Goal: Task Accomplishment & Management: Use online tool/utility

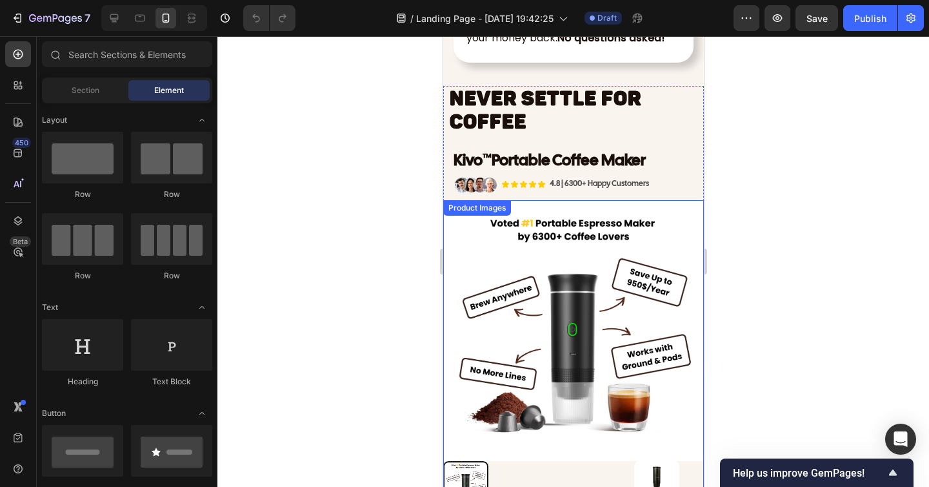
scroll to position [3856, 0]
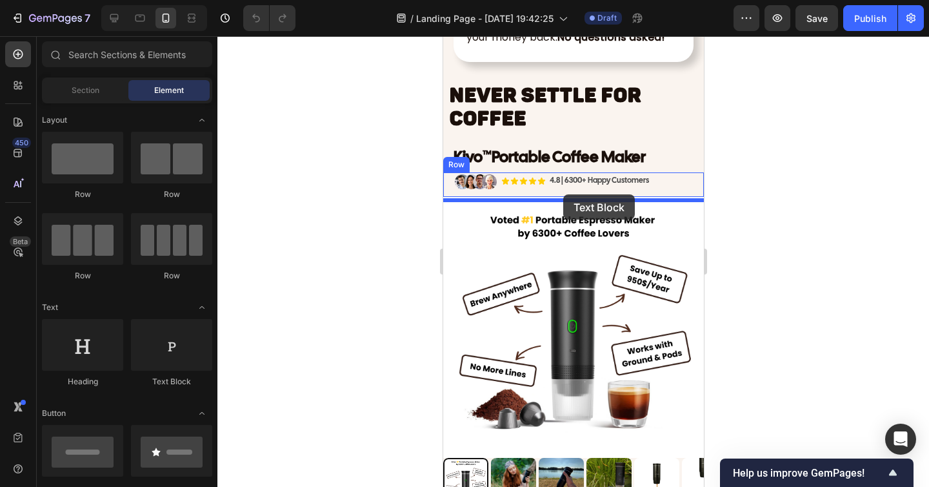
drag, startPoint x: 598, startPoint y: 370, endPoint x: 563, endPoint y: 194, distance: 179.0
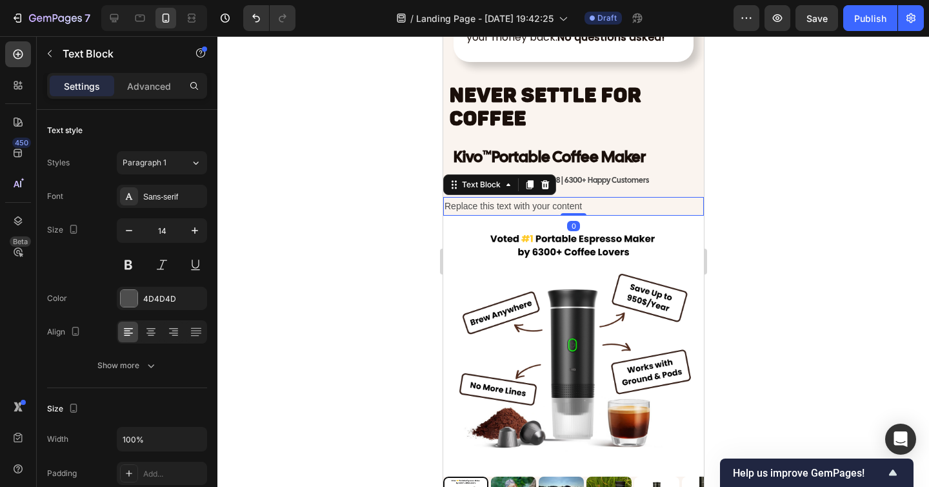
click at [527, 208] on div "Replace this text with your content" at bounding box center [573, 206] width 261 height 19
click at [527, 208] on p "Replace this text with your content" at bounding box center [573, 206] width 258 height 16
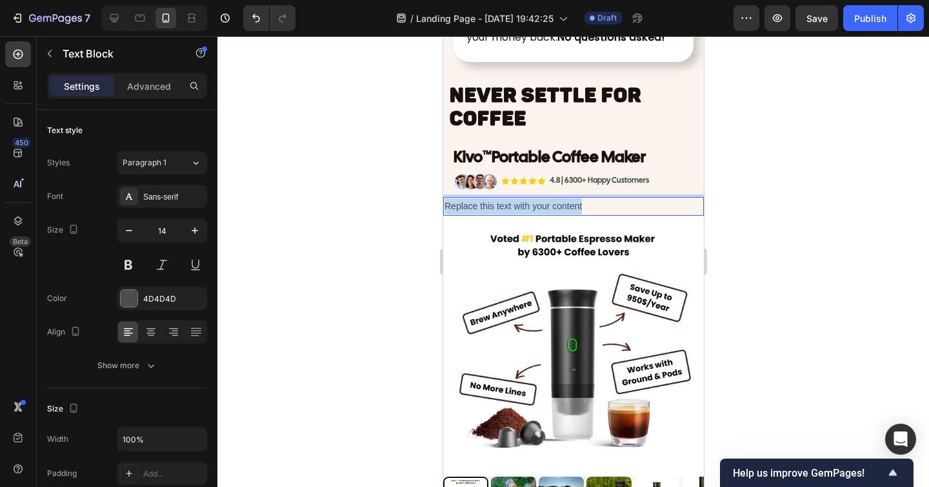
click at [527, 208] on p "Replace this text with your content" at bounding box center [573, 206] width 258 height 16
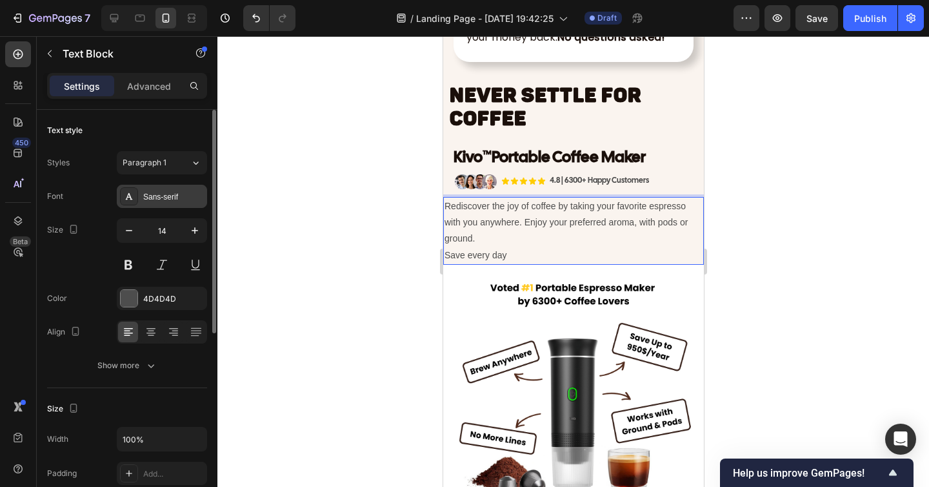
click at [167, 205] on div "Sans-serif" at bounding box center [162, 196] width 90 height 23
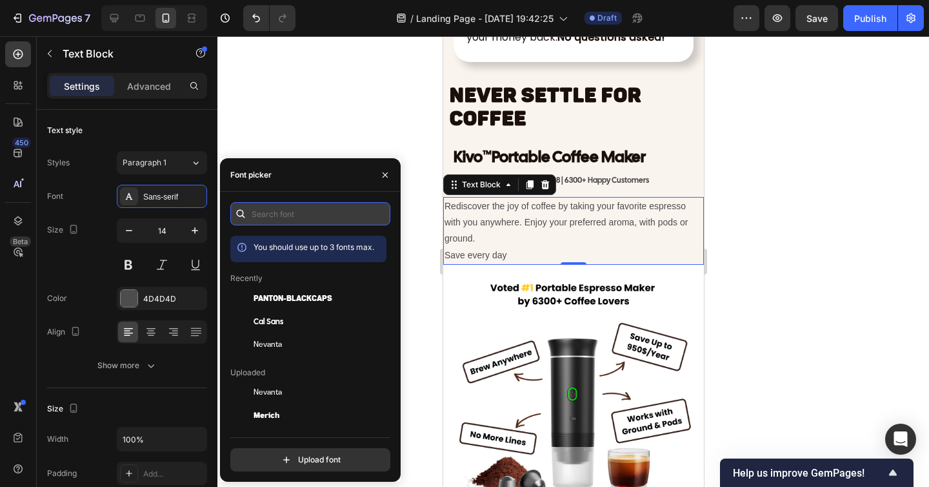
click at [286, 217] on input "text" at bounding box center [310, 213] width 160 height 23
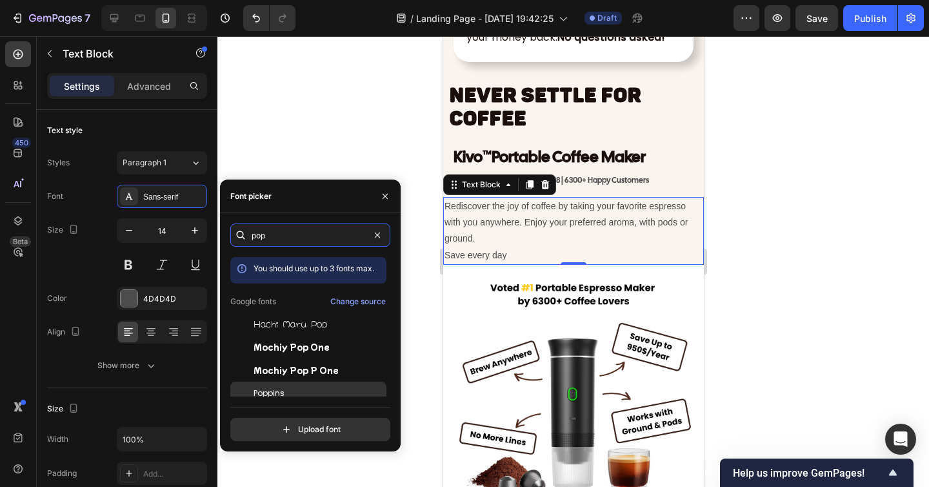
type input "pop"
click at [308, 392] on div "Poppins" at bounding box center [319, 393] width 130 height 12
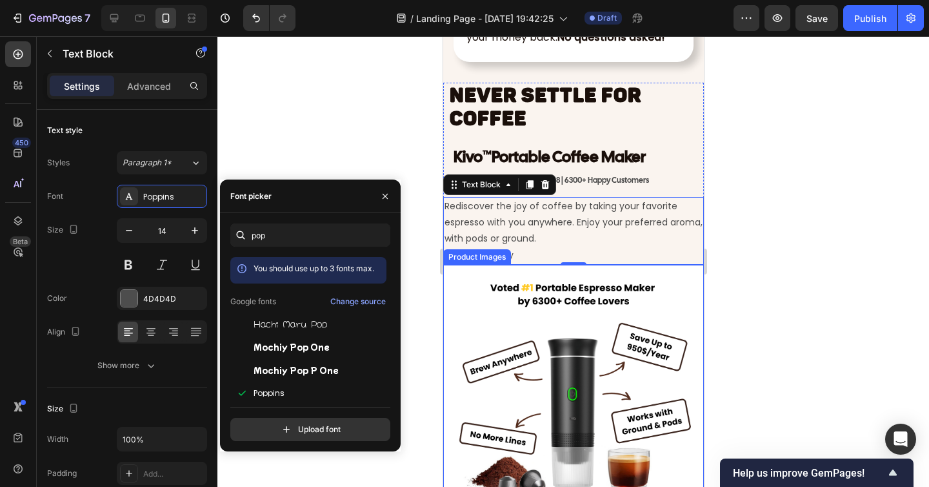
click at [772, 257] on div at bounding box center [574, 261] width 712 height 451
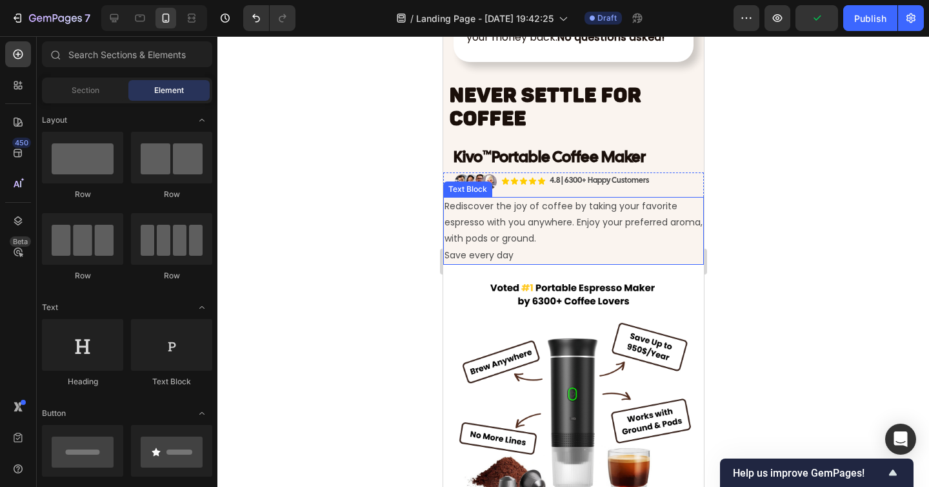
click at [629, 243] on p "Rediscover the joy of coffee by taking your favorite espresso with you anywhere…" at bounding box center [573, 222] width 258 height 49
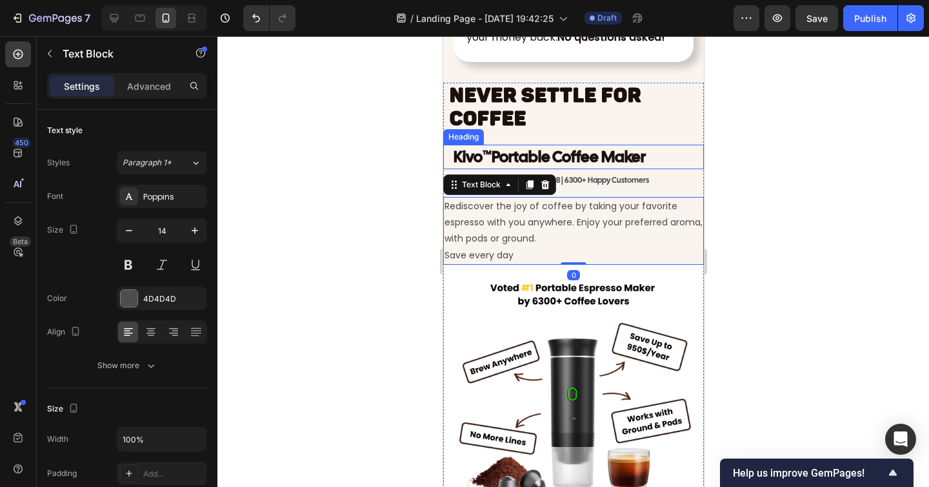
click at [471, 167] on strong "Kivo" at bounding box center [467, 157] width 29 height 20
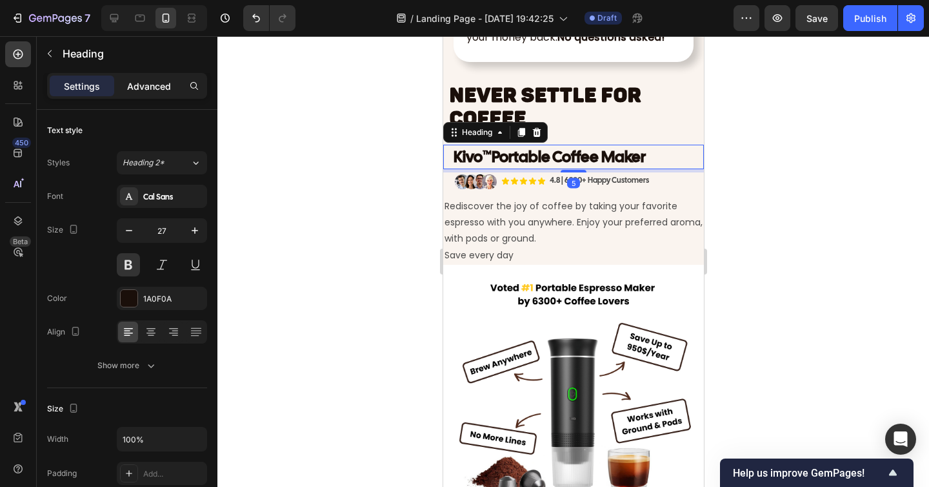
click at [143, 82] on p "Advanced" at bounding box center [149, 86] width 44 height 14
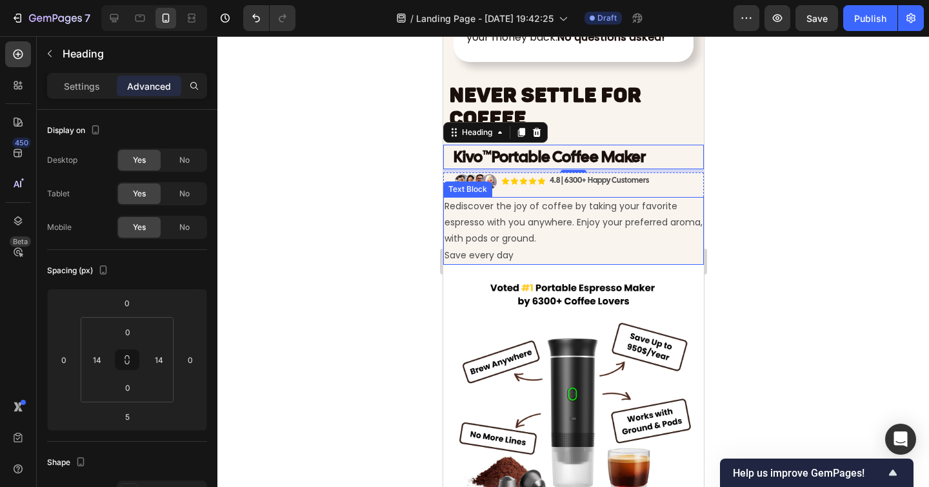
click at [467, 217] on p "Rediscover the joy of coffee by taking your favorite espresso with you anywhere…" at bounding box center [573, 222] width 258 height 49
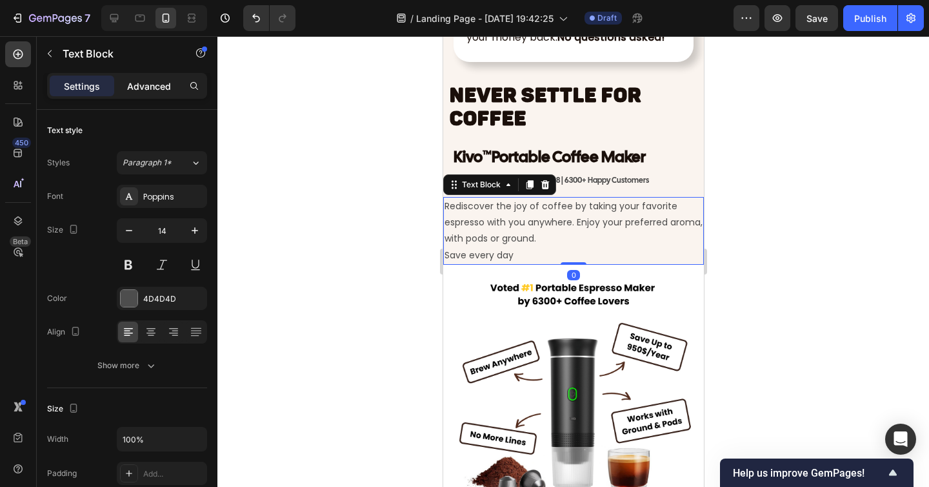
click at [150, 85] on p "Advanced" at bounding box center [149, 86] width 44 height 14
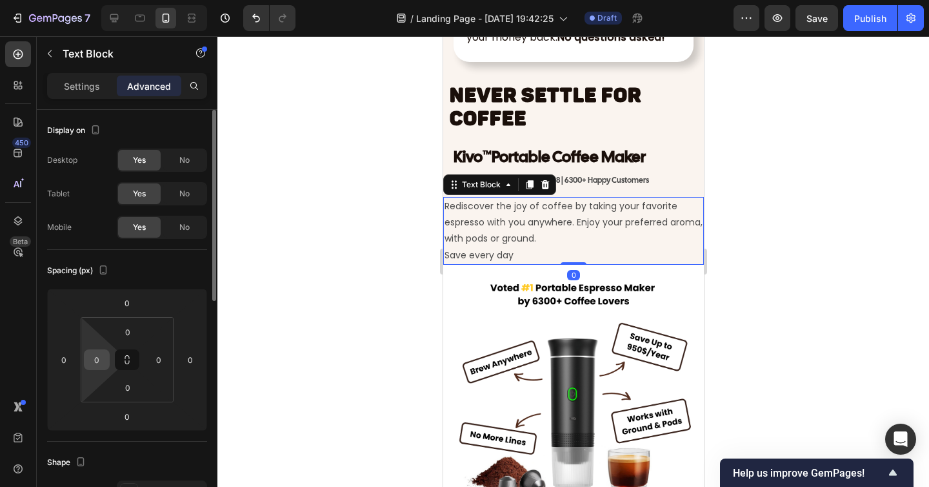
click at [106, 361] on input "0" at bounding box center [96, 359] width 19 height 19
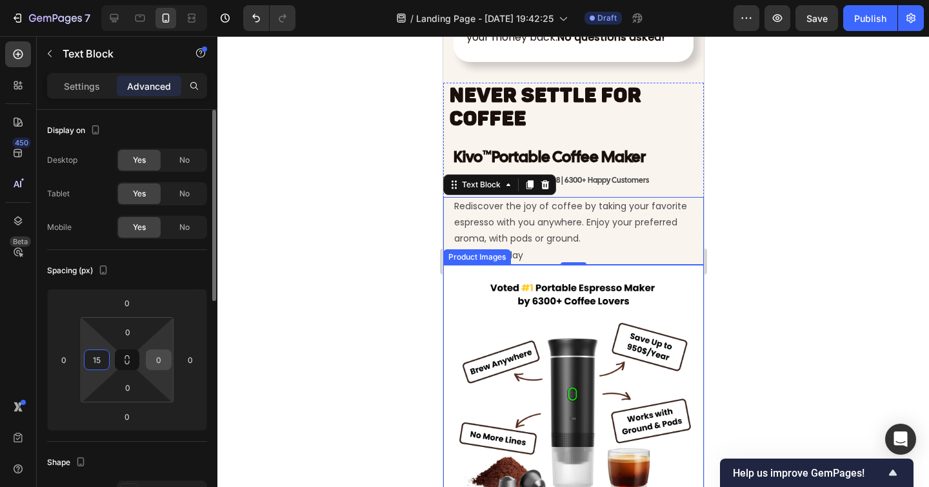
type input "15"
click at [156, 356] on input "0" at bounding box center [158, 359] width 19 height 19
type input "15"
click at [275, 341] on div at bounding box center [574, 261] width 712 height 451
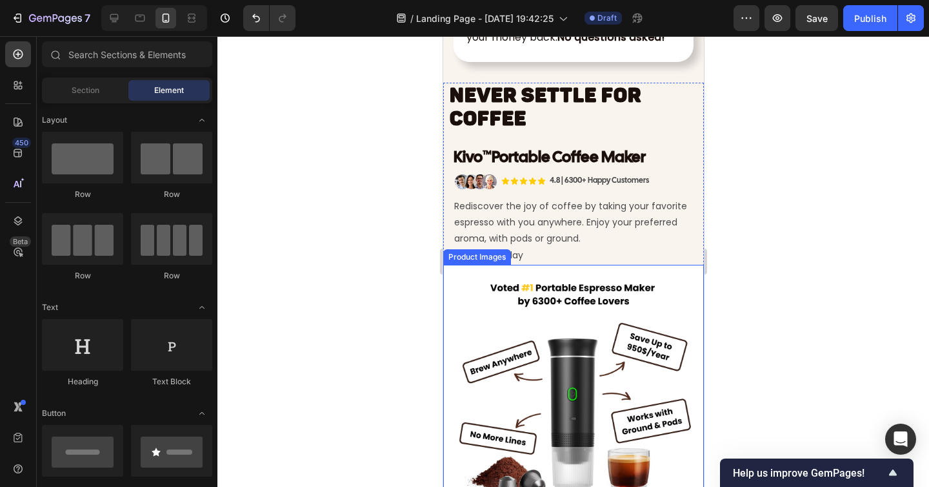
click at [758, 314] on div at bounding box center [574, 261] width 712 height 451
click at [749, 317] on div at bounding box center [574, 261] width 712 height 451
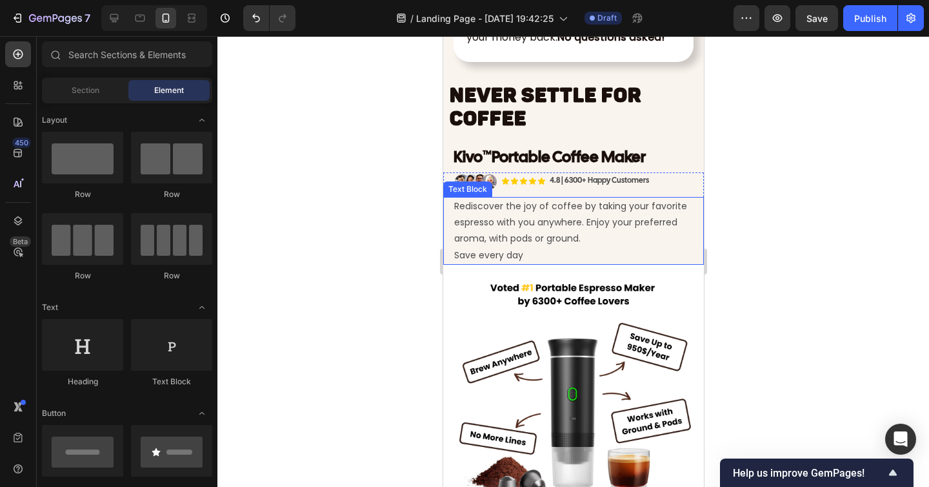
click at [549, 226] on p "Rediscover the joy of coffee by taking your favorite espresso with you anywhere…" at bounding box center [573, 222] width 239 height 49
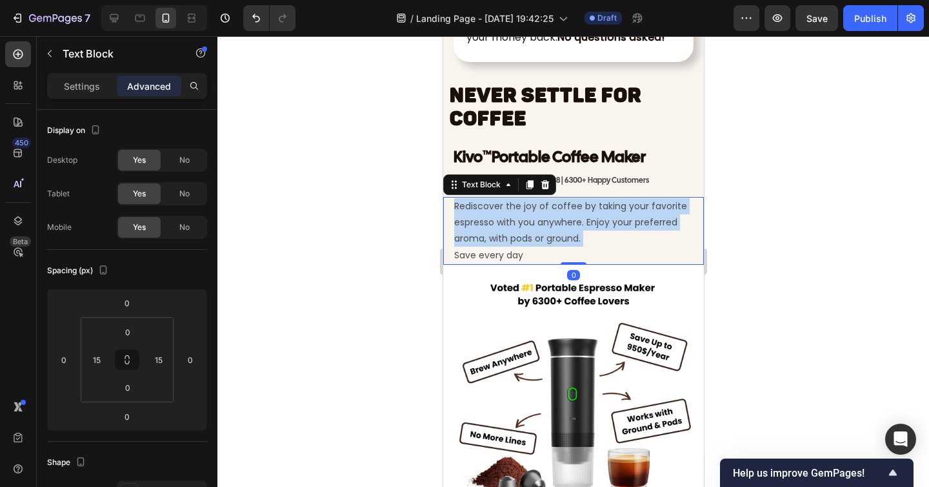
click at [549, 226] on p "Rediscover the joy of coffee by taking your favorite espresso with you anywhere…" at bounding box center [573, 222] width 239 height 49
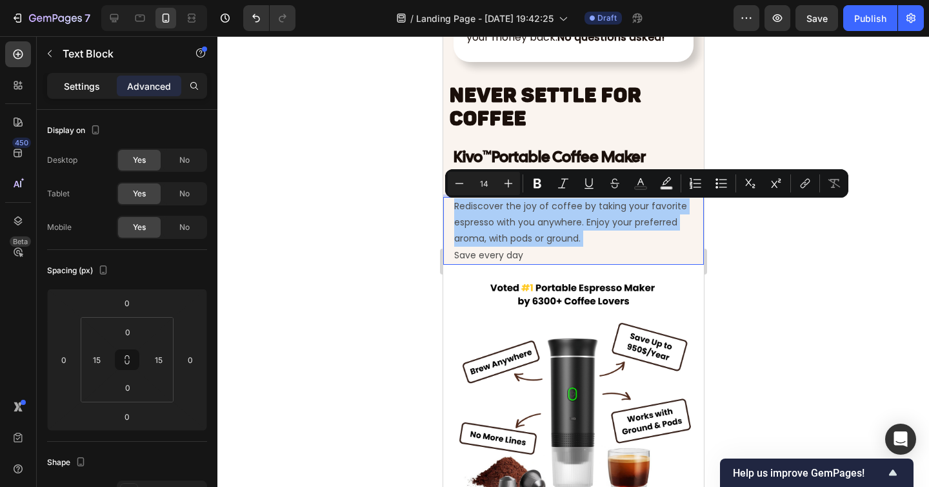
click at [81, 92] on p "Settings" at bounding box center [82, 86] width 36 height 14
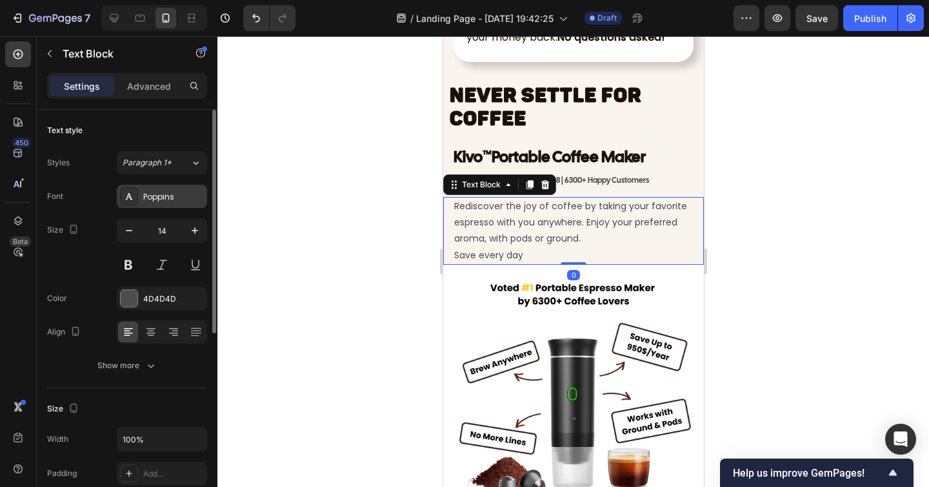
click at [152, 190] on div "Poppins" at bounding box center [162, 196] width 90 height 23
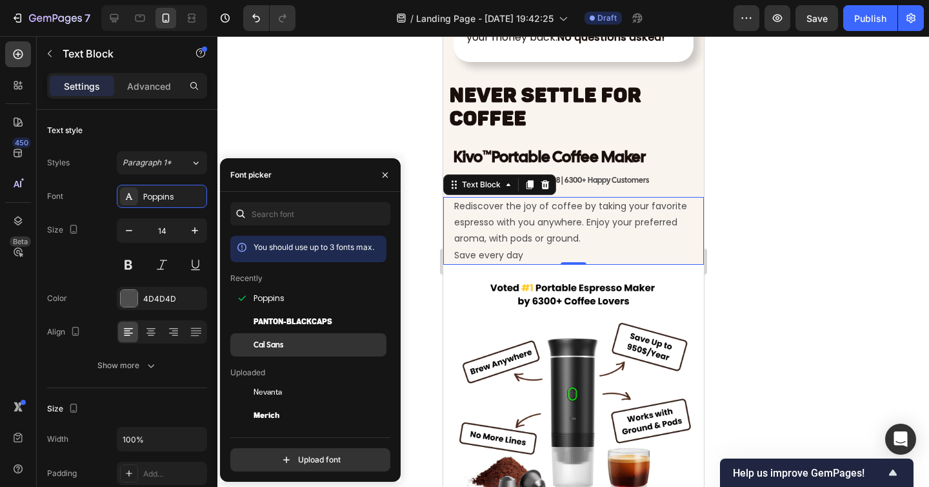
click at [281, 338] on div "Cal Sans" at bounding box center [308, 344] width 156 height 23
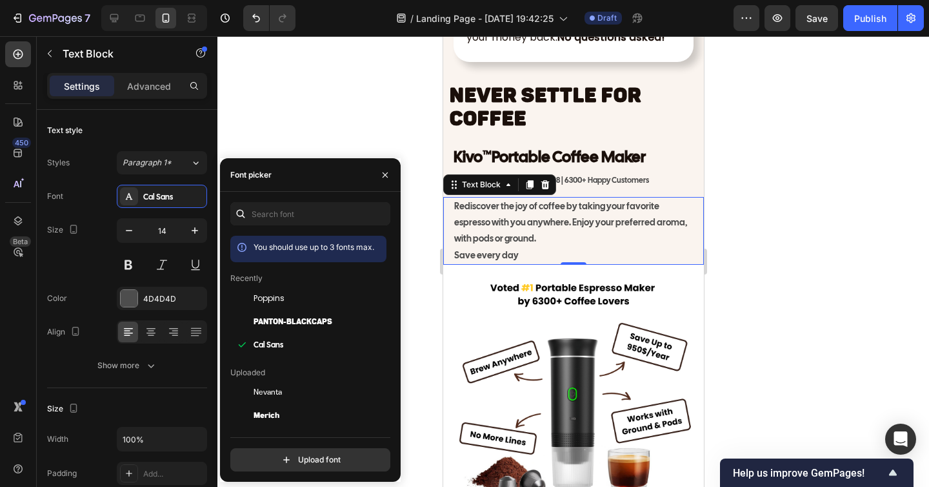
click at [816, 304] on div at bounding box center [574, 261] width 712 height 451
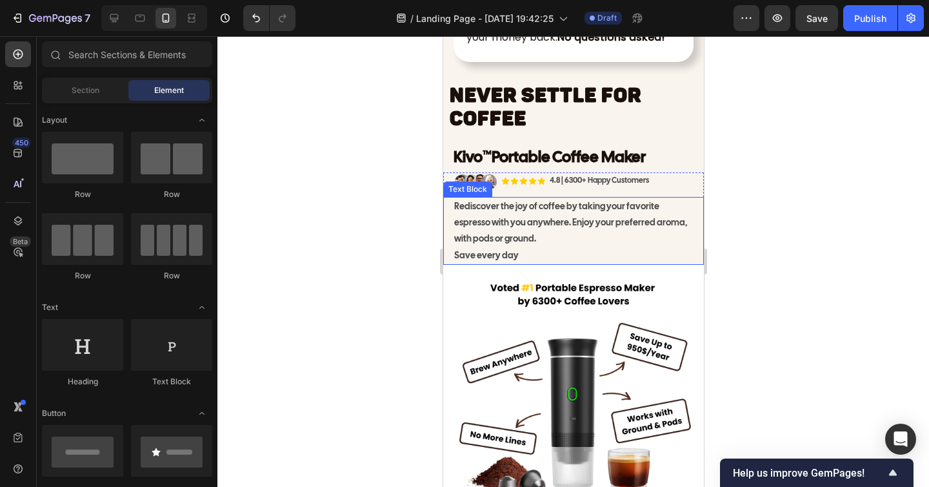
click at [613, 245] on p "Rediscover the joy of coffee by taking your favorite espresso with you anywhere…" at bounding box center [573, 222] width 239 height 49
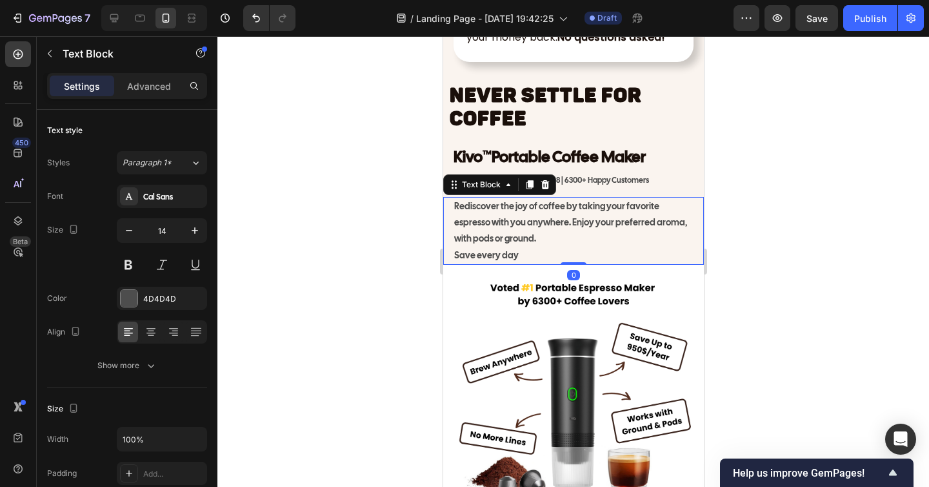
click at [788, 270] on div at bounding box center [574, 261] width 712 height 451
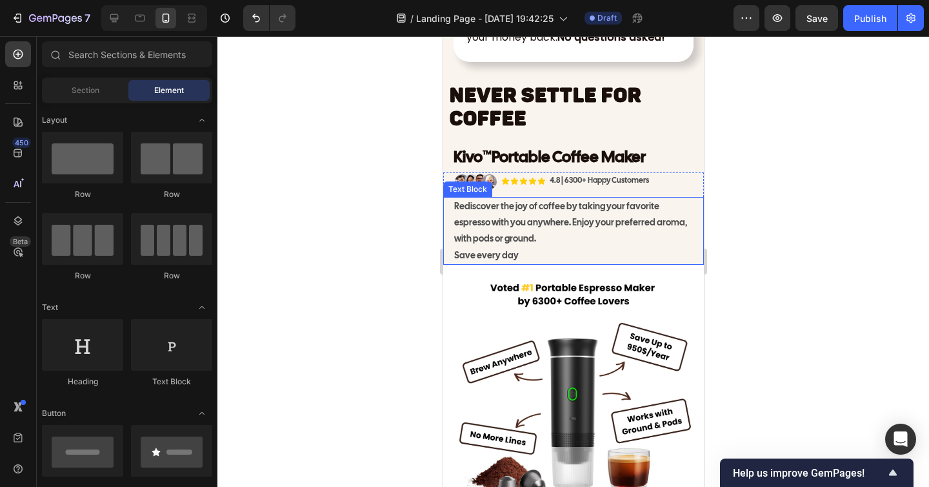
click at [549, 220] on p "Rediscover the joy of coffee by taking your favorite espresso with you anywhere…" at bounding box center [573, 222] width 239 height 49
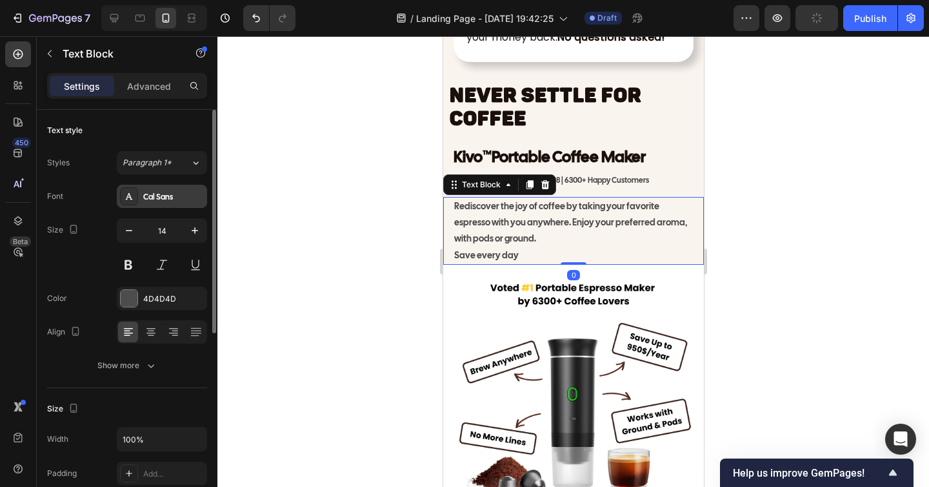
click at [156, 200] on div "Cal Sans" at bounding box center [173, 197] width 61 height 12
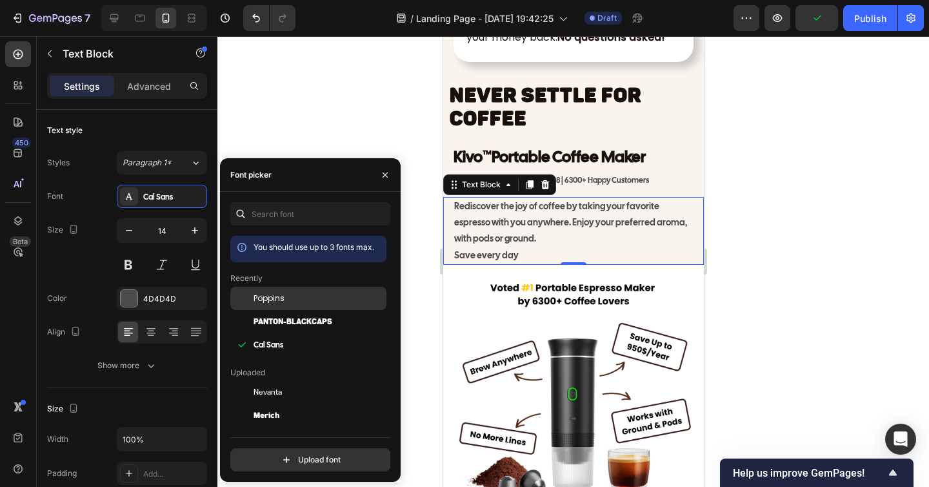
click at [278, 299] on span "Poppins" at bounding box center [269, 298] width 31 height 12
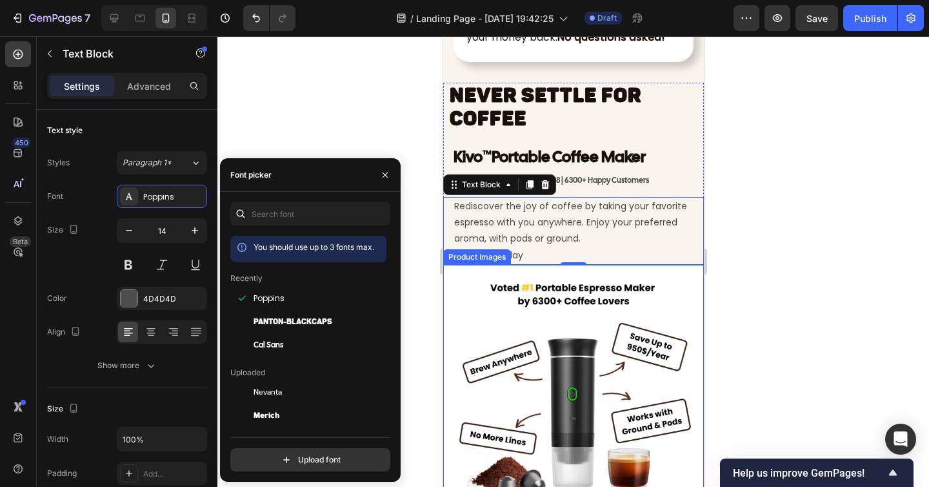
click at [757, 305] on div at bounding box center [574, 261] width 712 height 451
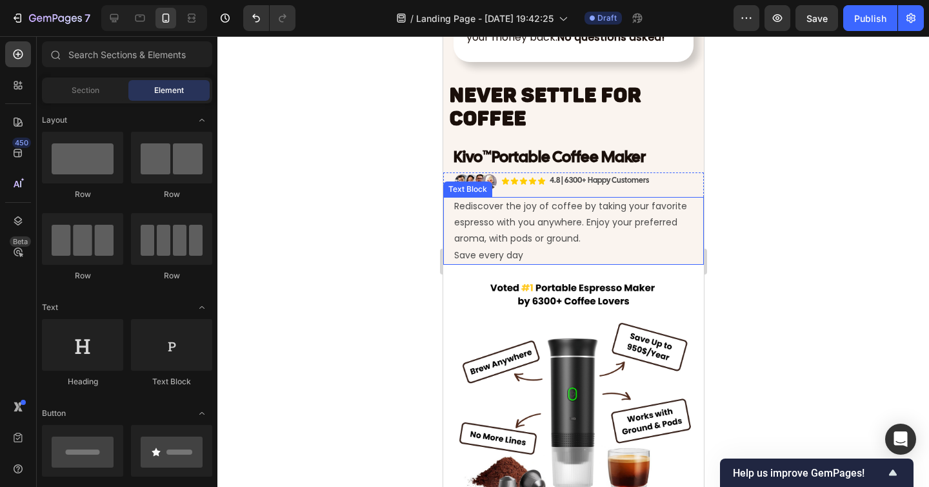
click at [547, 232] on p "Rediscover the joy of coffee by taking your favorite espresso with you anywhere…" at bounding box center [573, 222] width 239 height 49
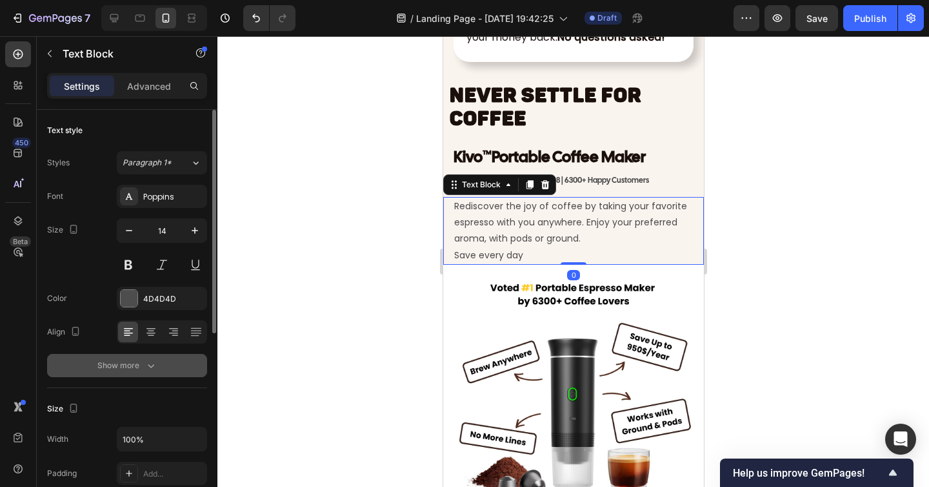
click at [146, 359] on icon "button" at bounding box center [151, 365] width 13 height 13
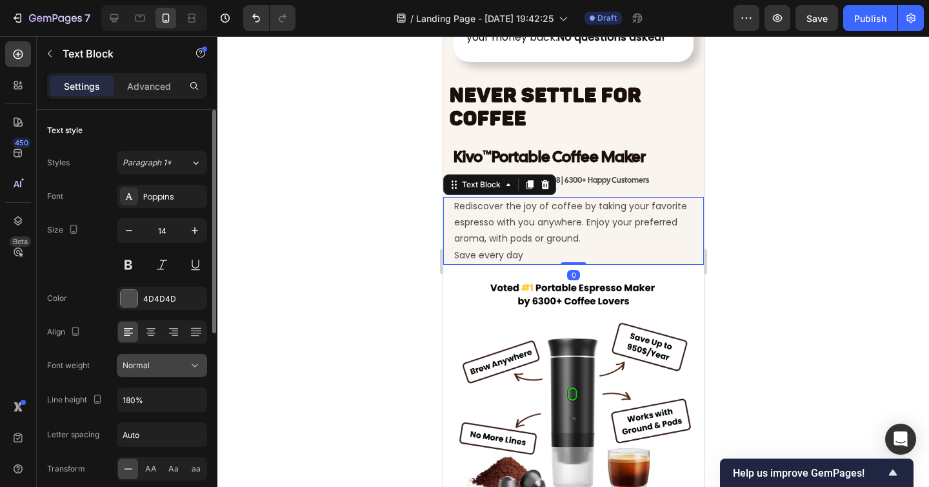
click at [152, 367] on div "Normal" at bounding box center [156, 366] width 66 height 12
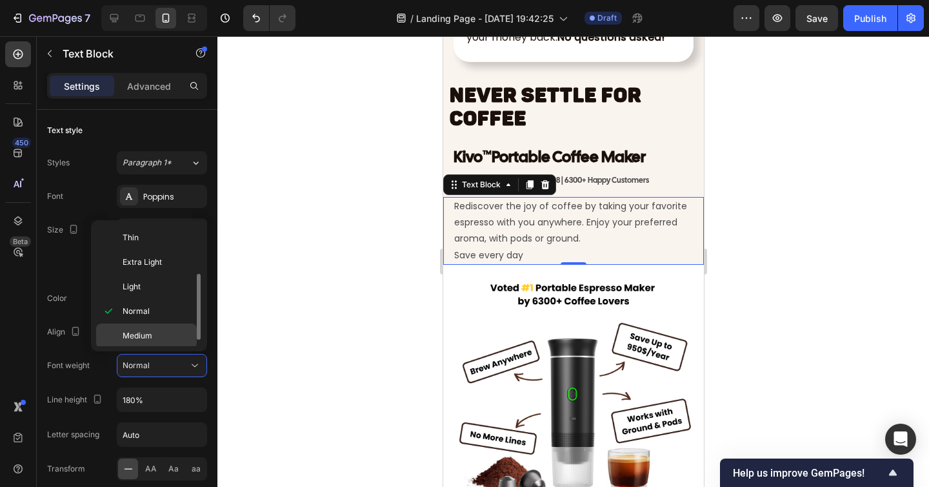
scroll to position [41, 0]
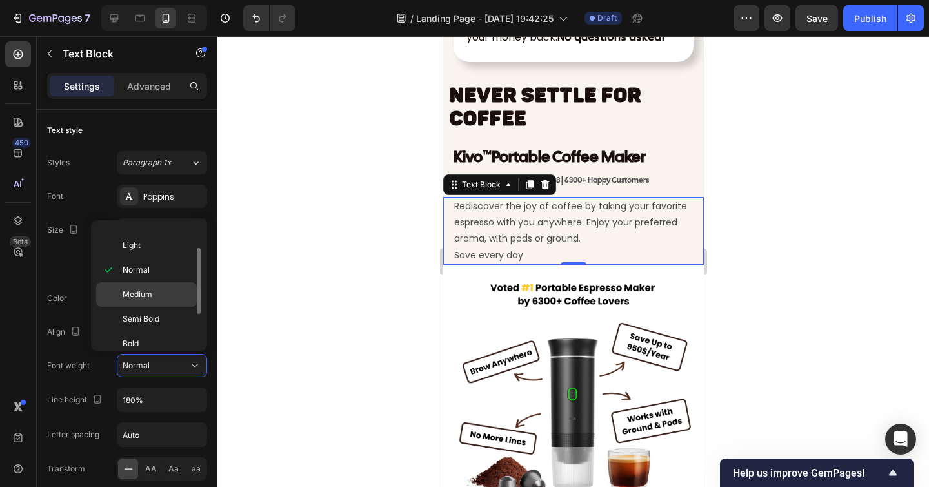
click at [157, 299] on p "Medium" at bounding box center [157, 295] width 68 height 12
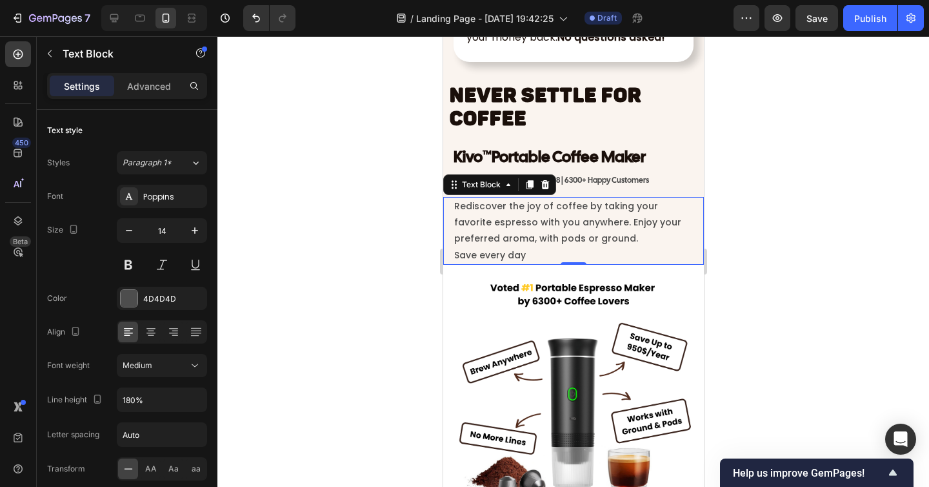
click at [369, 284] on div at bounding box center [574, 261] width 712 height 451
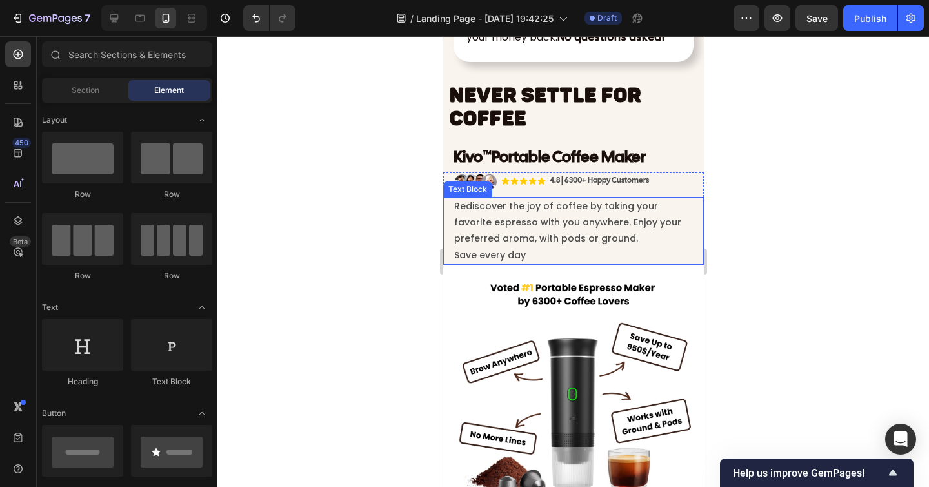
click at [578, 240] on p "Rediscover the joy of coffee by taking your favorite espresso with you anywhere…" at bounding box center [573, 222] width 239 height 49
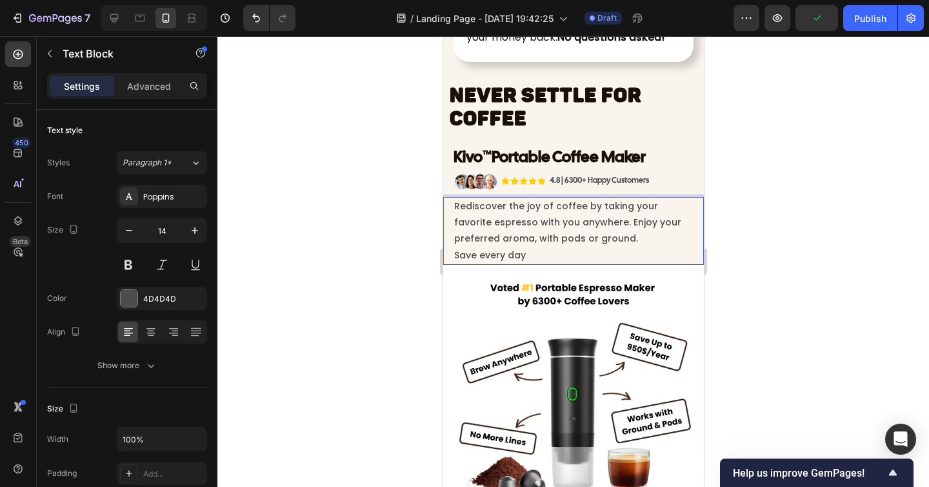
click at [587, 223] on p "Rediscover the joy of coffee by taking your favorite espresso with you anywhere…" at bounding box center [573, 222] width 239 height 49
click at [454, 259] on p "Save every day" at bounding box center [573, 255] width 239 height 16
click at [544, 263] on p "Enjoy your preferred aroma, with pods or ground and save every day" at bounding box center [573, 246] width 239 height 32
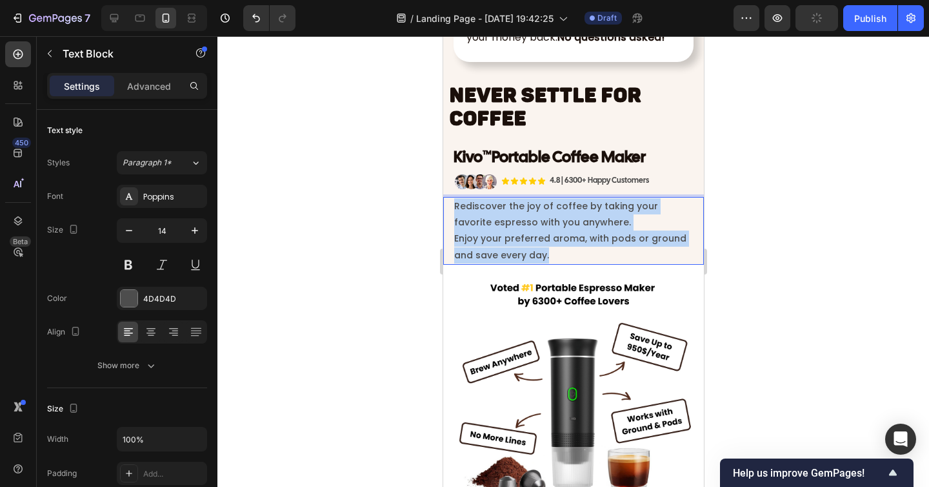
drag, startPoint x: 554, startPoint y: 257, endPoint x: 436, endPoint y: 205, distance: 129.2
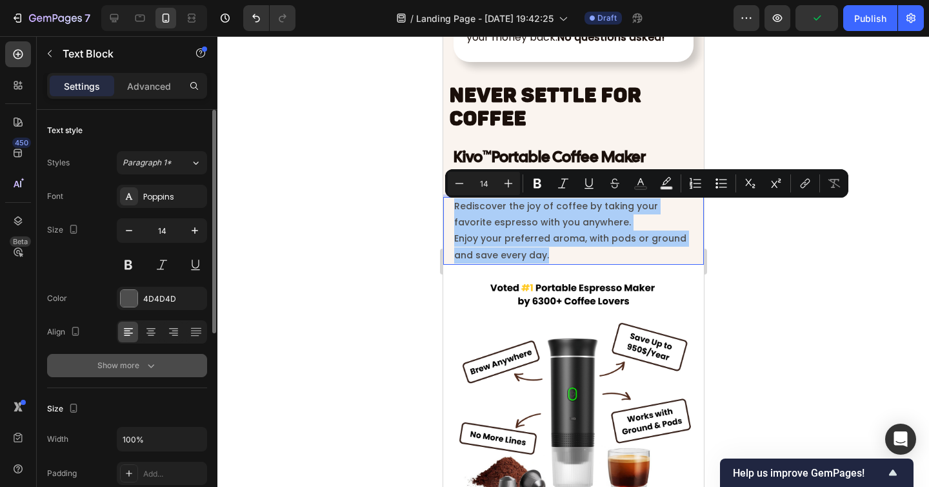
click at [131, 369] on div "Show more" at bounding box center [127, 365] width 60 height 13
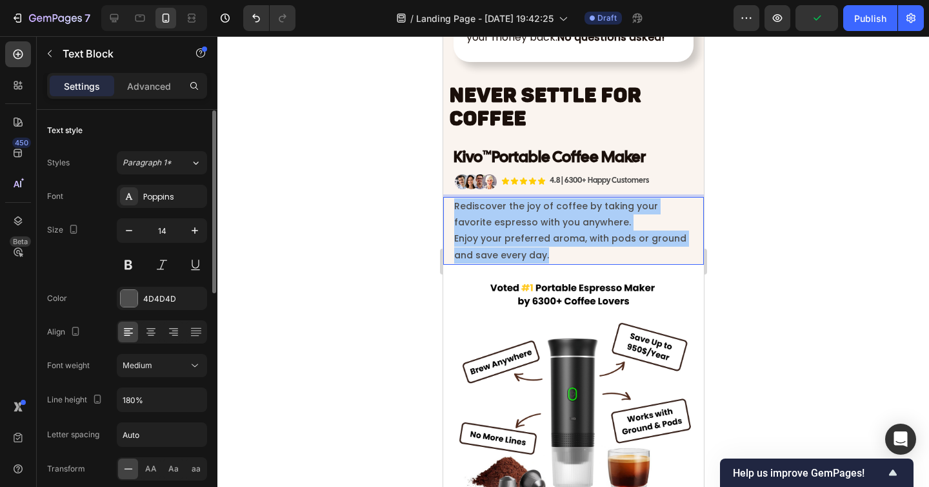
scroll to position [106, 0]
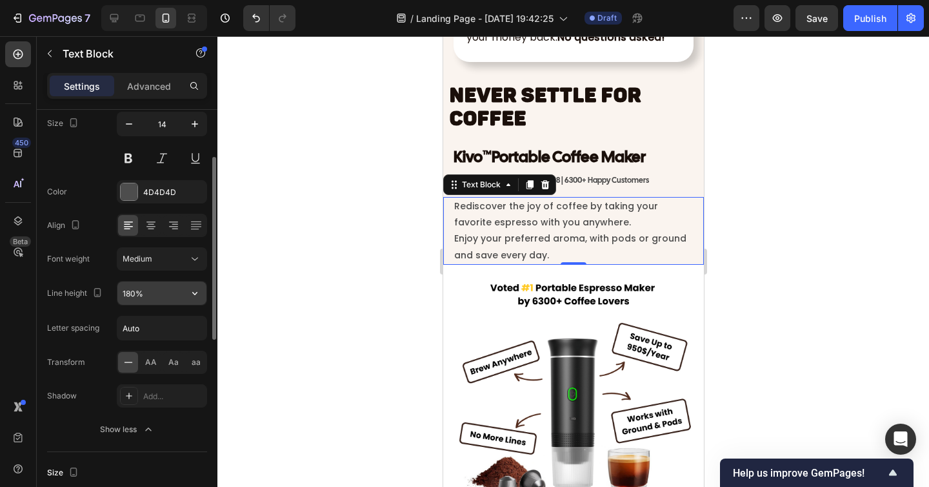
click at [130, 294] on input "180%" at bounding box center [161, 292] width 89 height 23
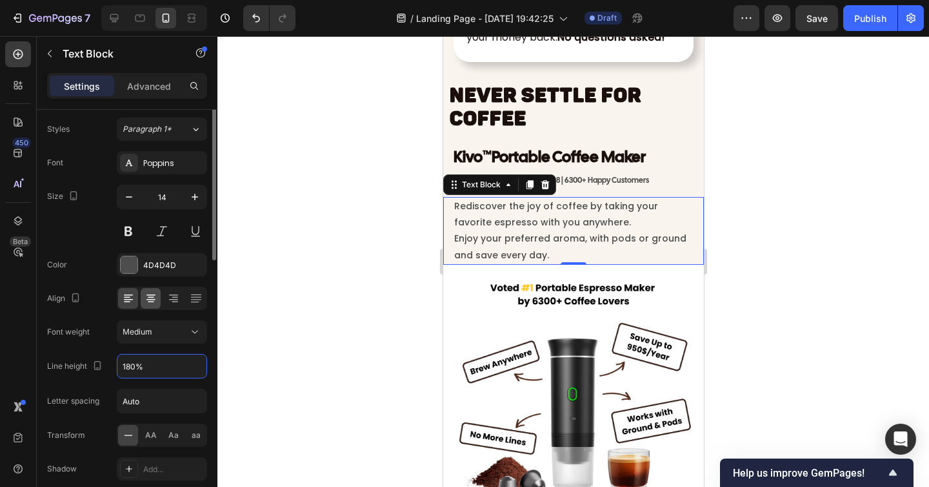
scroll to position [0, 0]
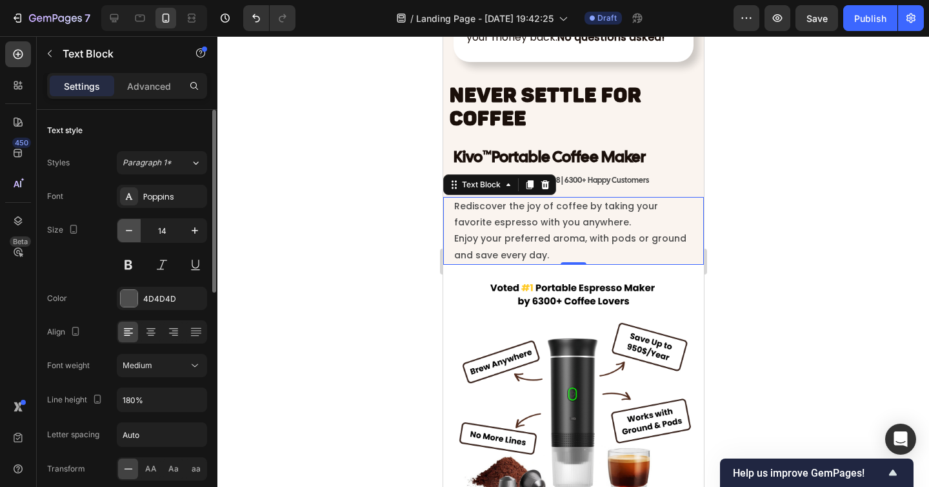
click at [132, 232] on icon "button" at bounding box center [129, 230] width 13 height 13
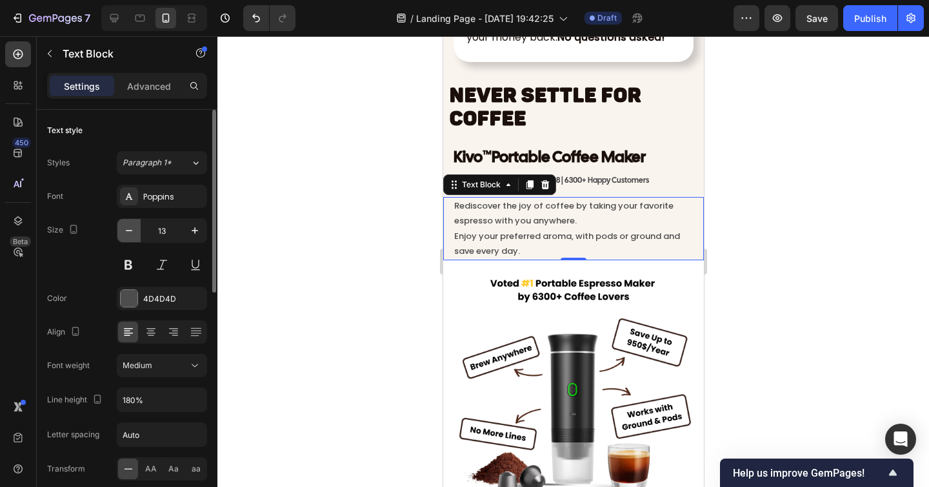
click at [132, 232] on icon "button" at bounding box center [129, 230] width 13 height 13
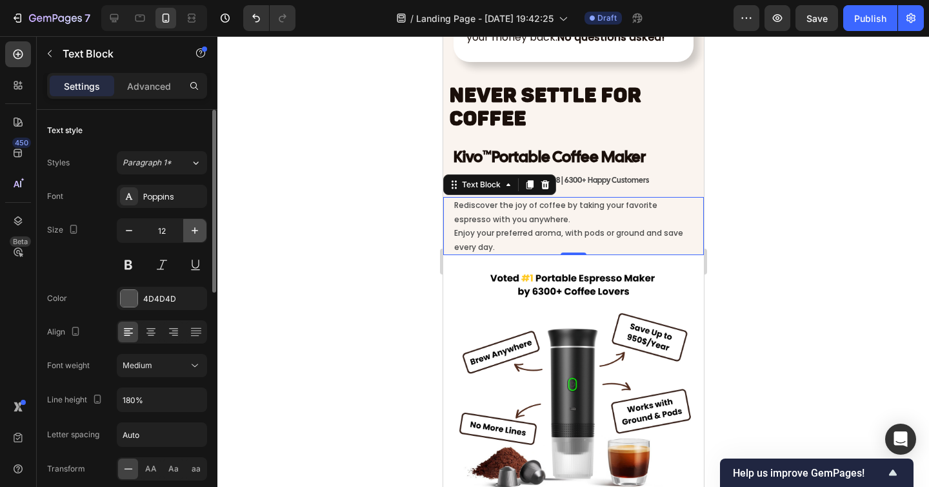
click at [192, 230] on icon "button" at bounding box center [195, 230] width 6 height 6
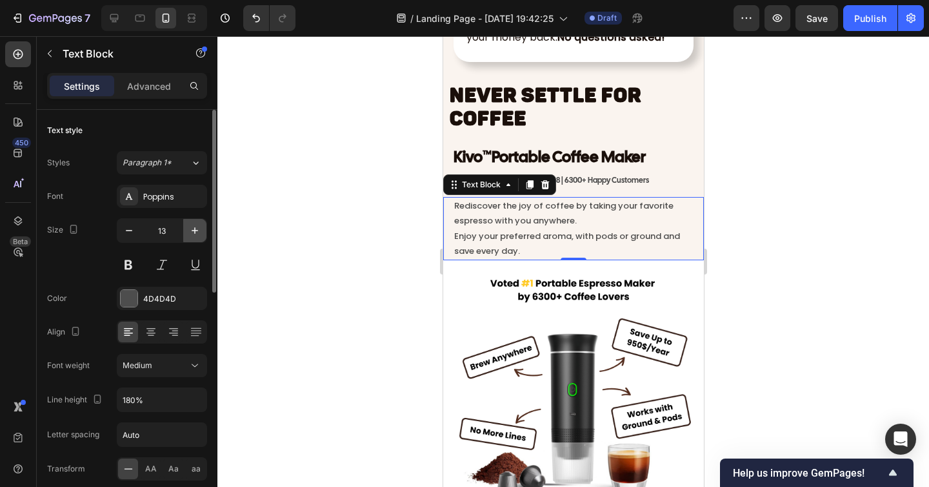
click at [192, 230] on icon "button" at bounding box center [195, 230] width 6 height 6
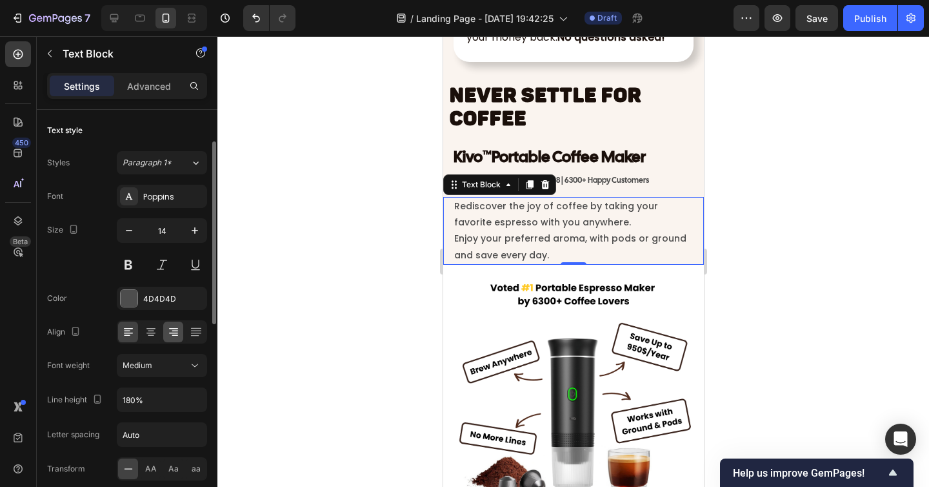
scroll to position [41, 0]
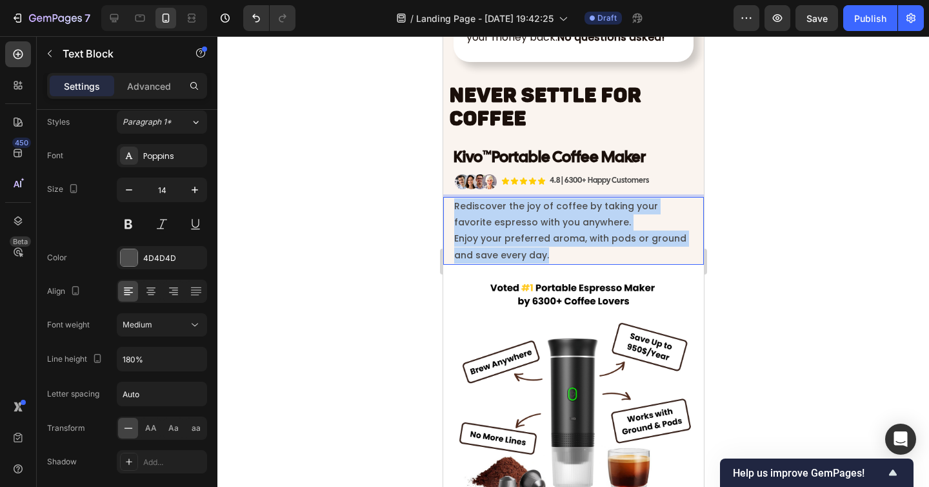
drag, startPoint x: 550, startPoint y: 258, endPoint x: 426, endPoint y: 202, distance: 136.0
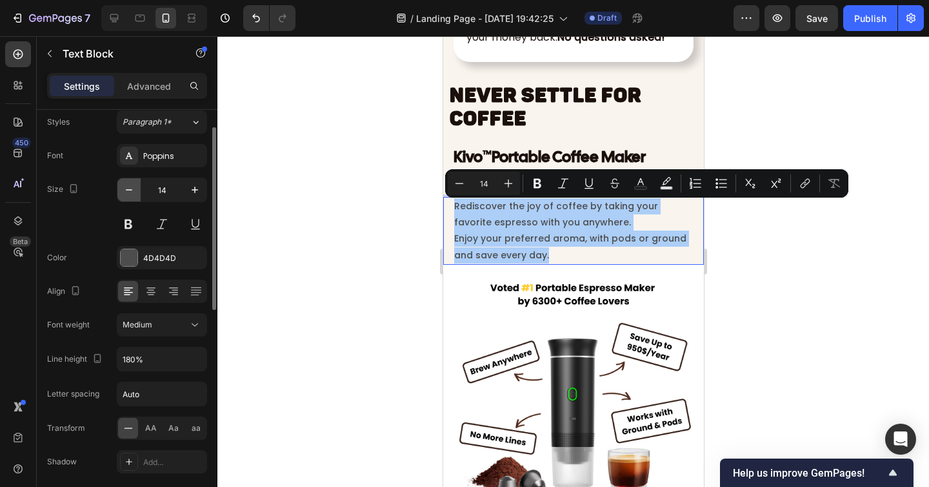
click at [136, 196] on button "button" at bounding box center [128, 189] width 23 height 23
type input "13"
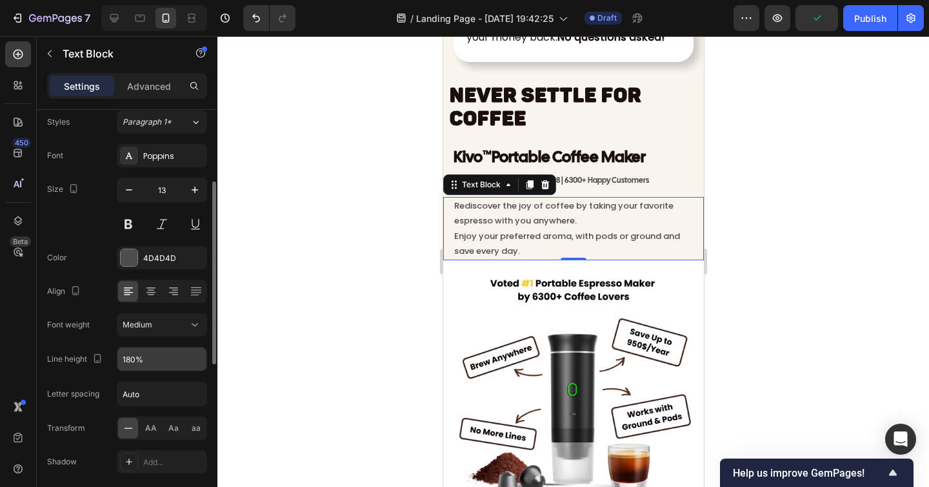
scroll to position [103, 0]
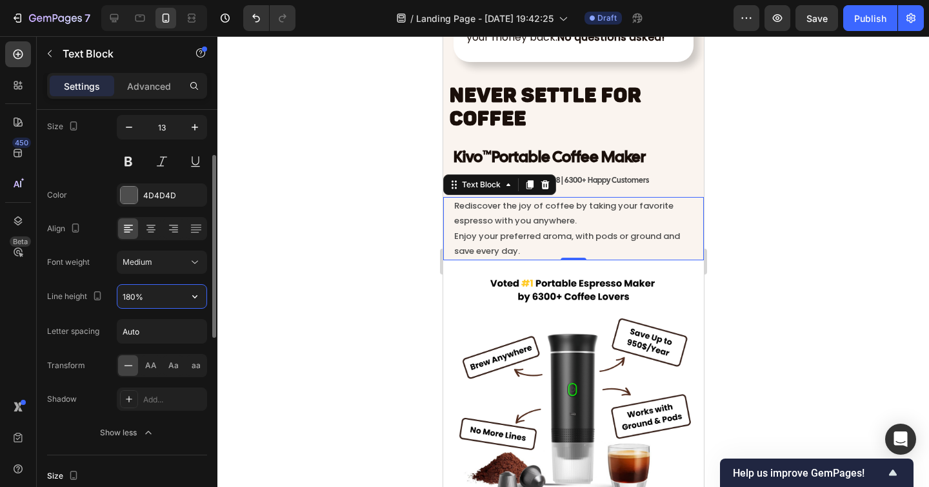
click at [131, 296] on input "180%" at bounding box center [161, 296] width 89 height 23
type input "150%"
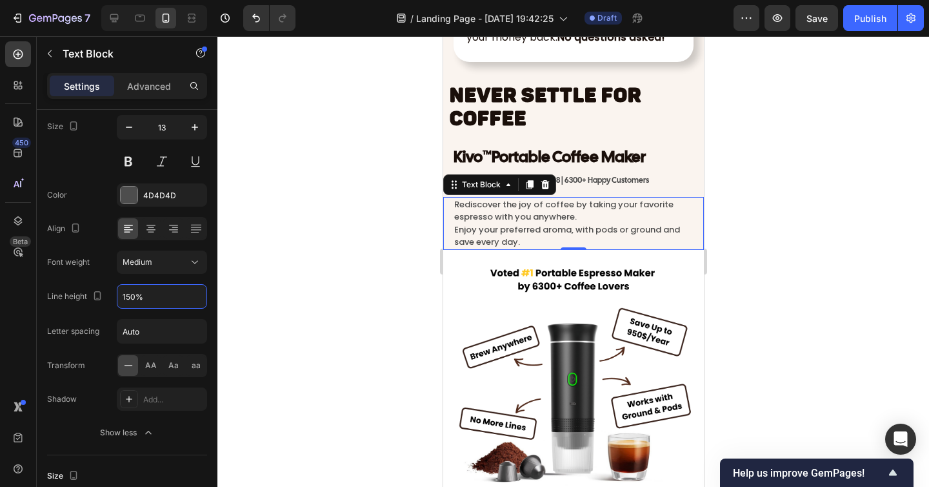
click at [817, 254] on div at bounding box center [574, 261] width 712 height 451
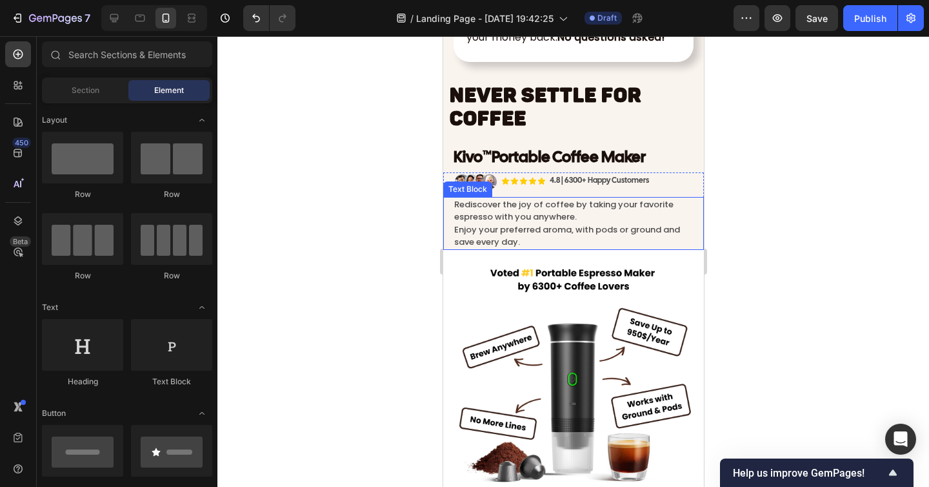
click at [596, 221] on p "Rediscover the joy of coffee by taking your favorite espresso with you anywhere." at bounding box center [573, 210] width 239 height 25
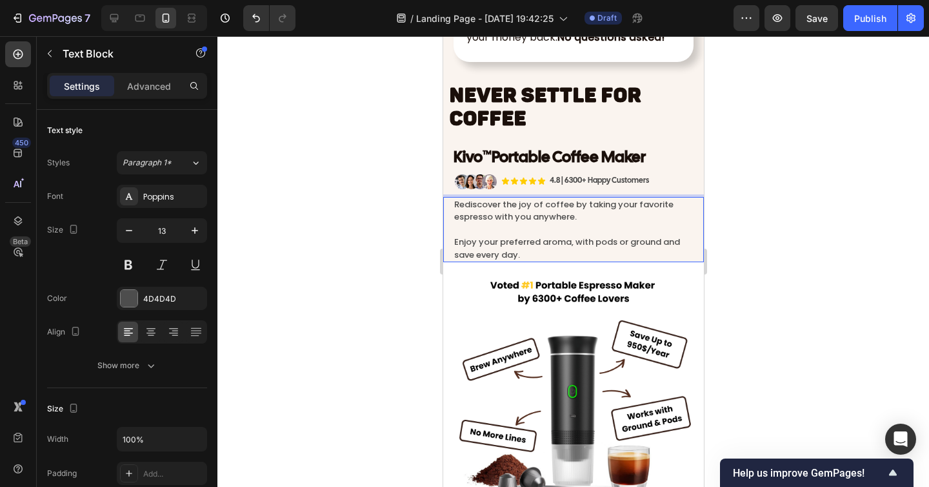
click at [875, 288] on div at bounding box center [574, 261] width 712 height 451
click at [511, 243] on p "Enjoy your preferred aroma, with pods or ground and save every day." at bounding box center [573, 248] width 239 height 25
click at [511, 245] on p "Enjoy your preferred aroma, with pods or ground and save every day." at bounding box center [573, 248] width 239 height 25
click at [570, 246] on p "Enjoy your favorite aroma, with pods or ground and save every day." at bounding box center [573, 248] width 239 height 25
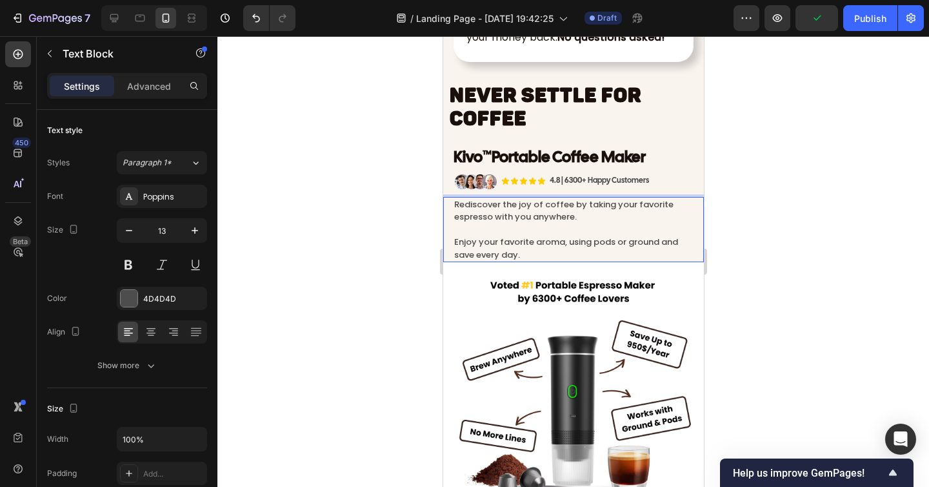
click at [761, 264] on div at bounding box center [574, 261] width 712 height 451
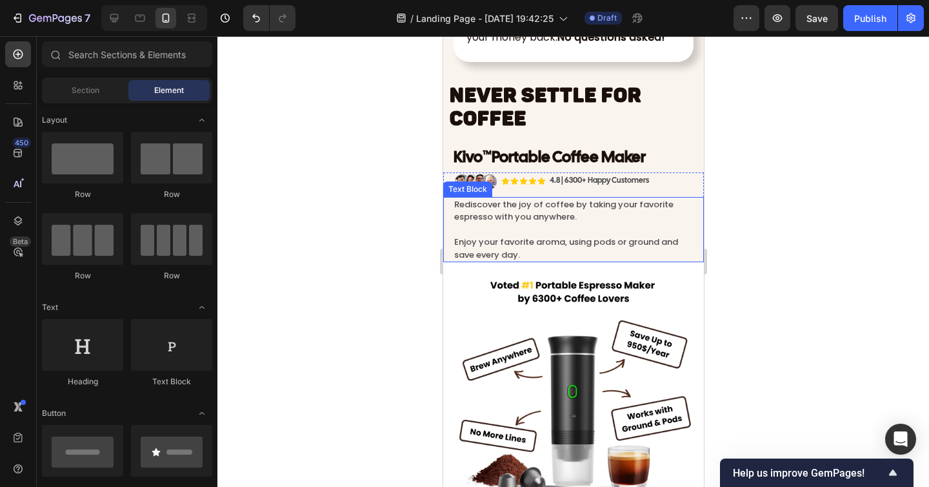
click at [579, 232] on p "Rich Text Editor. Editing area: main" at bounding box center [573, 229] width 239 height 13
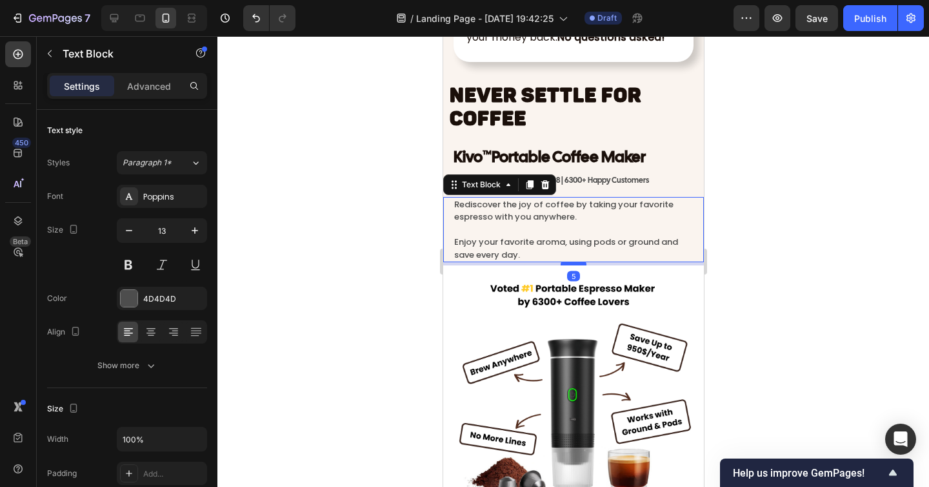
click at [567, 265] on div at bounding box center [573, 263] width 26 height 4
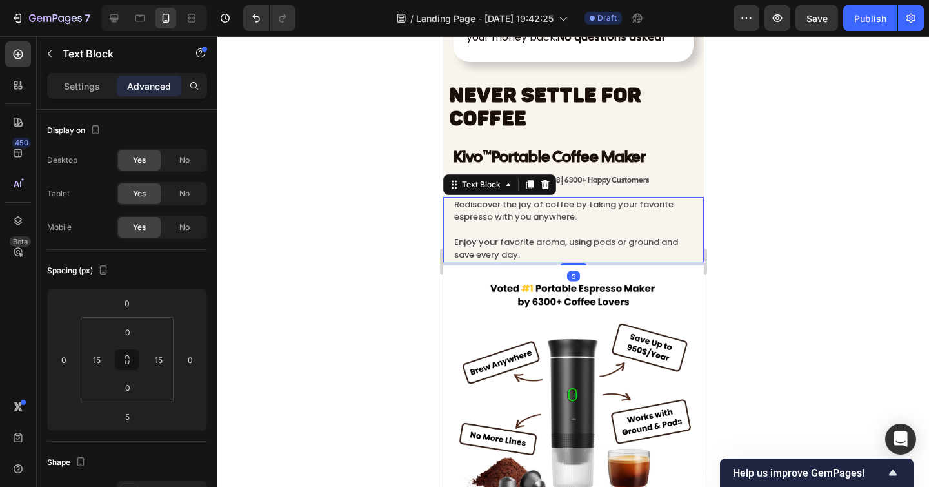
click at [753, 312] on div at bounding box center [574, 261] width 712 height 451
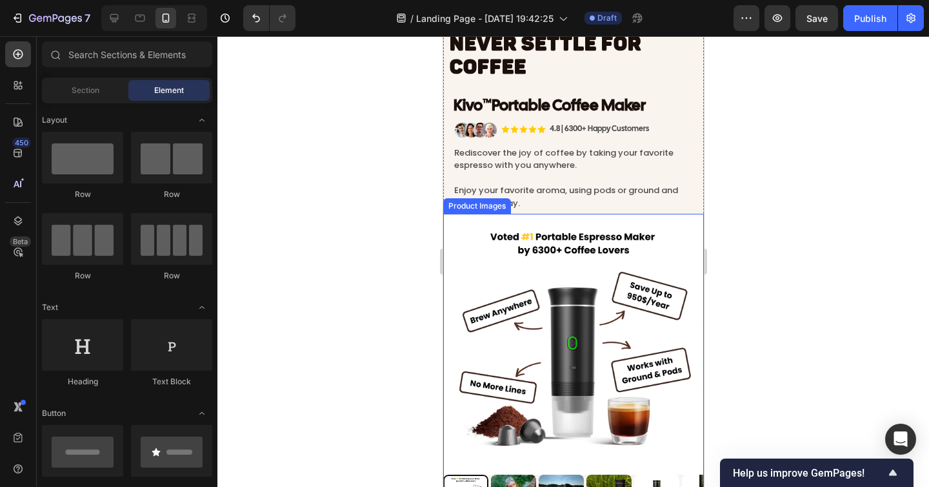
scroll to position [3912, 0]
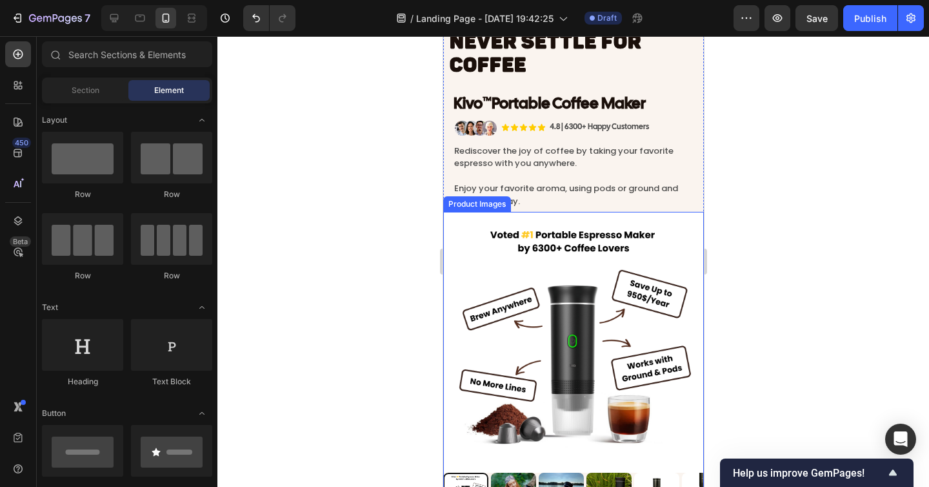
click at [760, 319] on div at bounding box center [574, 261] width 712 height 451
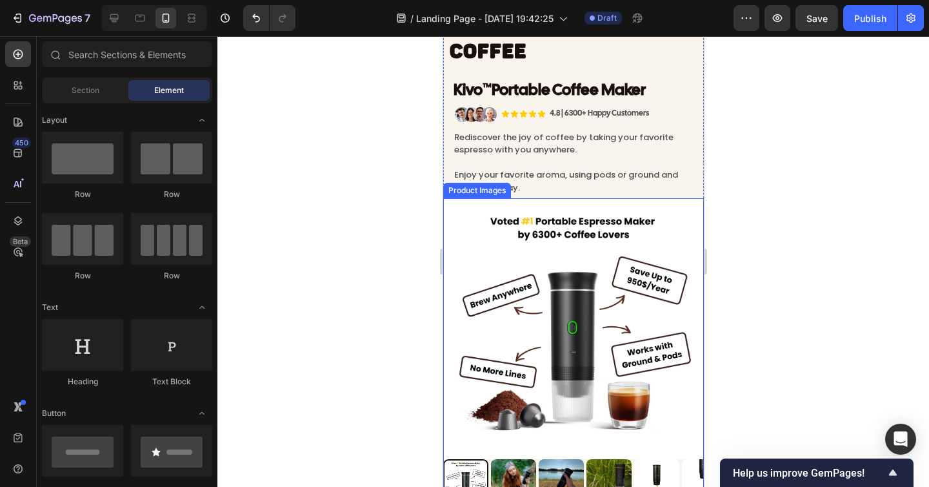
scroll to position [3903, 0]
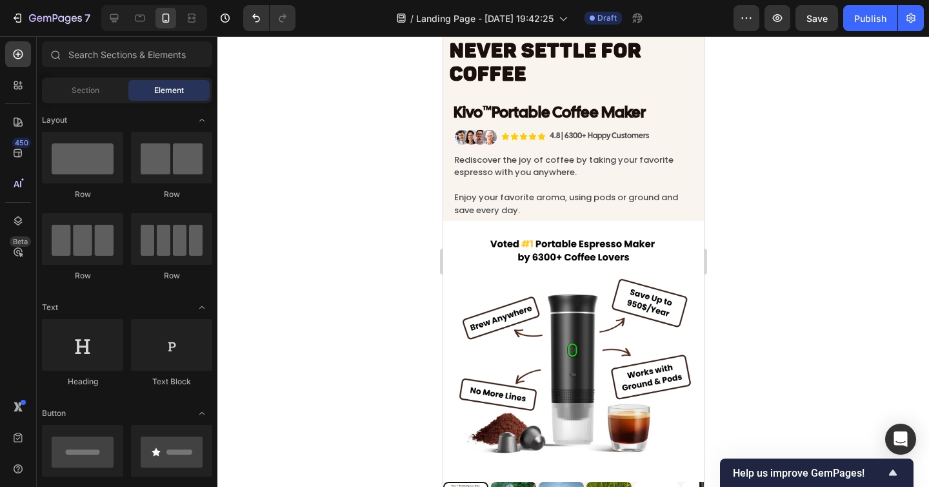
click at [751, 300] on div at bounding box center [574, 261] width 712 height 451
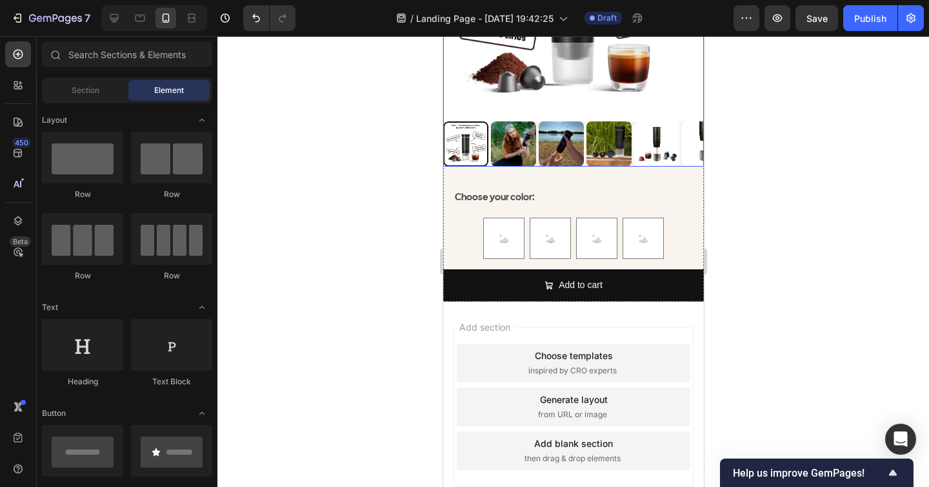
scroll to position [4265, 0]
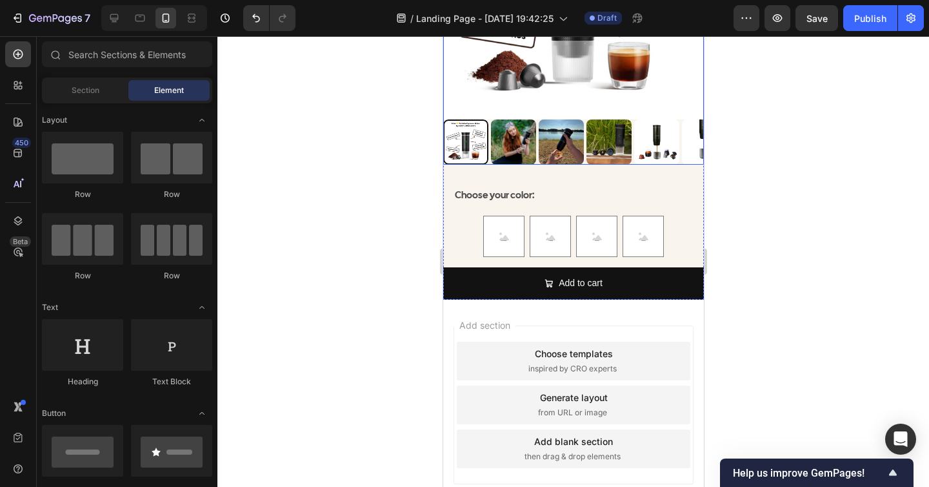
click at [489, 156] on div at bounding box center [573, 141] width 261 height 45
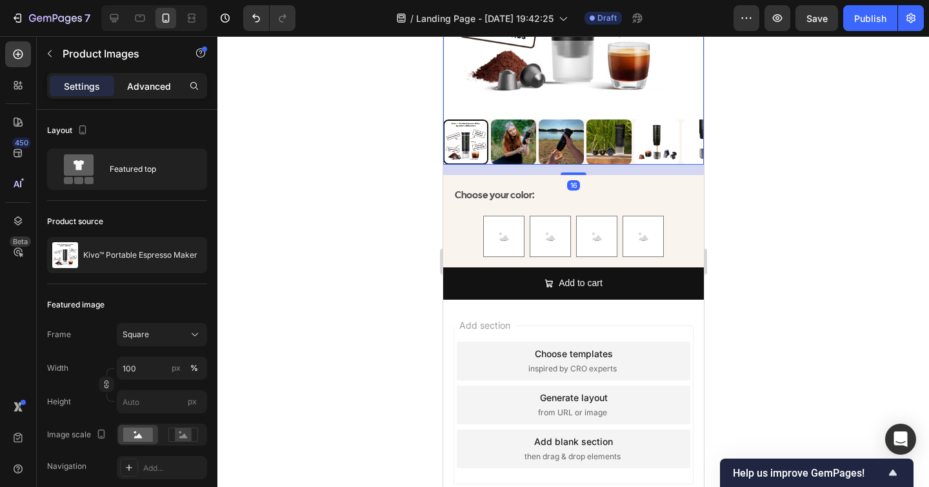
click at [148, 88] on p "Advanced" at bounding box center [149, 86] width 44 height 14
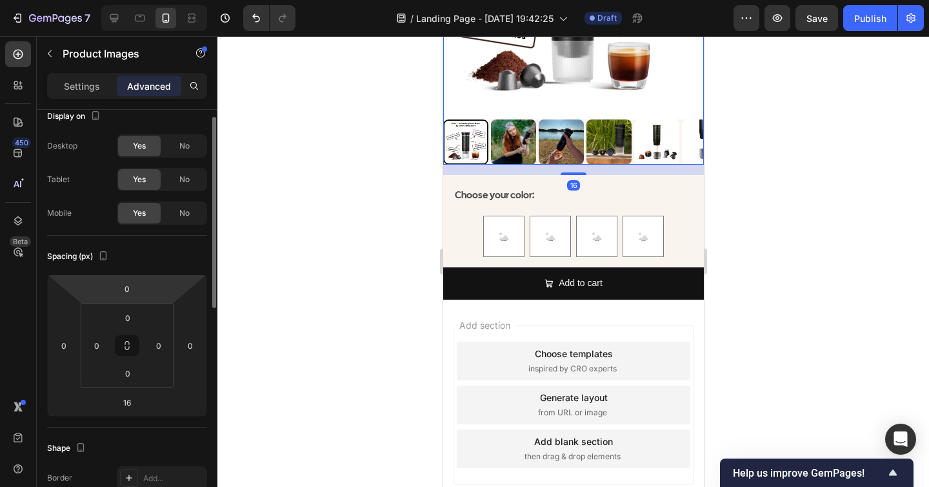
scroll to position [15, 0]
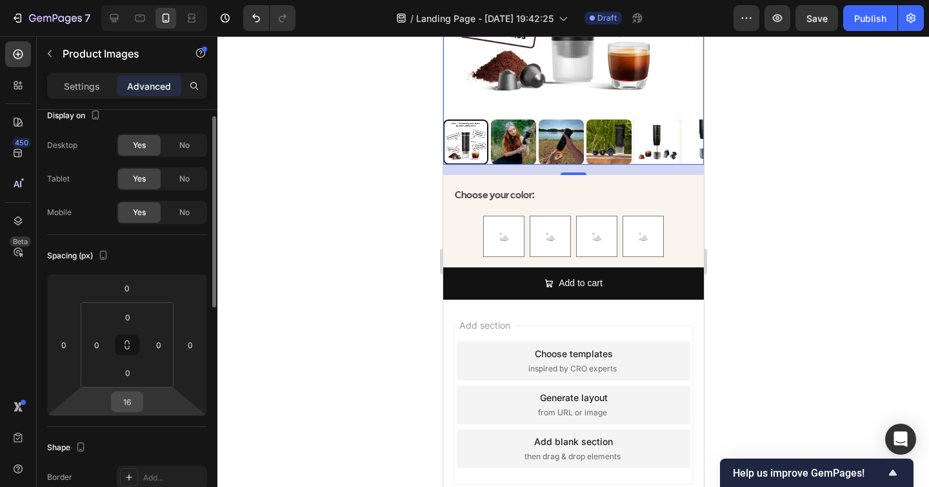
click at [132, 405] on input "16" at bounding box center [127, 401] width 26 height 19
type input "0"
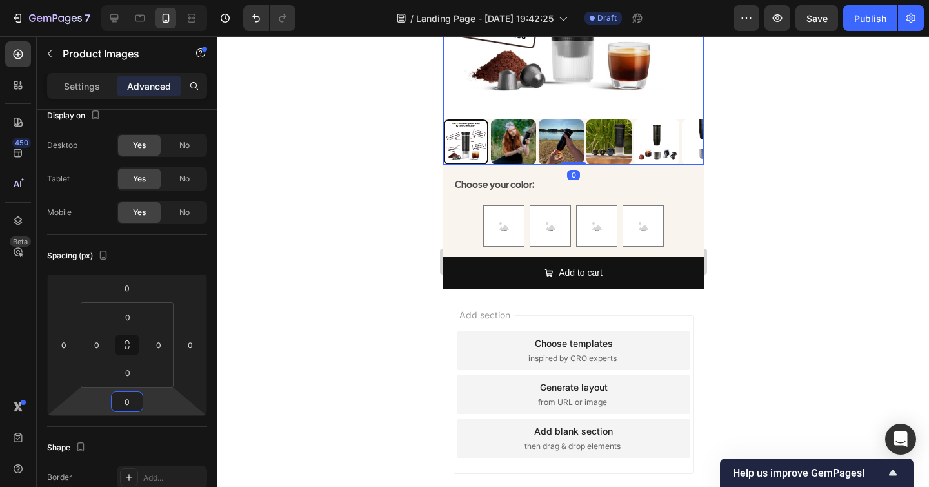
click at [818, 355] on div at bounding box center [574, 261] width 712 height 451
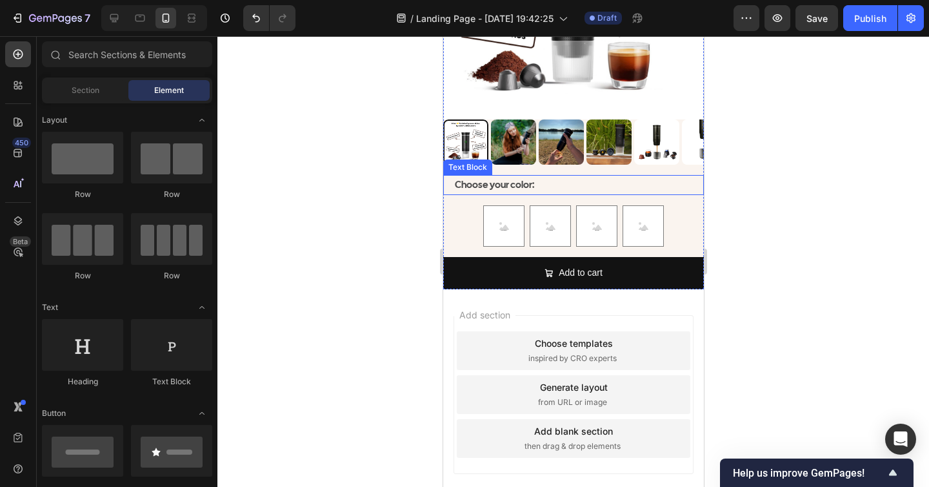
click at [556, 182] on p "Choose your color:" at bounding box center [578, 184] width 248 height 17
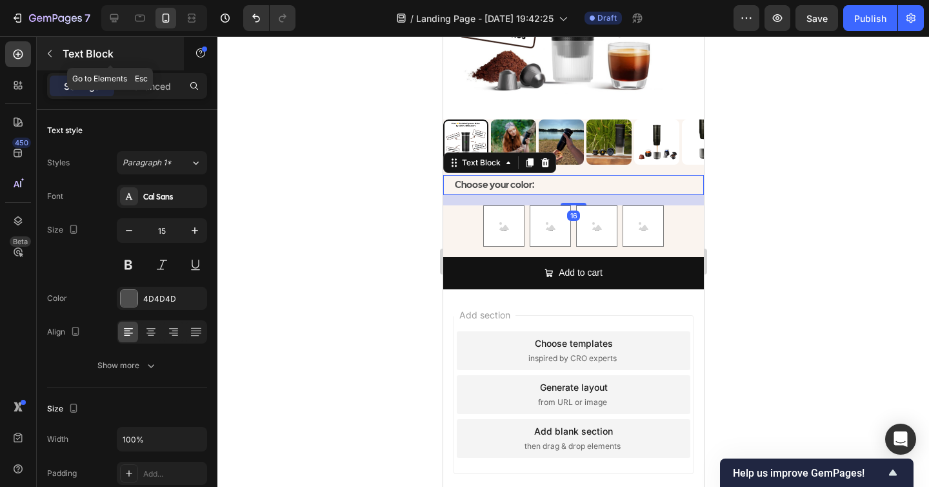
click at [139, 67] on div "Text Block" at bounding box center [110, 54] width 147 height 34
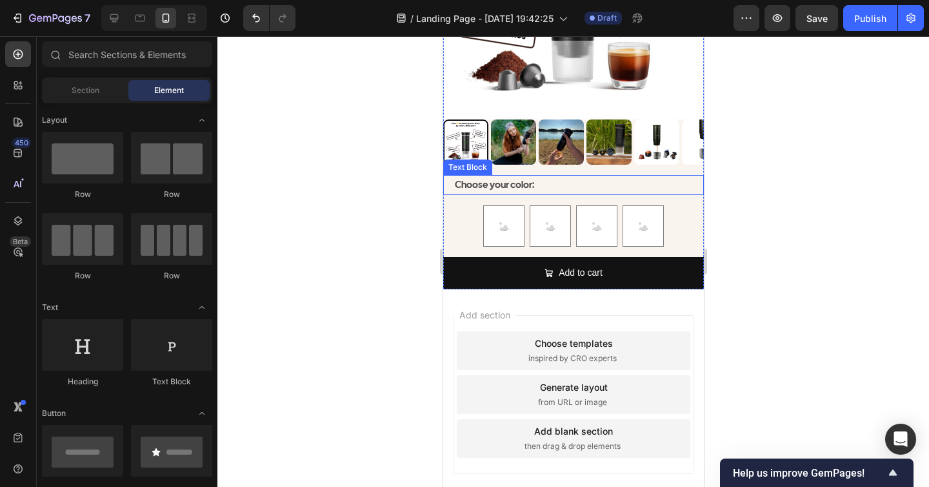
click at [560, 183] on p "Choose your color:" at bounding box center [578, 184] width 248 height 17
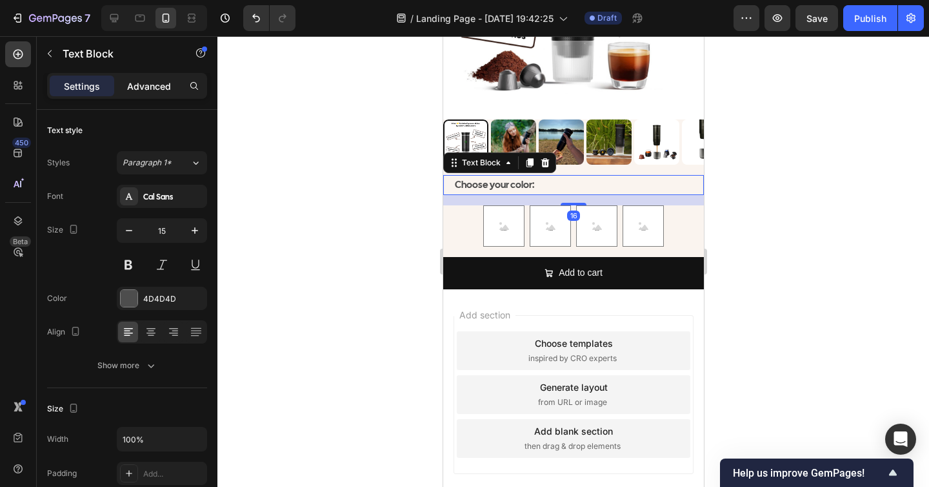
click at [153, 85] on p "Advanced" at bounding box center [149, 86] width 44 height 14
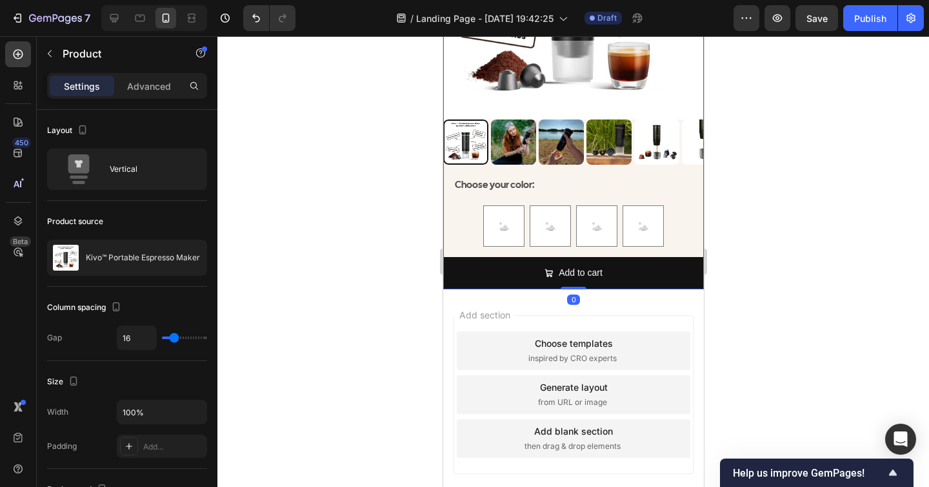
type input "13"
type input "0"
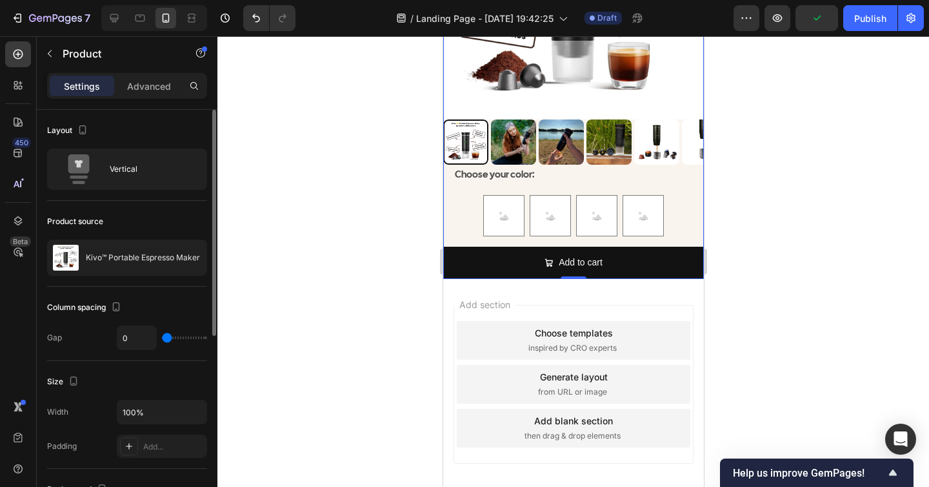
drag, startPoint x: 173, startPoint y: 342, endPoint x: 115, endPoint y: 342, distance: 58.1
type input "0"
click at [162, 339] on input "range" at bounding box center [184, 337] width 45 height 3
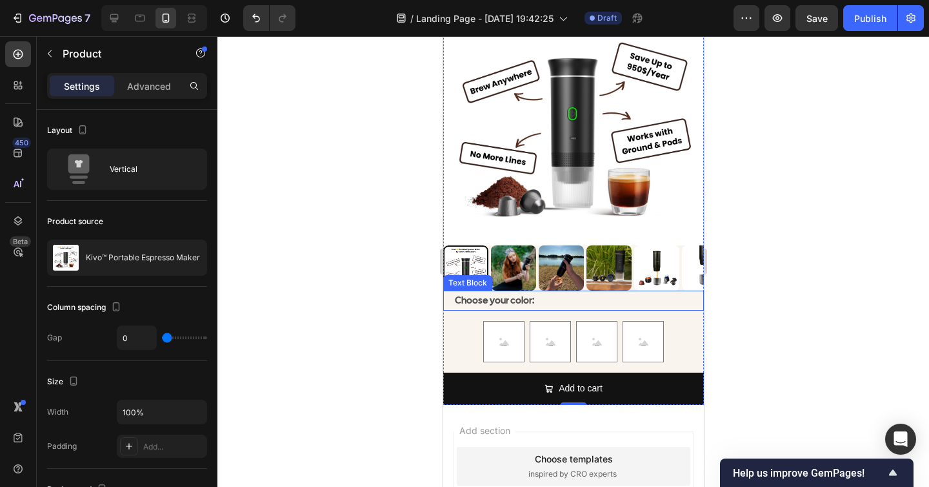
scroll to position [4140, 0]
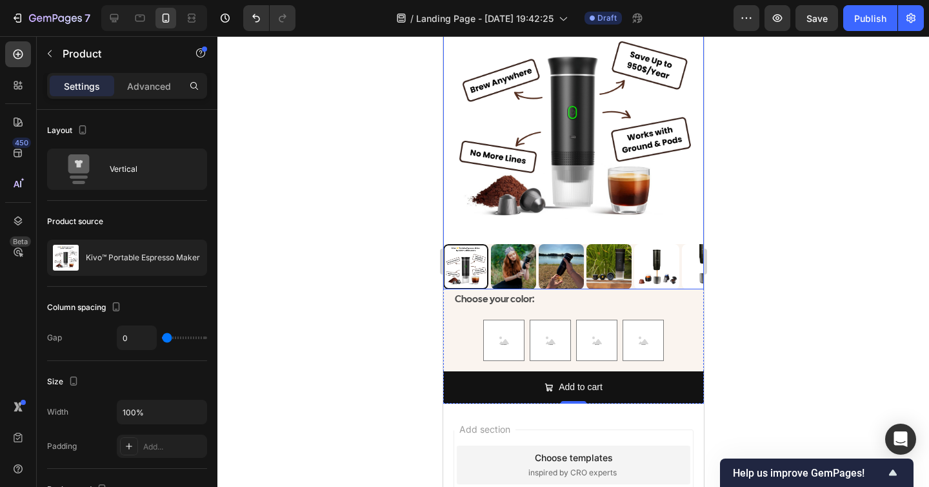
click at [589, 231] on img at bounding box center [573, 113] width 261 height 261
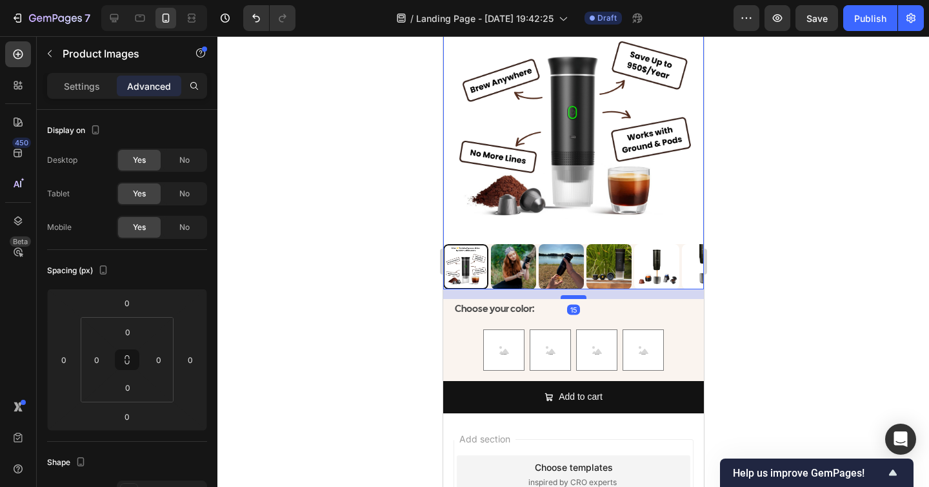
drag, startPoint x: 574, startPoint y: 288, endPoint x: 574, endPoint y: 298, distance: 9.7
click at [574, 298] on div at bounding box center [573, 297] width 26 height 4
type input "15"
click at [821, 319] on div at bounding box center [574, 261] width 712 height 451
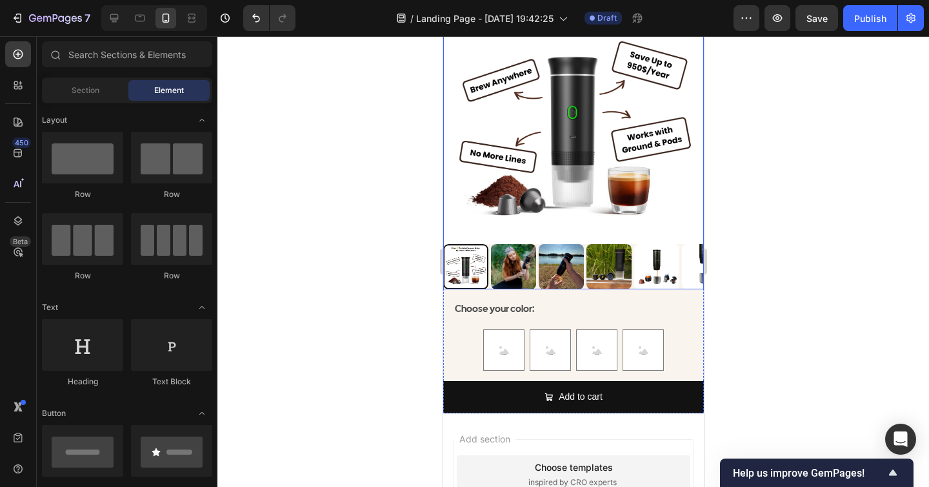
click at [578, 268] on img at bounding box center [560, 266] width 45 height 45
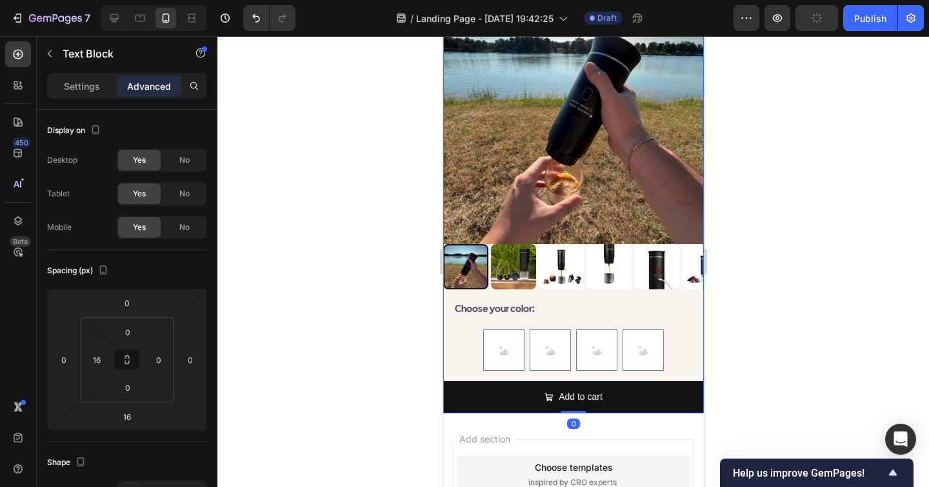
click at [571, 293] on div "NEVER SETTLE FOR COFFEE Heading Kivo ™ Portable Coffee Maker Heading Image Icon…" at bounding box center [573, 50] width 261 height 499
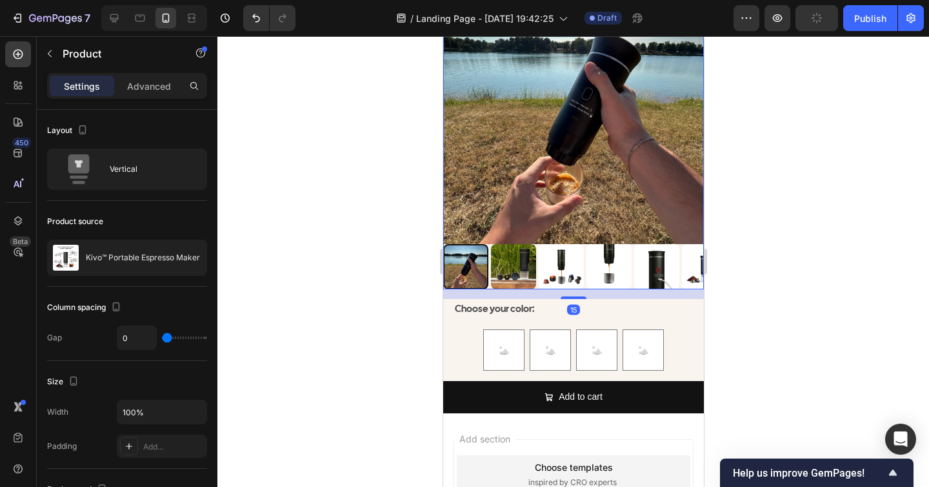
click at [573, 281] on img at bounding box center [560, 266] width 45 height 45
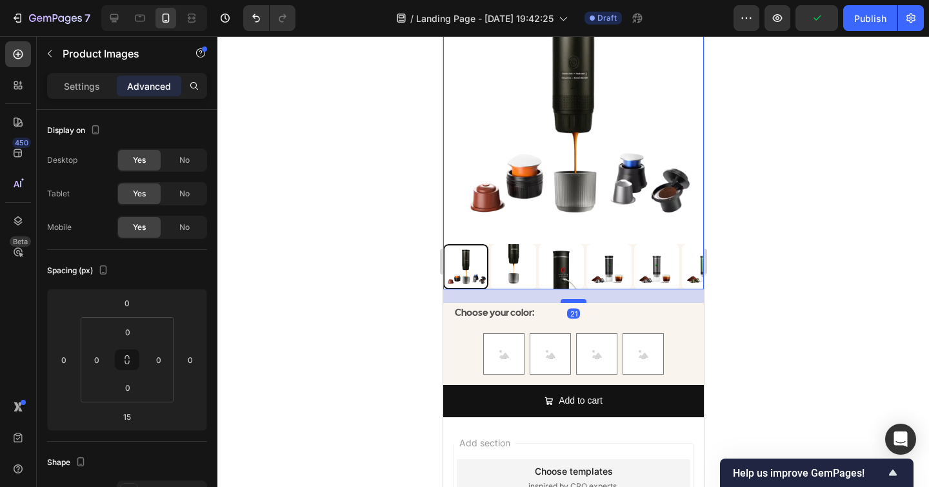
click at [573, 303] on div at bounding box center [573, 301] width 26 height 4
click at [573, 302] on div at bounding box center [573, 300] width 26 height 4
type input "20"
click at [778, 323] on div at bounding box center [574, 261] width 712 height 451
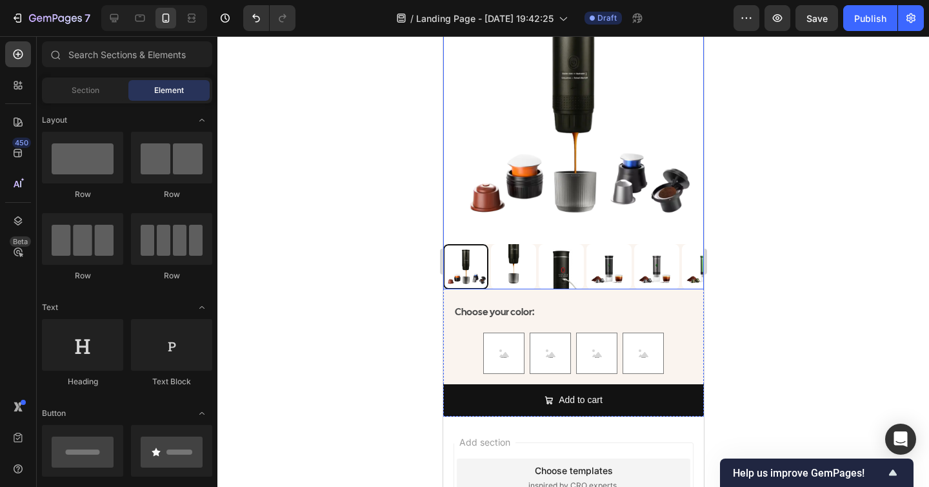
click at [503, 267] on img at bounding box center [513, 266] width 45 height 45
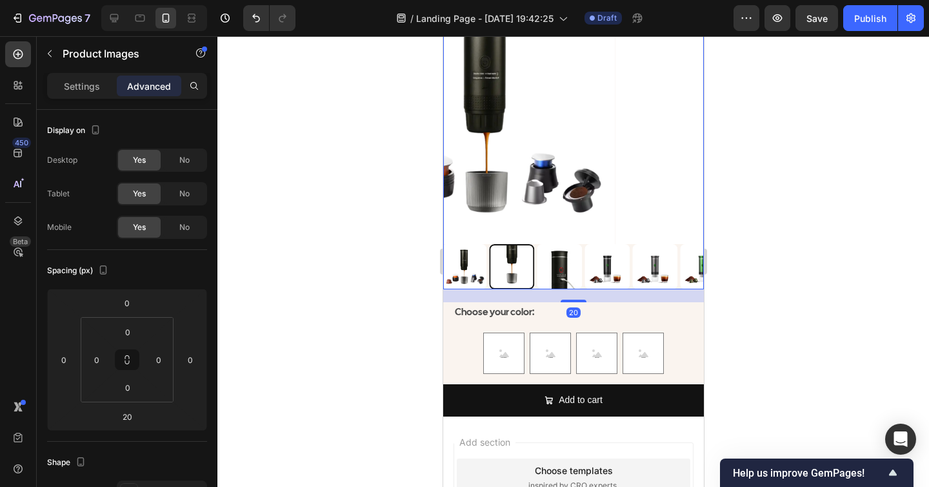
click at [476, 272] on div at bounding box center [573, 266] width 261 height 45
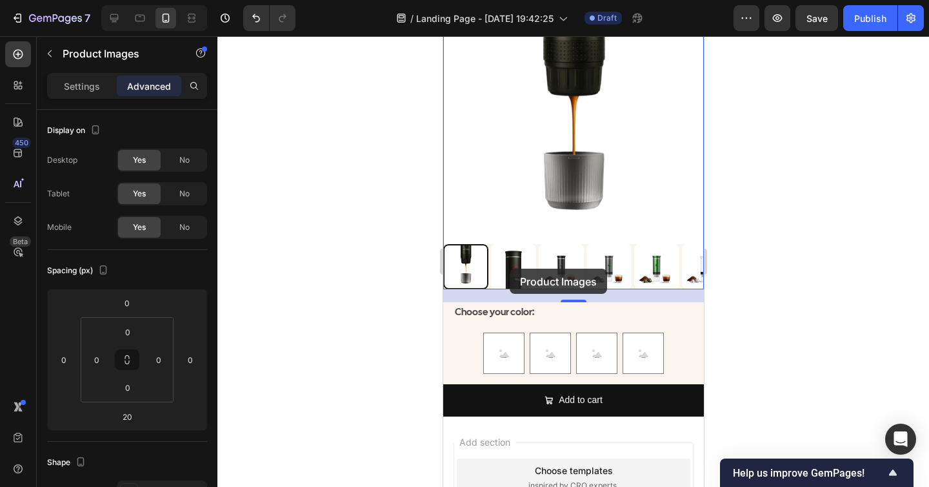
click at [766, 322] on div at bounding box center [574, 261] width 712 height 451
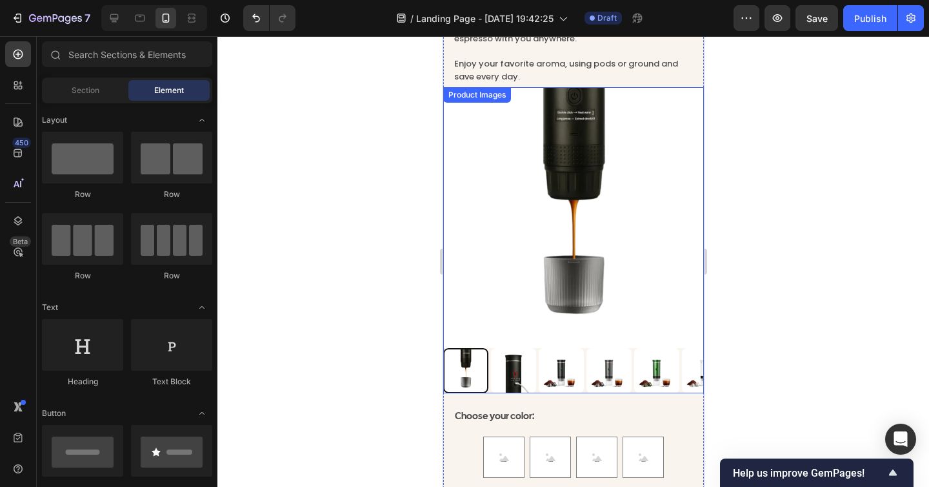
scroll to position [4025, 0]
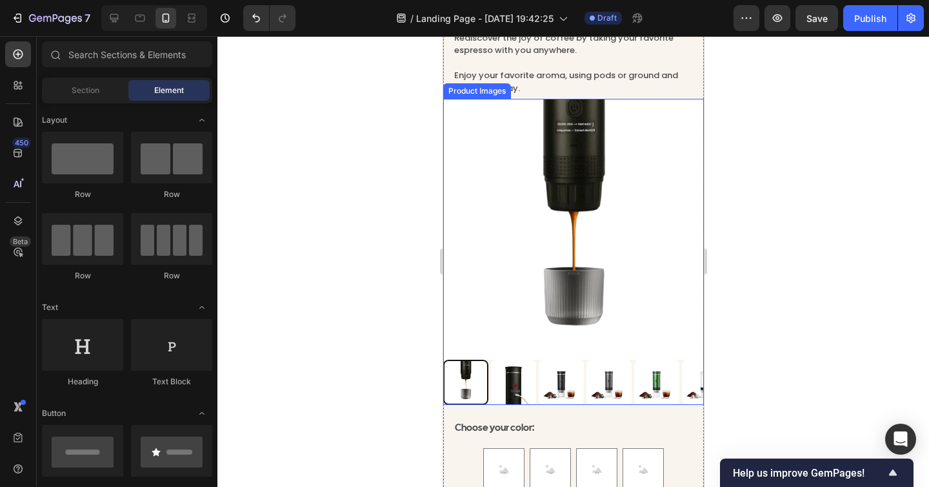
click at [527, 385] on img at bounding box center [513, 382] width 45 height 45
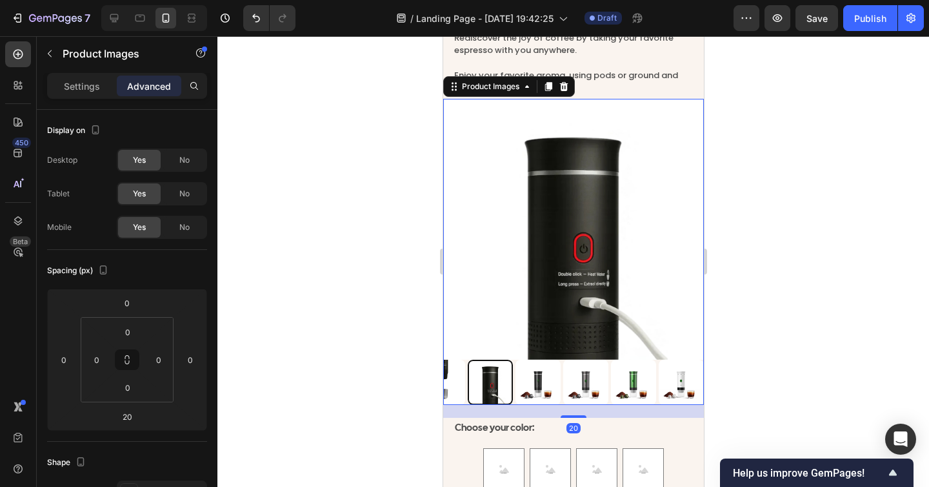
click at [454, 389] on img at bounding box center [442, 382] width 45 height 45
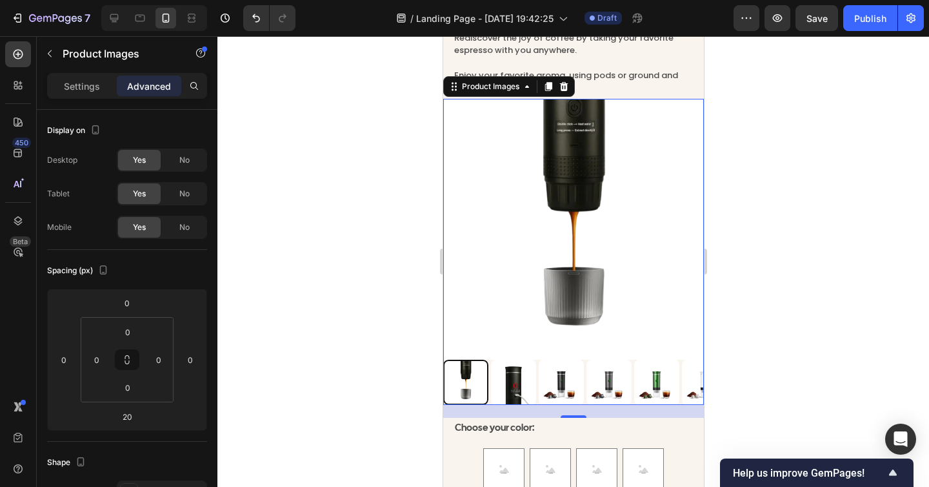
click at [817, 360] on div at bounding box center [574, 261] width 712 height 451
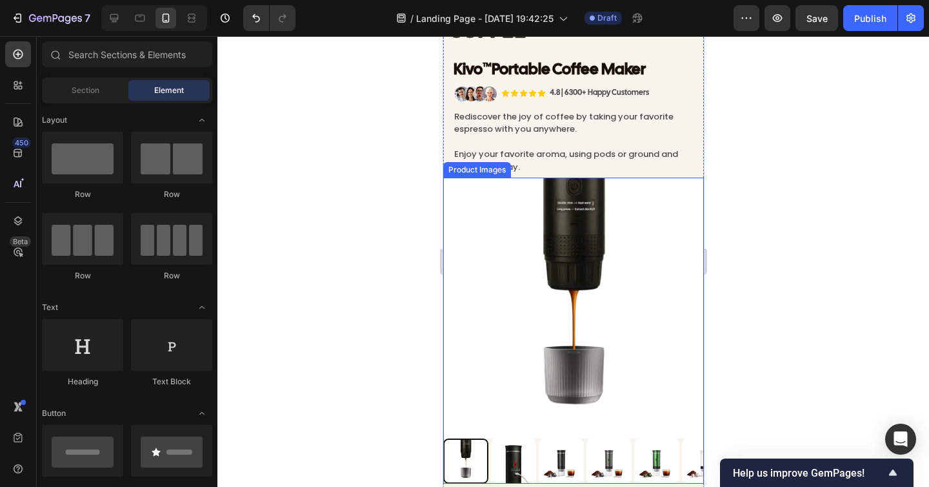
scroll to position [3940, 0]
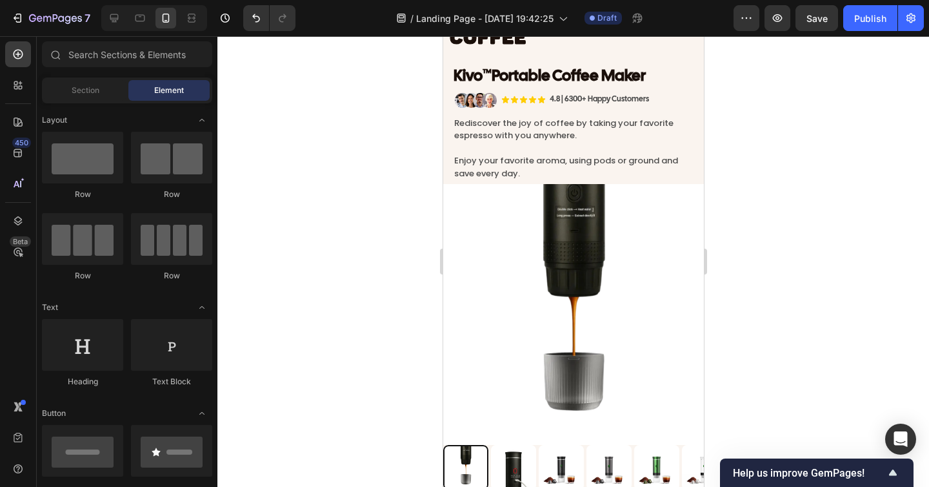
click at [780, 369] on div at bounding box center [574, 261] width 712 height 451
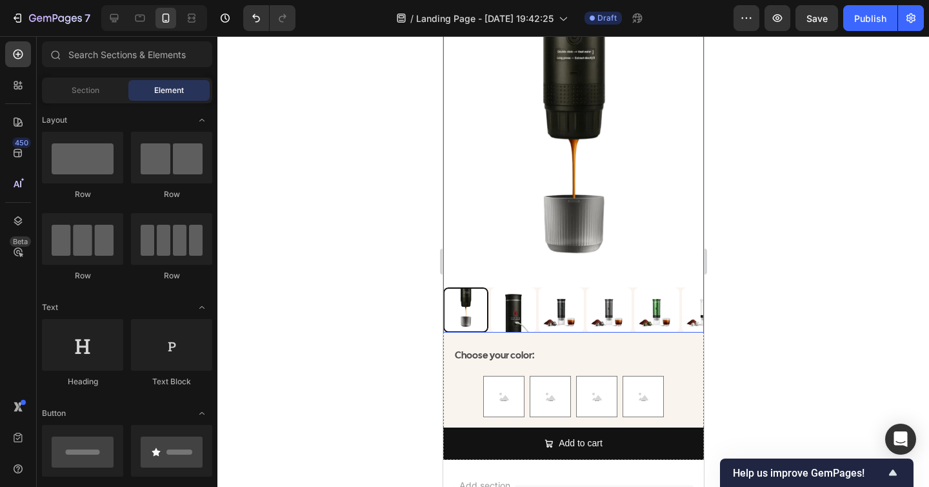
scroll to position [4105, 0]
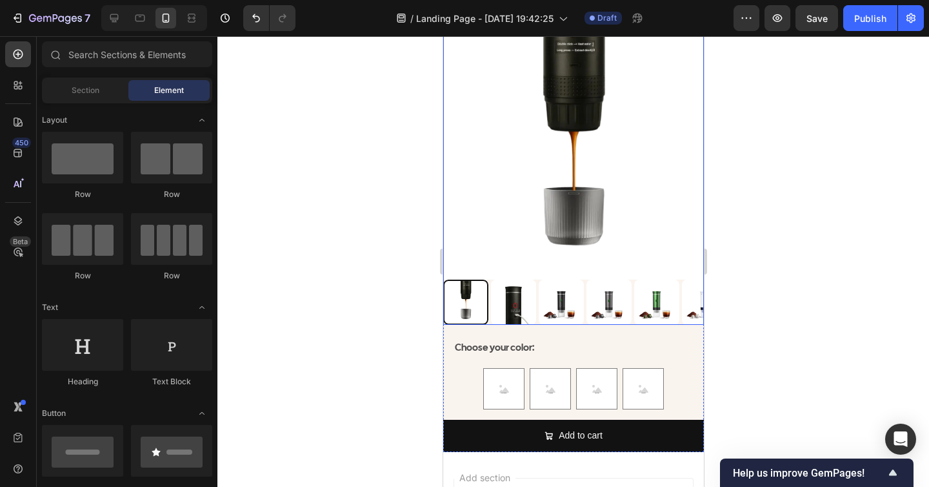
click at [502, 304] on img at bounding box center [513, 301] width 45 height 45
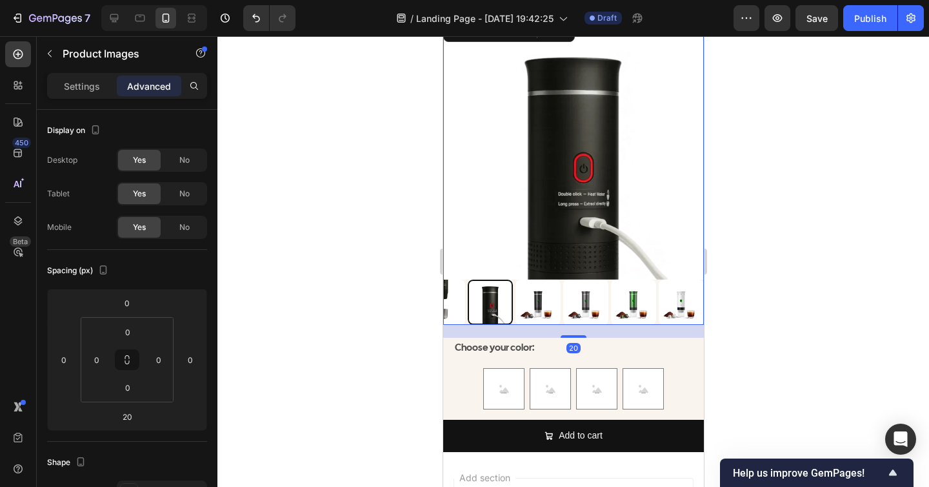
click at [525, 303] on img at bounding box center [537, 301] width 45 height 45
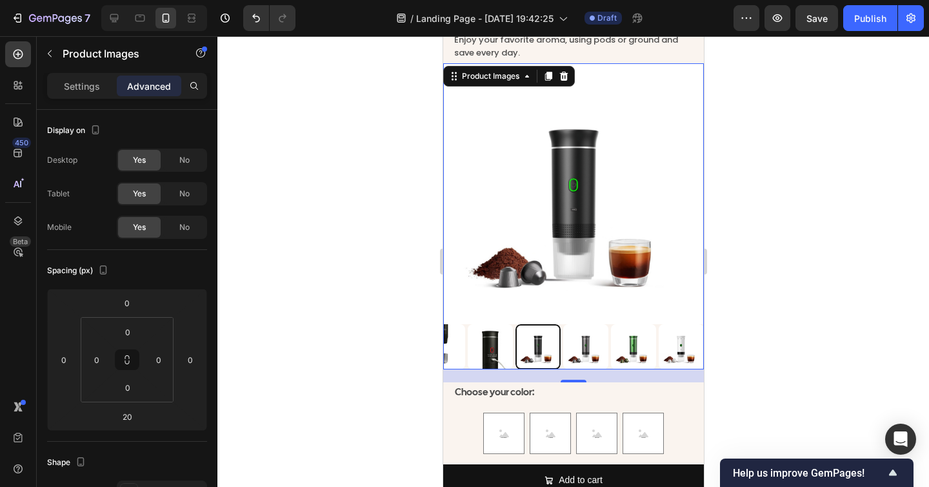
scroll to position [4047, 0]
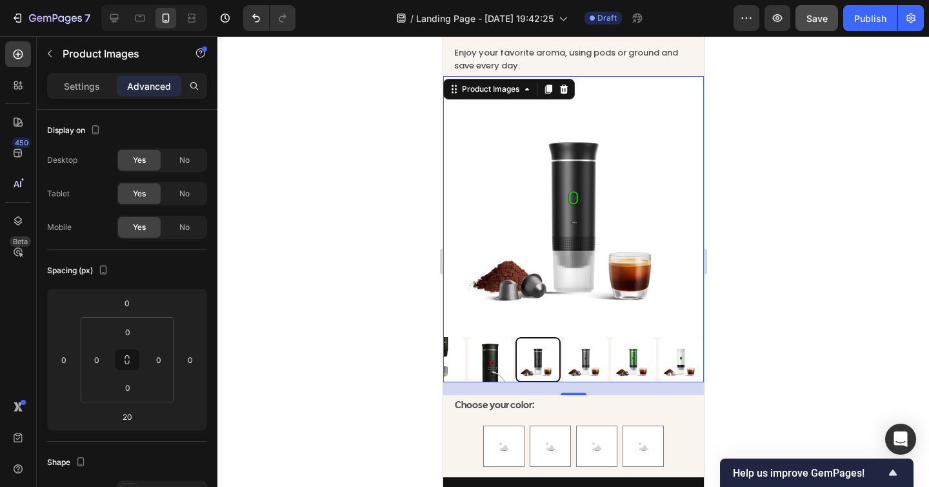
click at [819, 28] on button "Save" at bounding box center [817, 18] width 43 height 26
click at [495, 362] on img at bounding box center [489, 359] width 45 height 45
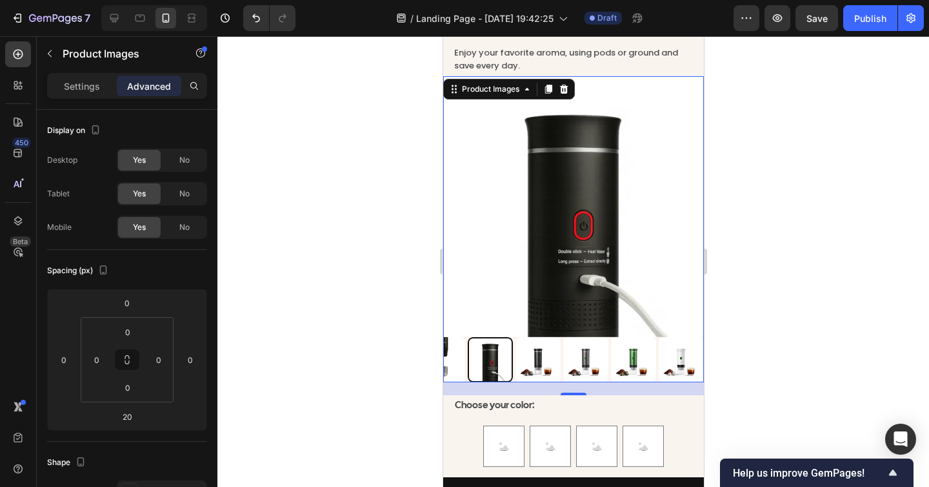
click at [456, 368] on img at bounding box center [442, 359] width 45 height 45
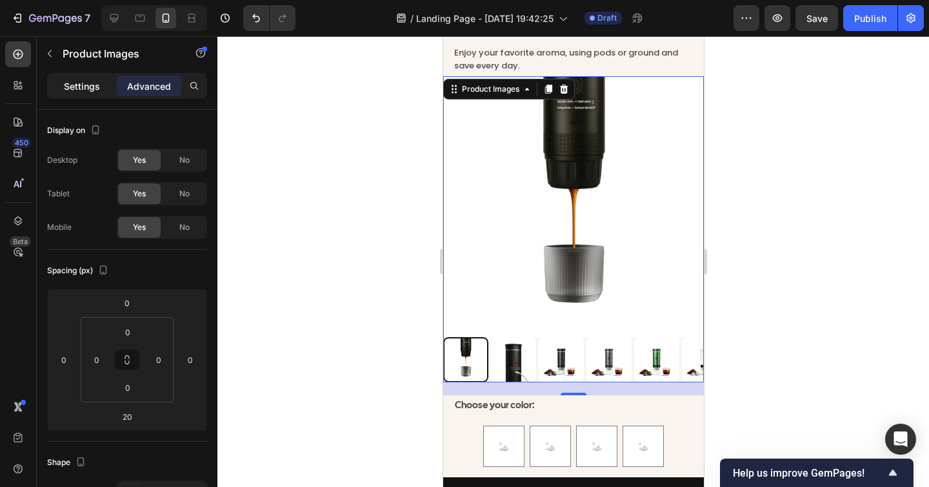
click at [94, 87] on p "Settings" at bounding box center [82, 86] width 36 height 14
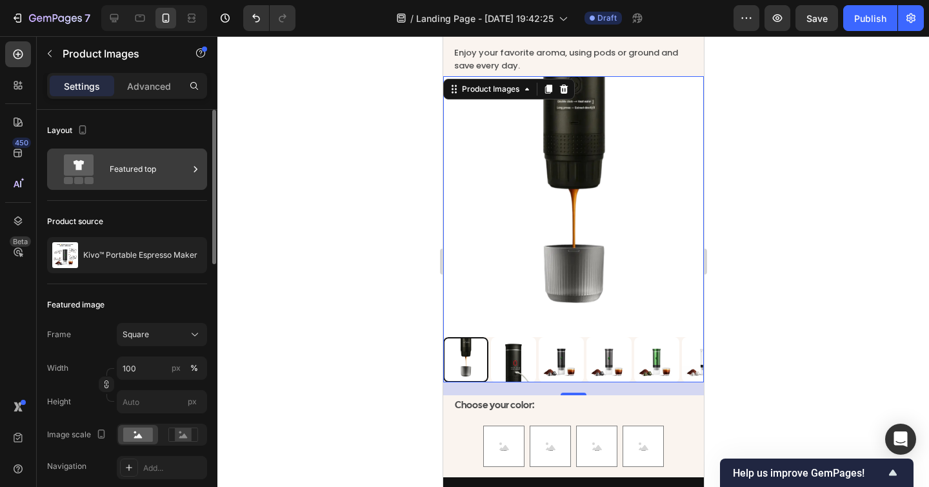
click at [147, 165] on div "Featured top" at bounding box center [149, 169] width 79 height 30
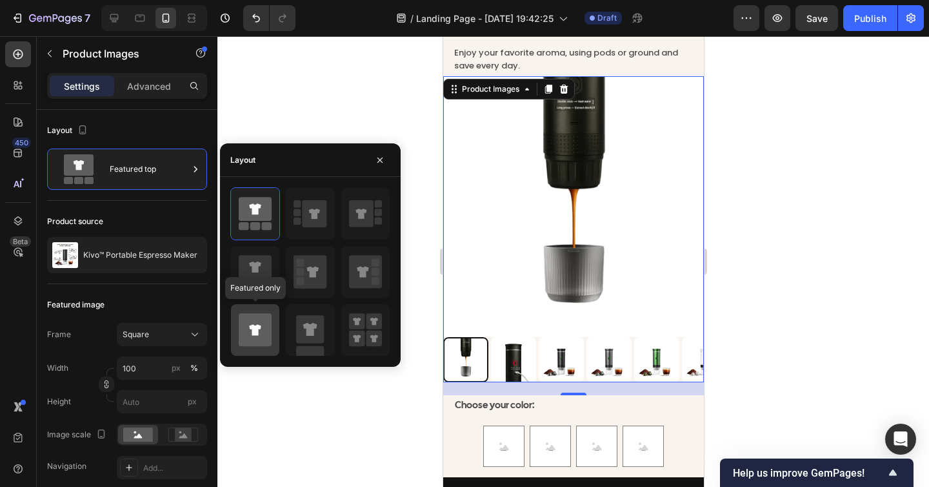
click at [267, 328] on icon at bounding box center [255, 329] width 33 height 33
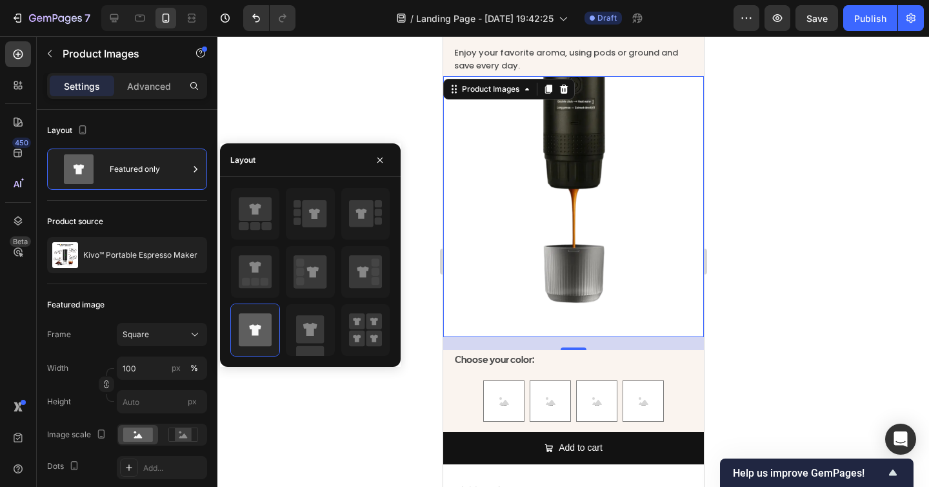
click at [790, 276] on div at bounding box center [574, 261] width 712 height 451
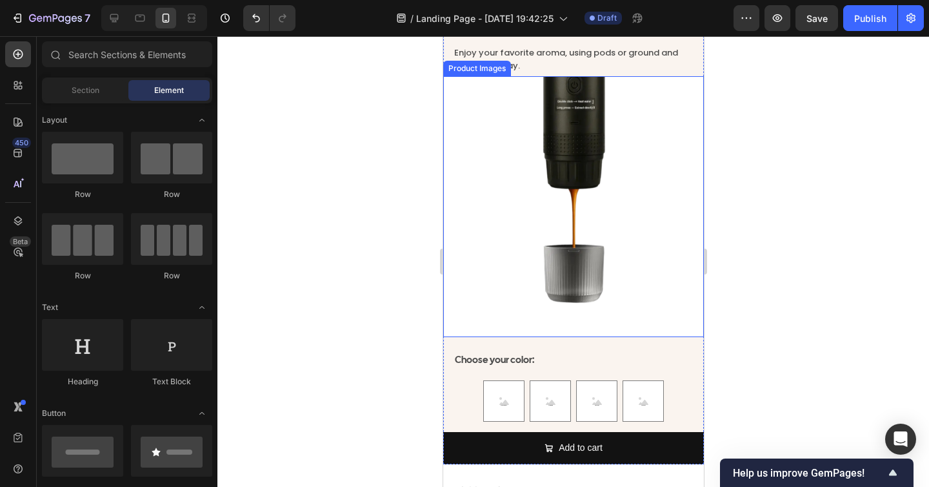
click at [637, 247] on img at bounding box center [573, 206] width 261 height 261
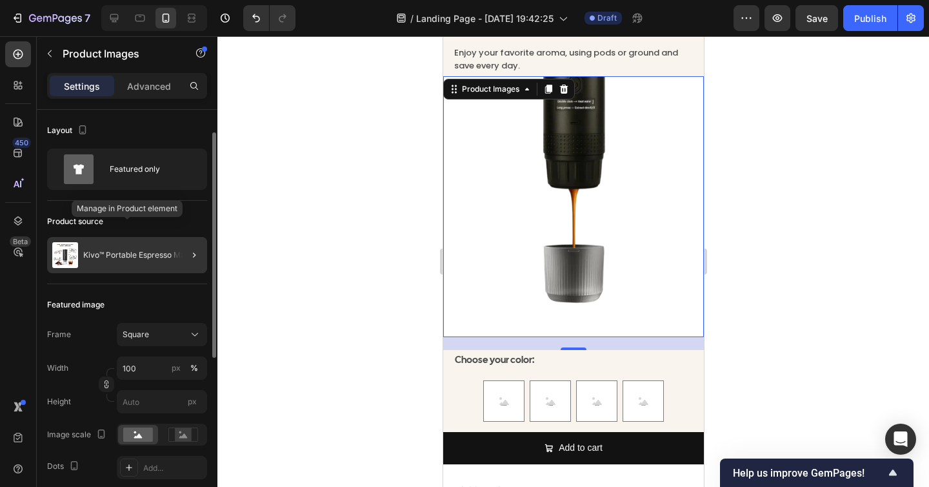
scroll to position [17, 0]
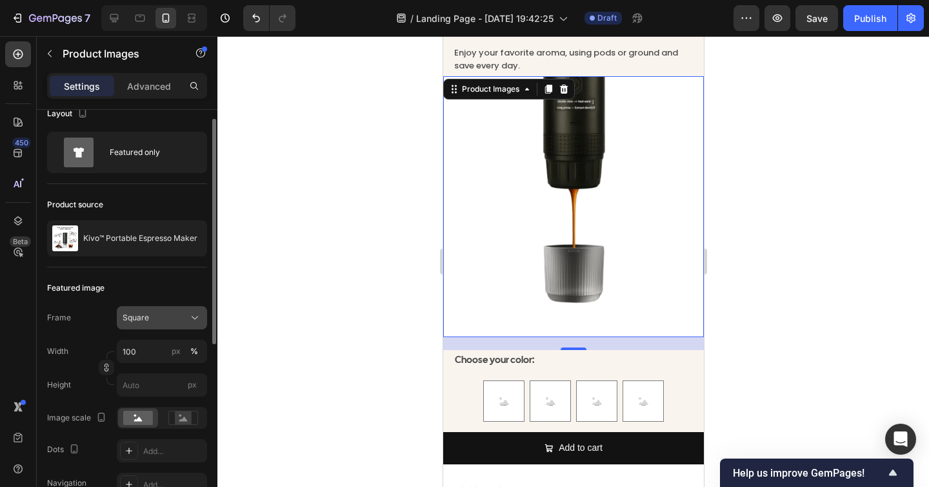
click at [154, 320] on div "Square" at bounding box center [154, 318] width 63 height 12
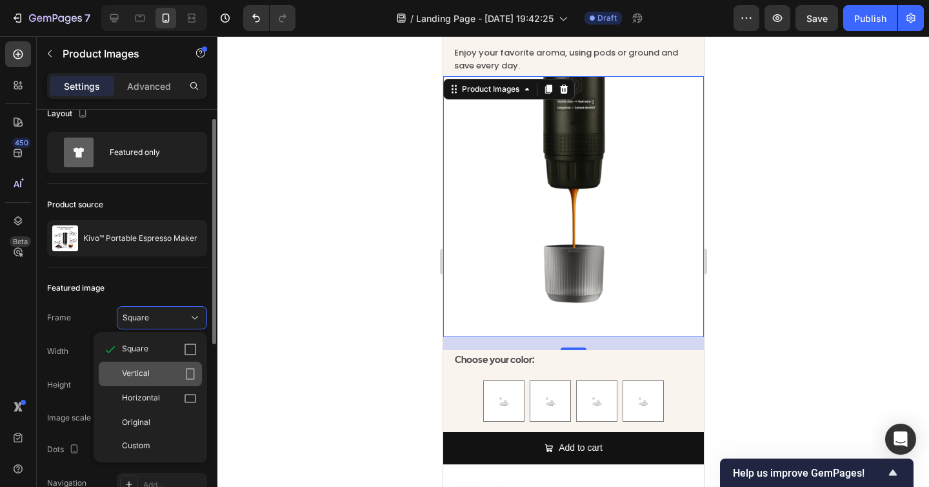
click at [168, 367] on div "Vertical" at bounding box center [159, 373] width 75 height 13
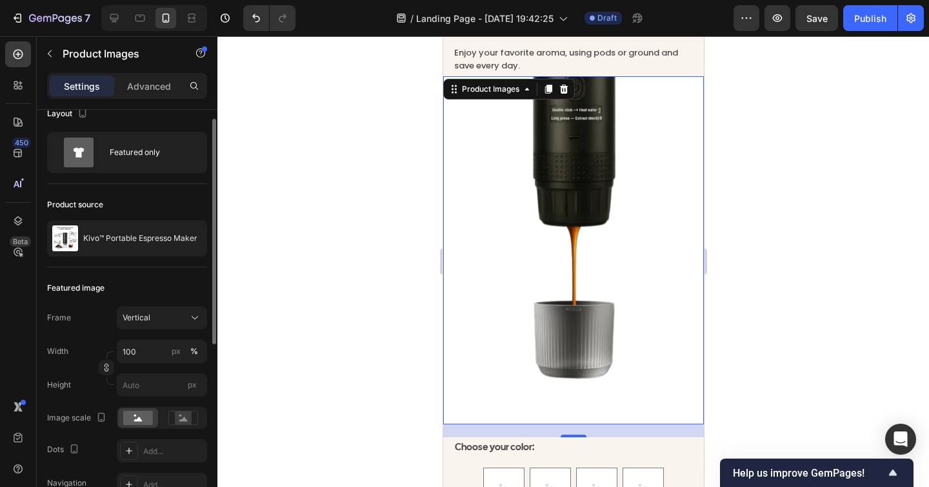
click at [168, 334] on div "Frame Vertical Width 100 px % Height px" at bounding box center [127, 351] width 160 height 90
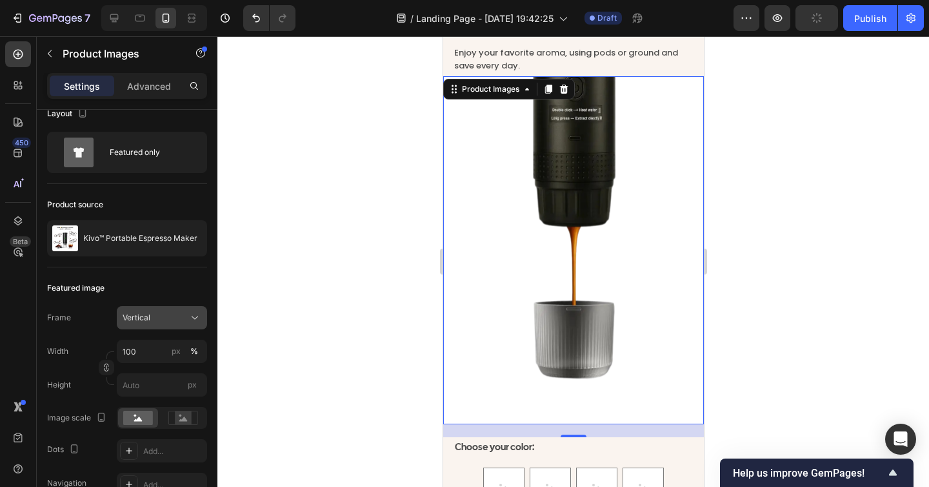
click at [168, 321] on div "Vertical" at bounding box center [154, 318] width 63 height 12
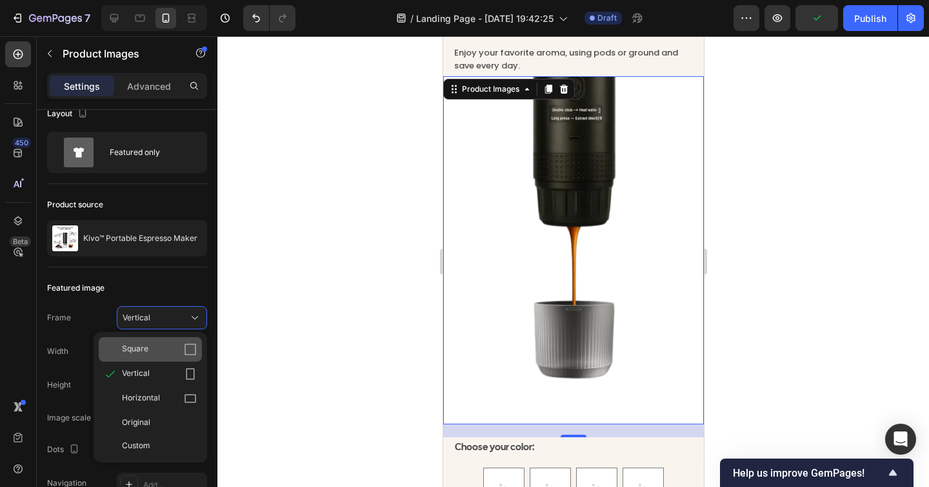
click at [165, 343] on div "Square" at bounding box center [159, 349] width 75 height 13
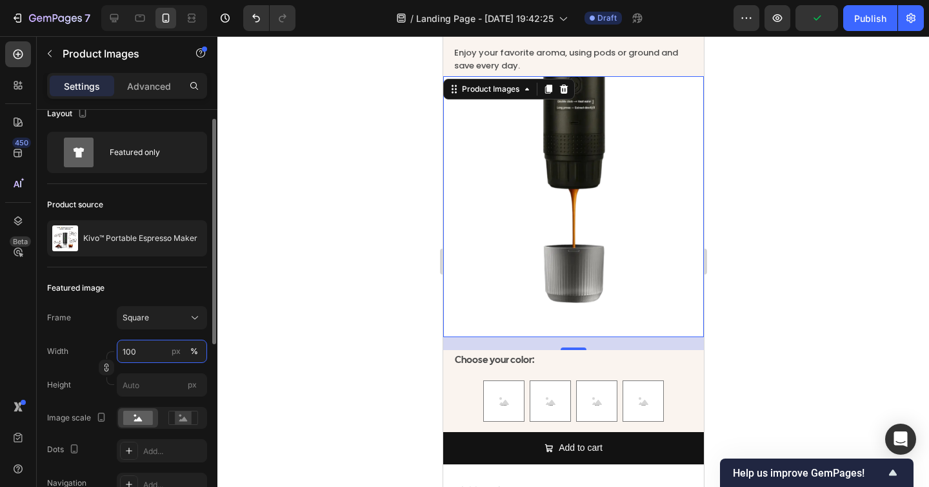
click at [141, 350] on input "100" at bounding box center [162, 350] width 90 height 23
click at [177, 350] on div "px" at bounding box center [176, 351] width 9 height 12
type input "100"
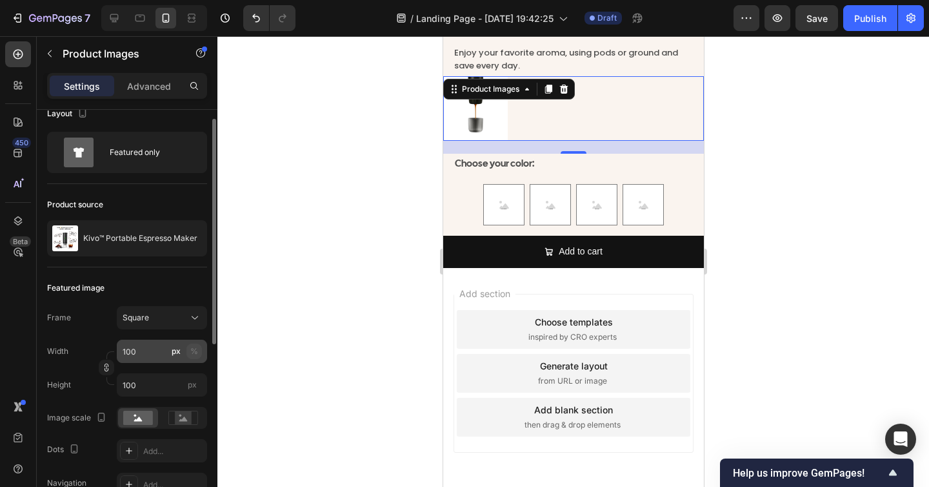
click at [192, 352] on div "%" at bounding box center [194, 351] width 8 height 12
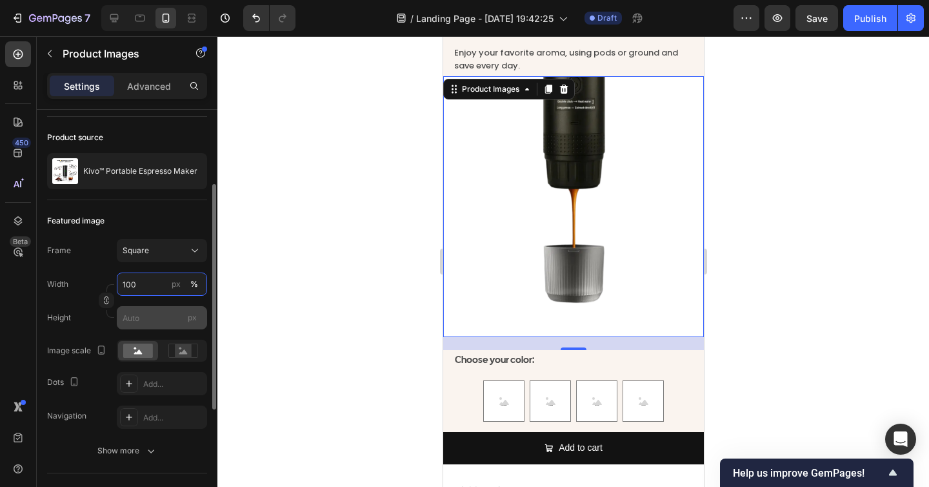
scroll to position [103, 0]
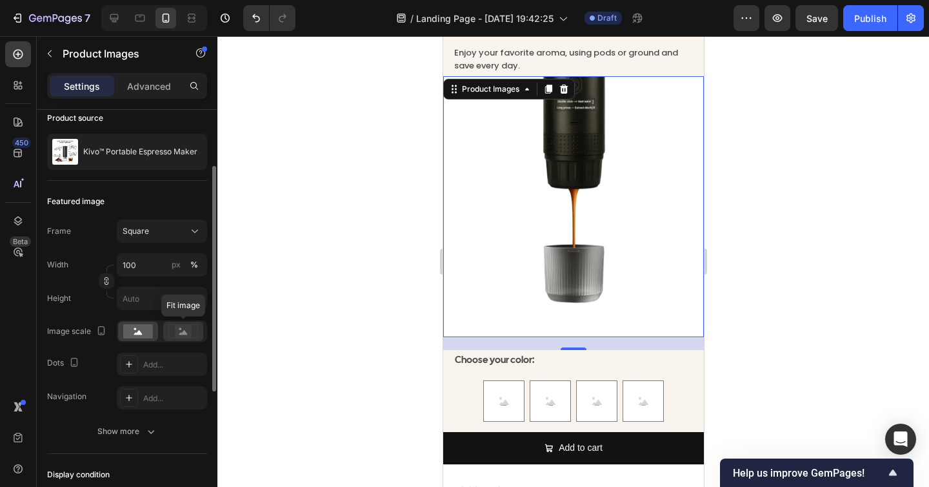
click at [177, 330] on rect at bounding box center [183, 331] width 17 height 13
click at [137, 331] on icon at bounding box center [138, 332] width 8 height 5
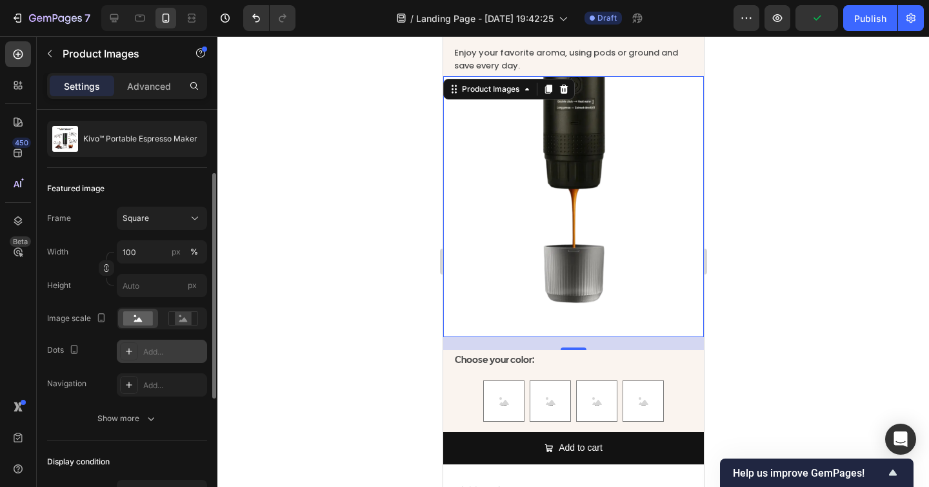
scroll to position [117, 0]
click at [144, 351] on div "Add..." at bounding box center [173, 351] width 61 height 12
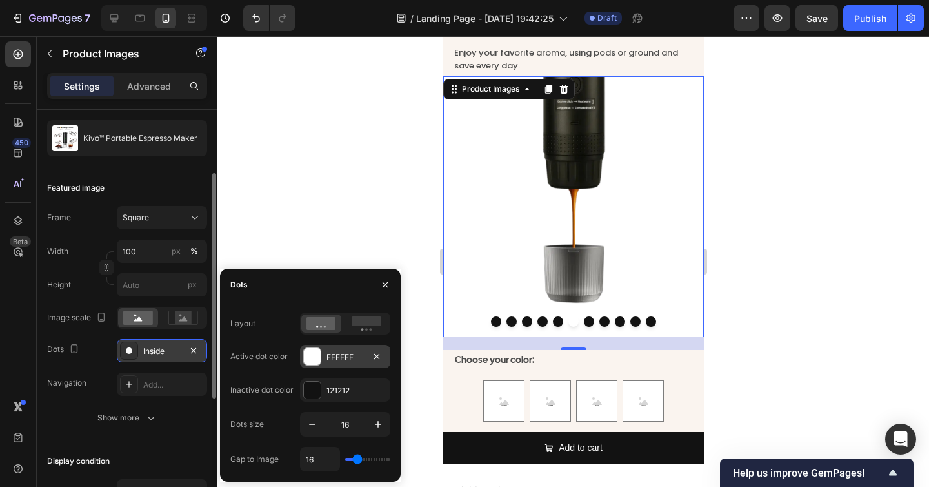
click at [347, 354] on div "FFFFFF" at bounding box center [345, 357] width 37 height 12
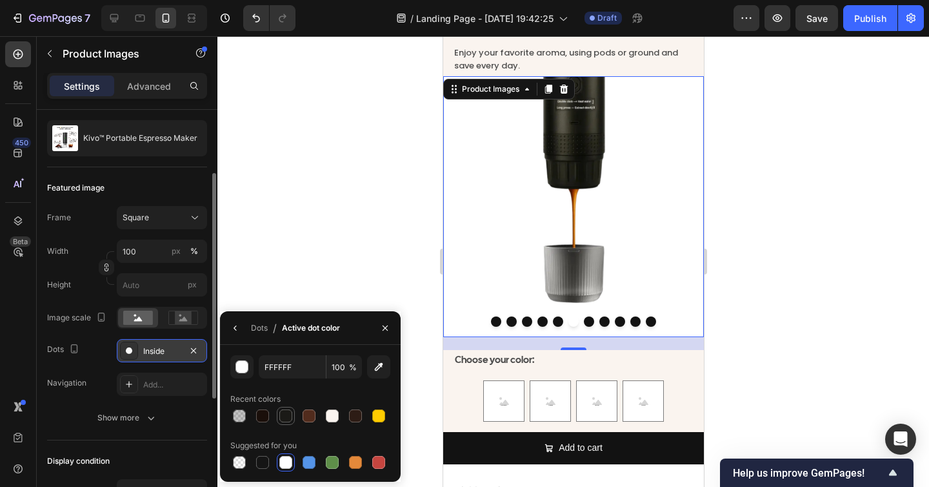
click at [286, 421] on div at bounding box center [285, 415] width 13 height 13
type input "1B1A17"
click at [237, 327] on icon "button" at bounding box center [235, 328] width 10 height 10
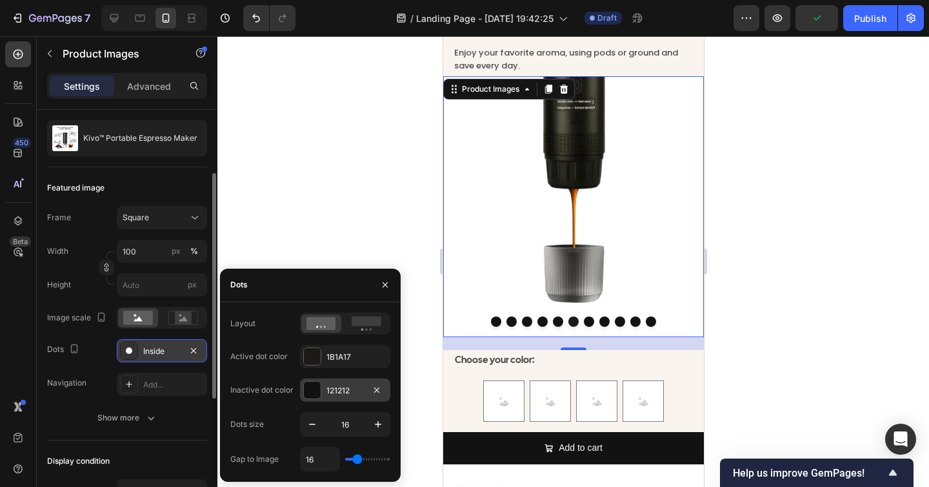
click at [334, 386] on div "121212" at bounding box center [345, 391] width 37 height 12
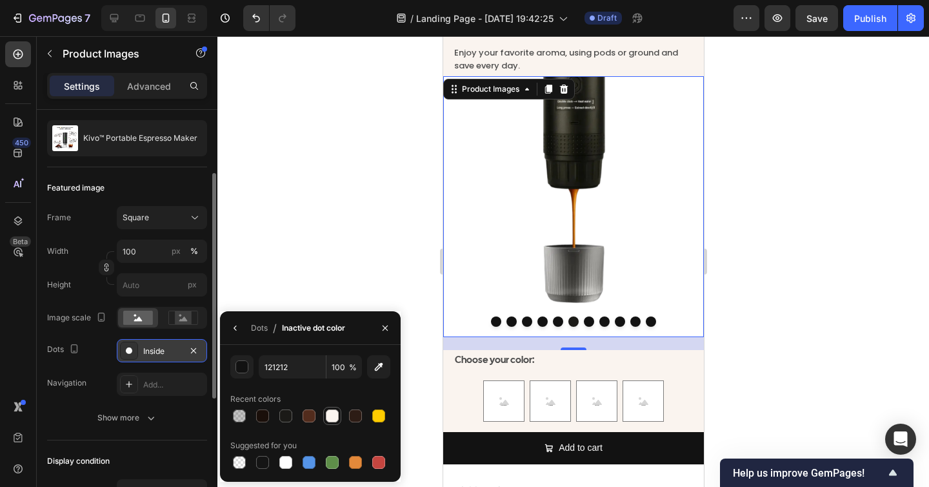
click at [331, 416] on div at bounding box center [332, 415] width 13 height 13
type input "FAF4EF"
click at [833, 349] on div at bounding box center [574, 261] width 712 height 451
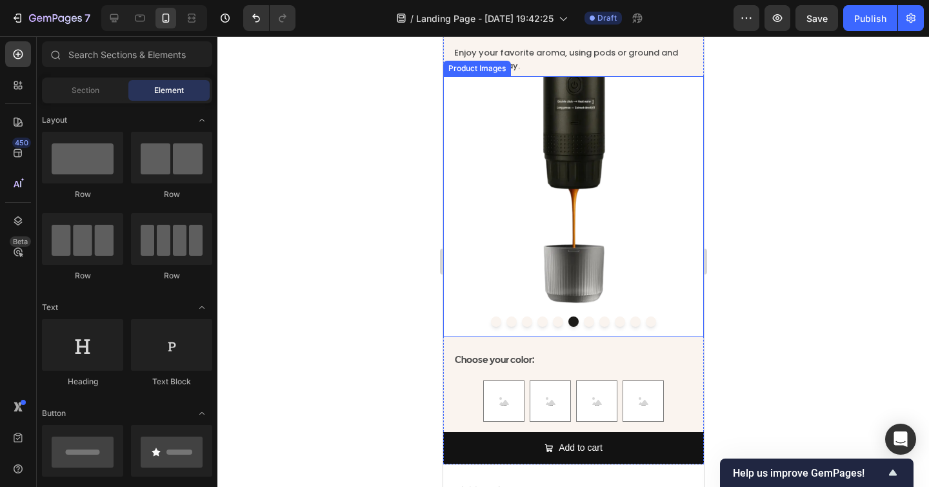
click at [511, 286] on img at bounding box center [573, 206] width 261 height 261
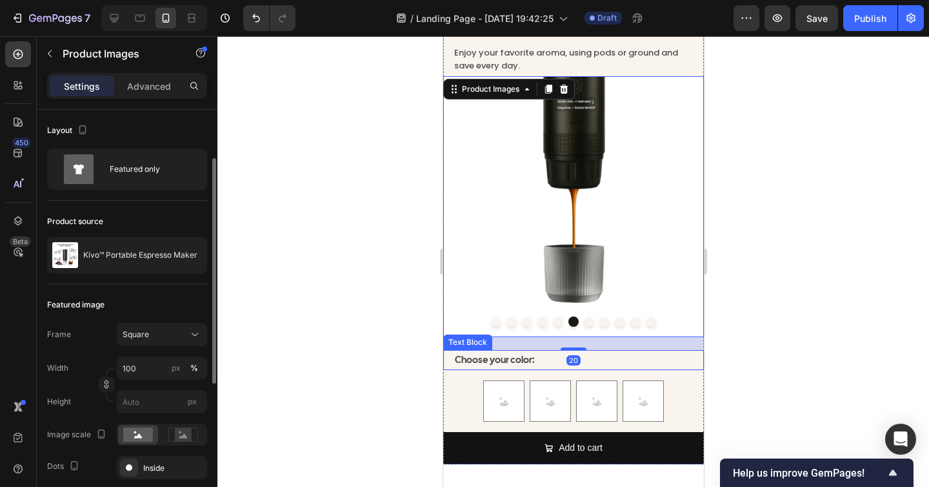
scroll to position [111, 0]
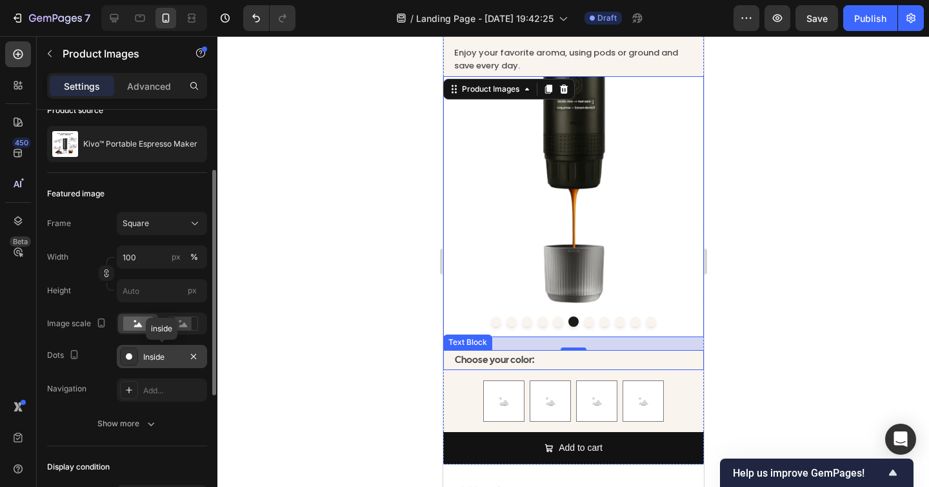
click at [167, 362] on div "Inside" at bounding box center [161, 357] width 37 height 12
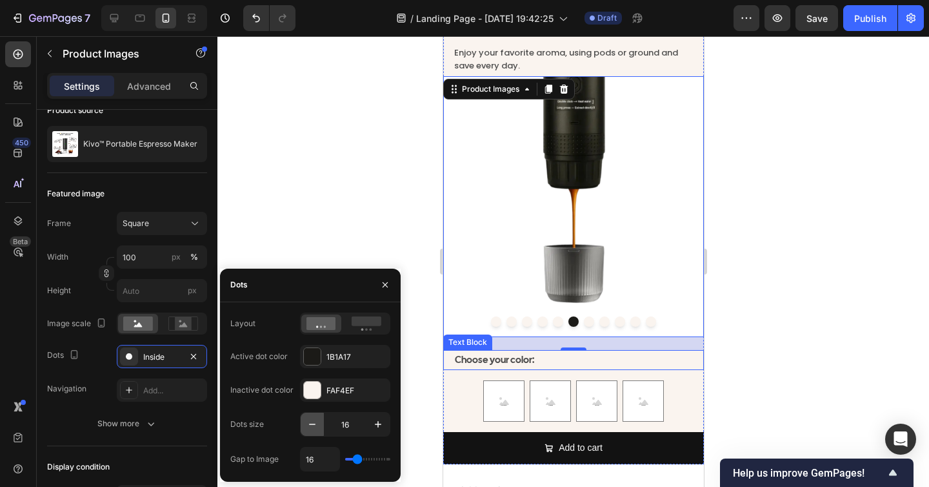
click at [314, 423] on icon "button" at bounding box center [312, 424] width 13 height 13
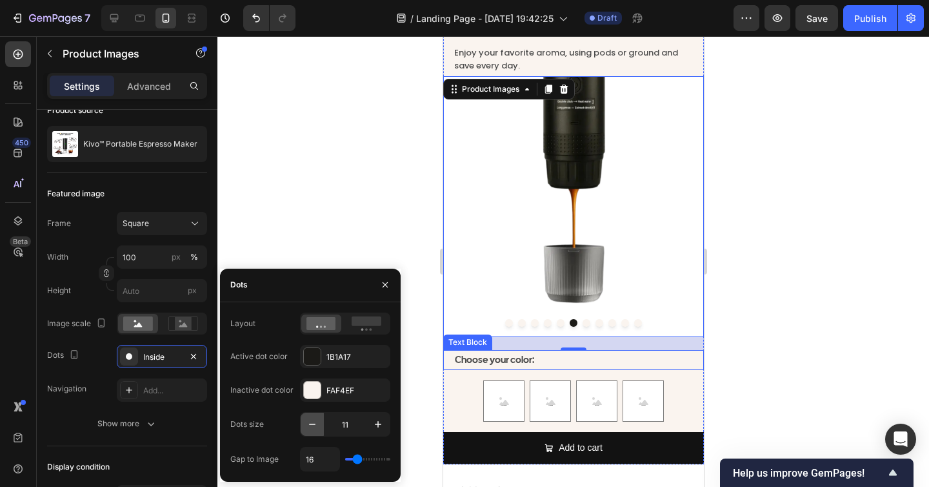
click at [314, 423] on icon "button" at bounding box center [312, 424] width 13 height 13
type input "8"
type input "0"
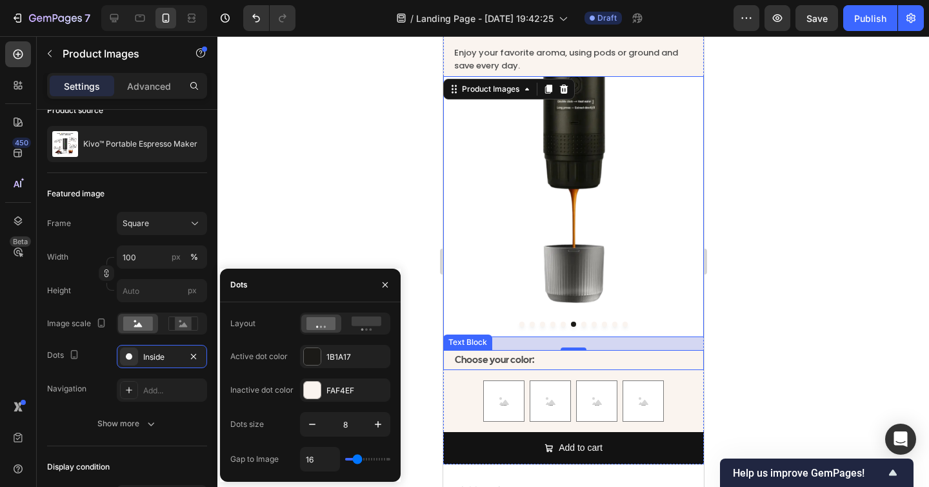
type input "0"
type input "7"
type input "8"
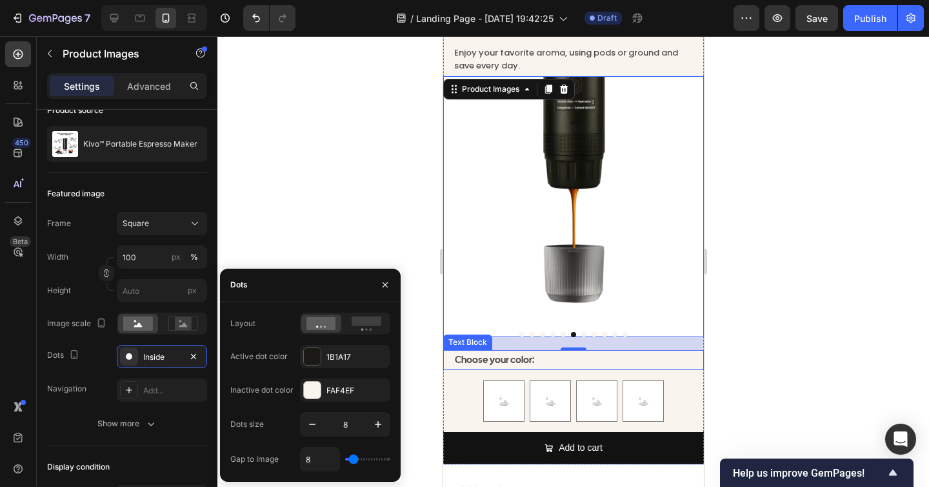
type input "9"
type input "11"
type input "12"
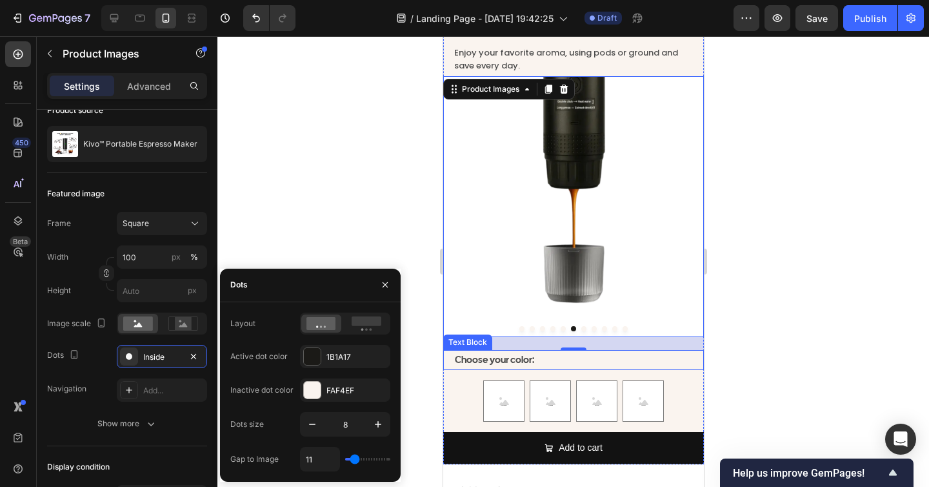
type input "12"
type input "13"
type input "14"
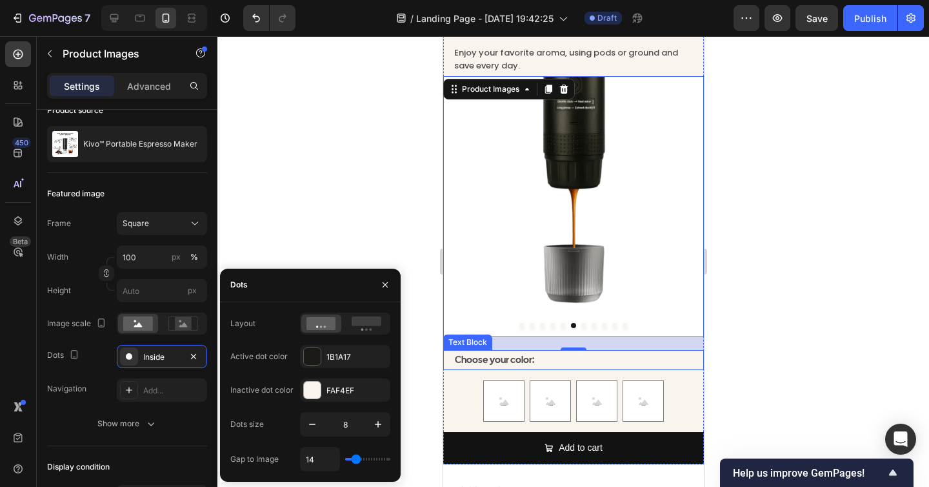
type input "16"
type input "17"
type input "16"
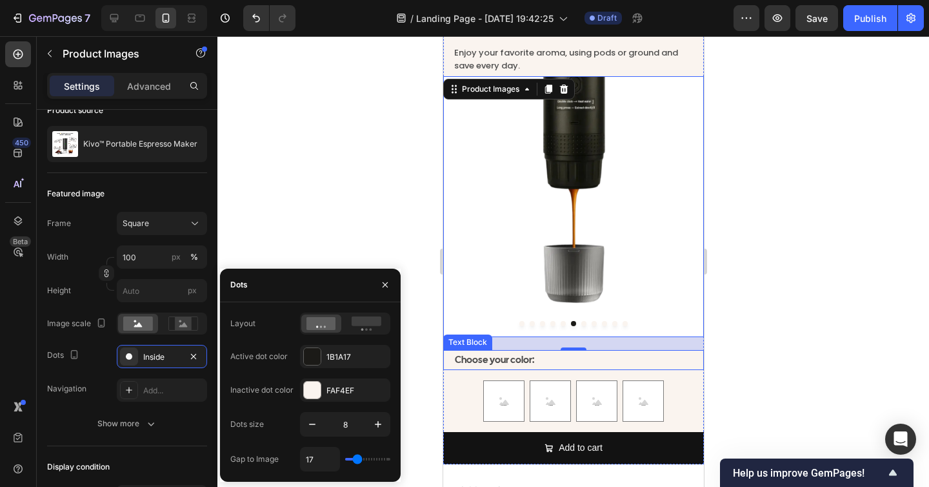
type input "16"
click at [357, 458] on input "range" at bounding box center [367, 459] width 45 height 3
click at [361, 328] on icon at bounding box center [367, 323] width 30 height 14
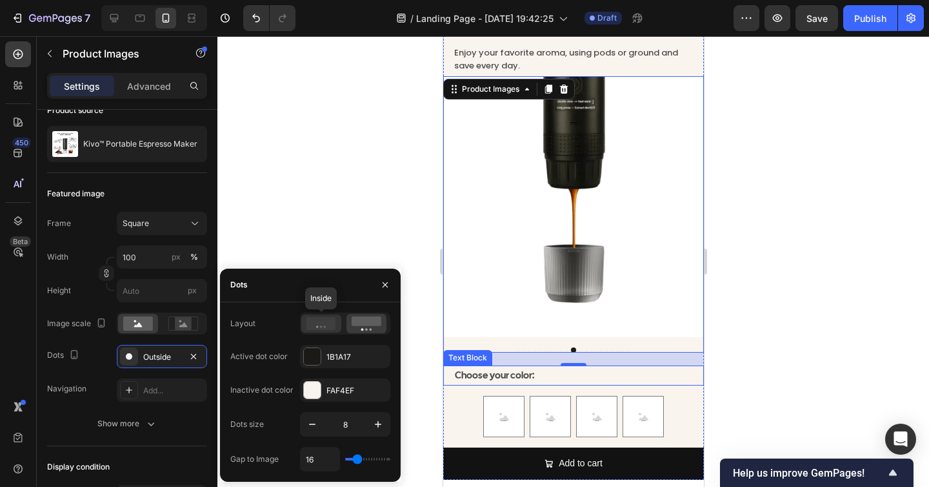
click at [322, 323] on icon at bounding box center [322, 323] width 30 height 13
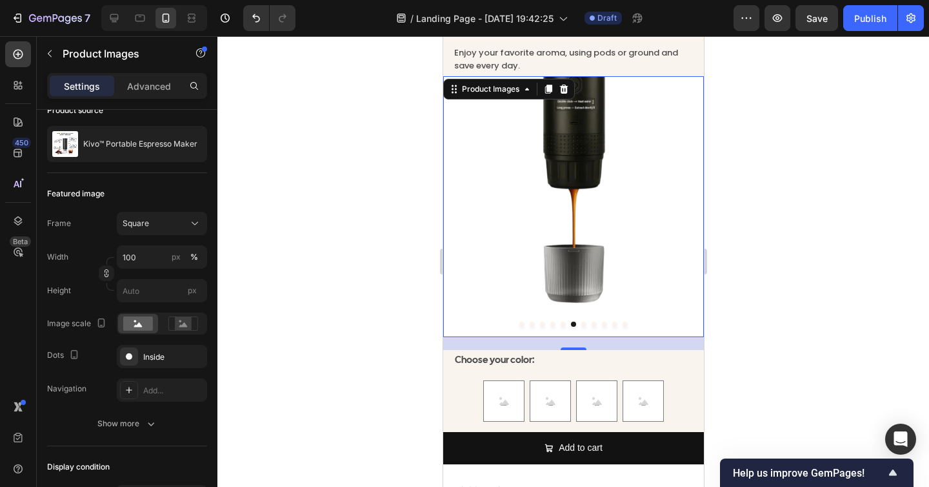
click at [523, 327] on div at bounding box center [573, 323] width 261 height 5
click at [519, 325] on button "Dot" at bounding box center [521, 323] width 5 height 5
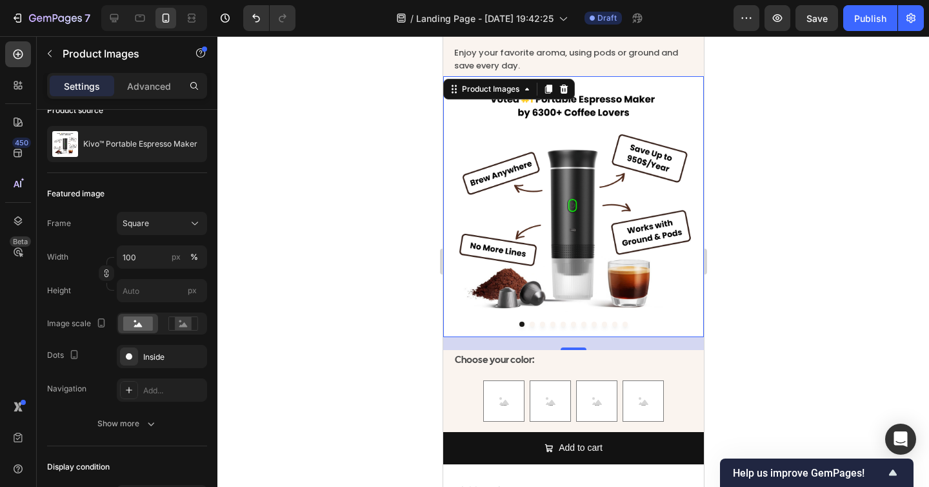
click at [760, 350] on div at bounding box center [574, 261] width 712 height 451
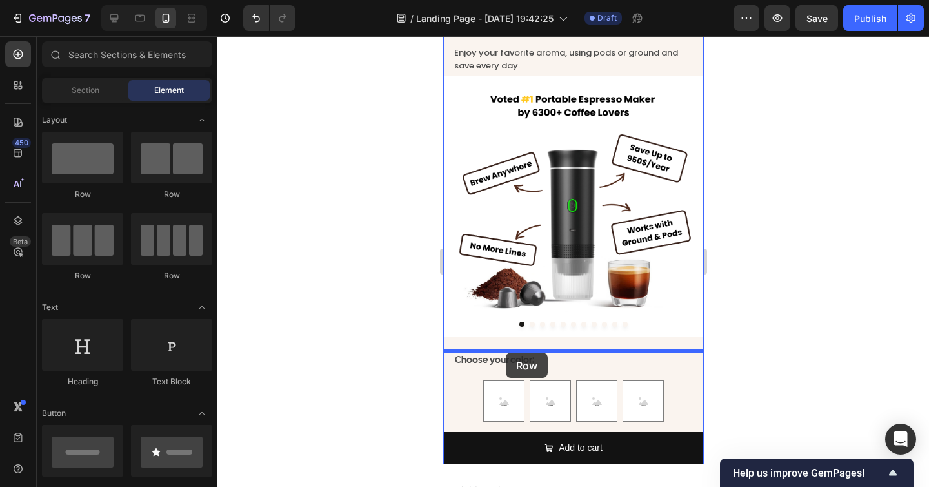
drag, startPoint x: 531, startPoint y: 207, endPoint x: 505, endPoint y: 352, distance: 147.4
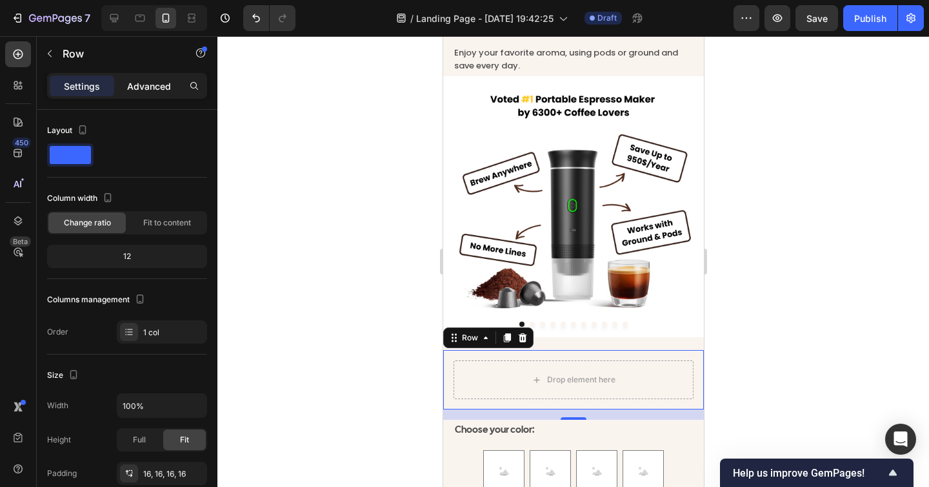
click at [137, 91] on p "Advanced" at bounding box center [149, 86] width 44 height 14
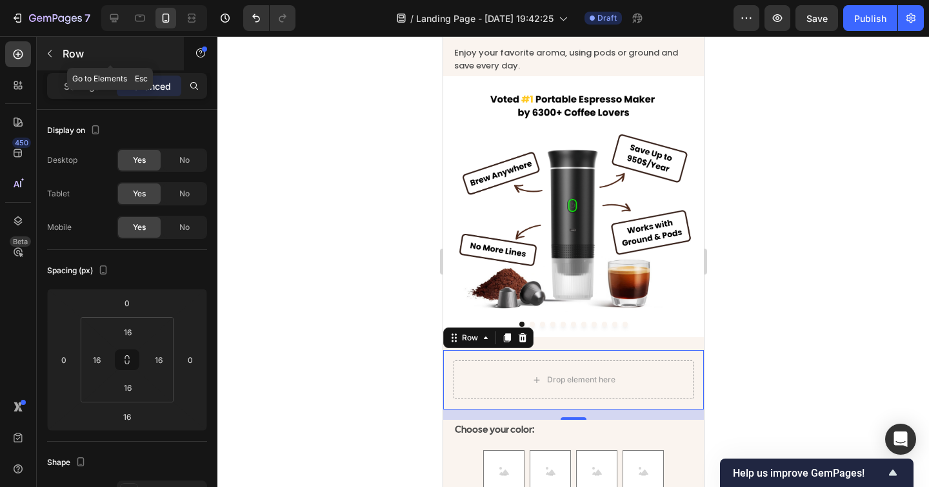
click at [46, 52] on icon "button" at bounding box center [50, 53] width 10 height 10
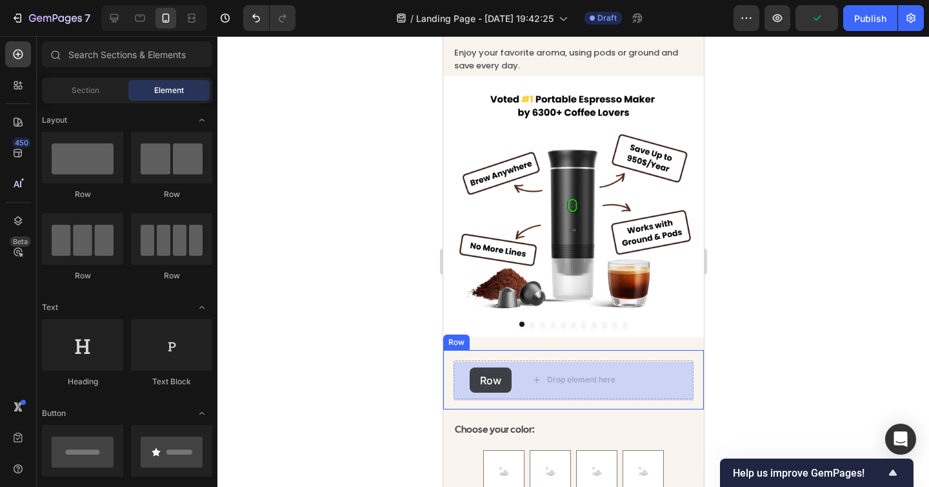
drag, startPoint x: 613, startPoint y: 279, endPoint x: 469, endPoint y: 367, distance: 168.0
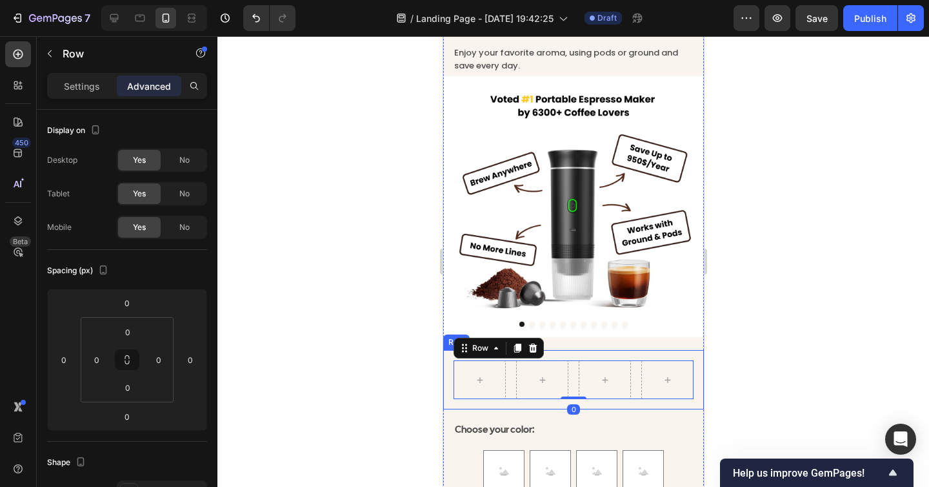
click at [775, 367] on div at bounding box center [574, 261] width 712 height 451
click at [494, 358] on div "Row Row" at bounding box center [573, 379] width 261 height 59
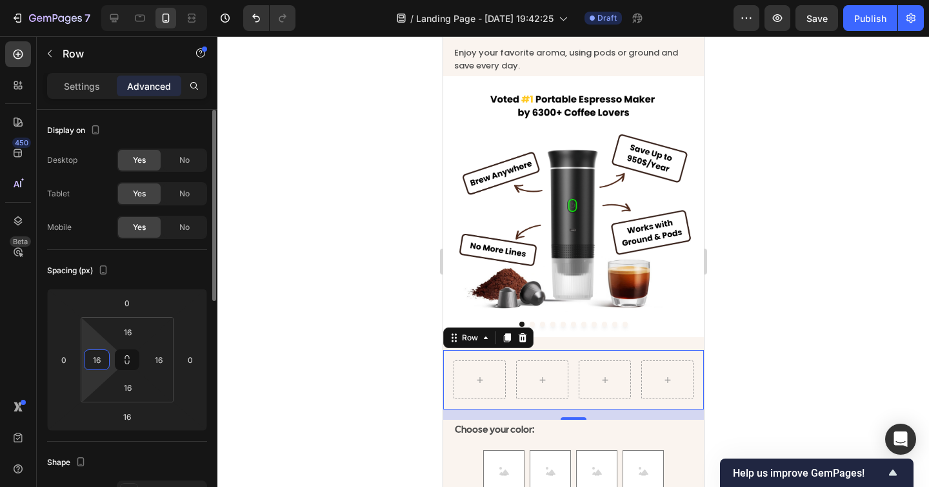
click at [96, 360] on input "16" at bounding box center [96, 359] width 19 height 19
type input "6"
click at [157, 362] on input "16" at bounding box center [158, 359] width 19 height 19
type input "6"
click at [170, 267] on div "Spacing (px)" at bounding box center [127, 270] width 160 height 21
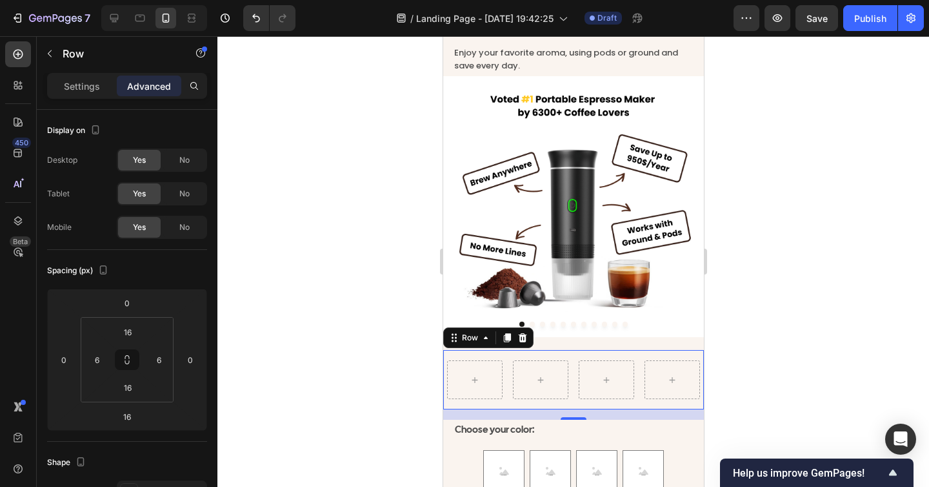
click at [869, 422] on div at bounding box center [574, 261] width 712 height 451
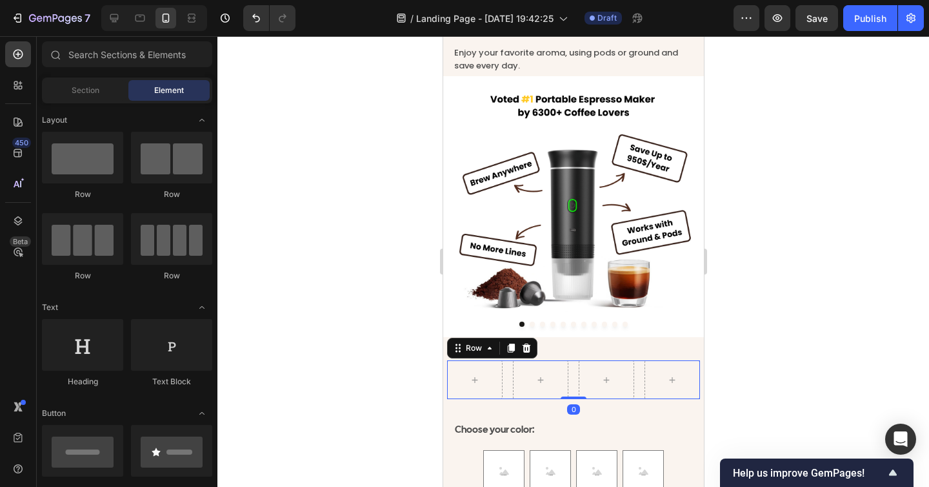
click at [505, 381] on div "Row 0" at bounding box center [573, 379] width 253 height 39
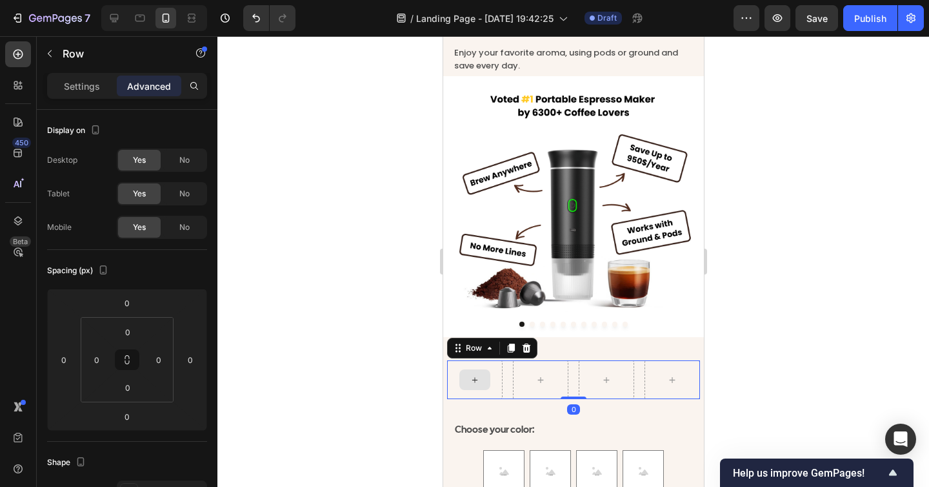
click at [495, 383] on div at bounding box center [475, 379] width 56 height 39
click at [793, 328] on div at bounding box center [574, 261] width 712 height 451
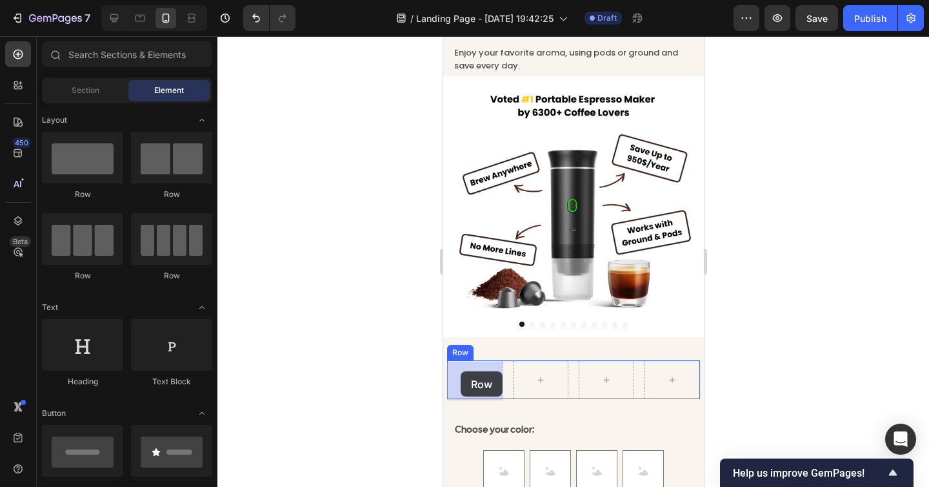
drag, startPoint x: 614, startPoint y: 191, endPoint x: 460, endPoint y: 371, distance: 237.1
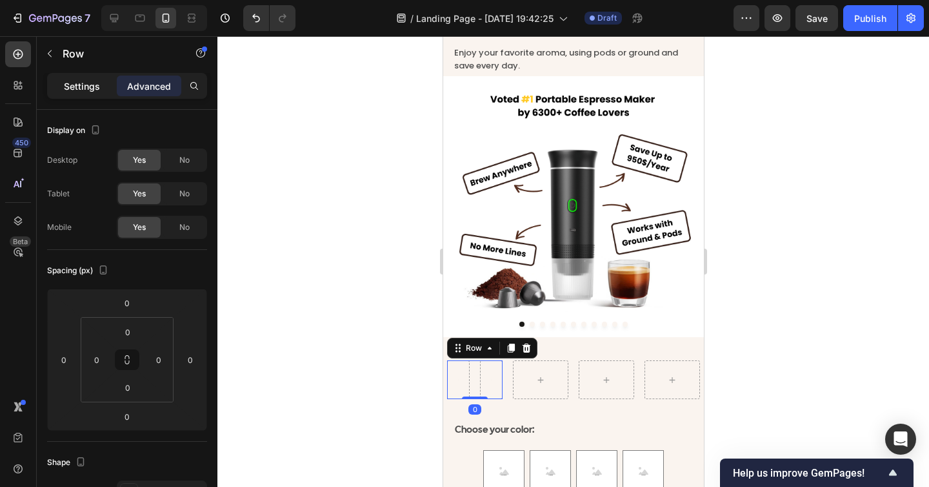
click at [105, 87] on div "Settings" at bounding box center [82, 86] width 65 height 21
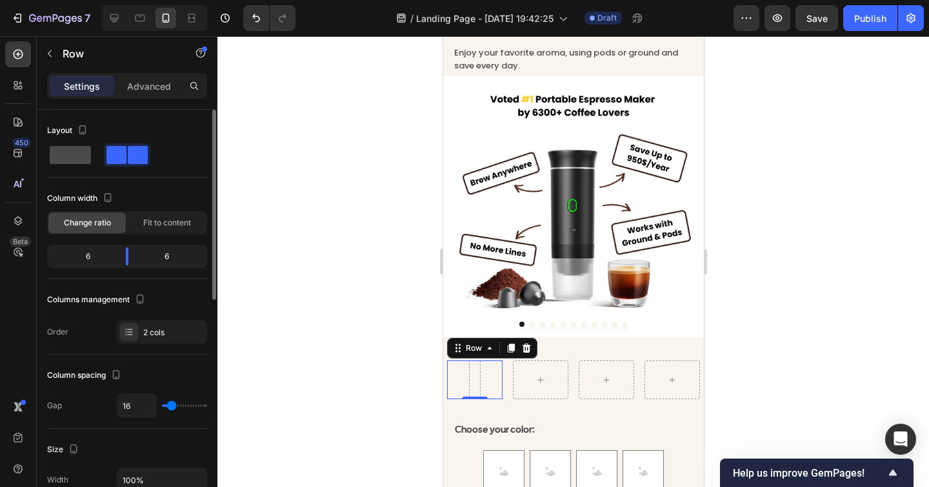
click at [76, 161] on span at bounding box center [70, 155] width 41 height 18
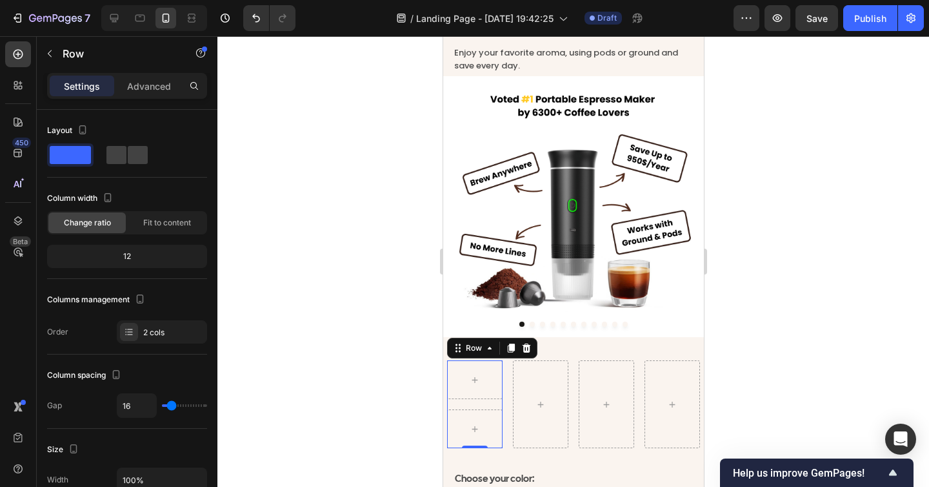
click at [758, 374] on div at bounding box center [574, 261] width 712 height 451
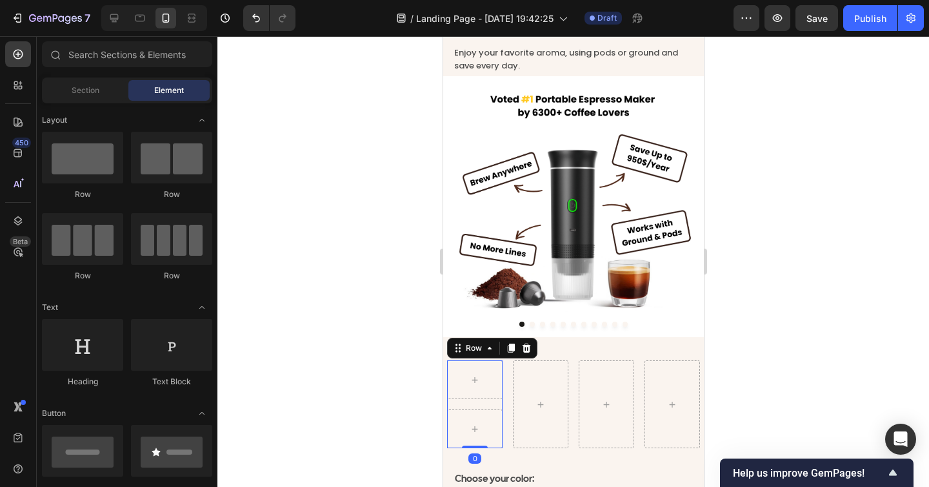
click at [478, 404] on div "Row 0" at bounding box center [475, 404] width 56 height 88
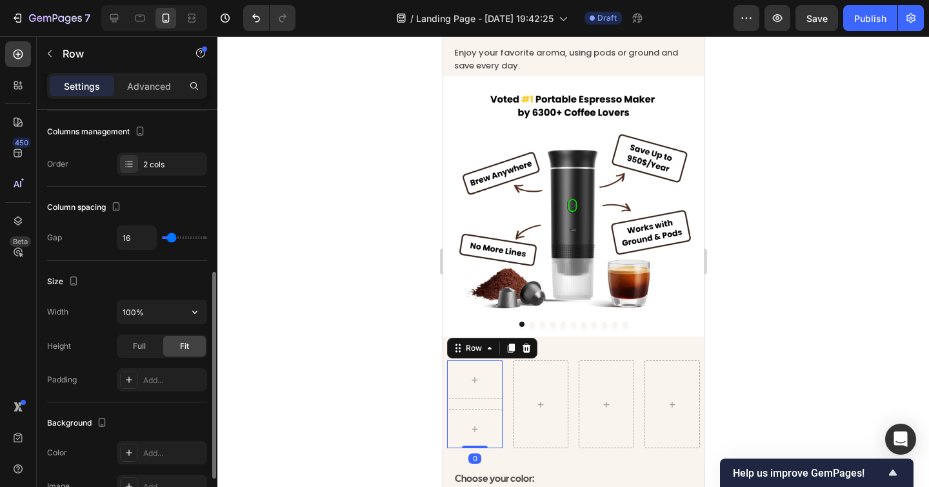
scroll to position [221, 0]
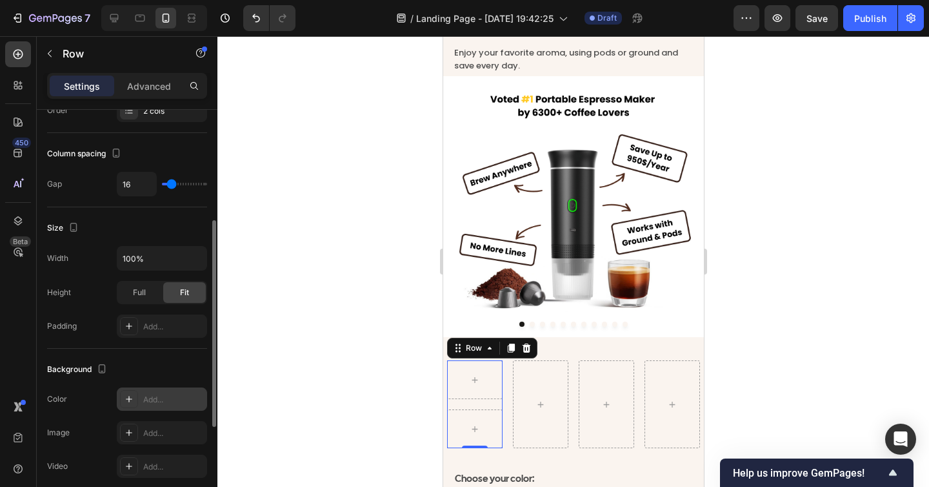
click at [151, 396] on div "Add..." at bounding box center [173, 400] width 61 height 12
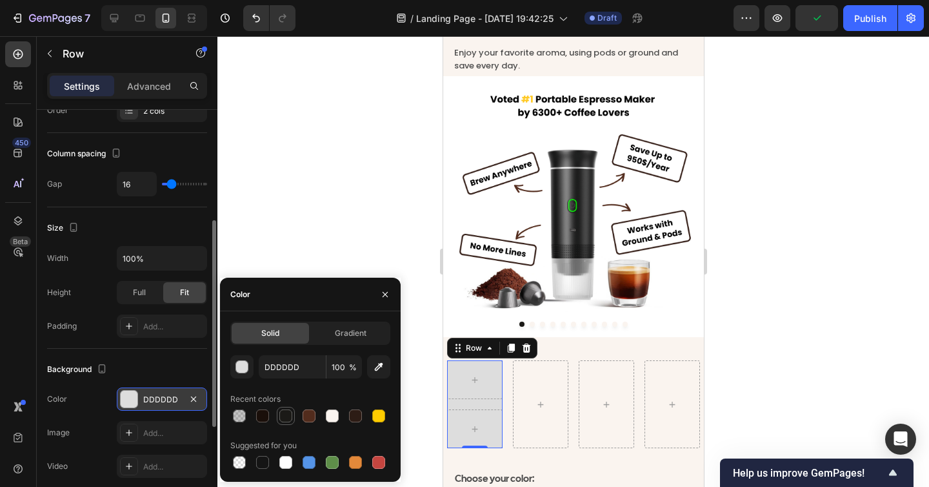
click at [288, 465] on div at bounding box center [285, 462] width 13 height 13
type input "FFFFFF"
click at [329, 193] on div at bounding box center [574, 261] width 712 height 451
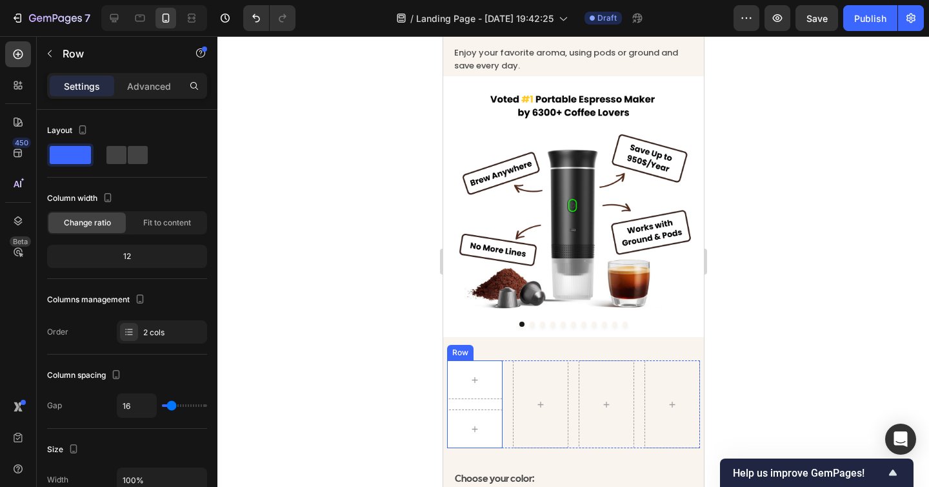
click at [482, 403] on div "Row" at bounding box center [475, 404] width 56 height 88
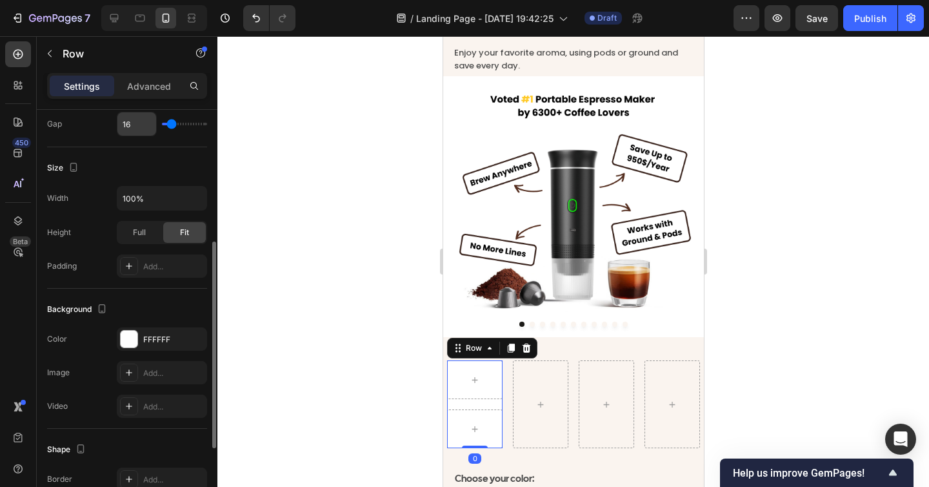
scroll to position [294, 0]
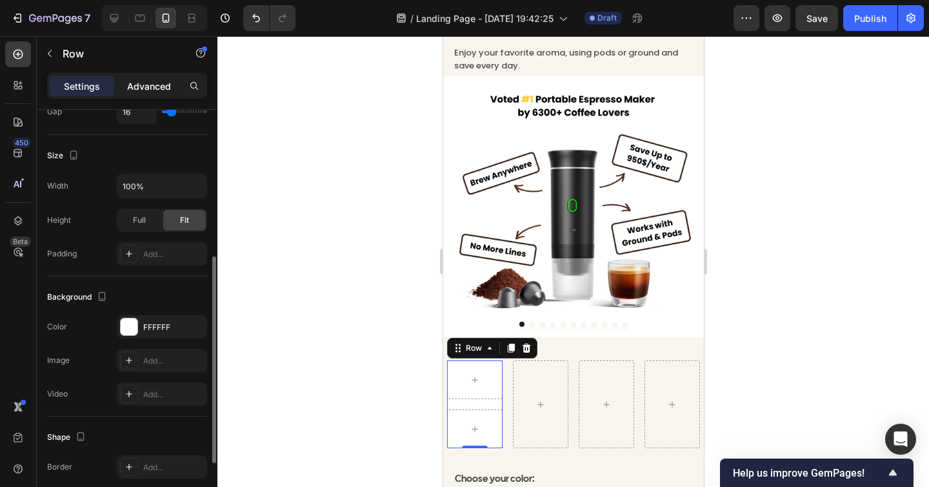
click at [137, 80] on p "Advanced" at bounding box center [149, 86] width 44 height 14
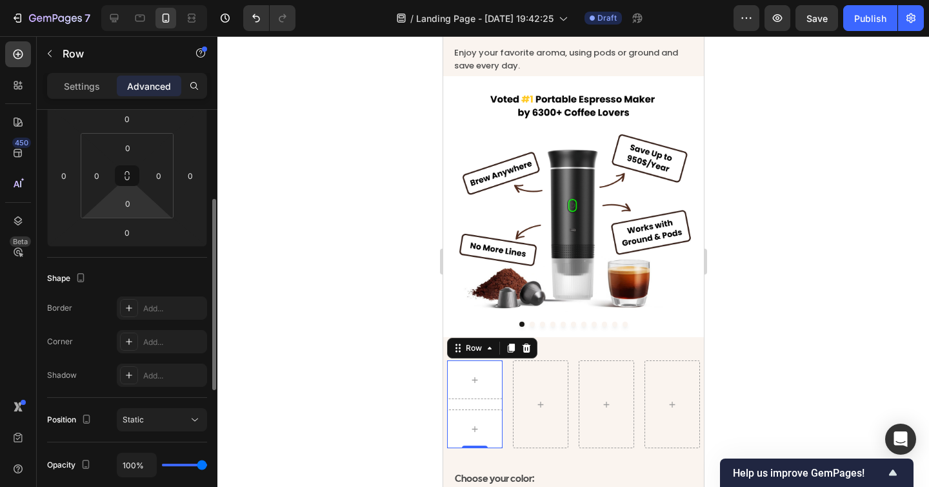
scroll to position [176, 0]
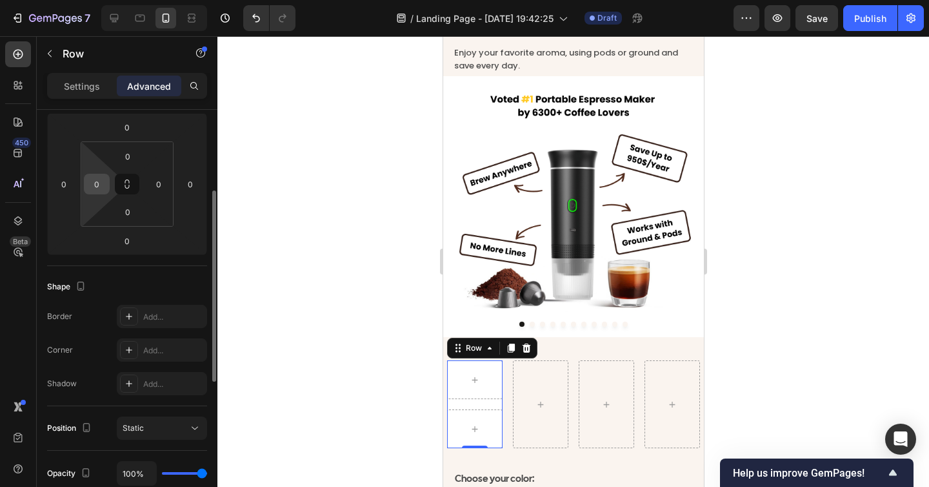
click at [99, 190] on input "0" at bounding box center [96, 183] width 19 height 19
type input "6"
click at [156, 186] on input "0" at bounding box center [158, 183] width 19 height 19
type input "6"
click at [132, 154] on input "0" at bounding box center [128, 156] width 26 height 19
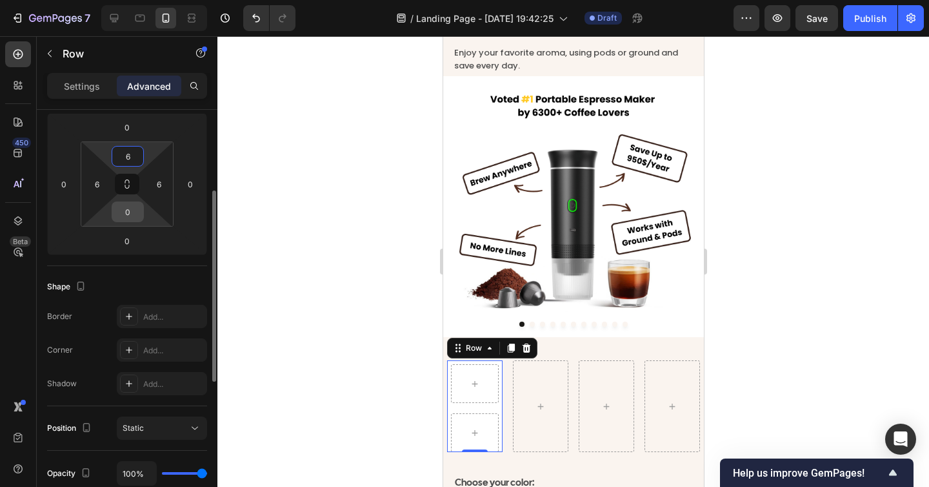
type input "6"
click at [131, 207] on input "0" at bounding box center [128, 211] width 26 height 19
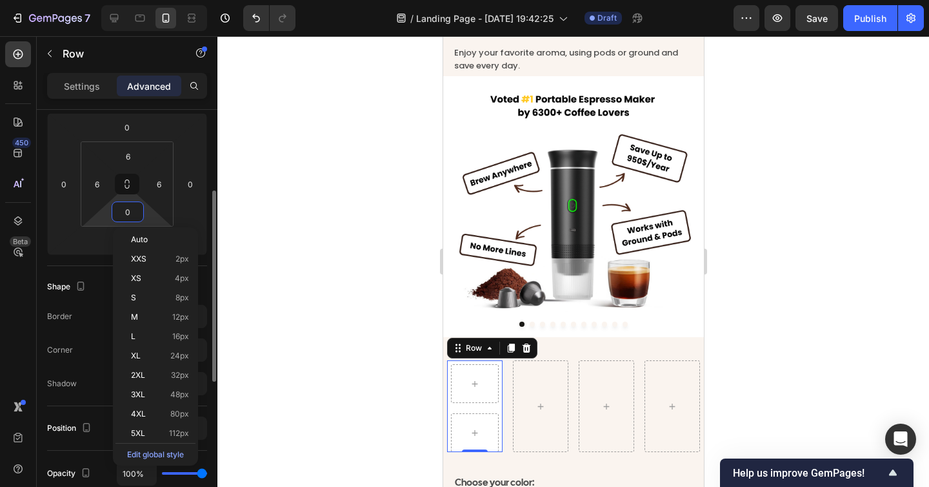
type input "6"
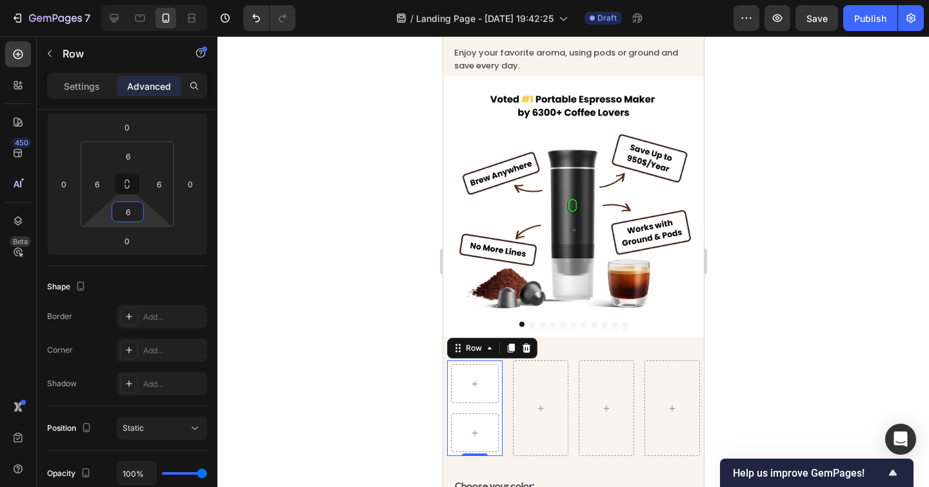
click at [764, 279] on div at bounding box center [574, 261] width 712 height 451
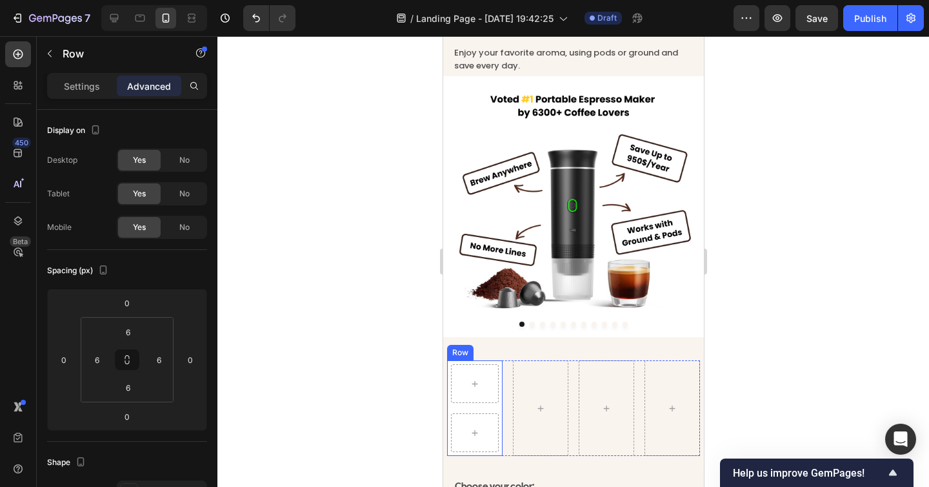
click at [491, 409] on div "Row" at bounding box center [475, 408] width 56 height 96
click at [91, 90] on p "Settings" at bounding box center [82, 86] width 36 height 14
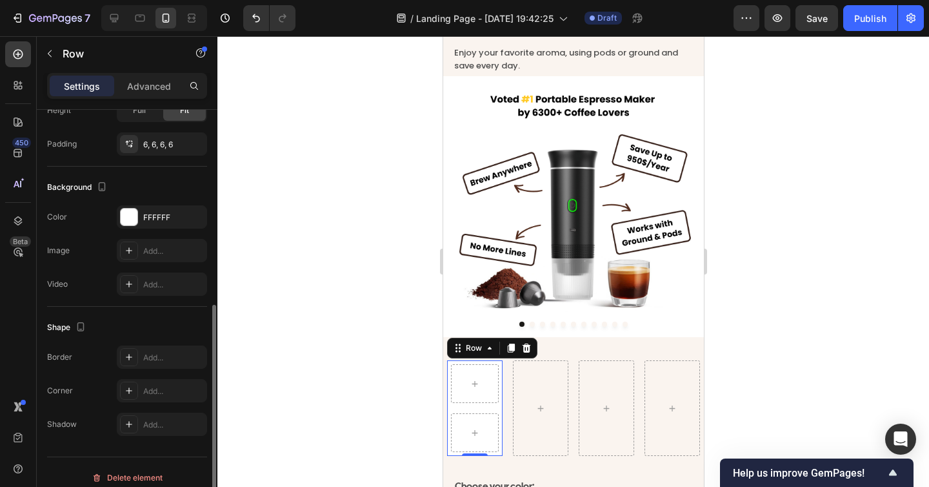
scroll to position [414, 0]
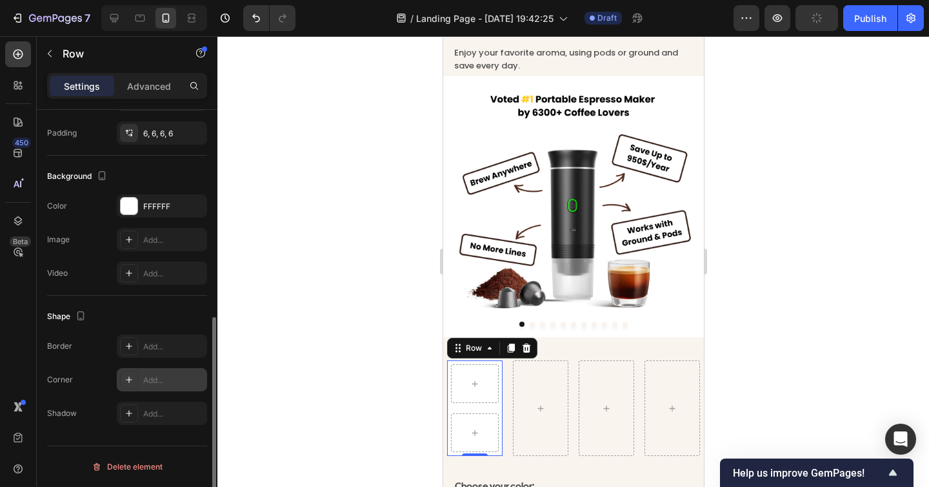
click at [154, 377] on div "Add..." at bounding box center [173, 380] width 61 height 12
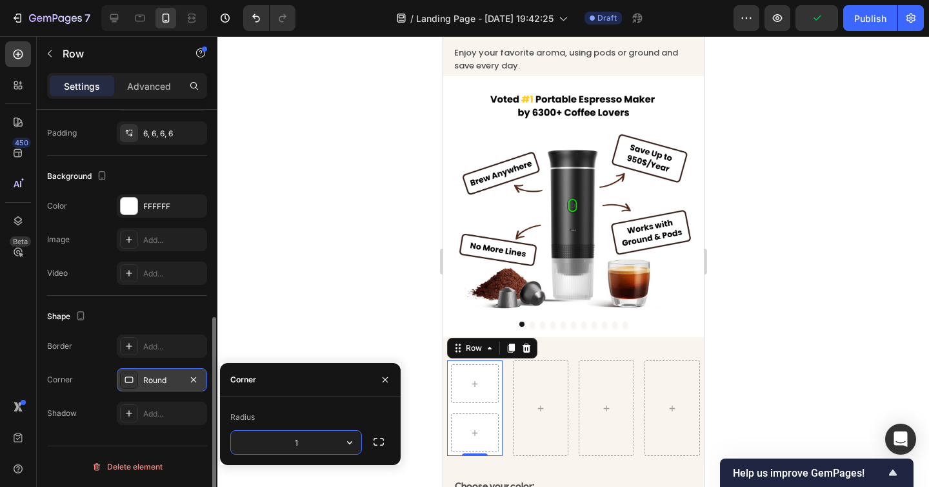
type input "15"
click at [374, 290] on div at bounding box center [574, 261] width 712 height 451
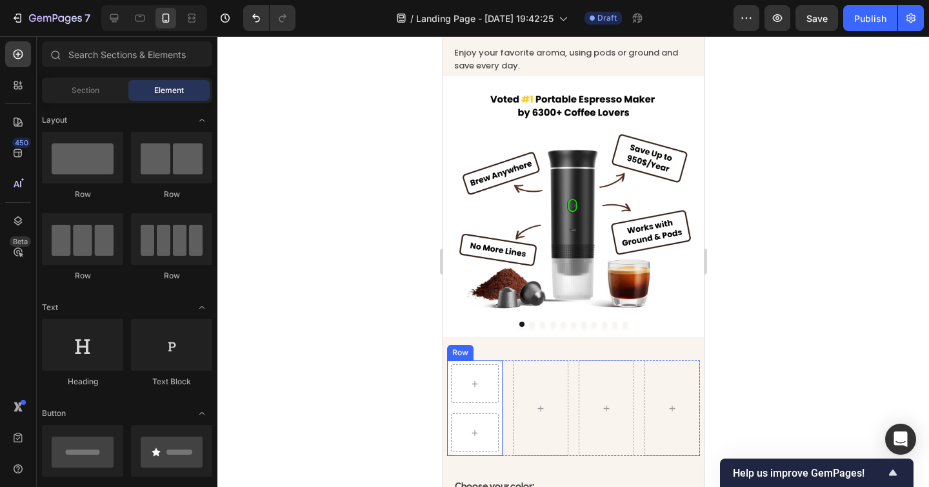
click at [493, 409] on div "Row" at bounding box center [475, 408] width 56 height 96
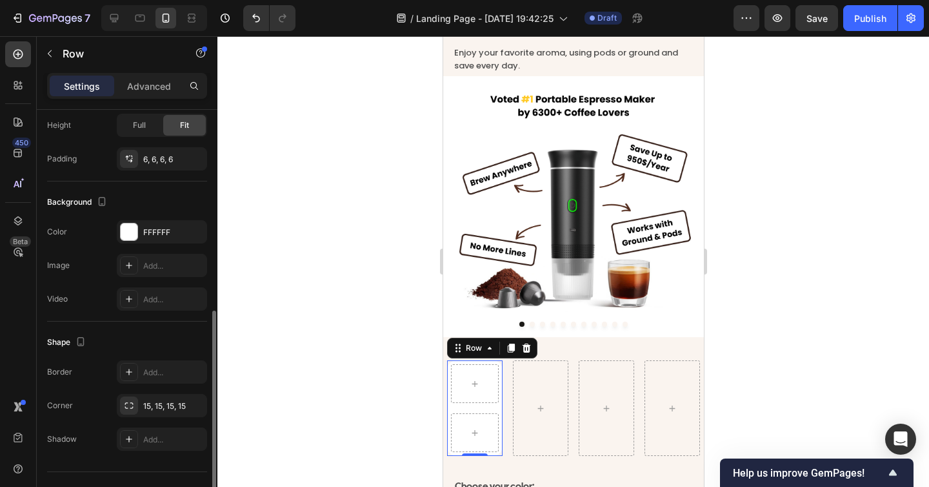
scroll to position [393, 0]
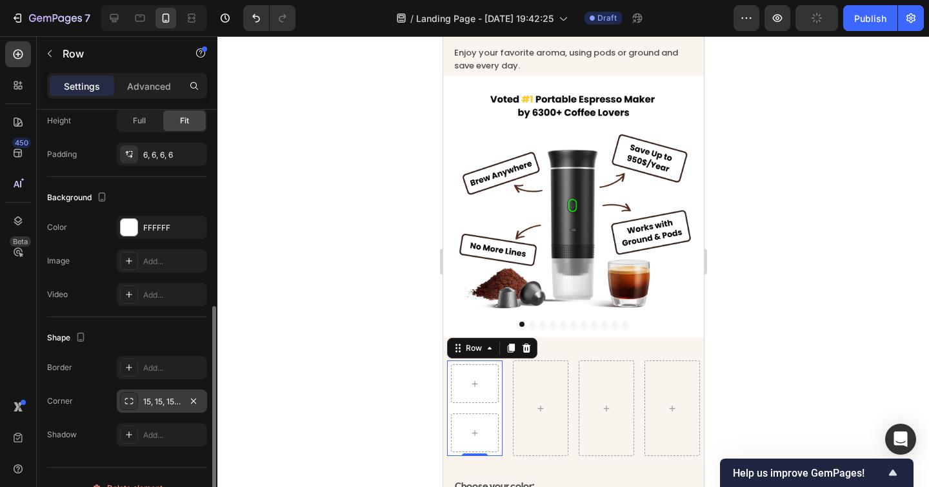
click at [175, 402] on div "15, 15, 15, 15" at bounding box center [161, 402] width 37 height 12
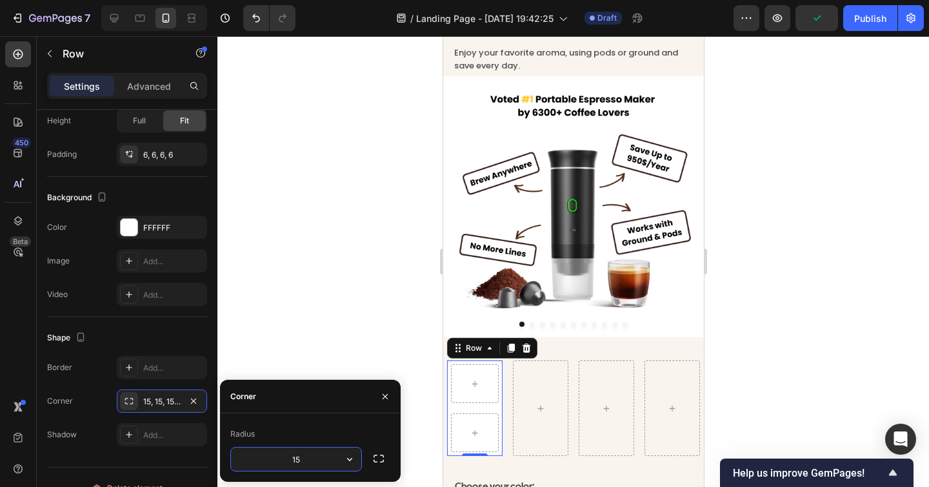
click at [309, 461] on input "15" at bounding box center [296, 458] width 130 height 23
type input "10"
click at [410, 277] on div at bounding box center [574, 261] width 712 height 451
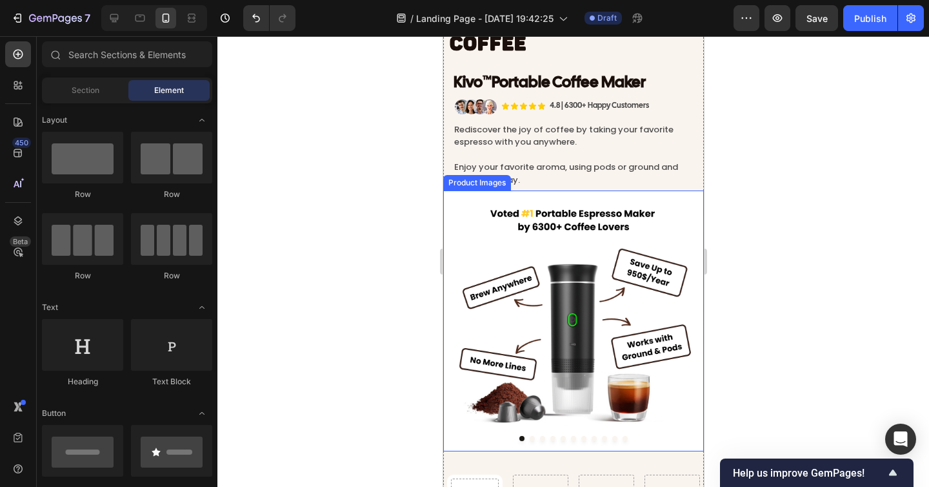
scroll to position [3927, 0]
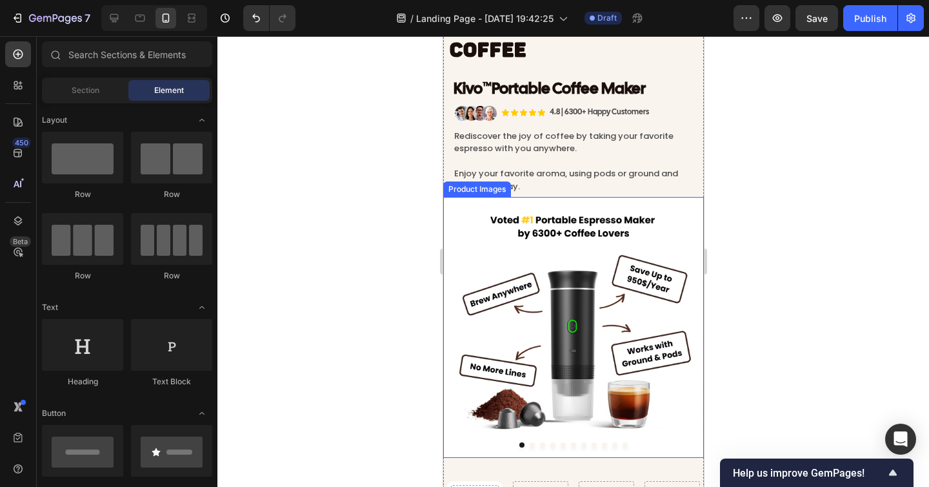
click at [793, 295] on div at bounding box center [574, 261] width 712 height 451
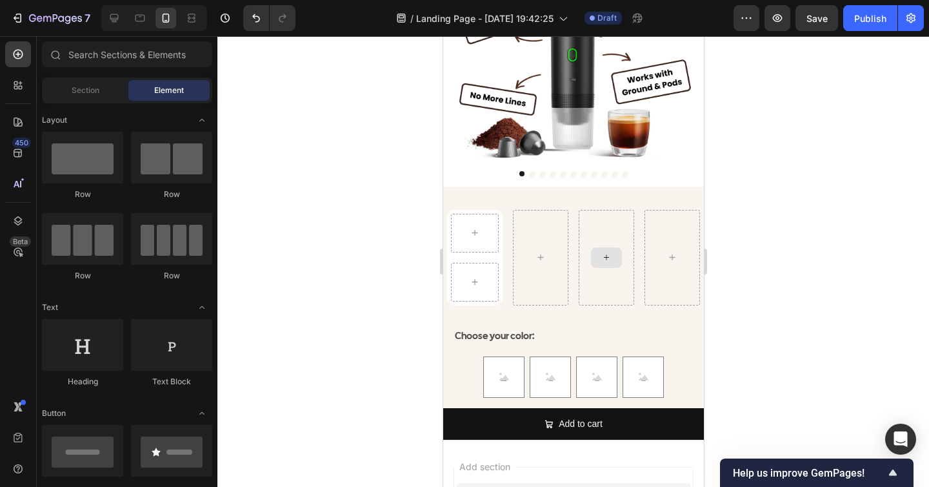
scroll to position [4562, 0]
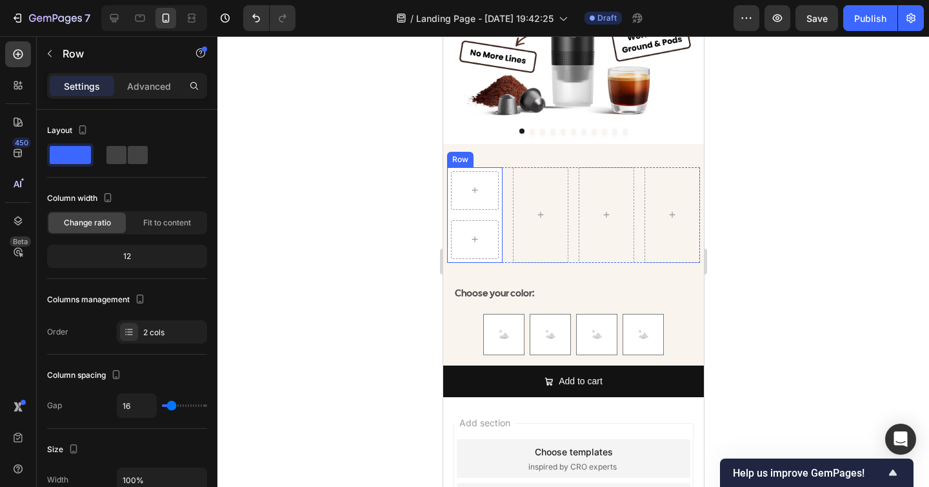
click at [490, 216] on div "Row" at bounding box center [475, 215] width 56 height 96
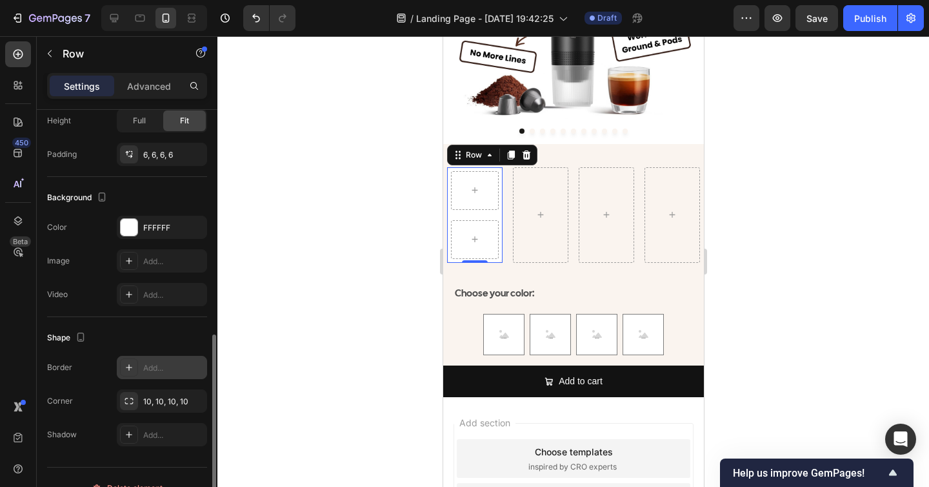
scroll to position [414, 0]
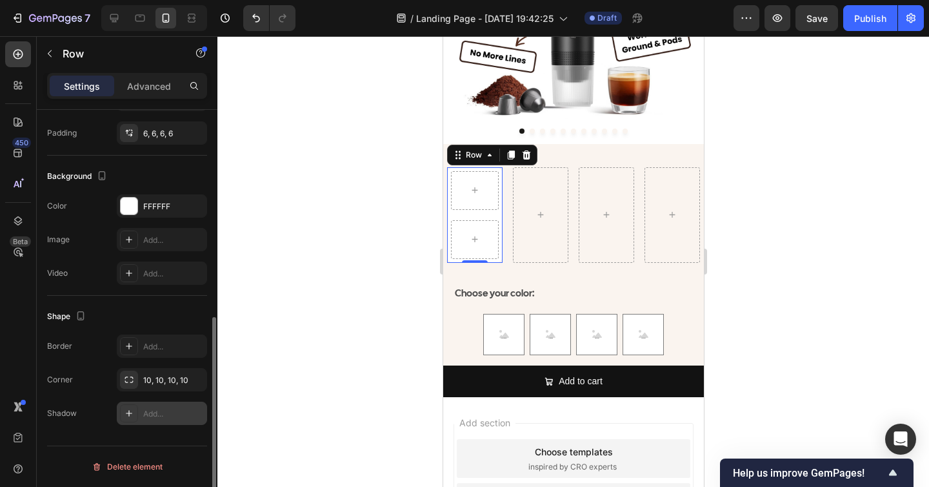
click at [163, 412] on div "Add..." at bounding box center [173, 414] width 61 height 12
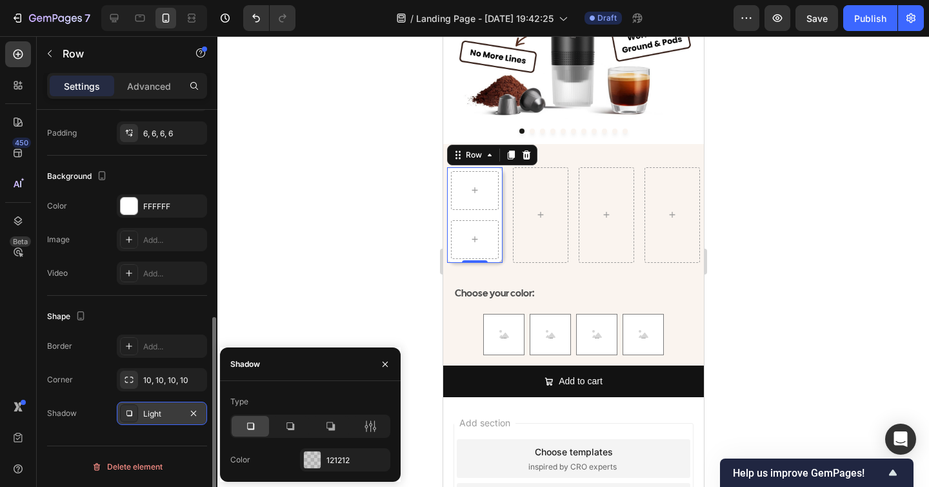
click at [270, 270] on div at bounding box center [574, 261] width 712 height 451
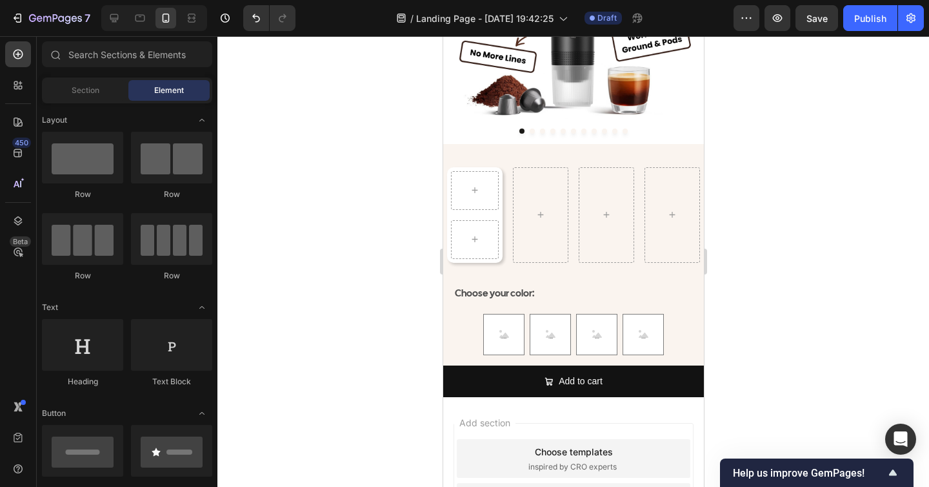
click at [270, 270] on div at bounding box center [574, 261] width 712 height 451
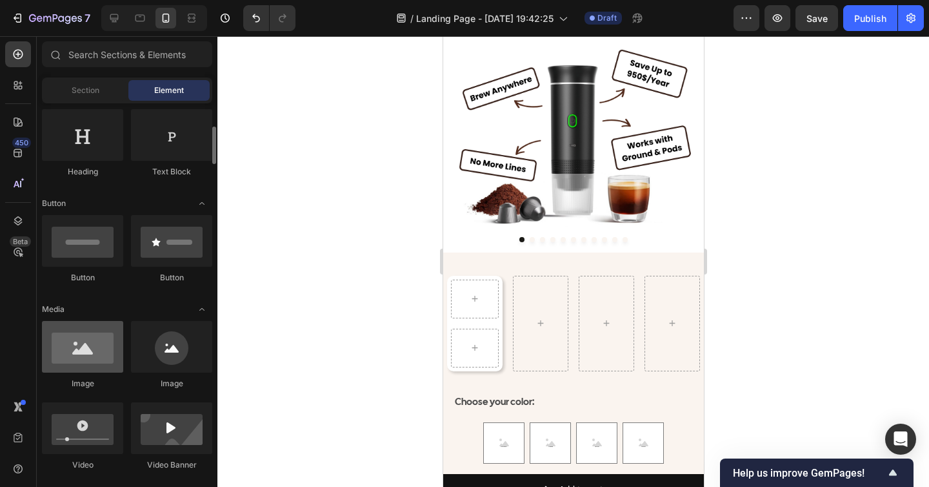
scroll to position [212, 0]
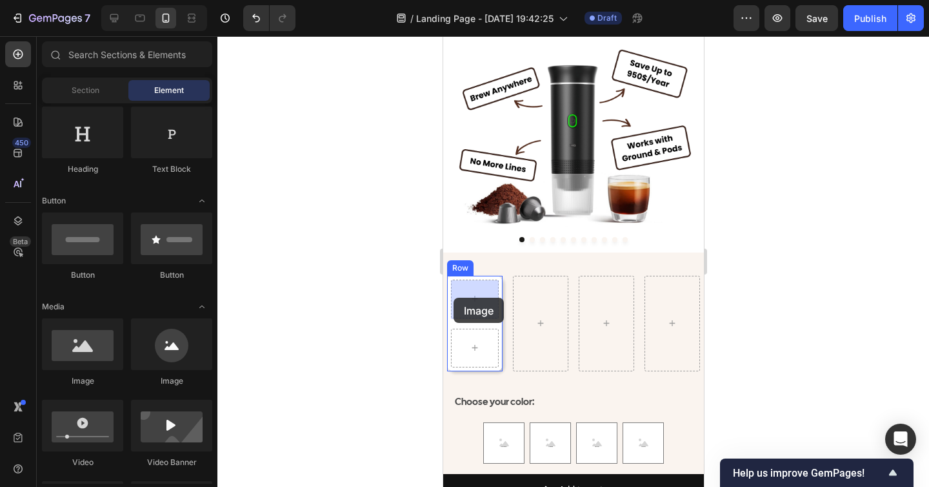
drag, startPoint x: 535, startPoint y: 383, endPoint x: 455, endPoint y: 298, distance: 117.4
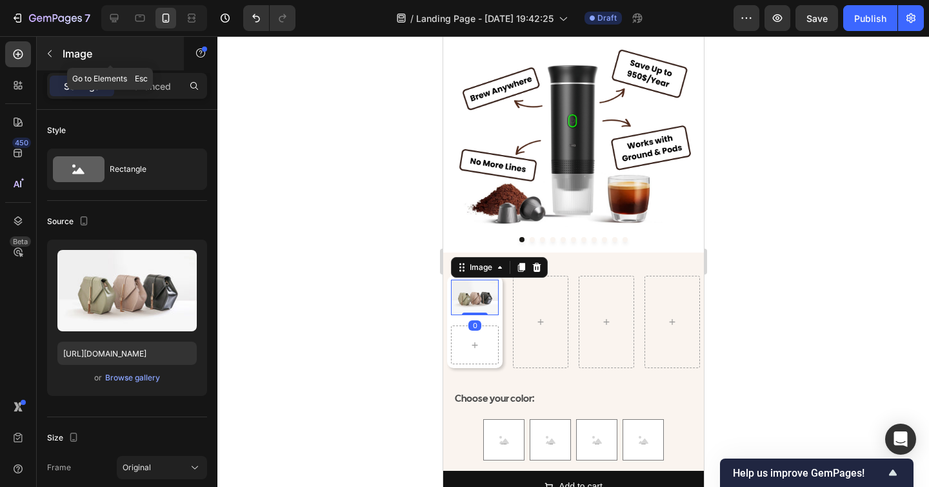
click at [54, 59] on button "button" at bounding box center [49, 53] width 21 height 21
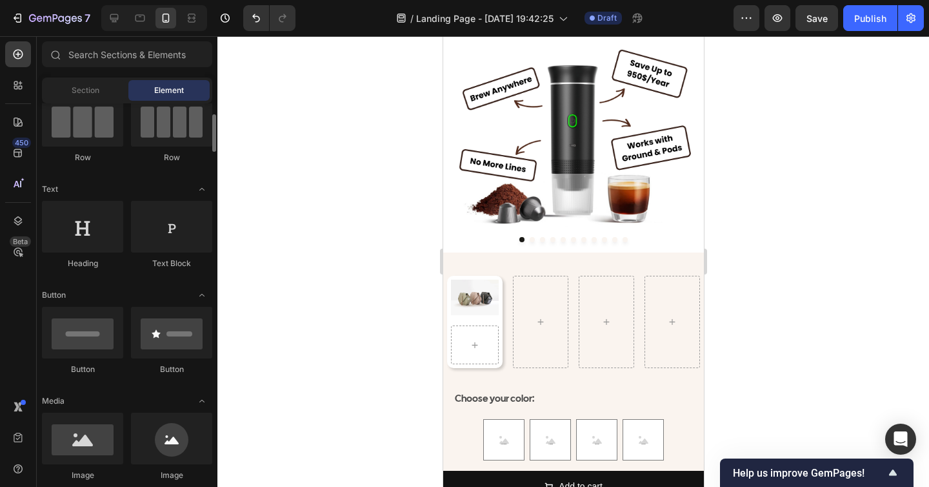
scroll to position [116, 0]
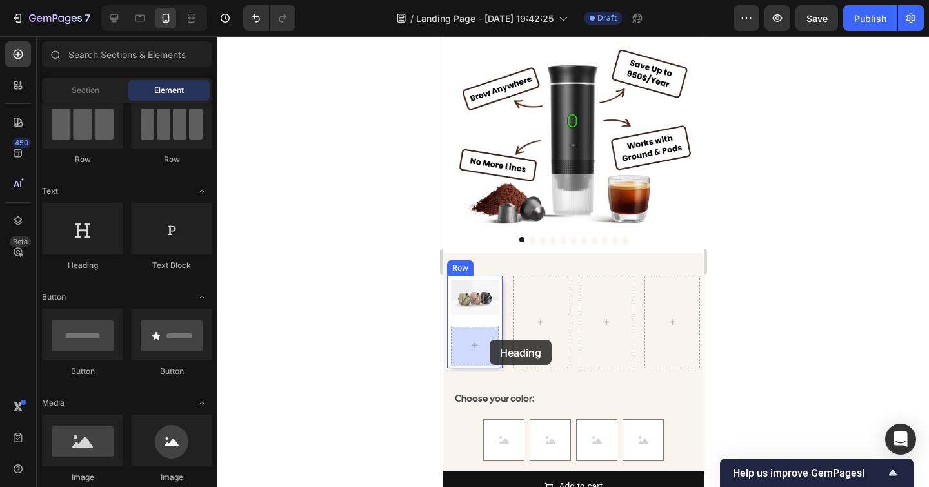
drag, startPoint x: 516, startPoint y: 278, endPoint x: 489, endPoint y: 339, distance: 67.6
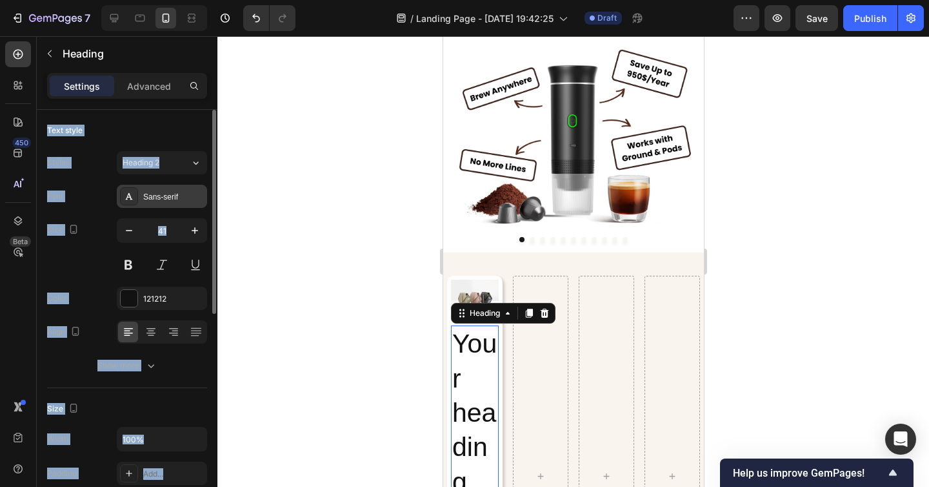
click at [164, 202] on div "Sans-serif" at bounding box center [173, 197] width 61 height 12
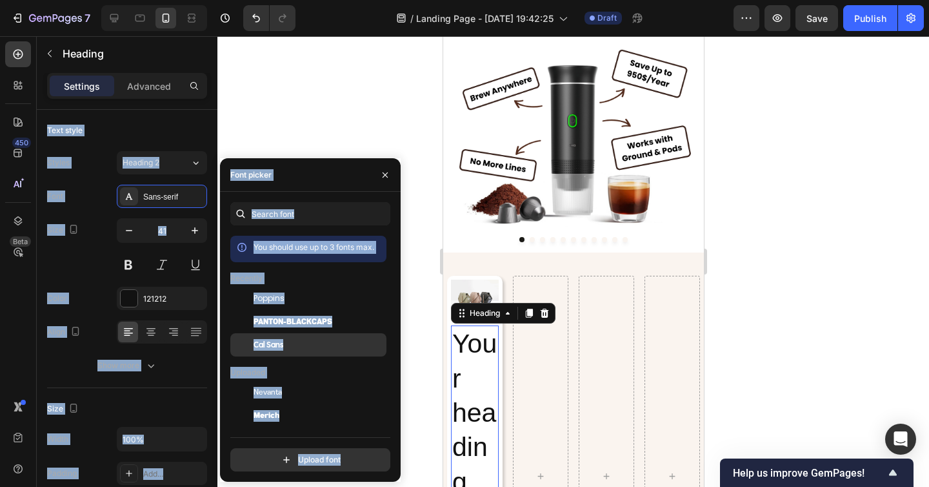
click at [273, 343] on span "Cal Sans" at bounding box center [269, 345] width 30 height 12
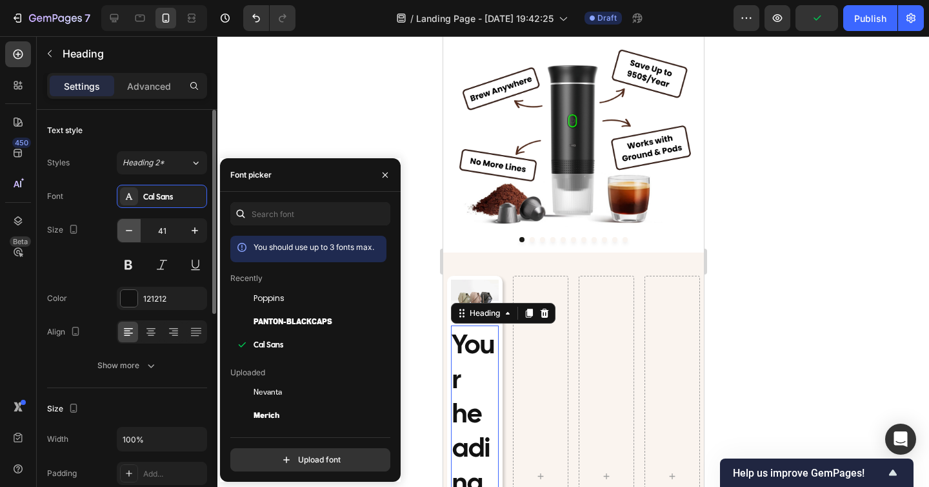
click at [129, 223] on button "button" at bounding box center [128, 230] width 23 height 23
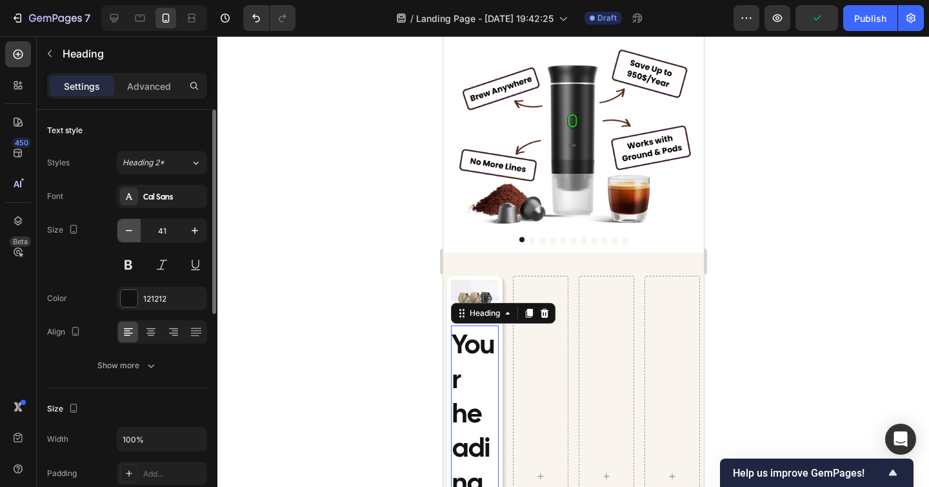
click at [129, 223] on button "button" at bounding box center [128, 230] width 23 height 23
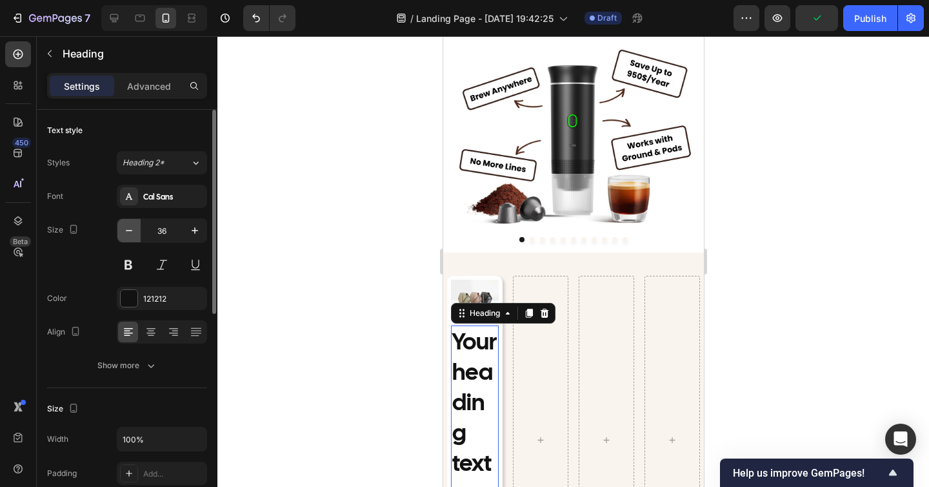
click at [129, 223] on button "button" at bounding box center [128, 230] width 23 height 23
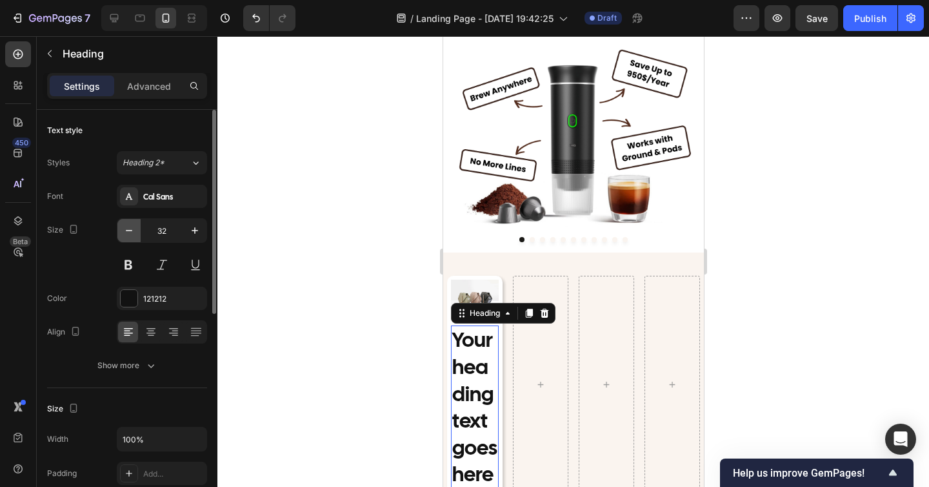
click at [129, 223] on button "button" at bounding box center [128, 230] width 23 height 23
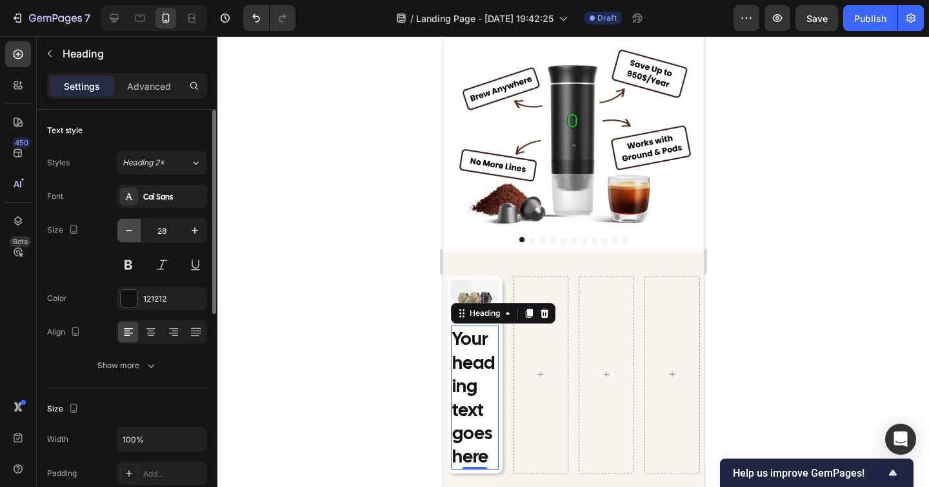
click at [129, 223] on button "button" at bounding box center [128, 230] width 23 height 23
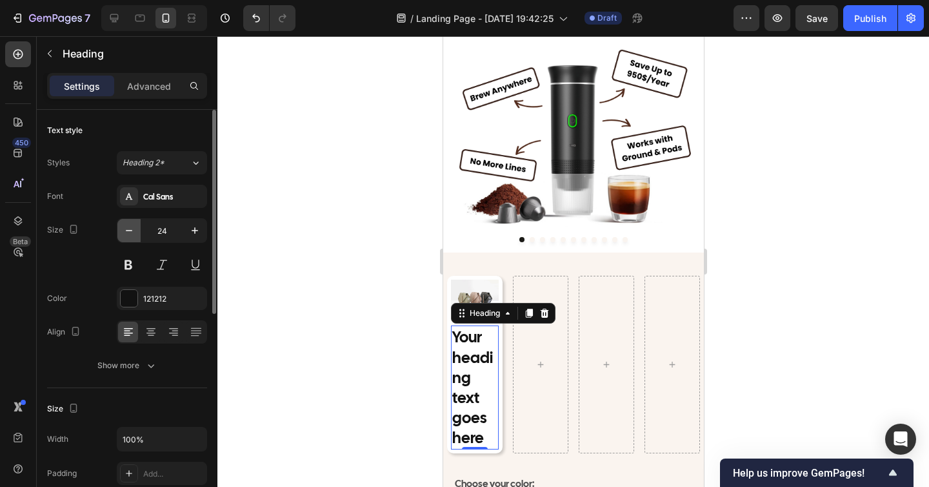
click at [129, 223] on button "button" at bounding box center [128, 230] width 23 height 23
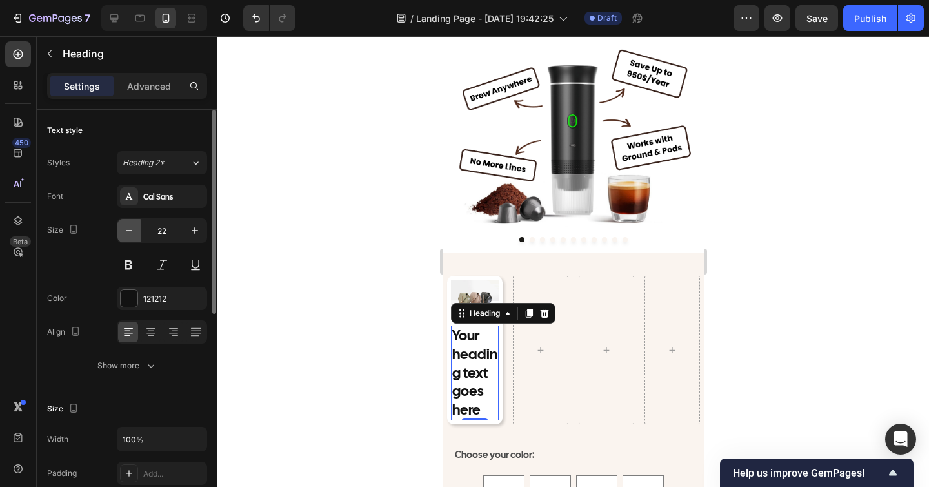
click at [129, 223] on button "button" at bounding box center [128, 230] width 23 height 23
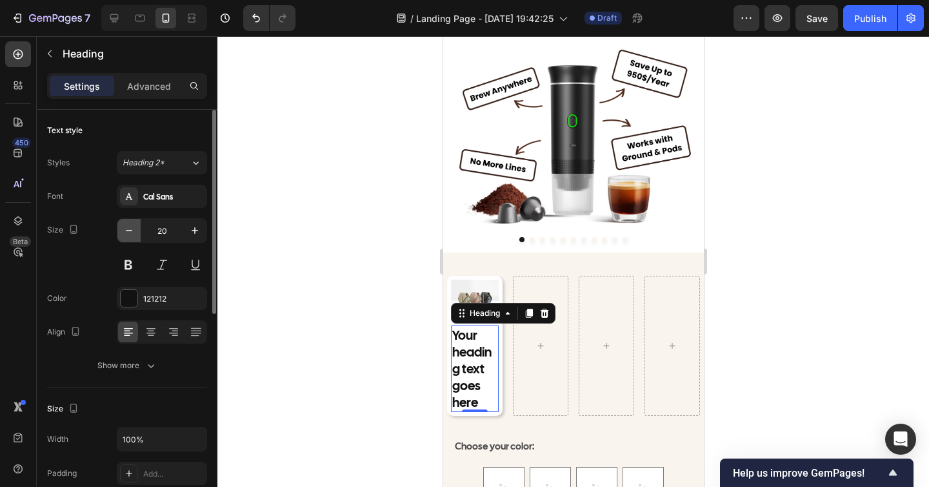
click at [129, 223] on button "button" at bounding box center [128, 230] width 23 height 23
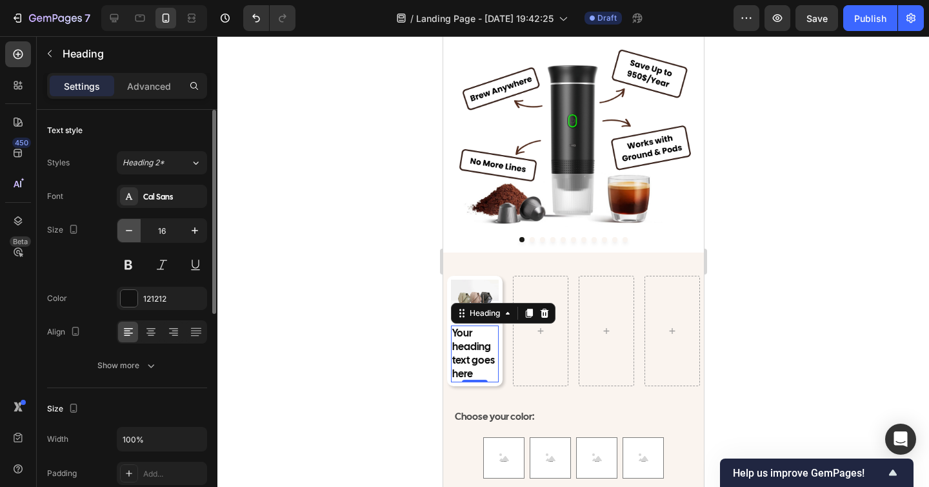
click at [129, 223] on button "button" at bounding box center [128, 230] width 23 height 23
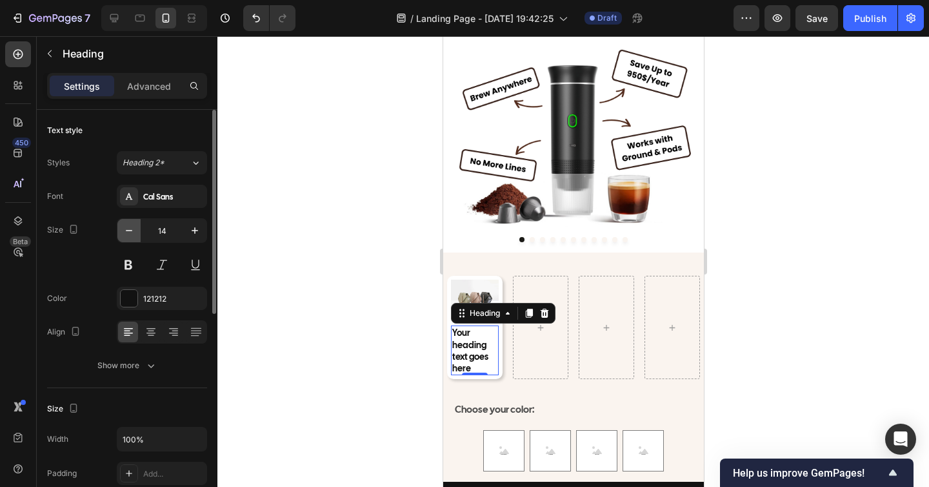
click at [129, 223] on button "button" at bounding box center [128, 230] width 23 height 23
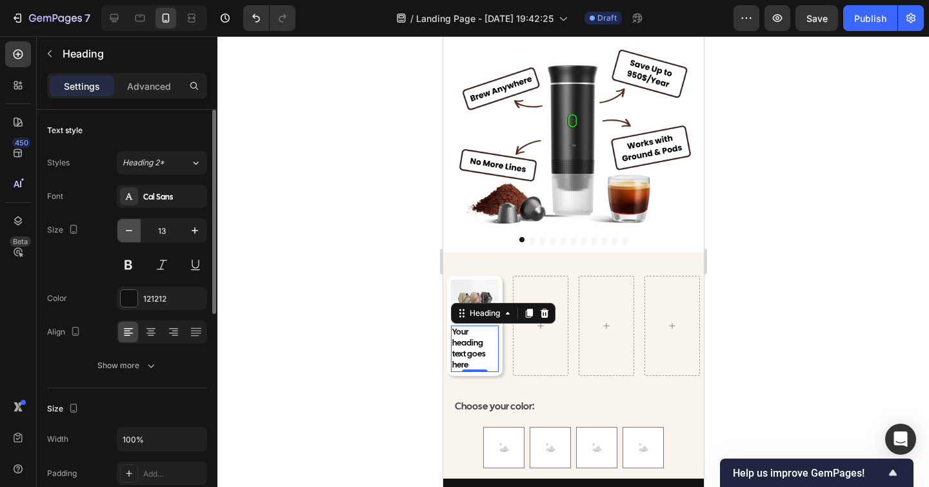
click at [129, 223] on button "button" at bounding box center [128, 230] width 23 height 23
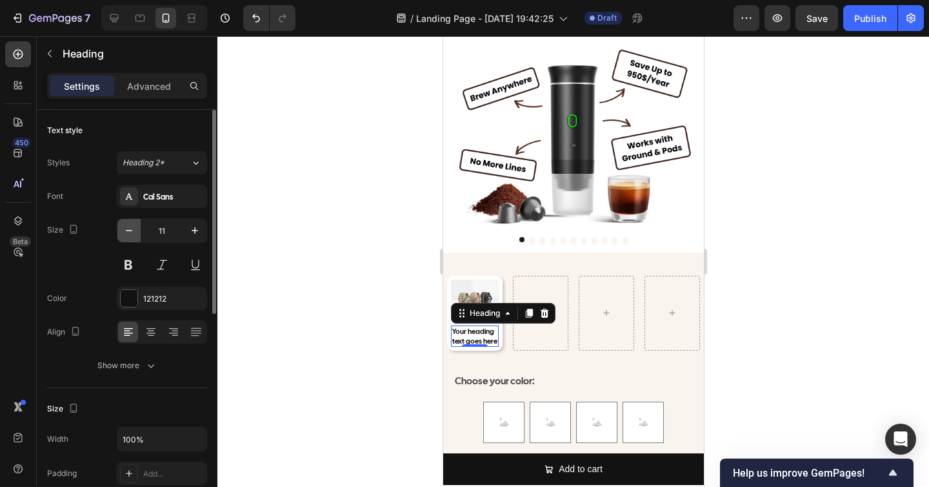
type input "10"
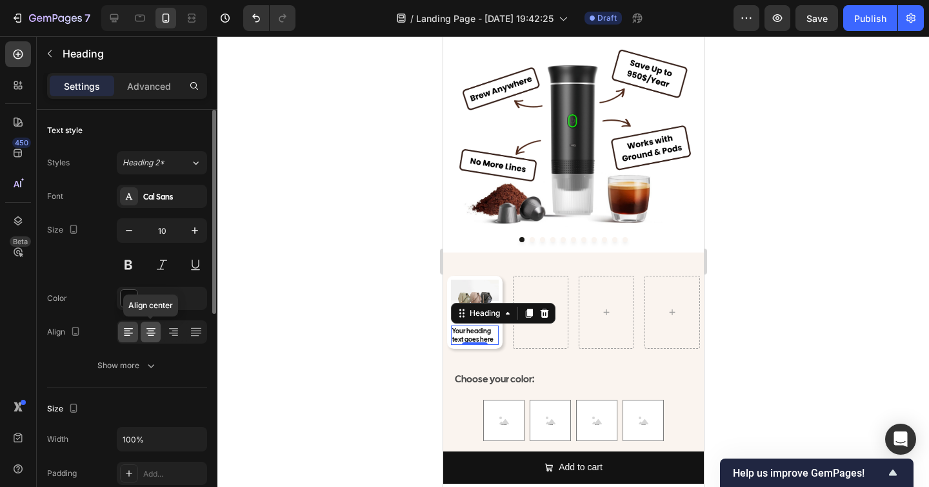
click at [152, 325] on icon at bounding box center [151, 331] width 13 height 13
click at [783, 352] on div at bounding box center [574, 261] width 712 height 451
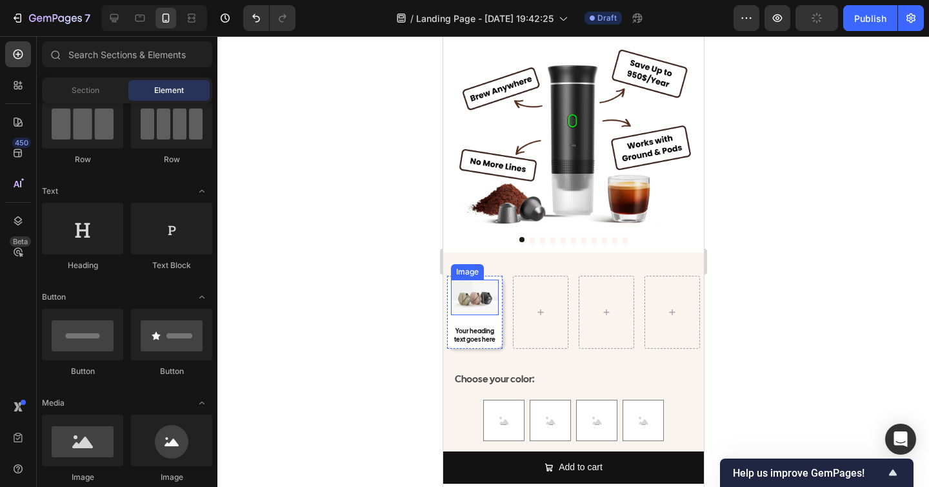
click at [464, 298] on img at bounding box center [475, 297] width 48 height 36
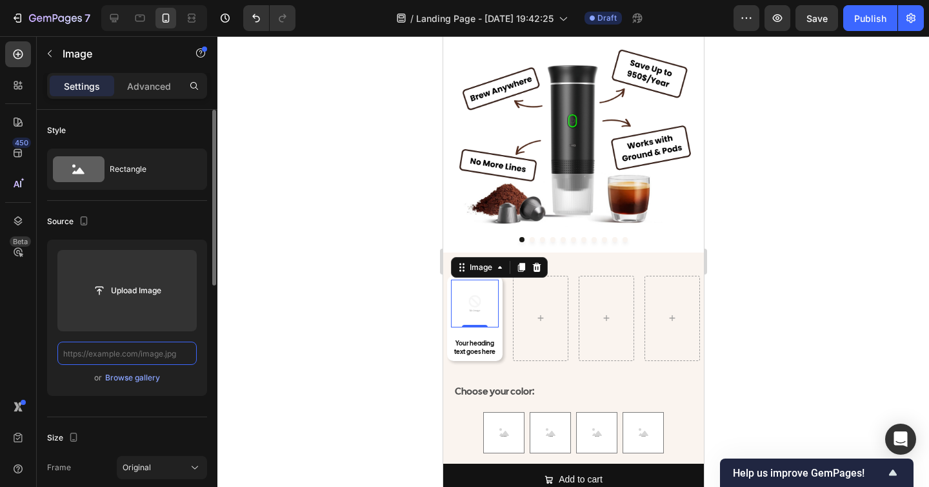
scroll to position [0, 0]
paste input "[URL][DOMAIN_NAME]"
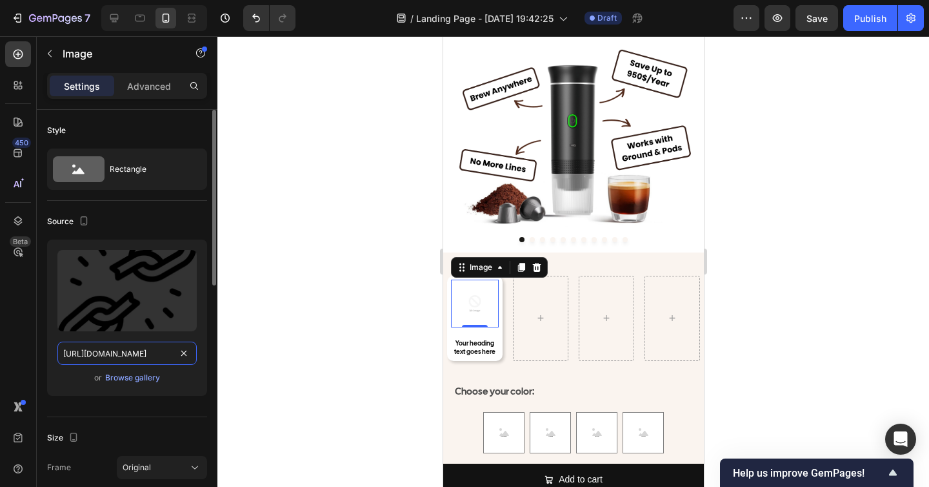
scroll to position [0, 205]
type input "[URL][DOMAIN_NAME]"
click at [288, 325] on div at bounding box center [574, 261] width 712 height 451
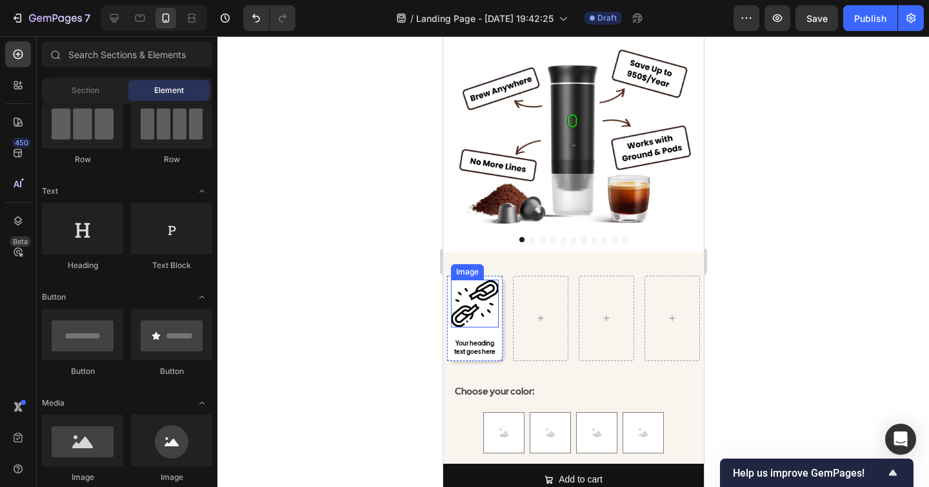
click at [472, 301] on img at bounding box center [475, 303] width 48 height 48
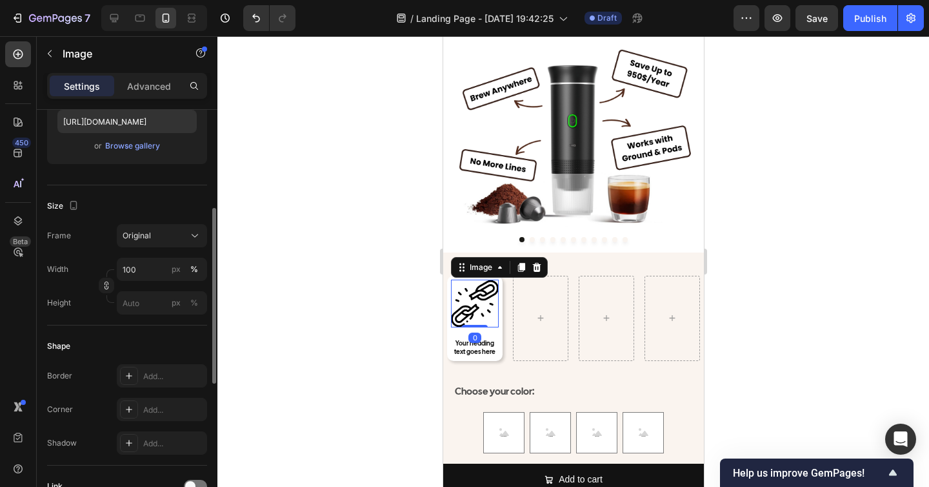
scroll to position [243, 0]
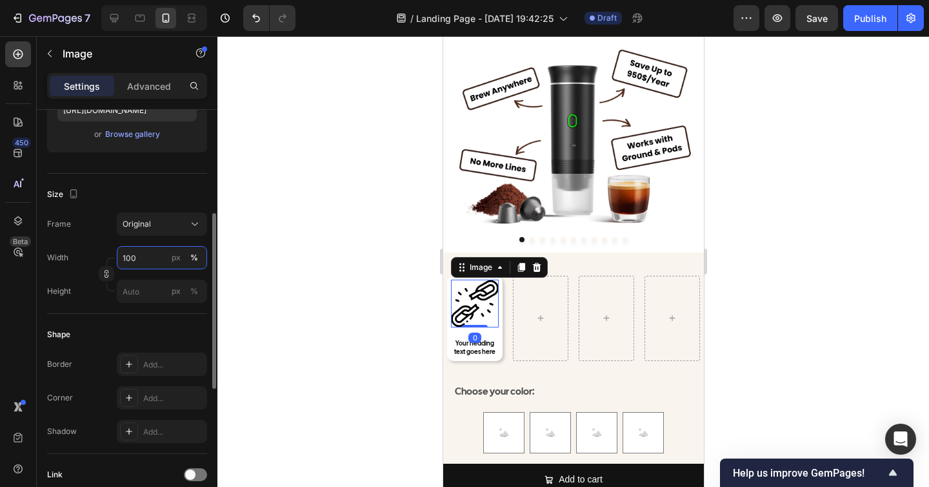
click at [138, 254] on input "100" at bounding box center [162, 257] width 90 height 23
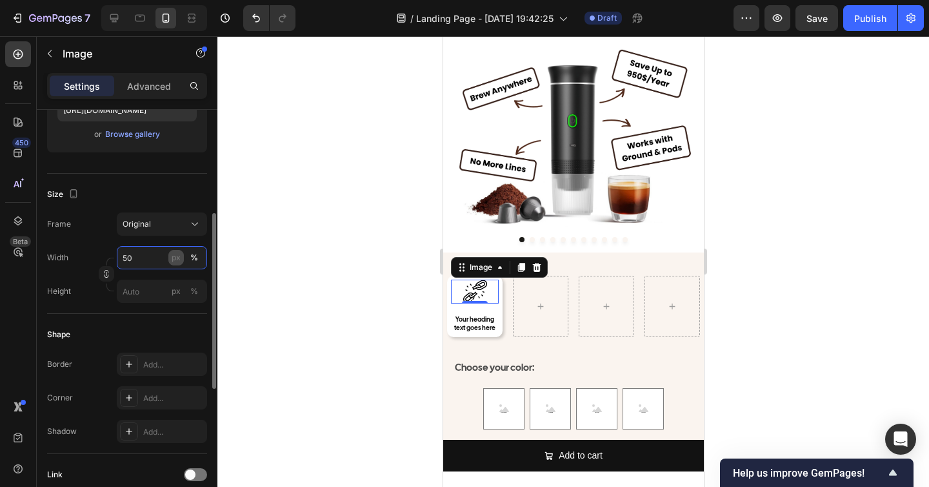
type input "50"
click at [179, 258] on div "px" at bounding box center [176, 258] width 9 height 12
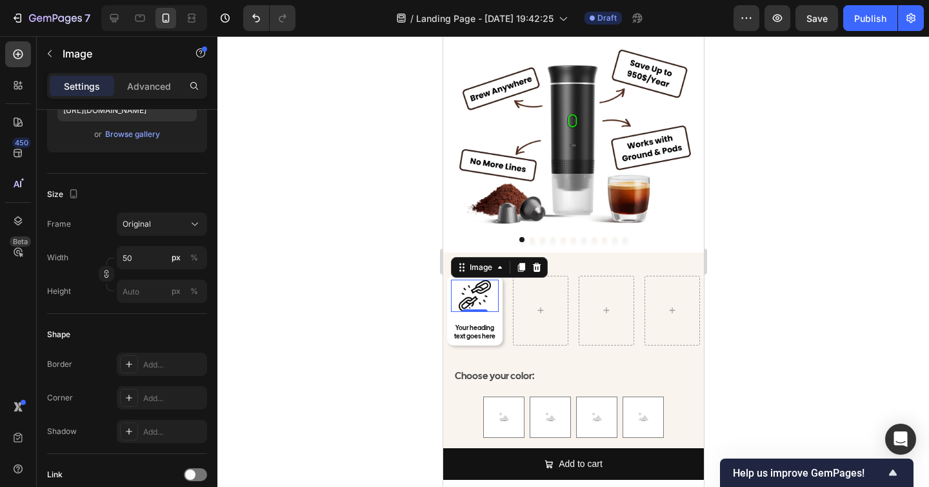
click at [392, 316] on div at bounding box center [574, 261] width 712 height 451
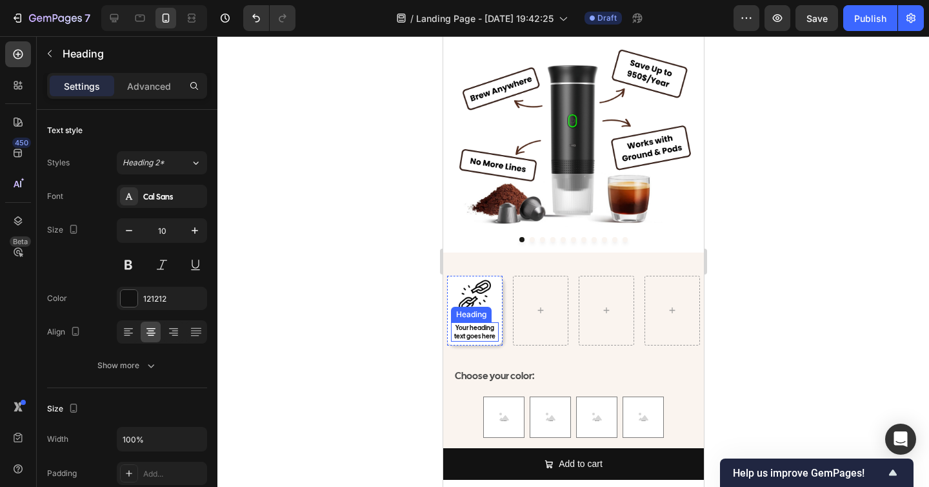
click at [480, 326] on h2 "Your heading text goes here" at bounding box center [475, 331] width 48 height 19
click at [480, 326] on p "Your heading text goes here" at bounding box center [474, 331] width 45 height 17
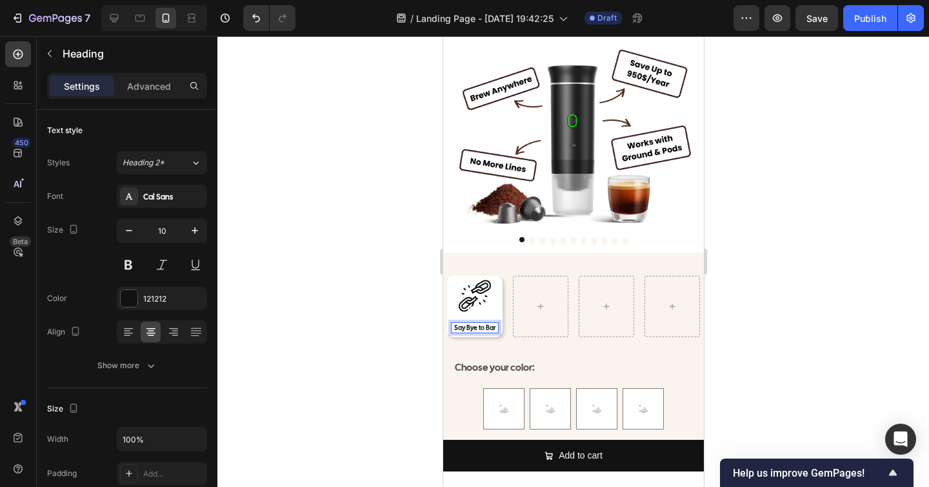
click at [841, 332] on div at bounding box center [574, 261] width 712 height 451
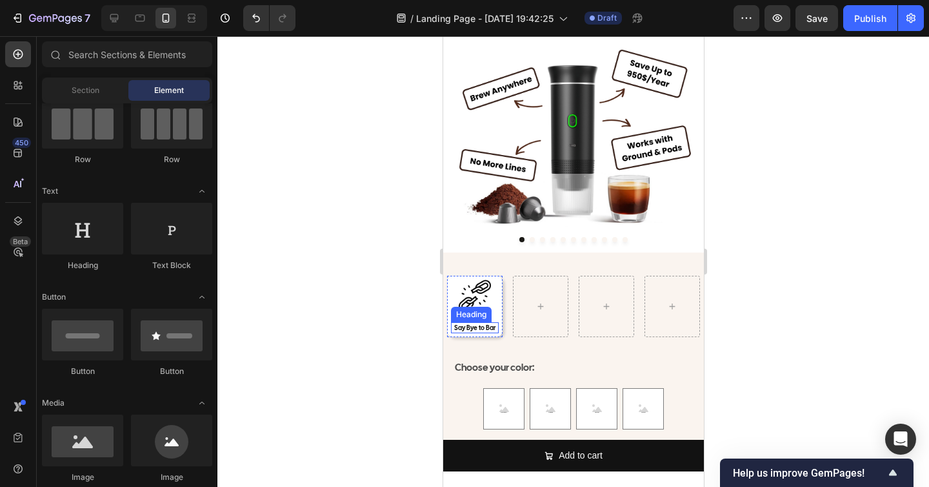
click at [481, 326] on p "Say Bye to Bar" at bounding box center [474, 327] width 45 height 8
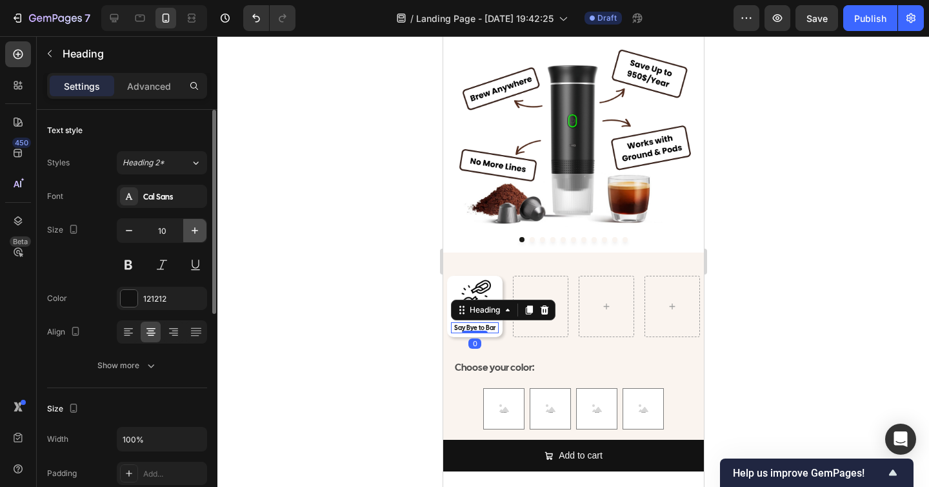
click at [191, 234] on icon "button" at bounding box center [194, 230] width 13 height 13
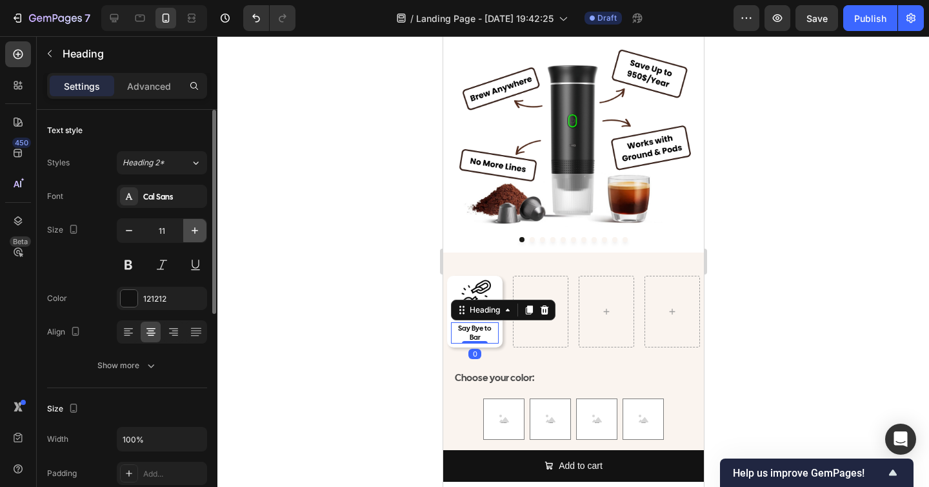
click at [191, 234] on icon "button" at bounding box center [194, 230] width 13 height 13
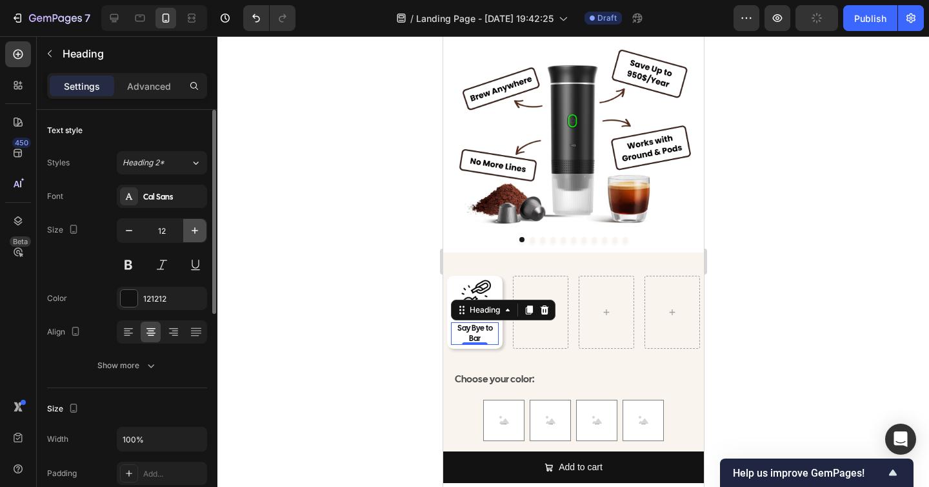
click at [191, 234] on icon "button" at bounding box center [194, 230] width 13 height 13
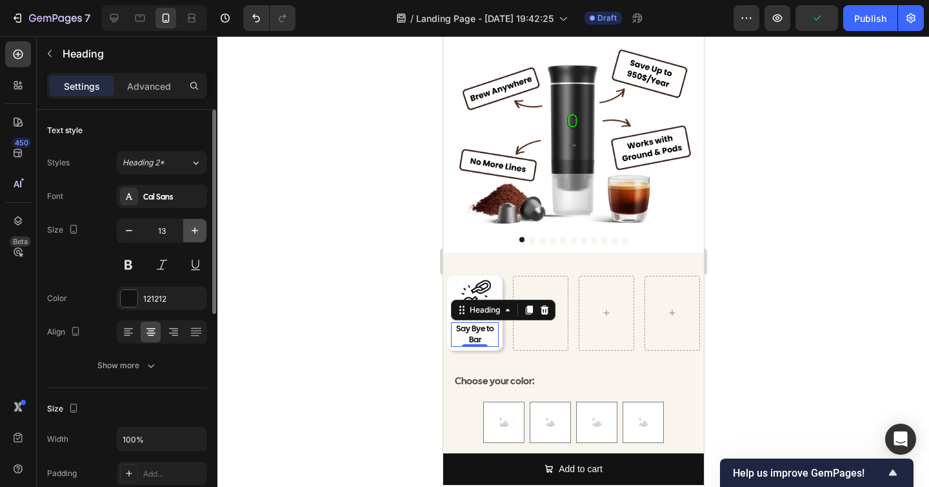
click at [191, 234] on icon "button" at bounding box center [194, 230] width 13 height 13
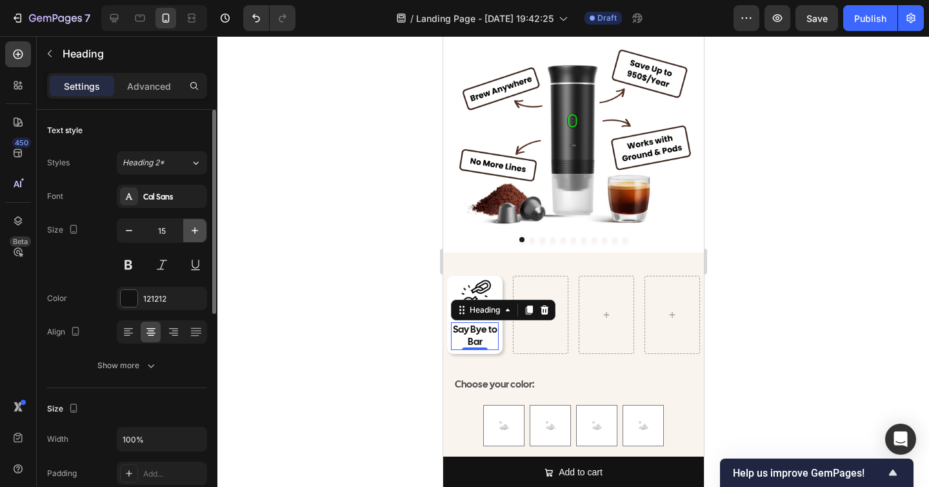
click at [191, 234] on icon "button" at bounding box center [194, 230] width 13 height 13
type input "16"
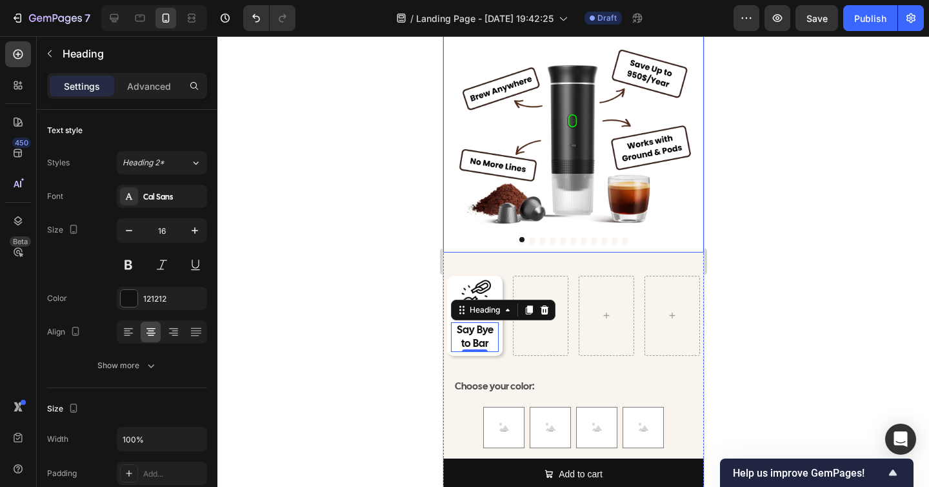
click at [830, 309] on div at bounding box center [574, 261] width 712 height 451
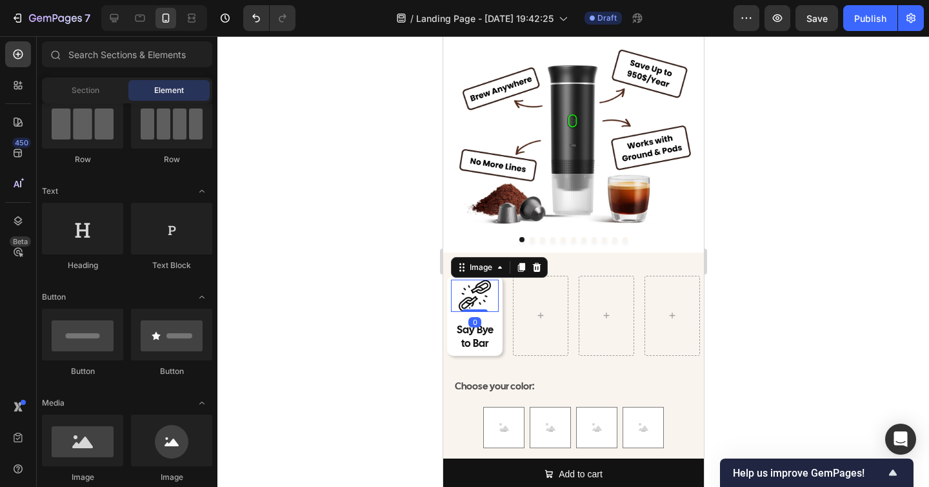
click at [475, 299] on img at bounding box center [474, 295] width 32 height 32
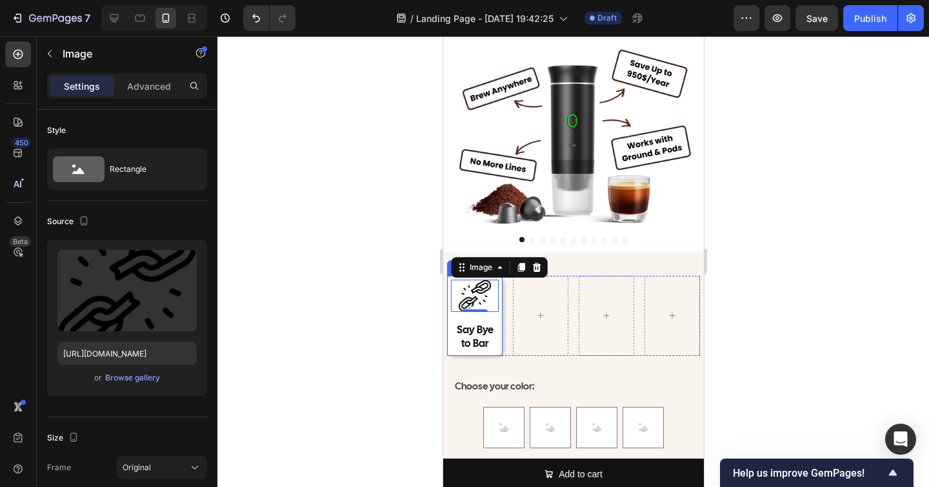
click at [495, 316] on div "Image 0 Say Bye to Bar Heading Row" at bounding box center [475, 316] width 56 height 80
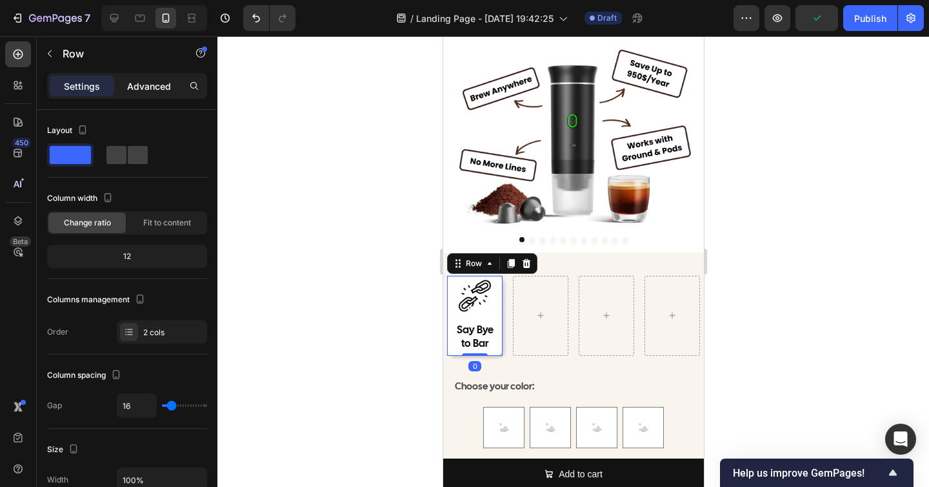
click at [152, 89] on p "Advanced" at bounding box center [149, 86] width 44 height 14
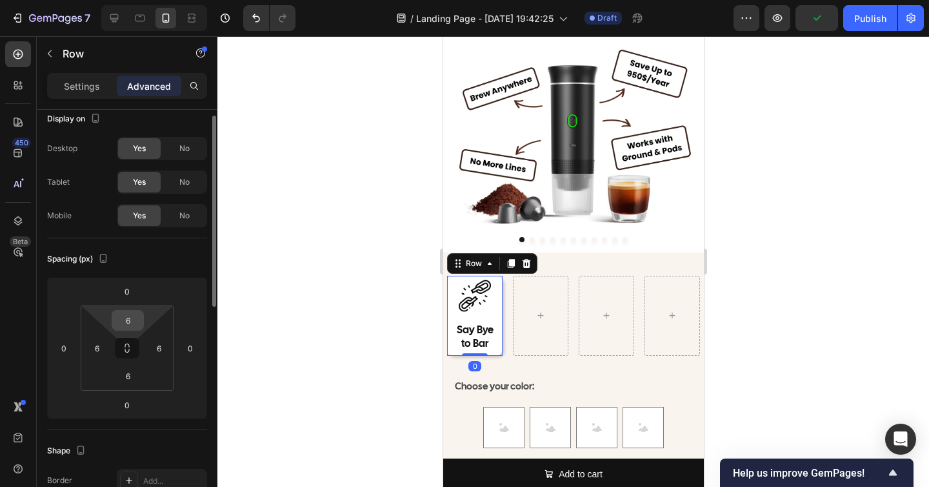
scroll to position [12, 0]
click at [134, 316] on input "6" at bounding box center [128, 319] width 26 height 19
type input "12"
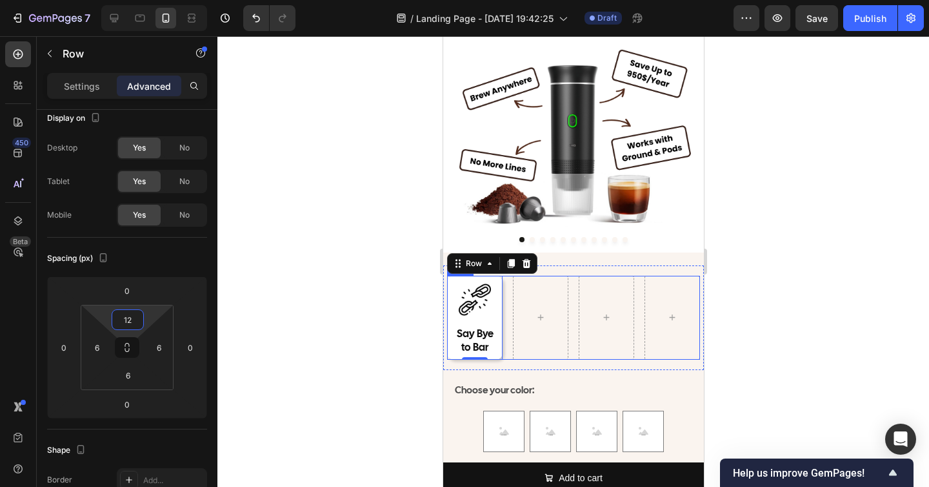
click at [805, 317] on div at bounding box center [574, 261] width 712 height 451
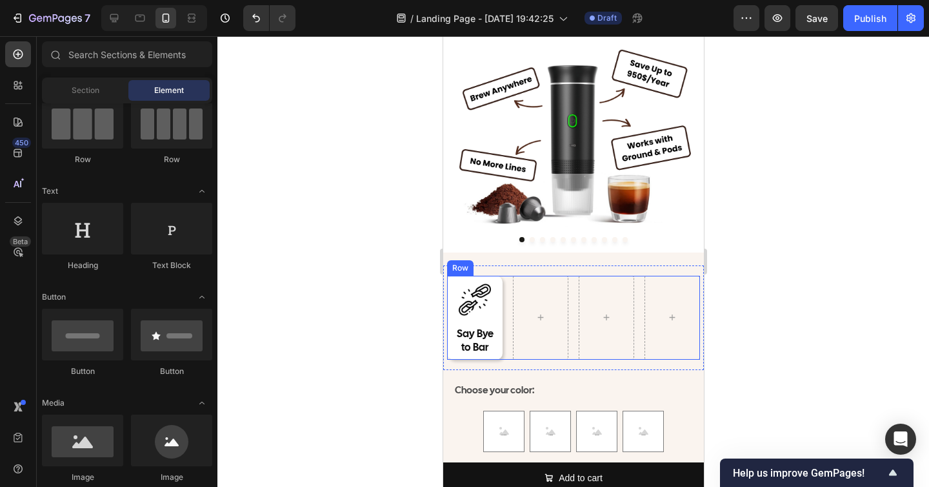
click at [805, 317] on div at bounding box center [574, 261] width 712 height 451
click at [780, 311] on div at bounding box center [574, 261] width 712 height 451
click at [765, 314] on div at bounding box center [574, 261] width 712 height 451
click at [361, 313] on div at bounding box center [574, 261] width 712 height 451
click at [493, 327] on h2 "Say Bye to Bar" at bounding box center [475, 341] width 48 height 30
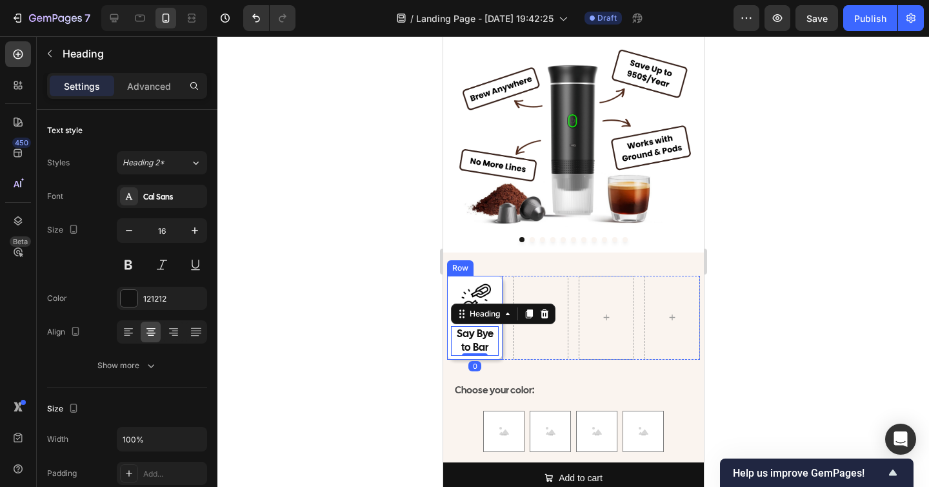
click at [496, 280] on div "Image Say Bye to Bar Heading 0 Row" at bounding box center [475, 318] width 56 height 84
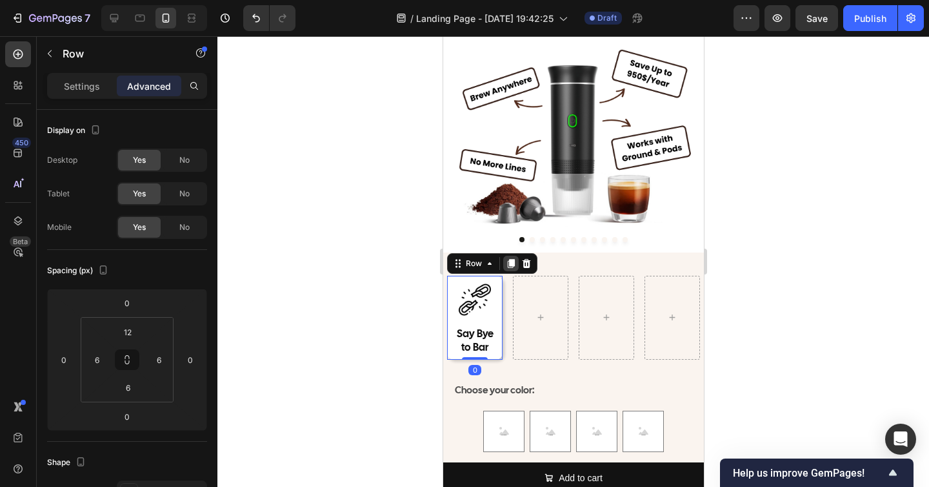
click at [510, 265] on icon at bounding box center [510, 263] width 7 height 9
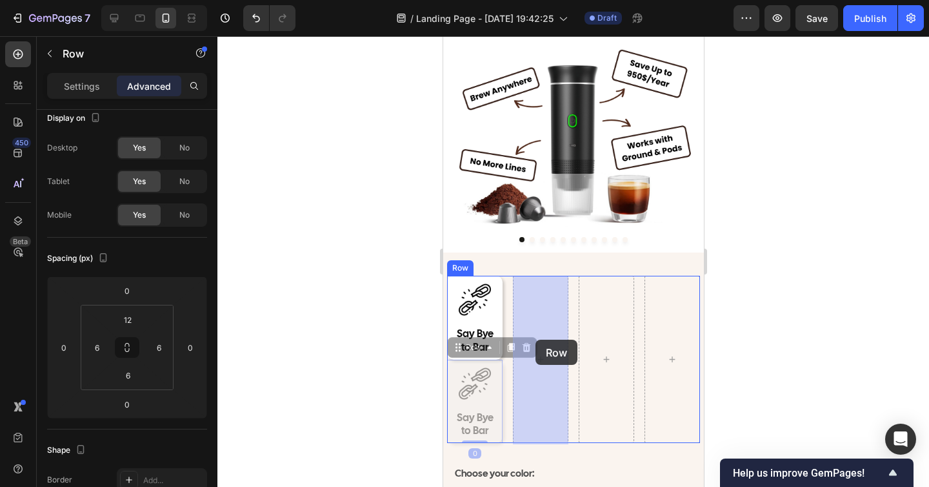
drag, startPoint x: 454, startPoint y: 354, endPoint x: 534, endPoint y: 340, distance: 80.6
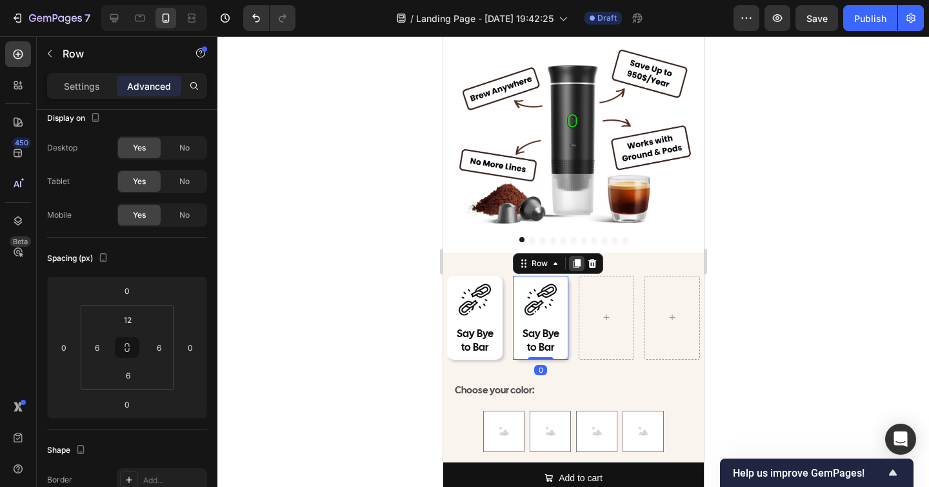
click at [575, 263] on icon at bounding box center [576, 263] width 7 height 9
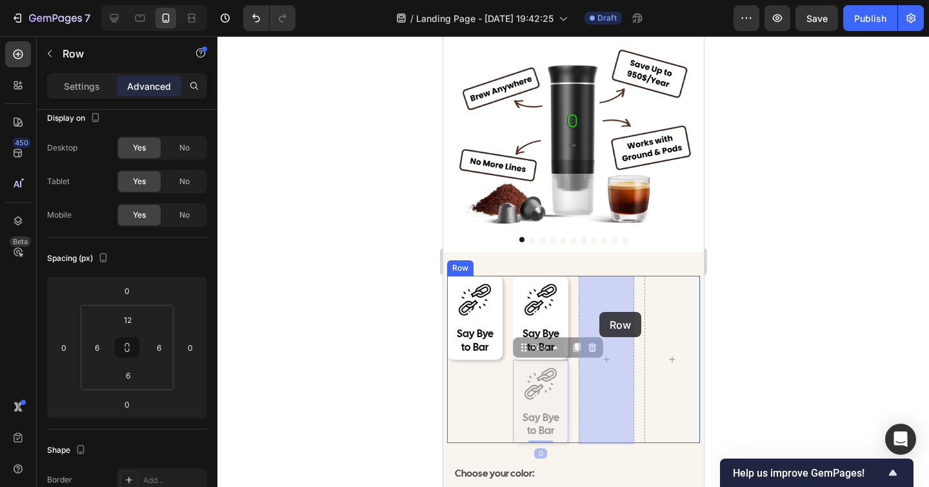
drag, startPoint x: 520, startPoint y: 350, endPoint x: 599, endPoint y: 312, distance: 87.5
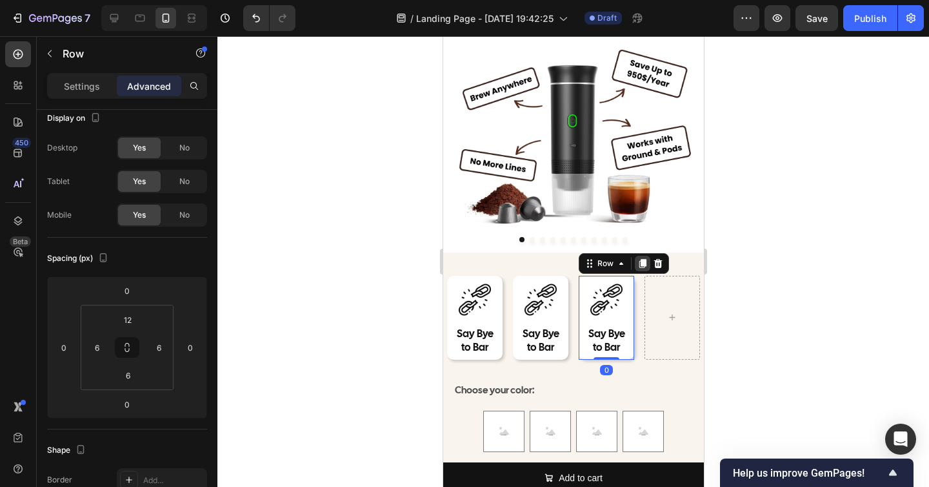
click at [640, 261] on icon at bounding box center [642, 263] width 7 height 9
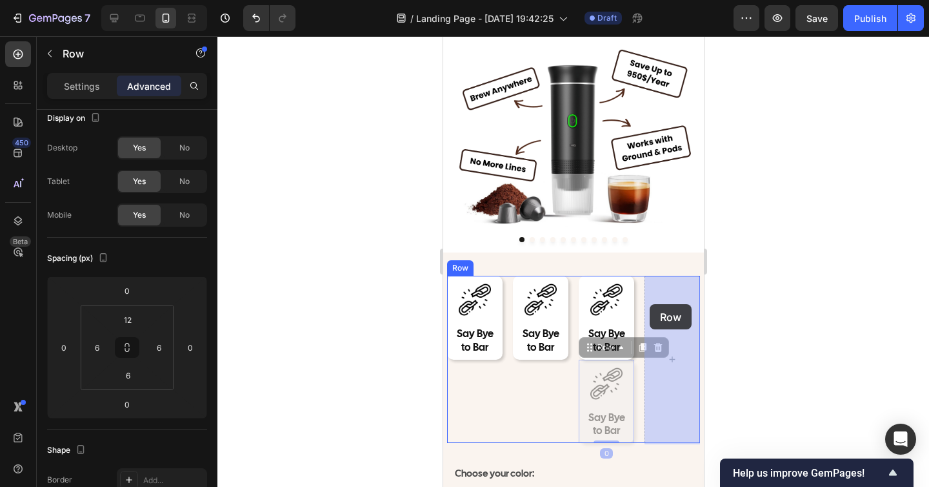
drag, startPoint x: 585, startPoint y: 347, endPoint x: 649, endPoint y: 304, distance: 77.7
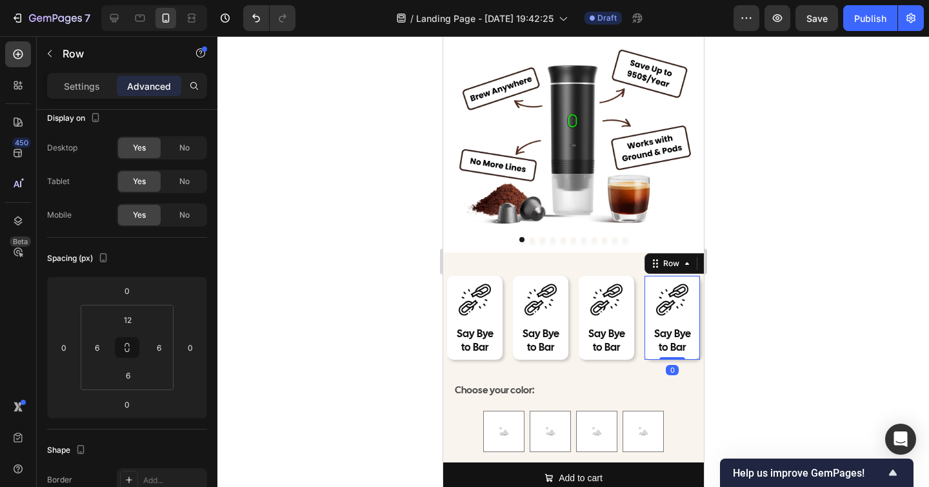
click at [803, 303] on div at bounding box center [574, 261] width 712 height 451
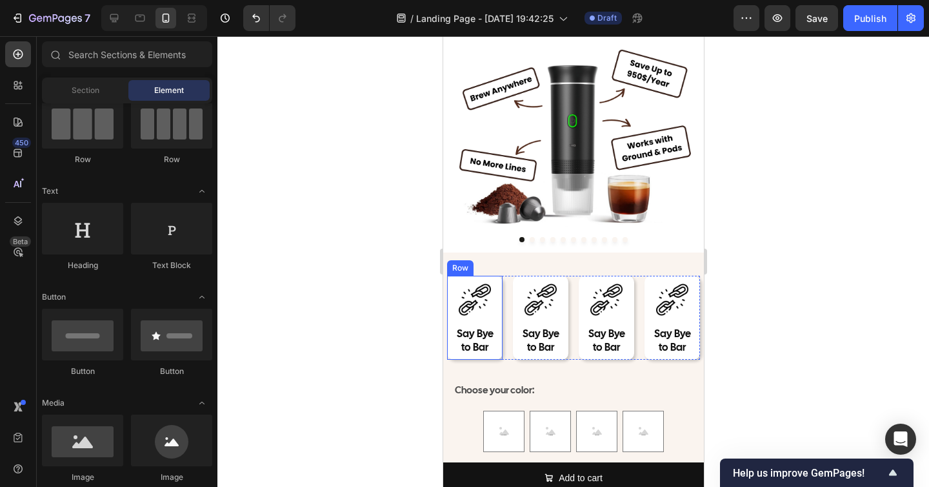
click at [481, 322] on div "Image Say Bye to Bar Heading Row" at bounding box center [475, 318] width 56 height 84
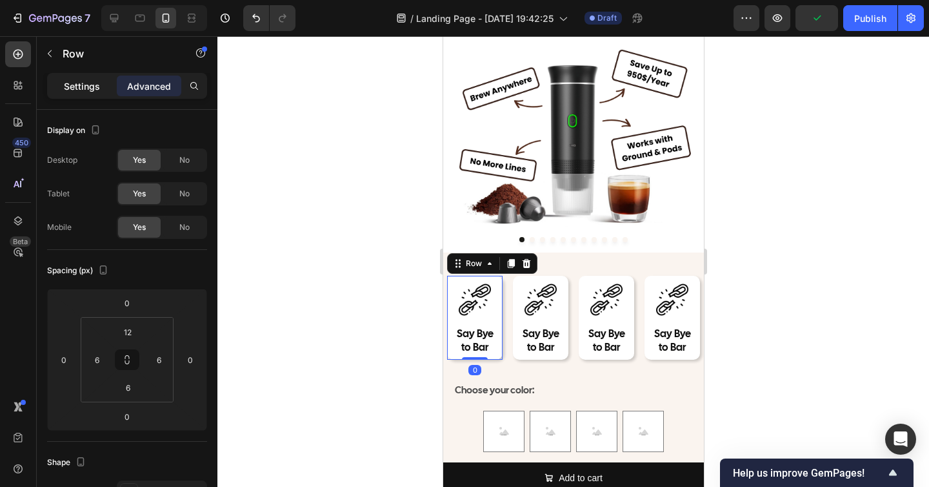
click at [90, 89] on p "Settings" at bounding box center [82, 86] width 36 height 14
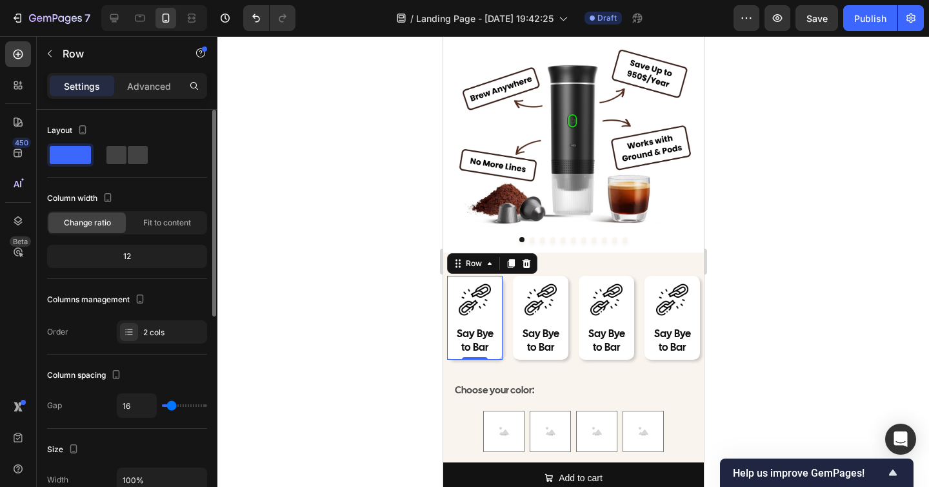
type input "0"
drag, startPoint x: 170, startPoint y: 401, endPoint x: 144, endPoint y: 401, distance: 26.5
type input "0"
click at [162, 404] on input "range" at bounding box center [184, 405] width 45 height 3
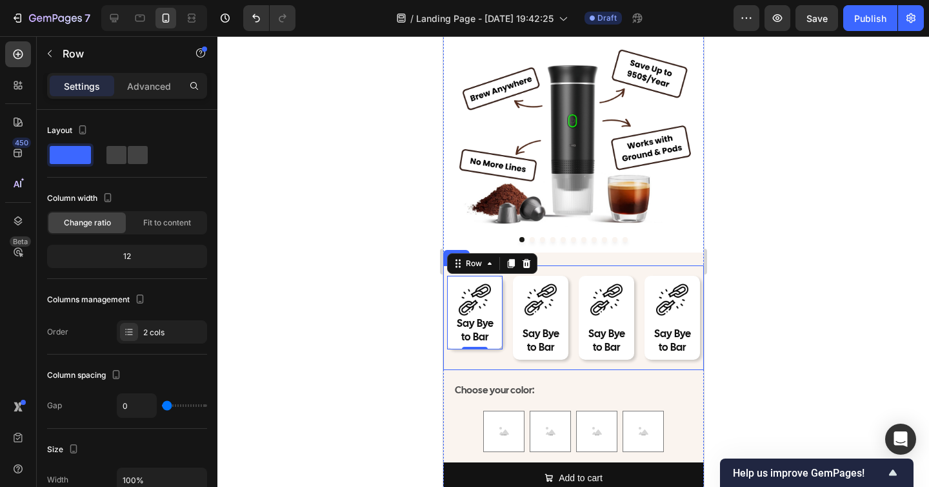
click at [819, 321] on div at bounding box center [574, 261] width 712 height 451
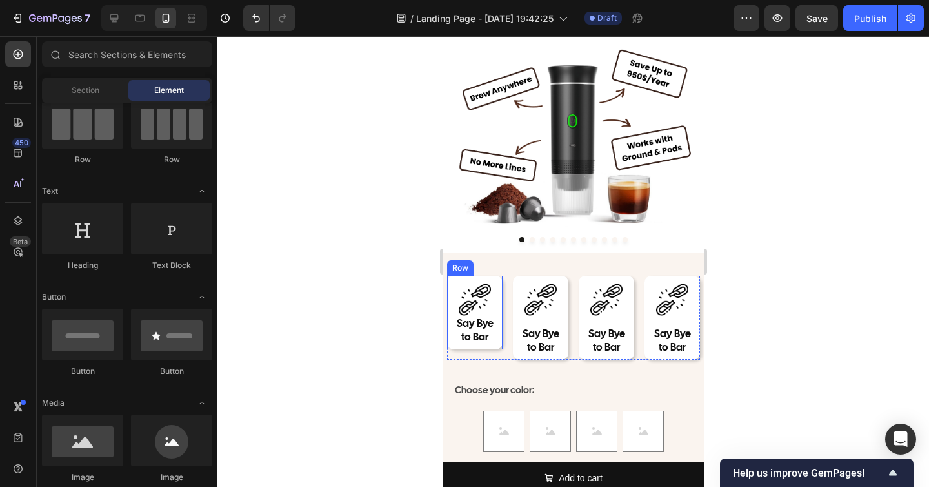
click at [498, 316] on div "Image Say Bye to Bar Heading Row" at bounding box center [475, 313] width 56 height 74
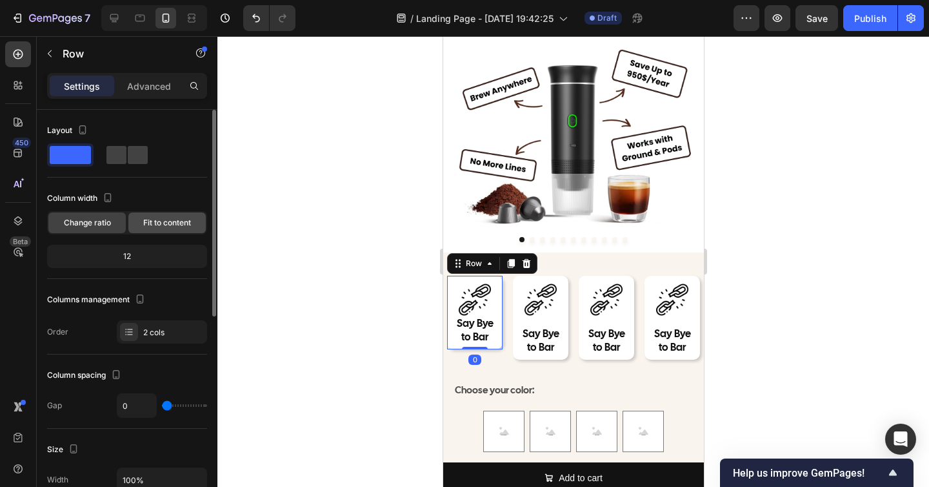
click at [159, 219] on span "Fit to content" at bounding box center [167, 223] width 48 height 12
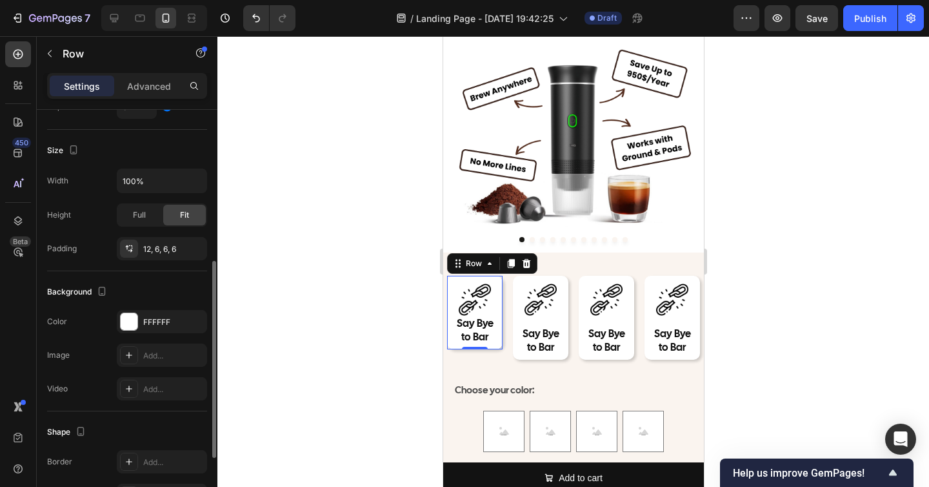
scroll to position [285, 0]
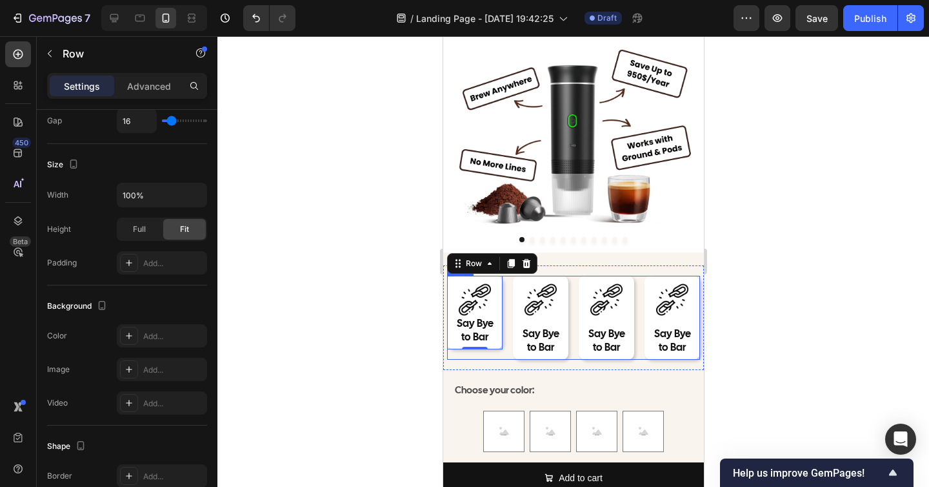
click at [507, 344] on div "Image Say Bye to Bar Heading Row 0 Image Say Bye to Bar Heading Row Image Say B…" at bounding box center [573, 318] width 253 height 84
type input "0"
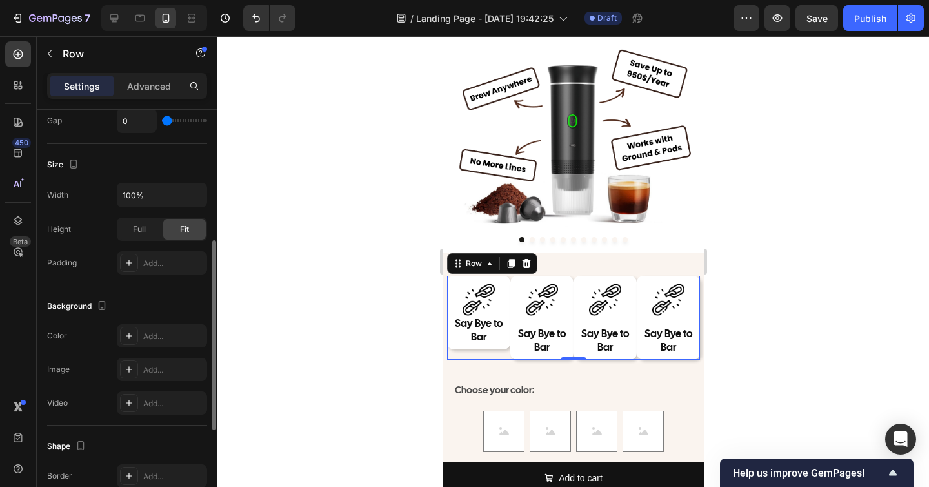
type input "1"
type input "3"
type input "5"
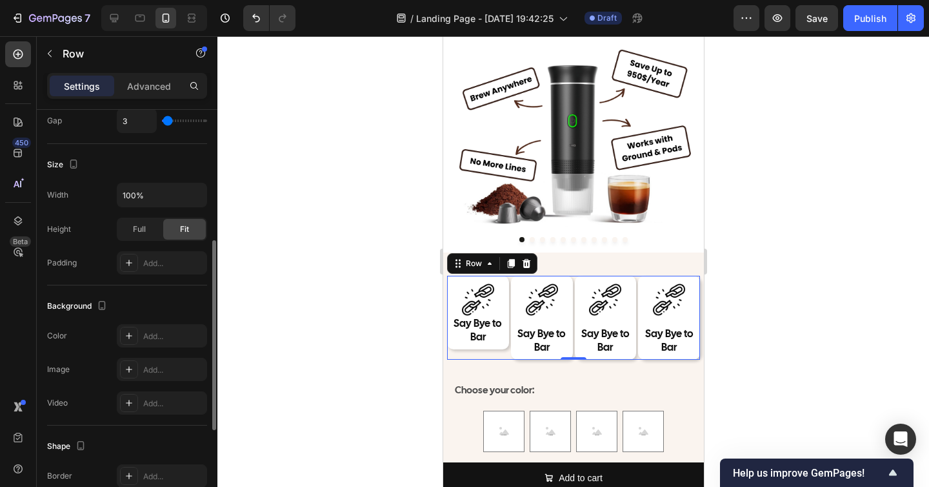
type input "5"
type input "7"
type input "8"
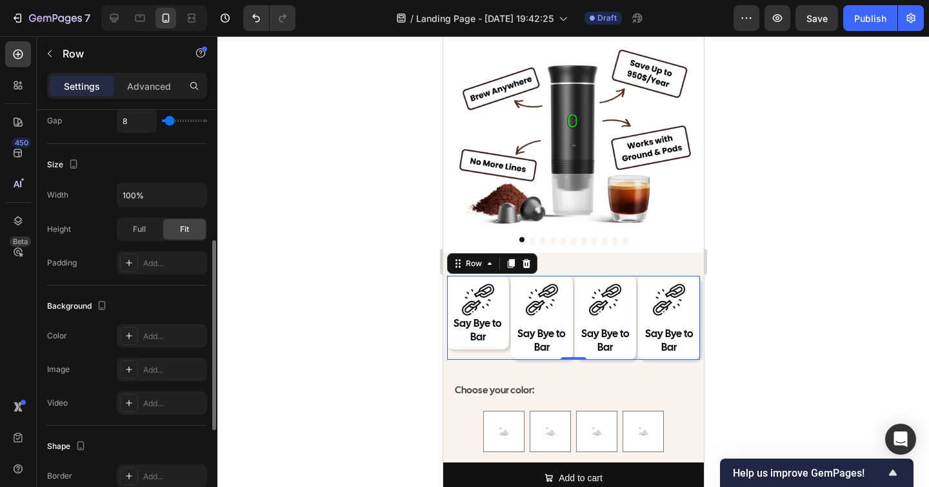
type input "9"
type input "10"
type input "9"
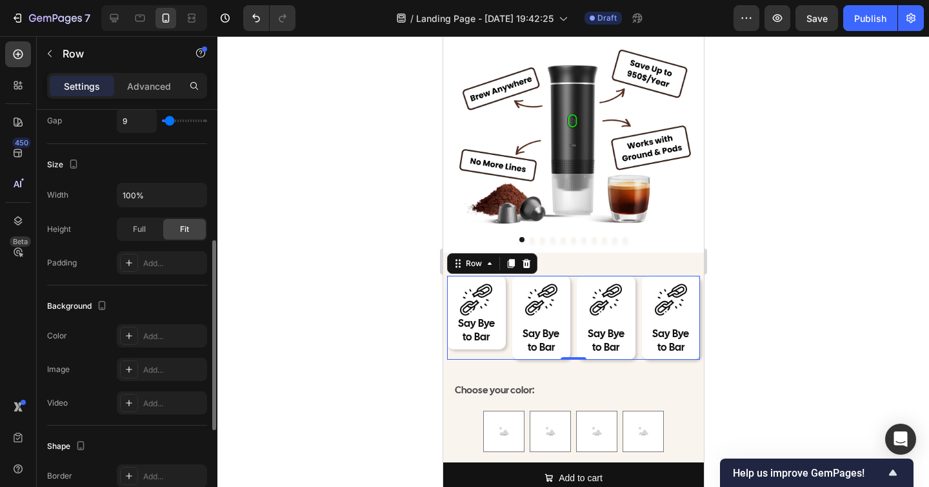
type input "9"
type input "7"
type input "6"
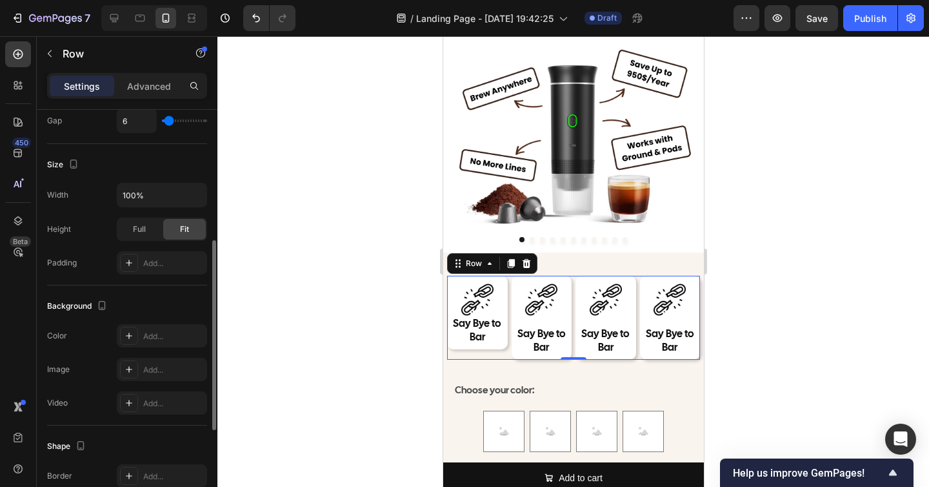
type input "7"
type input "8"
type input "9"
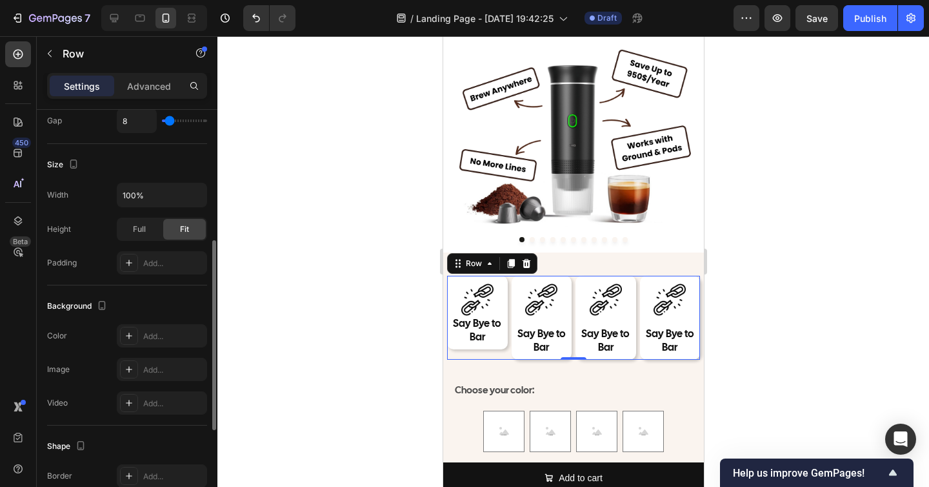
type input "9"
type input "10"
type input "13"
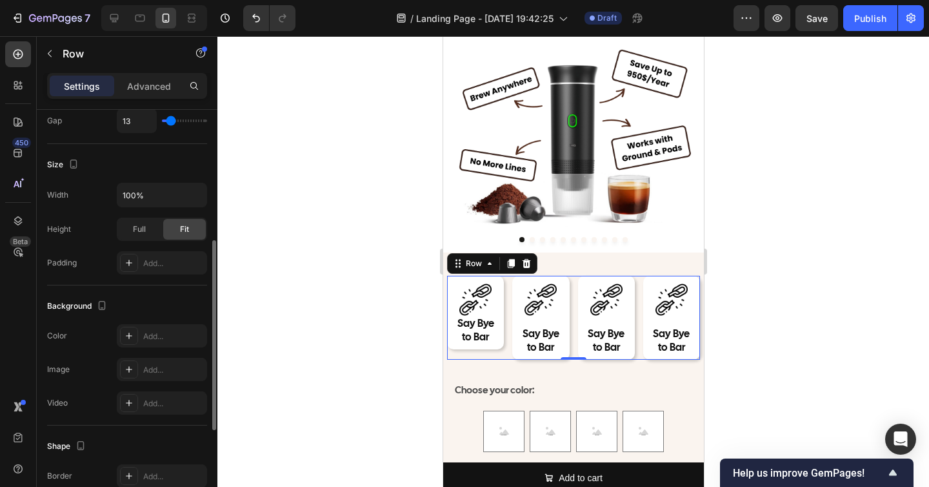
type input "14"
click at [171, 121] on input "range" at bounding box center [184, 120] width 45 height 3
click at [261, 236] on div at bounding box center [574, 261] width 712 height 451
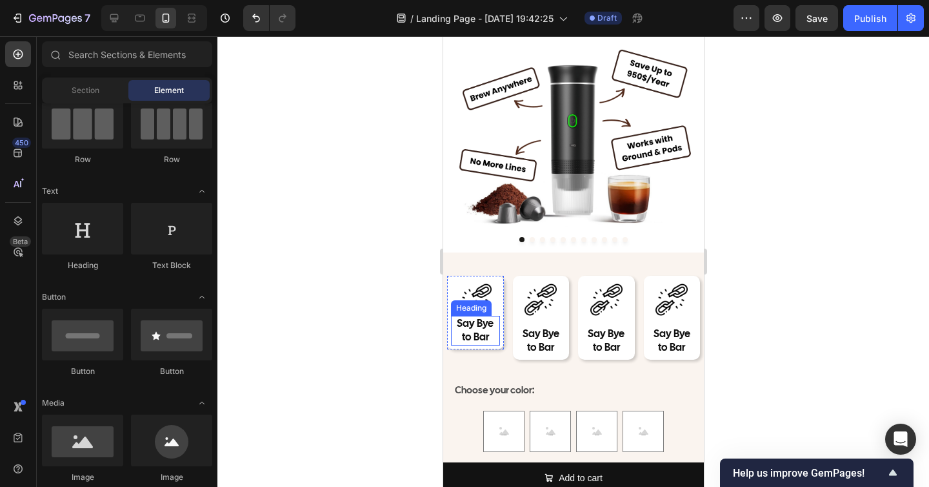
click at [491, 325] on p "Say Bye to Bar" at bounding box center [475, 330] width 46 height 27
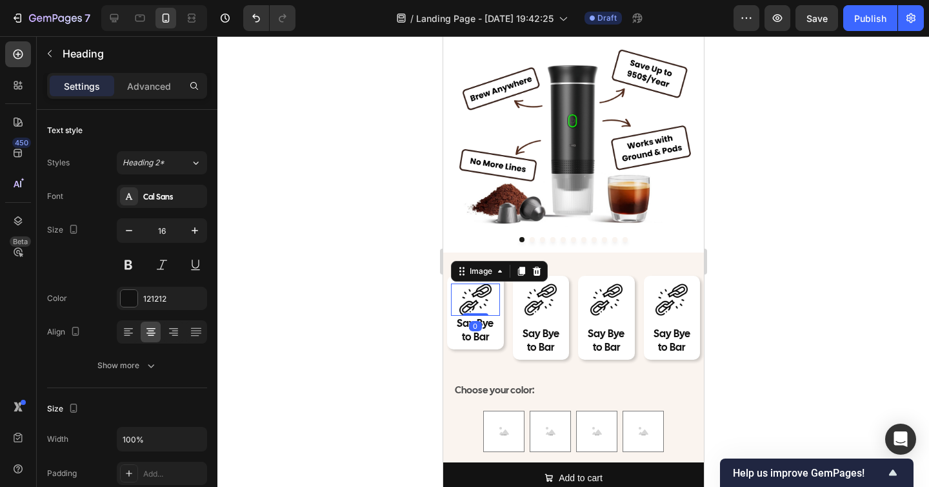
click at [483, 287] on img at bounding box center [475, 299] width 32 height 32
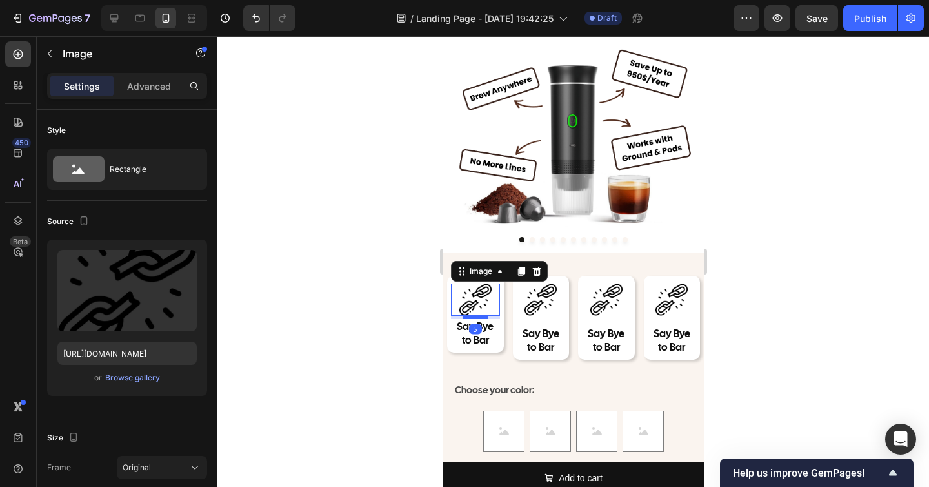
click at [478, 318] on div at bounding box center [475, 317] width 26 height 4
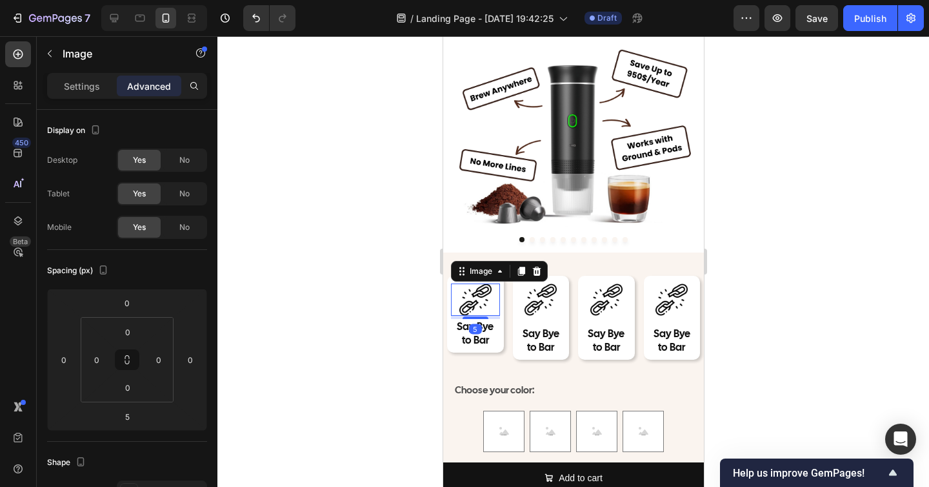
click at [808, 338] on div at bounding box center [574, 261] width 712 height 451
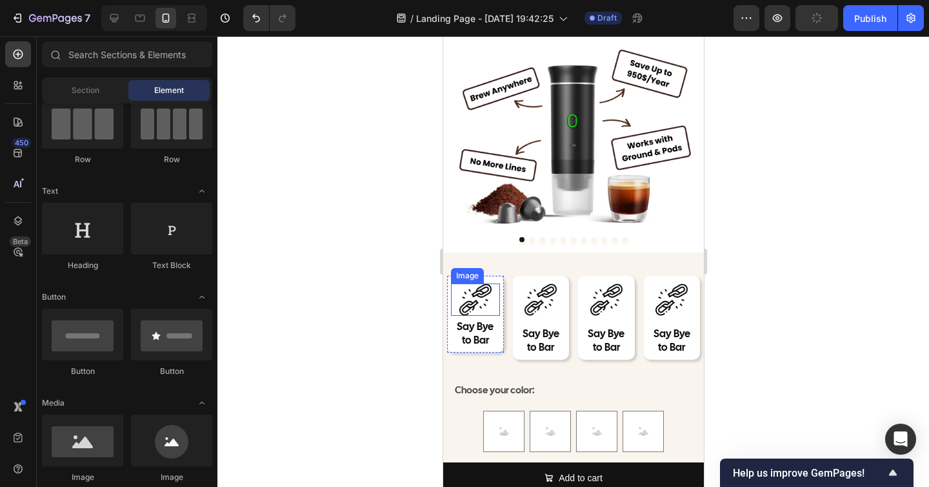
click at [483, 295] on img at bounding box center [475, 299] width 32 height 32
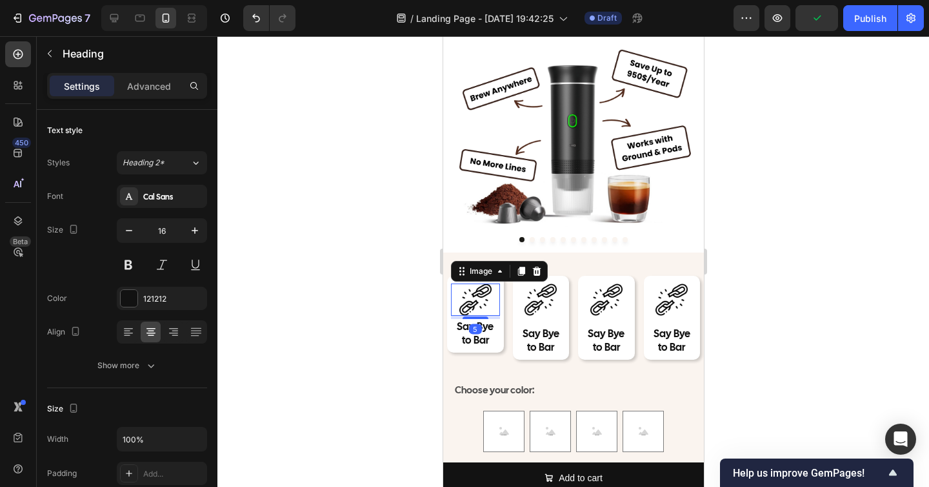
click at [474, 292] on img at bounding box center [475, 299] width 32 height 32
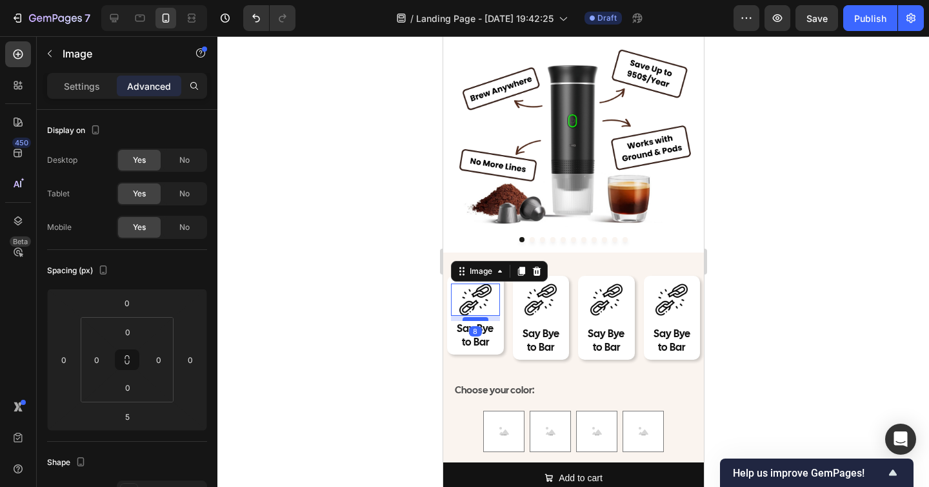
click at [476, 319] on div at bounding box center [475, 319] width 26 height 4
type input "8"
click at [778, 306] on div at bounding box center [574, 261] width 712 height 451
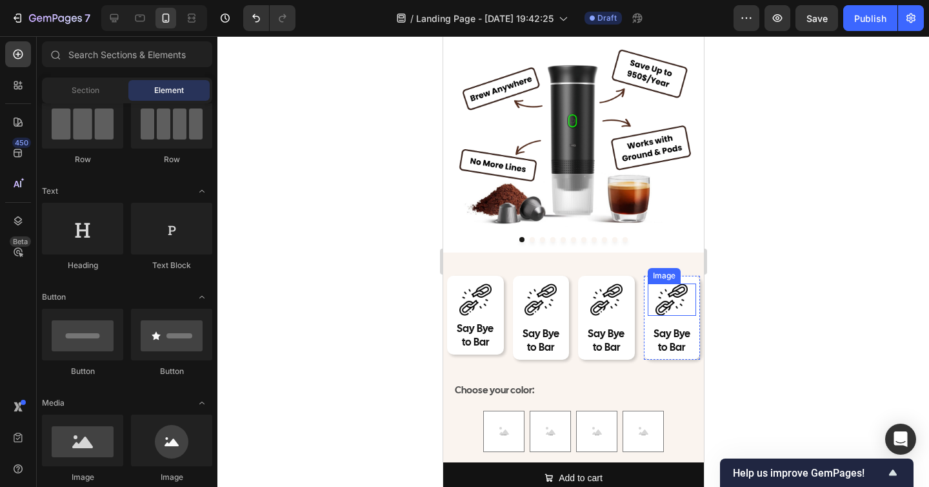
click at [842, 314] on div at bounding box center [574, 261] width 712 height 451
click at [556, 321] on div "Image Say Bye to Bar Heading Row" at bounding box center [540, 318] width 57 height 84
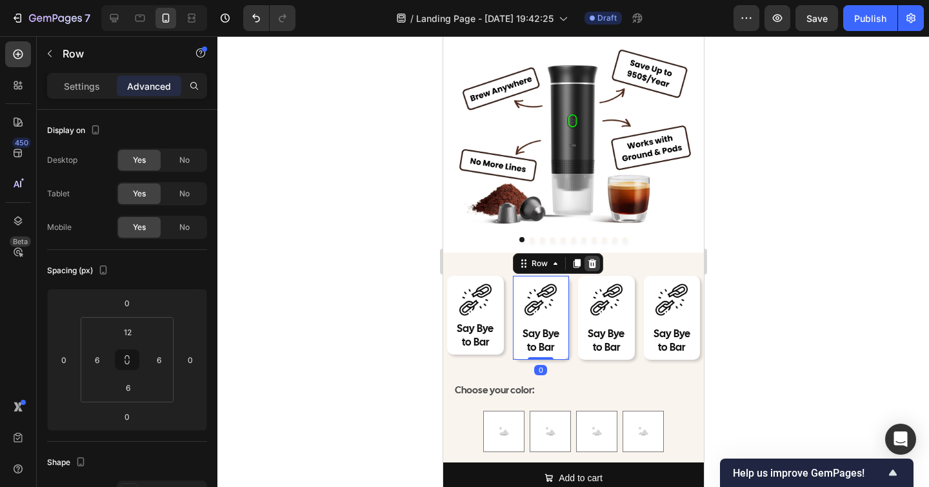
click at [589, 265] on icon at bounding box center [591, 263] width 8 height 9
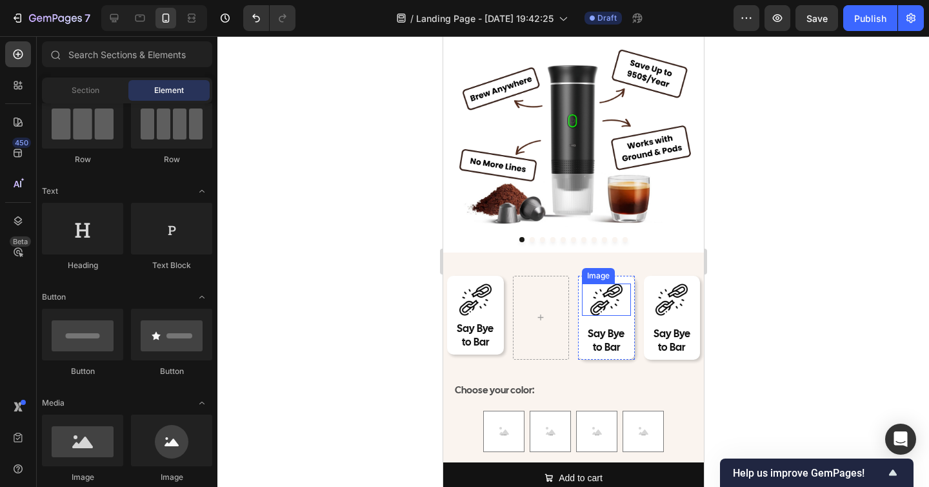
click at [602, 309] on img at bounding box center [606, 299] width 32 height 32
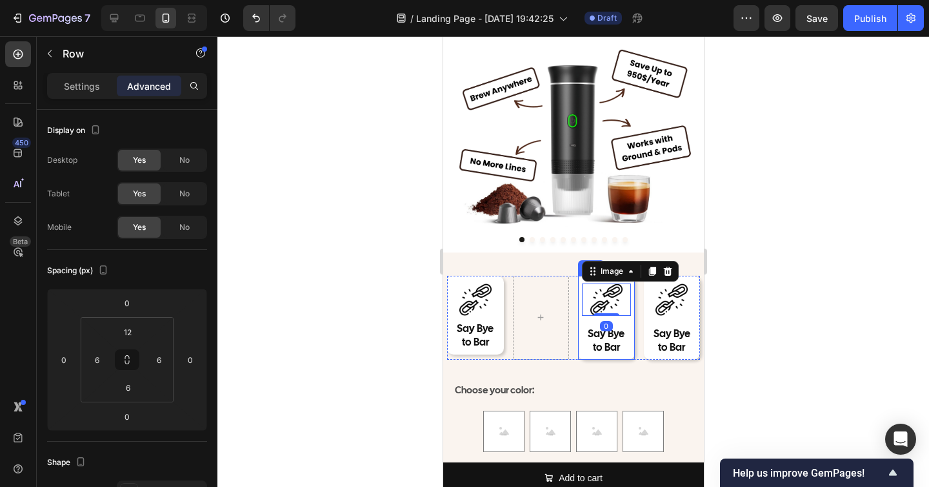
click at [629, 323] on div "Image 0 Say Bye to Bar Heading Row" at bounding box center [606, 318] width 57 height 84
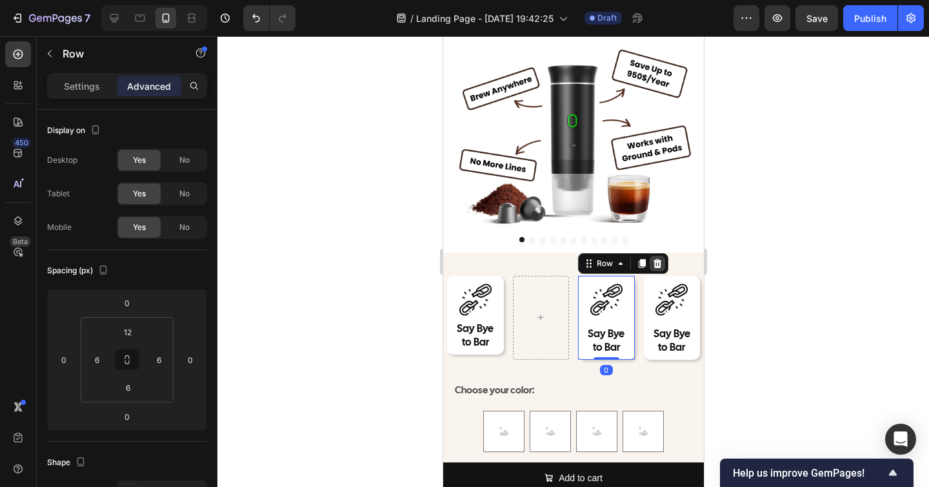
click at [664, 265] on div at bounding box center [656, 263] width 15 height 15
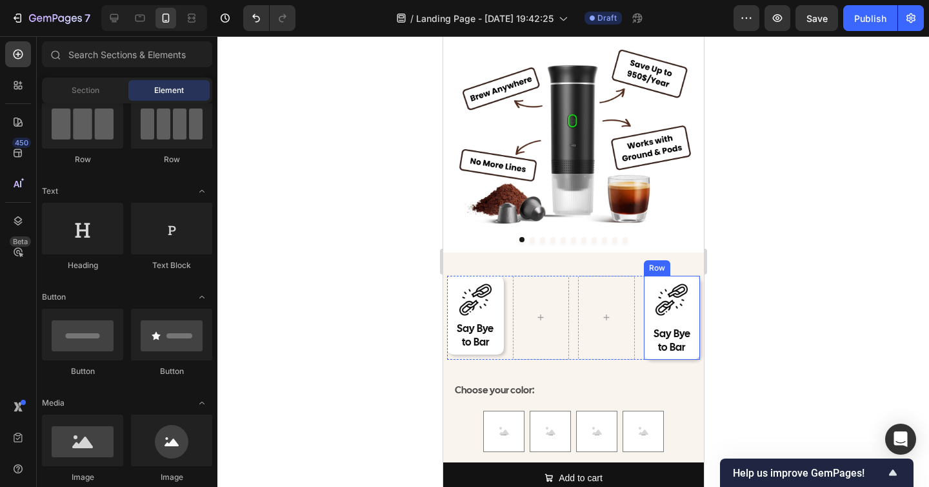
click at [696, 329] on div "Image Say Bye to Bar Heading Row" at bounding box center [671, 318] width 57 height 84
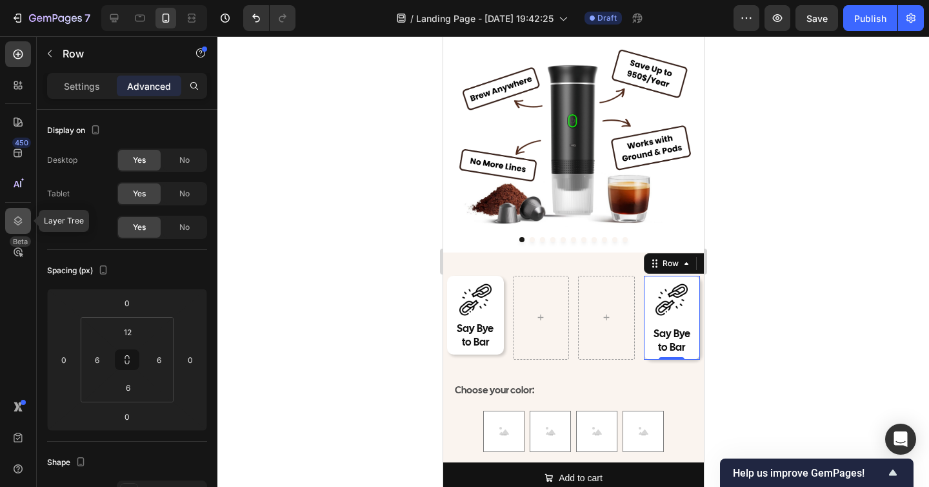
click at [10, 223] on div at bounding box center [18, 221] width 26 height 26
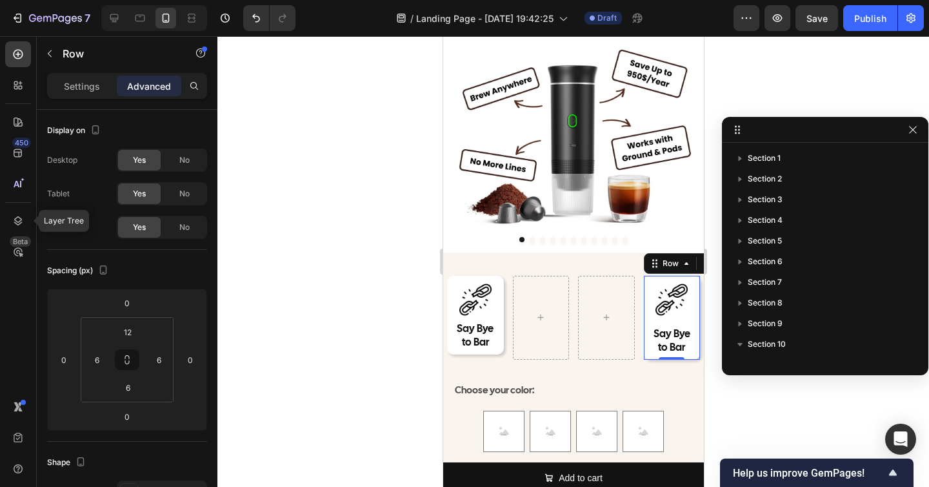
scroll to position [438, 0]
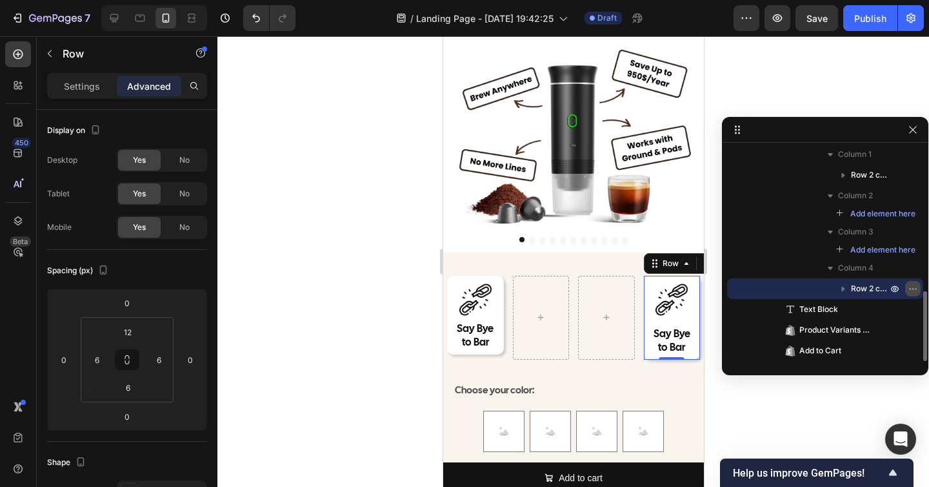
click at [909, 286] on icon "button" at bounding box center [913, 288] width 10 height 10
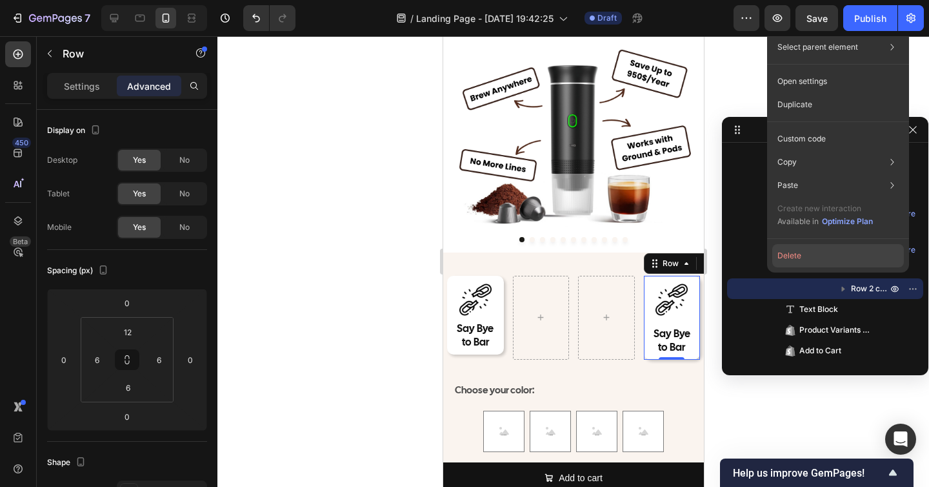
click at [838, 257] on button "Delete" at bounding box center [839, 255] width 132 height 23
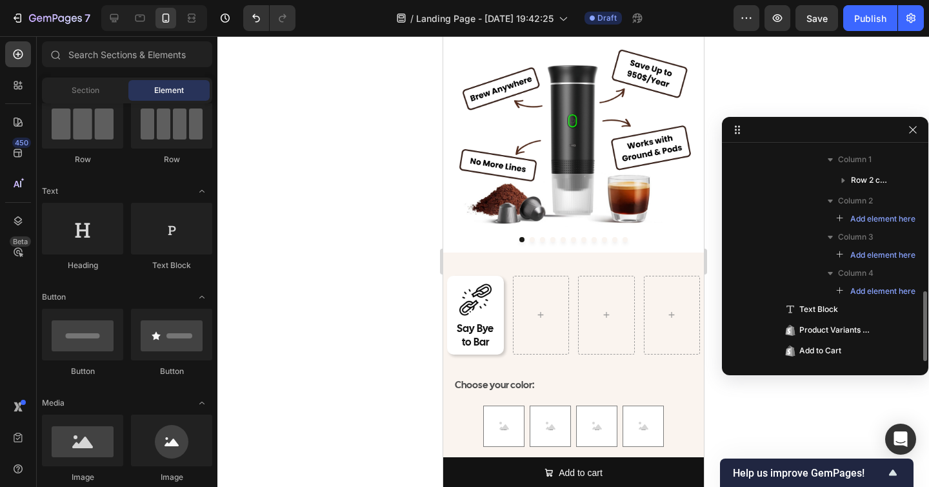
scroll to position [432, 0]
click at [768, 84] on div at bounding box center [574, 261] width 712 height 451
click at [784, 82] on div at bounding box center [574, 261] width 712 height 451
click at [913, 132] on icon "button" at bounding box center [913, 130] width 10 height 10
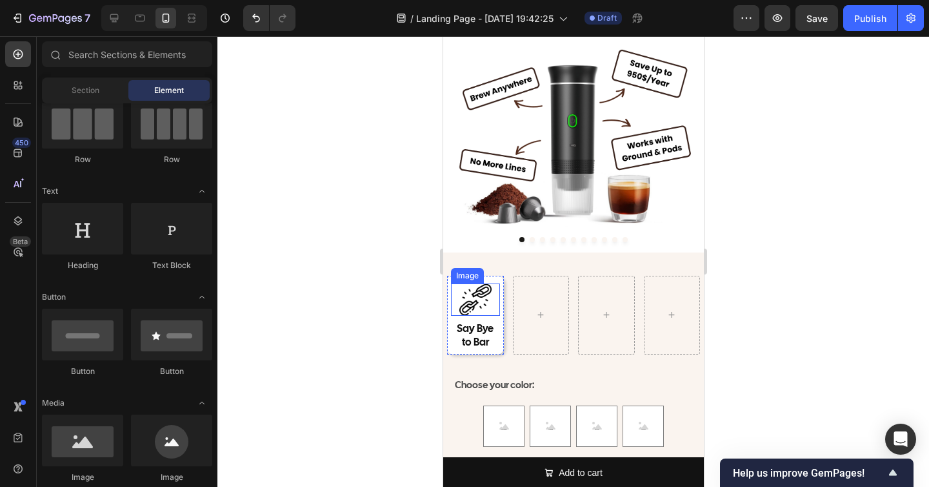
click at [463, 293] on img at bounding box center [475, 299] width 32 height 32
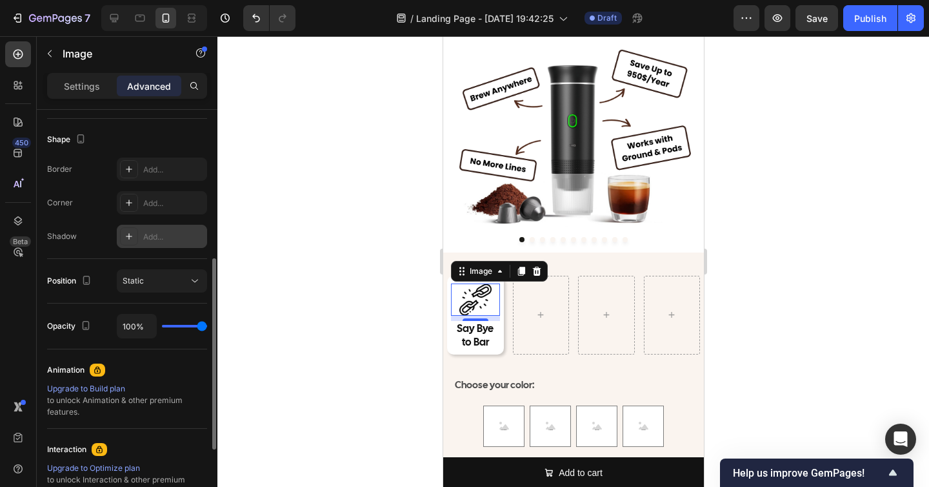
scroll to position [0, 0]
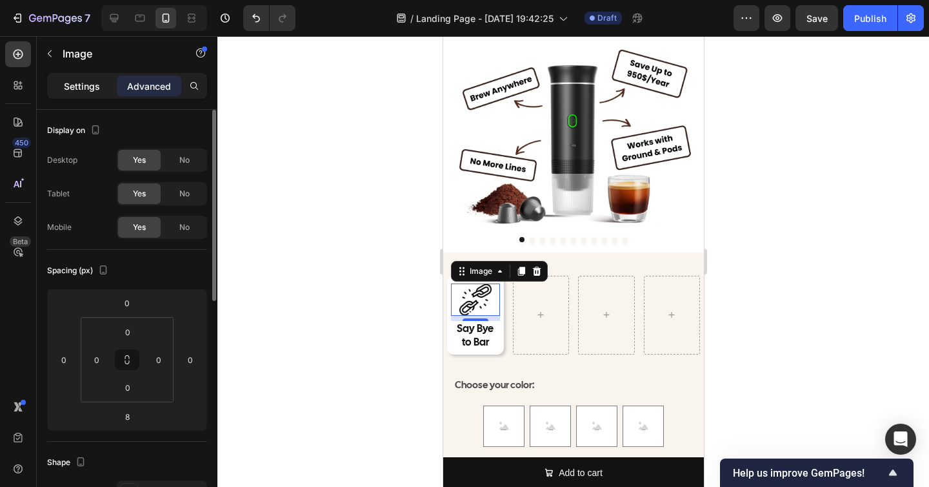
click at [86, 88] on p "Settings" at bounding box center [82, 86] width 36 height 14
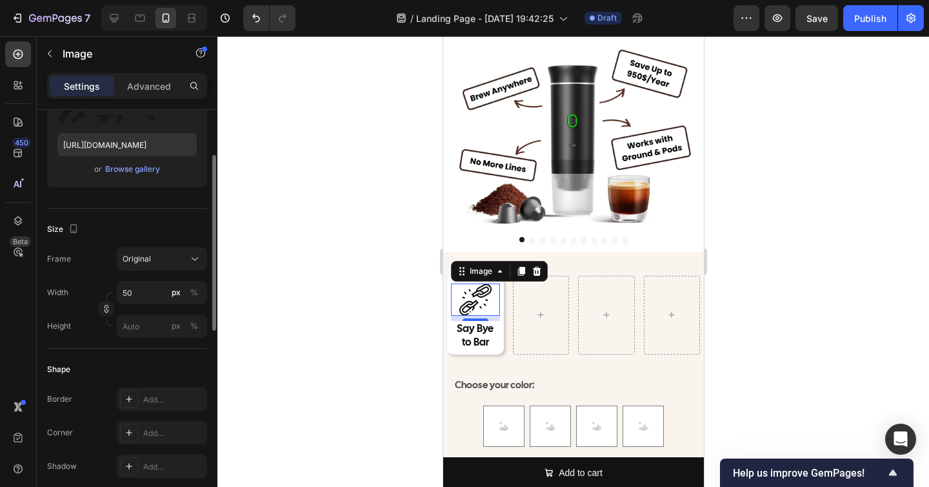
scroll to position [218, 0]
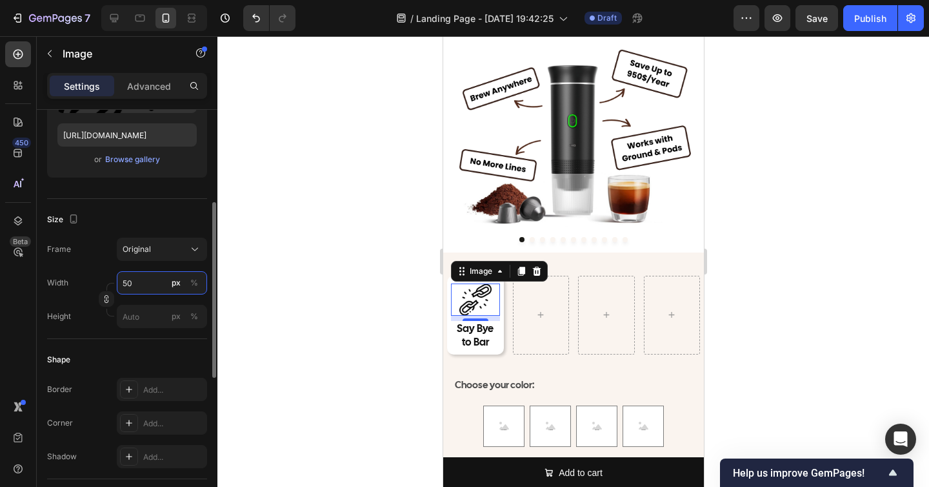
click at [131, 287] on input "50" at bounding box center [162, 282] width 90 height 23
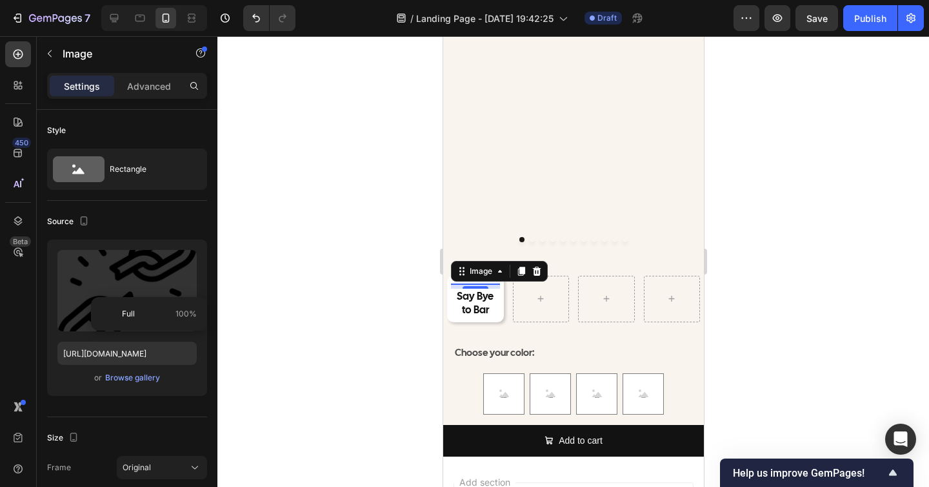
scroll to position [218, 0]
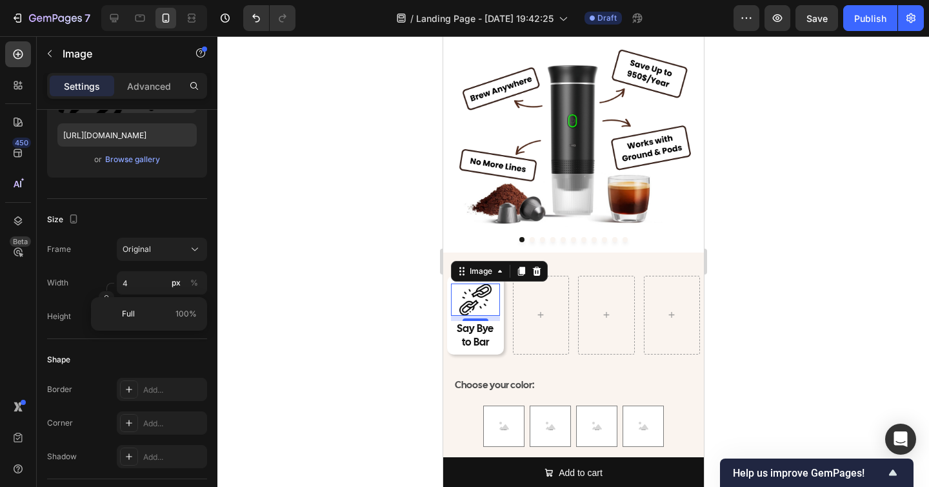
type input "40"
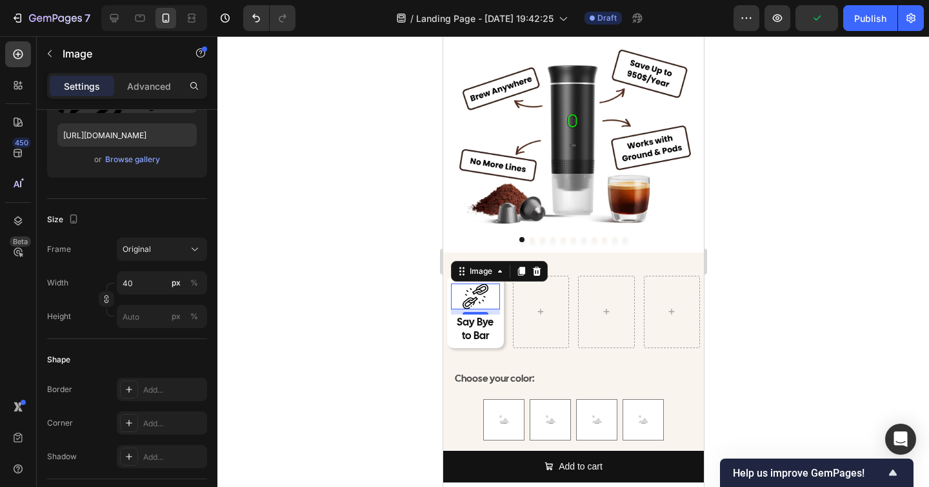
click at [384, 303] on div at bounding box center [574, 261] width 712 height 451
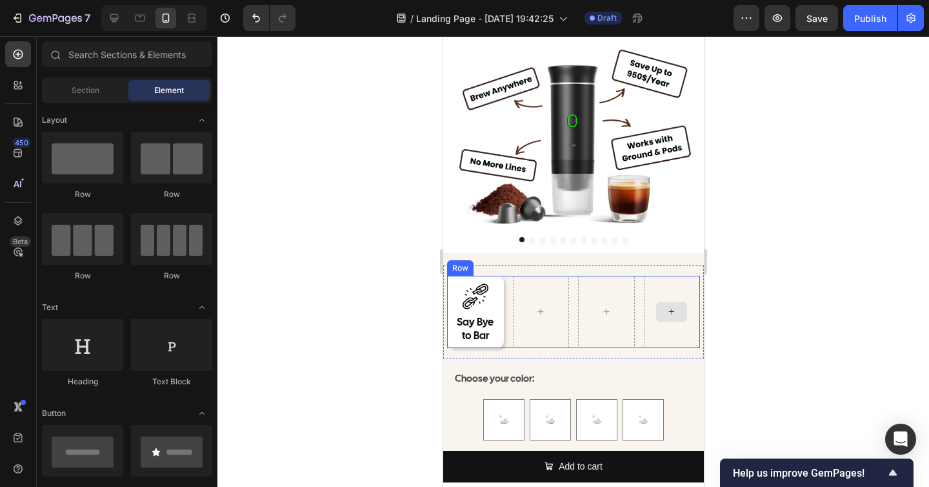
click at [811, 339] on div at bounding box center [574, 261] width 712 height 451
click at [489, 337] on p "Say Bye to Bar" at bounding box center [475, 329] width 46 height 27
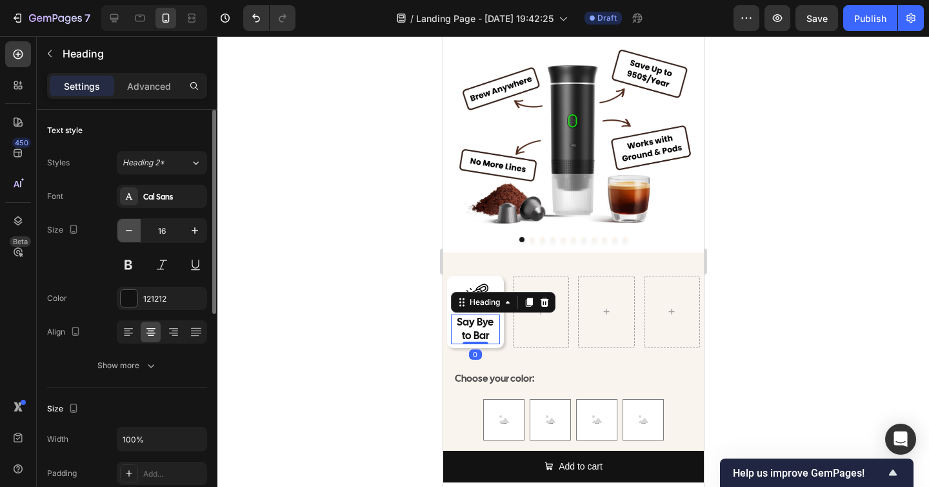
click at [132, 228] on icon "button" at bounding box center [129, 230] width 13 height 13
type input "15"
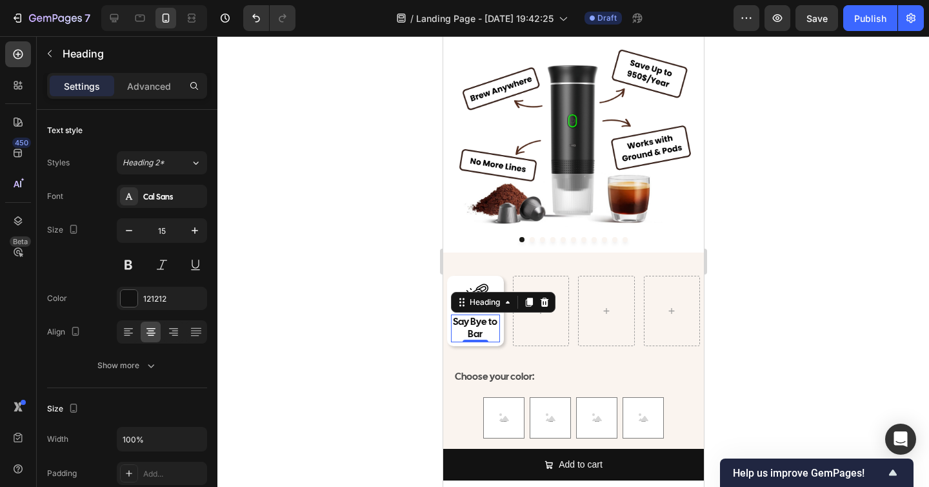
click at [314, 298] on div at bounding box center [574, 261] width 712 height 451
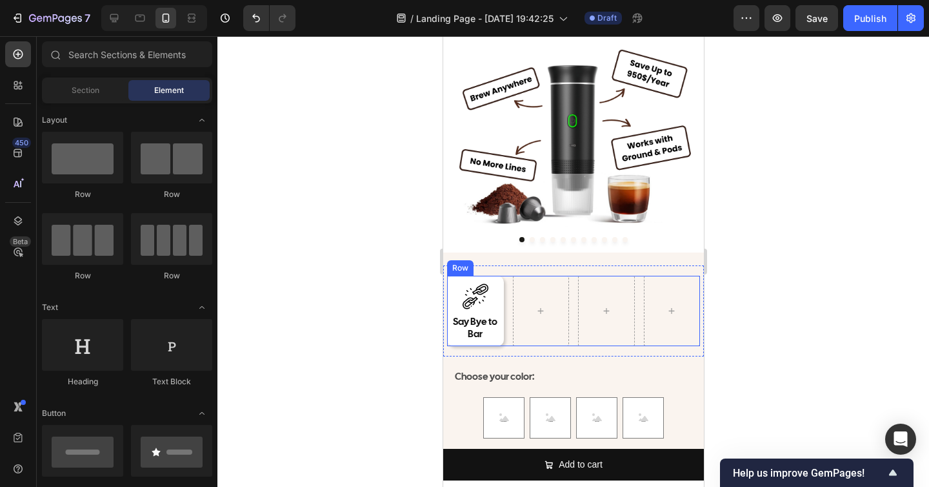
click at [833, 330] on div at bounding box center [574, 261] width 712 height 451
click at [499, 310] on div "Image Say Bye to Bar Heading Row" at bounding box center [475, 311] width 57 height 70
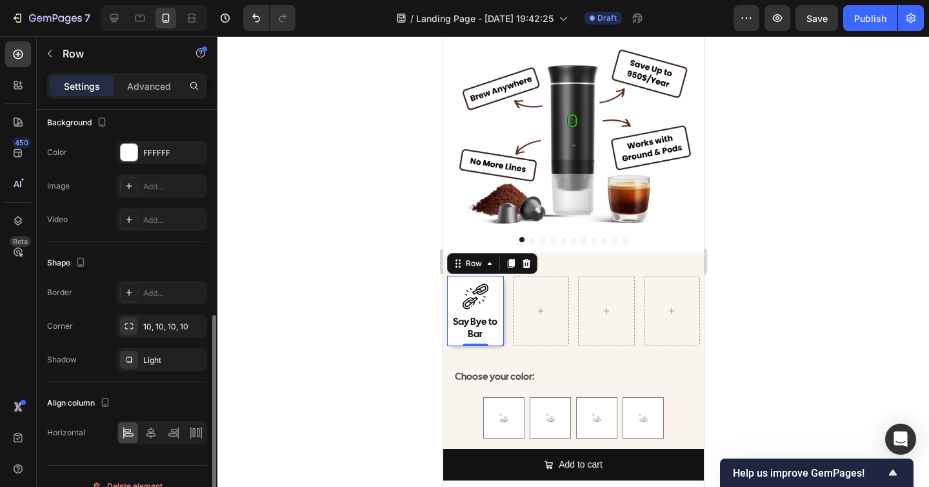
scroll to position [449, 0]
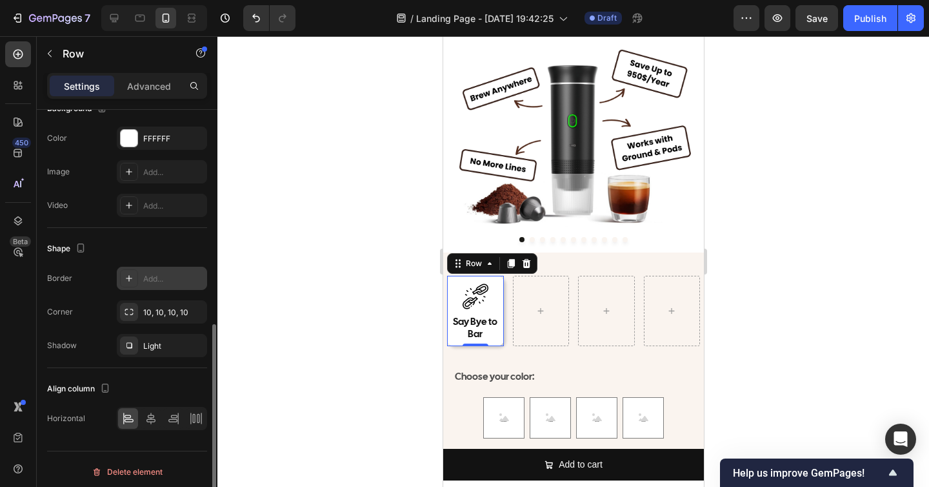
click at [159, 281] on div "Add..." at bounding box center [173, 279] width 61 height 12
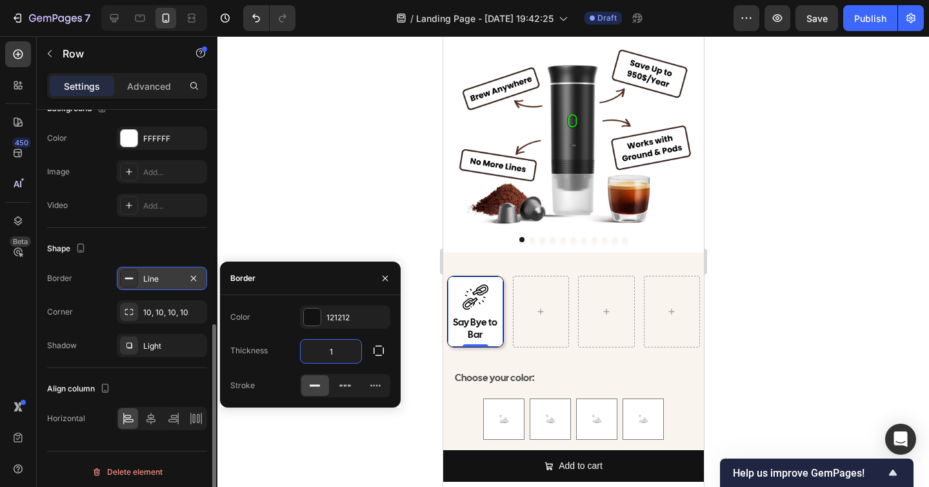
click at [335, 348] on input "1" at bounding box center [331, 350] width 61 height 23
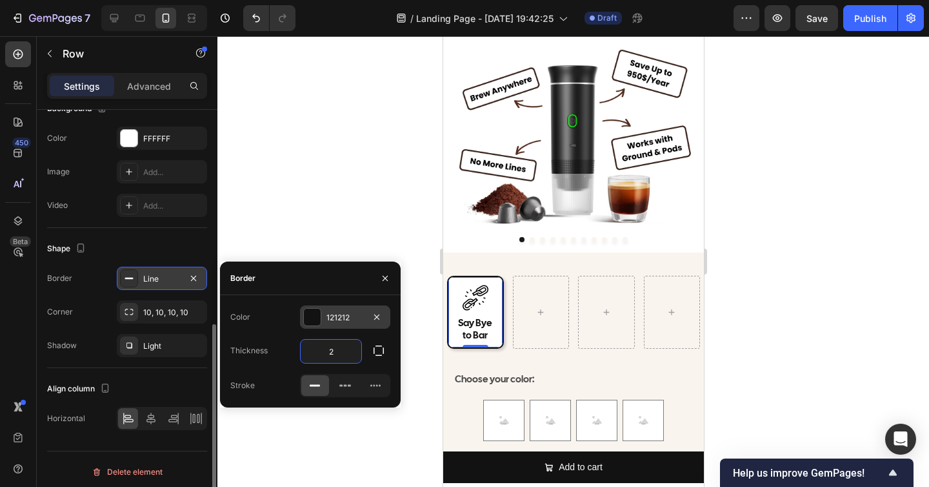
type input "2"
click at [342, 318] on div "121212" at bounding box center [345, 318] width 37 height 12
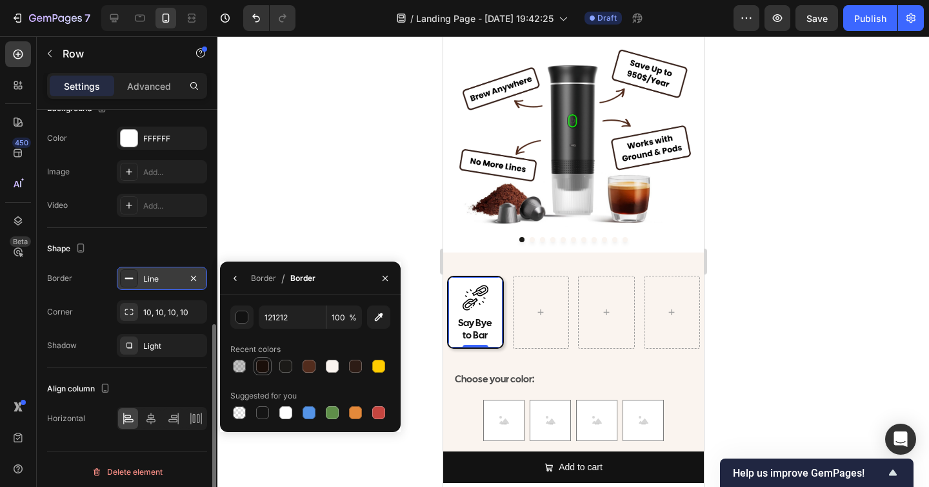
click at [263, 366] on div at bounding box center [262, 366] width 13 height 13
type input "1A0F0A"
click at [323, 209] on div at bounding box center [574, 261] width 712 height 451
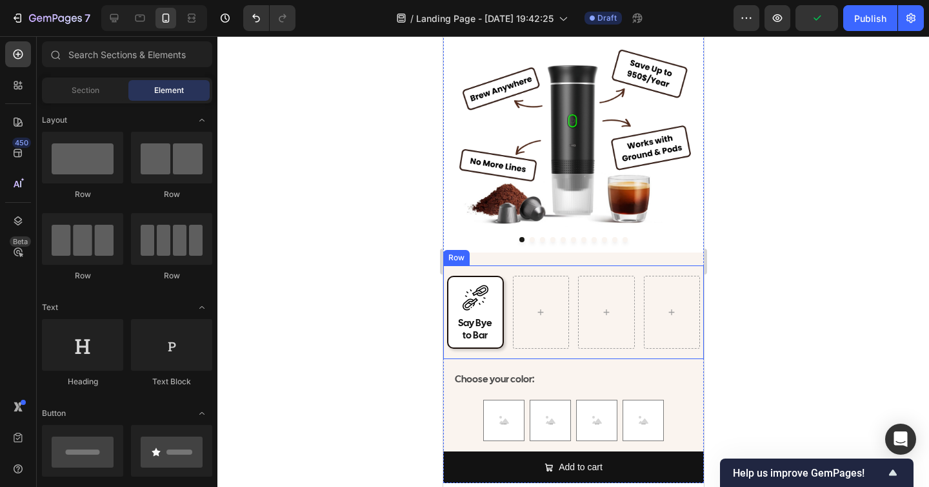
click at [578, 270] on div "Image Say Bye to Bar Heading Row [GEOGRAPHIC_DATA]" at bounding box center [573, 312] width 261 height 94
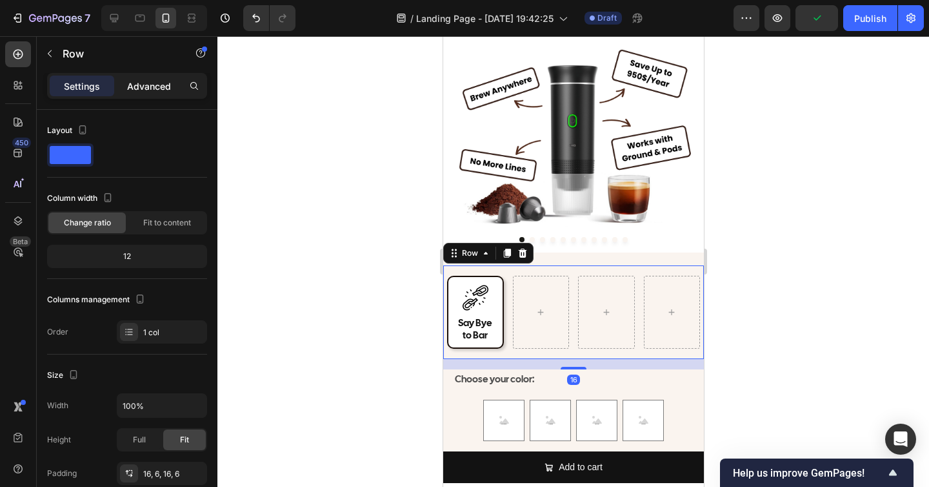
click at [161, 91] on p "Advanced" at bounding box center [149, 86] width 44 height 14
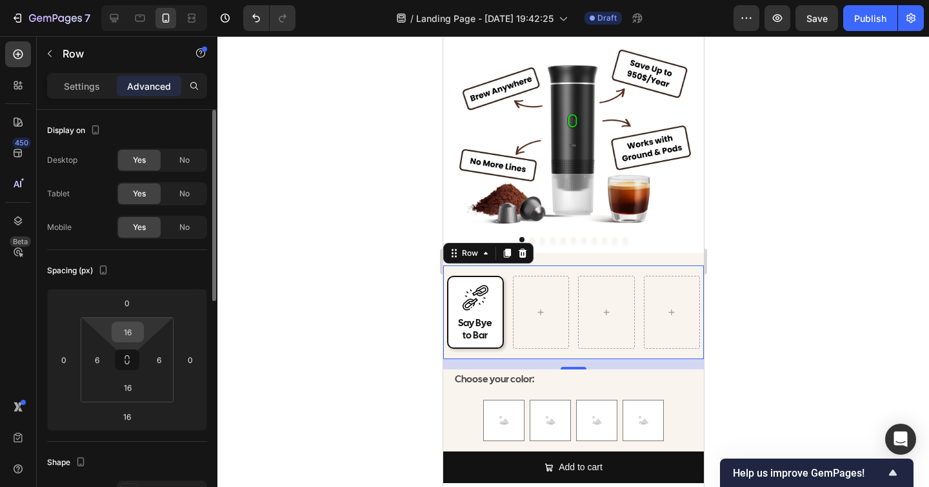
click at [126, 332] on input "16" at bounding box center [128, 331] width 26 height 19
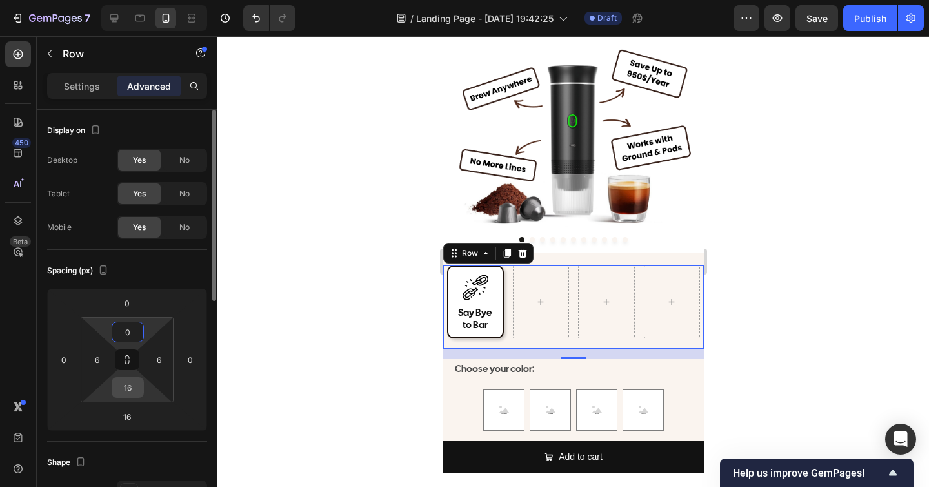
type input "0"
click at [127, 384] on input "16" at bounding box center [128, 387] width 26 height 19
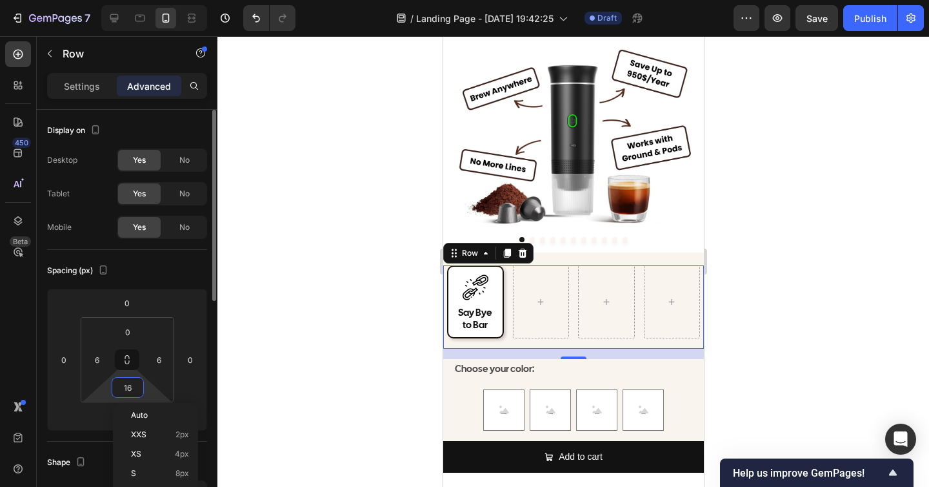
type input "0"
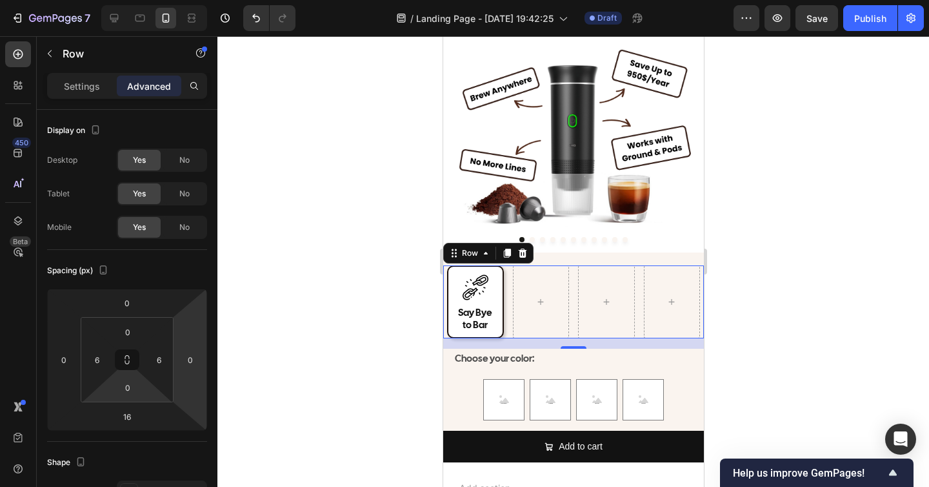
click at [369, 270] on div at bounding box center [574, 261] width 712 height 451
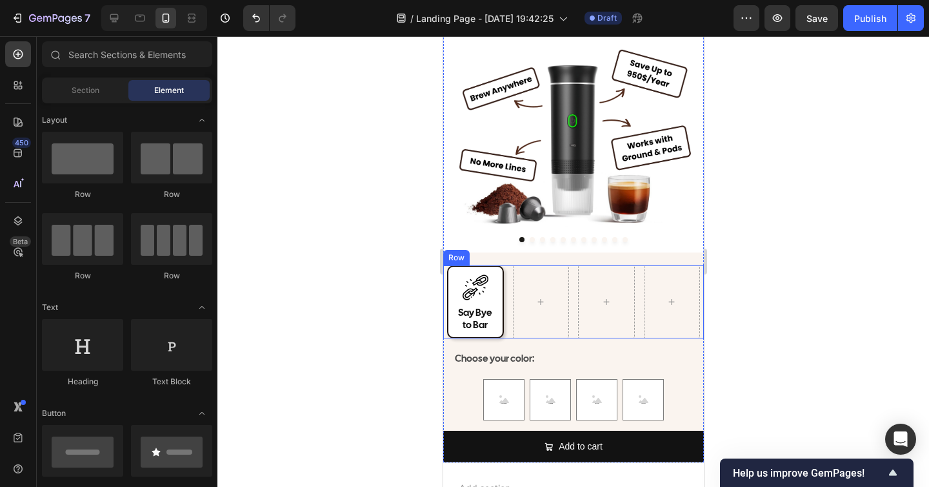
click at [828, 306] on div at bounding box center [574, 261] width 712 height 451
click at [499, 276] on div "Image Say Bye to Bar Heading Row" at bounding box center [475, 301] width 57 height 73
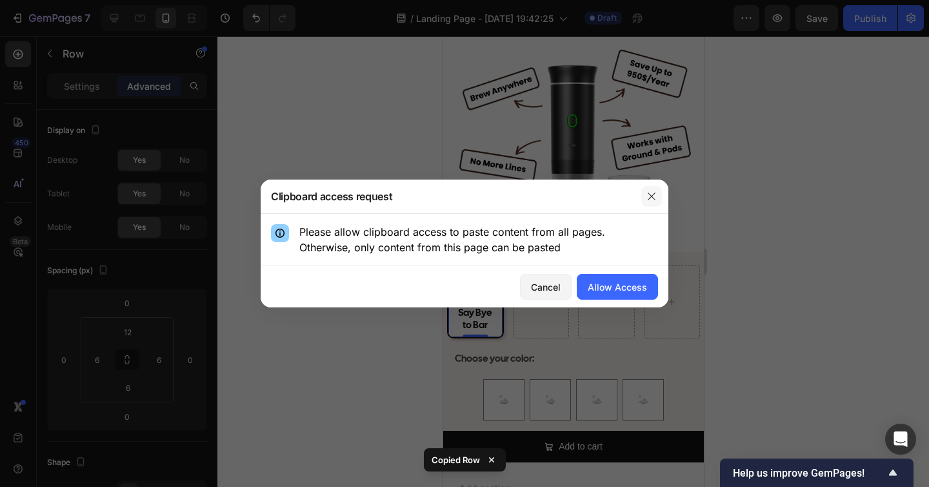
click at [652, 190] on button "button" at bounding box center [652, 196] width 21 height 21
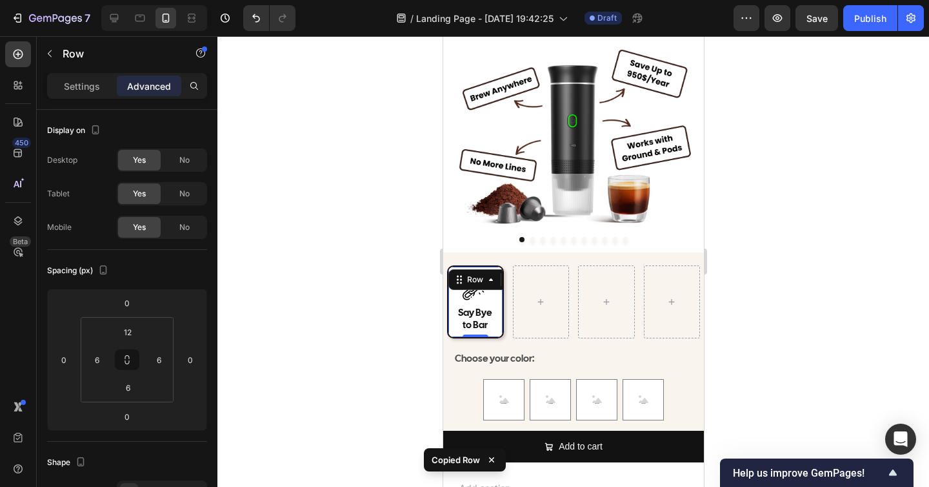
click at [500, 280] on div "Row" at bounding box center [493, 279] width 90 height 21
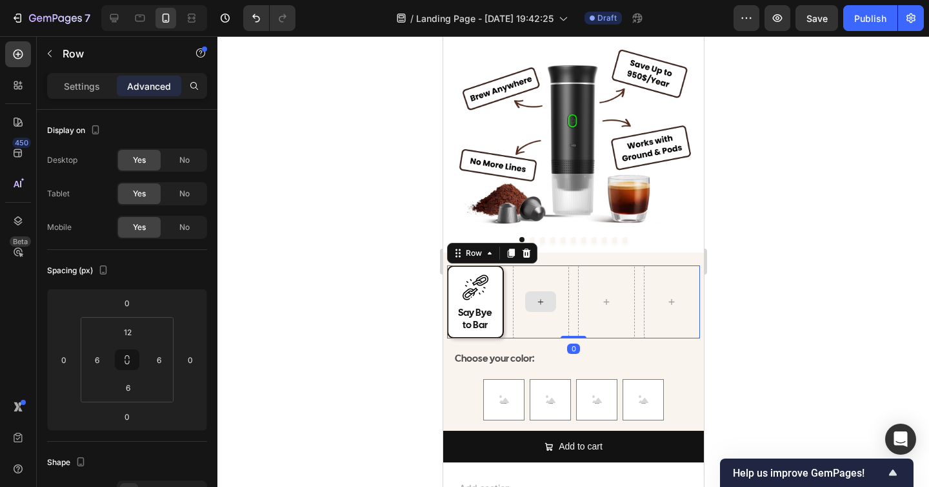
click at [520, 286] on div at bounding box center [540, 301] width 57 height 73
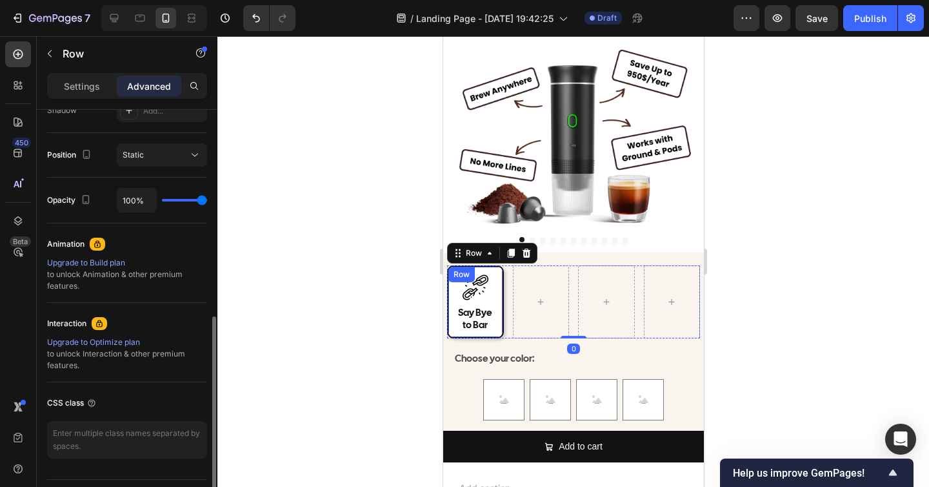
click at [491, 271] on div "Image Say Bye to Bar Heading Row" at bounding box center [475, 301] width 57 height 73
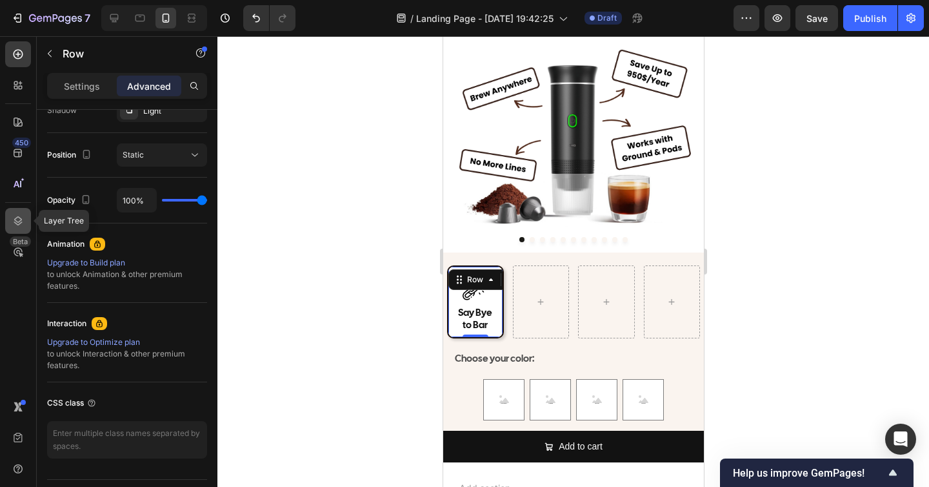
click at [15, 219] on icon at bounding box center [18, 220] width 8 height 9
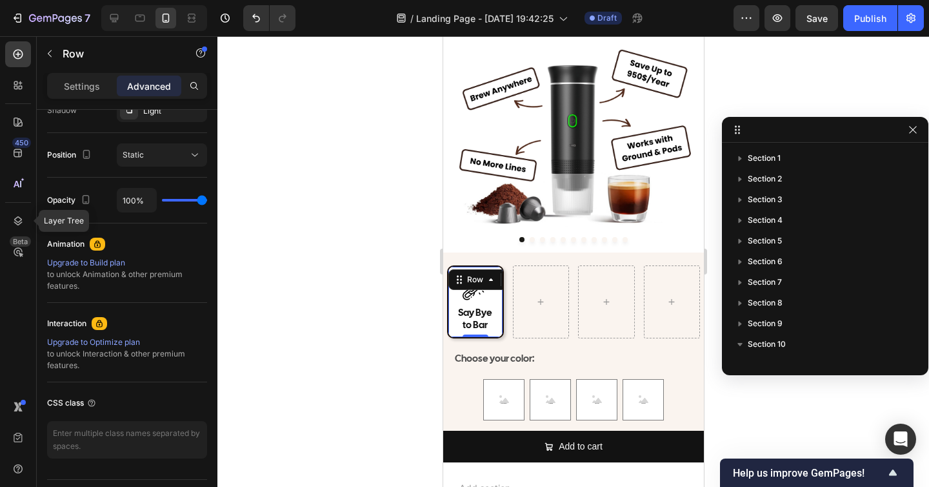
scroll to position [368, 0]
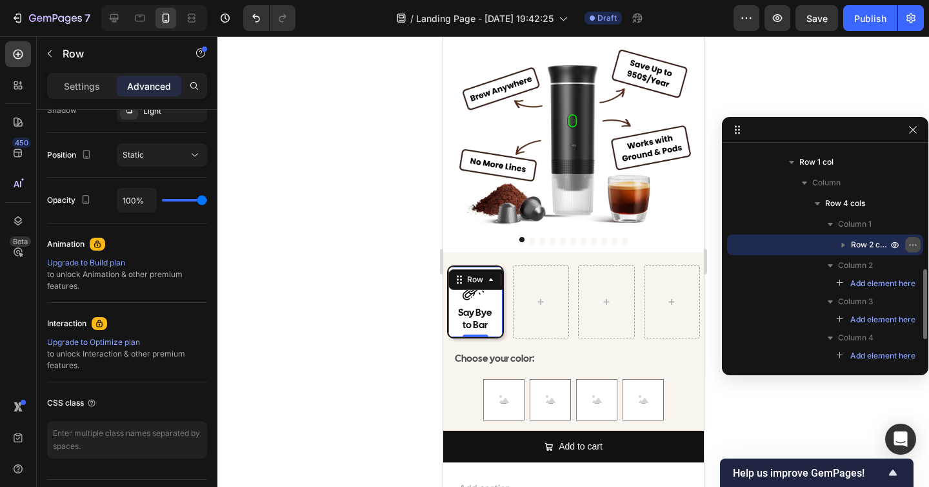
click at [917, 242] on icon "button" at bounding box center [913, 244] width 10 height 10
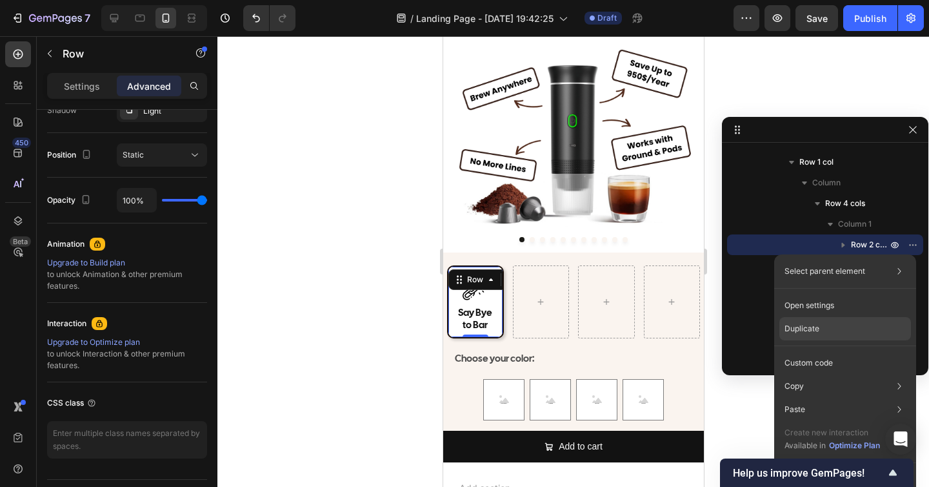
click at [835, 331] on div "Duplicate" at bounding box center [846, 328] width 132 height 23
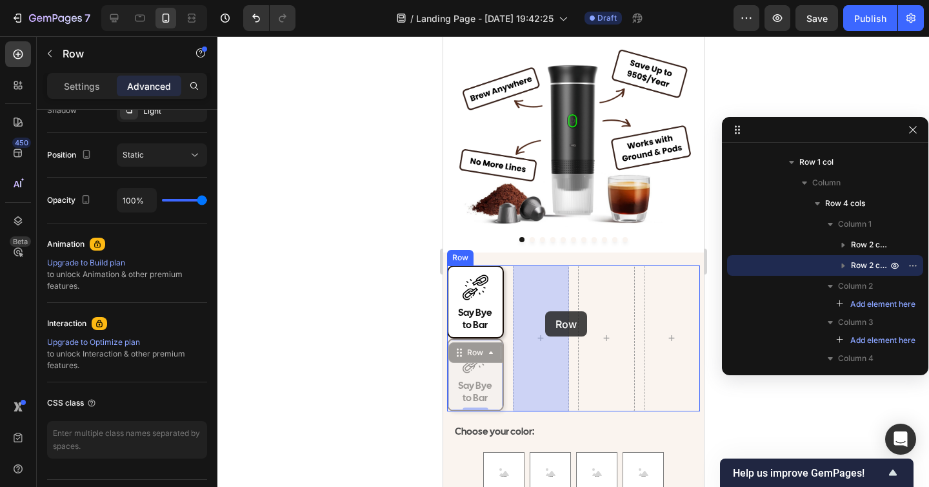
drag, startPoint x: 456, startPoint y: 358, endPoint x: 544, endPoint y: 311, distance: 99.9
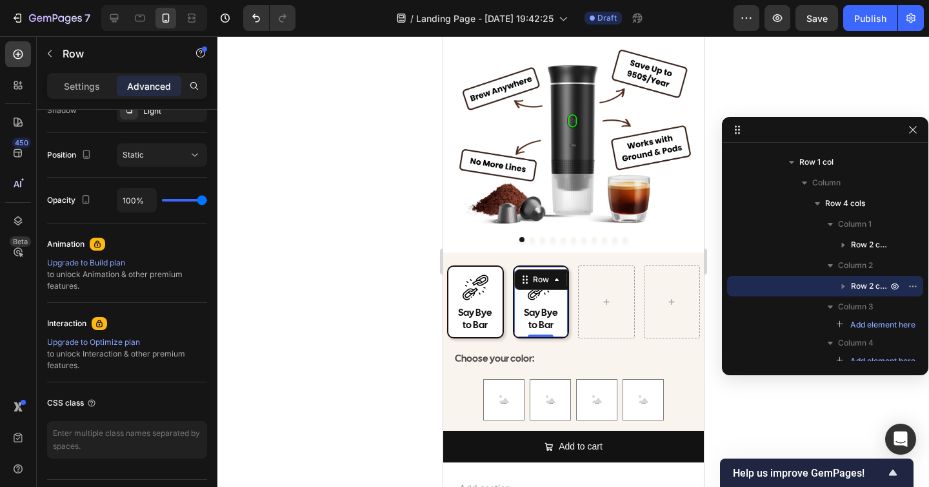
click at [400, 329] on div at bounding box center [574, 261] width 712 height 451
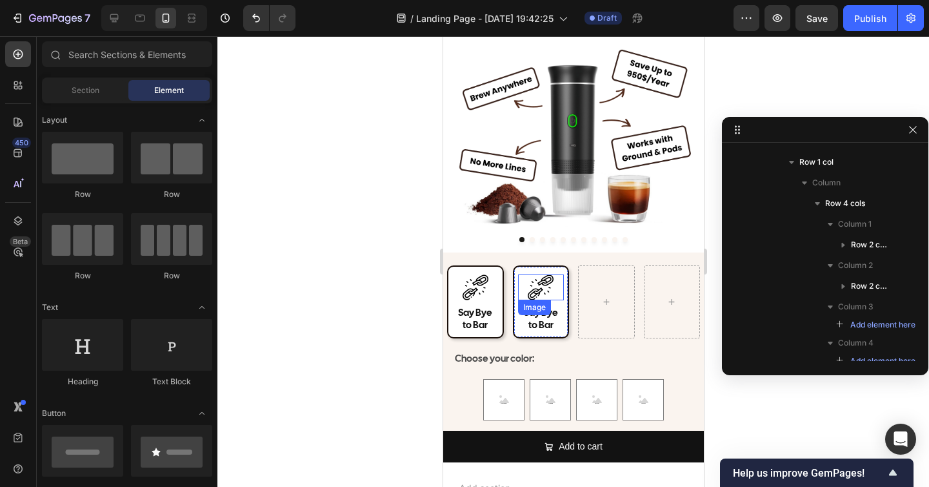
click at [542, 290] on img at bounding box center [540, 287] width 26 height 26
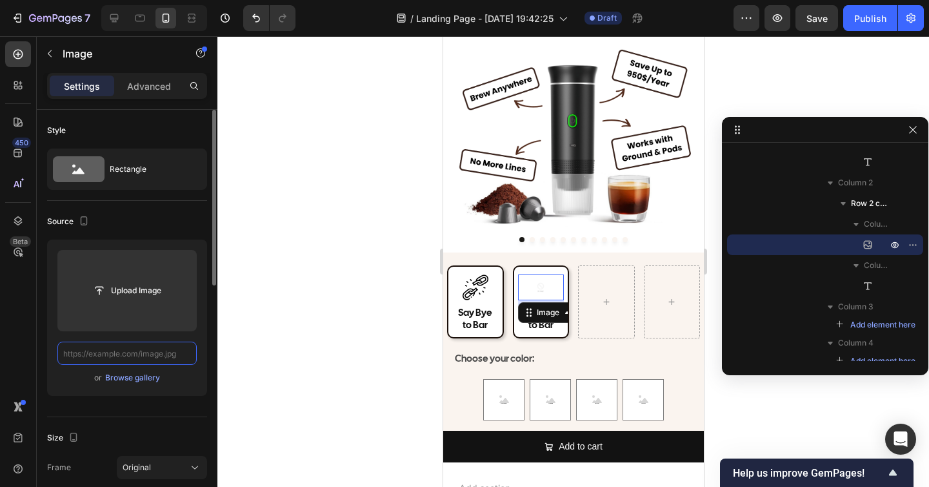
scroll to position [0, 0]
paste input "[URL][DOMAIN_NAME]"
type input "[URL][DOMAIN_NAME]"
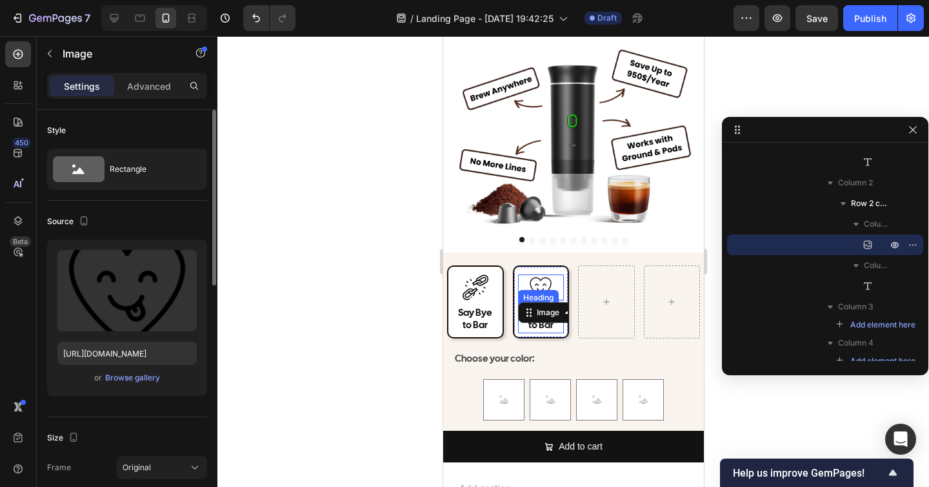
click at [541, 330] on h2 "Say Bye to Bar" at bounding box center [541, 319] width 46 height 28
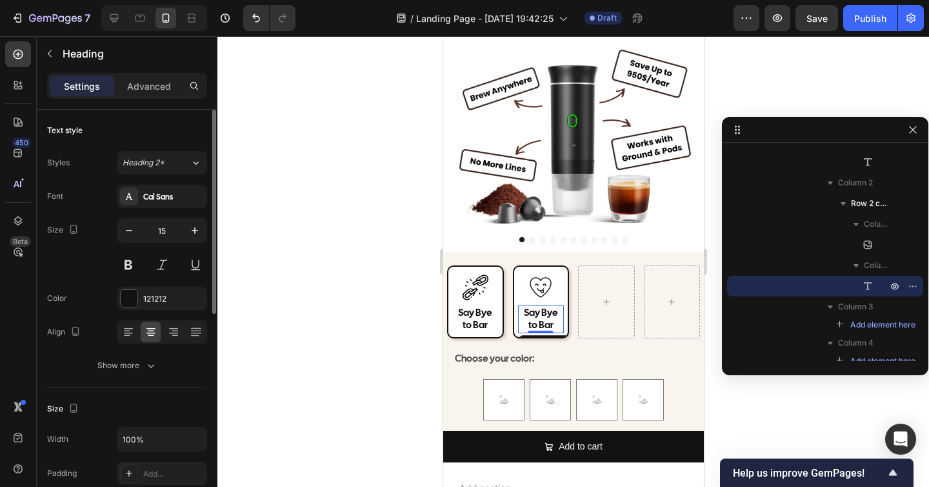
click at [549, 329] on h2 "Say Bye to Bar" at bounding box center [541, 319] width 46 height 28
click at [549, 329] on p "Say Bye to Bar" at bounding box center [541, 319] width 44 height 25
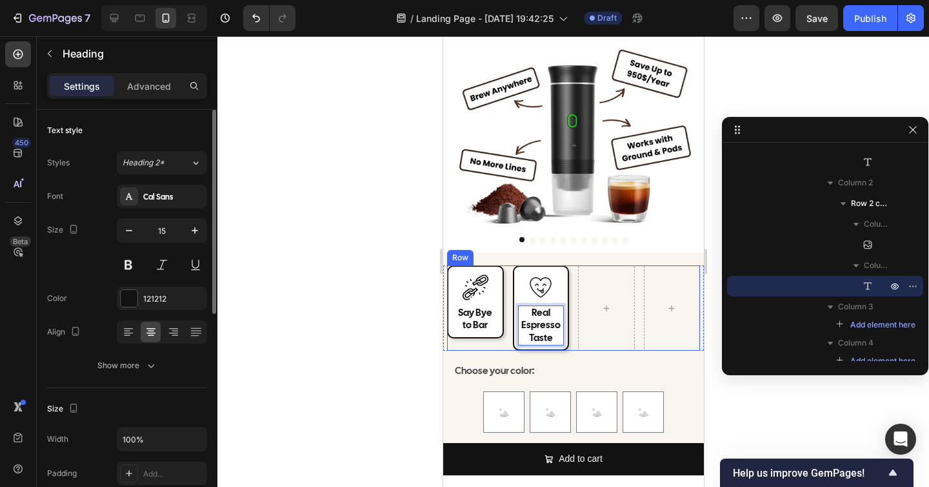
click at [332, 322] on div at bounding box center [574, 261] width 712 height 451
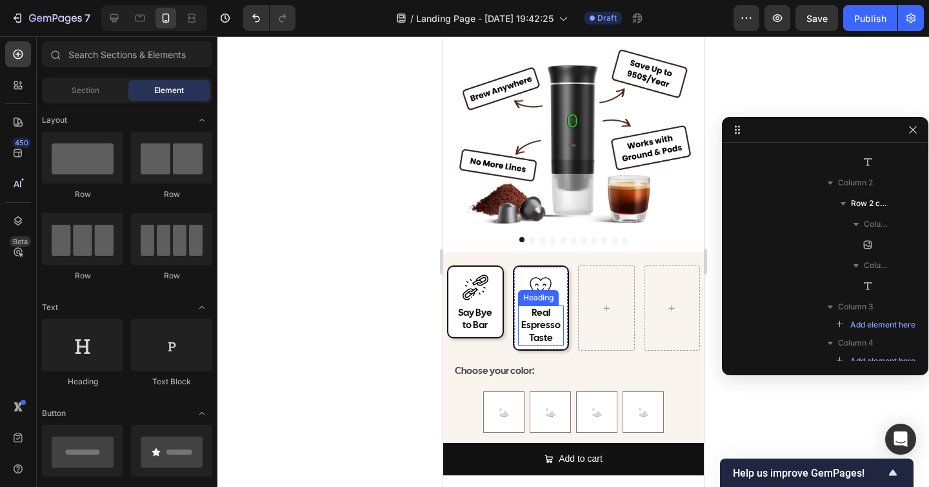
click at [548, 326] on div "Real Espresso Taste Heading" at bounding box center [541, 325] width 46 height 41
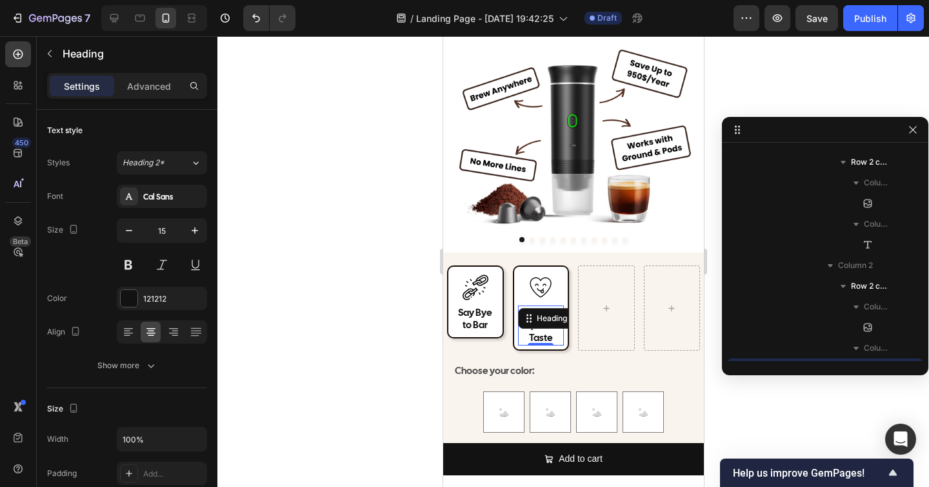
scroll to position [719, 0]
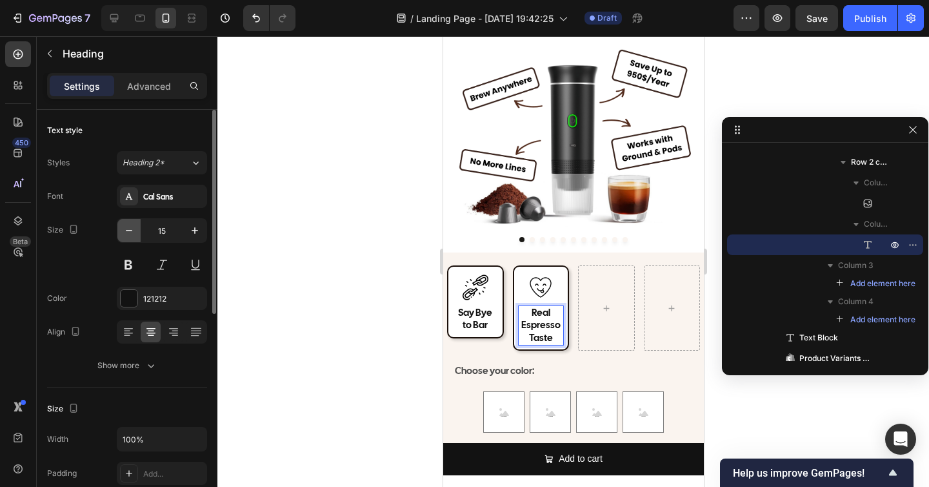
click at [132, 230] on icon "button" at bounding box center [129, 230] width 6 height 1
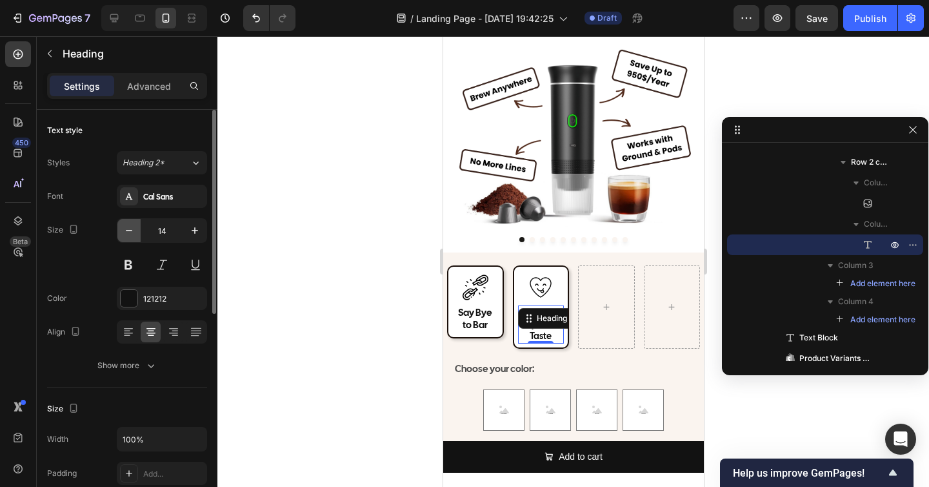
click at [132, 230] on icon "button" at bounding box center [129, 230] width 6 height 1
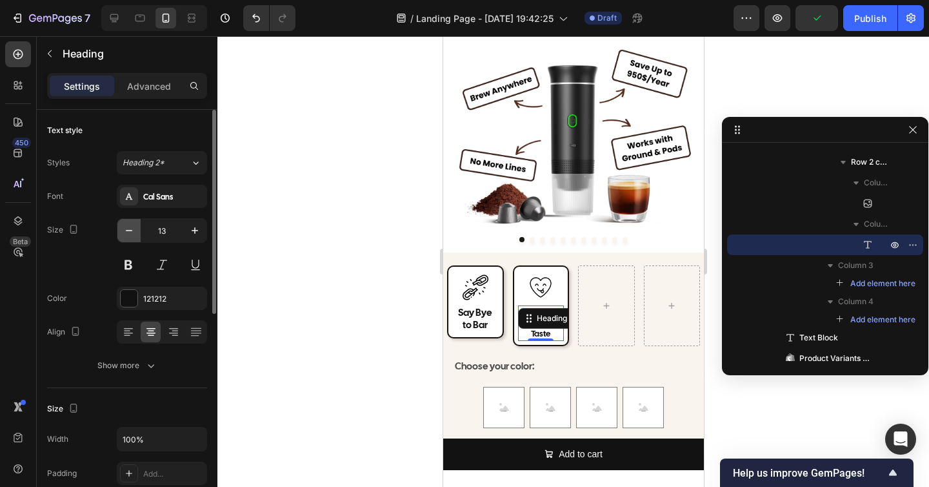
click at [132, 230] on icon "button" at bounding box center [129, 230] width 6 height 1
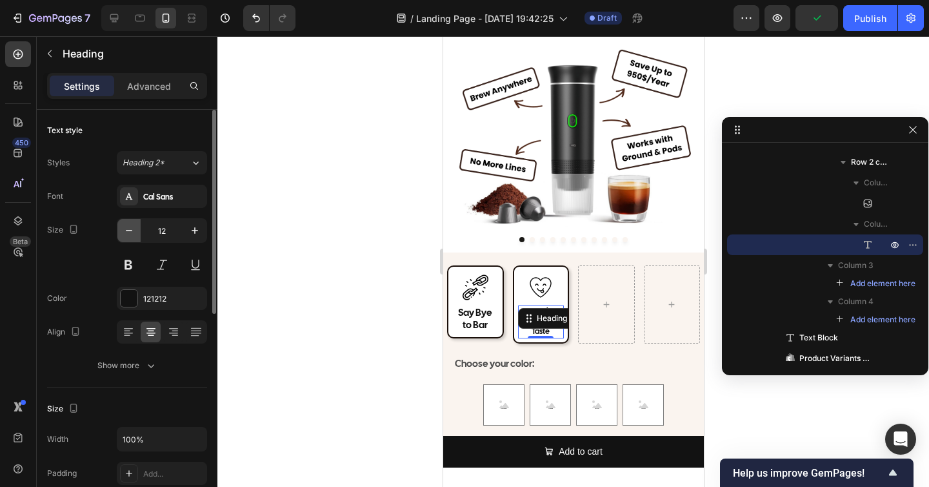
click at [132, 230] on icon "button" at bounding box center [129, 230] width 6 height 1
type input "11"
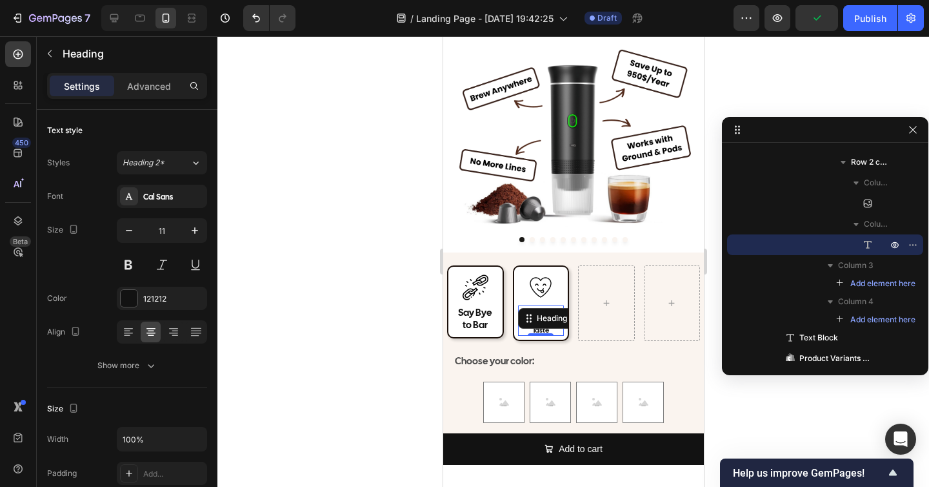
click at [261, 230] on div at bounding box center [574, 261] width 712 height 451
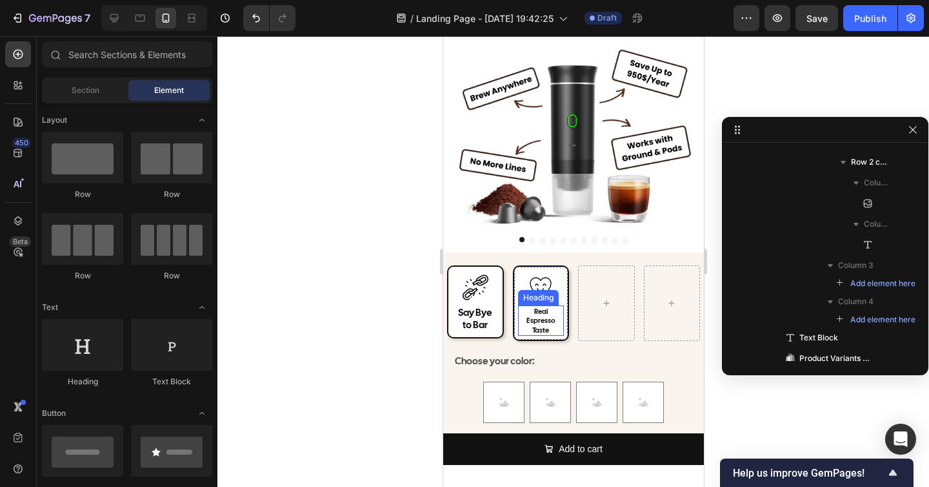
click at [542, 318] on p "Real Espresso Taste" at bounding box center [541, 321] width 44 height 28
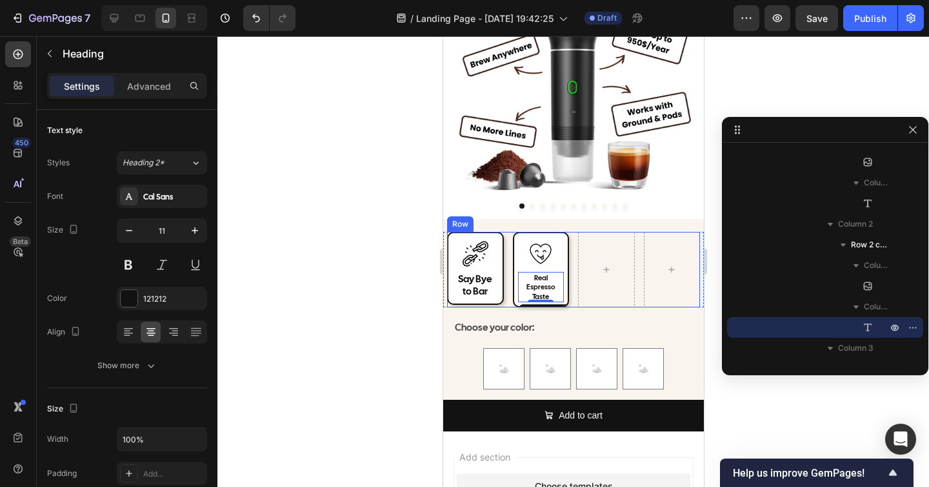
scroll to position [4494, 0]
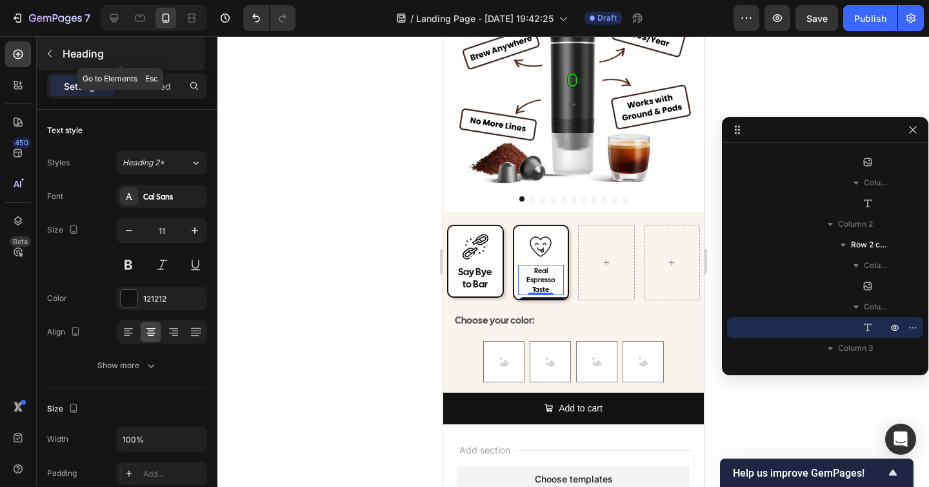
click at [48, 52] on icon "button" at bounding box center [50, 53] width 10 height 10
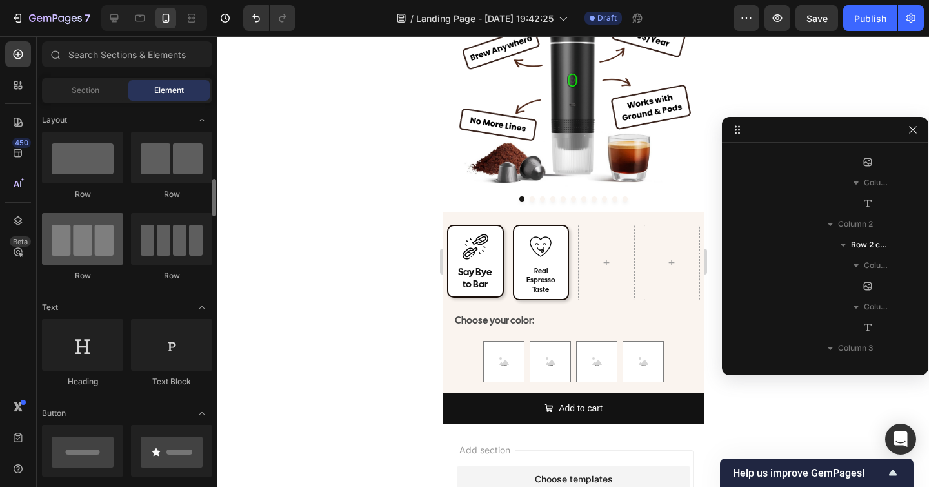
scroll to position [0, 0]
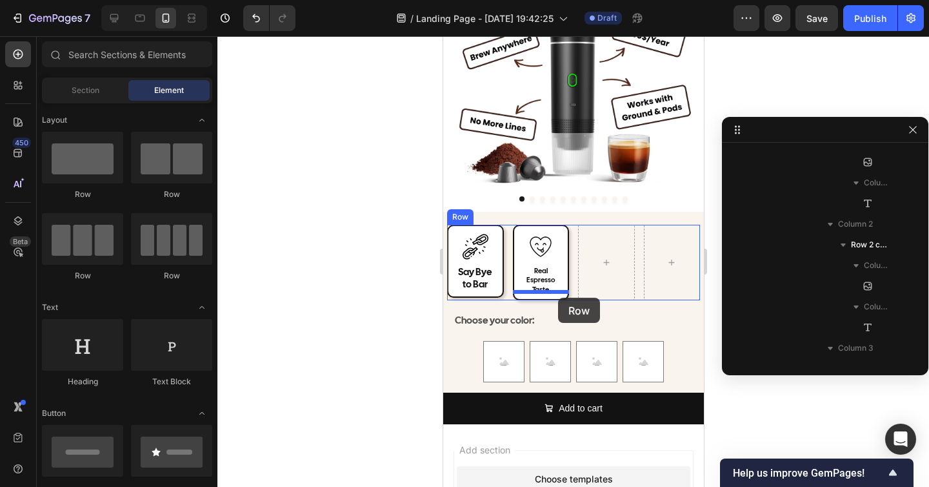
drag, startPoint x: 526, startPoint y: 279, endPoint x: 558, endPoint y: 298, distance: 36.4
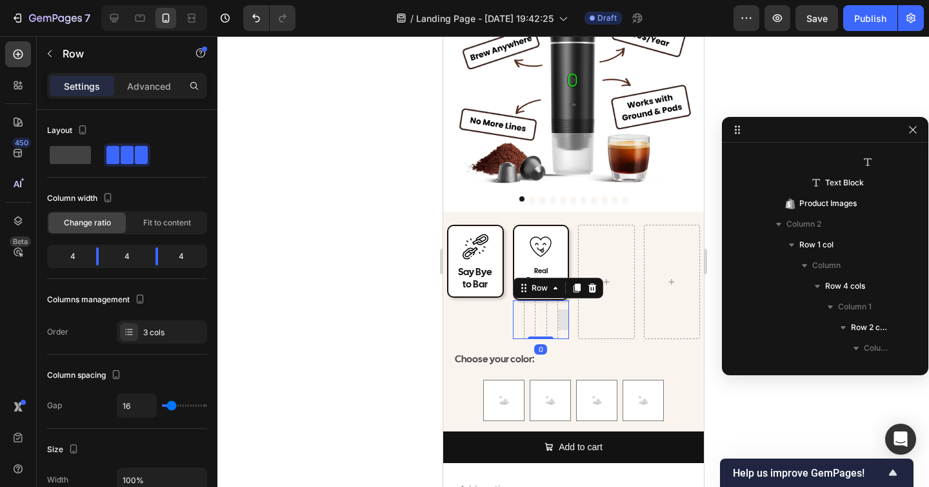
scroll to position [1029, 0]
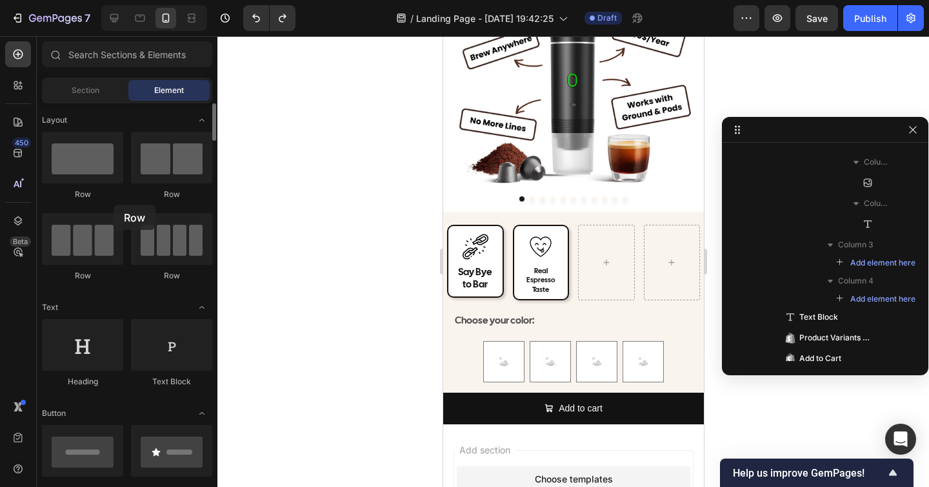
drag, startPoint x: 112, startPoint y: 236, endPoint x: 114, endPoint y: 205, distance: 31.7
click at [114, 205] on div "Row Row Row Row" at bounding box center [127, 212] width 170 height 161
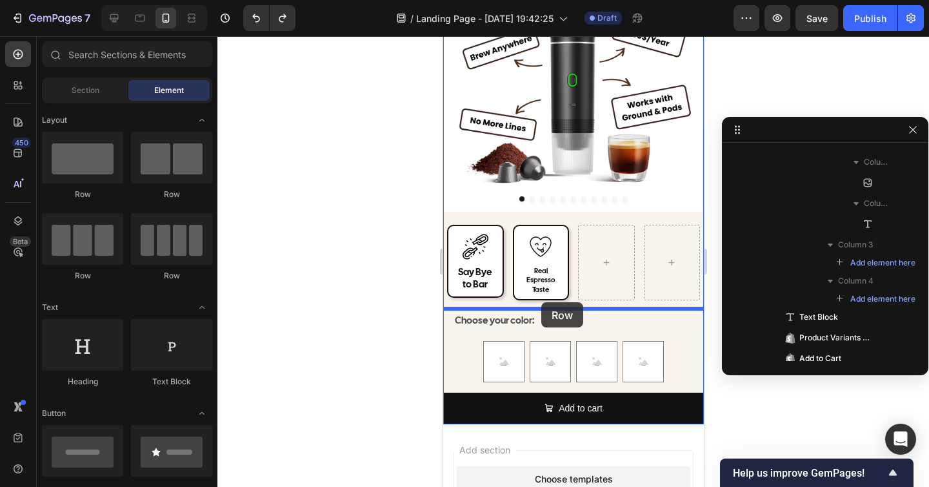
drag, startPoint x: 537, startPoint y: 195, endPoint x: 541, endPoint y: 302, distance: 107.2
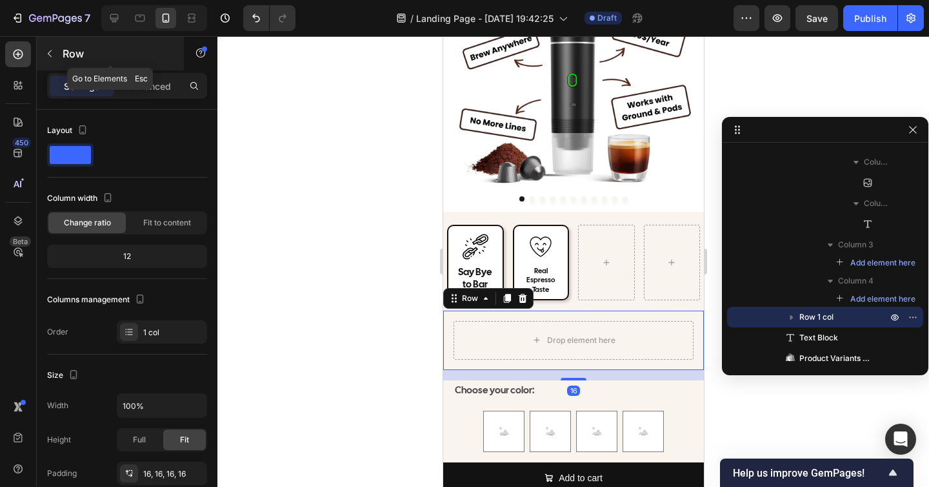
click at [55, 51] on button "button" at bounding box center [49, 53] width 21 height 21
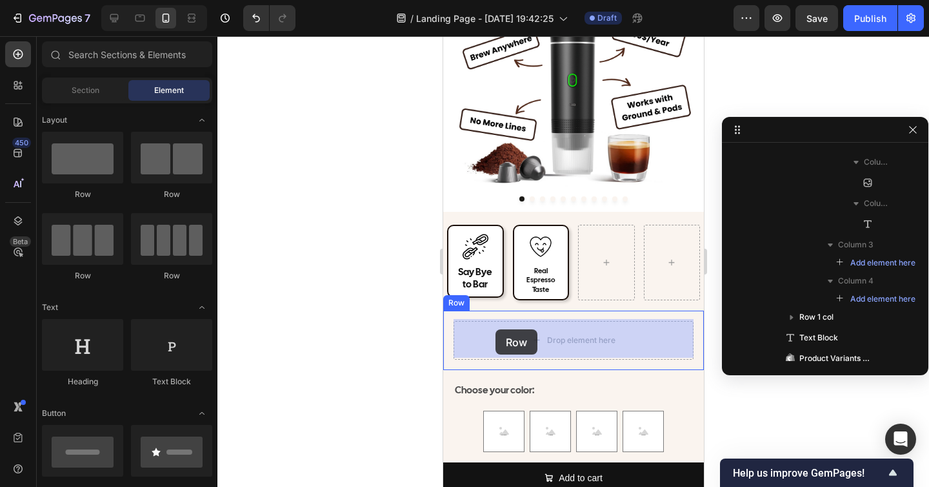
drag, startPoint x: 545, startPoint y: 284, endPoint x: 495, endPoint y: 329, distance: 67.6
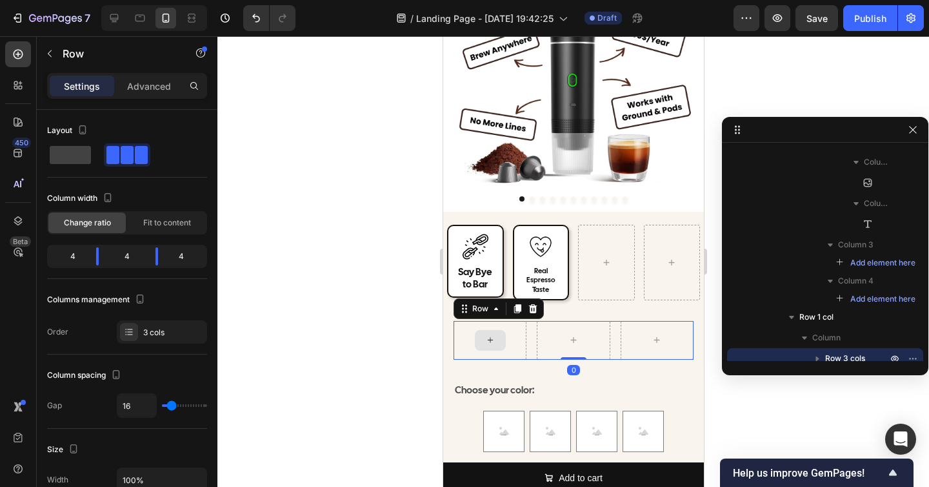
scroll to position [1099, 0]
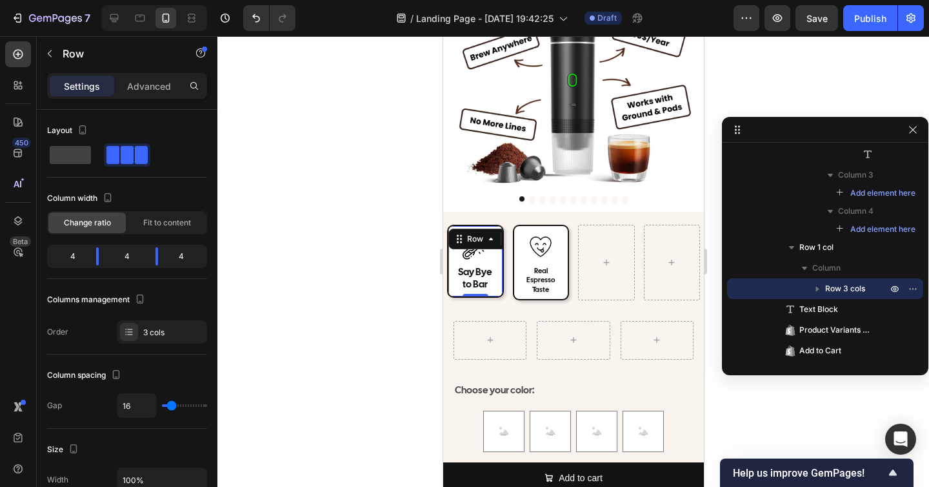
click at [501, 237] on div "Image Say Bye to Bar Heading Row 0" at bounding box center [475, 261] width 57 height 73
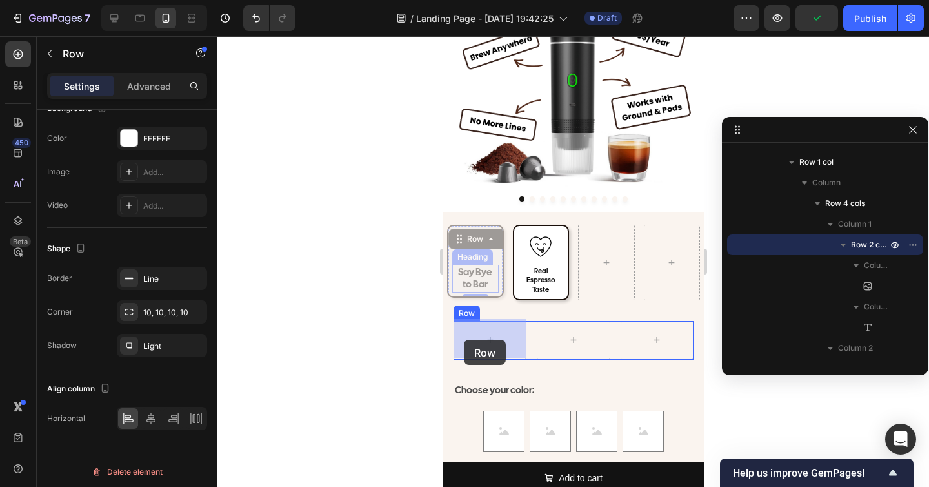
drag, startPoint x: 458, startPoint y: 243, endPoint x: 464, endPoint y: 338, distance: 95.7
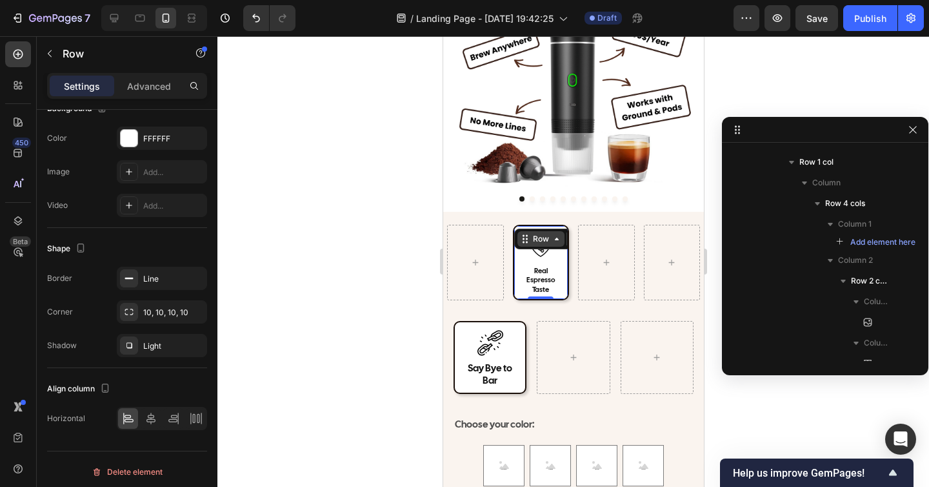
click at [516, 231] on div "Row" at bounding box center [559, 238] width 90 height 21
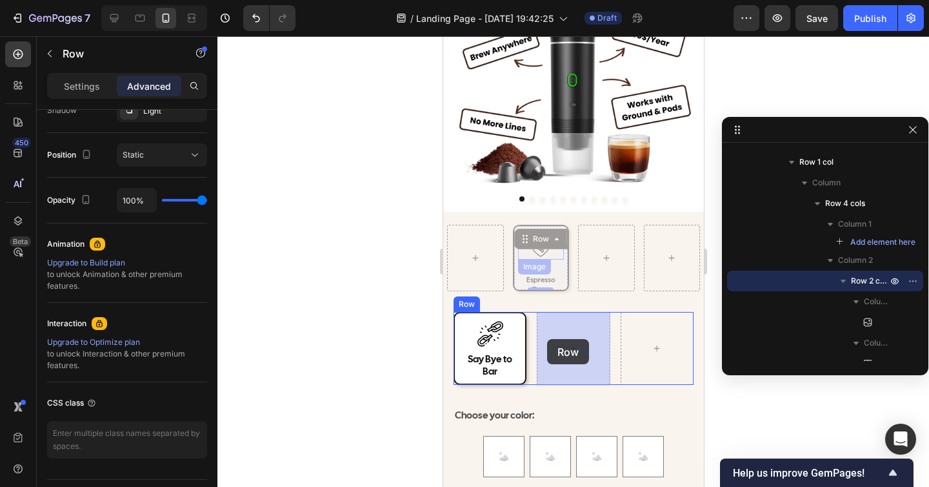
drag, startPoint x: 520, startPoint y: 234, endPoint x: 547, endPoint y: 339, distance: 107.9
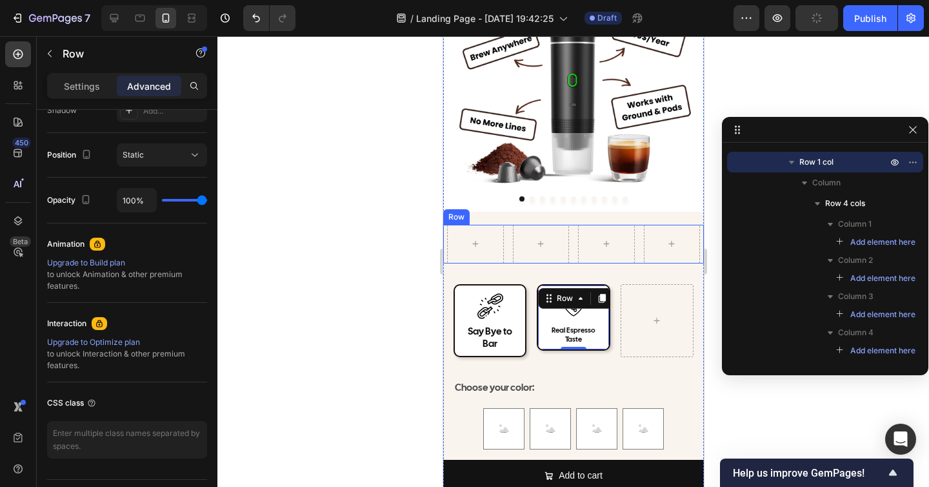
click at [444, 239] on div "Row Row" at bounding box center [573, 244] width 261 height 39
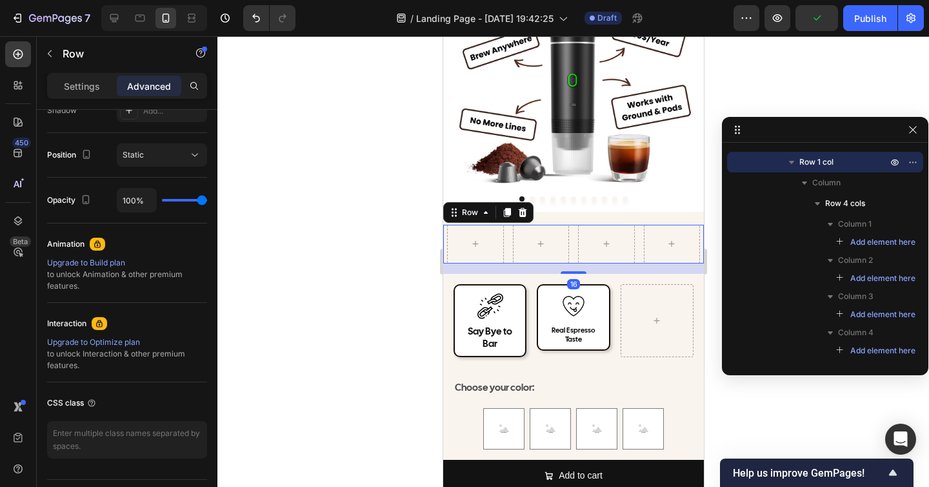
click at [530, 213] on div "Row" at bounding box center [488, 212] width 90 height 21
click at [522, 213] on icon at bounding box center [522, 212] width 8 height 9
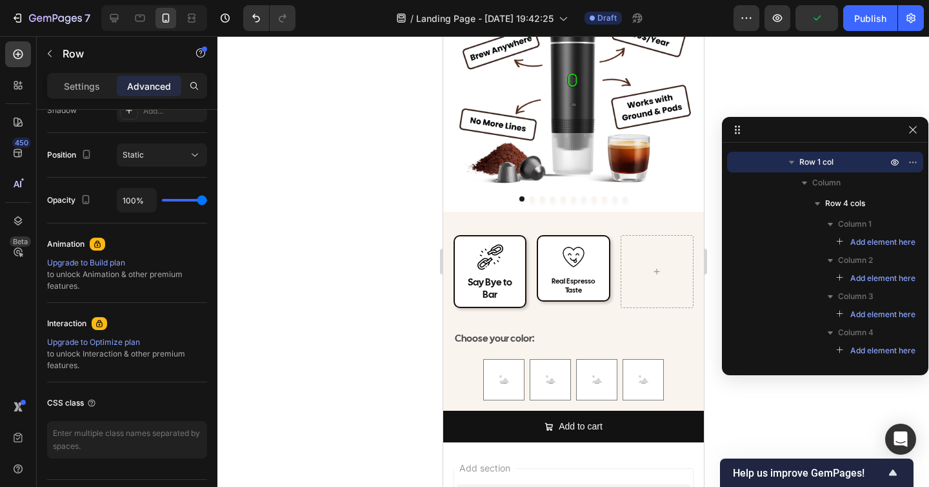
scroll to position [716, 0]
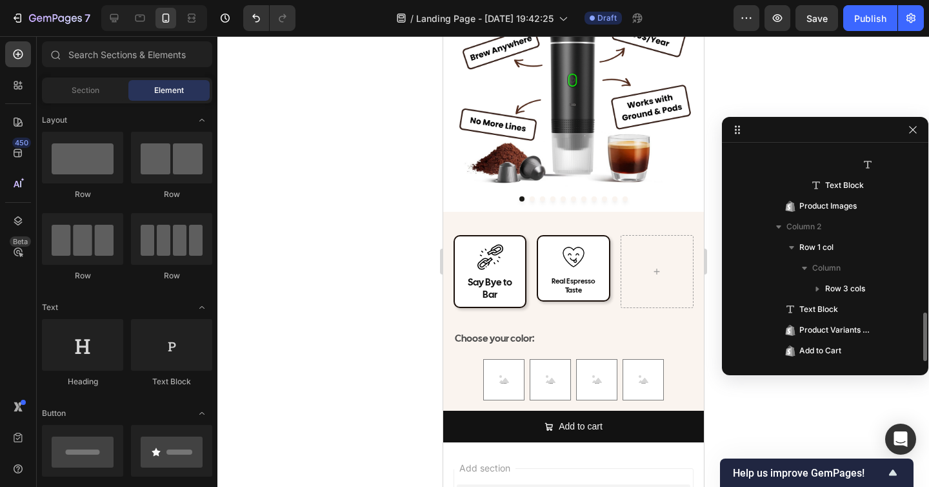
click at [349, 263] on div at bounding box center [574, 261] width 712 height 451
click at [494, 296] on h2 "Say Bye to Bar" at bounding box center [489, 289] width 63 height 28
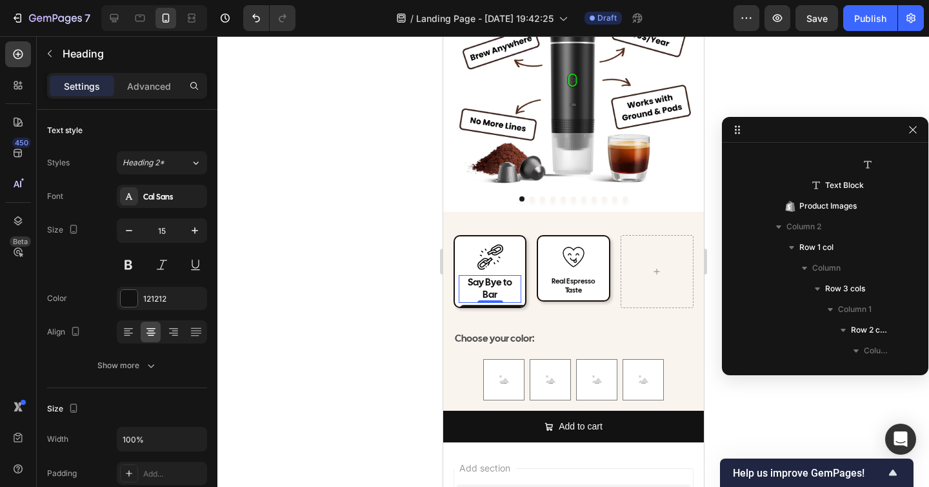
scroll to position [884, 0]
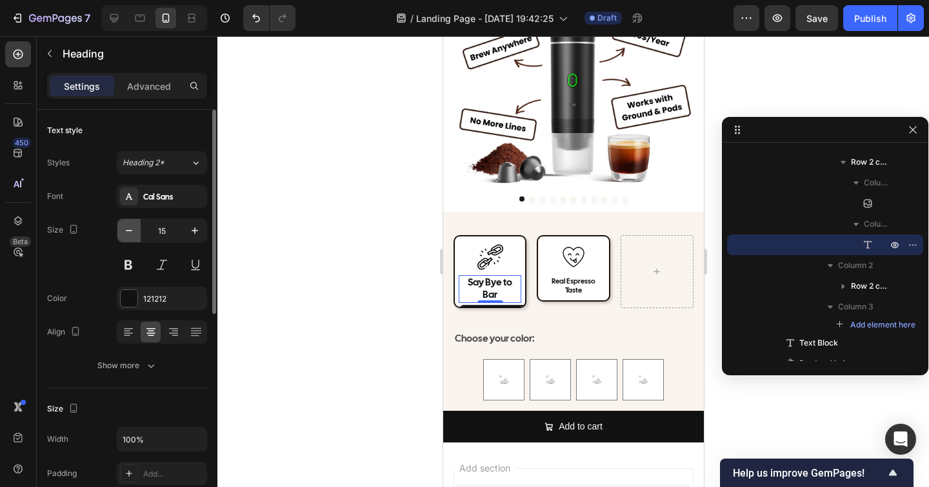
click at [134, 232] on icon "button" at bounding box center [129, 230] width 13 height 13
type input "14"
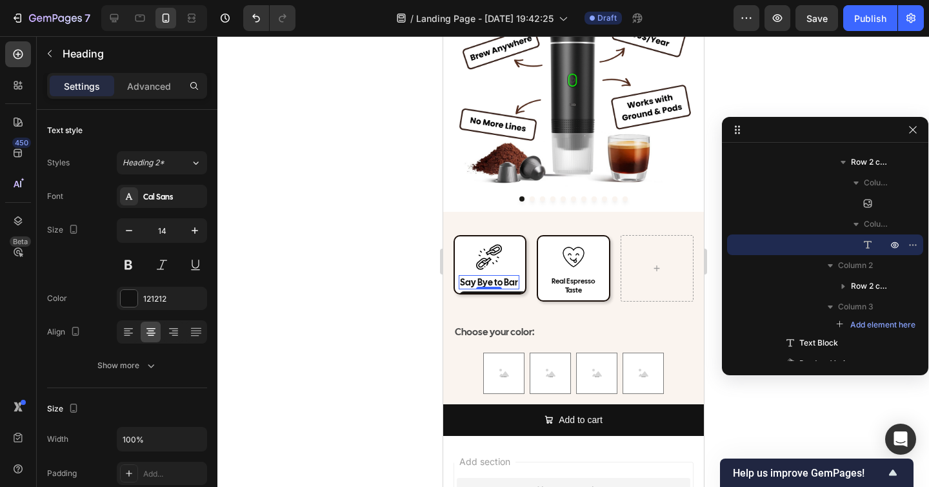
click at [392, 253] on div at bounding box center [574, 261] width 712 height 451
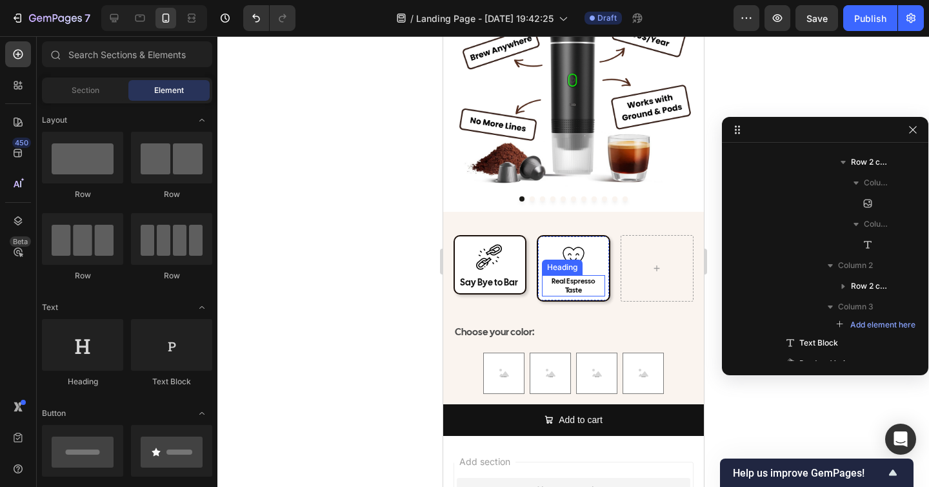
click at [578, 278] on h2 "Real Espresso Taste" at bounding box center [573, 285] width 63 height 21
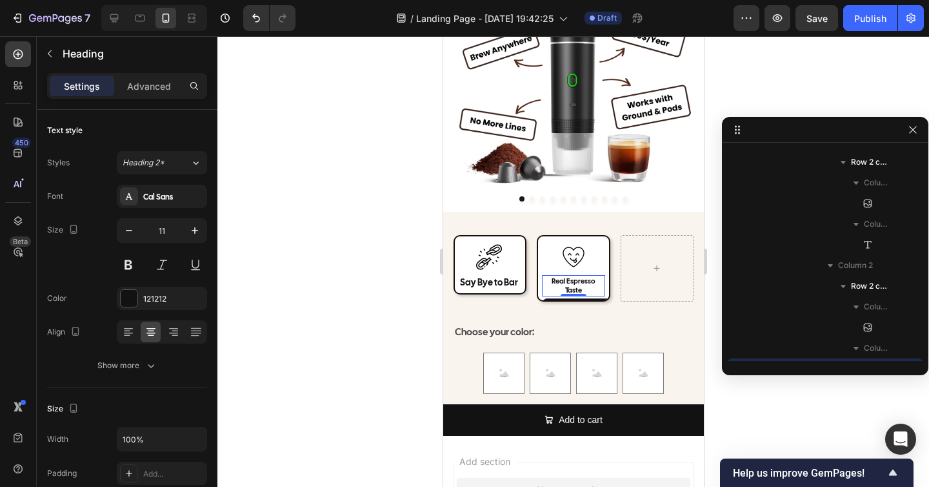
scroll to position [1000, 0]
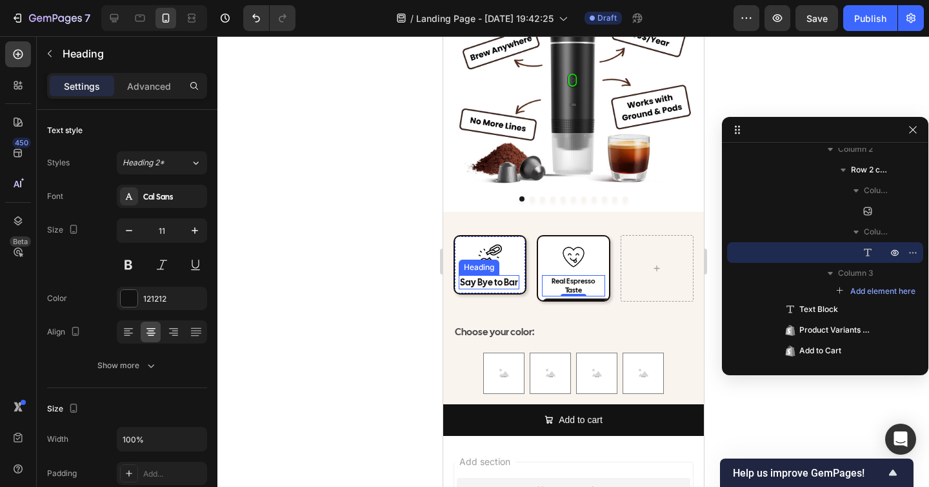
click at [496, 287] on h2 "Say Bye to Bar" at bounding box center [488, 282] width 61 height 14
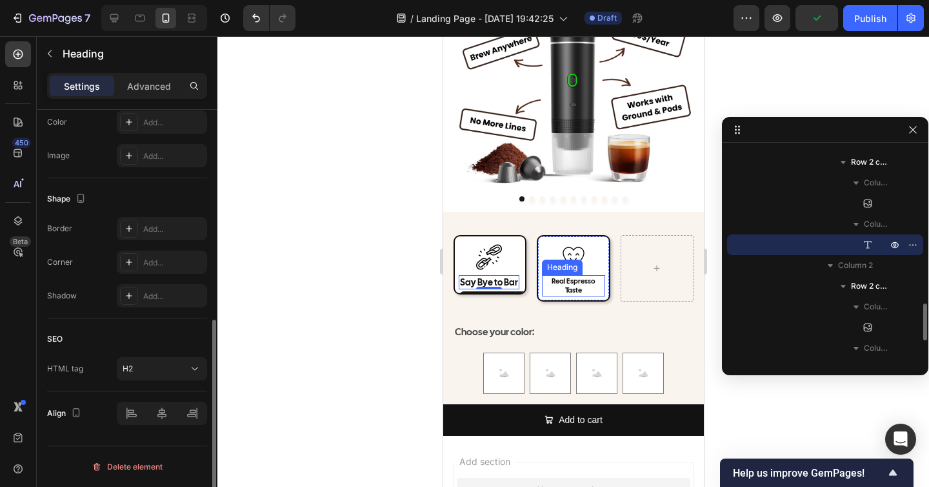
click at [560, 286] on h2 "Real Espresso Taste" at bounding box center [573, 285] width 63 height 21
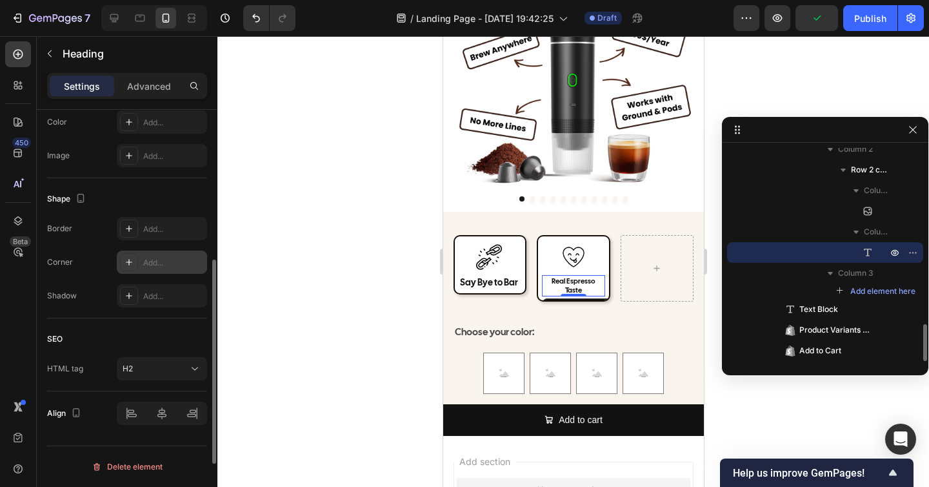
scroll to position [0, 0]
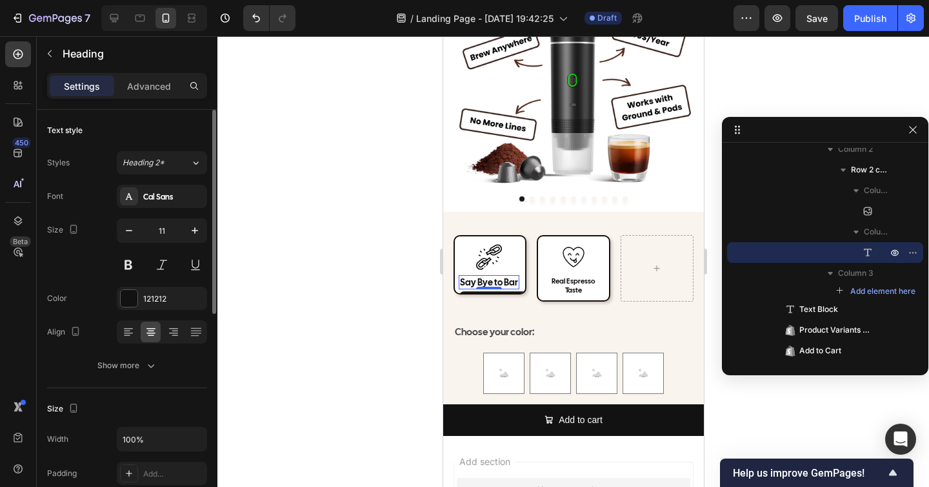
click at [503, 279] on h2 "Say Bye to Bar" at bounding box center [488, 282] width 61 height 14
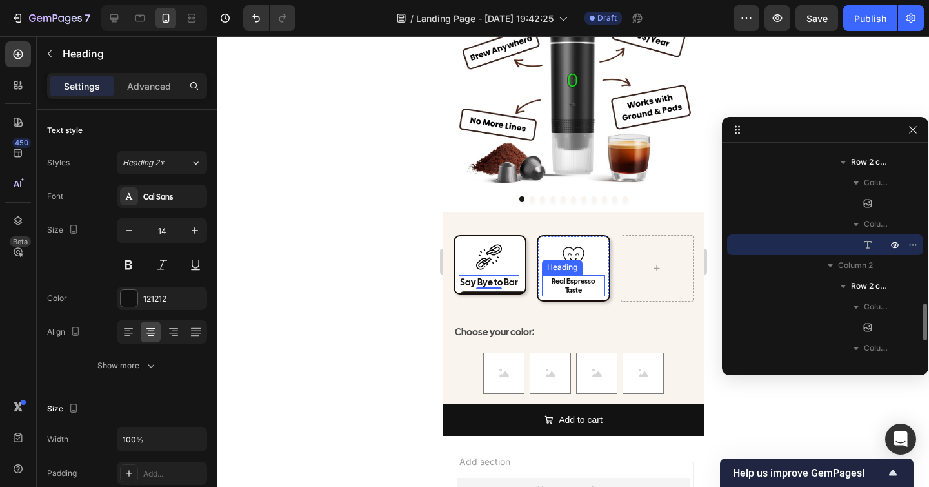
click at [562, 284] on h2 "Real Espresso Taste" at bounding box center [573, 285] width 63 height 21
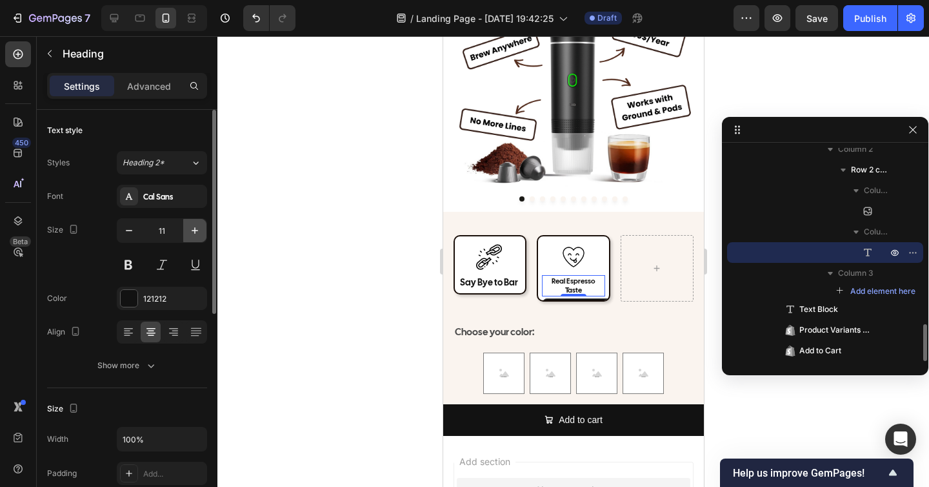
click at [199, 224] on icon "button" at bounding box center [194, 230] width 13 height 13
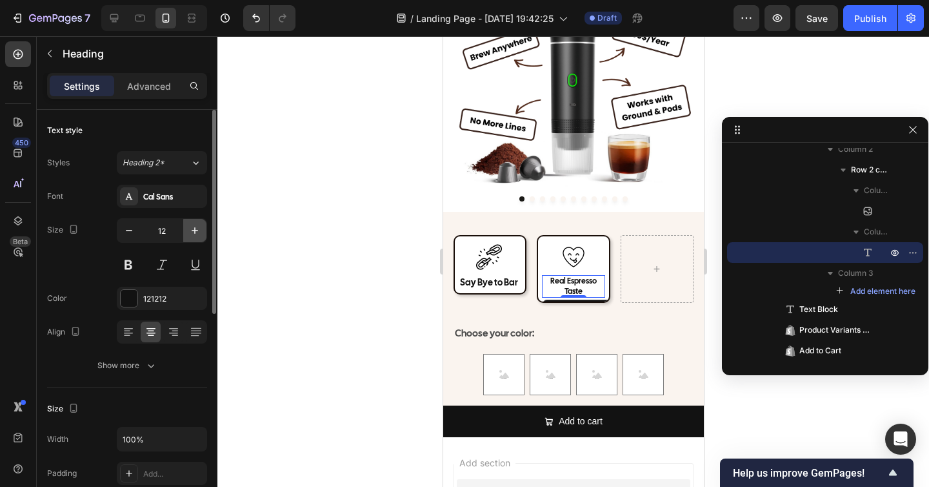
click at [199, 224] on icon "button" at bounding box center [194, 230] width 13 height 13
type input "14"
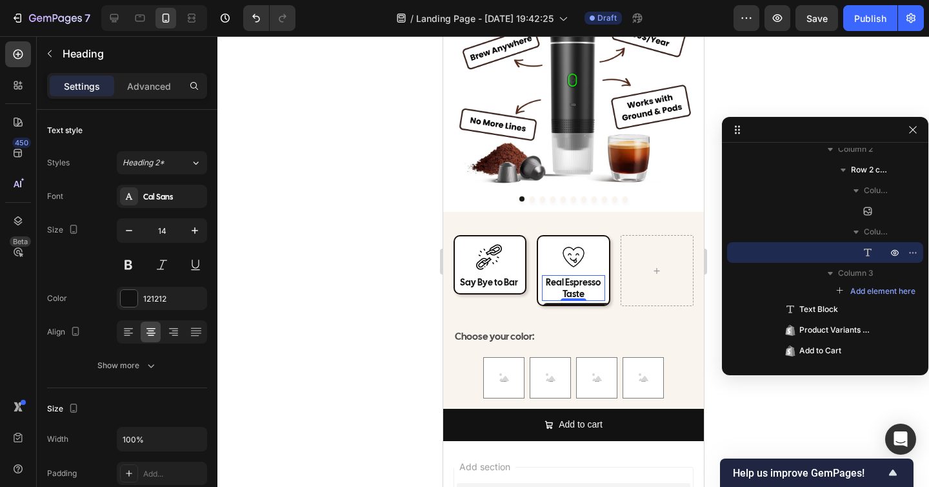
click at [281, 245] on div at bounding box center [574, 261] width 712 height 451
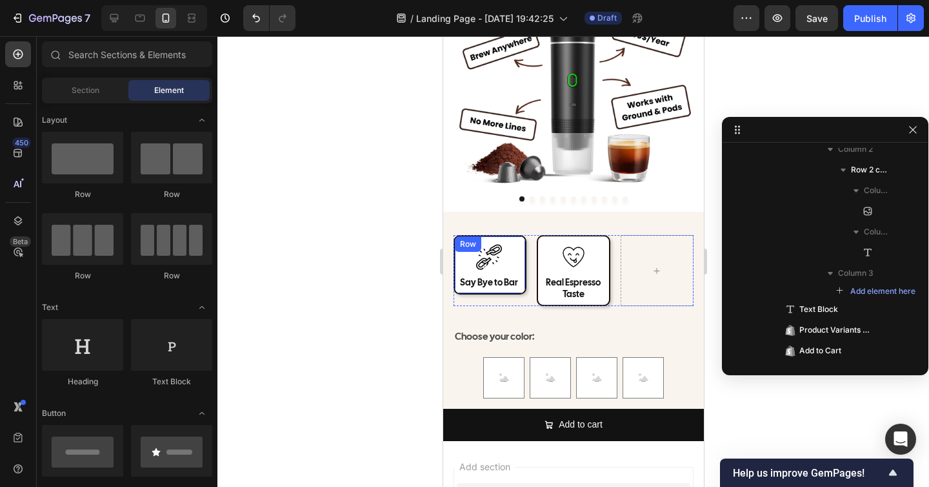
click at [523, 248] on div "Image Say Bye to Bar Heading Row" at bounding box center [489, 264] width 73 height 59
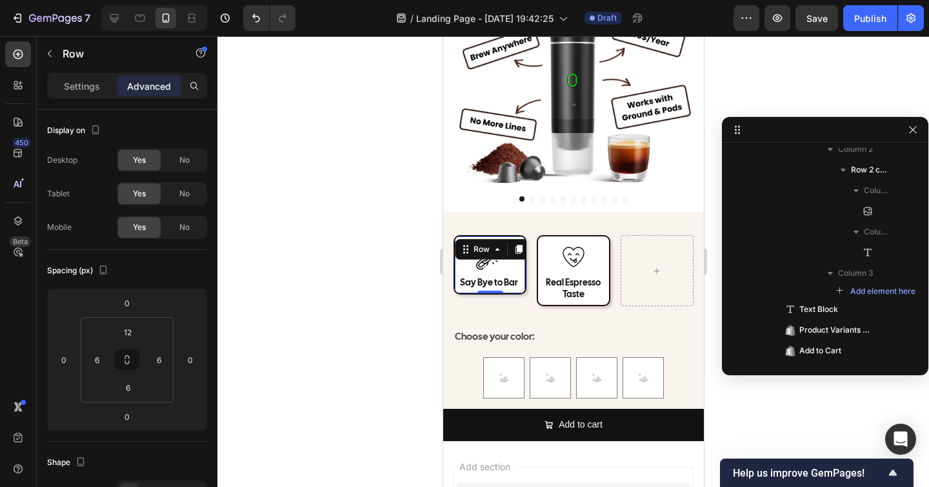
scroll to position [802, 0]
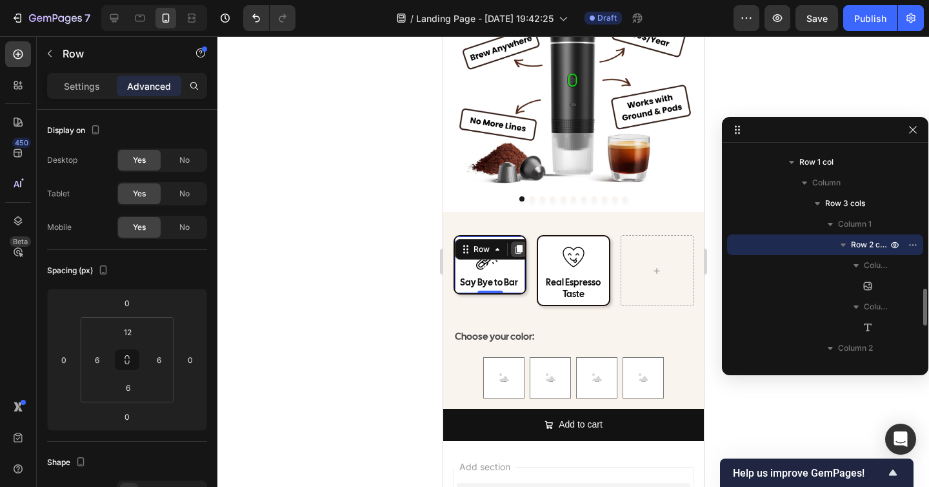
click at [520, 253] on icon at bounding box center [518, 249] width 10 height 10
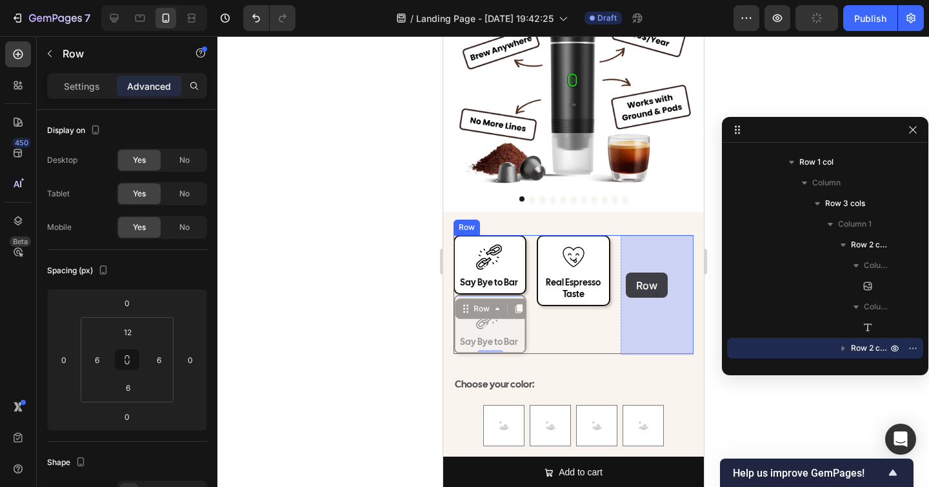
drag, startPoint x: 465, startPoint y: 308, endPoint x: 626, endPoint y: 273, distance: 165.1
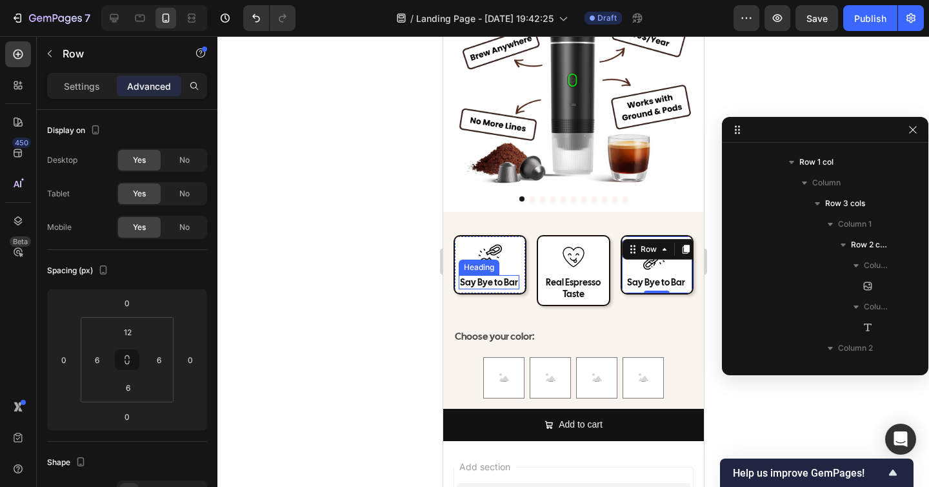
click at [489, 285] on h2 "Say Bye to Bar" at bounding box center [488, 282] width 61 height 14
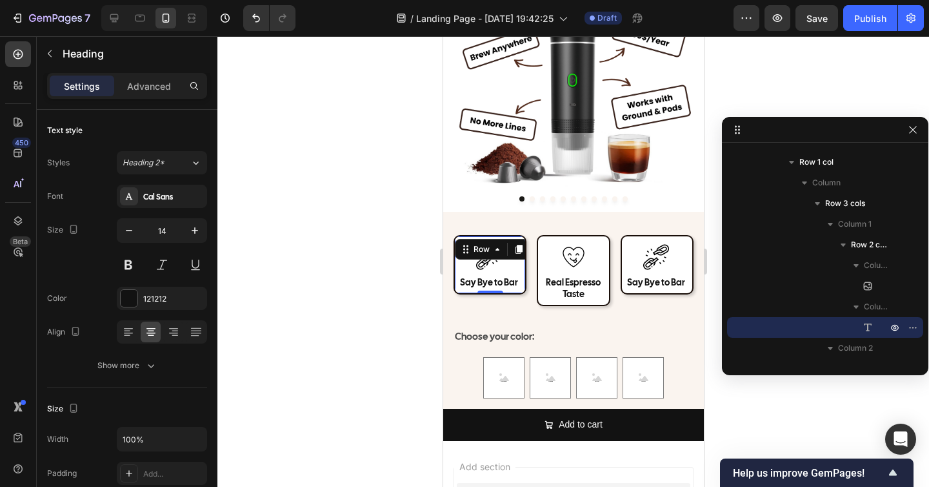
click at [520, 266] on div "Image Say Bye to Bar Heading Row 0" at bounding box center [489, 264] width 73 height 59
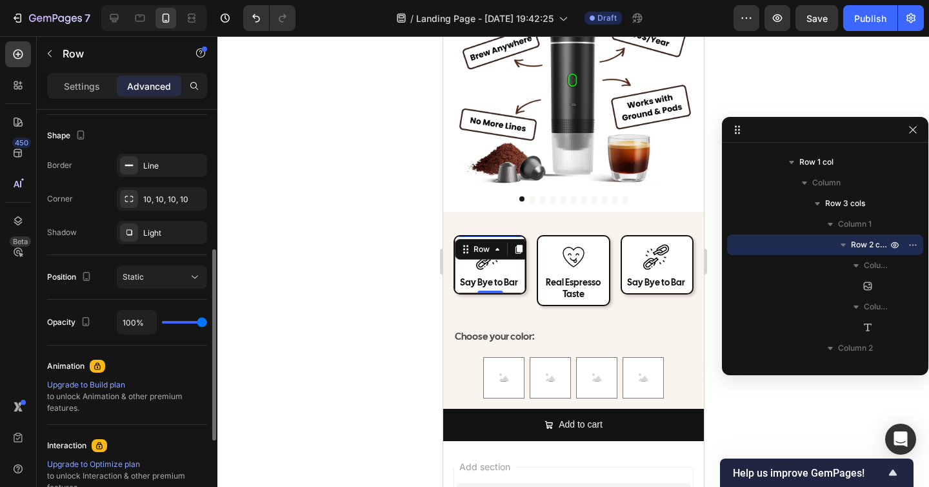
scroll to position [314, 0]
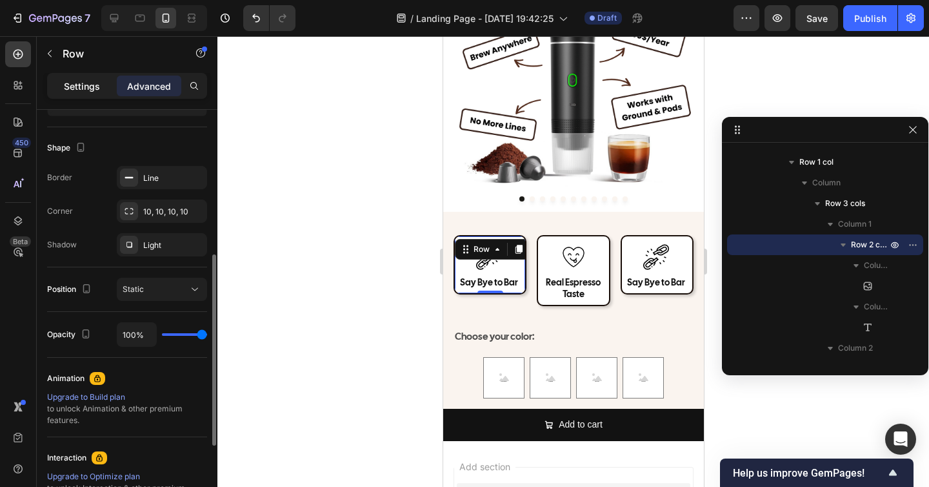
click at [84, 85] on p "Settings" at bounding box center [82, 86] width 36 height 14
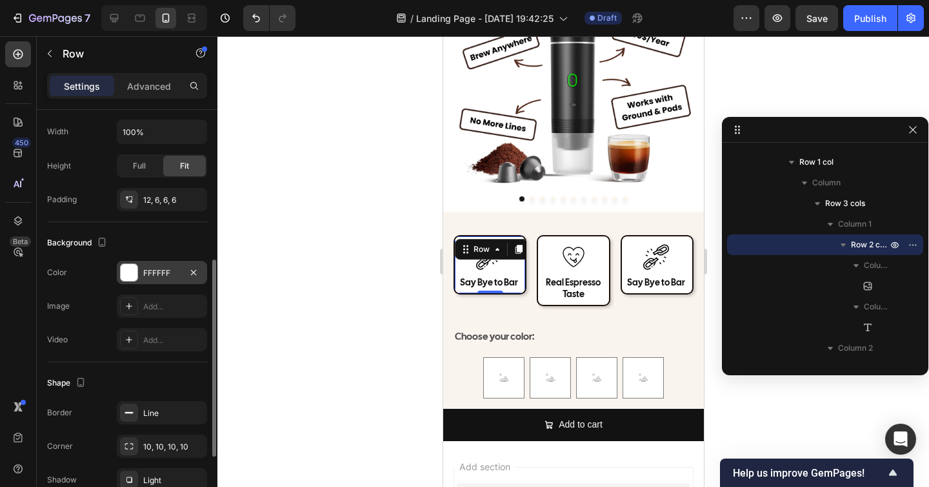
scroll to position [454, 0]
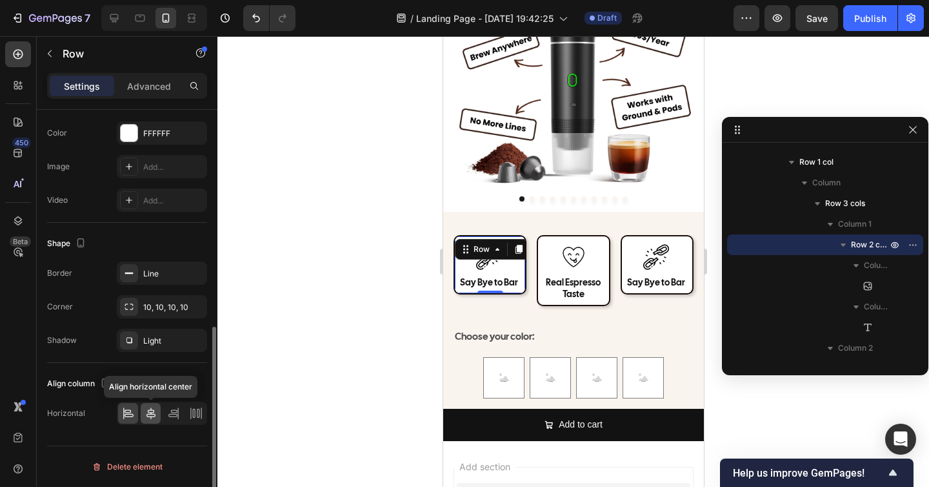
click at [151, 413] on icon at bounding box center [151, 413] width 13 height 13
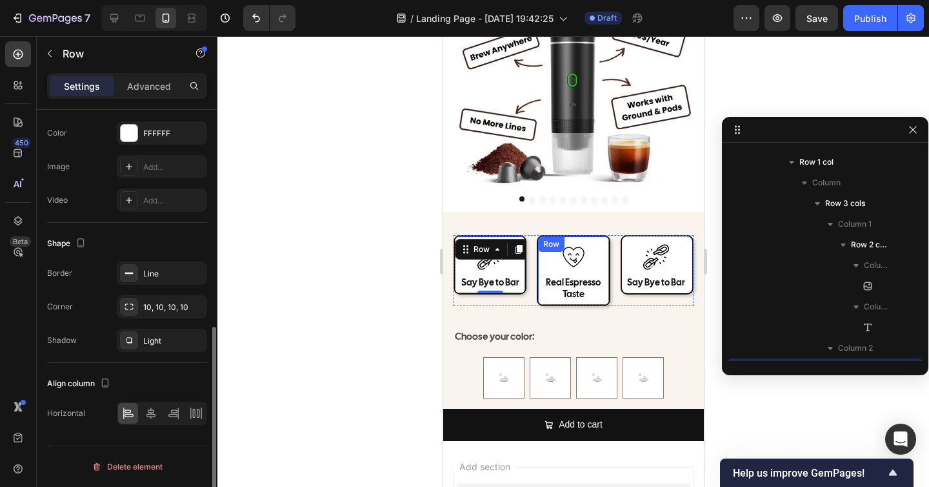
click at [606, 297] on div "Image Real Espresso Taste Heading Row" at bounding box center [572, 270] width 73 height 71
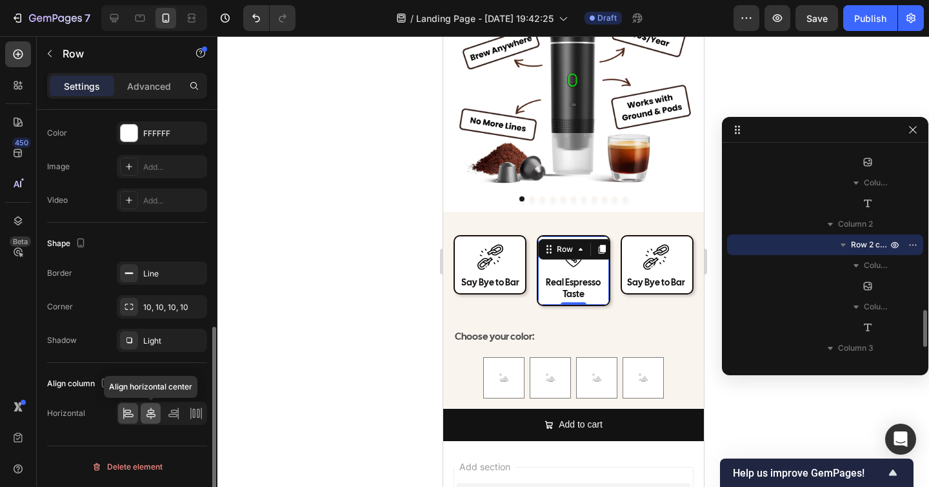
click at [154, 409] on icon at bounding box center [151, 413] width 13 height 13
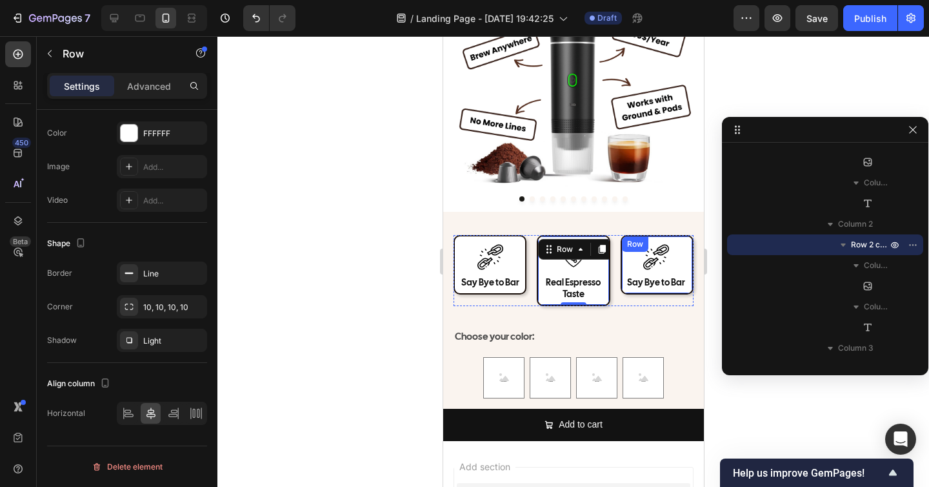
click at [687, 277] on div "Image Say Bye to Bar Heading Row" at bounding box center [656, 264] width 73 height 59
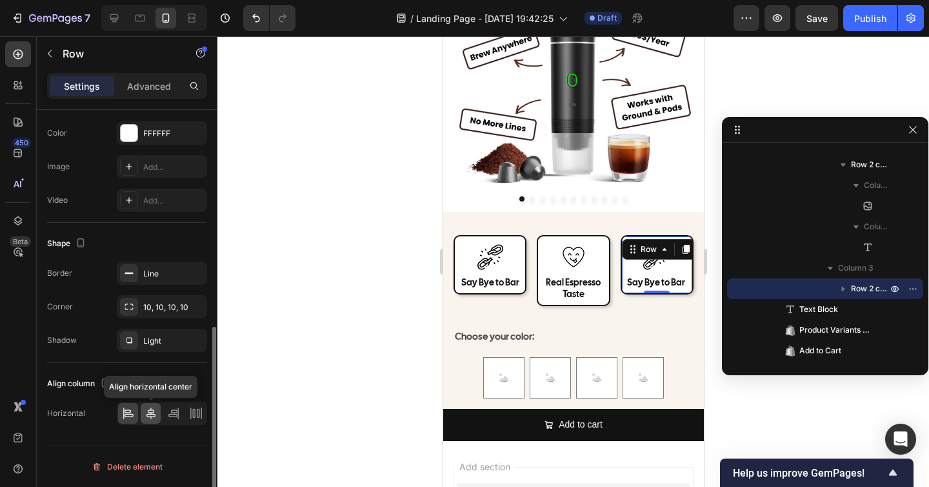
click at [152, 411] on icon at bounding box center [151, 413] width 13 height 13
click at [333, 372] on div at bounding box center [574, 261] width 712 height 451
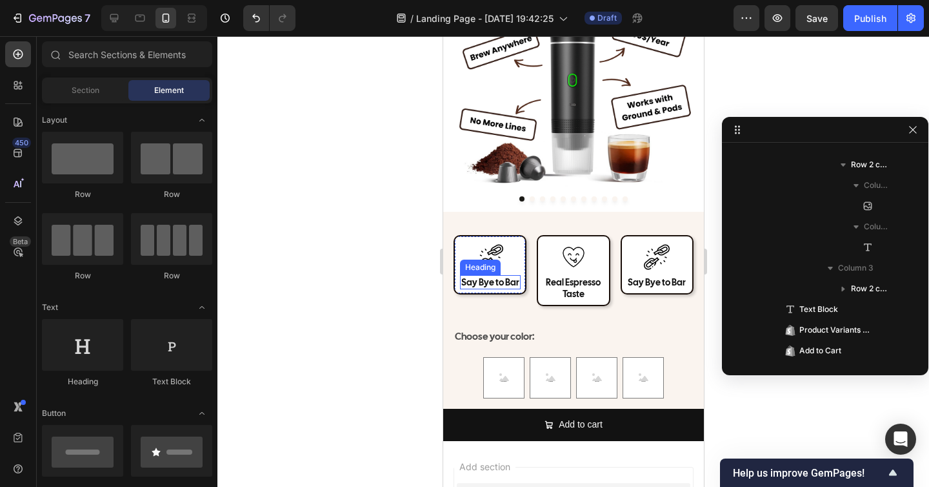
click at [509, 285] on h2 "Say Bye to Bar" at bounding box center [490, 282] width 61 height 14
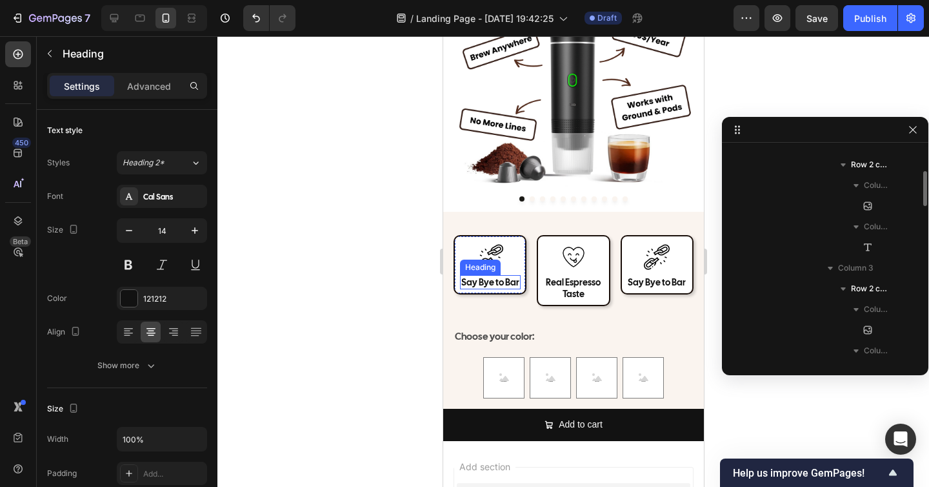
scroll to position [884, 0]
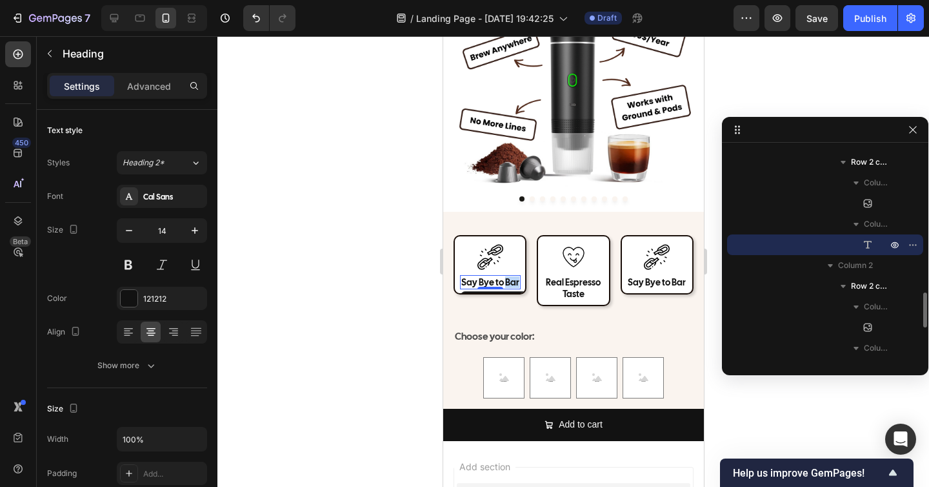
click at [509, 285] on h2 "Say Bye to Bar" at bounding box center [490, 282] width 61 height 14
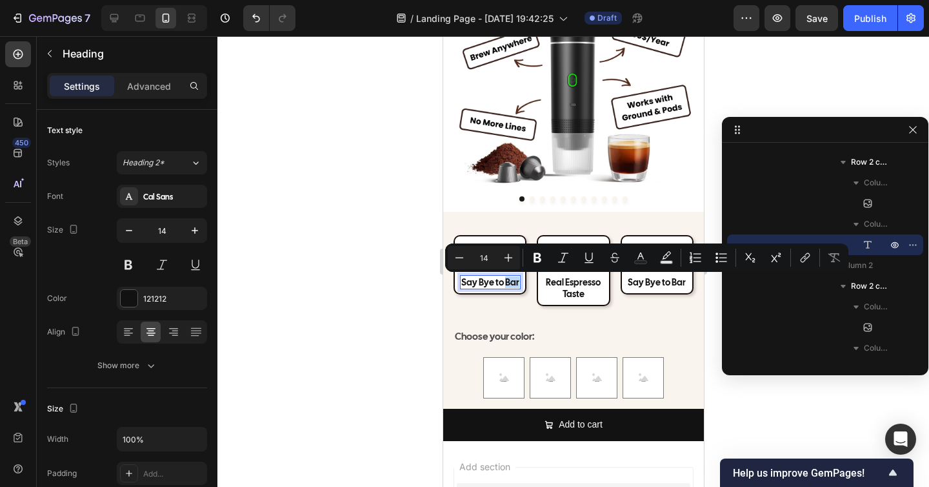
click at [505, 285] on p "Say Bye to Bar" at bounding box center [490, 282] width 58 height 12
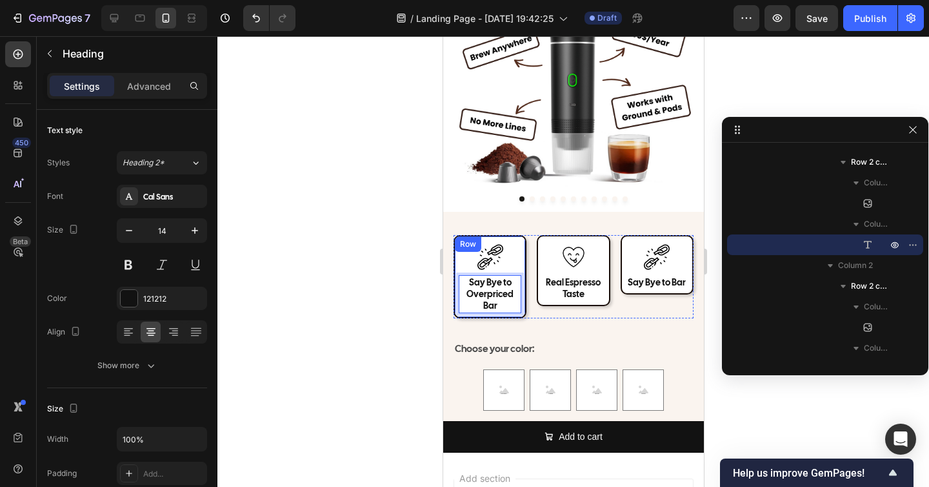
click at [388, 291] on div at bounding box center [574, 261] width 712 height 451
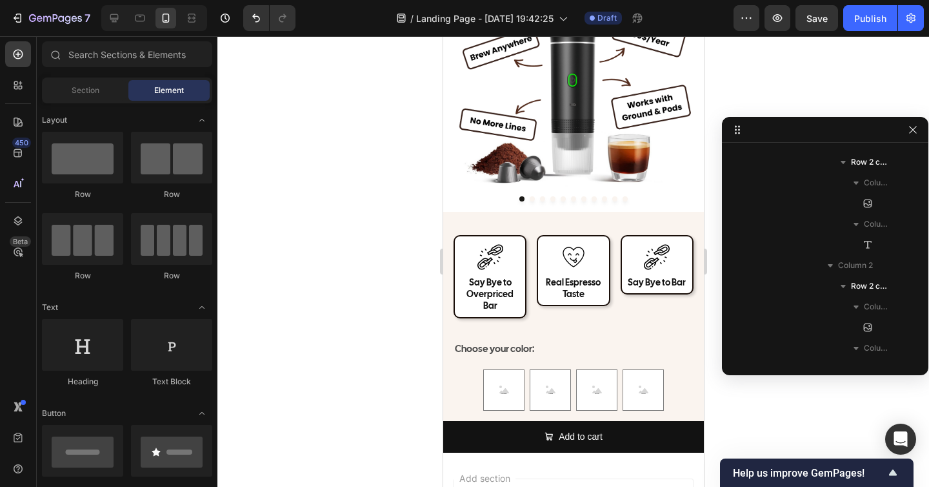
click at [356, 291] on div at bounding box center [574, 261] width 712 height 451
click at [483, 285] on p "Say Bye to Overpriced Bar" at bounding box center [490, 293] width 60 height 35
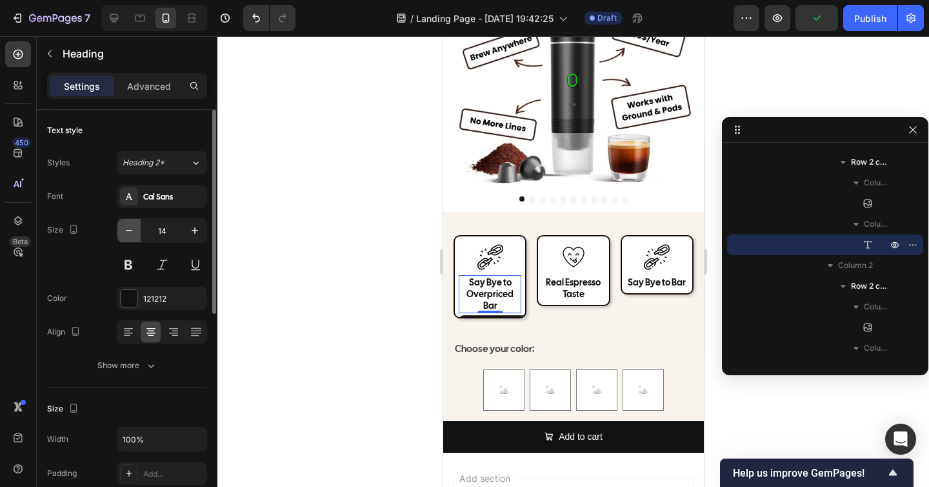
click at [131, 232] on icon "button" at bounding box center [129, 230] width 13 height 13
type input "13"
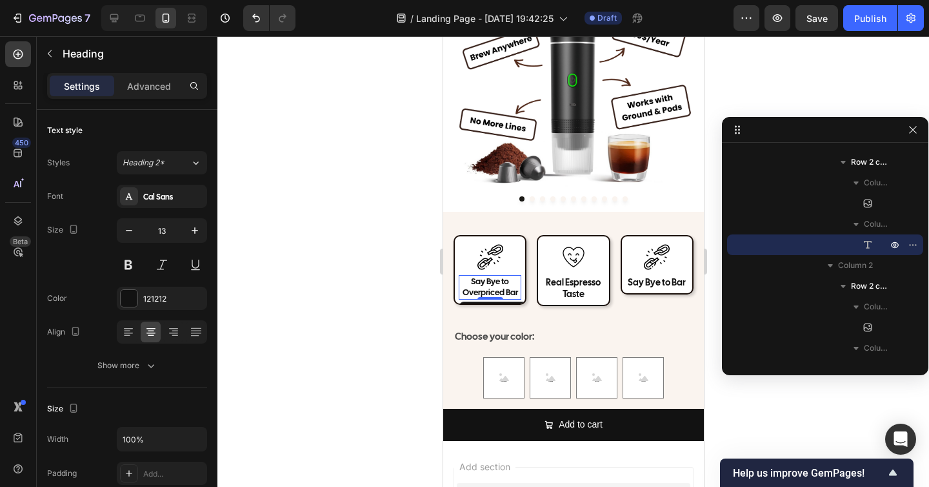
click at [324, 285] on div at bounding box center [574, 261] width 712 height 451
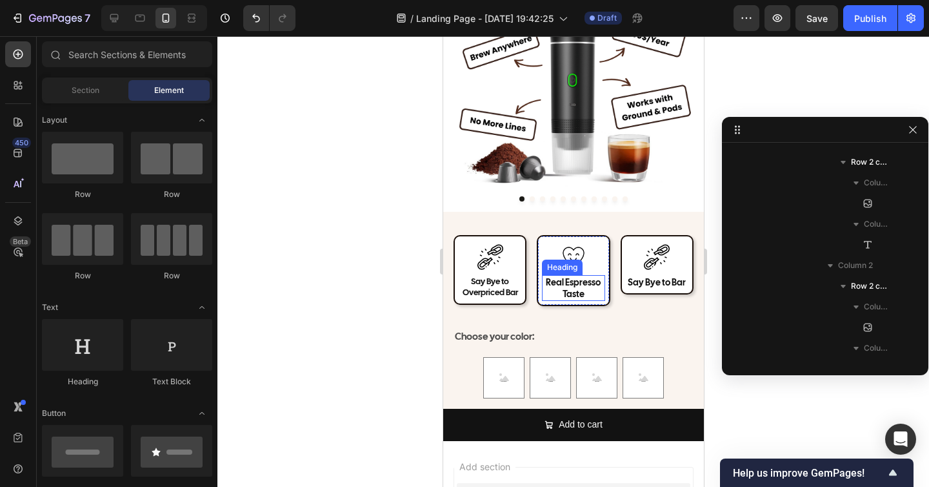
click at [590, 292] on h2 "Real Espresso Taste" at bounding box center [573, 288] width 63 height 26
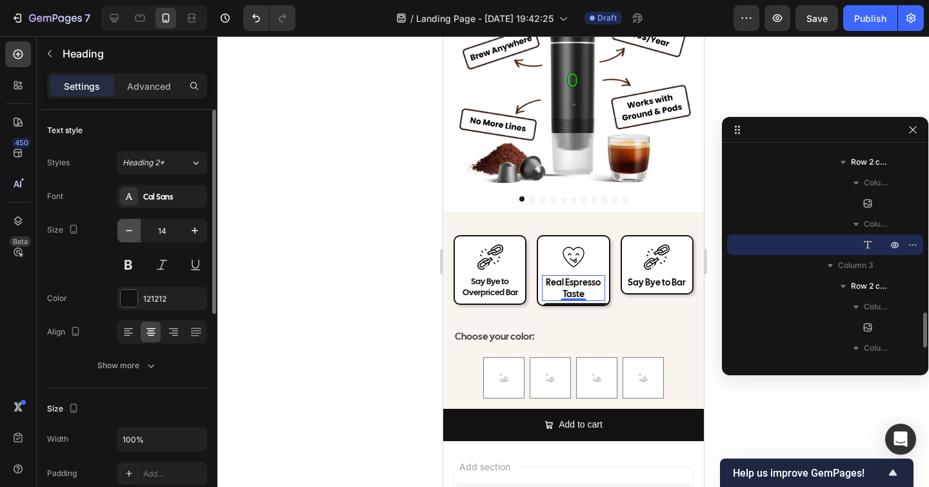
click at [134, 230] on icon "button" at bounding box center [129, 230] width 13 height 13
type input "13"
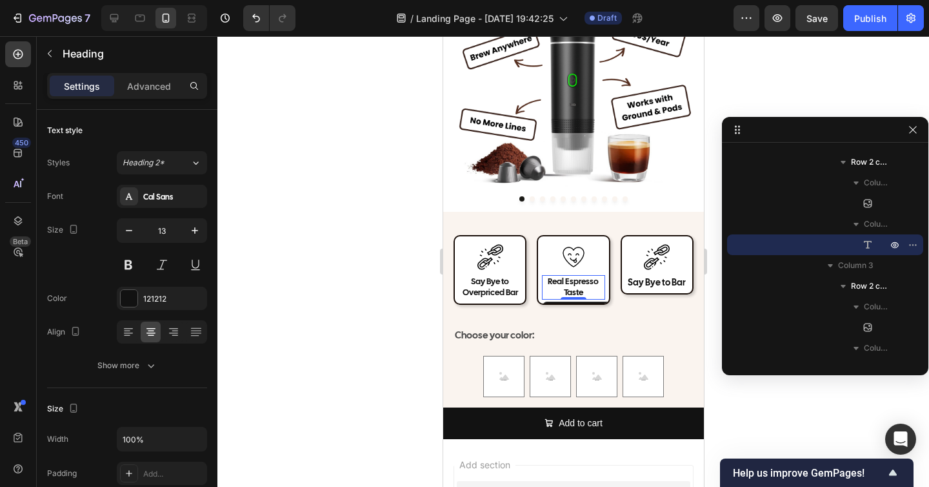
click at [392, 279] on div at bounding box center [574, 261] width 712 height 451
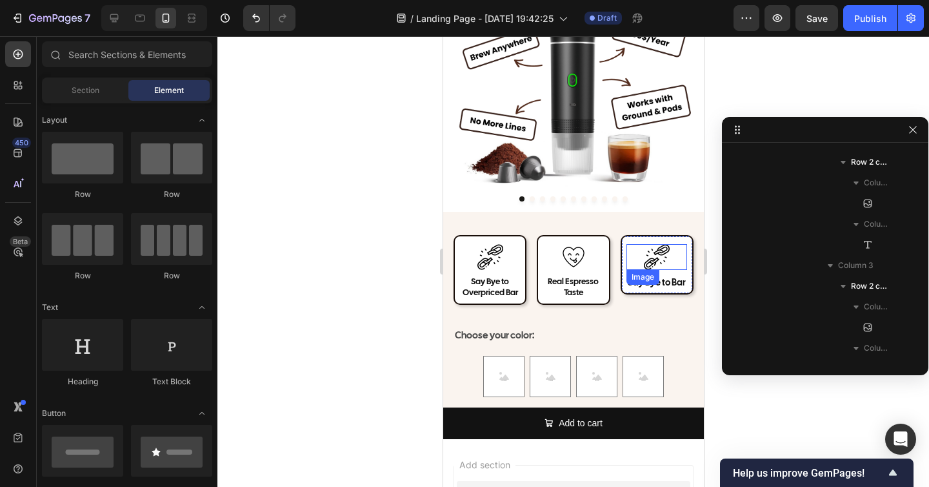
click at [655, 263] on img at bounding box center [656, 257] width 26 height 26
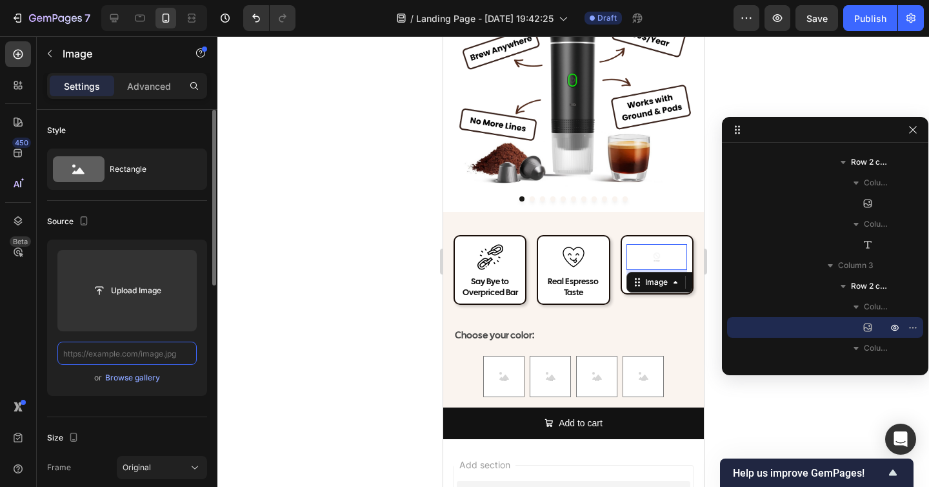
scroll to position [0, 0]
paste input "[URL][DOMAIN_NAME]"
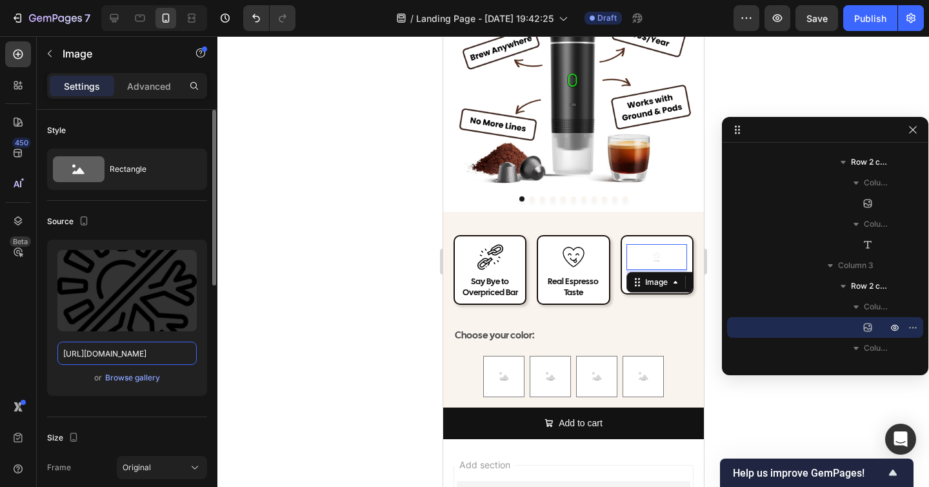
type input "[URL][DOMAIN_NAME]"
click at [240, 347] on div at bounding box center [574, 261] width 712 height 451
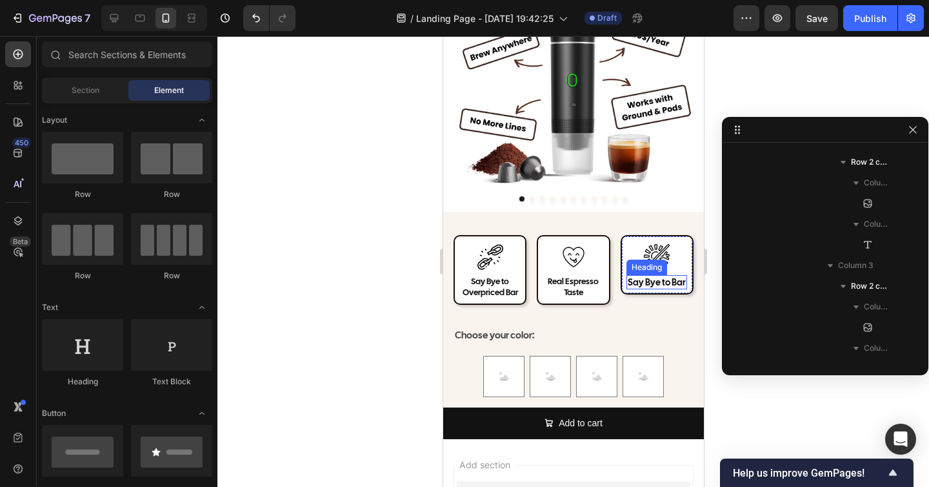
click at [651, 283] on h2 "Say Bye to Bar" at bounding box center [656, 282] width 61 height 14
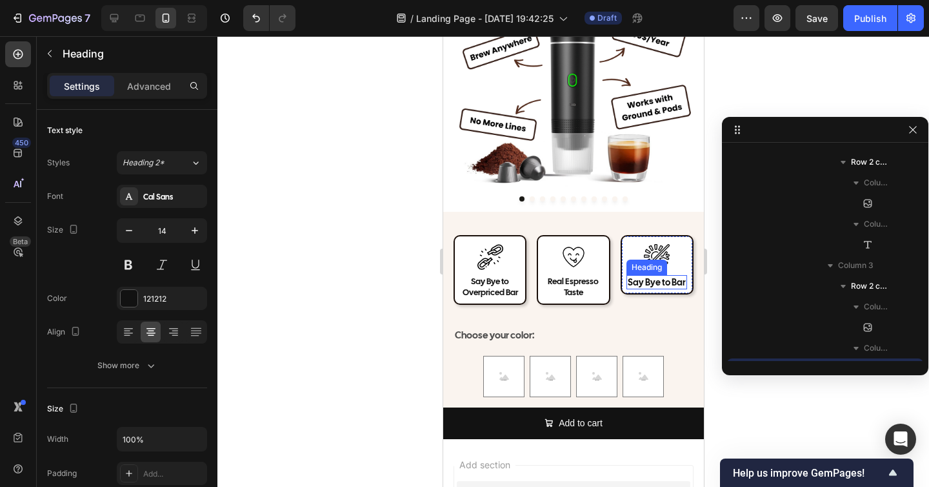
scroll to position [1088, 0]
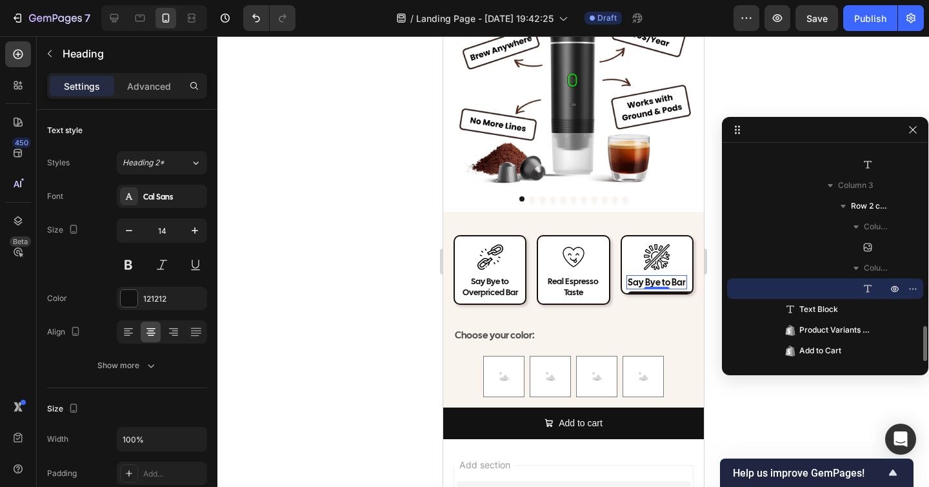
click at [651, 283] on h2 "Say Bye to Bar" at bounding box center [656, 282] width 61 height 14
click at [651, 283] on p "Say Bye to Bar" at bounding box center [656, 282] width 58 height 12
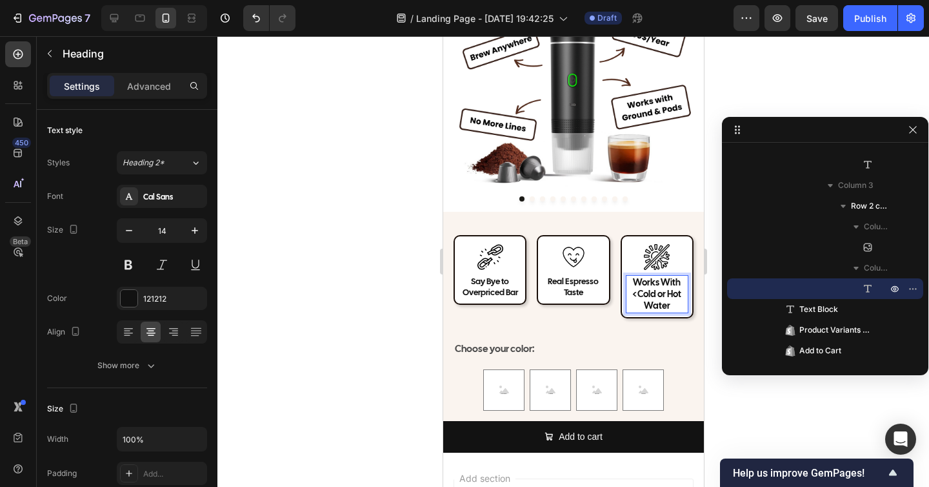
click at [638, 295] on p "Works With <Cold or Hot Water" at bounding box center [657, 293] width 60 height 35
click at [348, 295] on div at bounding box center [574, 261] width 712 height 451
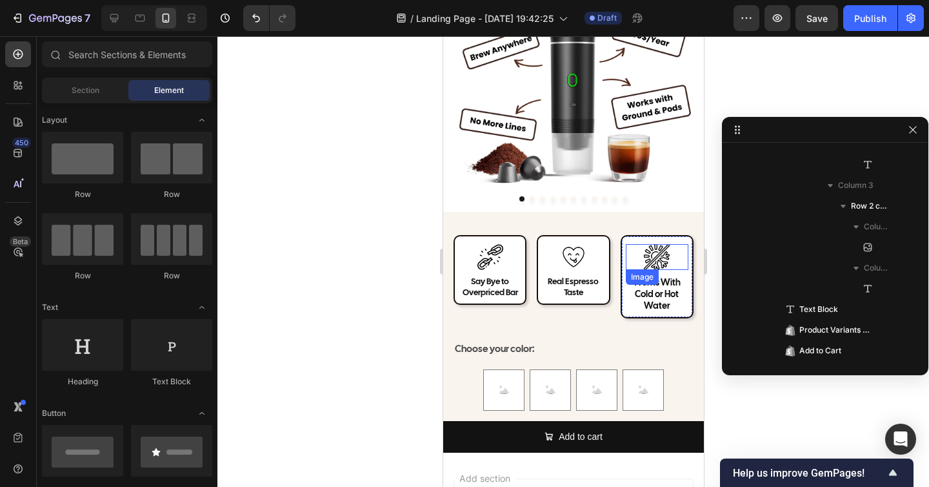
click at [645, 292] on p "Works With Cold or Hot Water" at bounding box center [657, 293] width 60 height 35
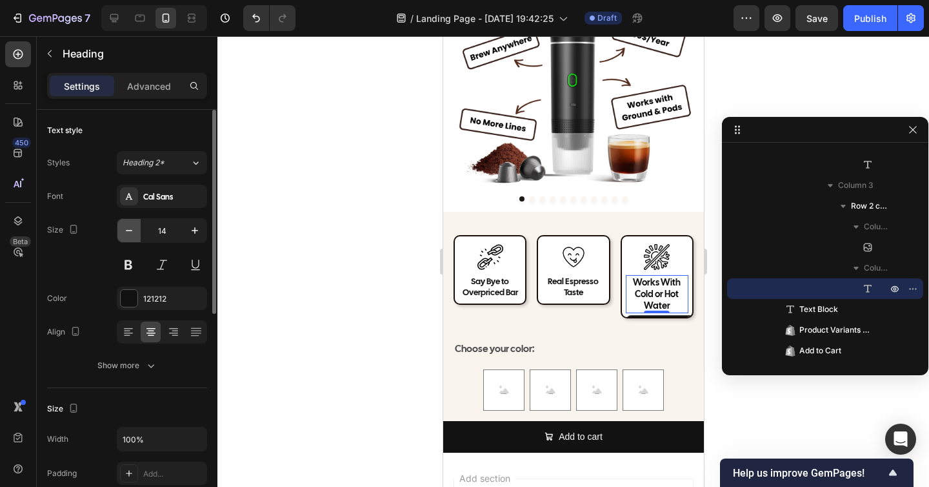
click at [133, 230] on icon "button" at bounding box center [129, 230] width 13 height 13
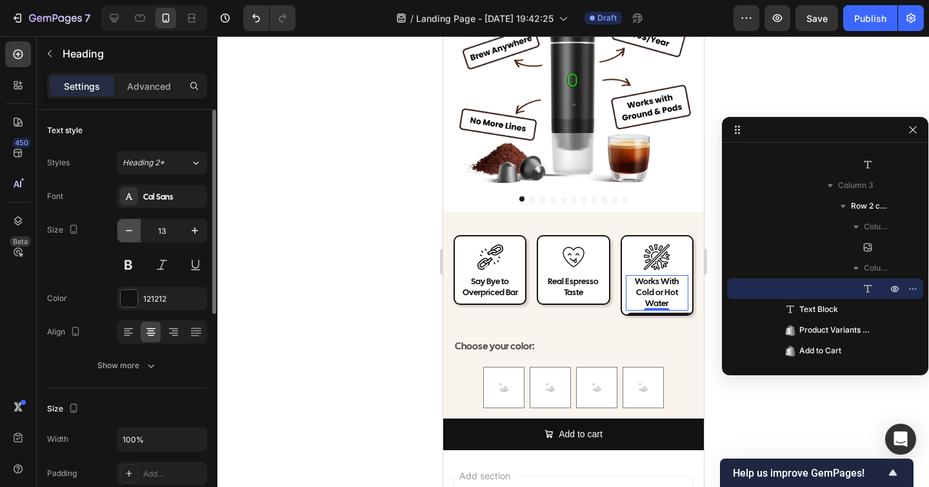
click at [133, 230] on icon "button" at bounding box center [129, 230] width 13 height 13
type input "12"
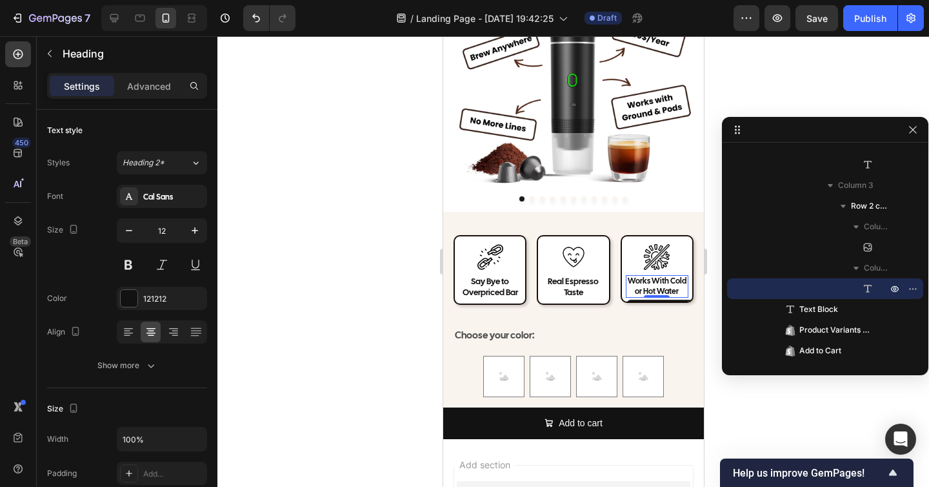
click at [255, 266] on div at bounding box center [574, 261] width 712 height 451
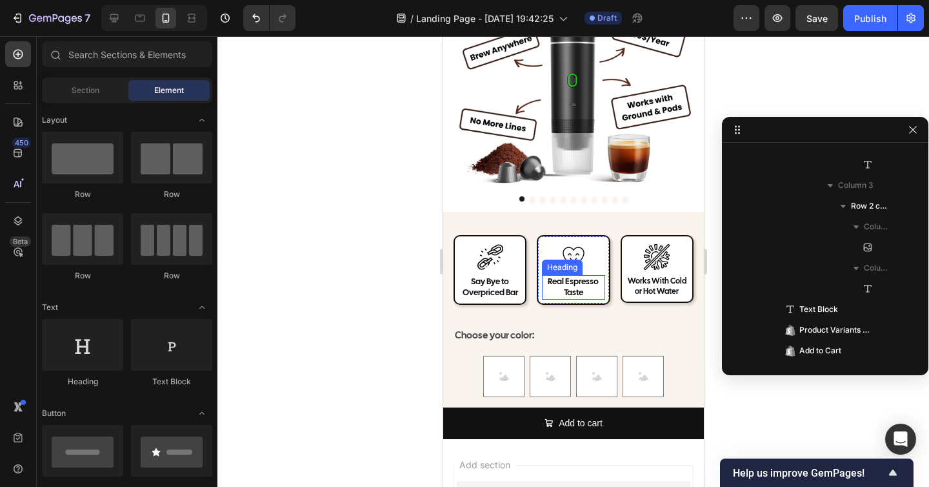
click at [576, 287] on h2 "Real Espresso Taste" at bounding box center [573, 287] width 63 height 25
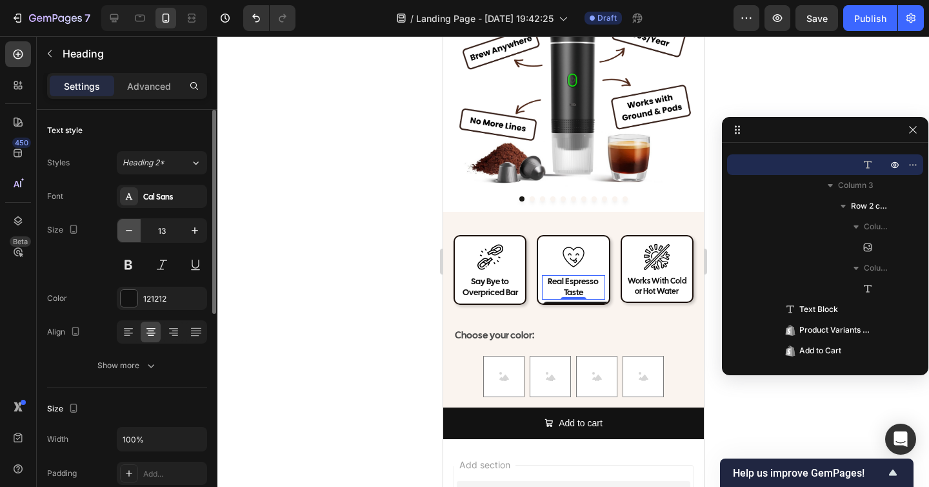
click at [130, 232] on icon "button" at bounding box center [129, 230] width 13 height 13
type input "12"
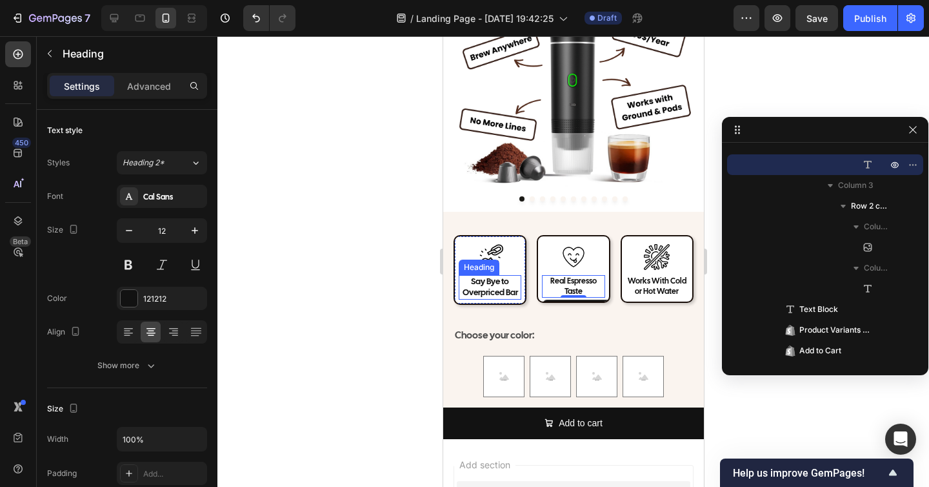
click at [476, 288] on p "Say Bye to Overpriced Bar" at bounding box center [490, 287] width 60 height 22
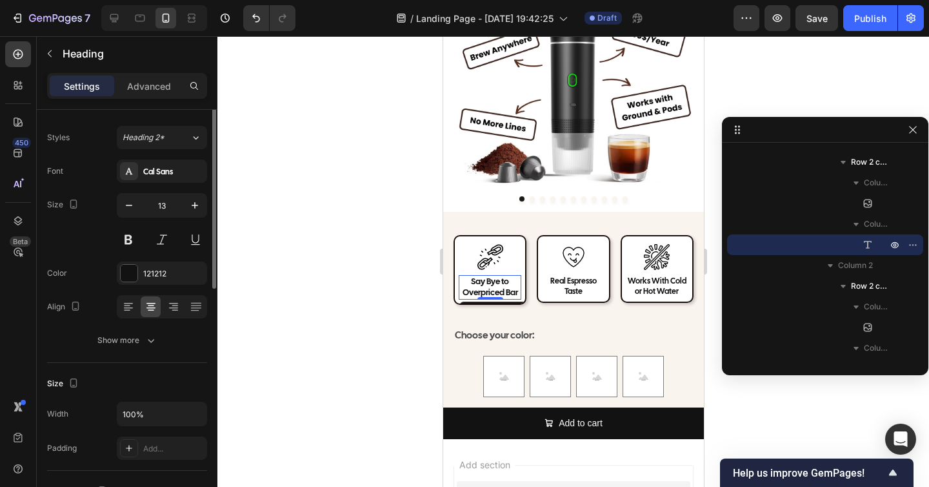
scroll to position [0, 0]
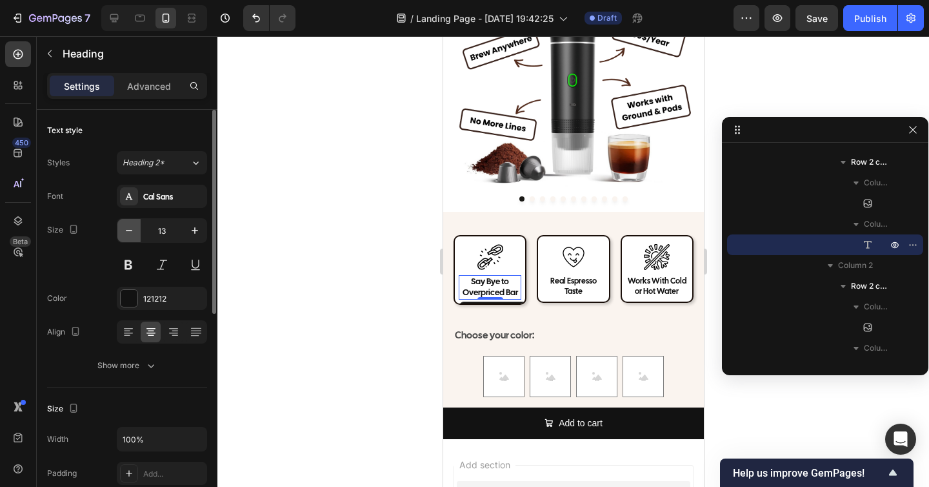
click at [130, 237] on button "button" at bounding box center [128, 230] width 23 height 23
type input "12"
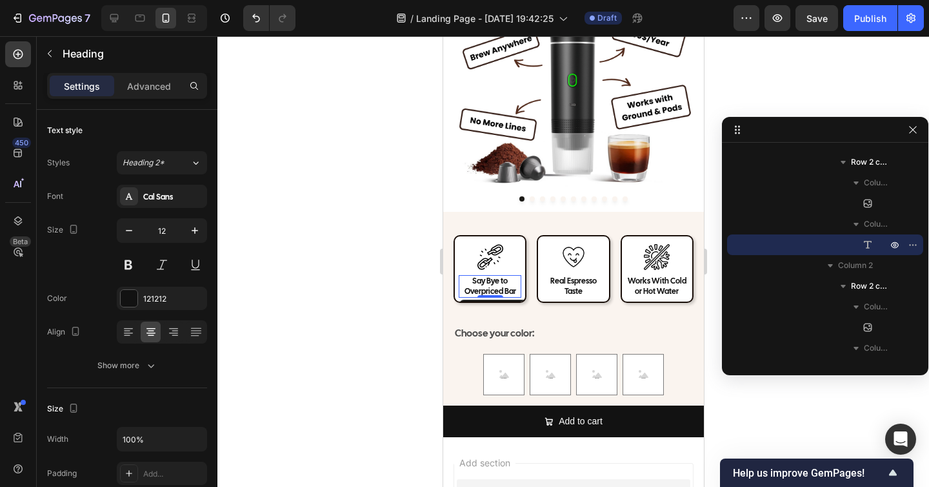
click at [381, 280] on div at bounding box center [574, 261] width 712 height 451
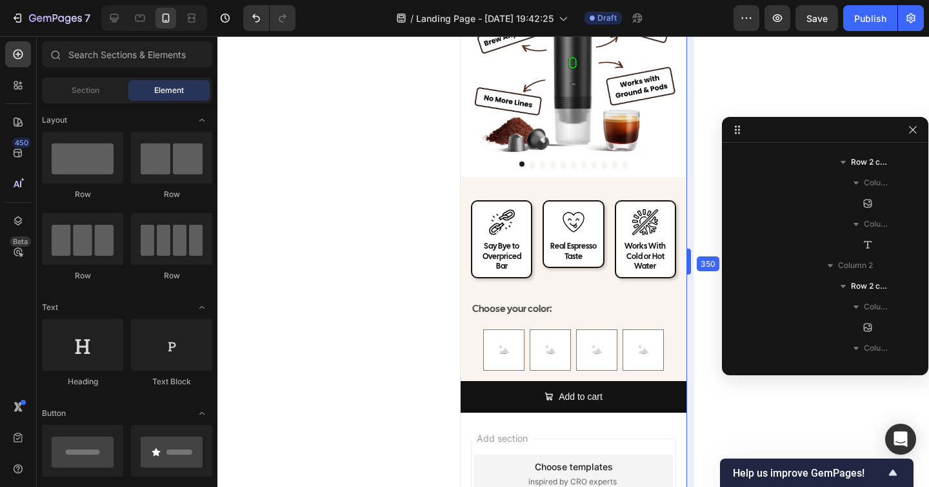
drag, startPoint x: 705, startPoint y: 261, endPoint x: 670, endPoint y: 262, distance: 34.9
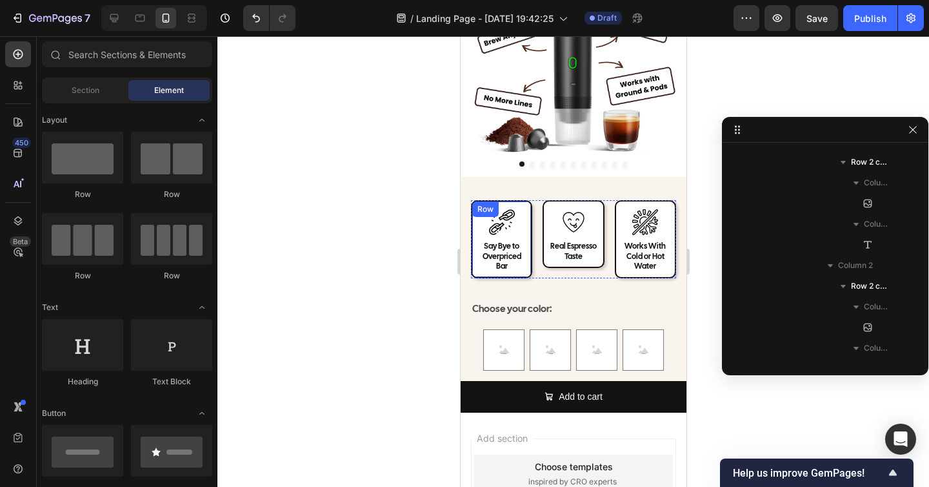
click at [400, 281] on div at bounding box center [574, 261] width 712 height 451
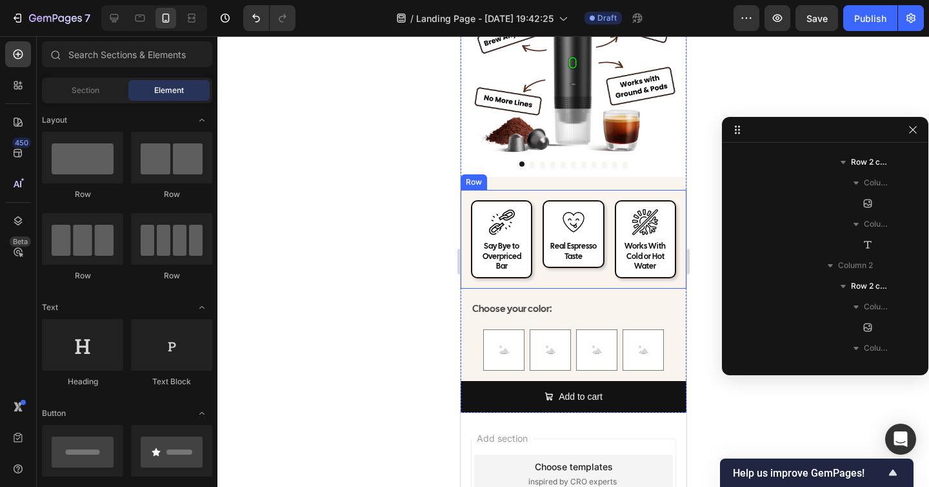
click at [465, 260] on div "Image Say Bye to Overpriced Bar Heading Row Image Real Espresso Taste Heading R…" at bounding box center [573, 239] width 226 height 99
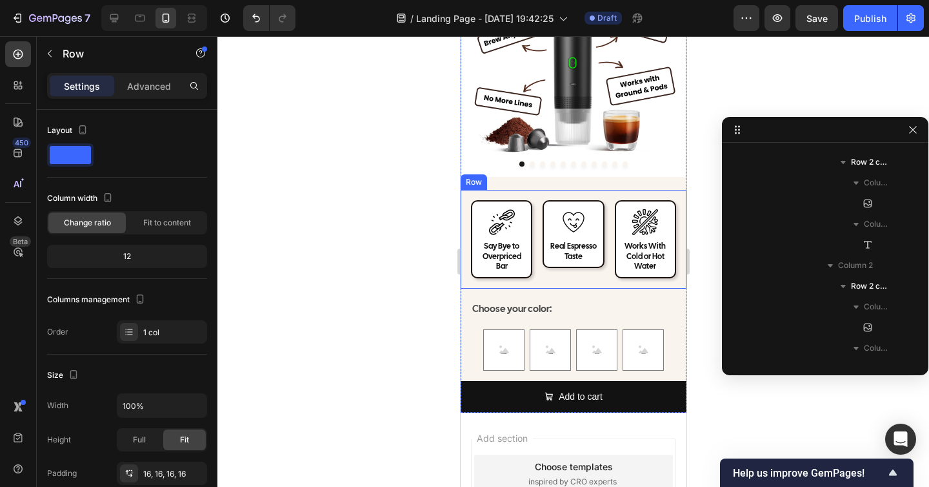
scroll to position [719, 0]
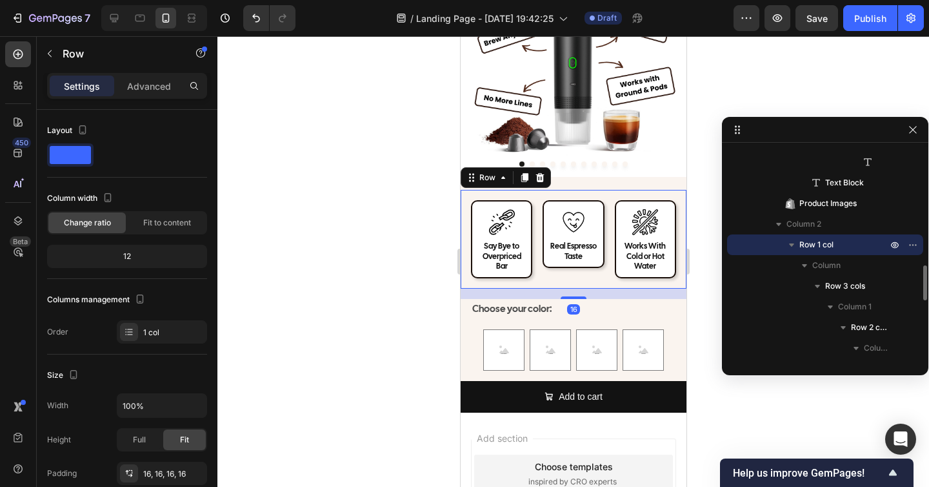
click at [137, 97] on div "Settings Advanced" at bounding box center [127, 86] width 160 height 26
click at [139, 86] on p "Advanced" at bounding box center [149, 86] width 44 height 14
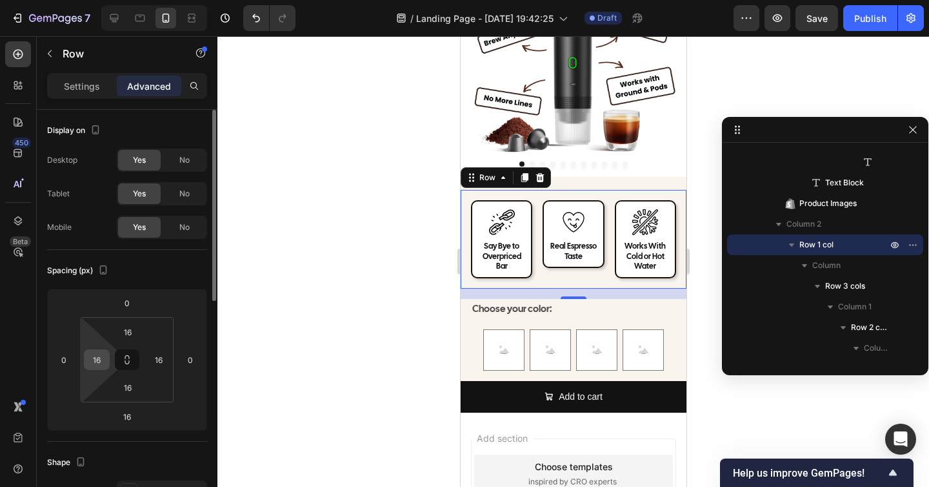
click at [98, 359] on input "16" at bounding box center [96, 359] width 19 height 19
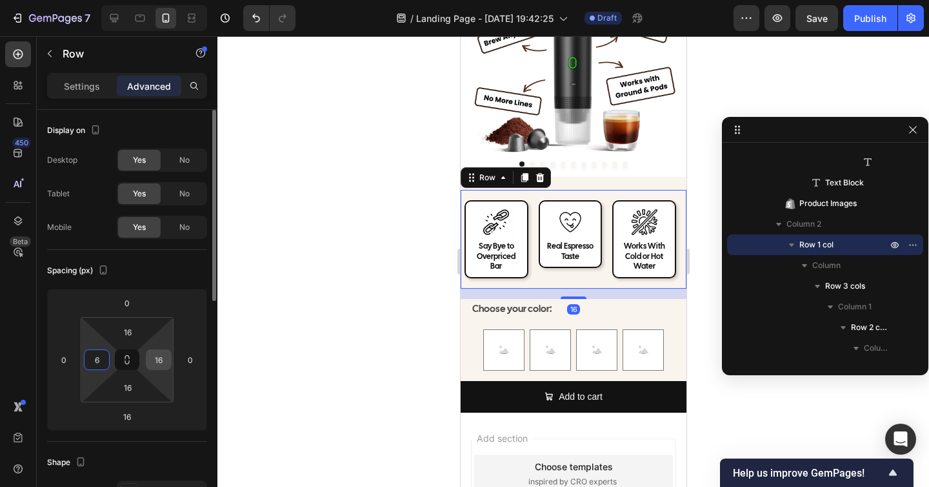
type input "6"
click at [159, 361] on input "16" at bounding box center [158, 359] width 19 height 19
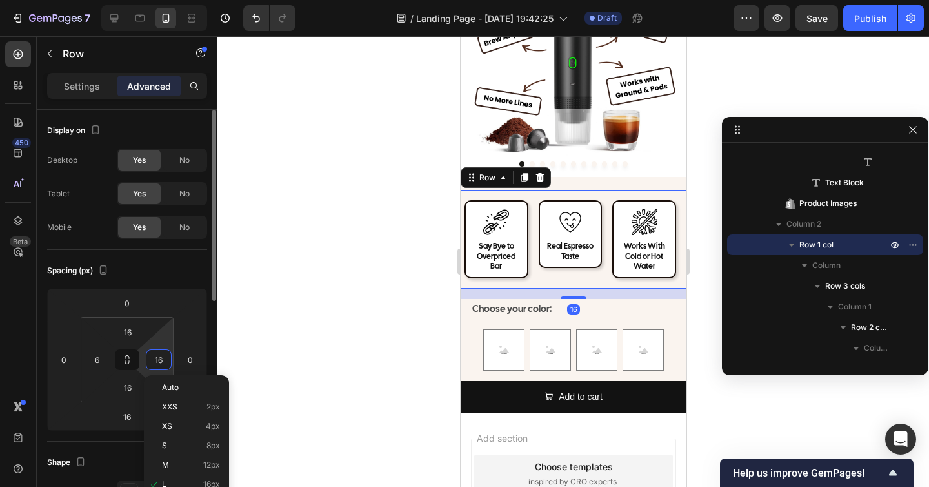
type input "6"
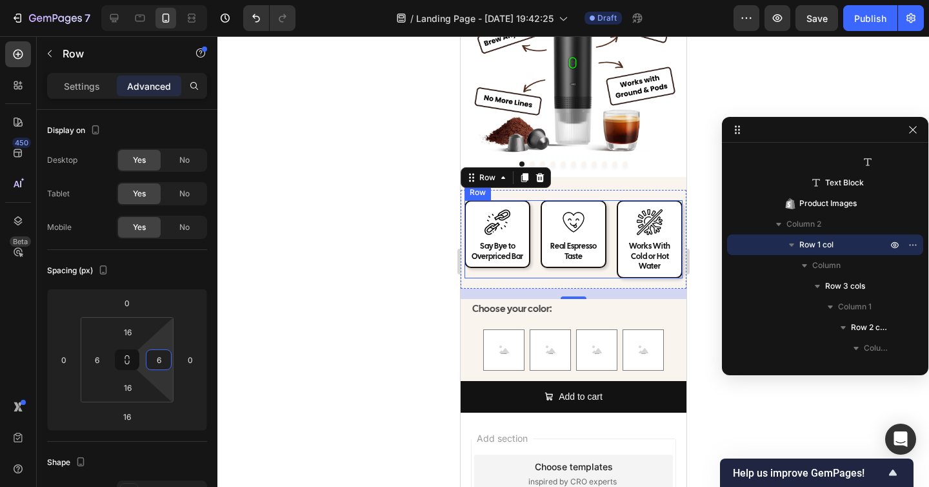
click at [534, 243] on div "Image Say Bye to Overpriced Bar Heading Row Image Real Espresso Taste Heading R…" at bounding box center [573, 239] width 218 height 78
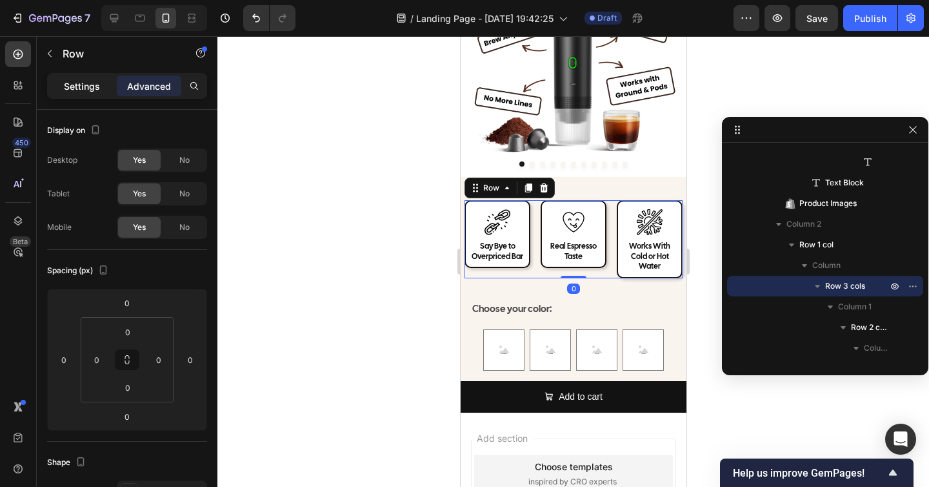
click at [80, 86] on p "Settings" at bounding box center [82, 86] width 36 height 14
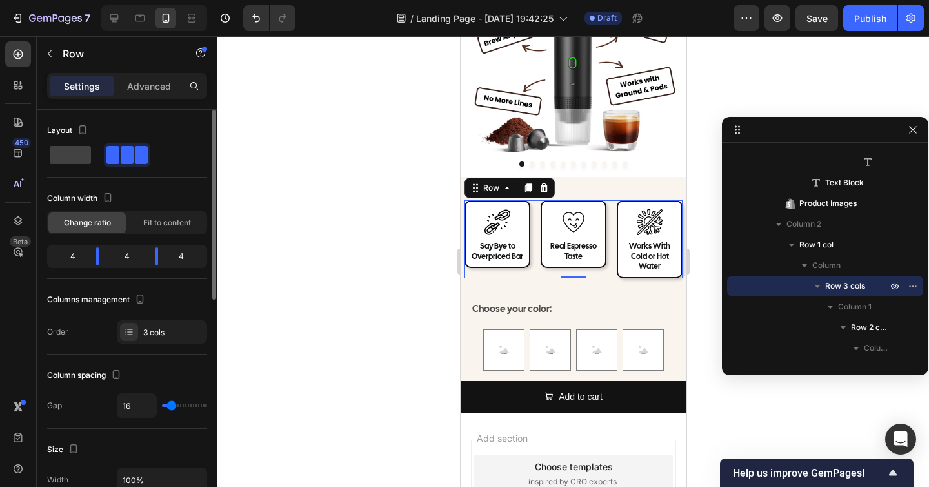
type input "7"
type input "5"
type input "4"
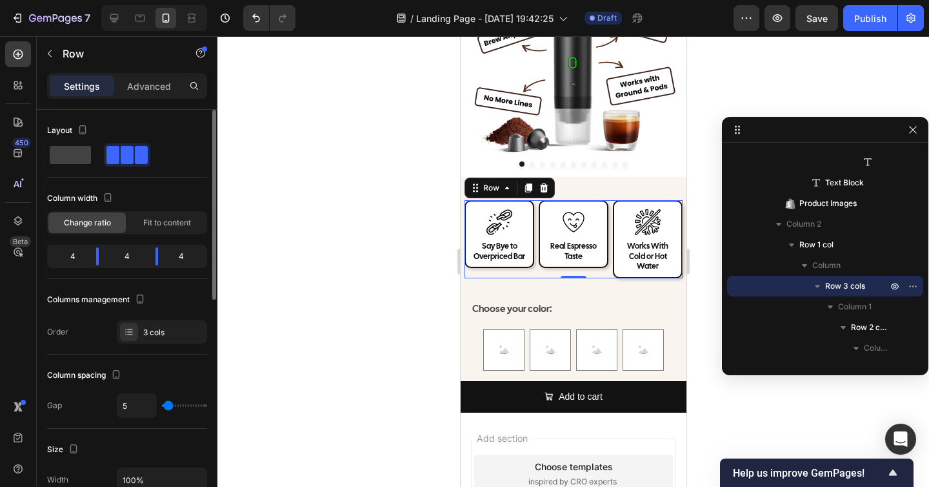
type input "4"
type input "3"
type input "4"
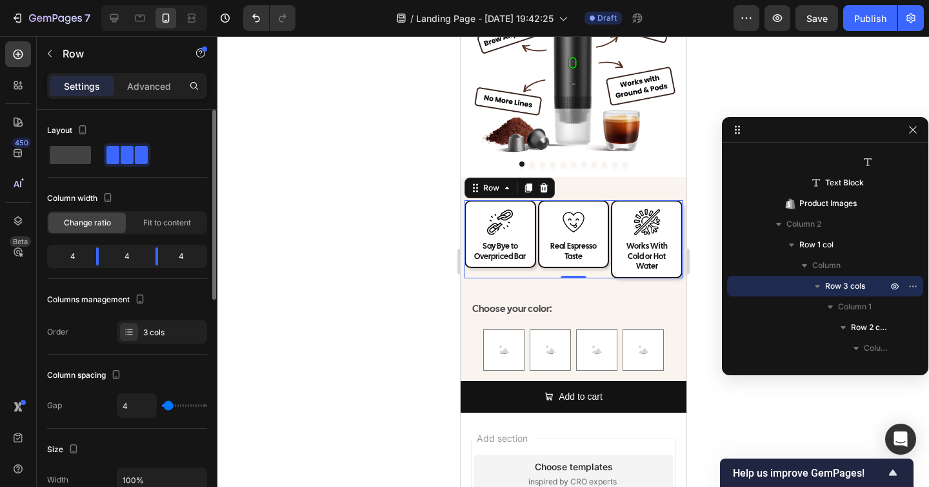
type input "5"
click at [168, 407] on input "range" at bounding box center [184, 405] width 45 height 3
click at [361, 357] on div at bounding box center [574, 261] width 712 height 451
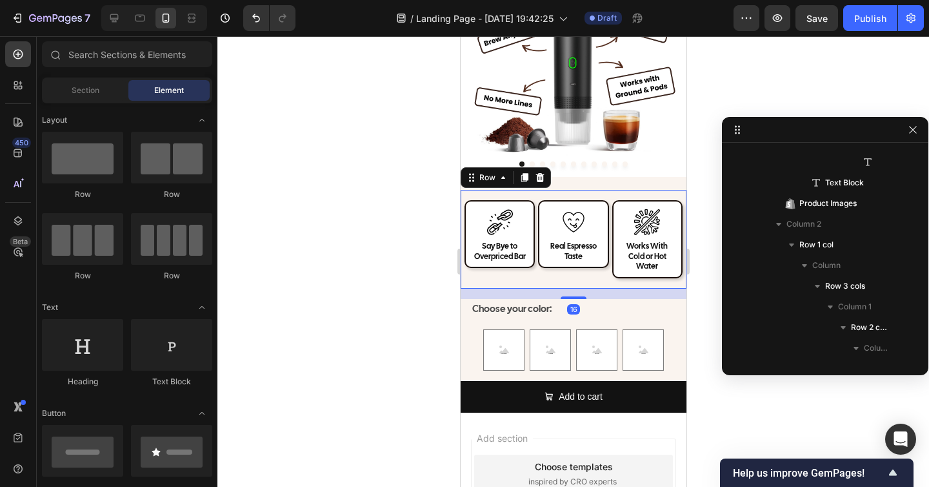
click at [582, 194] on div "Image Say Bye to Overpriced Bar Heading Row Image Real Espresso Taste Heading R…" at bounding box center [573, 239] width 226 height 99
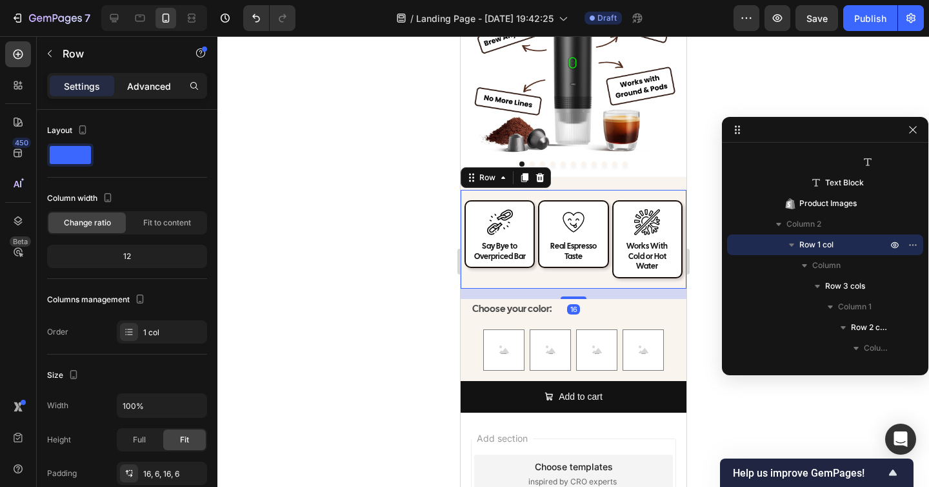
click at [164, 88] on p "Advanced" at bounding box center [149, 86] width 44 height 14
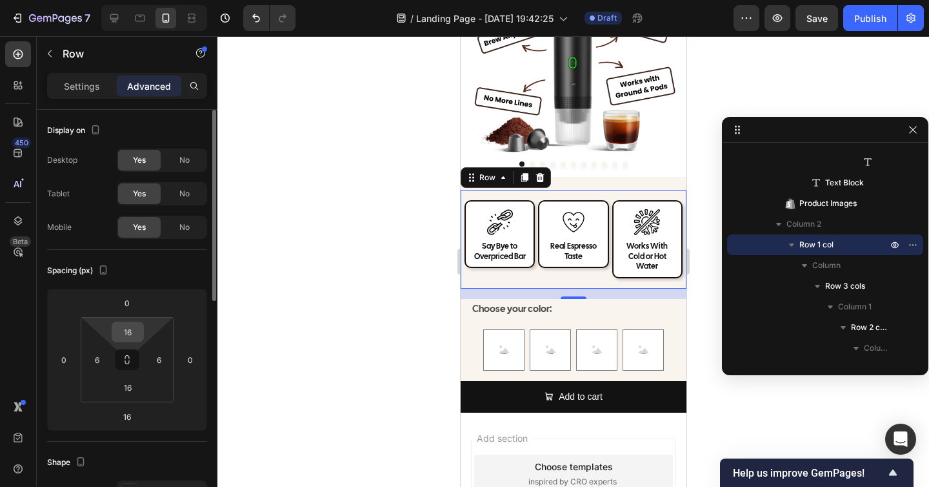
click at [129, 337] on input "16" at bounding box center [128, 331] width 26 height 19
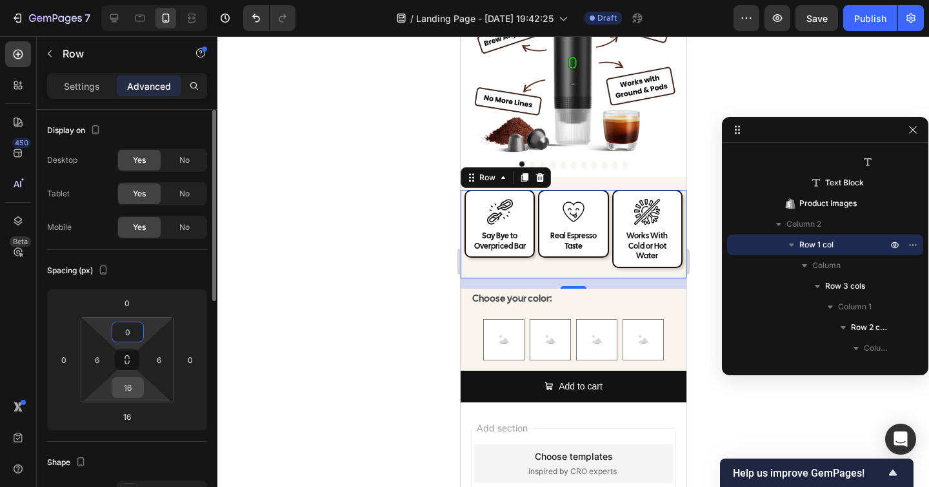
type input "0"
click at [130, 390] on input "16" at bounding box center [128, 387] width 26 height 19
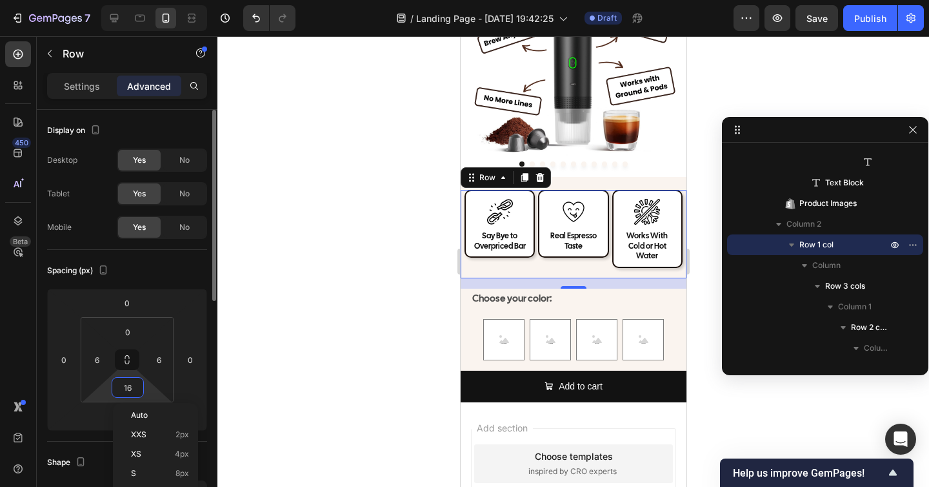
type input "0"
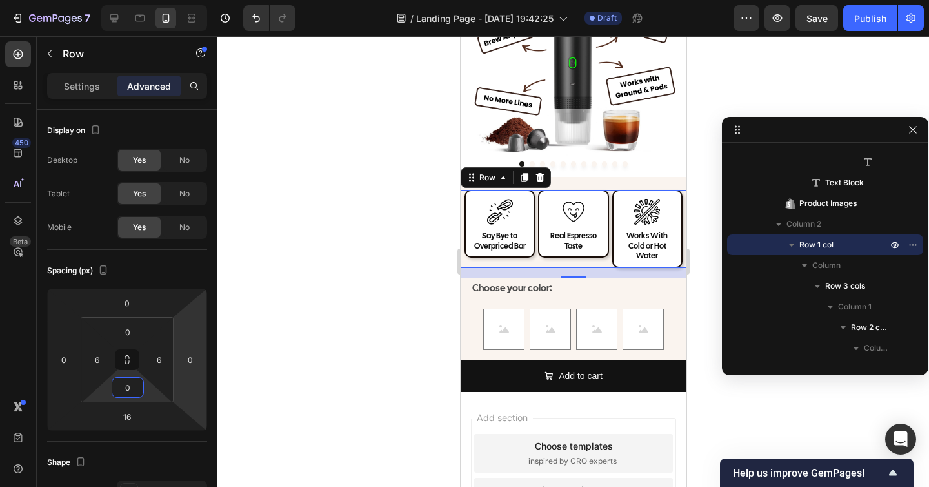
click at [252, 353] on div at bounding box center [574, 261] width 712 height 451
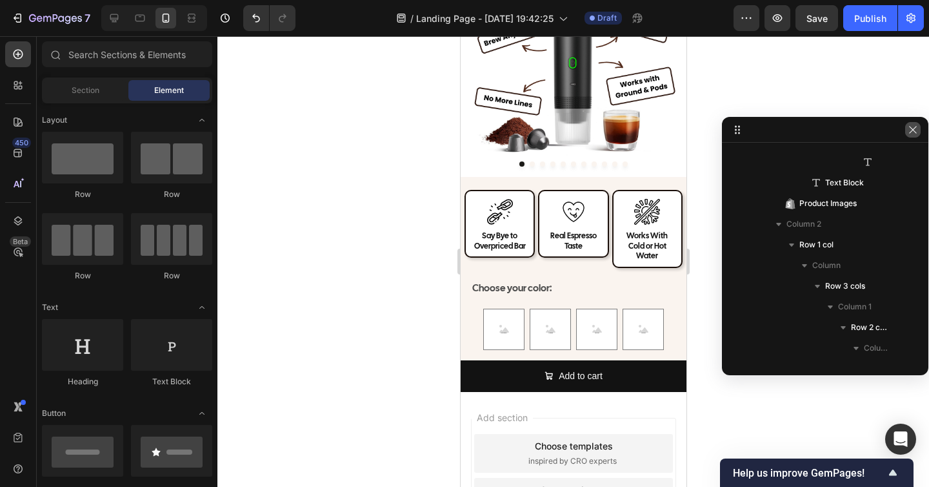
click at [913, 132] on icon "button" at bounding box center [913, 130] width 10 height 10
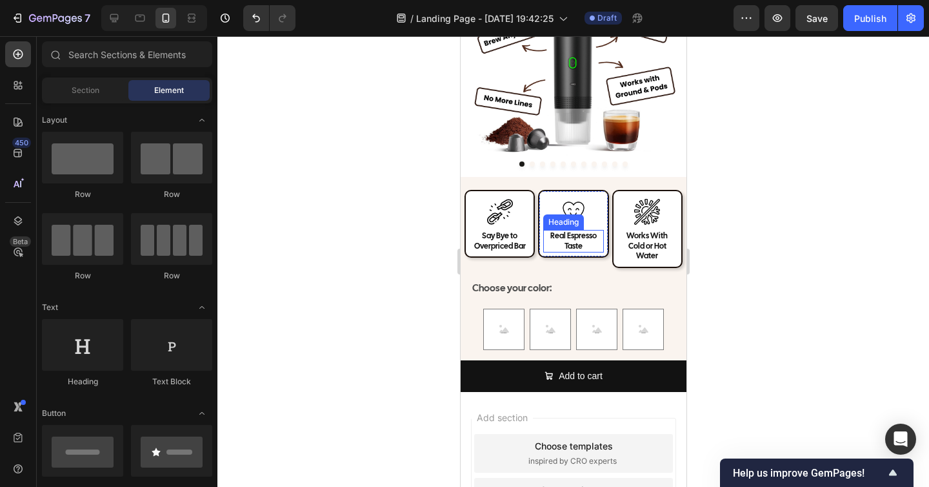
scroll to position [4431, 0]
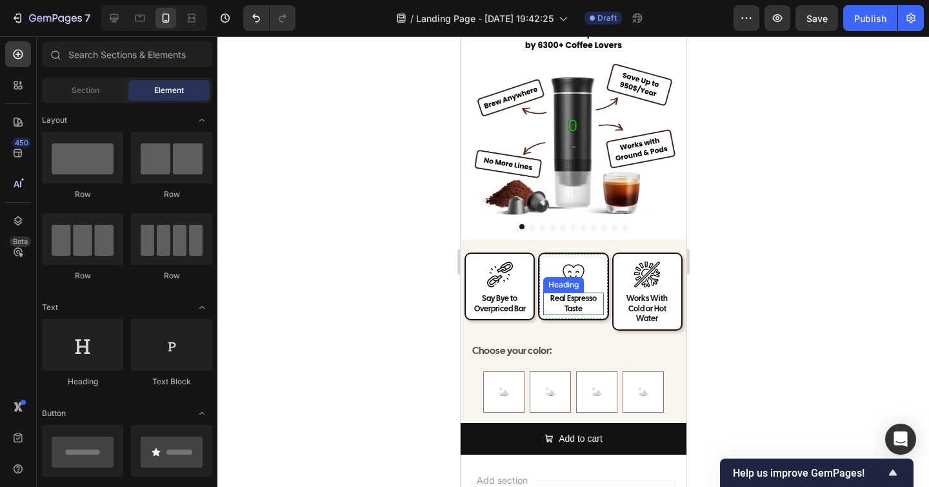
click at [556, 300] on h2 "Real Espresso Taste" at bounding box center [573, 303] width 60 height 23
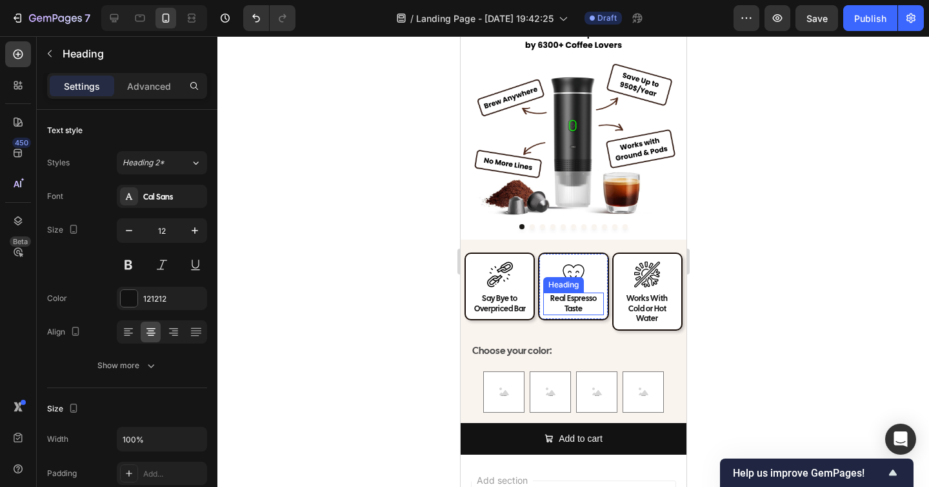
click at [556, 300] on h2 "Real Espresso Taste" at bounding box center [573, 303] width 60 height 23
click at [574, 302] on p "Authtntic Espresso Taste" at bounding box center [572, 304] width 57 height 20
click at [760, 313] on div at bounding box center [574, 261] width 712 height 451
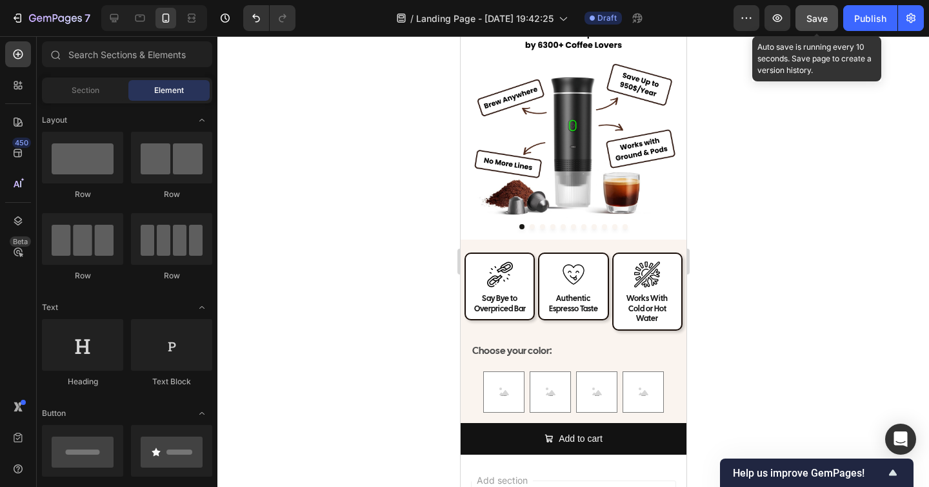
click at [817, 23] on span "Save" at bounding box center [817, 18] width 21 height 11
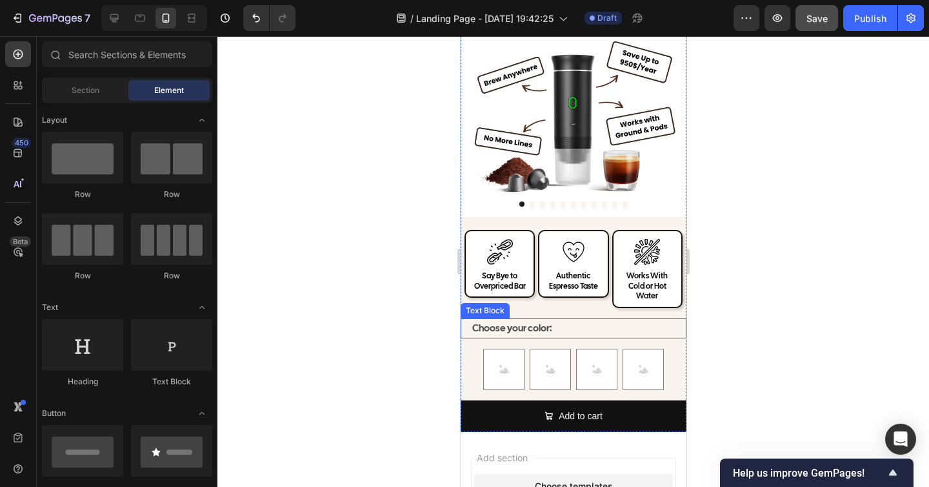
scroll to position [4540, 0]
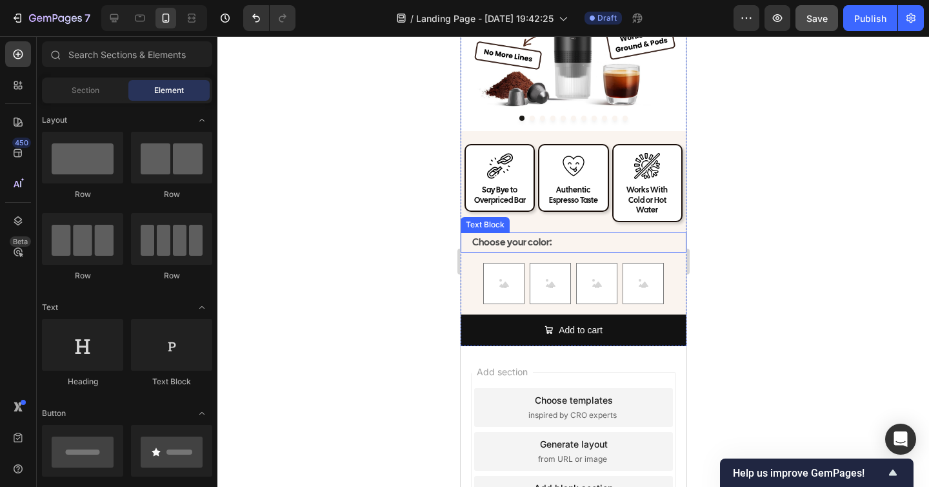
click at [541, 234] on p "Choose your color:" at bounding box center [578, 242] width 213 height 17
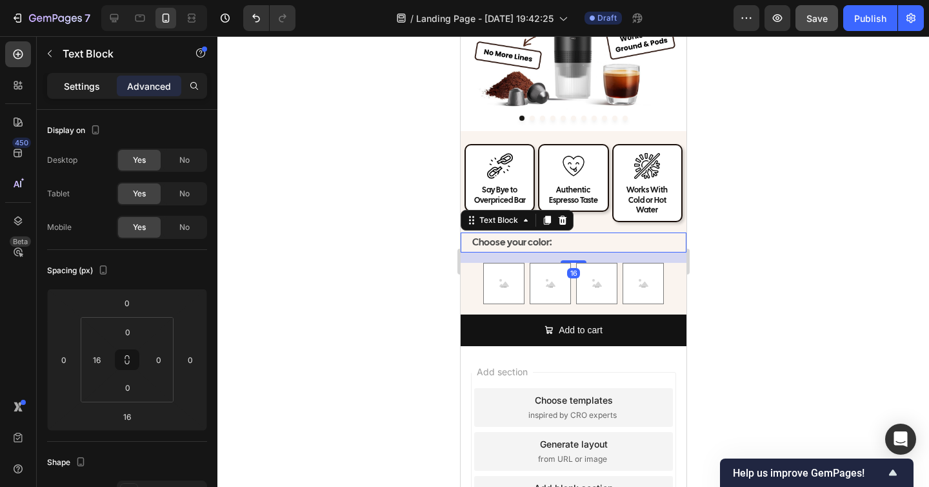
click at [76, 86] on p "Settings" at bounding box center [82, 86] width 36 height 14
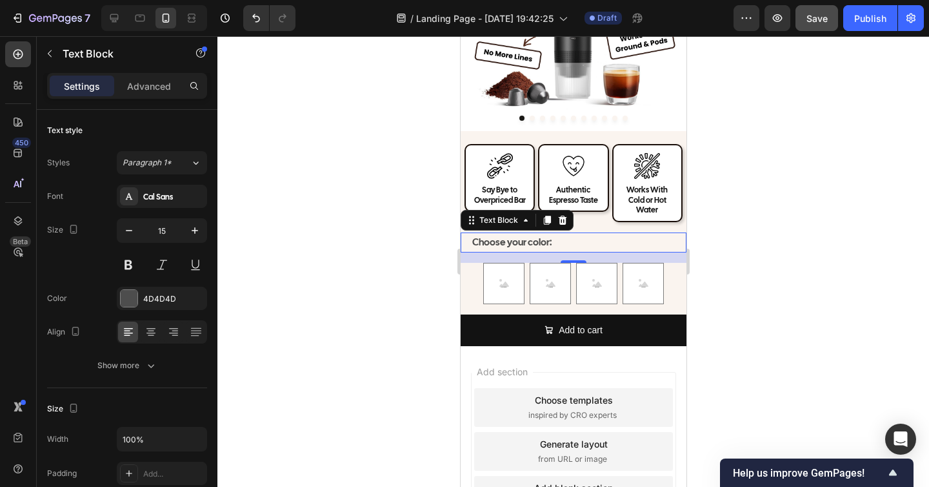
click at [809, 323] on div at bounding box center [574, 261] width 712 height 451
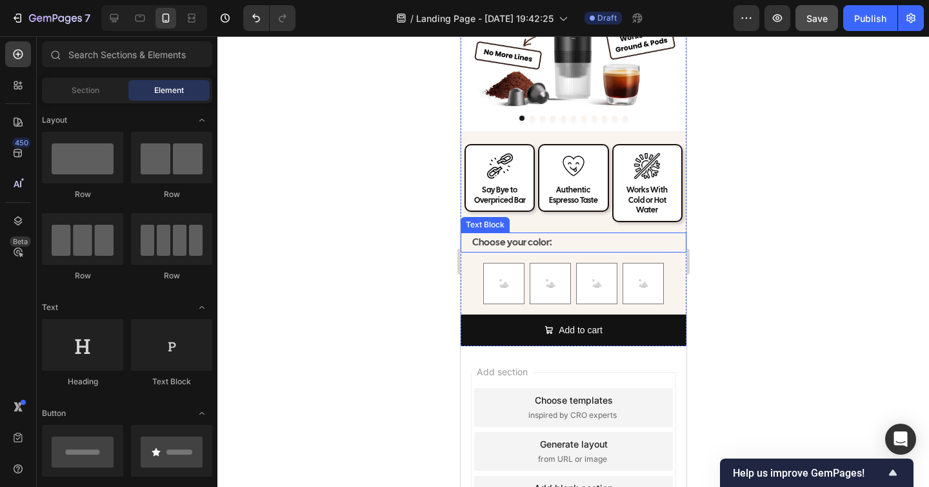
click at [552, 234] on p "Choose your color:" at bounding box center [578, 242] width 213 height 17
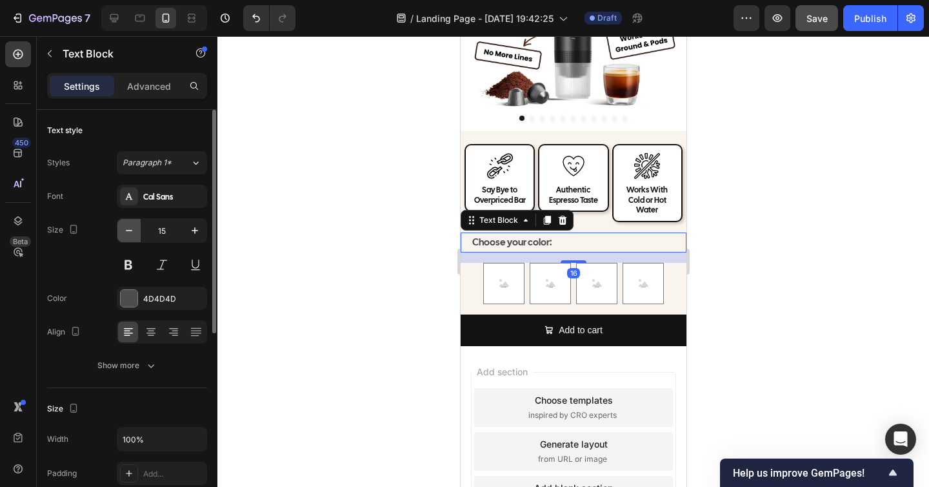
click at [130, 232] on icon "button" at bounding box center [129, 230] width 13 height 13
type input "14"
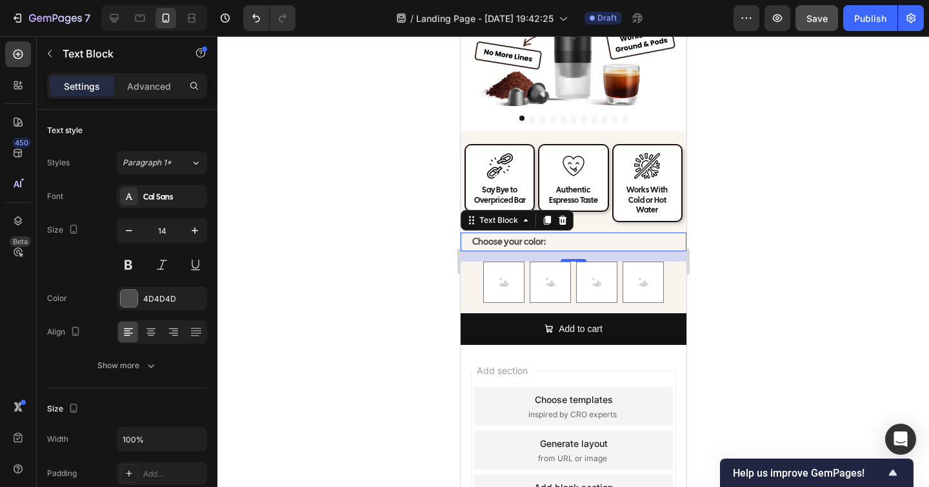
click at [421, 274] on div at bounding box center [574, 261] width 712 height 451
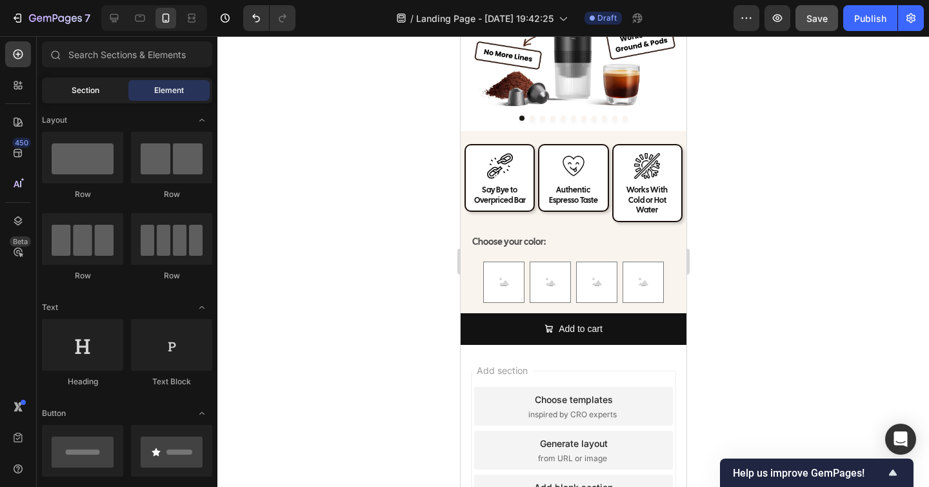
click at [63, 89] on div "Section" at bounding box center [85, 90] width 81 height 21
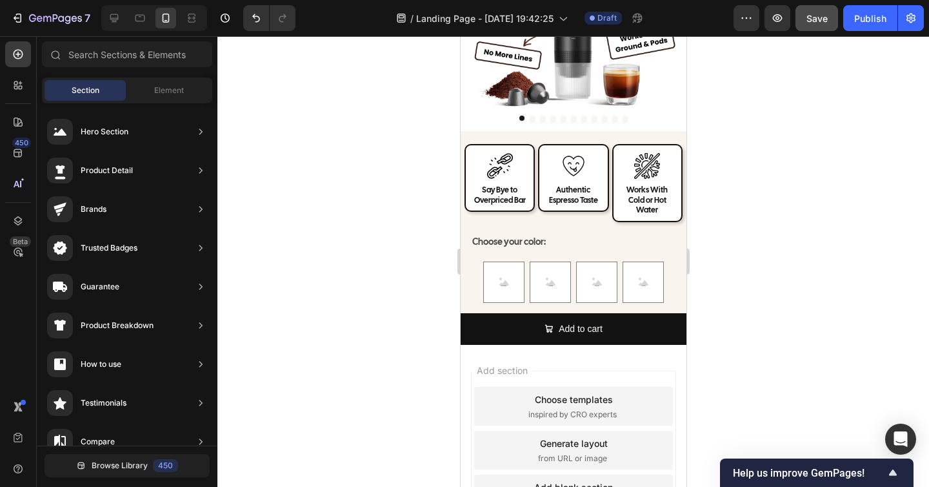
click at [169, 103] on div "Section Element" at bounding box center [127, 90] width 170 height 26
click at [169, 100] on div "Element" at bounding box center [168, 90] width 81 height 21
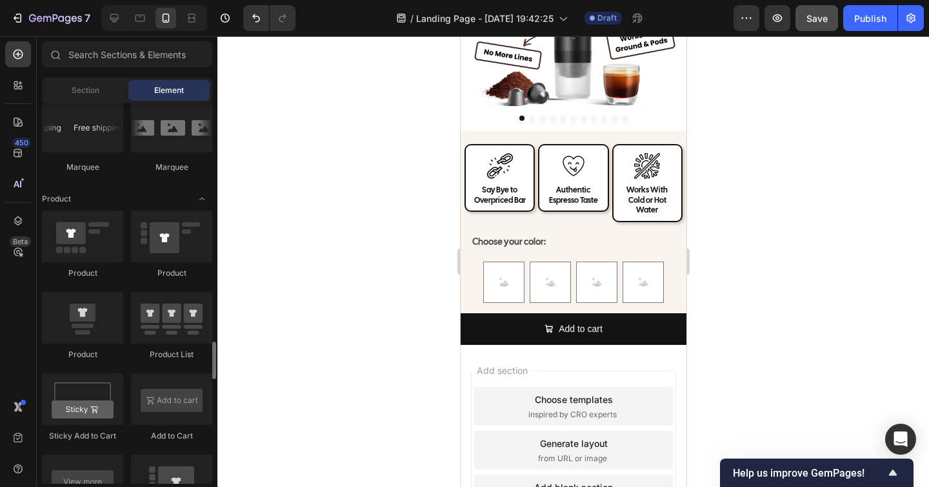
scroll to position [1711, 0]
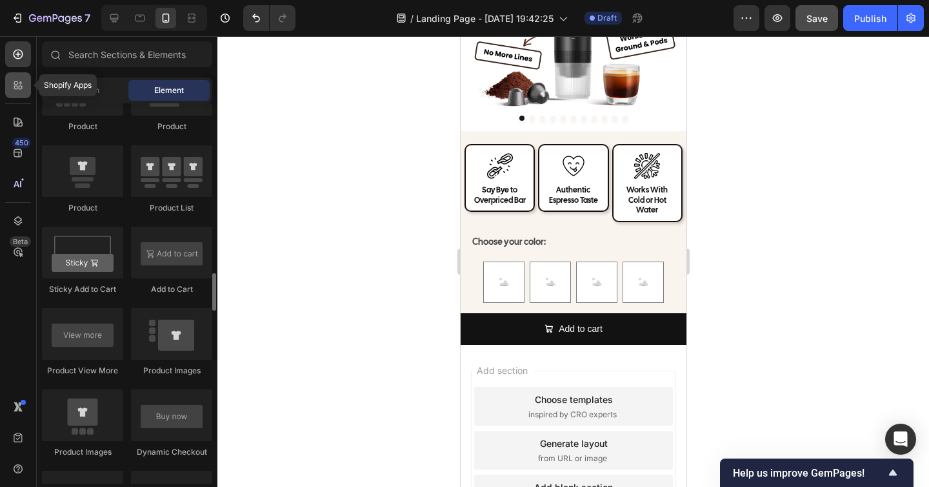
click at [12, 77] on div at bounding box center [18, 85] width 26 height 26
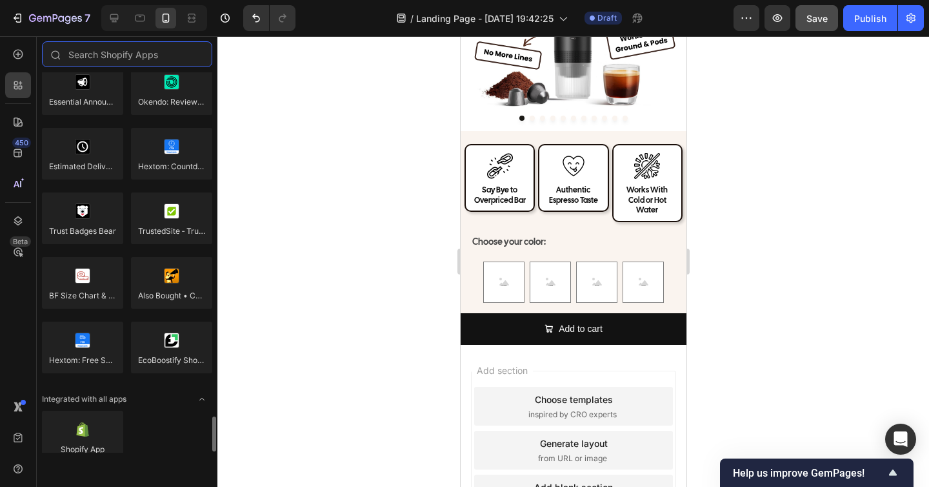
scroll to position [3700, 0]
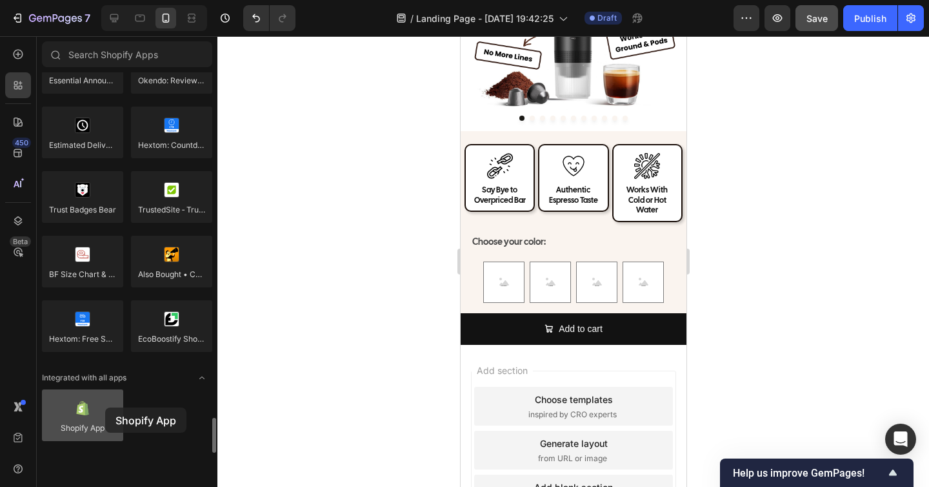
click at [105, 407] on div at bounding box center [82, 415] width 81 height 52
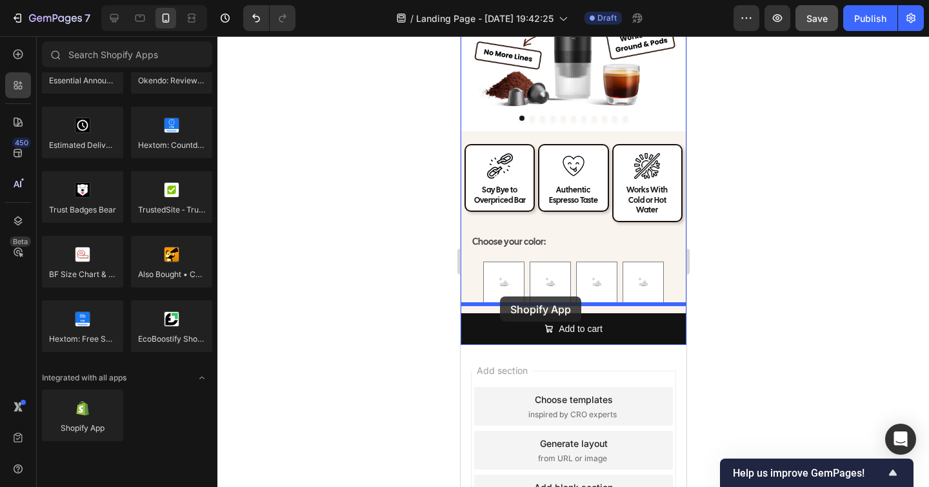
drag, startPoint x: 558, startPoint y: 453, endPoint x: 500, endPoint y: 297, distance: 166.6
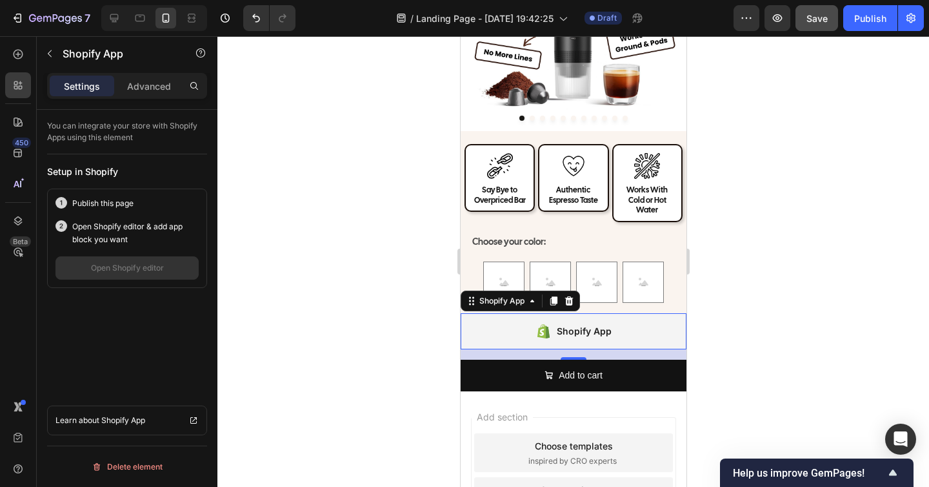
click at [520, 319] on div "Shopify App" at bounding box center [573, 331] width 226 height 36
click at [571, 296] on icon at bounding box center [569, 300] width 8 height 9
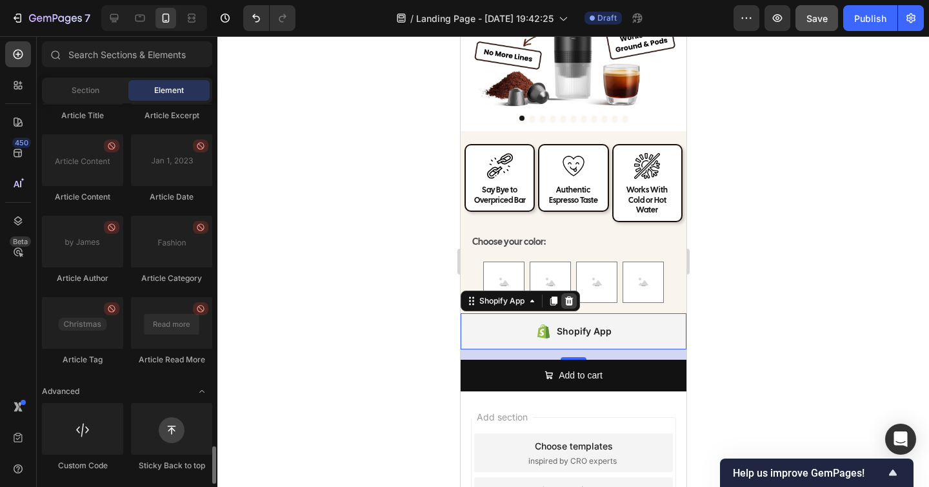
scroll to position [3445, 0]
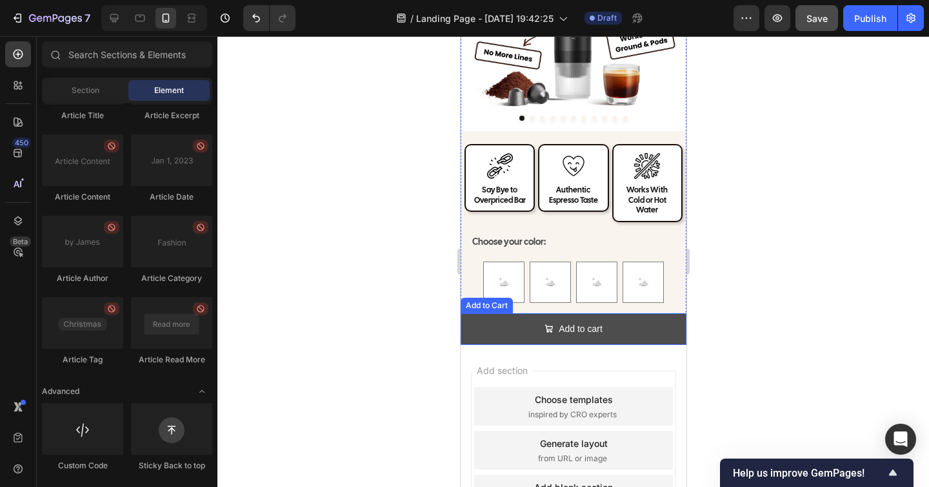
click at [509, 323] on button "Add to cart" at bounding box center [573, 329] width 226 height 32
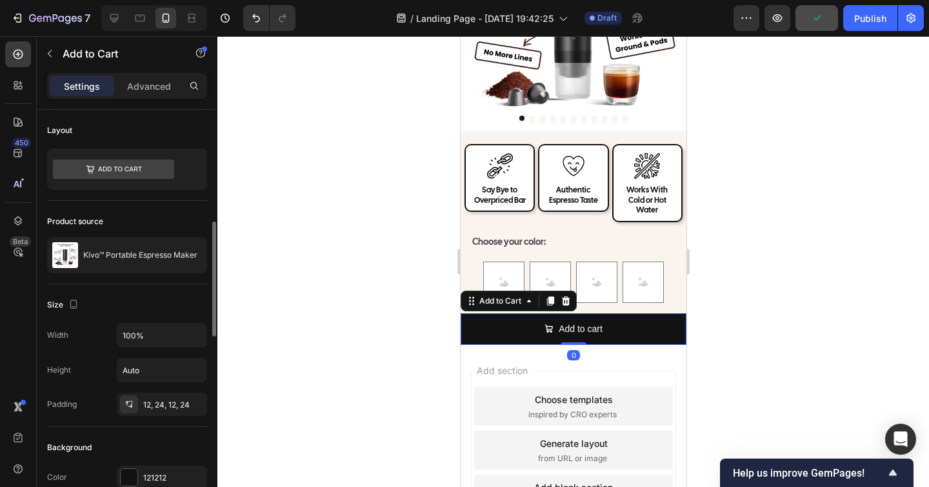
scroll to position [89, 0]
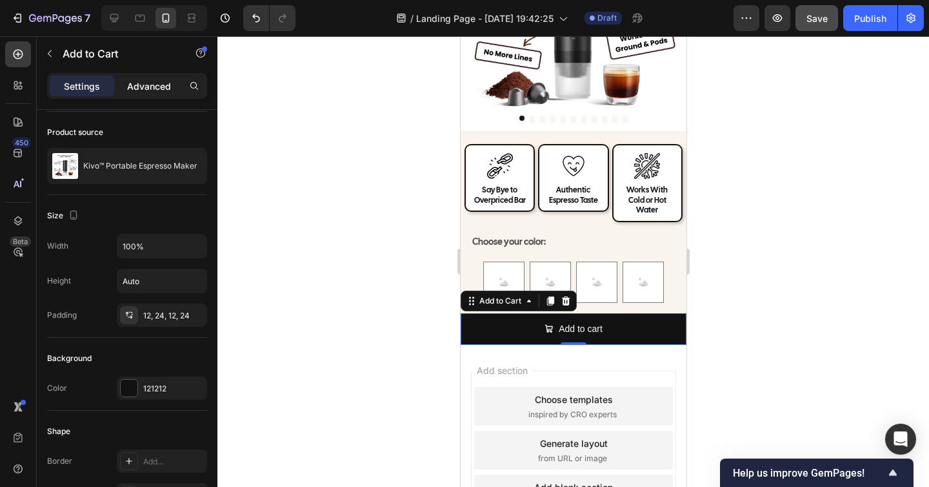
click at [132, 81] on p "Advanced" at bounding box center [149, 86] width 44 height 14
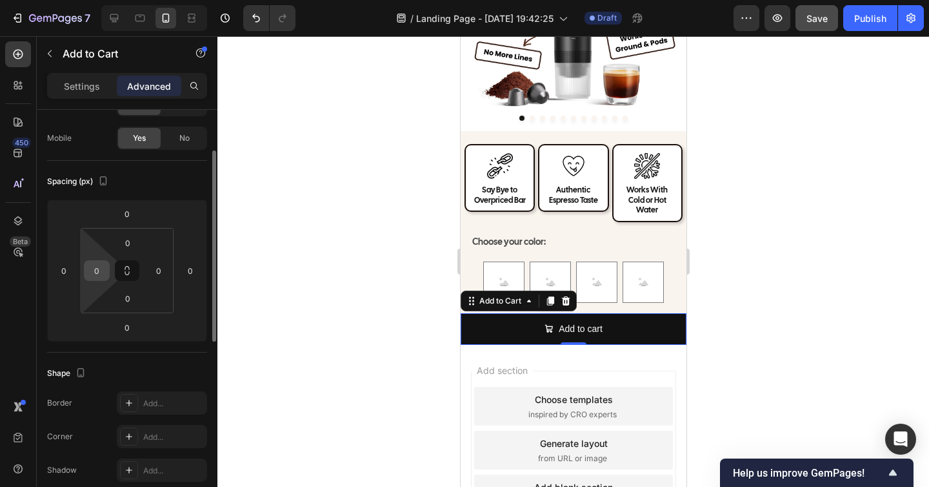
click at [95, 276] on input "0" at bounding box center [96, 270] width 19 height 19
type input "5"
type input "25"
click at [165, 272] on input "0" at bounding box center [158, 270] width 19 height 19
type input "25"
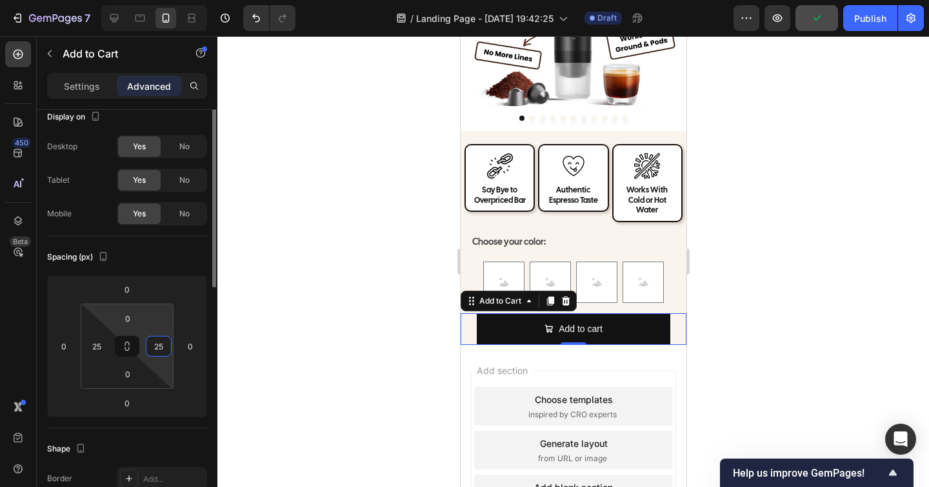
scroll to position [0, 0]
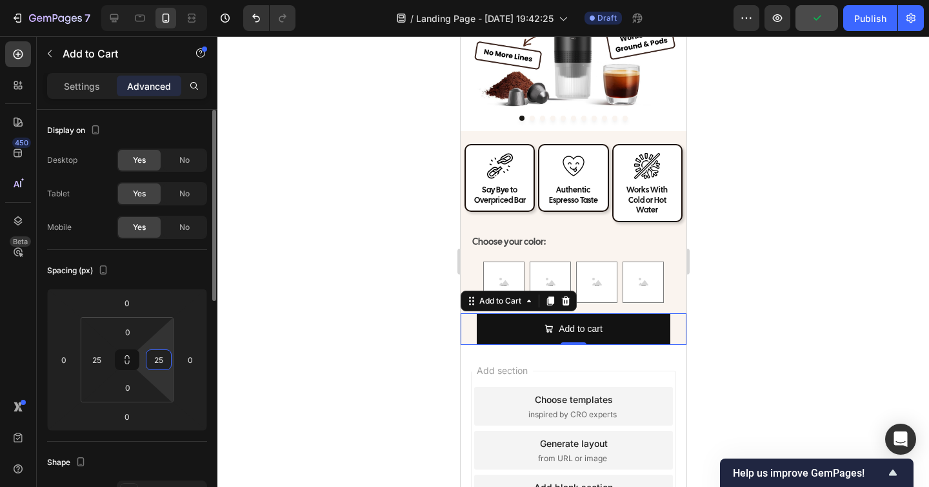
click at [94, 88] on p "Settings" at bounding box center [82, 86] width 36 height 14
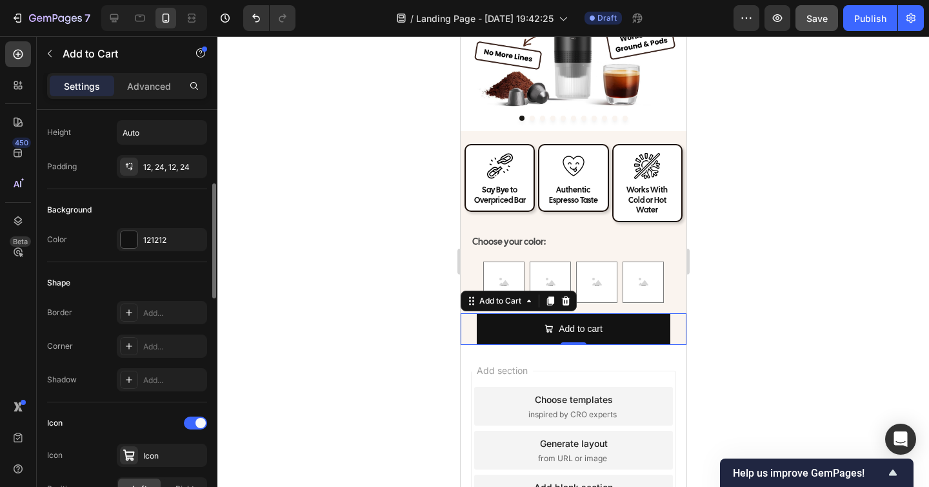
scroll to position [243, 0]
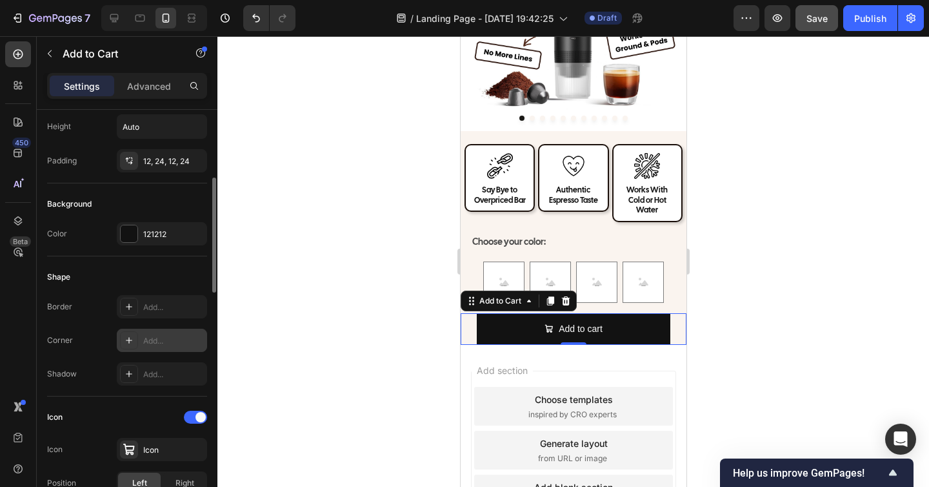
click at [152, 337] on div "Add..." at bounding box center [173, 341] width 61 height 12
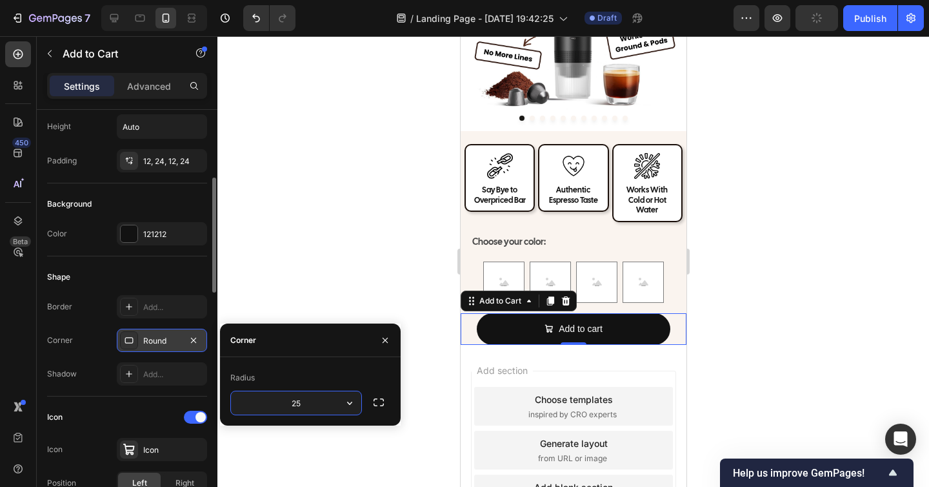
type input "2"
type input "1"
type input "8"
click at [152, 376] on div "Add..." at bounding box center [173, 375] width 61 height 12
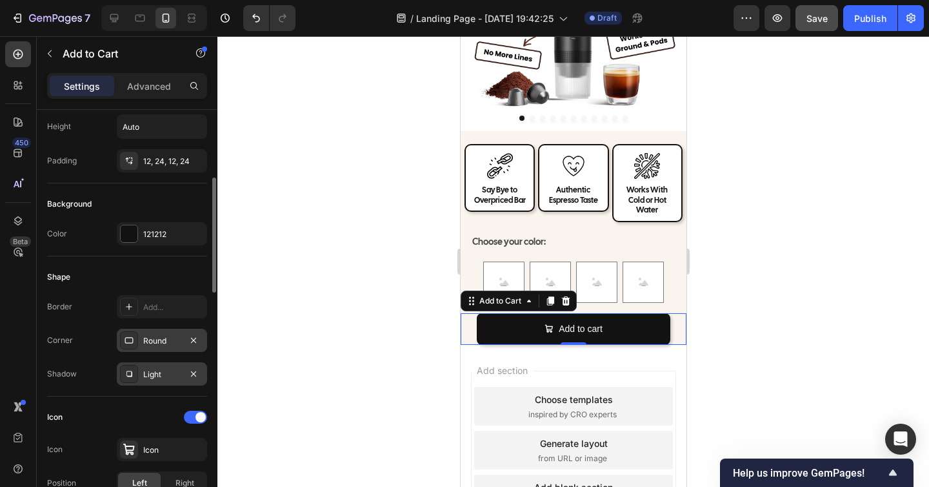
click at [134, 397] on div "Icon Icon Icon Position Left Right Gap 8" at bounding box center [127, 468] width 160 height 144
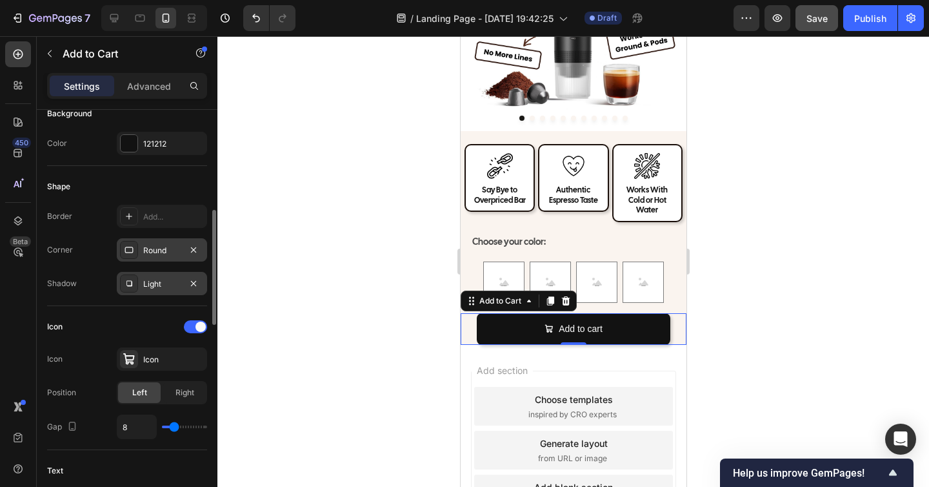
scroll to position [339, 0]
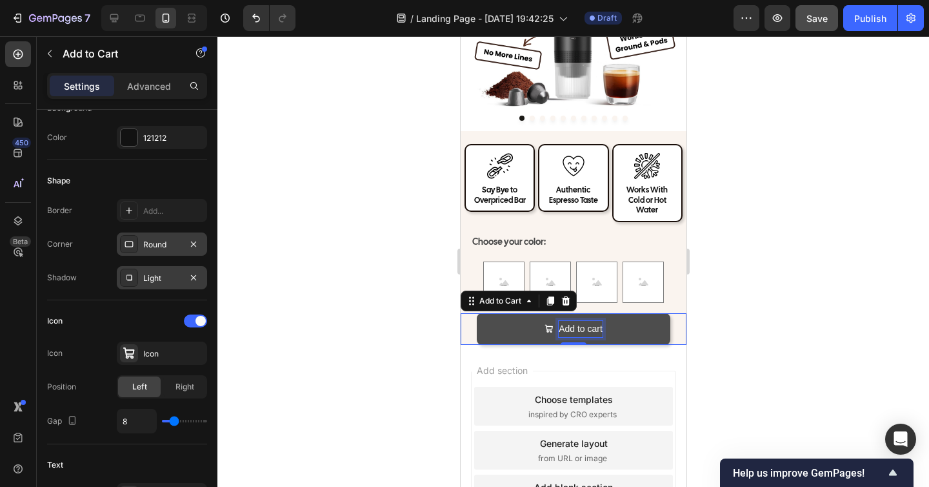
click at [577, 321] on div "Add to cart" at bounding box center [580, 329] width 44 height 16
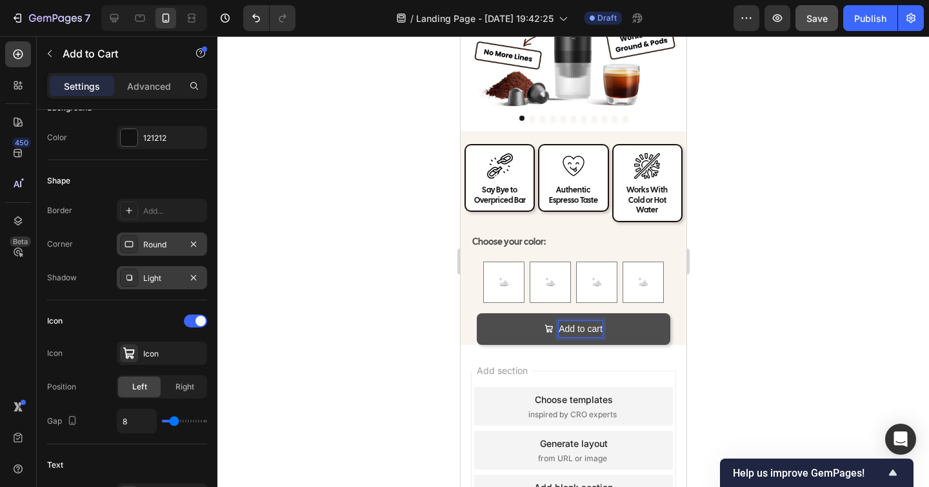
click at [577, 321] on p "Add to cart" at bounding box center [580, 329] width 44 height 16
click at [476, 313] on button "ADD" at bounding box center [573, 329] width 194 height 32
click at [476, 313] on button "ADD TO" at bounding box center [573, 329] width 194 height 32
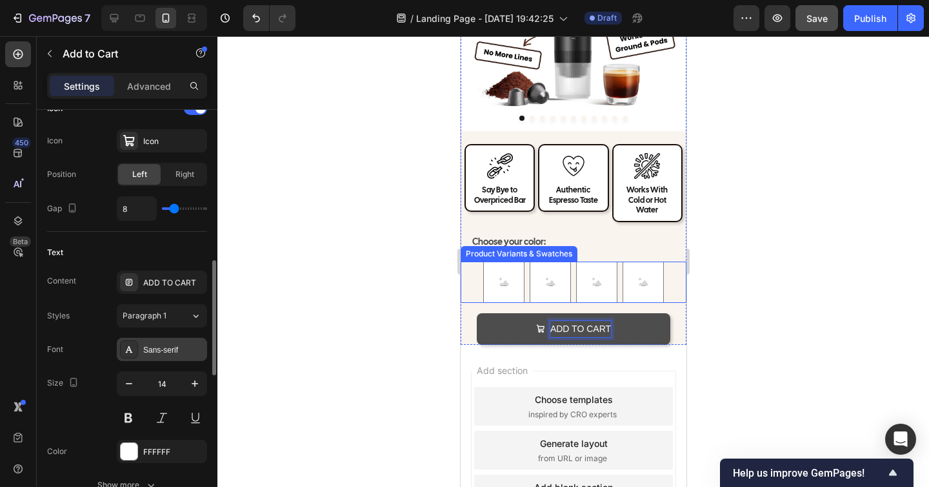
scroll to position [567, 0]
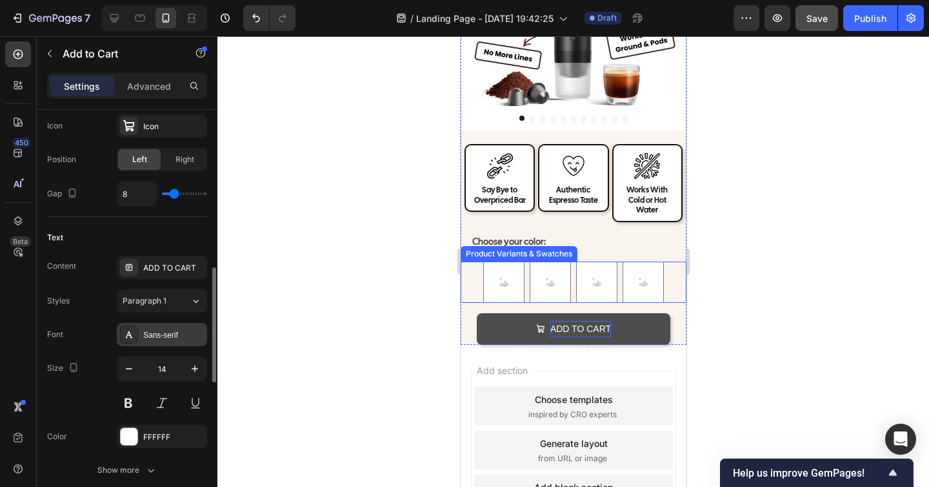
click at [165, 336] on div "Sans-serif" at bounding box center [173, 335] width 61 height 12
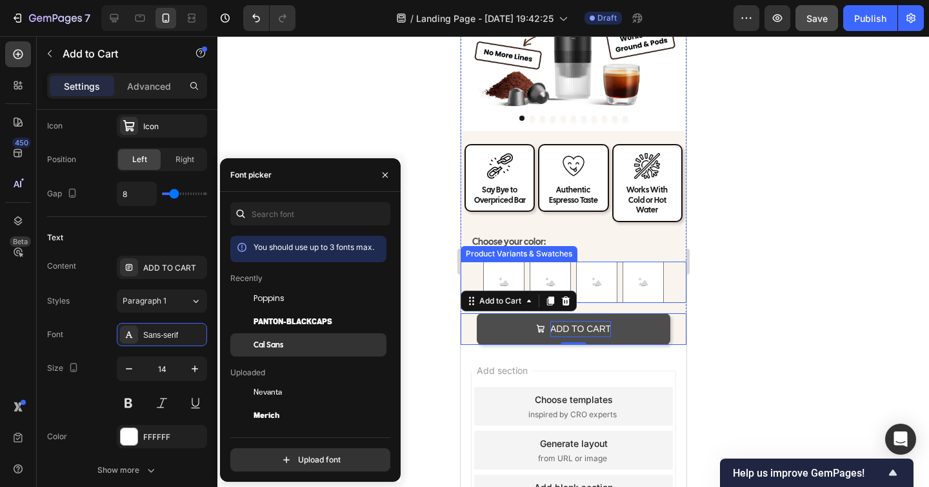
click at [287, 345] on div "Cal Sans" at bounding box center [319, 345] width 130 height 12
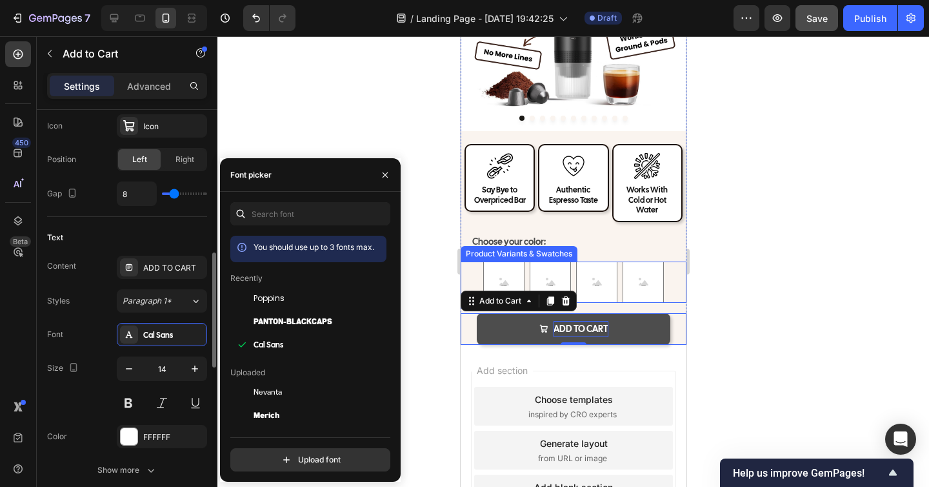
scroll to position [512, 0]
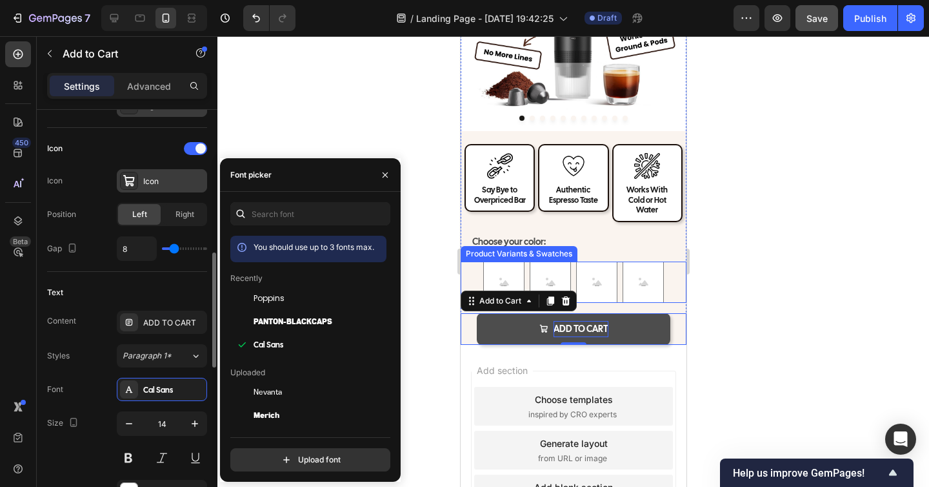
click at [164, 181] on div "Icon" at bounding box center [173, 182] width 61 height 12
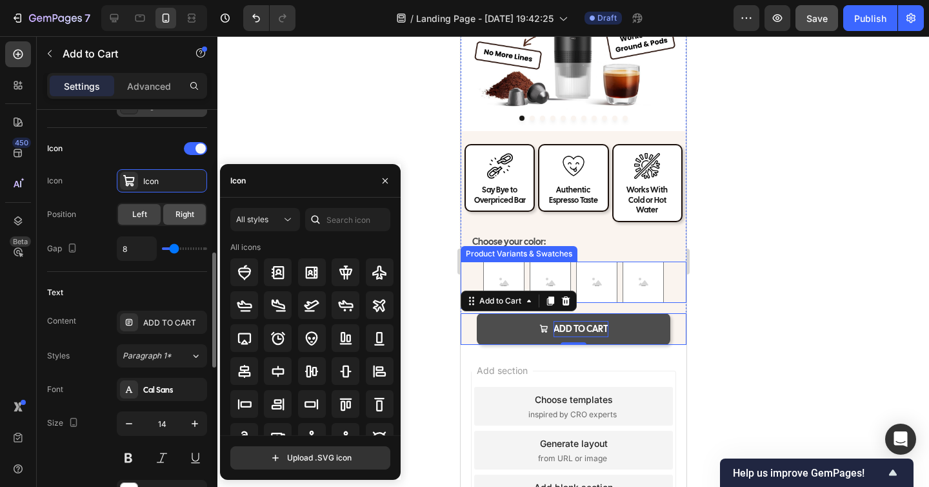
click at [188, 214] on span "Right" at bounding box center [185, 214] width 19 height 12
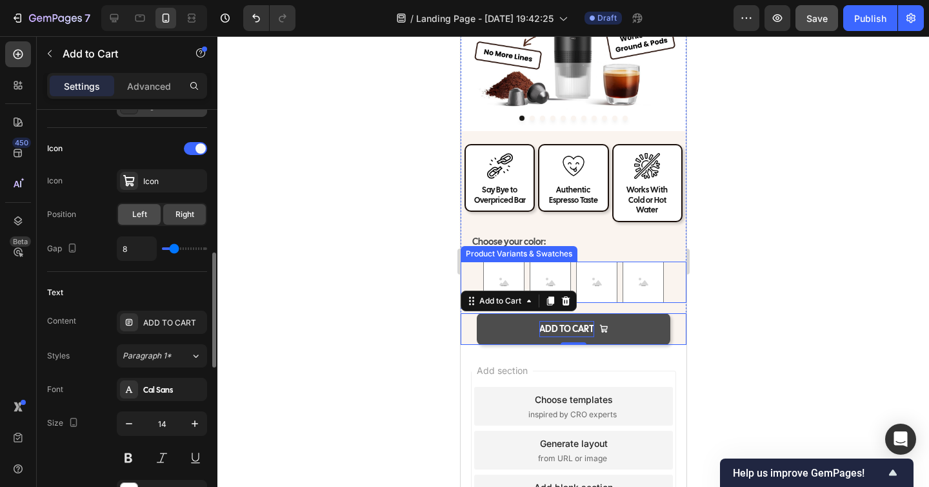
click at [157, 219] on div "Left" at bounding box center [139, 214] width 43 height 21
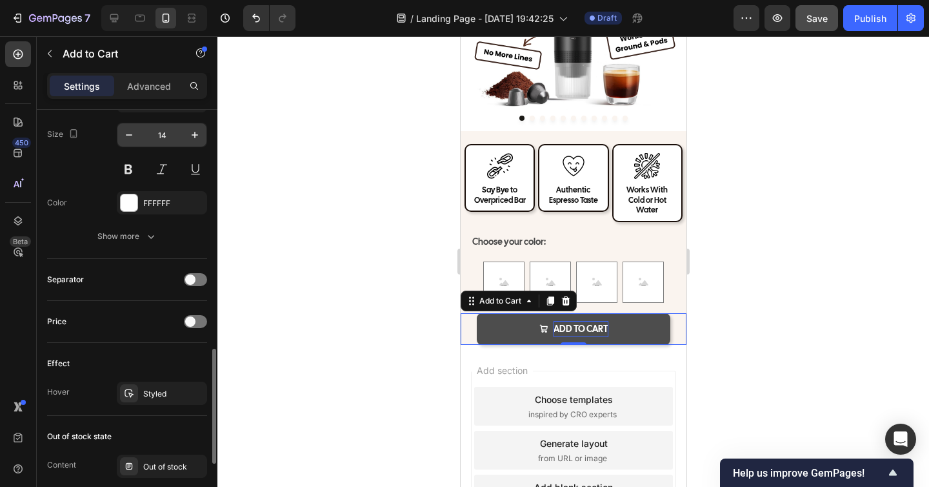
scroll to position [813, 0]
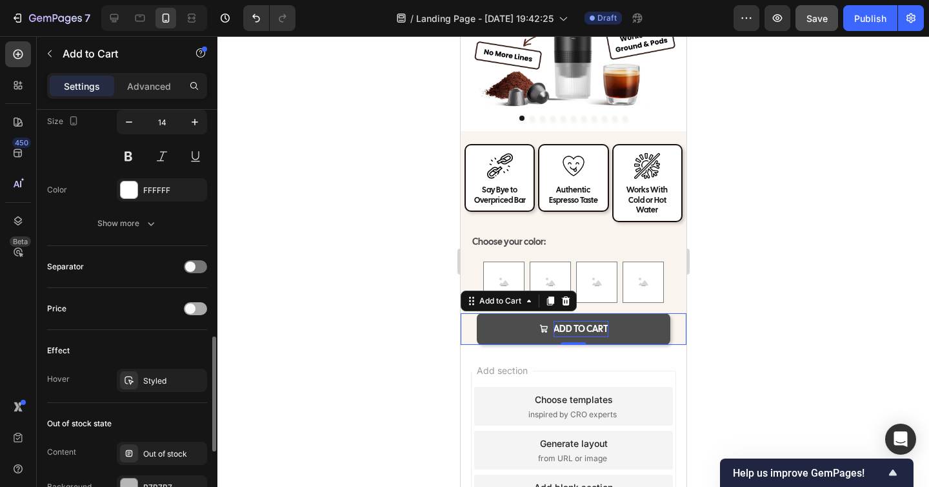
click at [199, 310] on div at bounding box center [195, 308] width 23 height 13
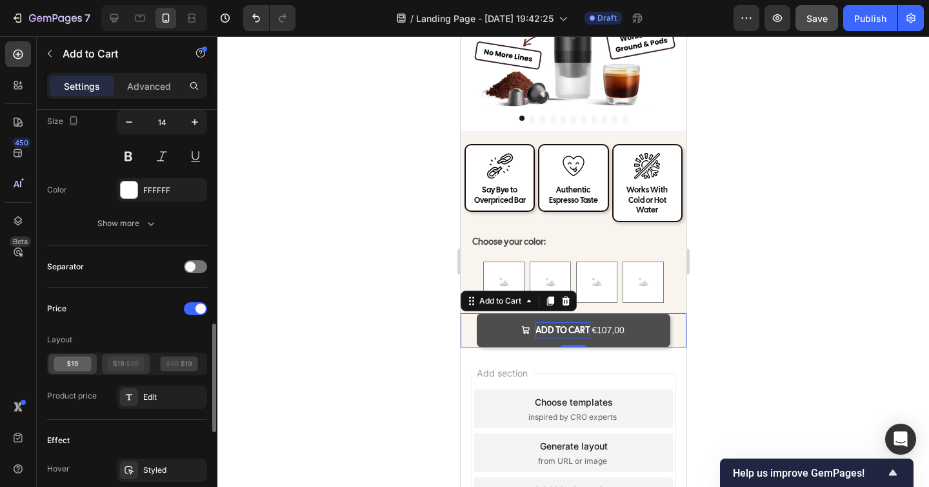
click at [135, 365] on icon at bounding box center [125, 363] width 37 height 15
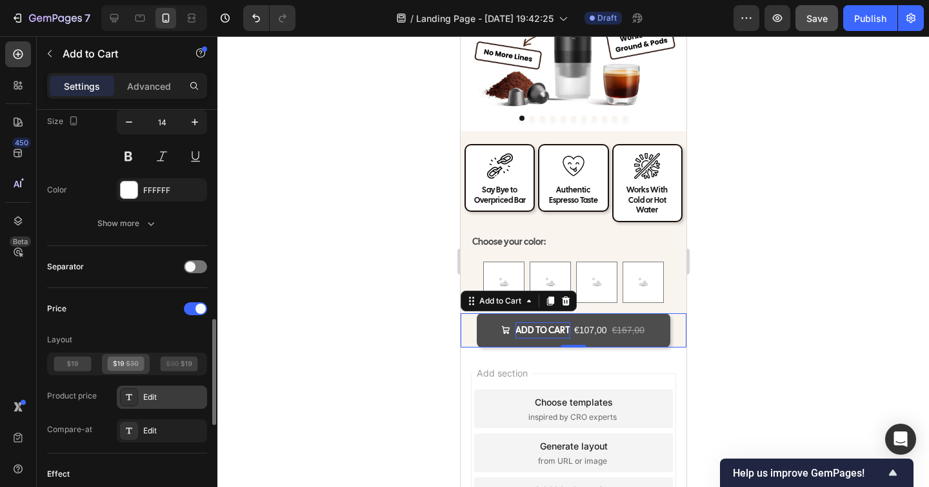
click at [161, 399] on div "Edit" at bounding box center [173, 397] width 61 height 12
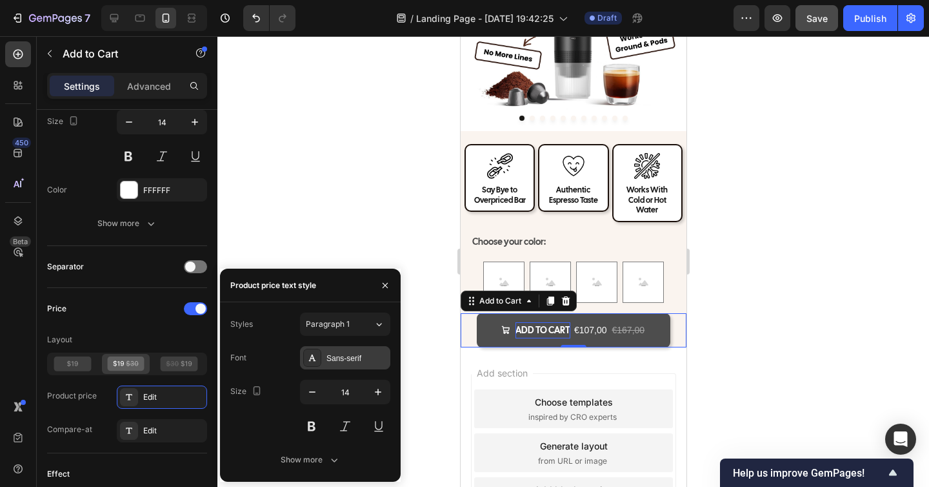
click at [345, 354] on div "Sans-serif" at bounding box center [357, 358] width 61 height 12
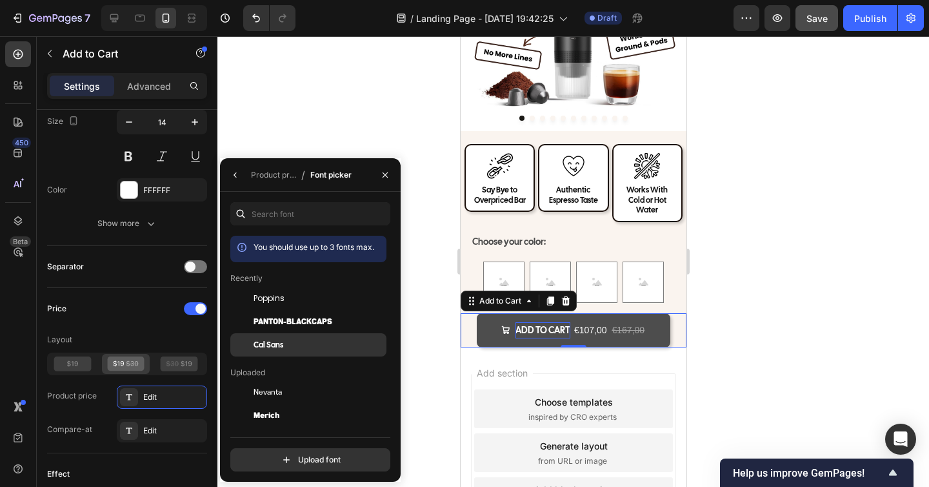
click at [316, 340] on div "Cal Sans" at bounding box center [319, 345] width 130 height 12
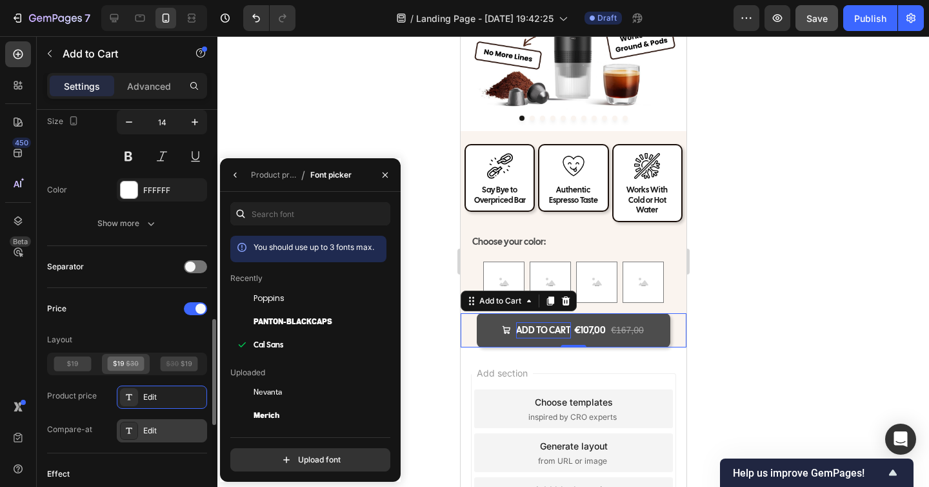
click at [170, 432] on div "Edit" at bounding box center [173, 431] width 61 height 12
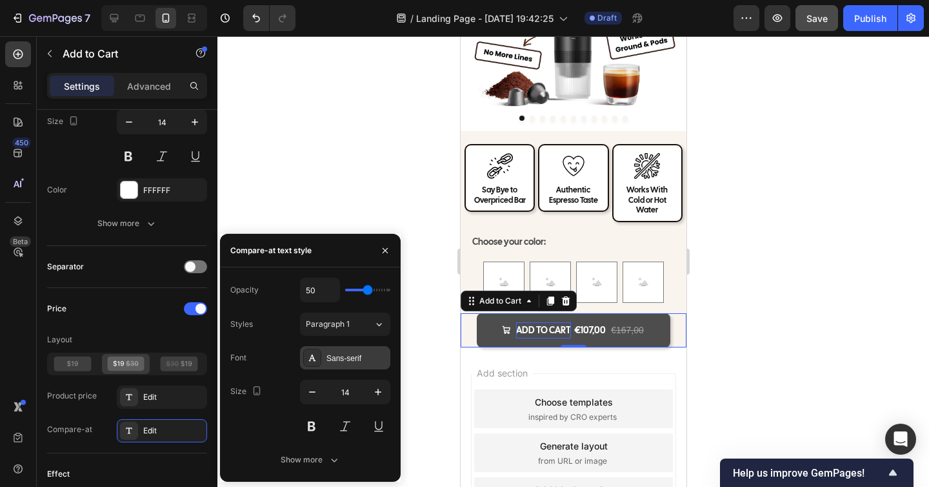
click at [335, 356] on div "Sans-serif" at bounding box center [357, 358] width 61 height 12
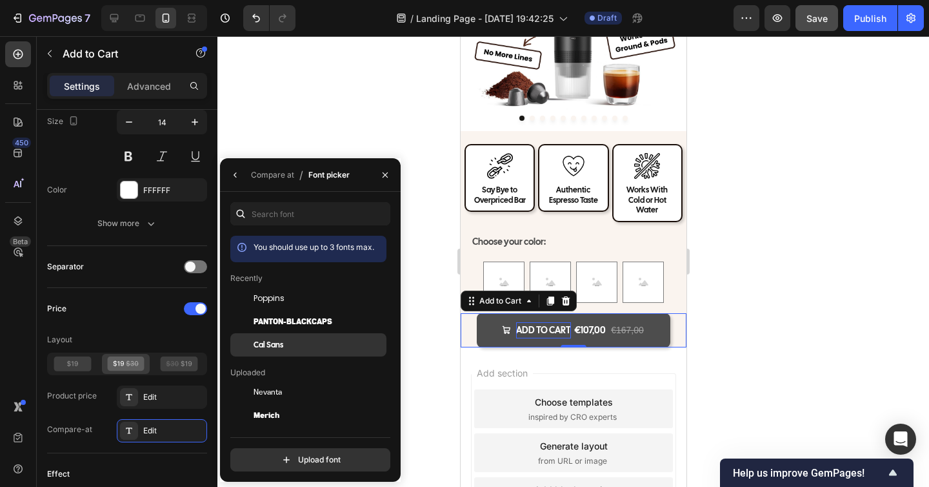
click at [287, 345] on div "Cal Sans" at bounding box center [319, 345] width 130 height 12
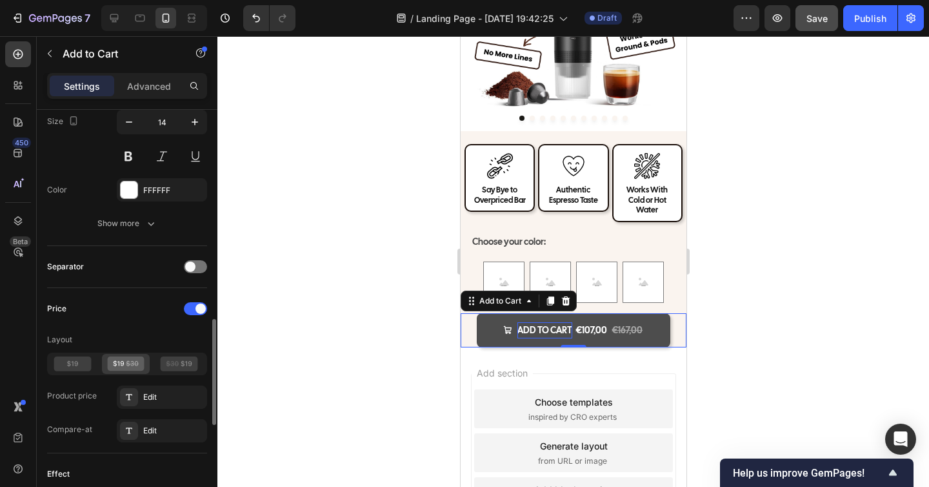
click at [127, 327] on div "Price Layout Product price Edit Compare-at Edit" at bounding box center [127, 370] width 160 height 144
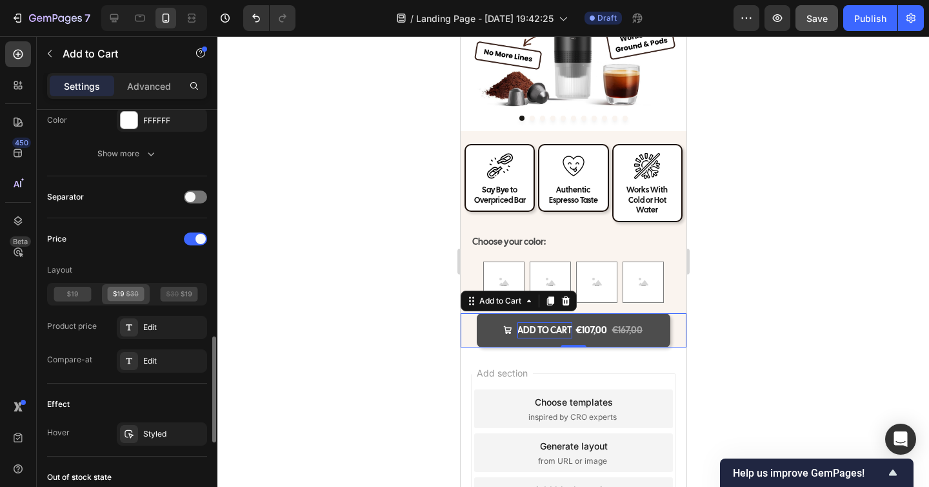
scroll to position [884, 0]
click at [182, 285] on div at bounding box center [179, 293] width 48 height 20
click at [775, 302] on div at bounding box center [574, 261] width 712 height 451
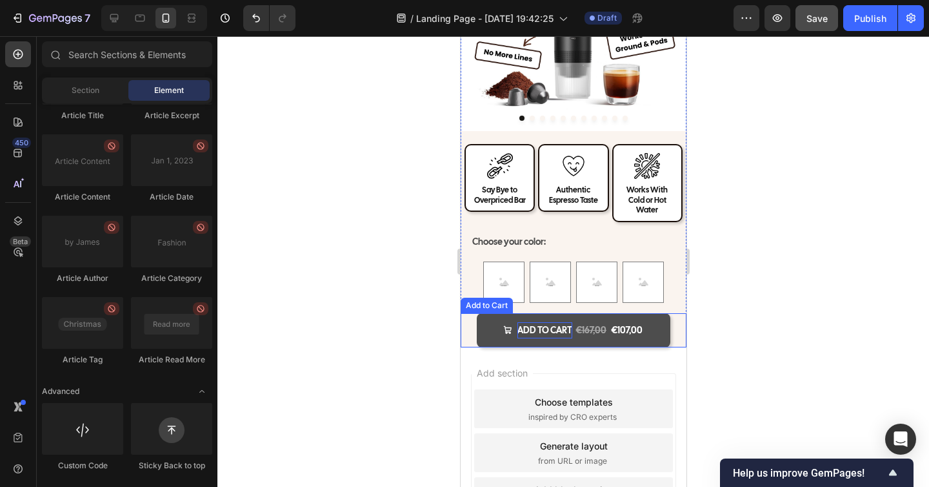
click at [505, 325] on icon "ADD TO CART" at bounding box center [507, 329] width 9 height 9
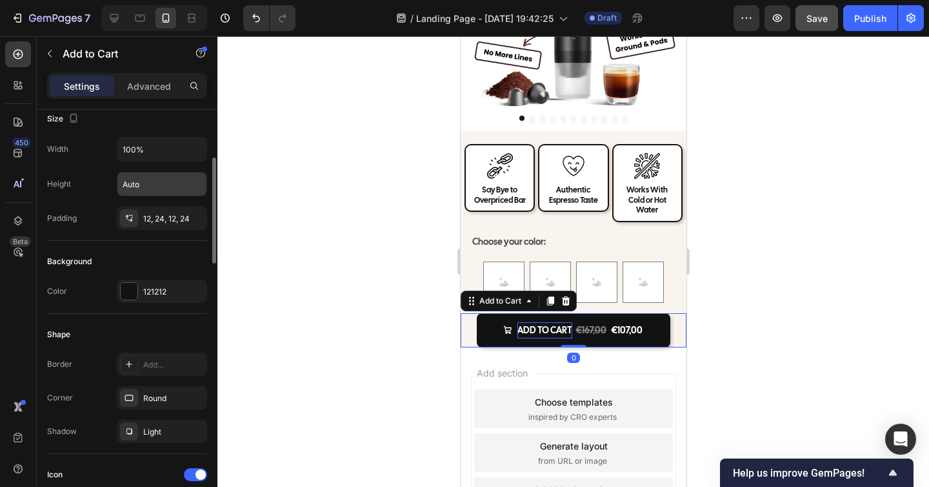
scroll to position [334, 0]
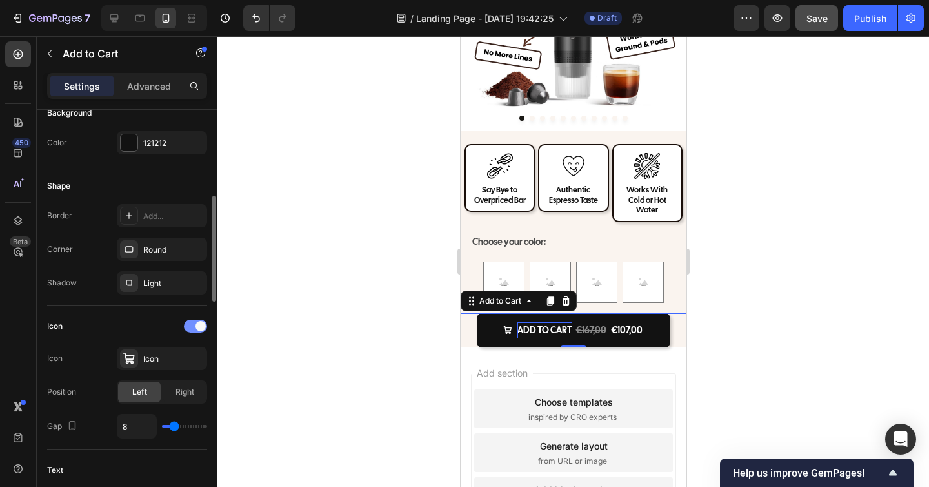
click at [191, 330] on div at bounding box center [195, 325] width 23 height 13
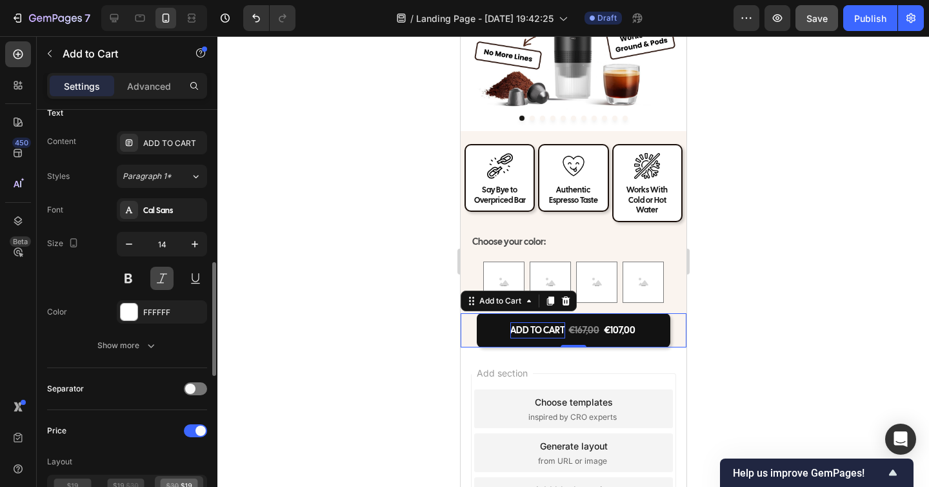
scroll to position [590, 0]
click at [119, 336] on button "Show more" at bounding box center [127, 344] width 160 height 23
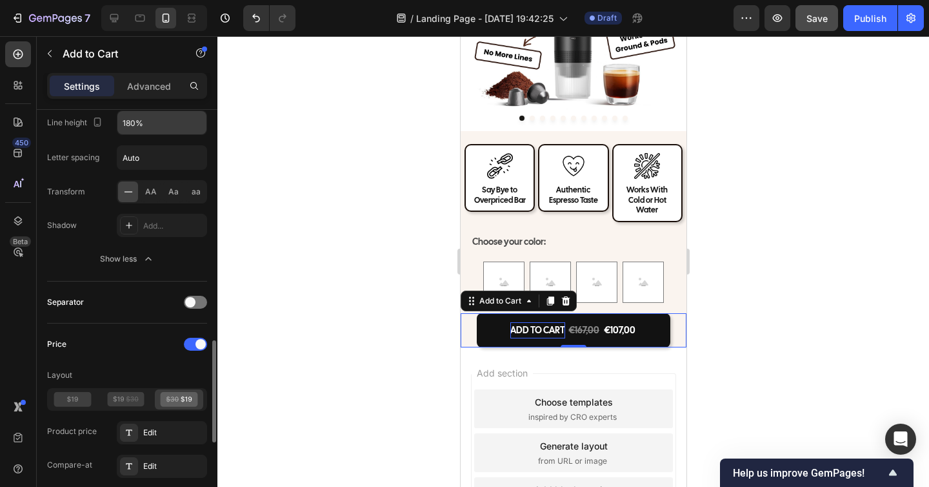
scroll to position [886, 0]
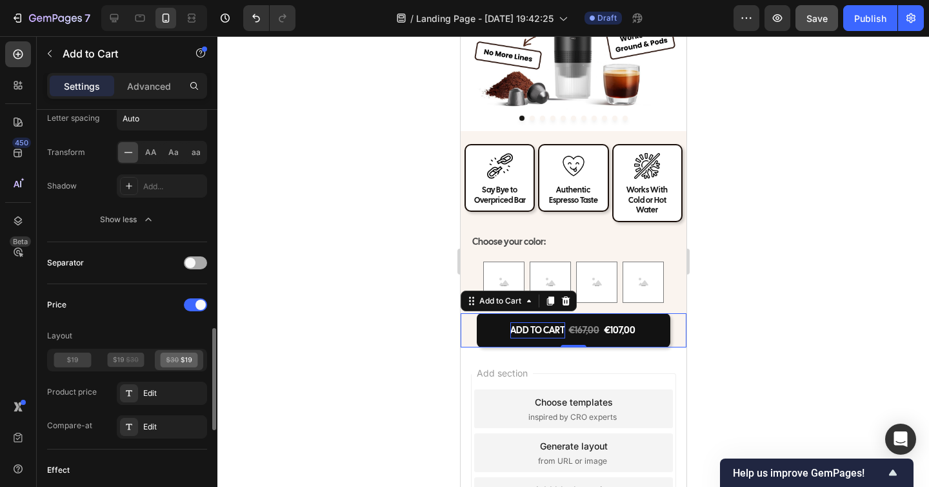
click at [194, 261] on span at bounding box center [190, 263] width 10 height 10
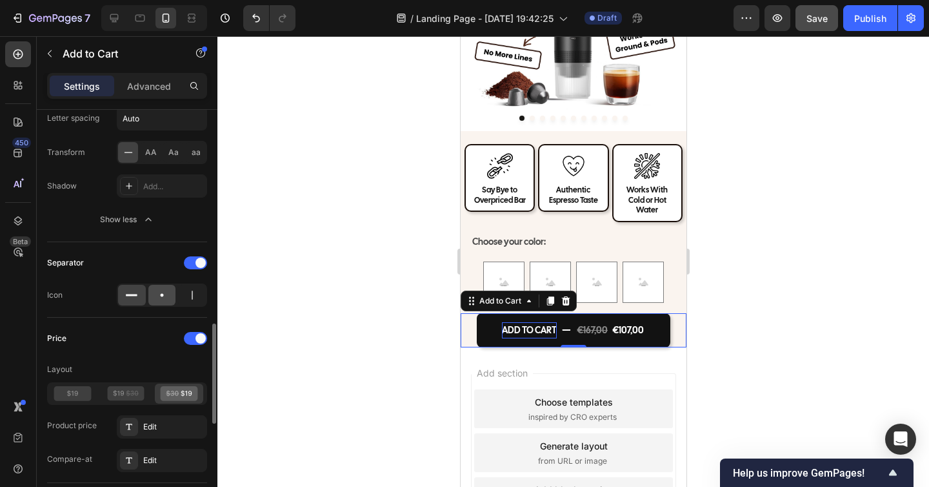
click at [165, 294] on icon at bounding box center [162, 295] width 13 height 13
click at [190, 292] on icon at bounding box center [192, 295] width 13 height 13
click at [166, 300] on icon at bounding box center [162, 295] width 13 height 13
click at [400, 330] on div at bounding box center [574, 261] width 712 height 451
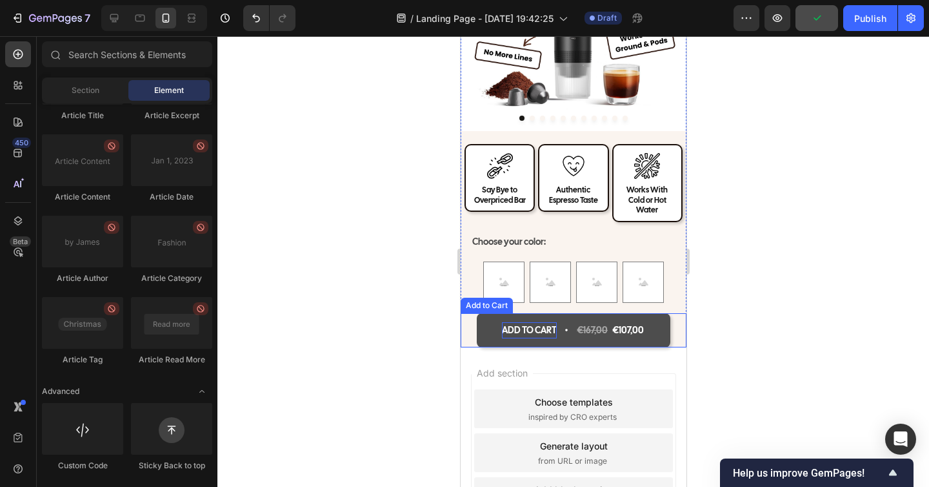
click at [556, 330] on button "ADD TO CART €167,00 €107,00" at bounding box center [573, 330] width 194 height 34
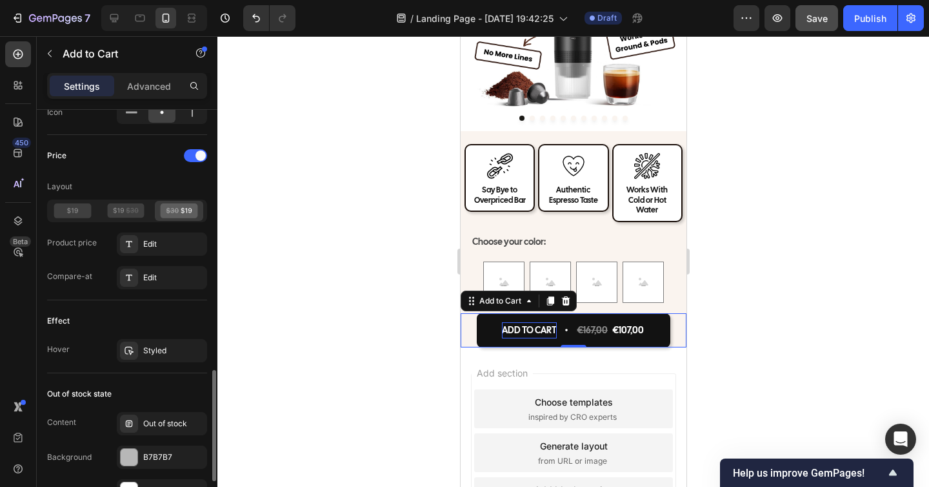
scroll to position [913, 0]
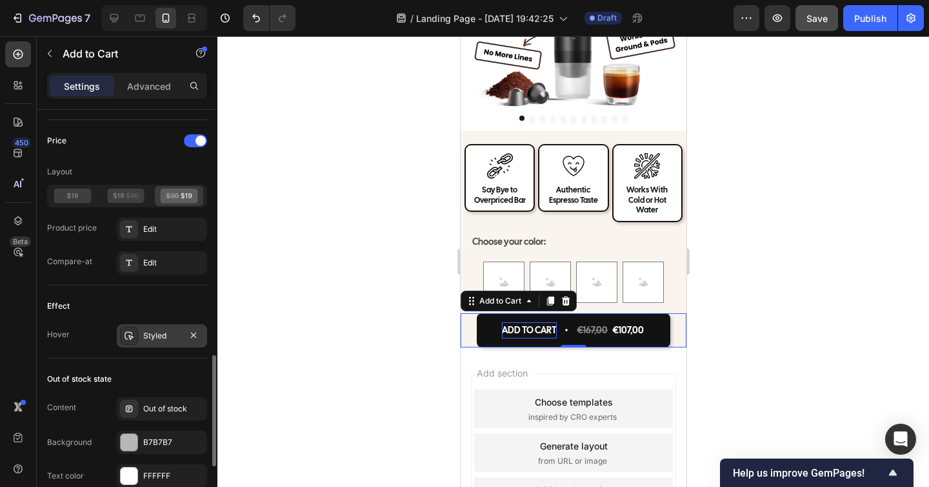
click at [171, 338] on div "Styled" at bounding box center [161, 336] width 37 height 12
click at [167, 359] on div "Out of stock state Content Out of stock Background B7B7B7 Text color FFFFFF Sho…" at bounding box center [127, 445] width 160 height 174
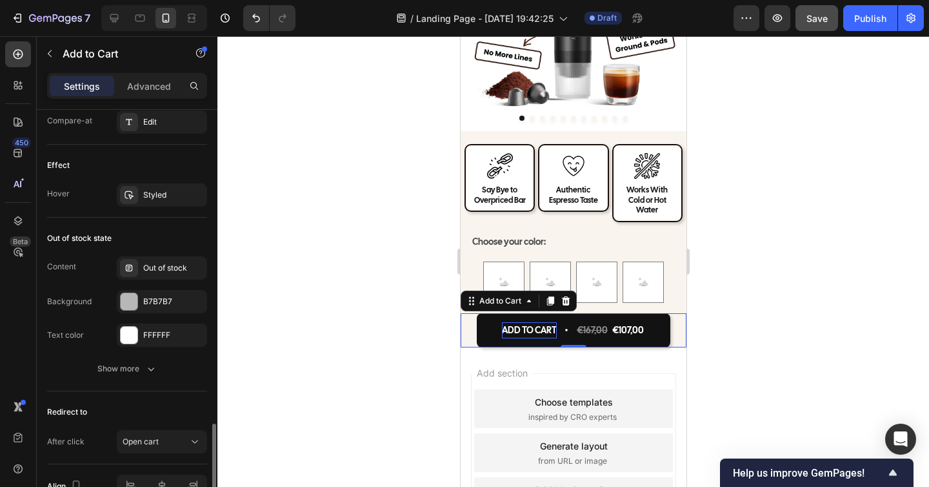
scroll to position [1083, 0]
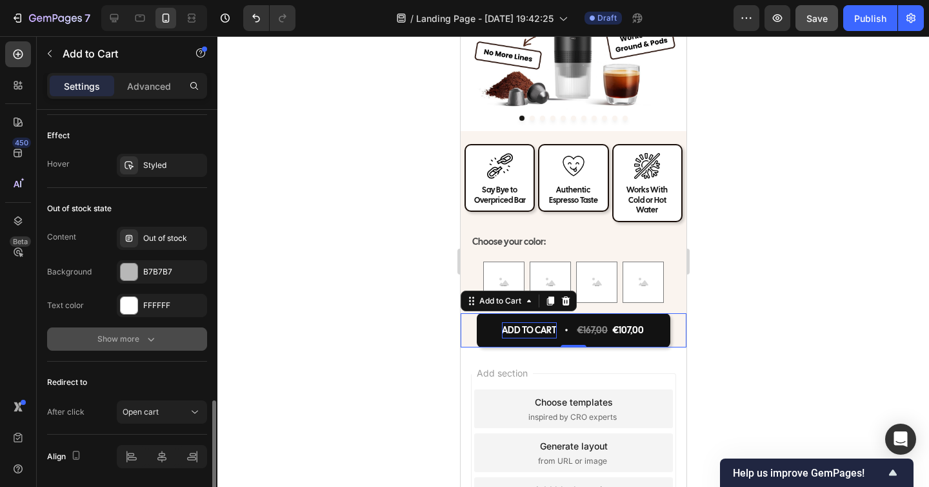
click at [143, 341] on div "Show more" at bounding box center [127, 338] width 60 height 13
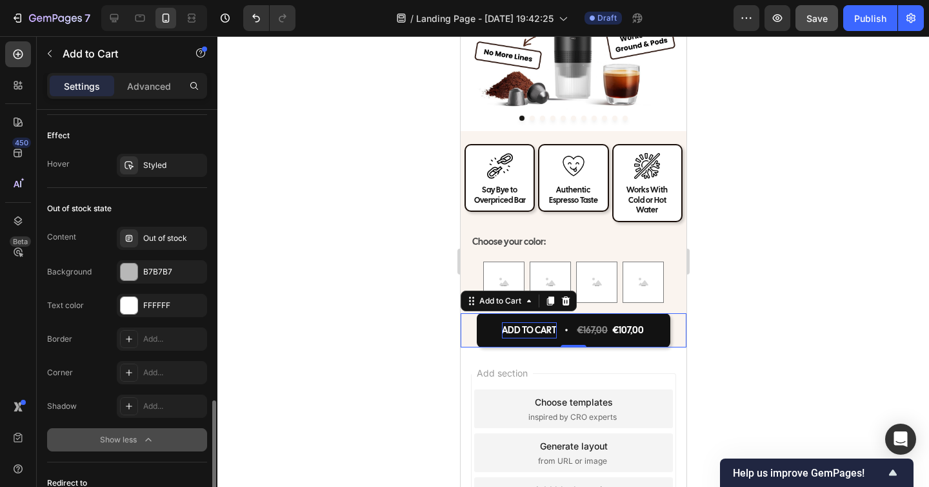
click at [145, 441] on icon "button" at bounding box center [148, 439] width 13 height 13
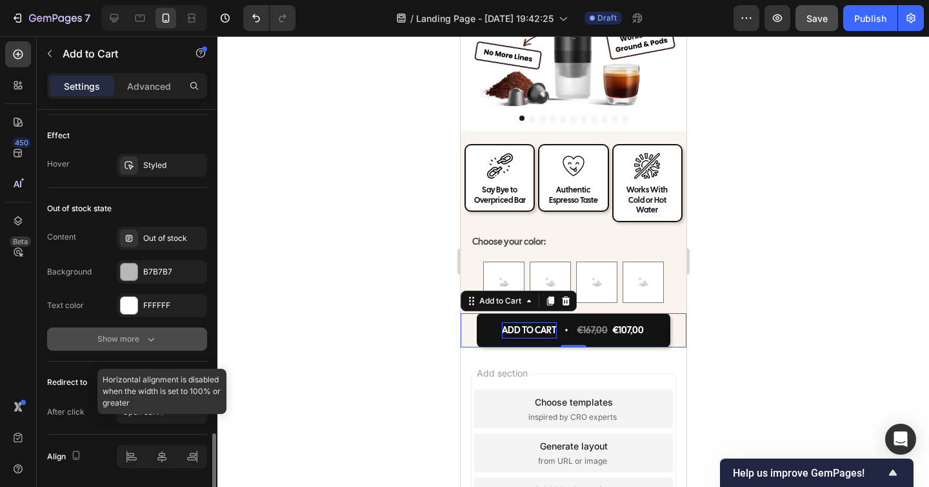
scroll to position [1126, 0]
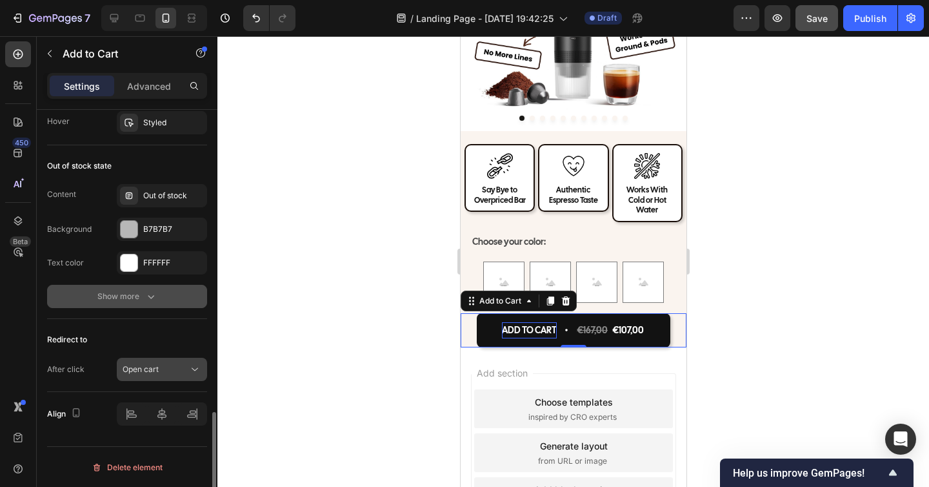
click at [141, 367] on span "Open cart" at bounding box center [141, 369] width 36 height 10
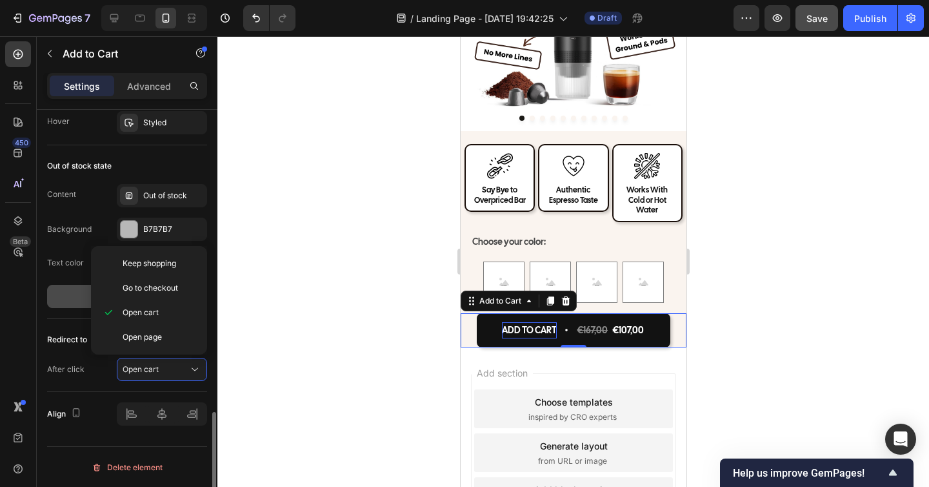
click at [112, 383] on div "Redirect to After click Open cart" at bounding box center [127, 355] width 160 height 73
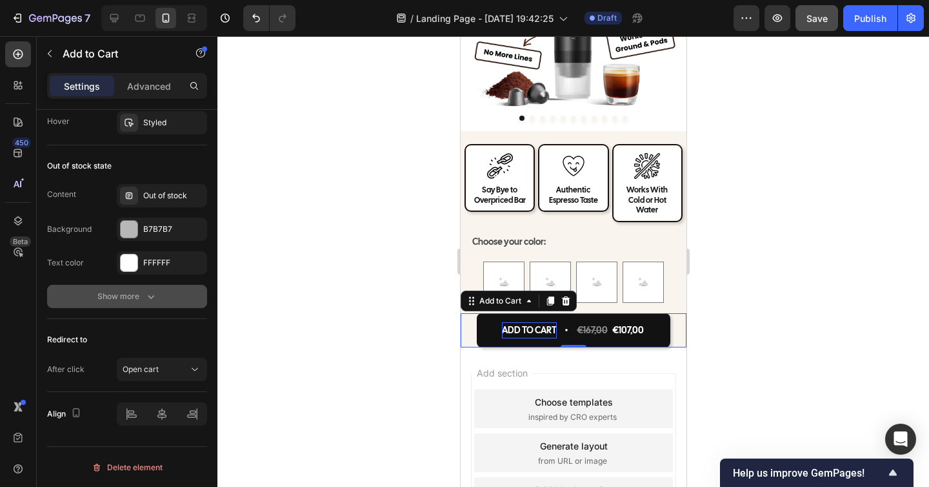
click at [779, 369] on div at bounding box center [574, 261] width 712 height 451
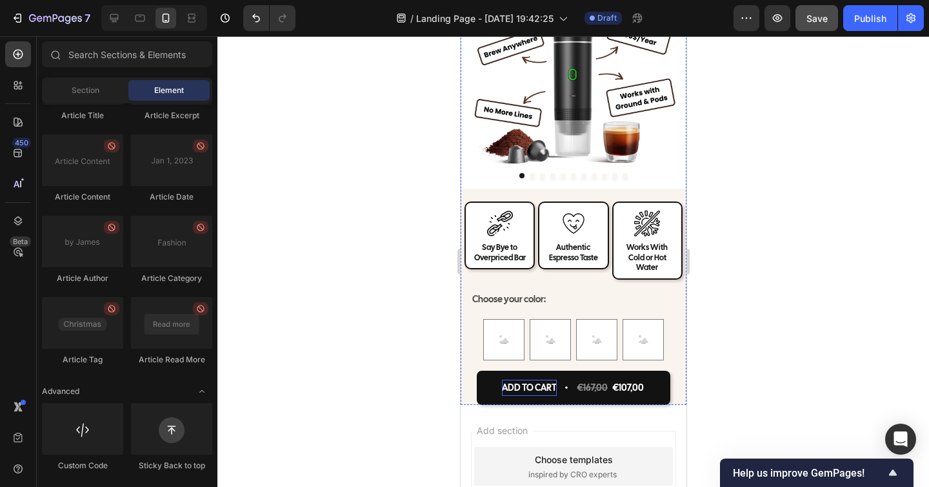
scroll to position [4546, 0]
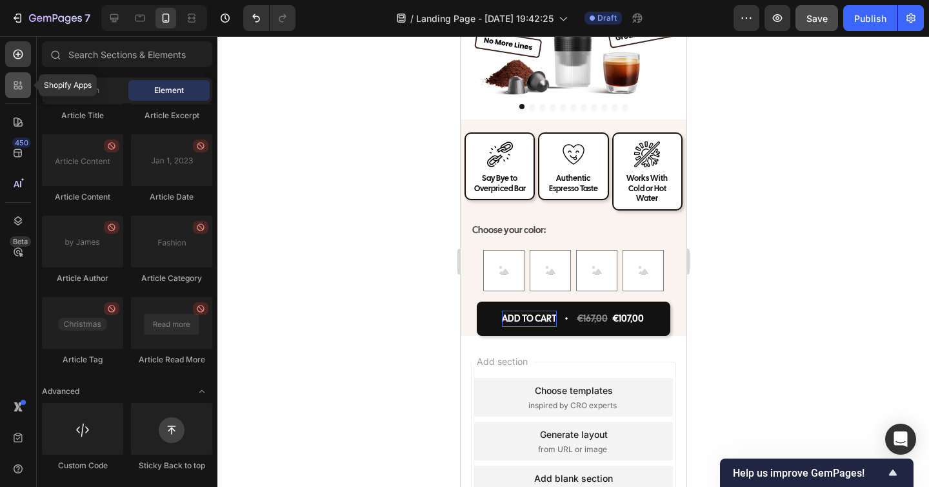
click at [10, 85] on div at bounding box center [18, 85] width 26 height 26
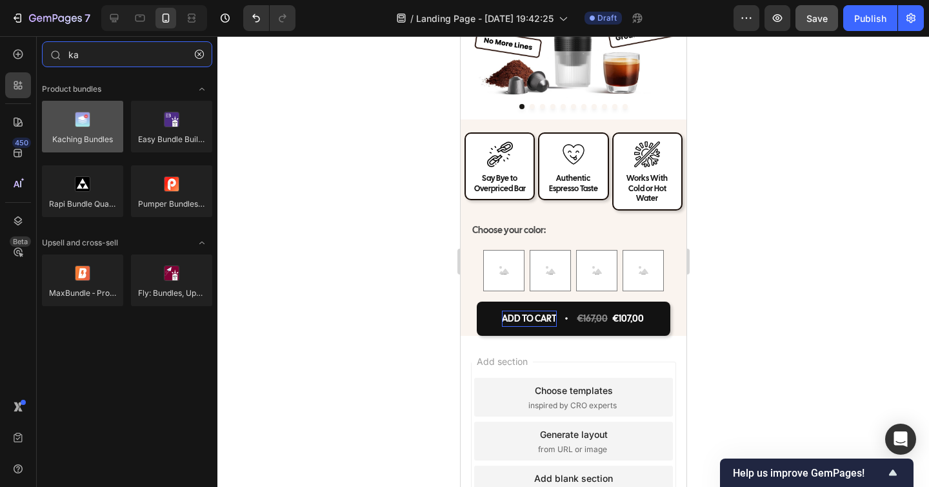
type input "ka"
click at [99, 128] on div at bounding box center [82, 127] width 81 height 52
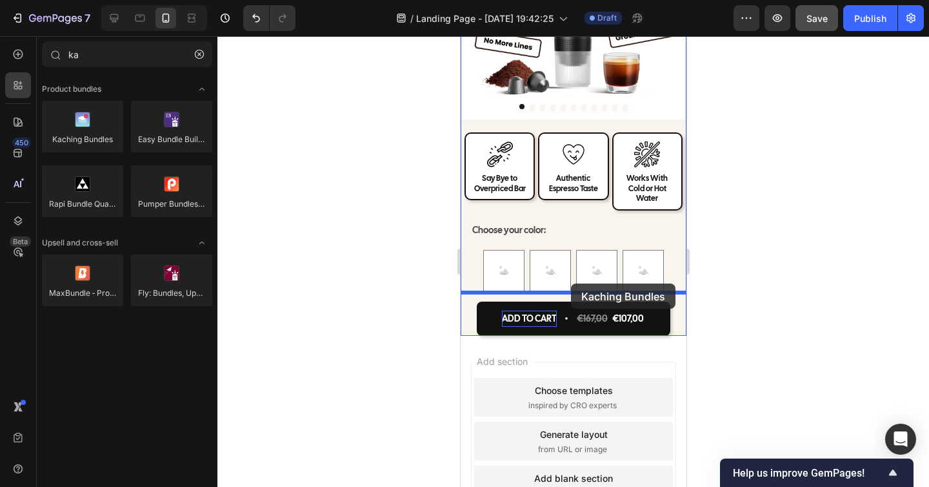
drag, startPoint x: 559, startPoint y: 165, endPoint x: 571, endPoint y: 283, distance: 119.3
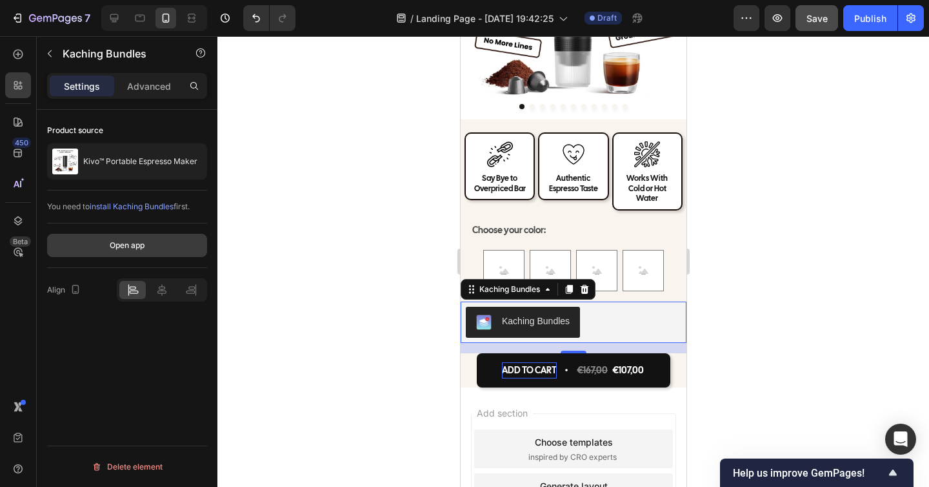
click at [128, 250] on div "Open app" at bounding box center [127, 245] width 35 height 12
click at [152, 90] on p "Advanced" at bounding box center [149, 86] width 44 height 14
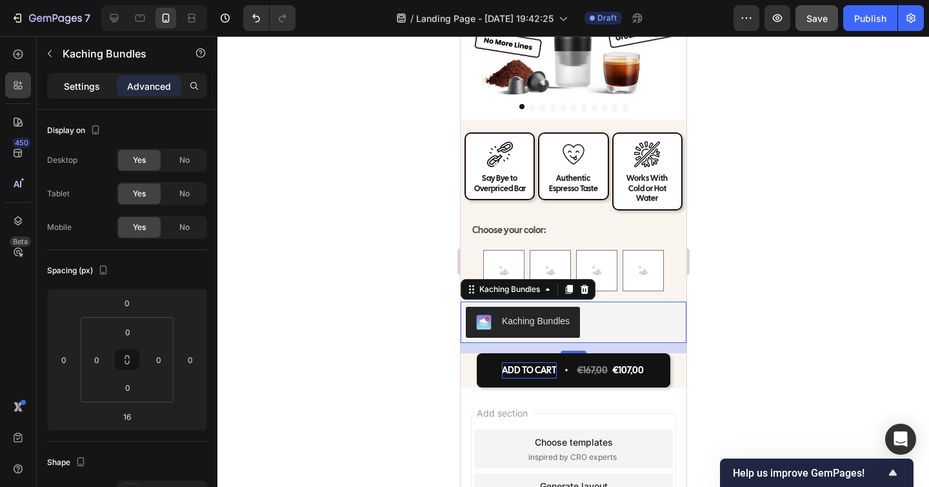
drag, startPoint x: 96, startPoint y: 79, endPoint x: 100, endPoint y: 92, distance: 14.3
click at [96, 79] on p "Settings" at bounding box center [82, 86] width 36 height 14
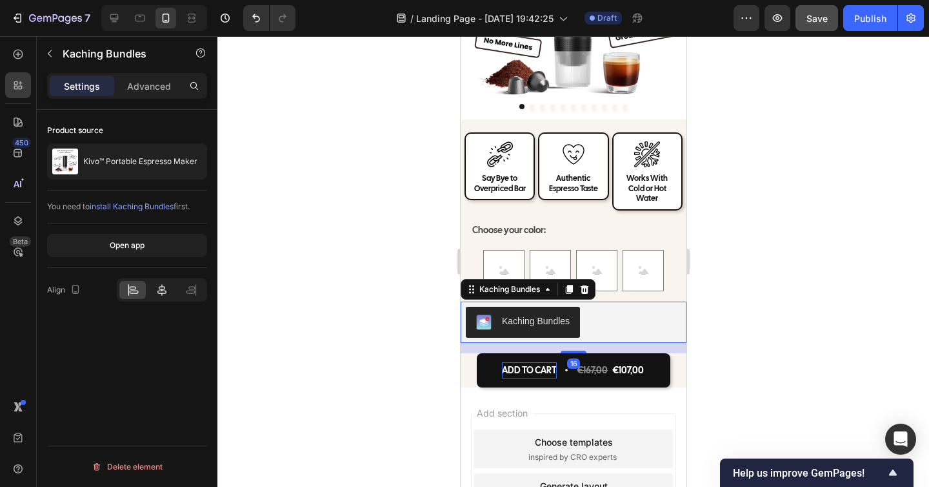
click at [163, 283] on icon at bounding box center [162, 289] width 13 height 13
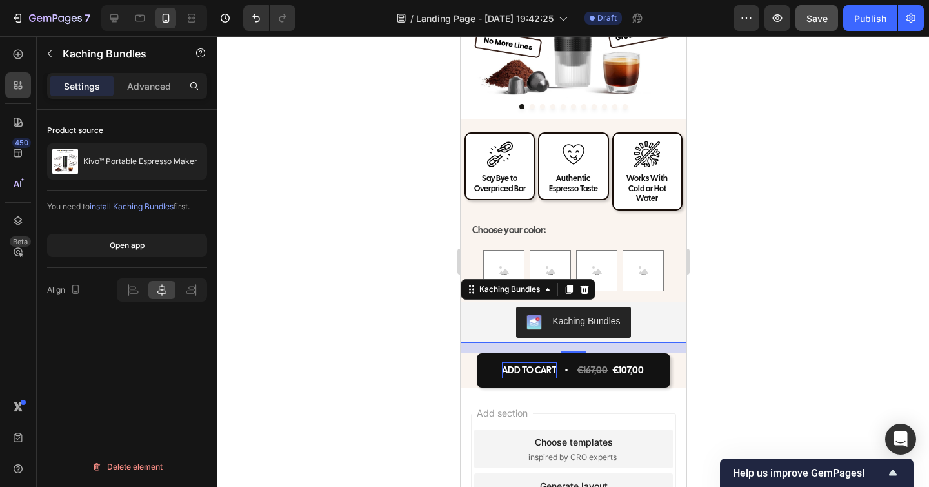
click at [777, 317] on div at bounding box center [574, 261] width 712 height 451
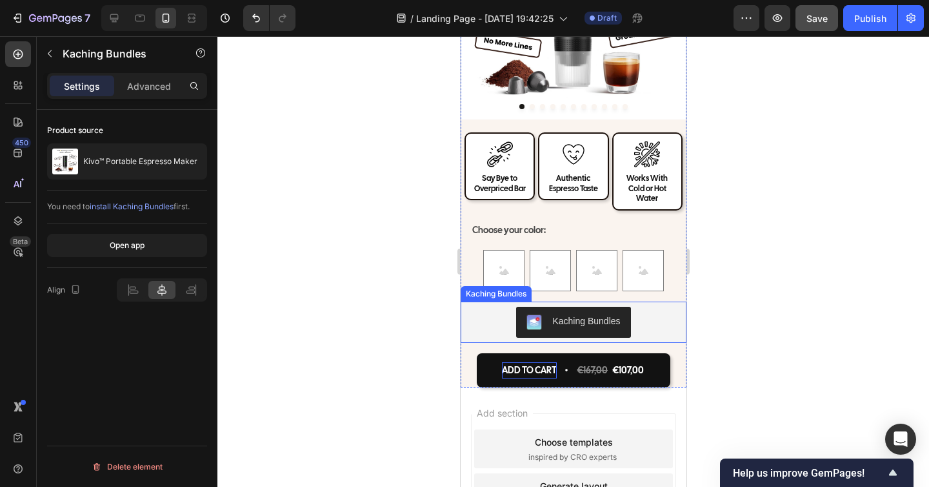
click at [593, 314] on div "Kaching Bundles" at bounding box center [586, 321] width 68 height 14
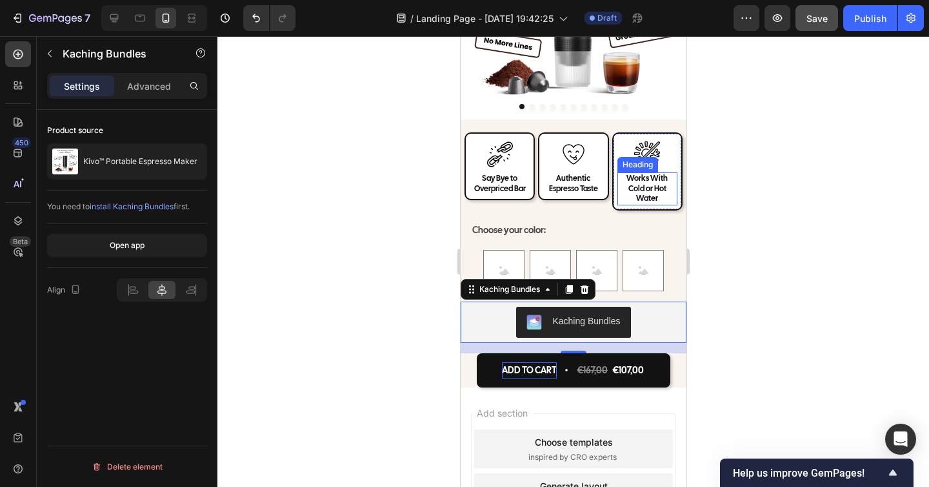
click at [906, 261] on div at bounding box center [574, 261] width 712 height 451
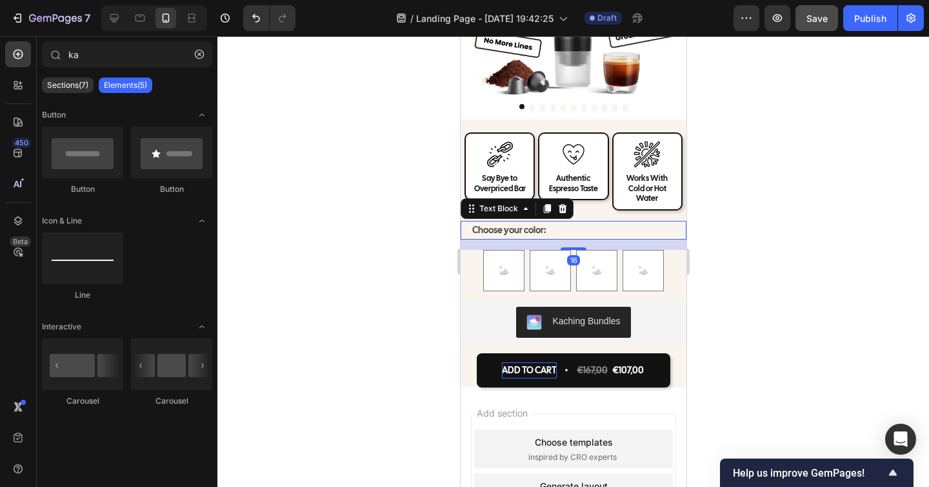
click at [522, 222] on p "Choose your color:" at bounding box center [578, 230] width 213 height 16
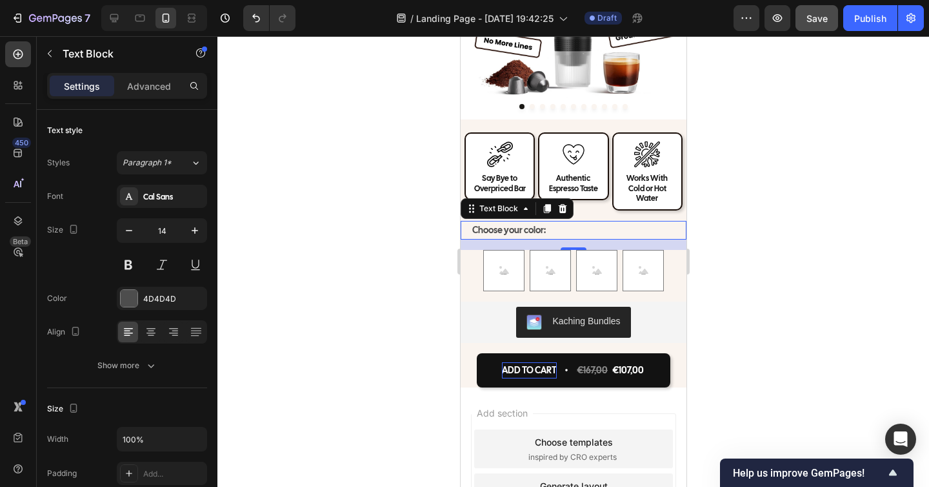
click at [467, 222] on div "Choose your color: Text Block 16" at bounding box center [573, 230] width 226 height 19
click at [469, 239] on div "16" at bounding box center [573, 244] width 226 height 10
click at [716, 238] on div at bounding box center [574, 261] width 712 height 451
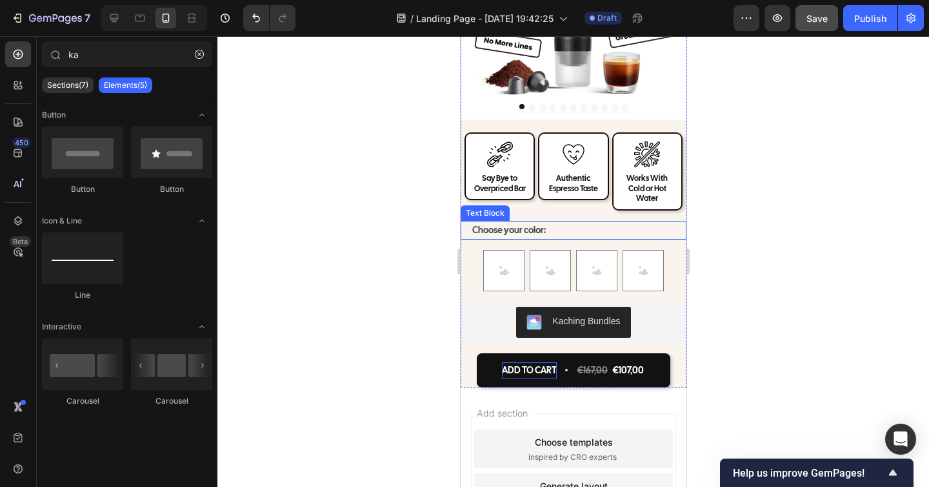
click at [682, 222] on p "Choose your color:" at bounding box center [578, 230] width 213 height 16
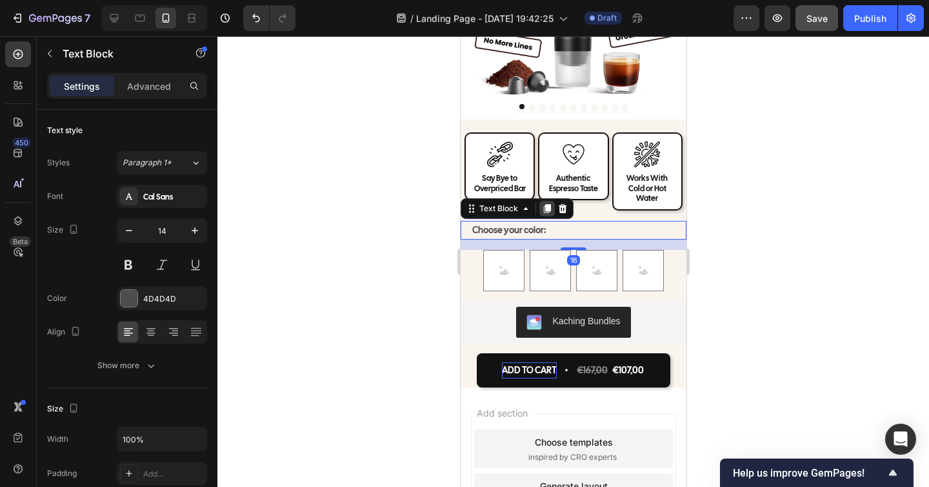
click at [545, 204] on icon at bounding box center [546, 208] width 7 height 9
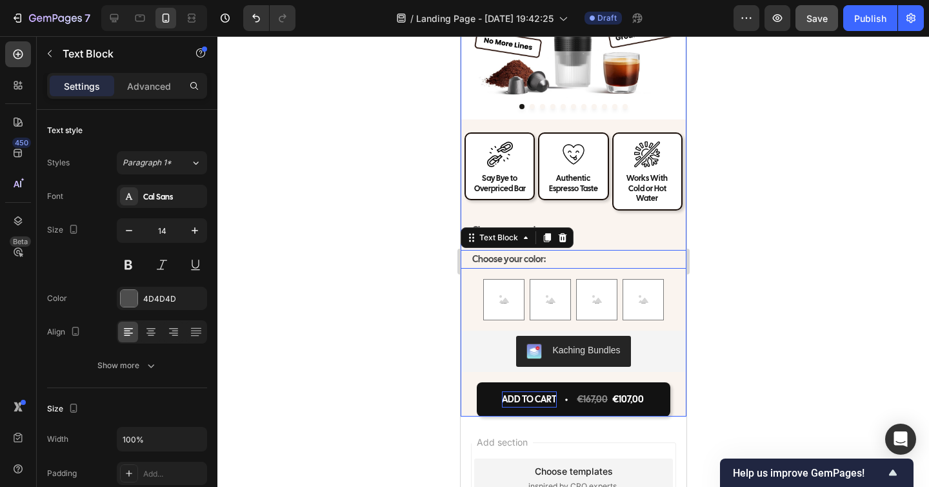
scroll to position [351, 0]
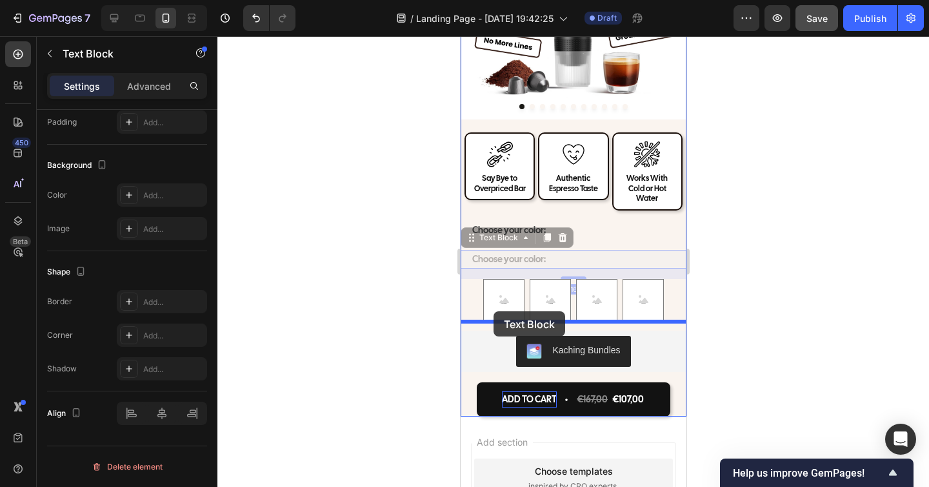
drag, startPoint x: 468, startPoint y: 232, endPoint x: 493, endPoint y: 311, distance: 83.3
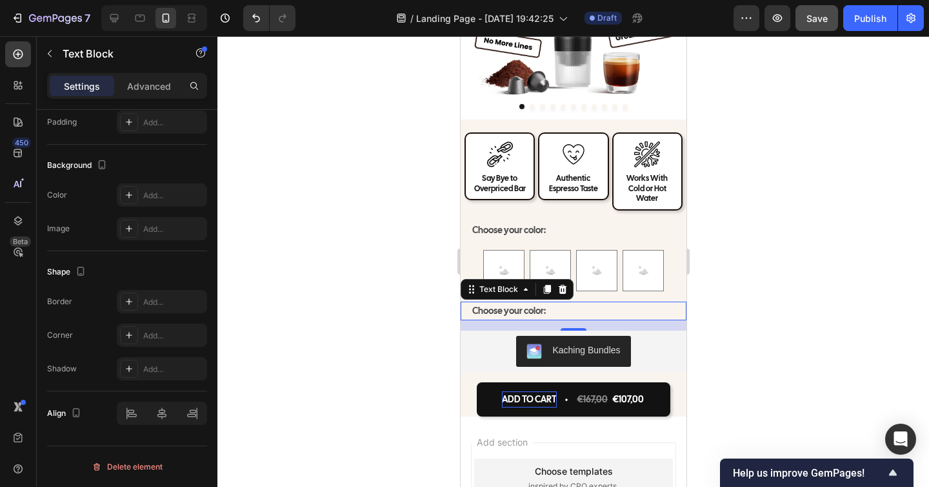
click at [507, 303] on p "Choose your color:" at bounding box center [578, 311] width 213 height 16
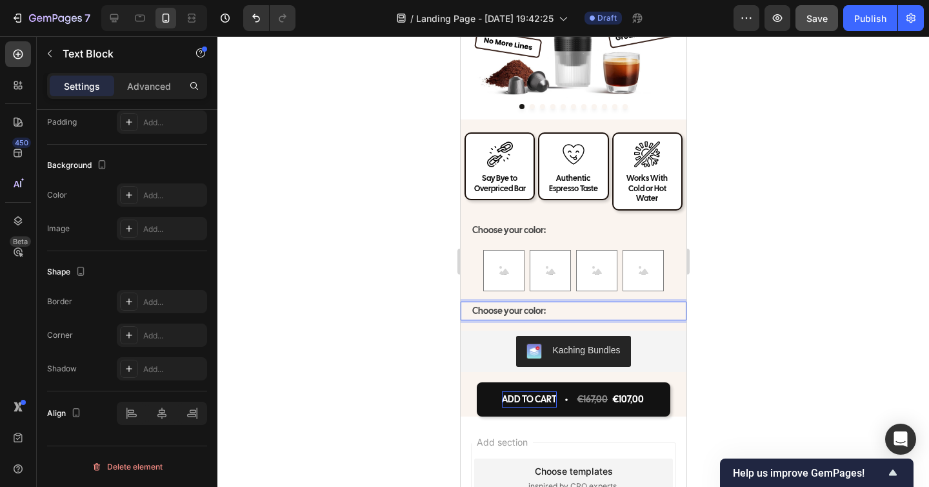
click at [523, 303] on p "Choose your color:" at bounding box center [578, 311] width 213 height 16
click at [527, 303] on p "Choose your color:" at bounding box center [578, 311] width 213 height 16
click at [800, 311] on div at bounding box center [574, 261] width 712 height 451
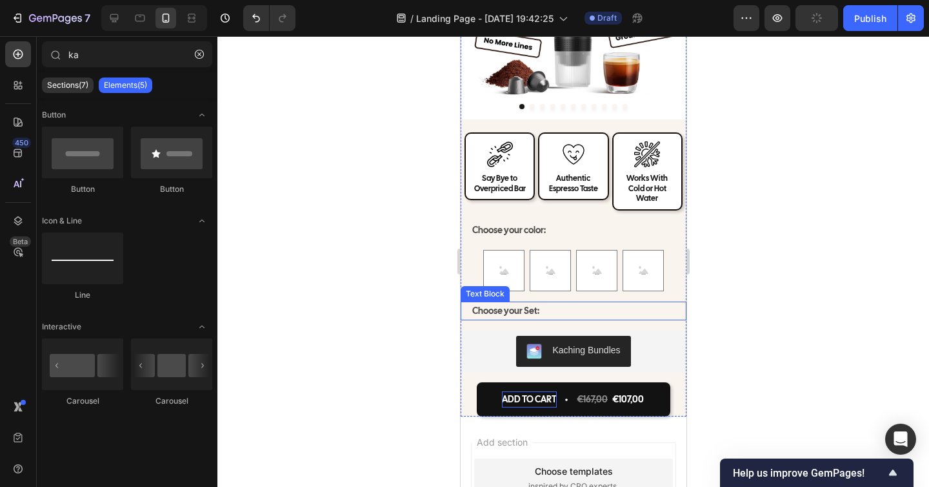
click at [525, 303] on p "Choose your Set:" at bounding box center [578, 311] width 213 height 16
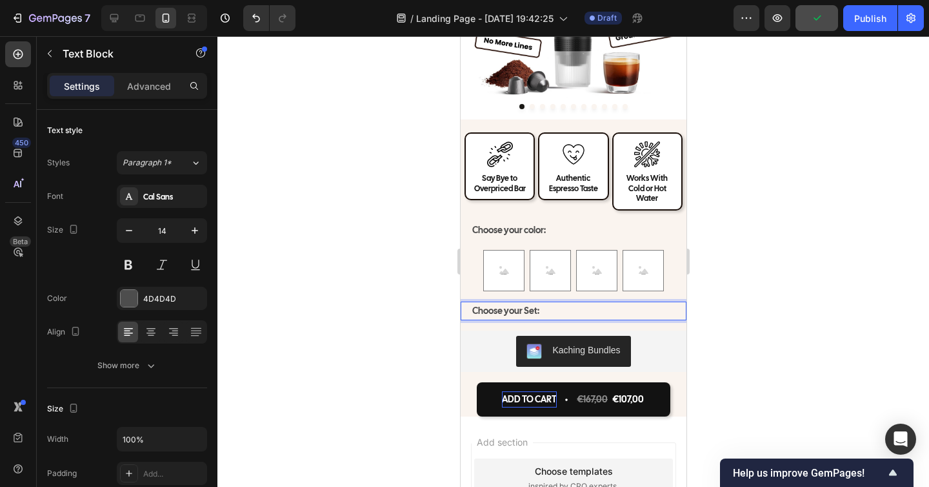
click at [528, 305] on p "Choose your Set:" at bounding box center [578, 311] width 213 height 16
click at [734, 316] on div at bounding box center [574, 261] width 712 height 451
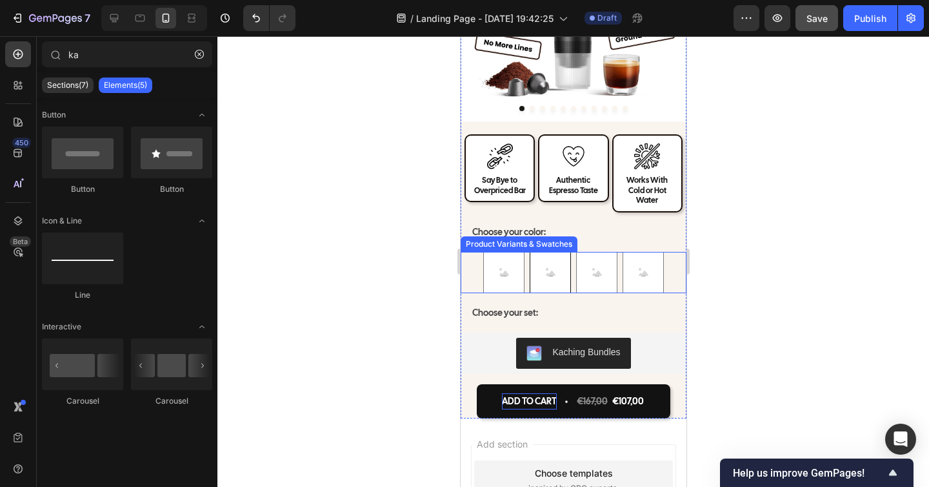
scroll to position [4639, 0]
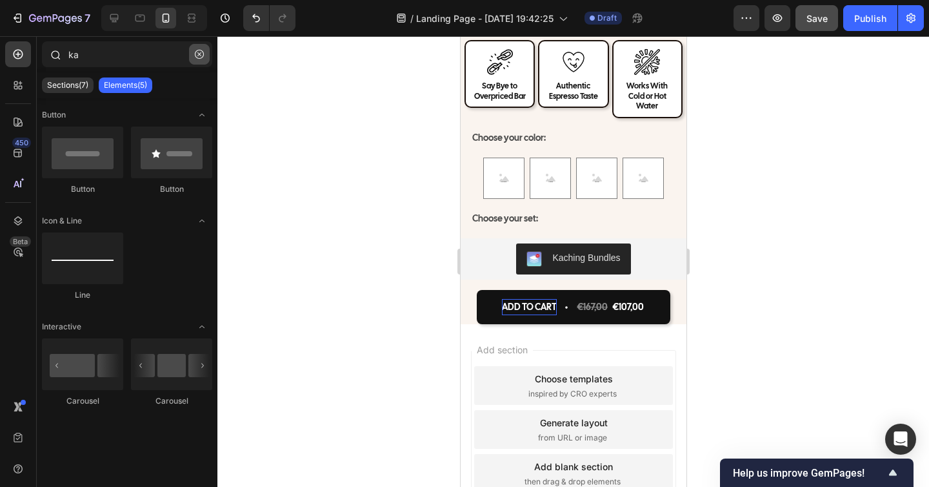
click at [202, 61] on button "button" at bounding box center [199, 54] width 21 height 21
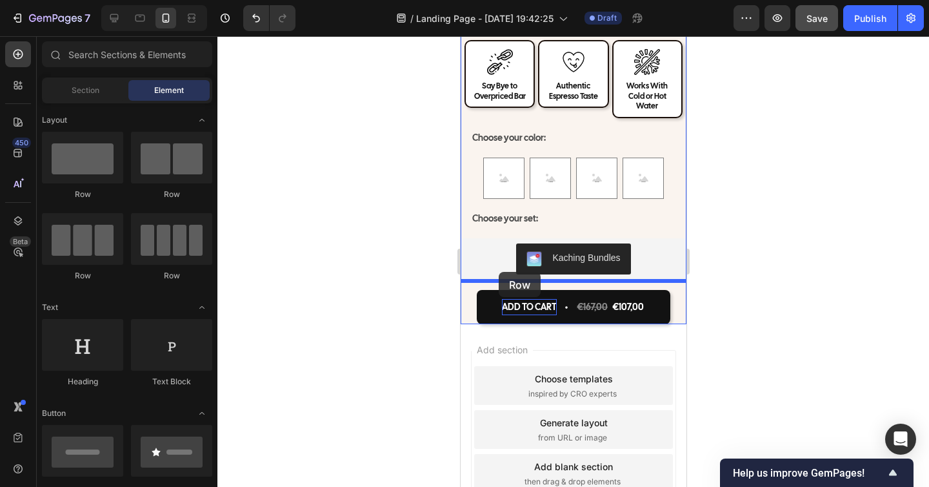
drag, startPoint x: 556, startPoint y: 202, endPoint x: 498, endPoint y: 272, distance: 90.7
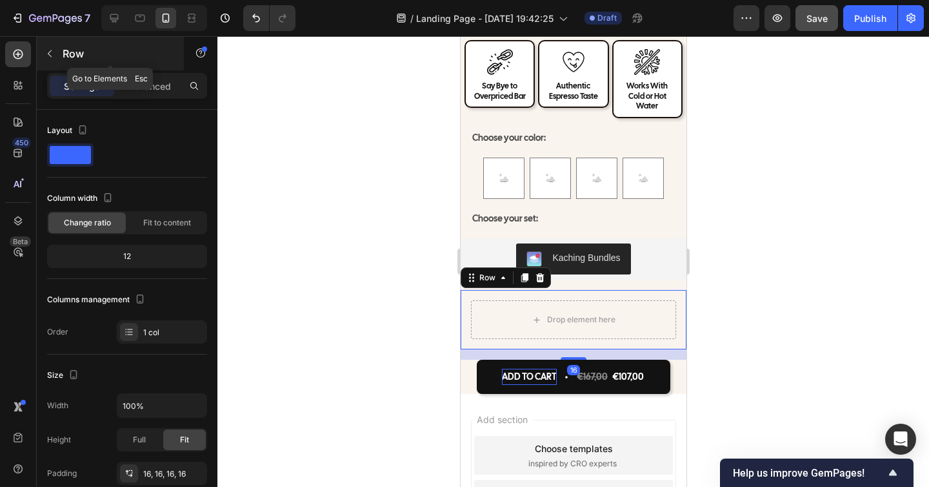
click at [57, 55] on button "button" at bounding box center [49, 53] width 21 height 21
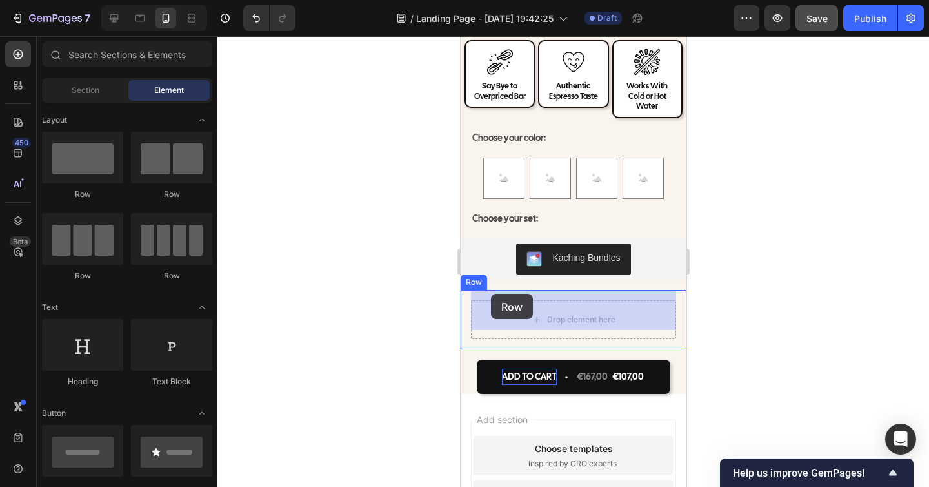
drag, startPoint x: 635, startPoint y: 208, endPoint x: 491, endPoint y: 294, distance: 167.8
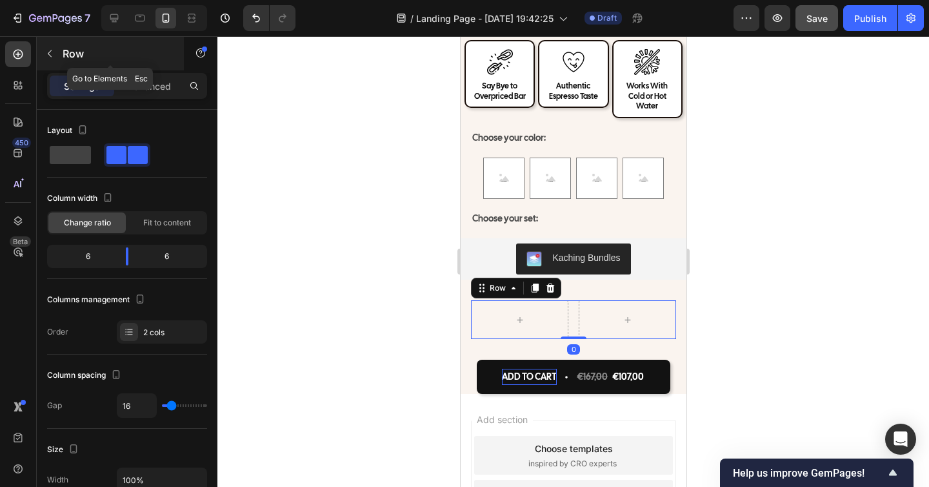
click at [48, 48] on button "button" at bounding box center [49, 53] width 21 height 21
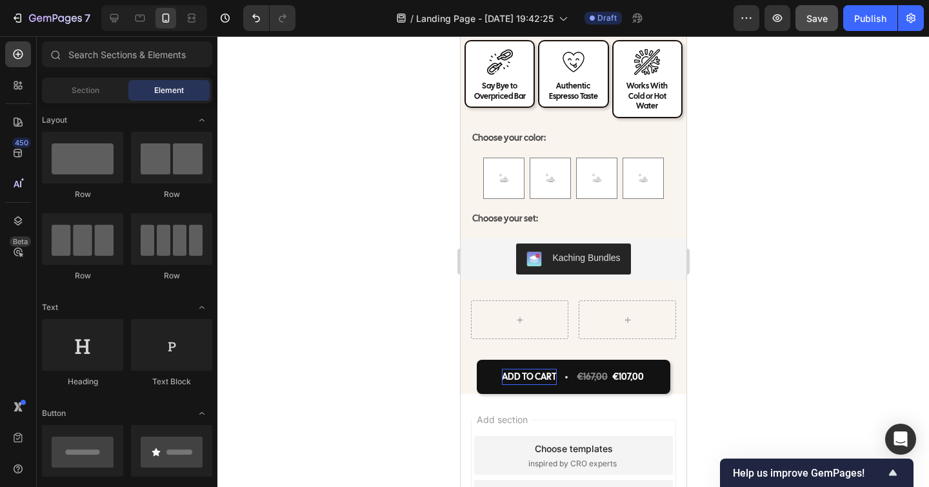
scroll to position [127, 0]
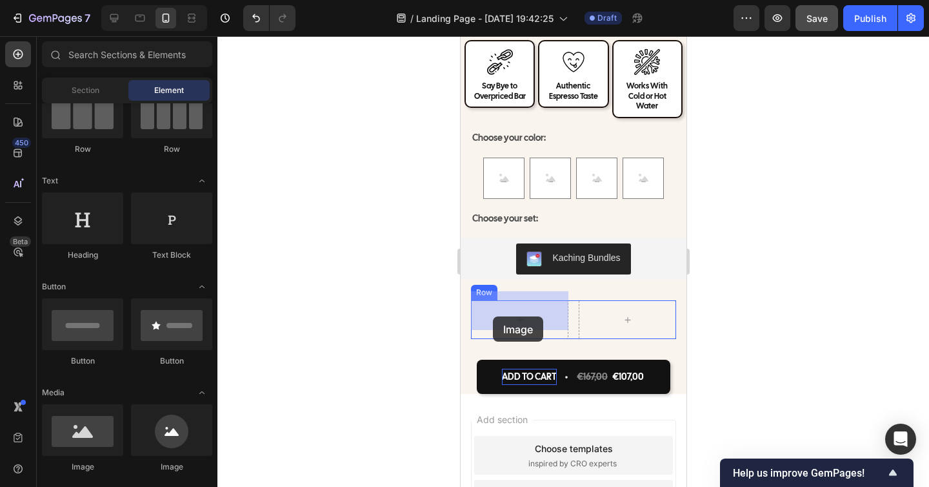
drag, startPoint x: 560, startPoint y: 461, endPoint x: 492, endPoint y: 316, distance: 159.4
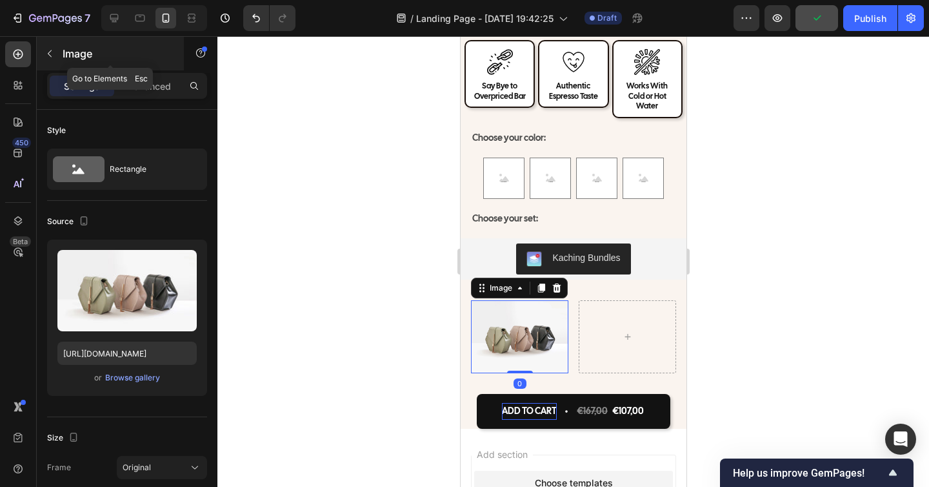
click at [55, 50] on button "button" at bounding box center [49, 53] width 21 height 21
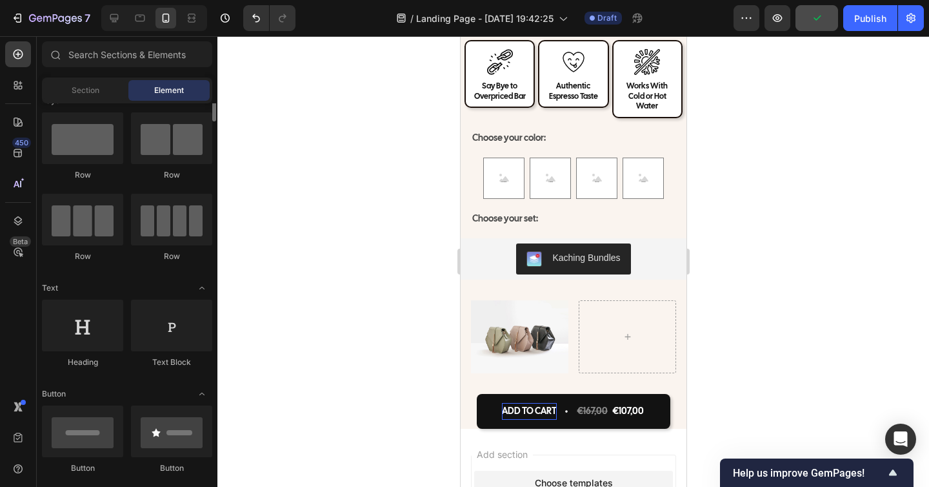
scroll to position [0, 0]
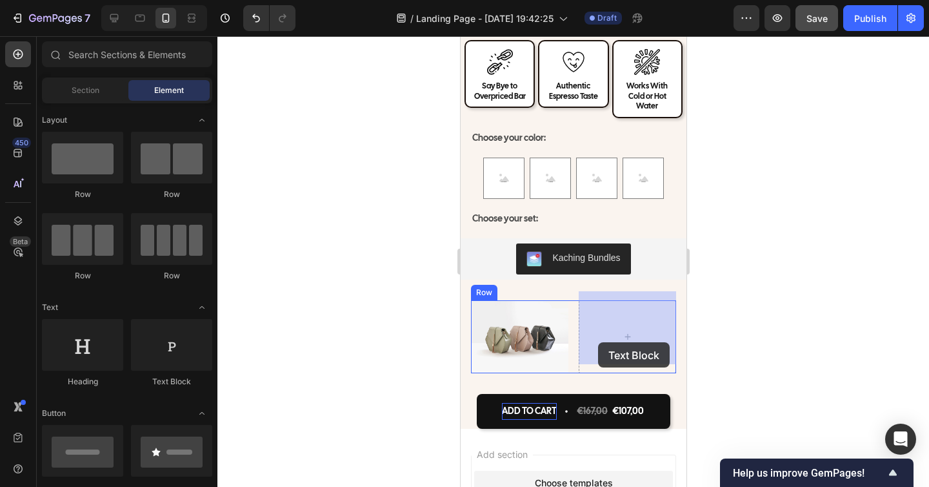
drag, startPoint x: 639, startPoint y: 402, endPoint x: 556, endPoint y: 330, distance: 110.3
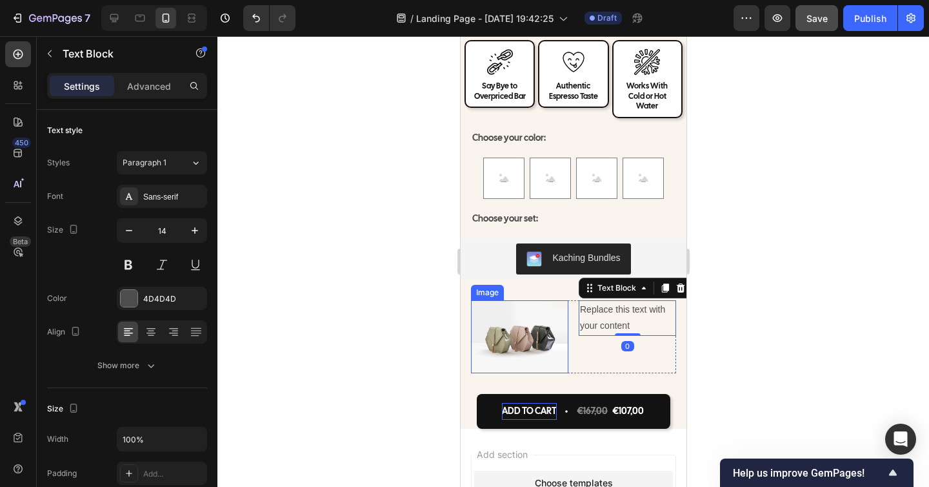
click at [530, 334] on img at bounding box center [519, 336] width 97 height 73
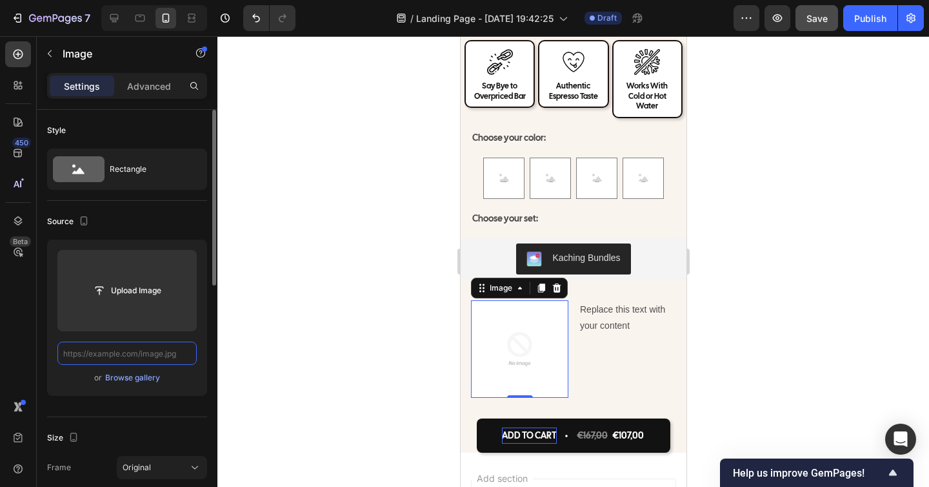
paste input "[URL][DOMAIN_NAME]"
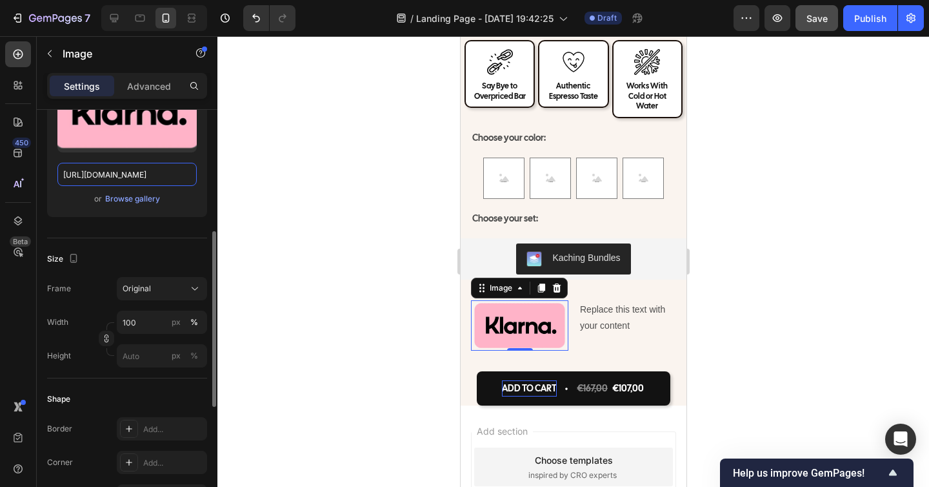
scroll to position [212, 0]
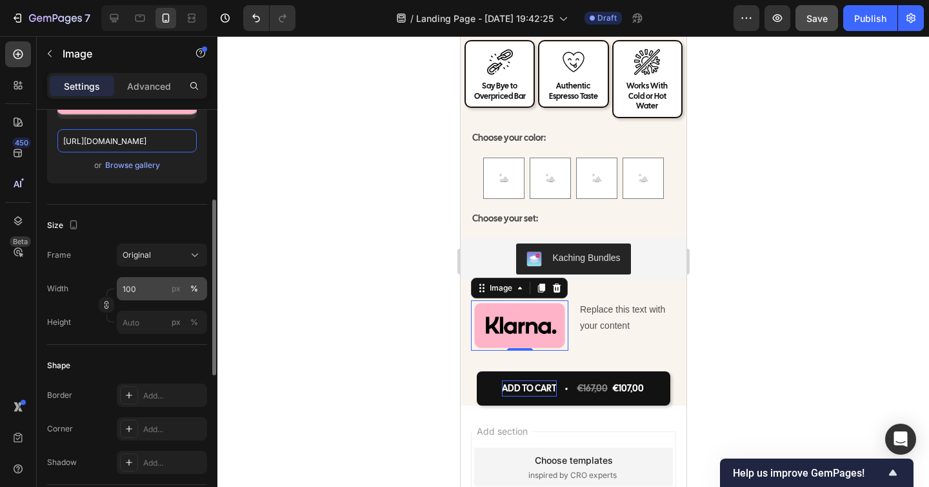
type input "[URL][DOMAIN_NAME]"
click at [140, 292] on input "100" at bounding box center [162, 288] width 90 height 23
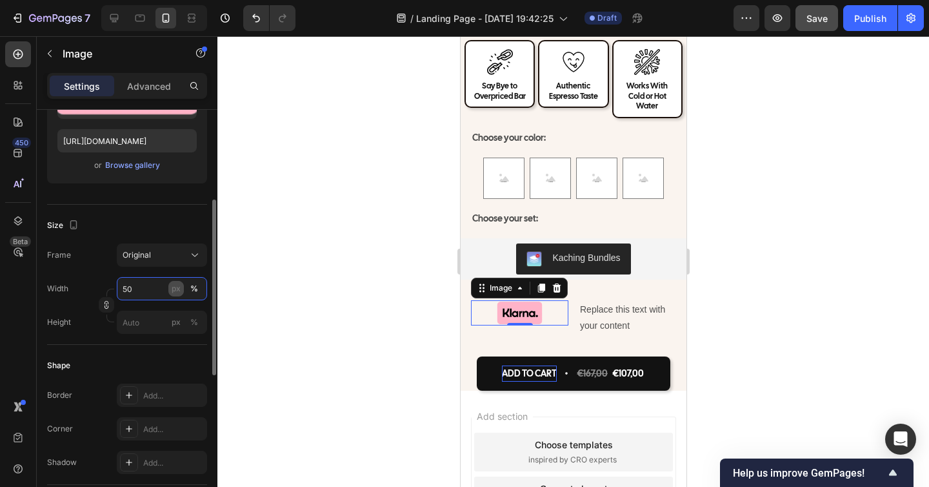
type input "50"
click at [175, 289] on div "px" at bounding box center [176, 289] width 9 height 12
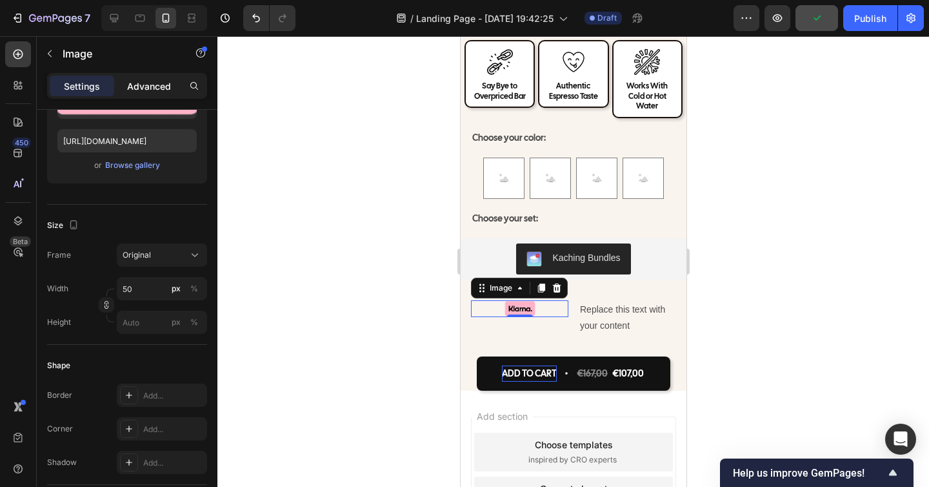
click at [147, 93] on div "Advanced" at bounding box center [149, 86] width 65 height 21
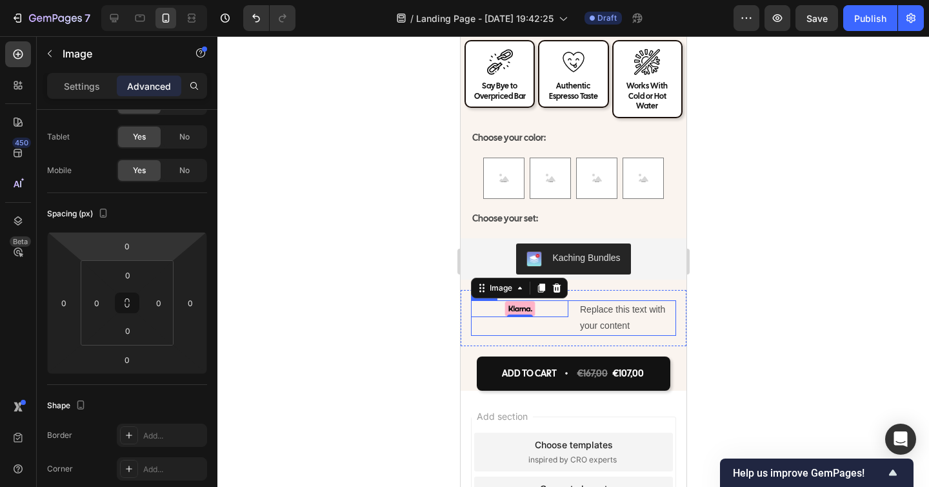
click at [527, 321] on div "Image 0" at bounding box center [519, 317] width 97 height 35
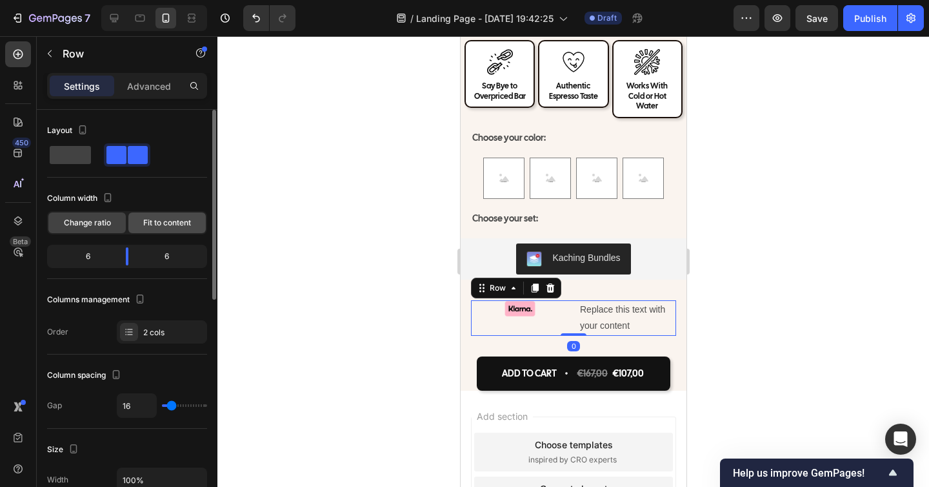
click at [152, 221] on span "Fit to content" at bounding box center [167, 223] width 48 height 12
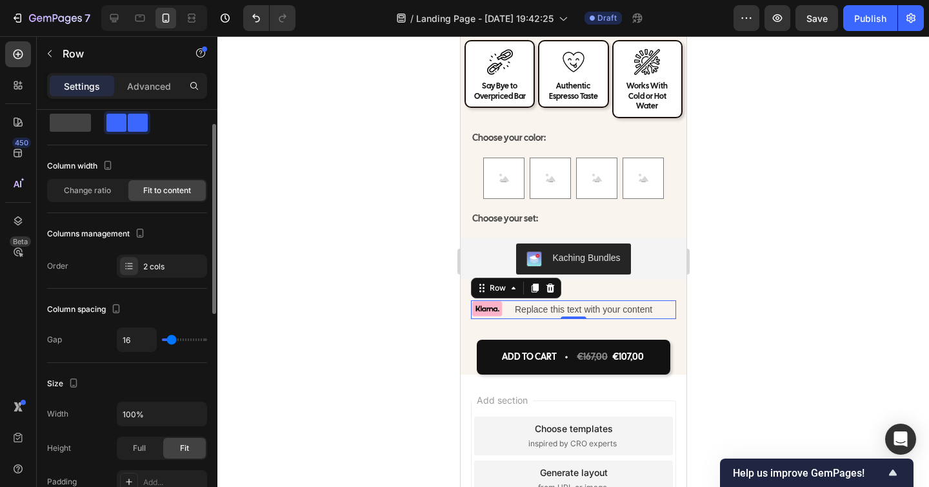
scroll to position [43, 0]
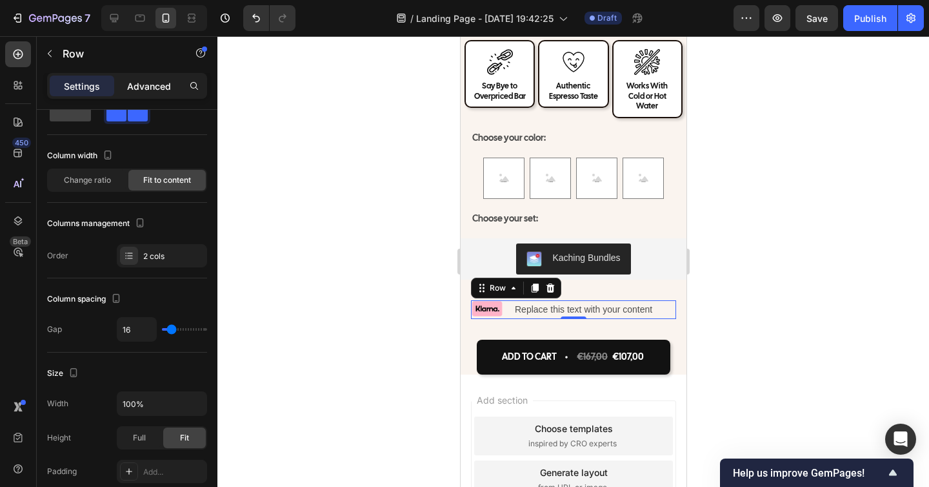
click at [126, 81] on div "Advanced" at bounding box center [149, 86] width 65 height 21
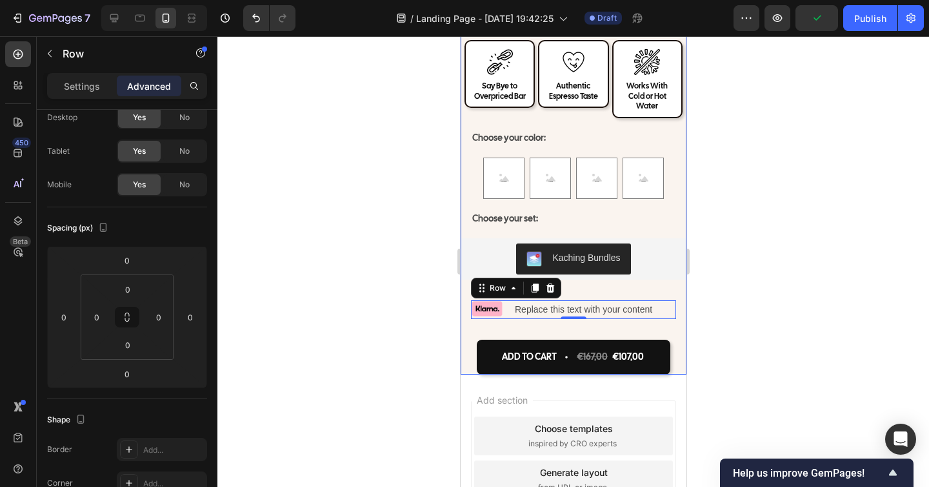
click at [534, 324] on div "Image Say Bye to Overpriced Bar Heading Row Image Authentic Espresso Taste Head…" at bounding box center [573, 207] width 226 height 334
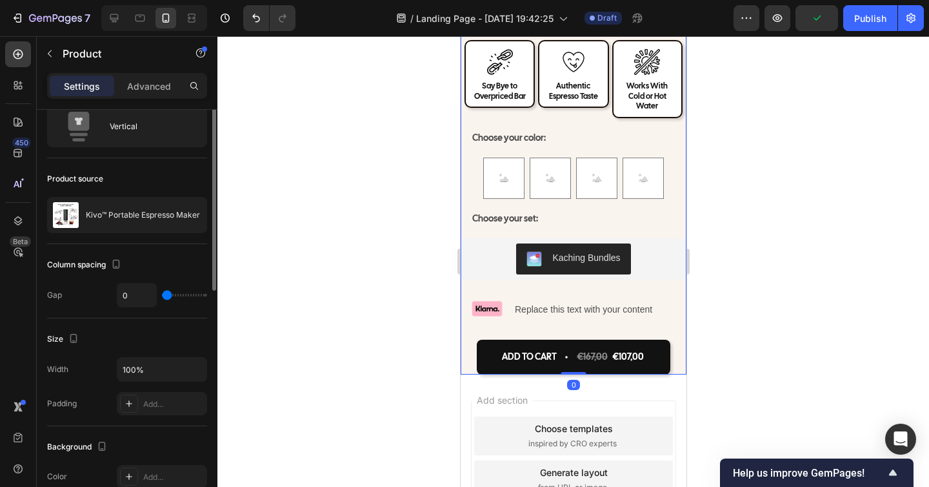
scroll to position [0, 0]
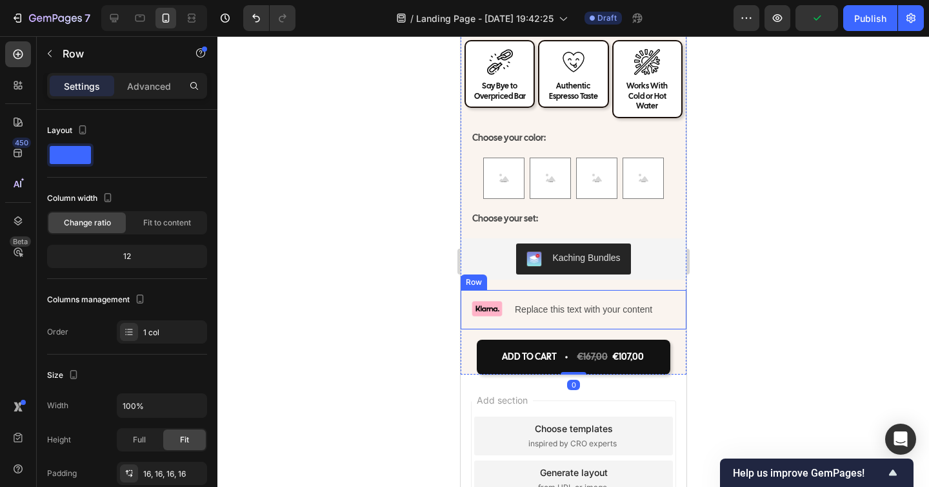
click at [526, 311] on div "Image Replace this text with your content Text Block Row Row" at bounding box center [573, 309] width 226 height 39
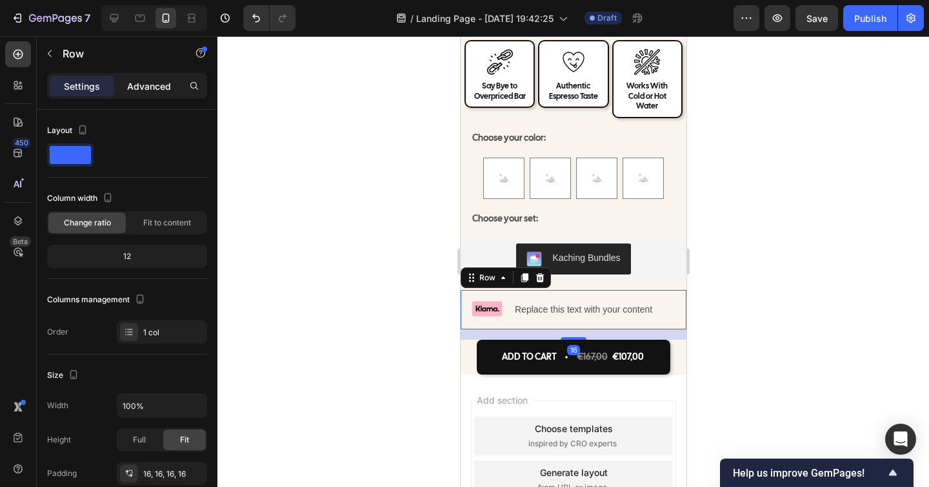
click at [152, 90] on p "Advanced" at bounding box center [149, 86] width 44 height 14
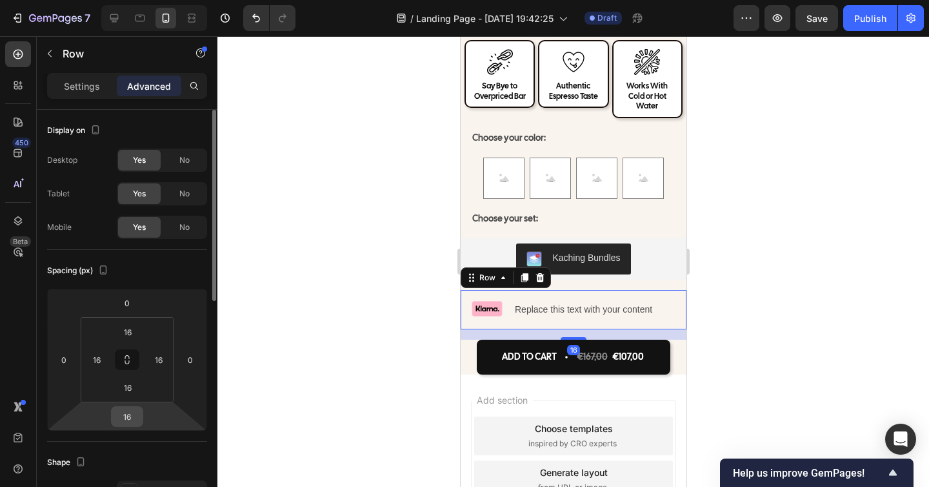
click at [128, 414] on input "16" at bounding box center [127, 416] width 26 height 19
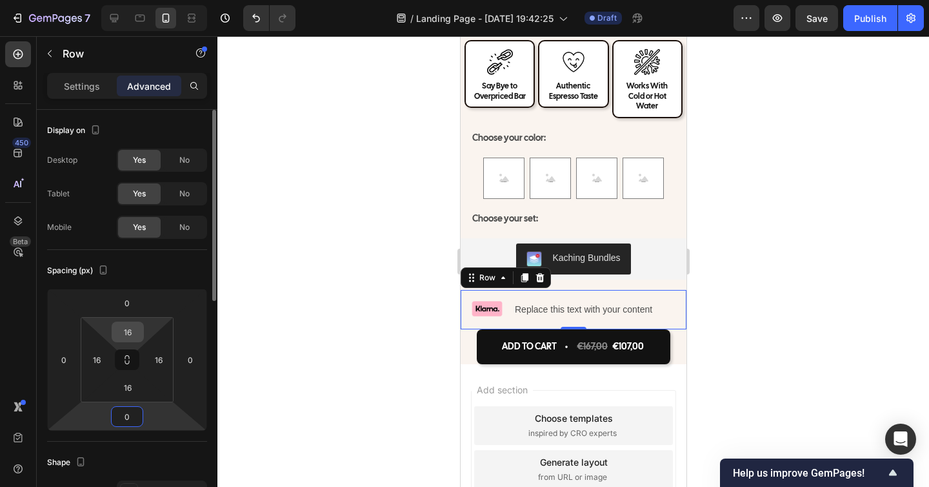
type input "0"
click at [128, 334] on input "16" at bounding box center [128, 331] width 26 height 19
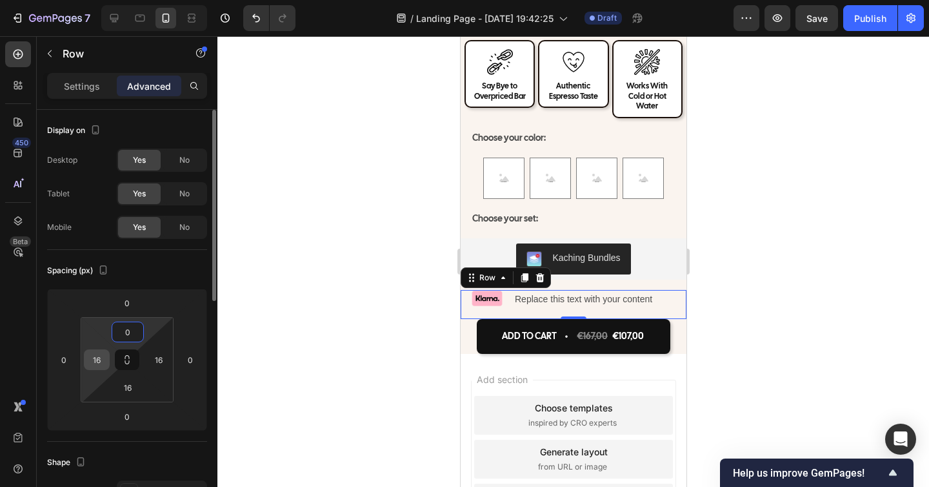
type input "0"
click at [94, 361] on input "16" at bounding box center [96, 359] width 19 height 19
type input "2"
type input "25"
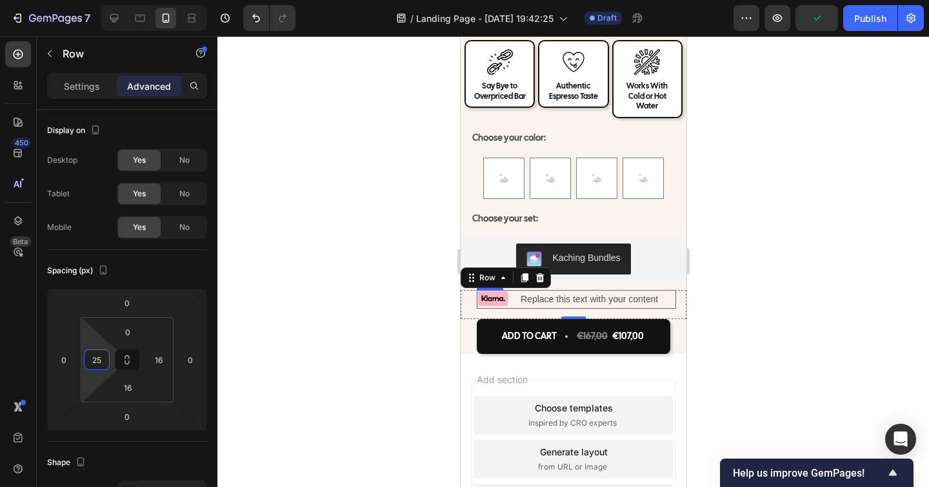
click at [513, 296] on div "Image Replace this text with your content Text Block Row" at bounding box center [575, 299] width 199 height 19
click at [88, 86] on p "Settings" at bounding box center [82, 86] width 36 height 14
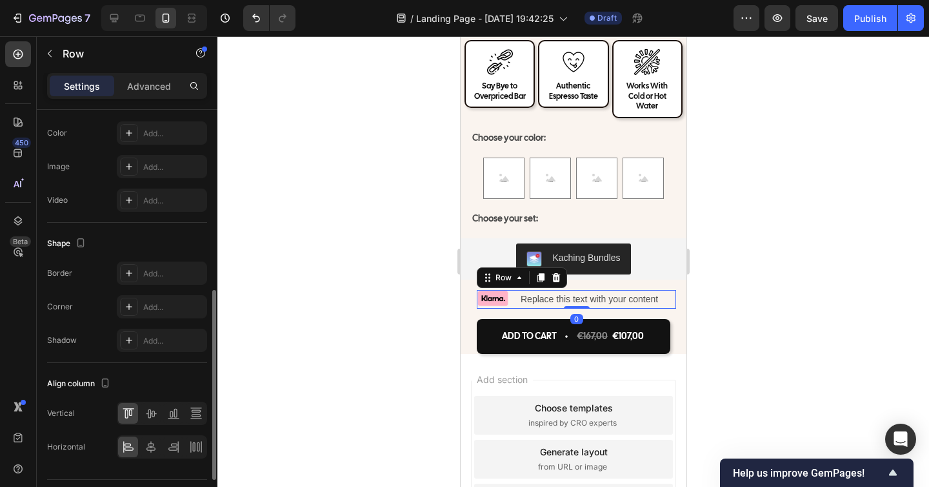
scroll to position [487, 0]
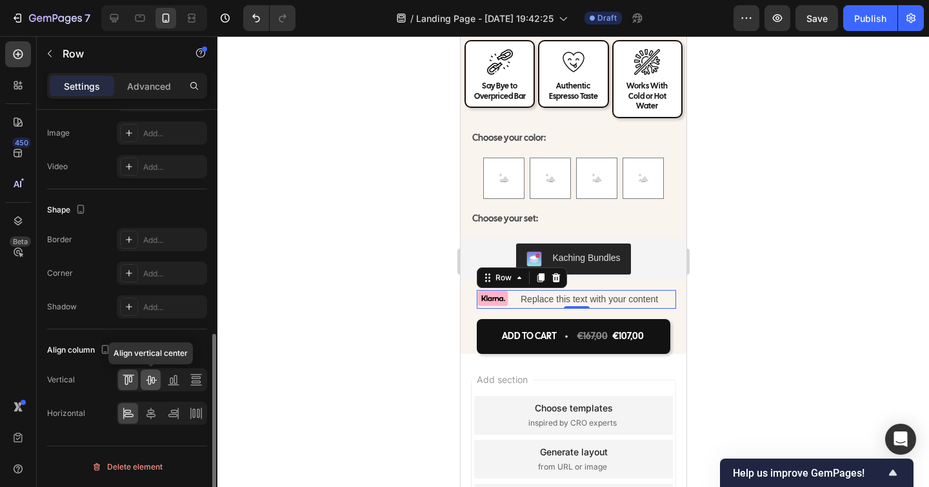
click at [152, 382] on icon at bounding box center [151, 380] width 10 height 9
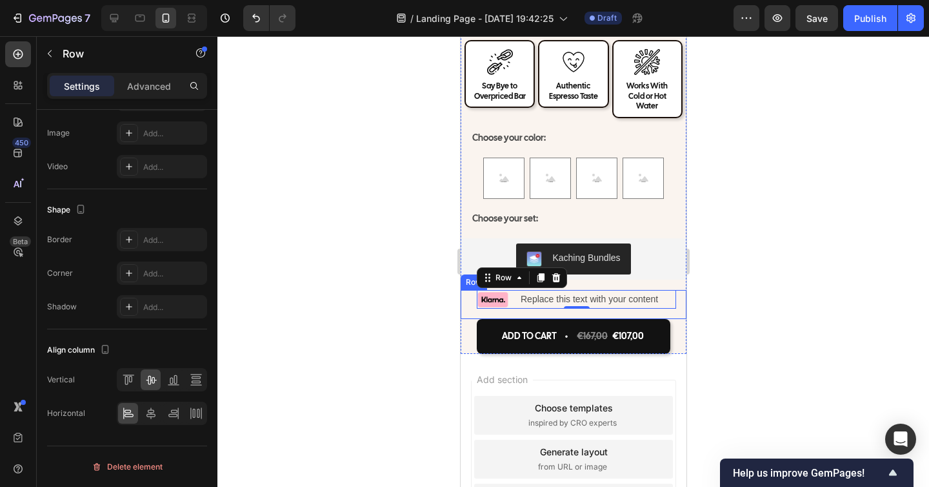
click at [516, 305] on div "Image Replace this text with your content Text Block Row 0 Row" at bounding box center [573, 304] width 226 height 29
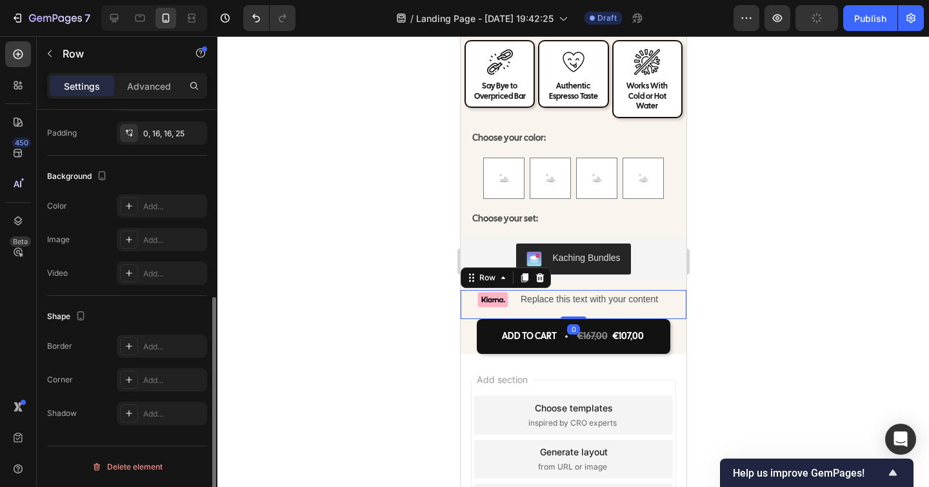
scroll to position [340, 0]
click at [147, 85] on p "Advanced" at bounding box center [149, 86] width 44 height 14
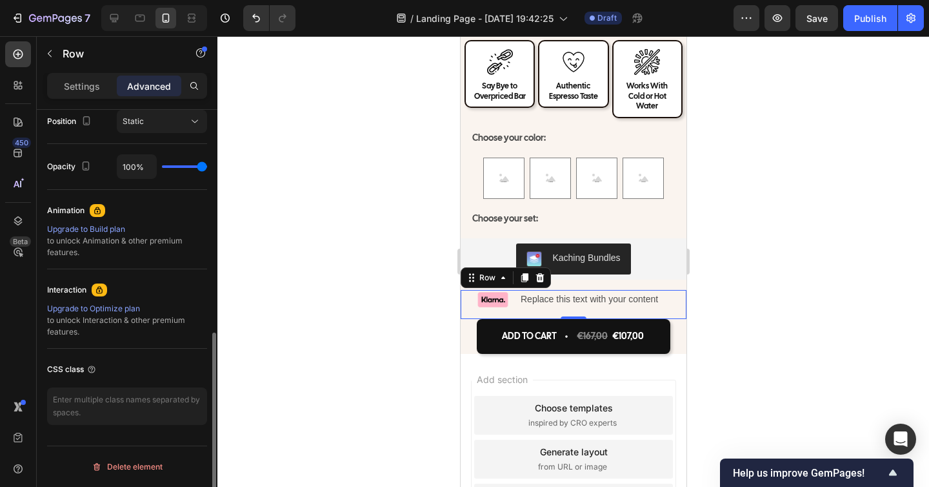
scroll to position [147, 0]
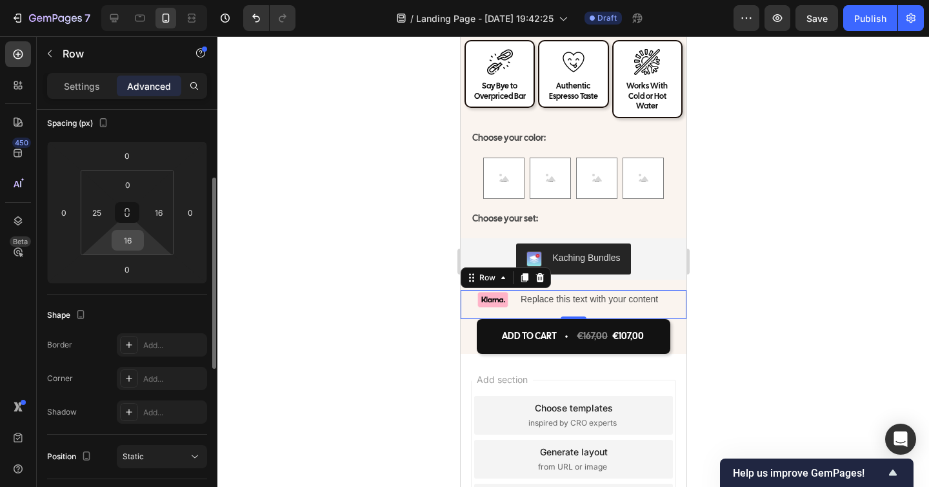
click at [129, 238] on input "16" at bounding box center [128, 239] width 26 height 19
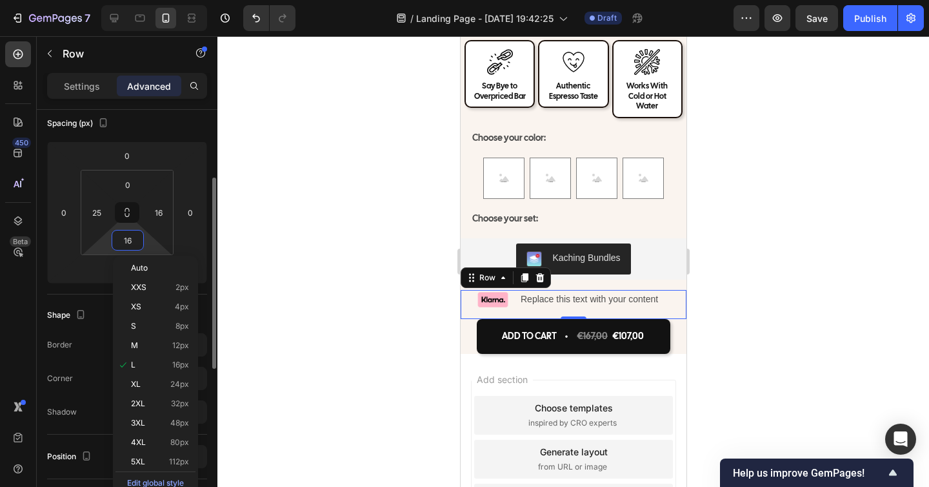
type input "8"
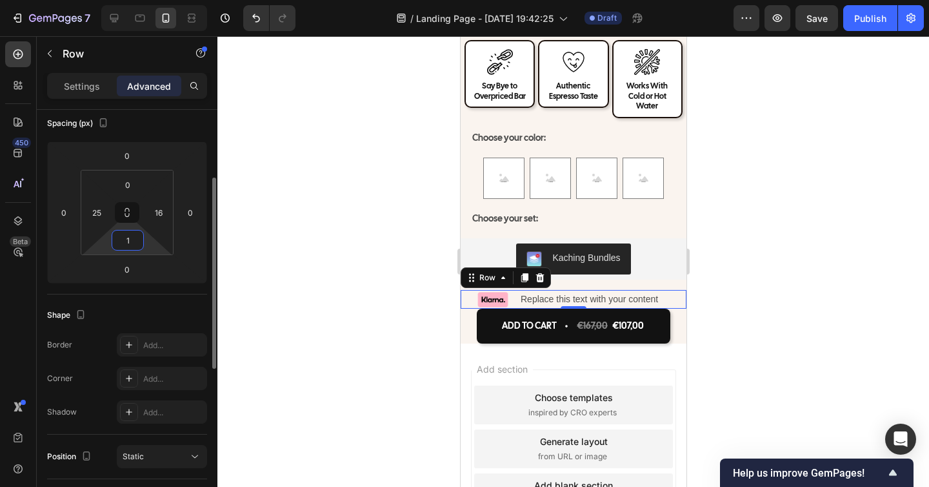
type input "10"
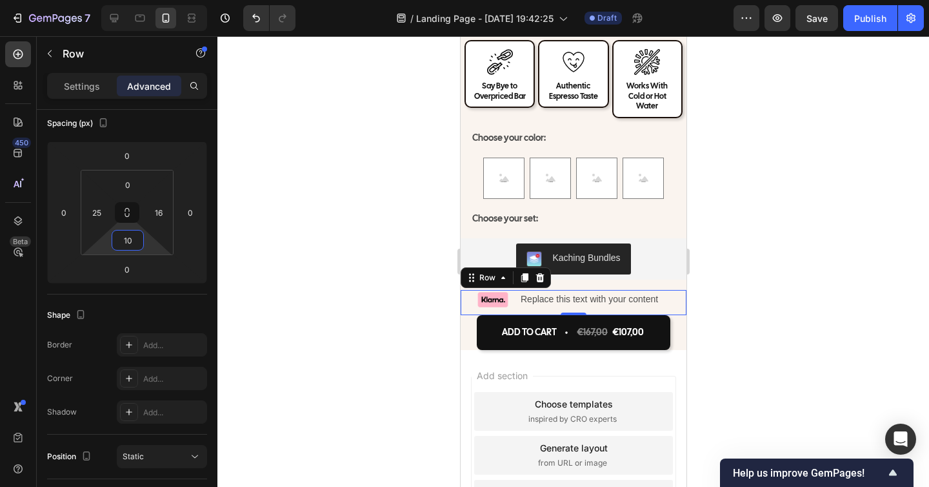
click at [751, 314] on div at bounding box center [574, 261] width 712 height 451
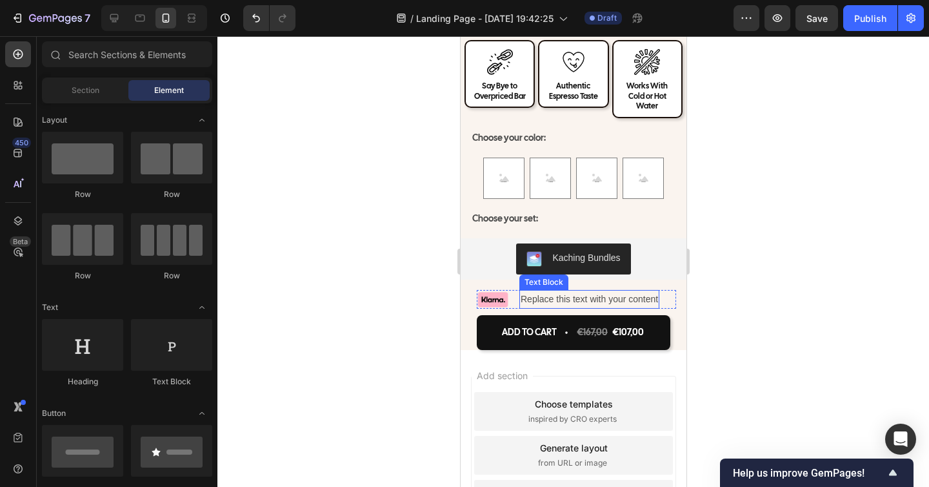
click at [537, 294] on div "Replace this text with your content" at bounding box center [589, 299] width 140 height 19
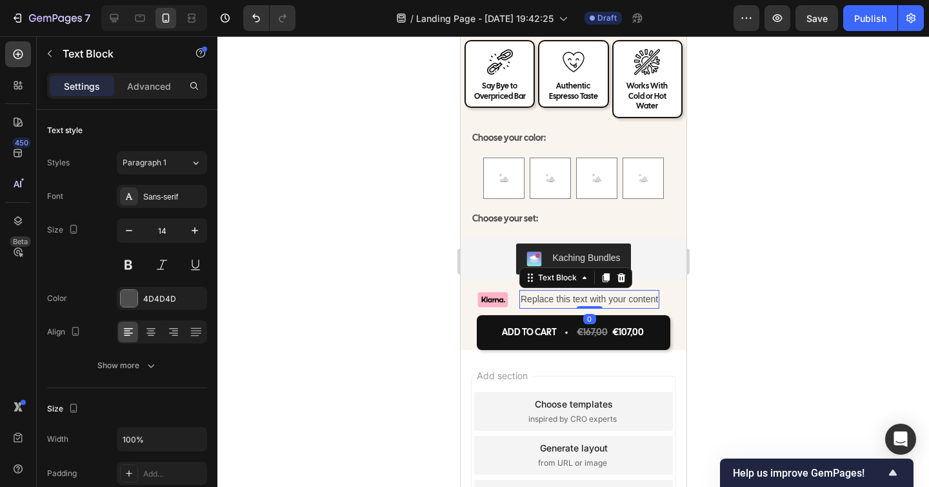
click at [537, 294] on div "Replace this text with your content" at bounding box center [589, 299] width 140 height 19
click at [537, 294] on p "Replace this text with your content" at bounding box center [588, 299] width 137 height 16
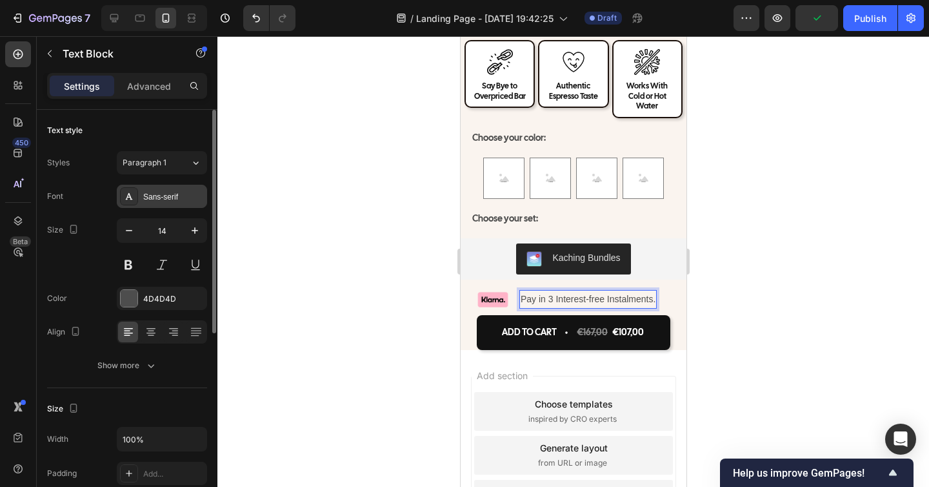
click at [167, 199] on div "Sans-serif" at bounding box center [173, 197] width 61 height 12
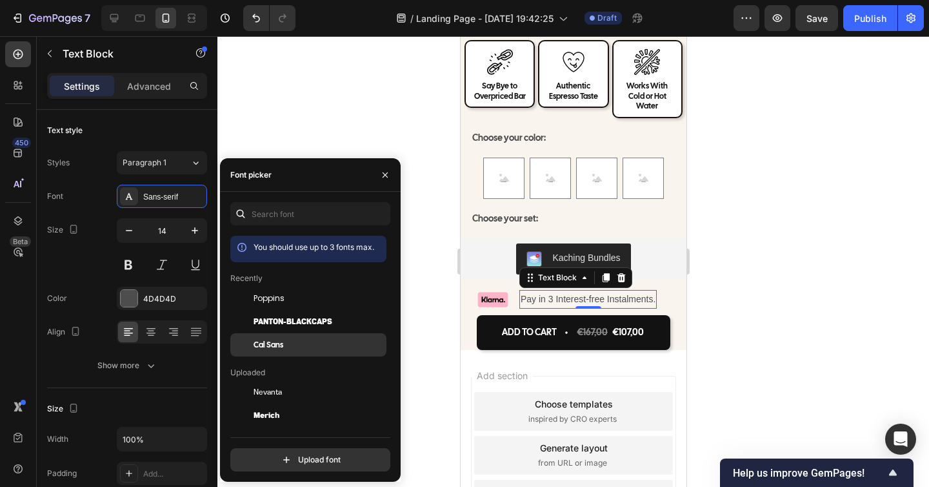
click at [272, 339] on span "Cal Sans" at bounding box center [269, 345] width 30 height 12
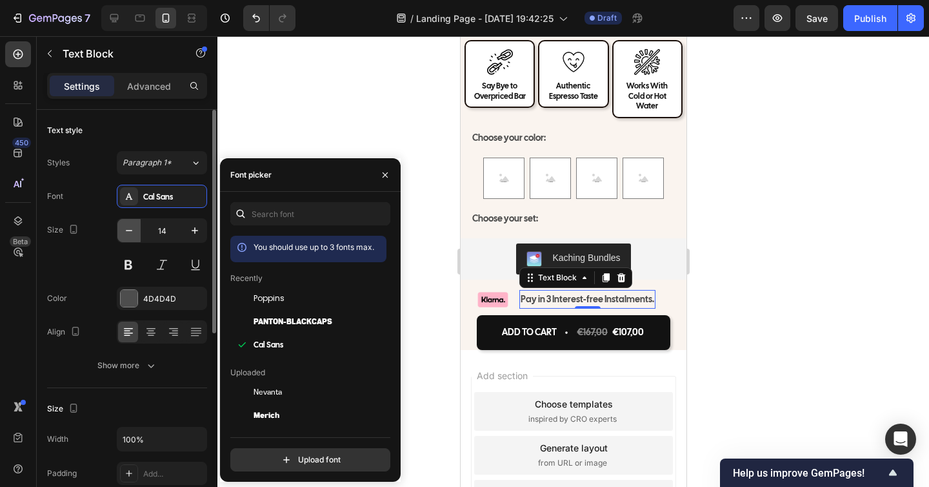
click at [128, 223] on button "button" at bounding box center [128, 230] width 23 height 23
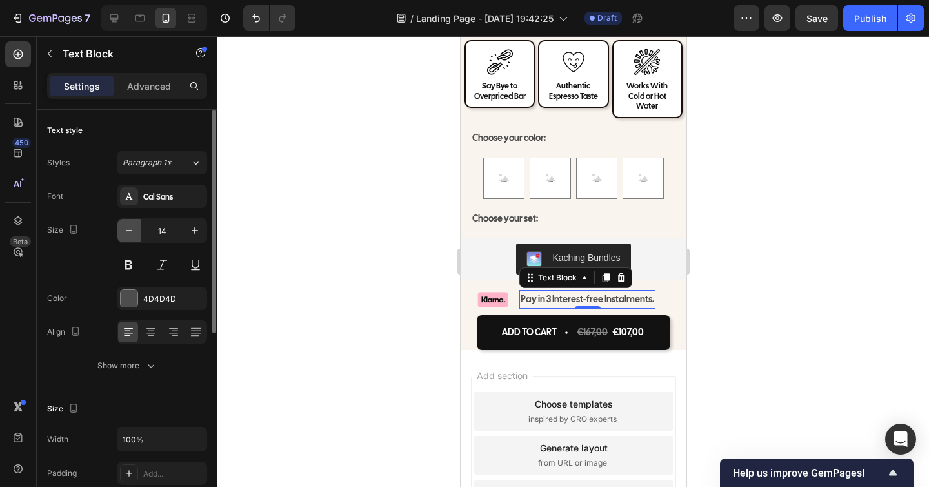
type input "13"
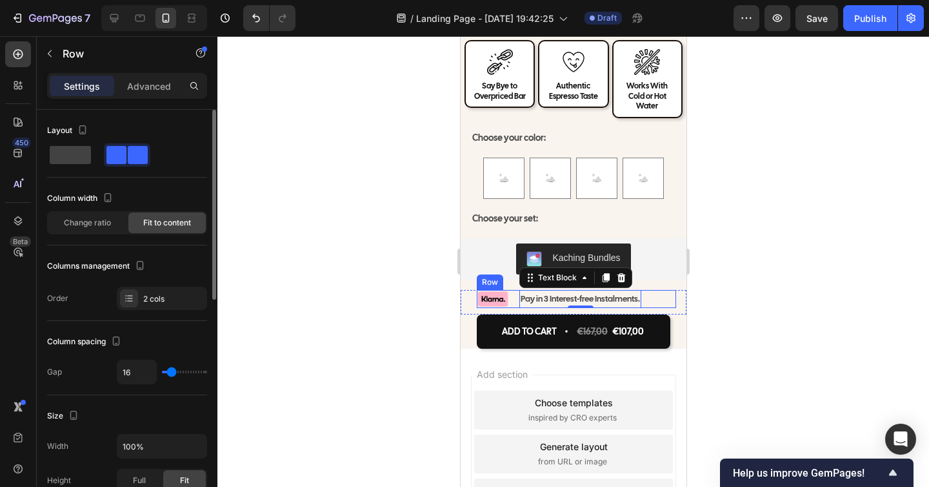
click at [514, 290] on div "Image Pay in 3 Interest-free Instalments. Text Block 0 Row" at bounding box center [575, 298] width 199 height 17
click at [512, 302] on div "Image Pay in 3 Interest-free Instalments. Text Block Row Row 0" at bounding box center [573, 302] width 226 height 24
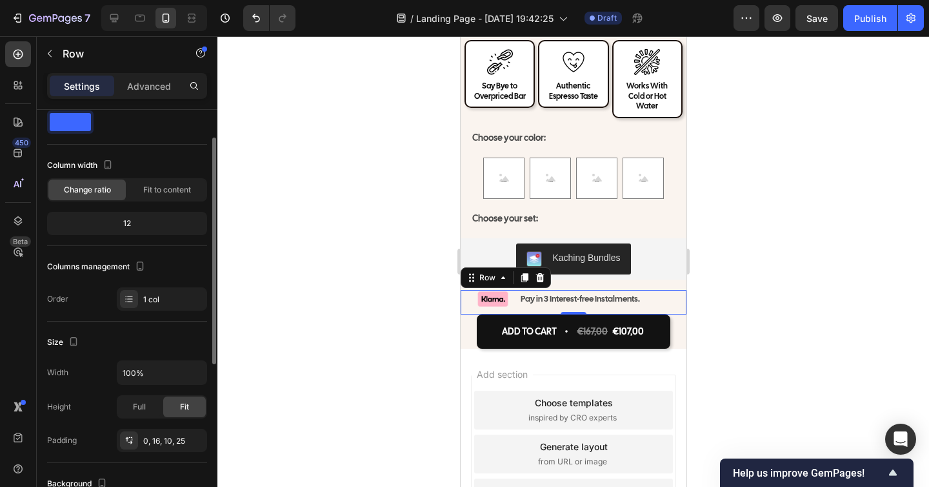
scroll to position [20, 0]
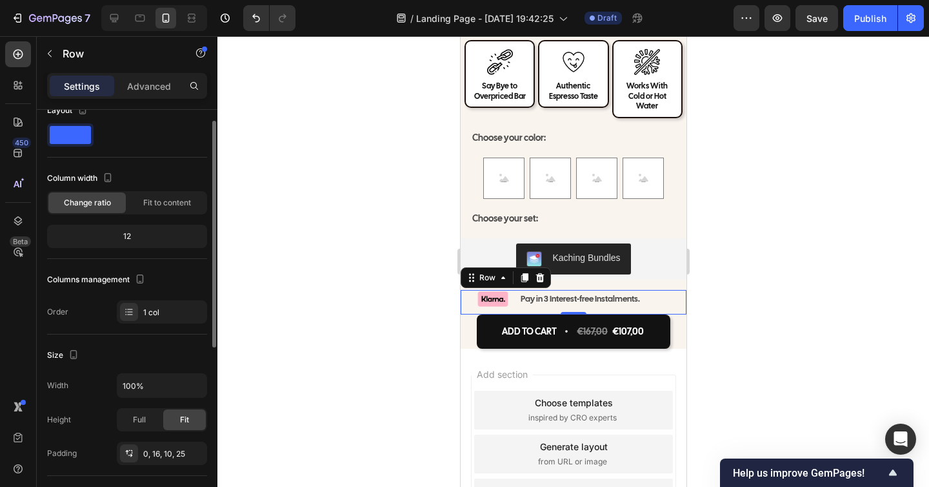
click at [469, 295] on div "Image Pay in 3 Interest-free Instalments. Text Block Row Row 0" at bounding box center [573, 302] width 226 height 24
click at [514, 293] on div "Image Pay in 3 Interest-free Instalments. Text Block Row" at bounding box center [575, 298] width 199 height 17
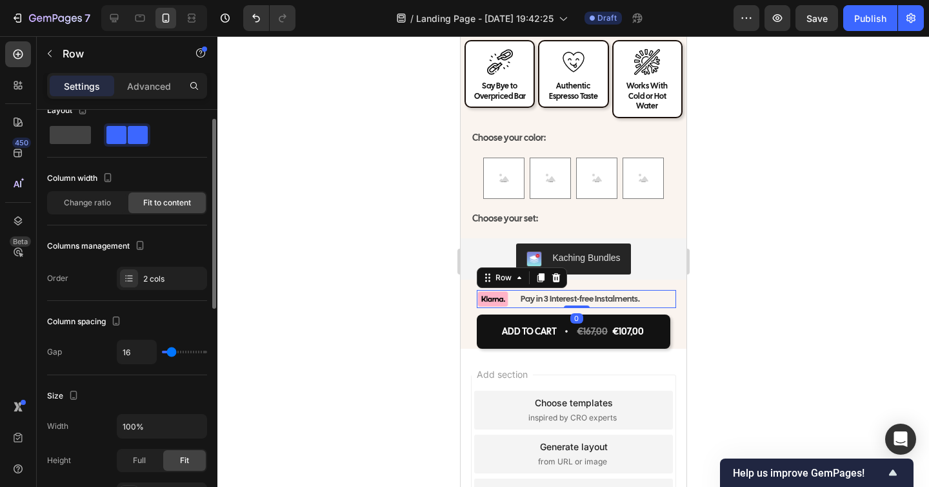
type input "19"
type input "18"
type input "16"
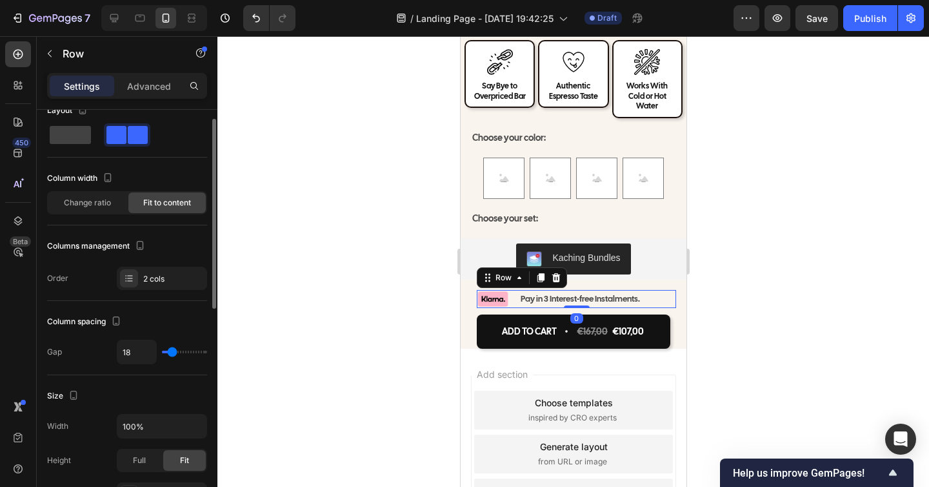
type input "16"
type input "14"
type input "12"
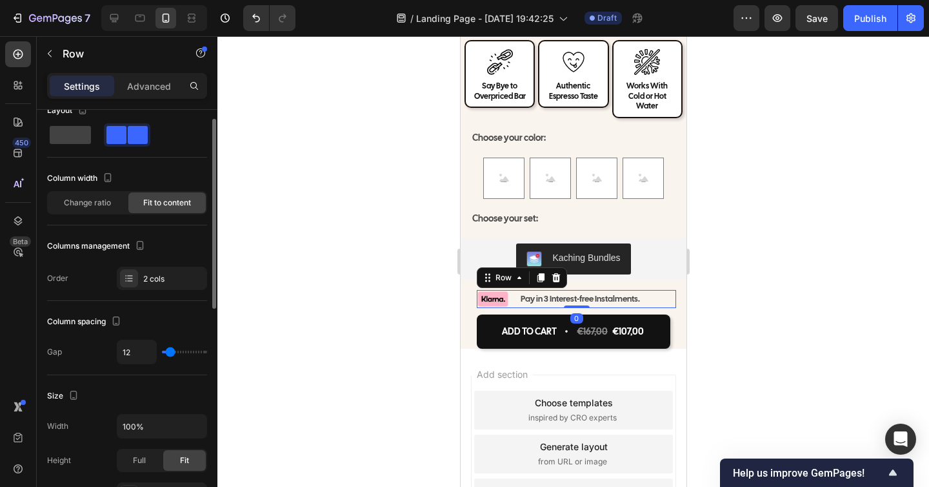
type input "9"
type input "6"
type input "4"
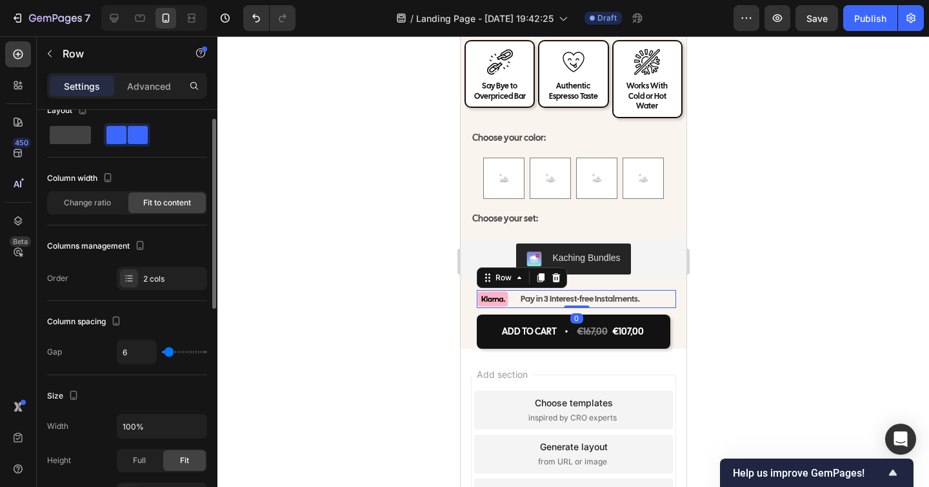
type input "4"
type input "1"
type input "0"
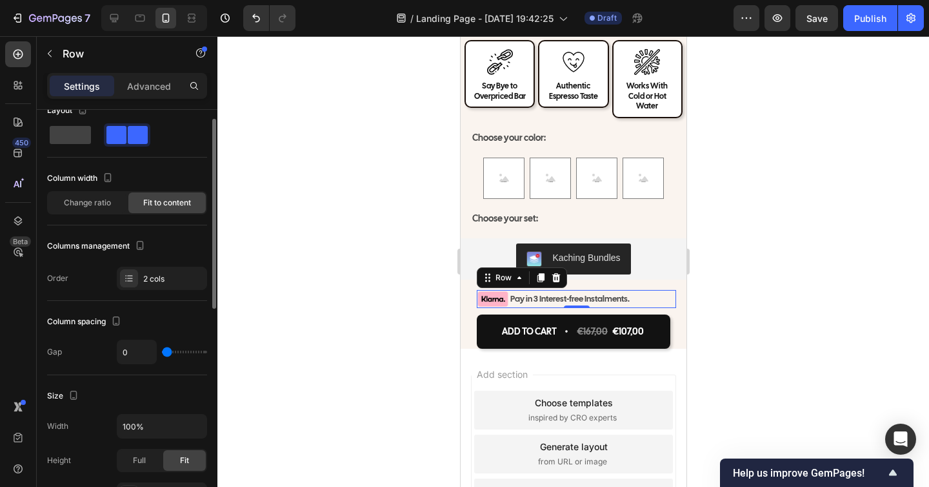
type input "1"
type input "2"
type input "3"
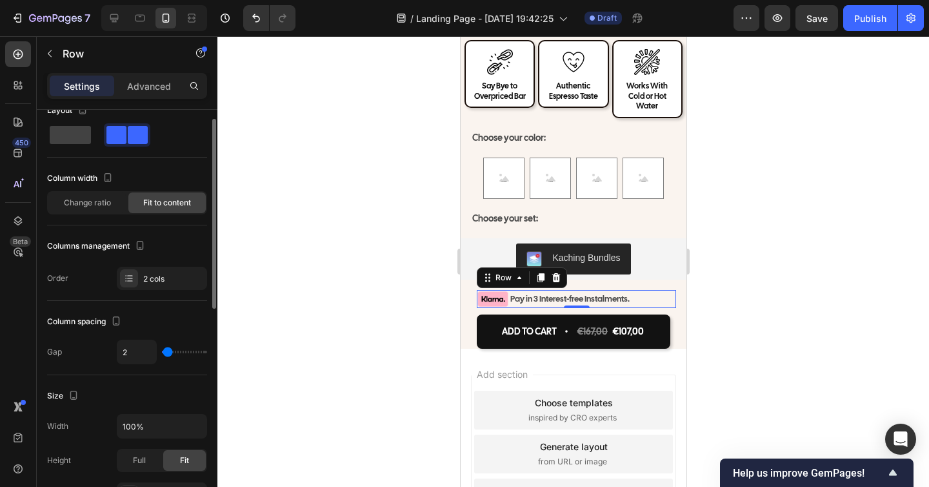
type input "3"
type input "4"
type input "5"
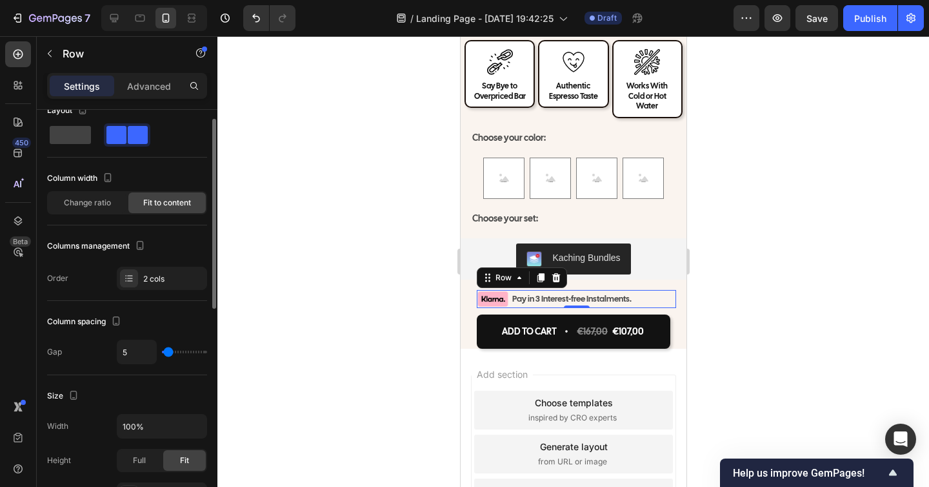
type input "6"
type input "7"
type input "8"
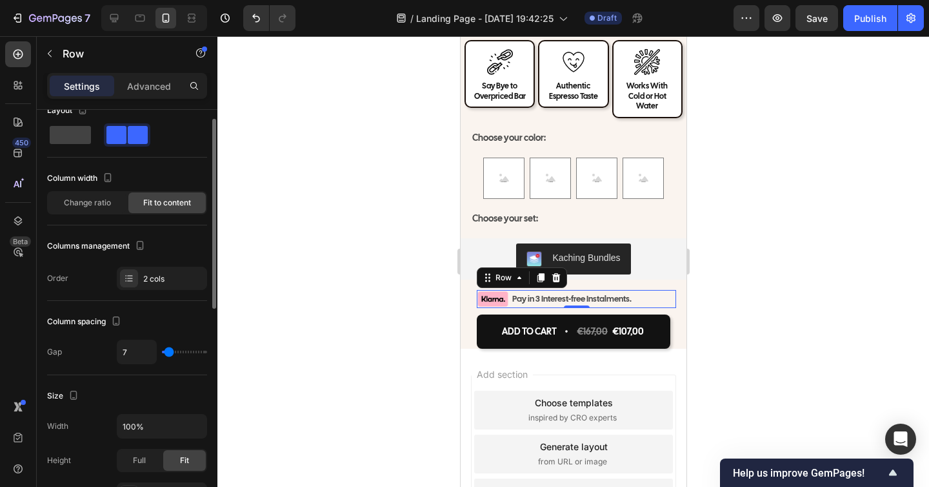
type input "8"
type input "9"
type input "8"
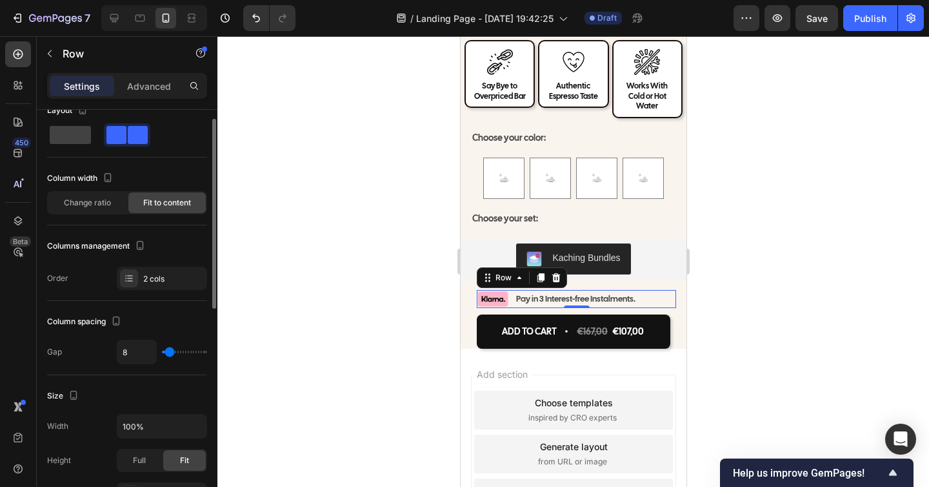
type input "7"
type input "5"
type input "4"
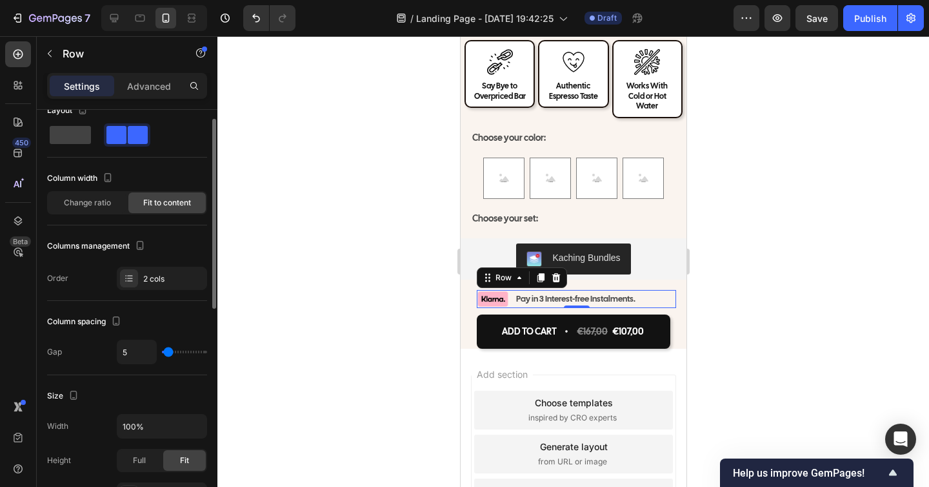
type input "4"
type input "3"
type input "4"
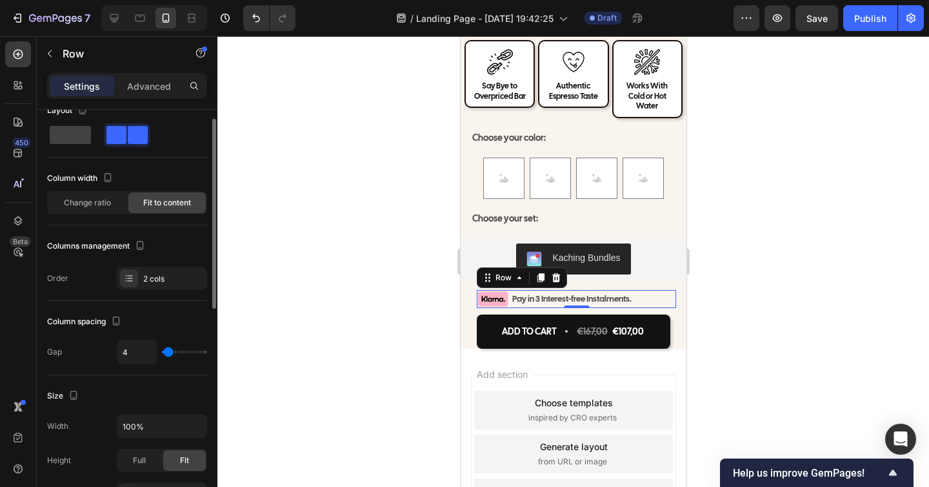
type input "5"
type input "6"
click at [168, 350] on input "range" at bounding box center [184, 351] width 45 height 3
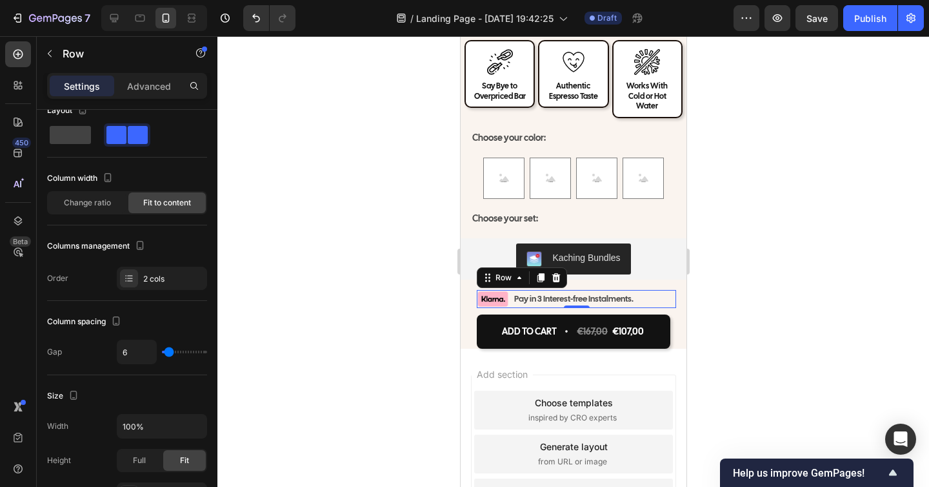
click at [825, 232] on div at bounding box center [574, 261] width 712 height 451
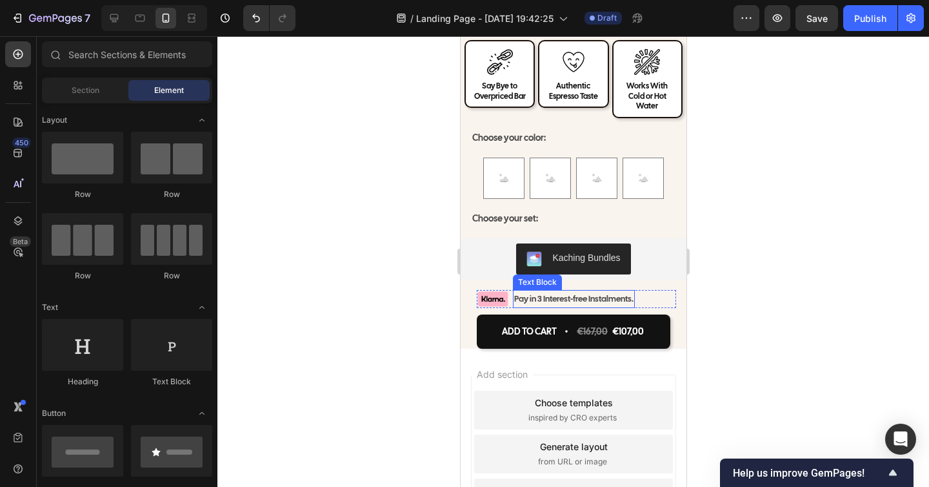
click at [591, 291] on p "Pay in 3 Interest-free Instalments." at bounding box center [573, 298] width 119 height 15
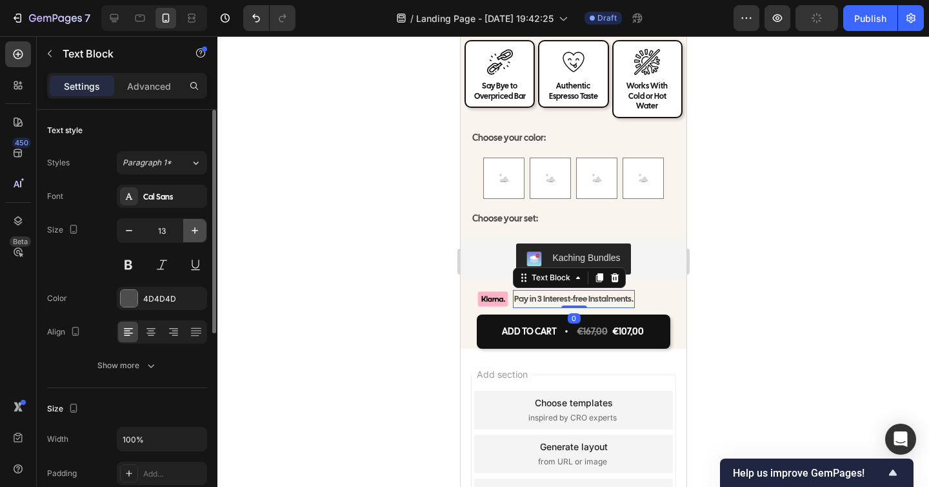
click at [198, 235] on icon "button" at bounding box center [194, 230] width 13 height 13
type input "14"
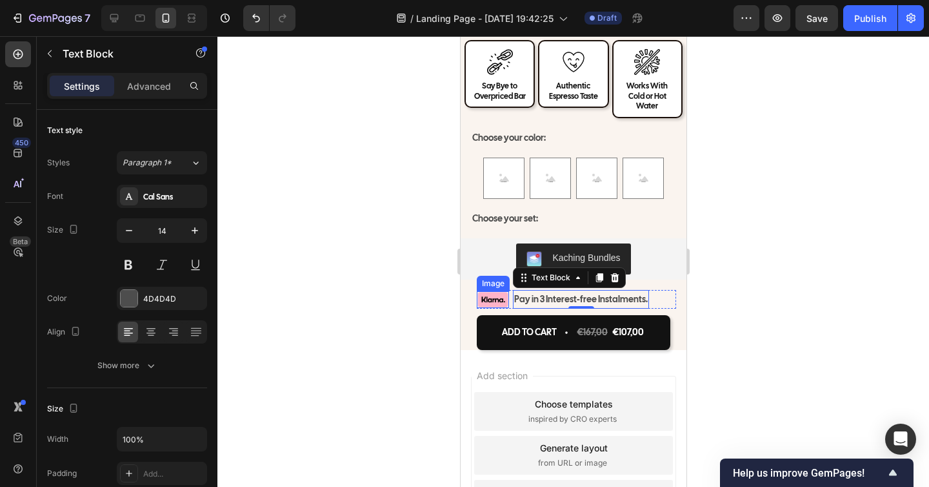
click at [494, 291] on img at bounding box center [492, 299] width 32 height 17
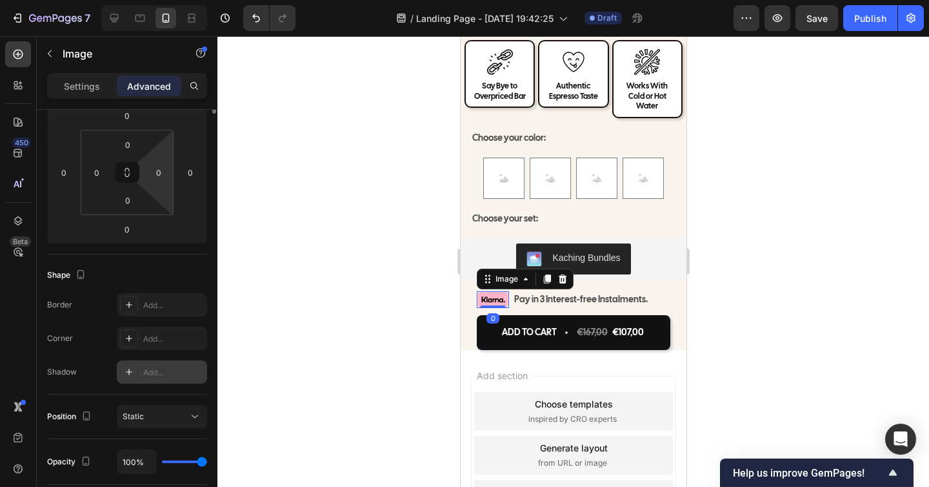
scroll to position [0, 0]
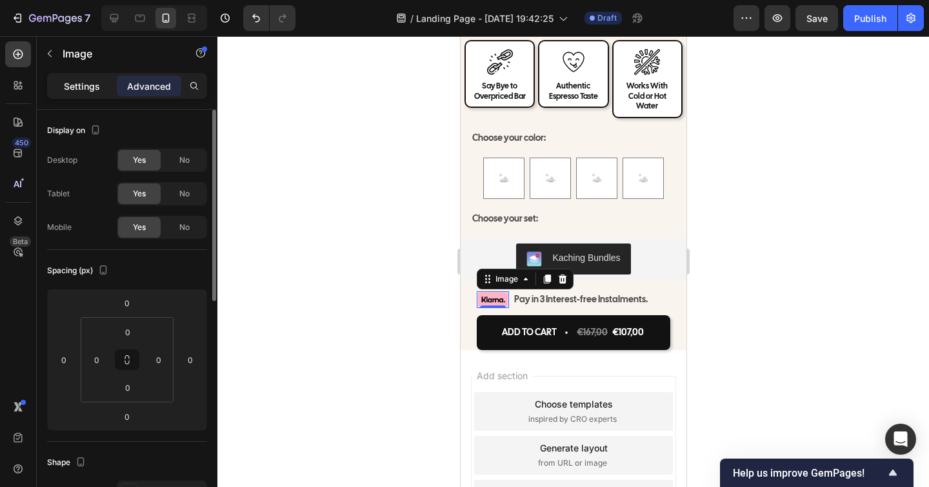
click at [79, 85] on p "Settings" at bounding box center [82, 86] width 36 height 14
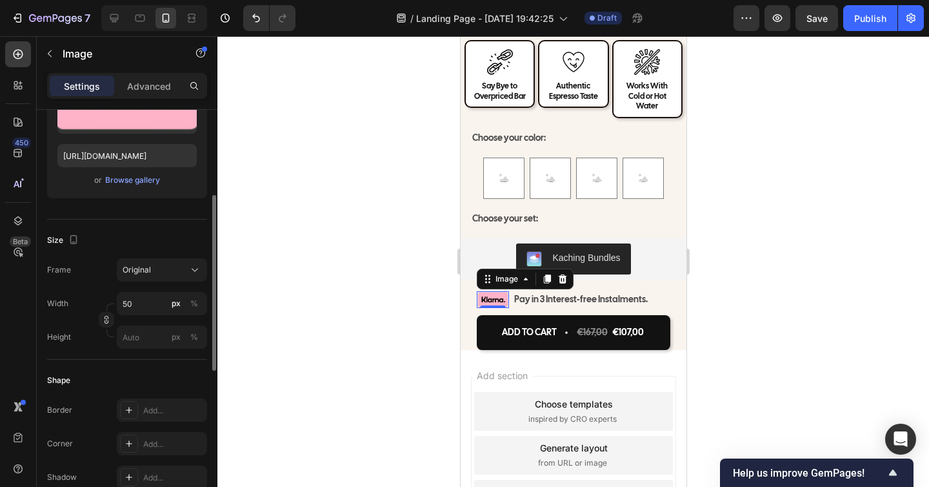
scroll to position [199, 0]
click at [128, 305] on input "50" at bounding box center [162, 301] width 90 height 23
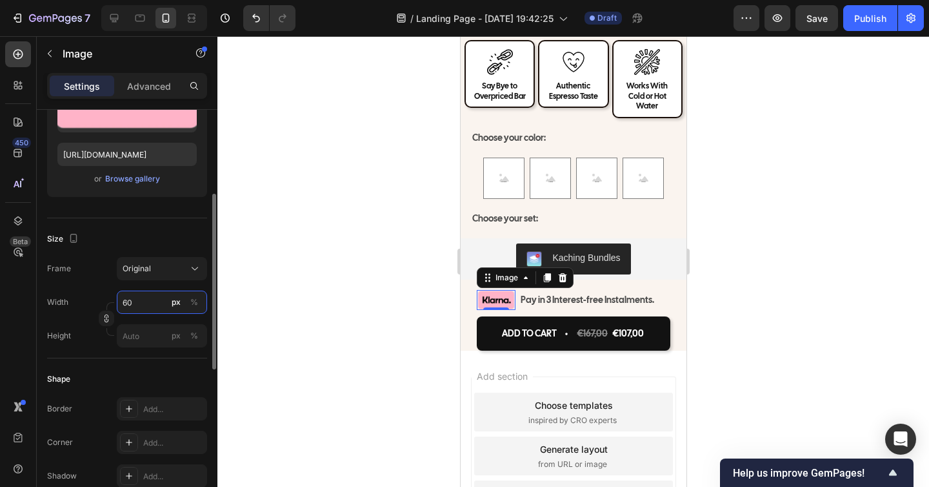
type input "6"
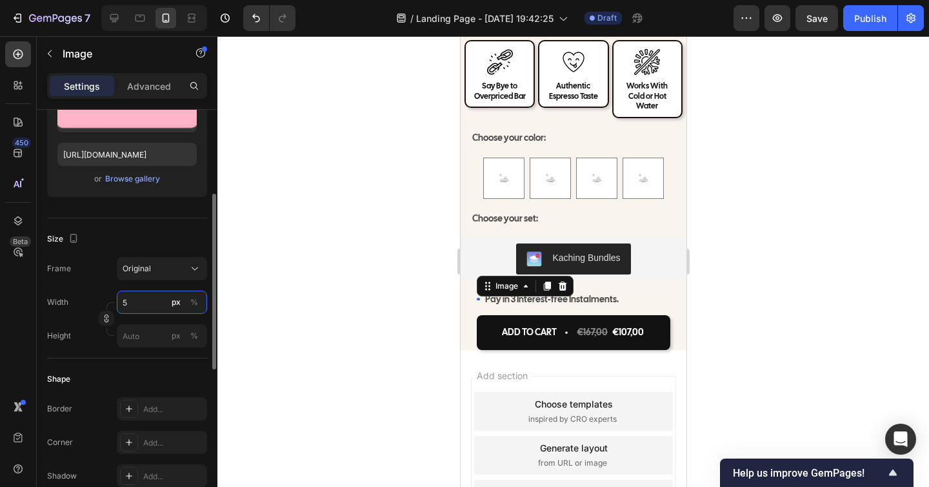
type input "55"
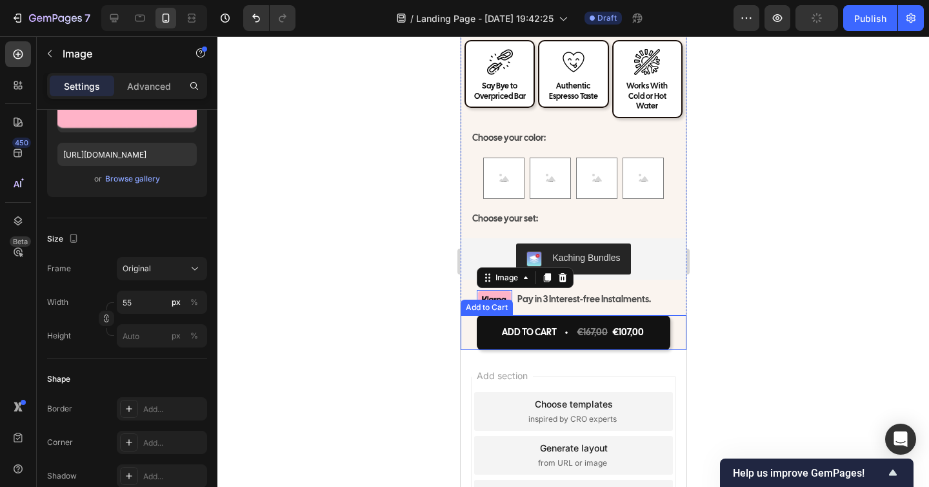
click at [811, 329] on div at bounding box center [574, 261] width 712 height 451
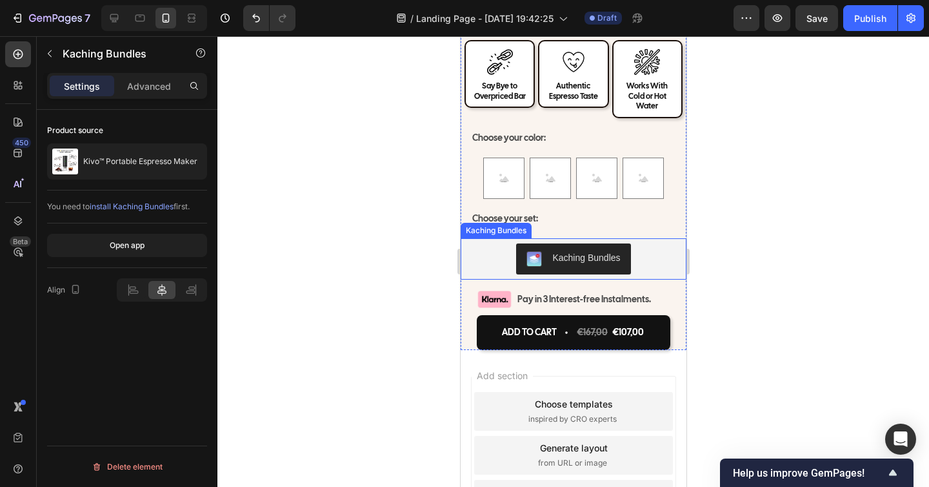
click at [675, 254] on div "Kaching Bundles" at bounding box center [573, 258] width 216 height 31
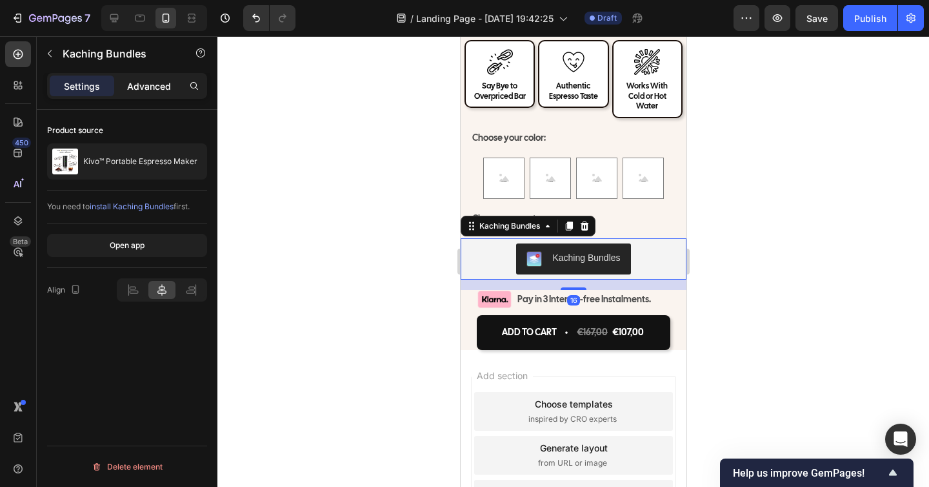
click at [139, 83] on p "Advanced" at bounding box center [149, 86] width 44 height 14
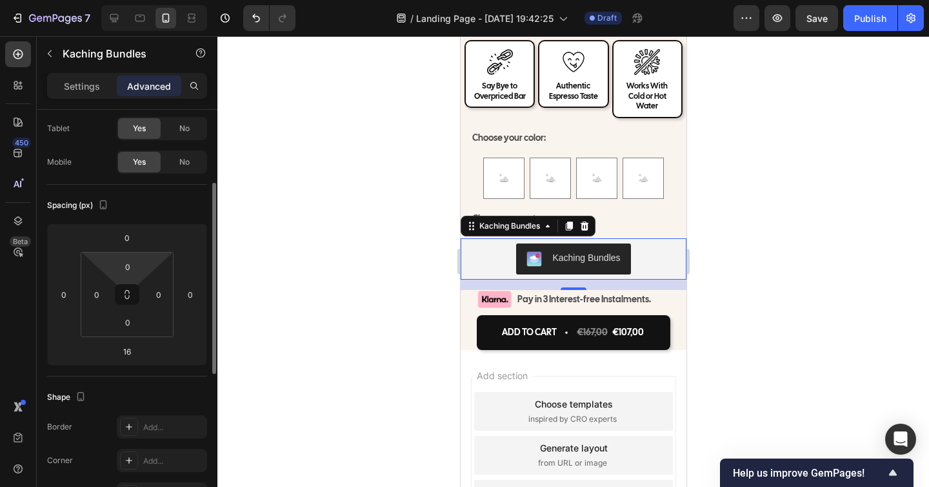
scroll to position [0, 0]
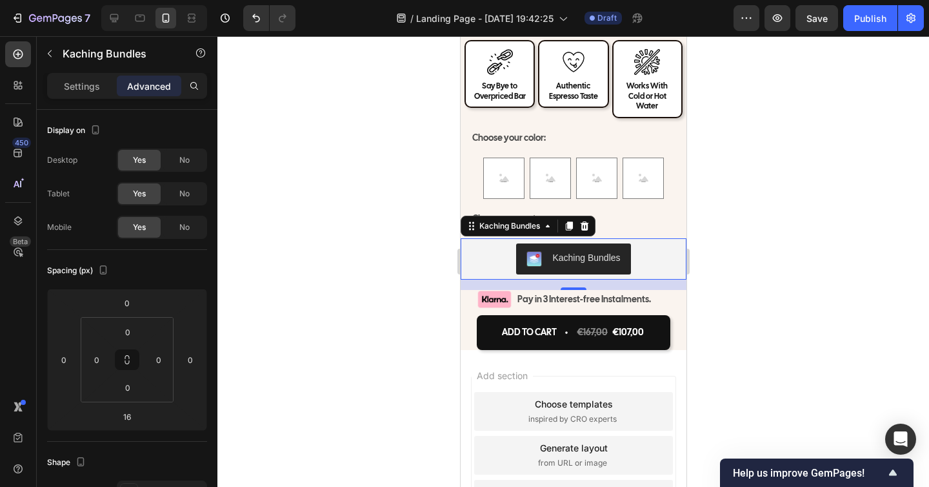
click at [769, 316] on div at bounding box center [574, 261] width 712 height 451
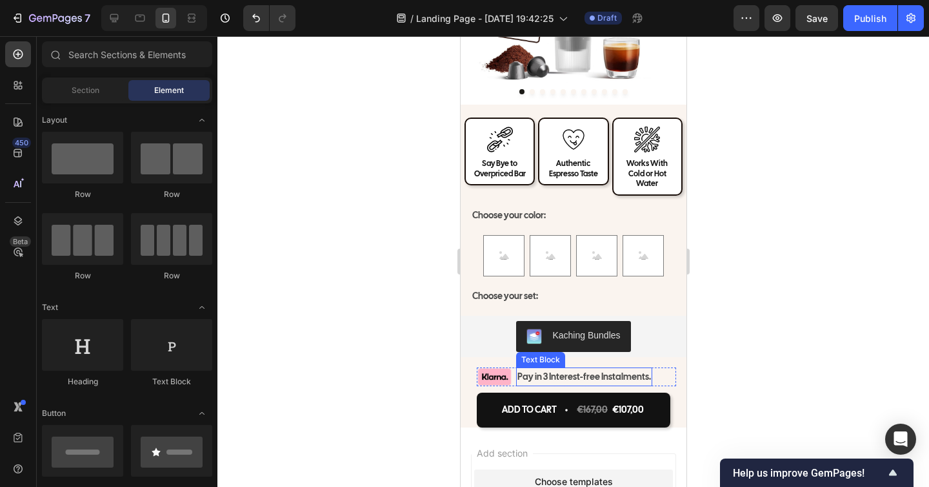
scroll to position [4538, 0]
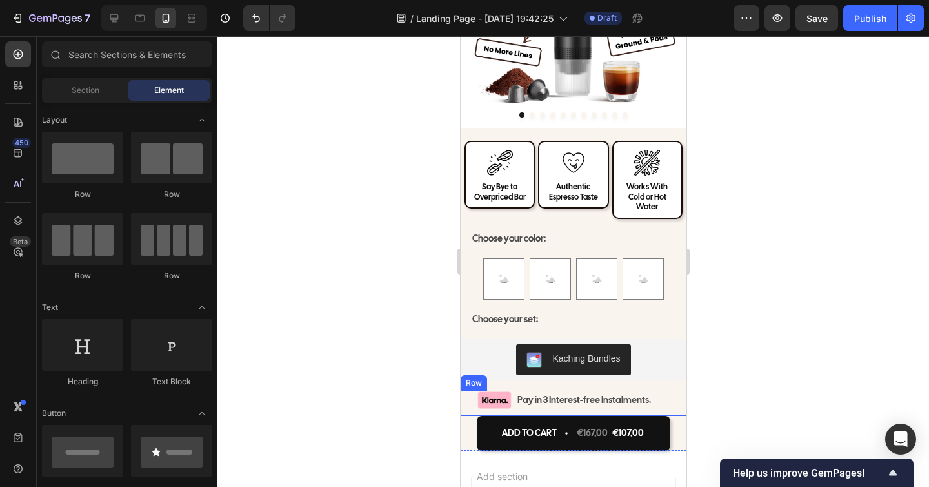
click at [596, 392] on p "Pay in 3 Interest-free Instalments." at bounding box center [584, 400] width 134 height 16
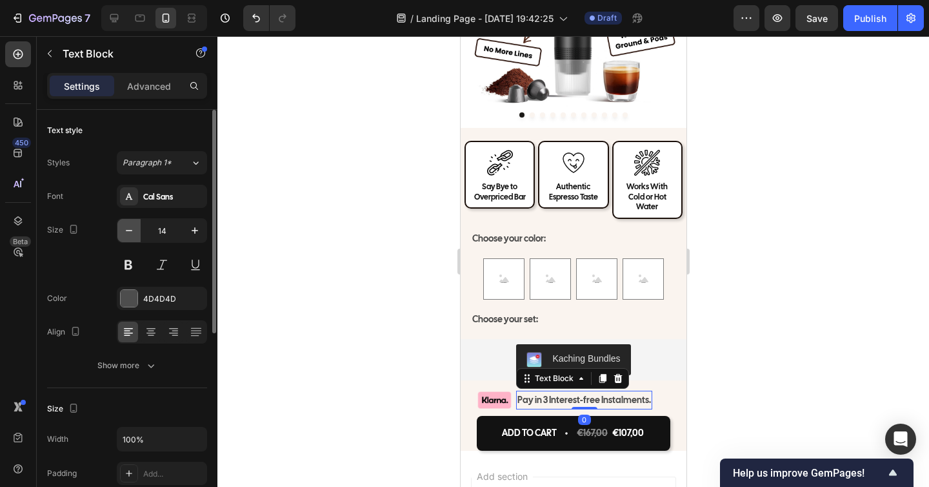
click at [128, 233] on icon "button" at bounding box center [129, 230] width 13 height 13
type input "13"
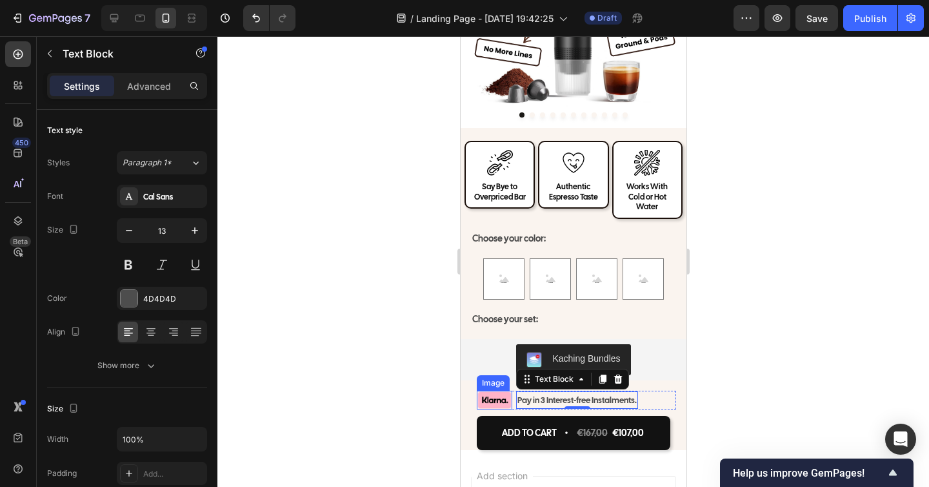
click at [496, 390] on img at bounding box center [493, 399] width 35 height 18
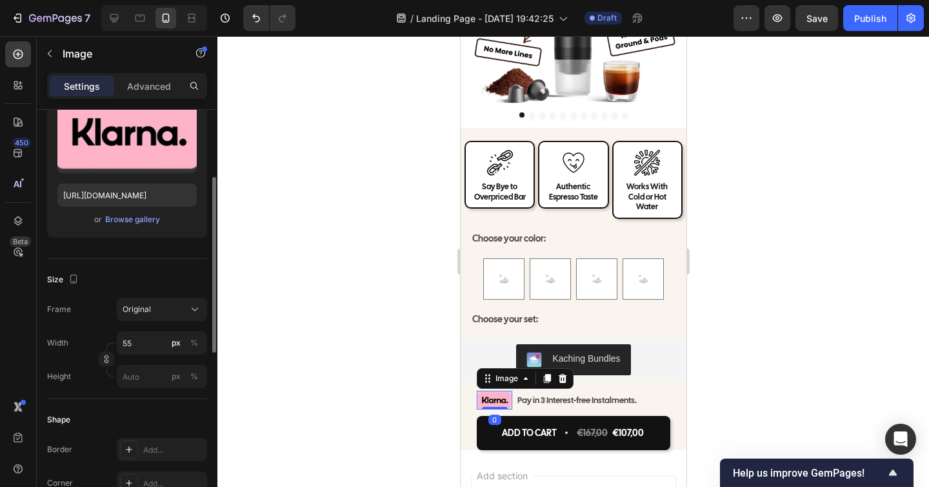
scroll to position [209, 0]
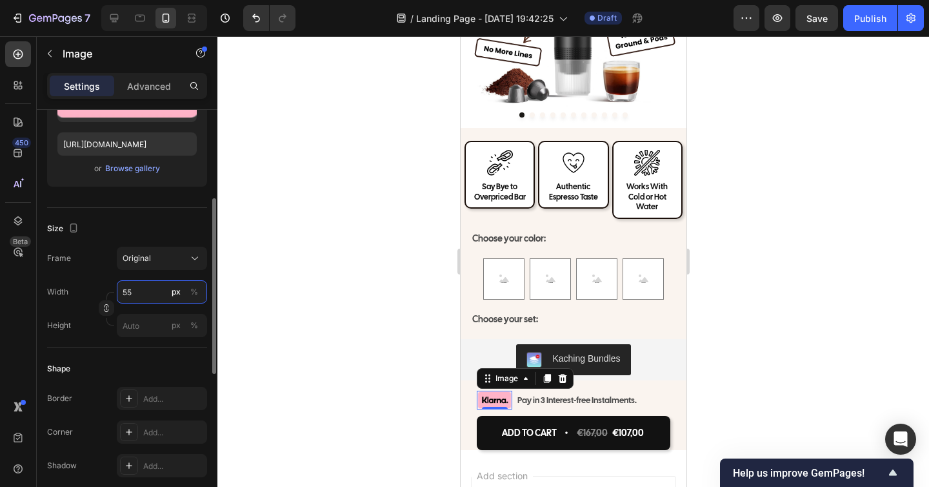
click at [140, 296] on input "55" at bounding box center [162, 291] width 90 height 23
type input "47"
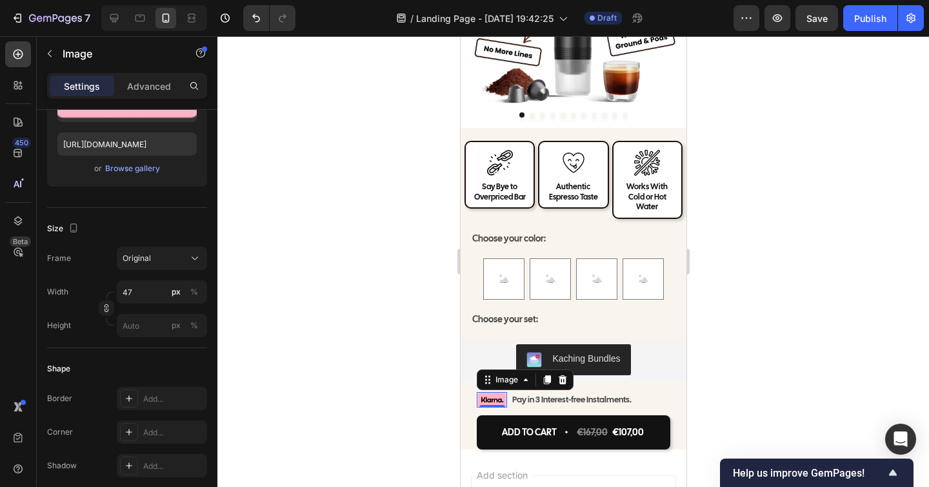
click at [901, 419] on div at bounding box center [574, 261] width 712 height 451
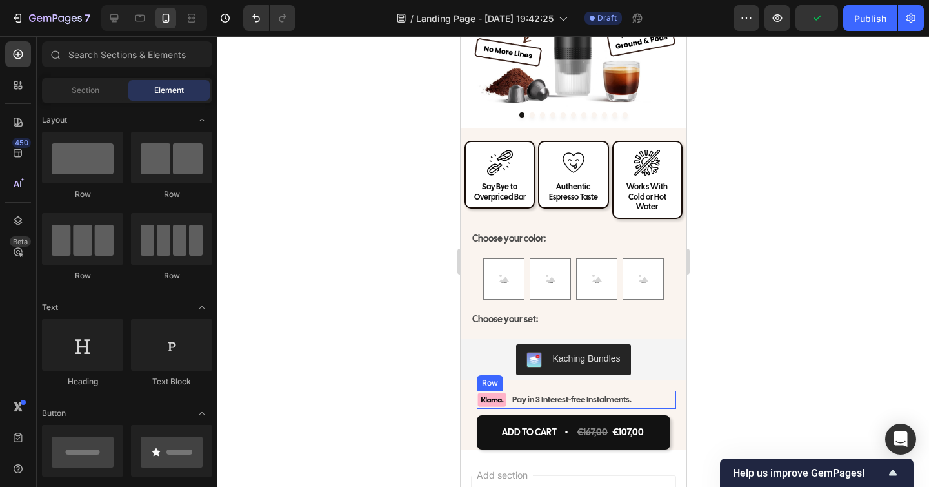
click at [653, 390] on div "Image Pay in 3 Interest-free Instalments. Text Block Row" at bounding box center [575, 398] width 199 height 17
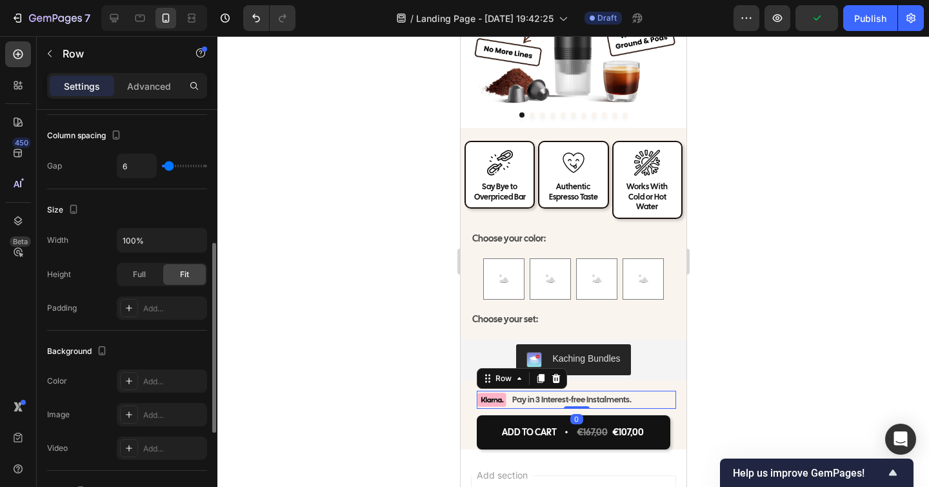
scroll to position [487, 0]
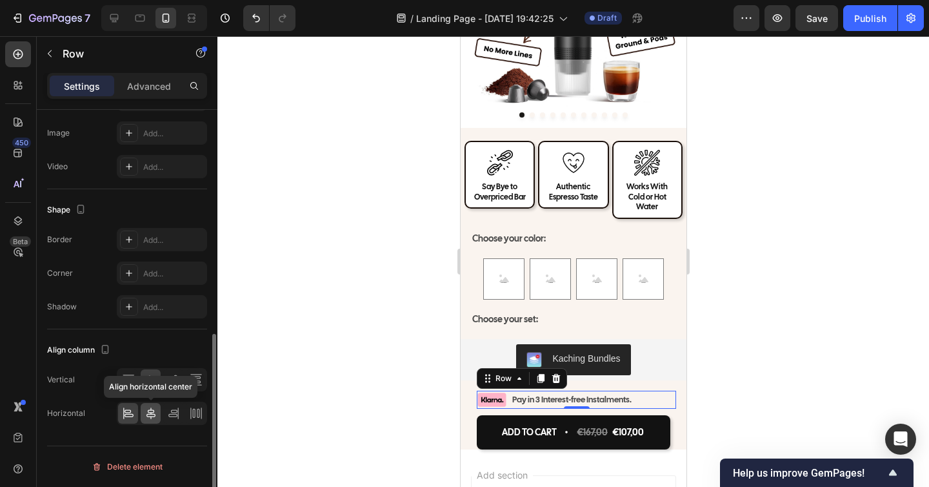
click at [152, 414] on icon at bounding box center [151, 413] width 13 height 13
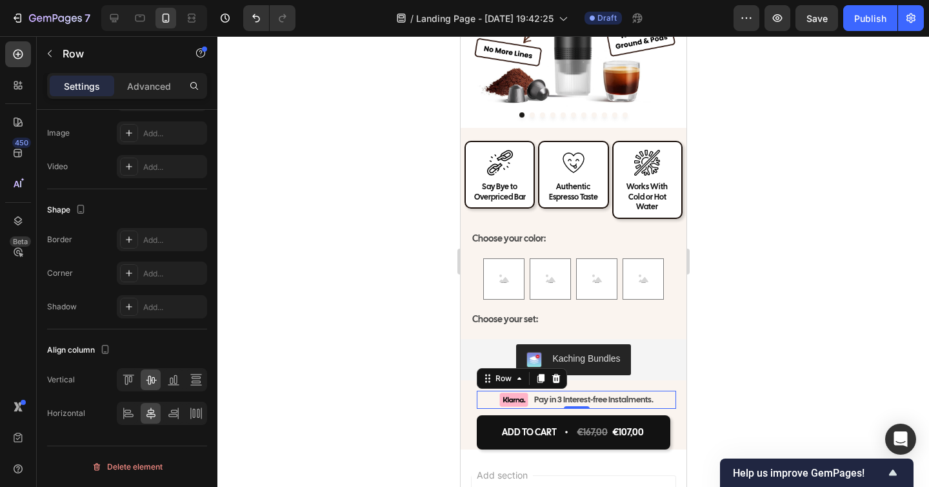
click at [753, 365] on div at bounding box center [574, 261] width 712 height 451
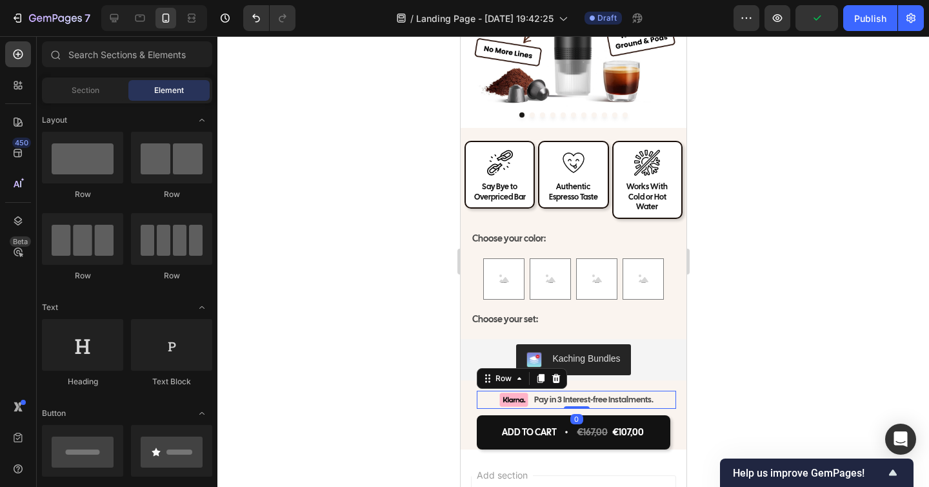
click at [529, 396] on div "Image Pay in 3 Interest-free Instalments. Text Block Row 0" at bounding box center [575, 398] width 199 height 17
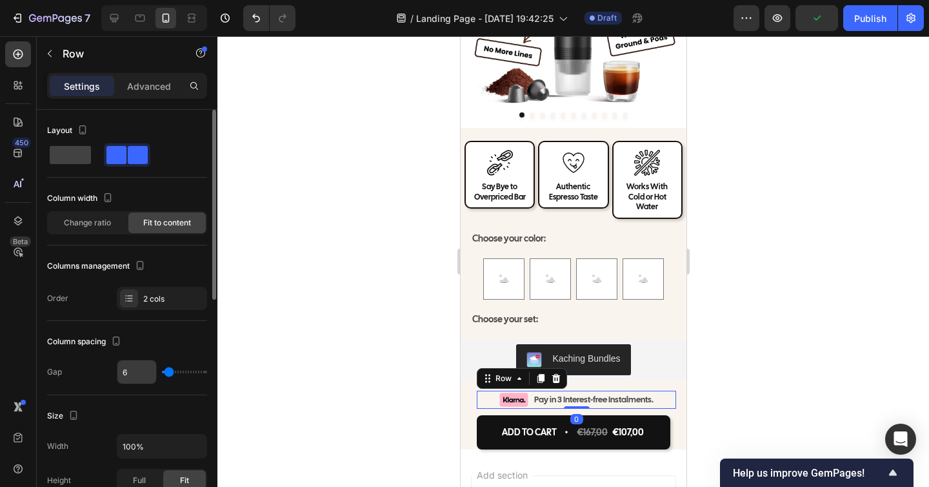
click at [141, 370] on input "6" at bounding box center [136, 371] width 39 height 23
type input "4"
click at [312, 372] on div at bounding box center [574, 261] width 712 height 451
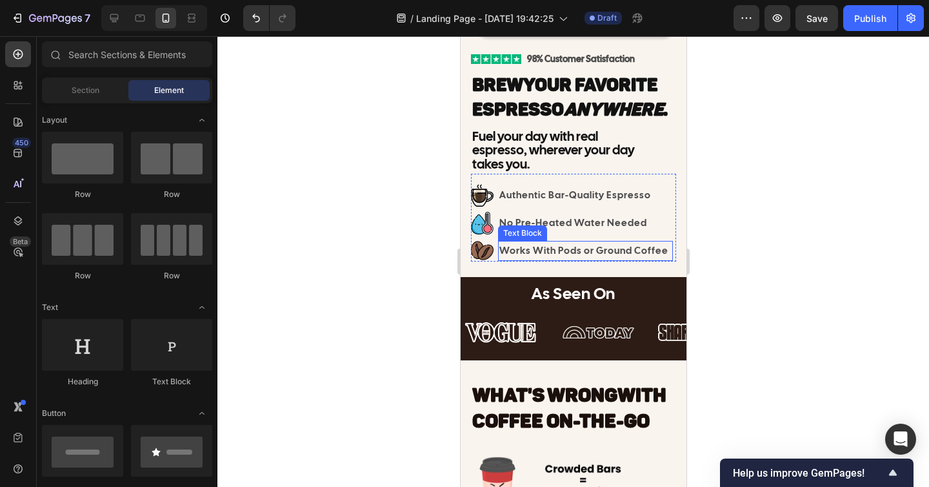
scroll to position [276, 0]
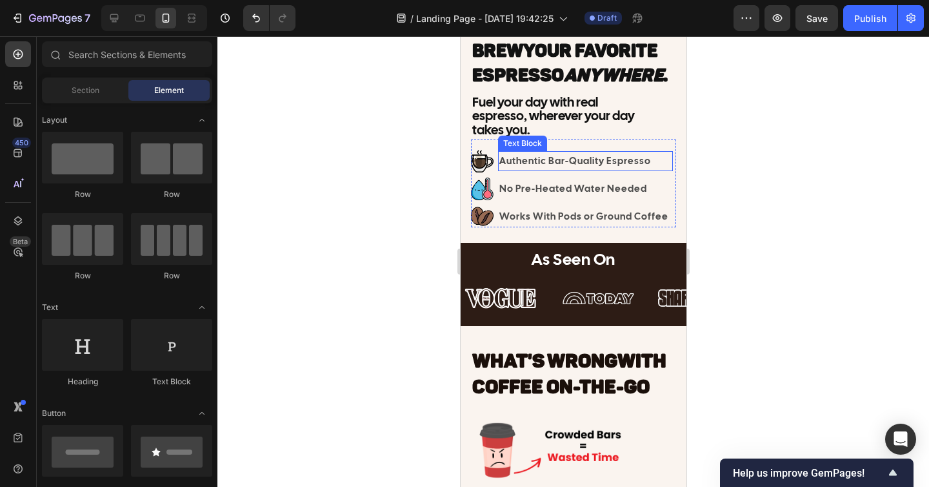
click at [549, 161] on p "Authentic Bar-Quality Espresso" at bounding box center [585, 160] width 172 height 17
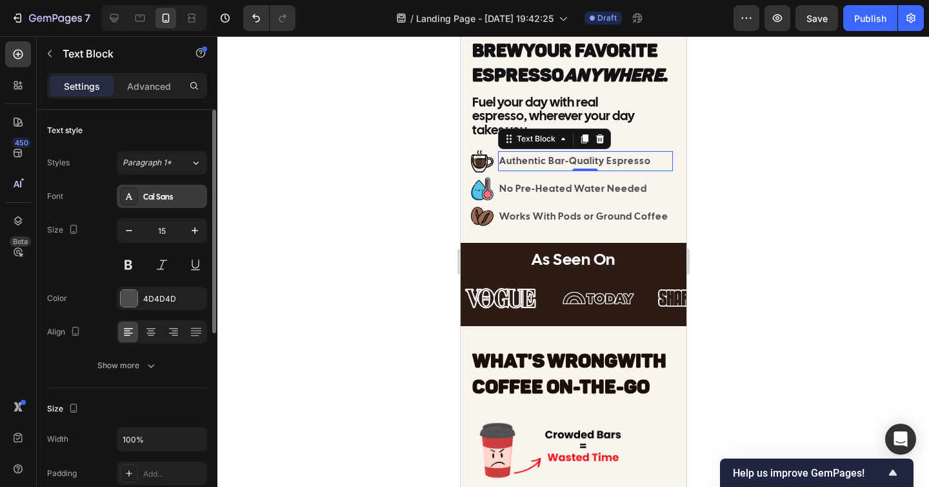
click at [172, 198] on div "Cal Sans" at bounding box center [173, 197] width 61 height 12
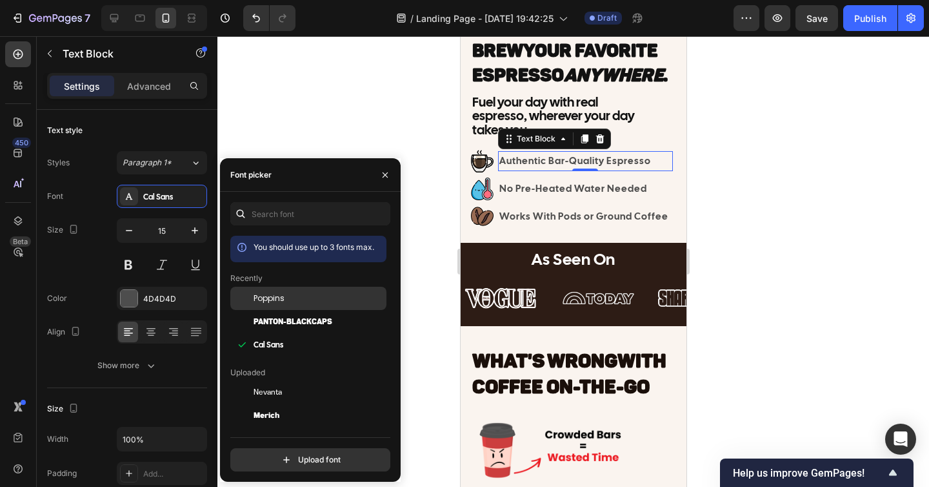
click at [258, 295] on span "Poppins" at bounding box center [269, 298] width 31 height 12
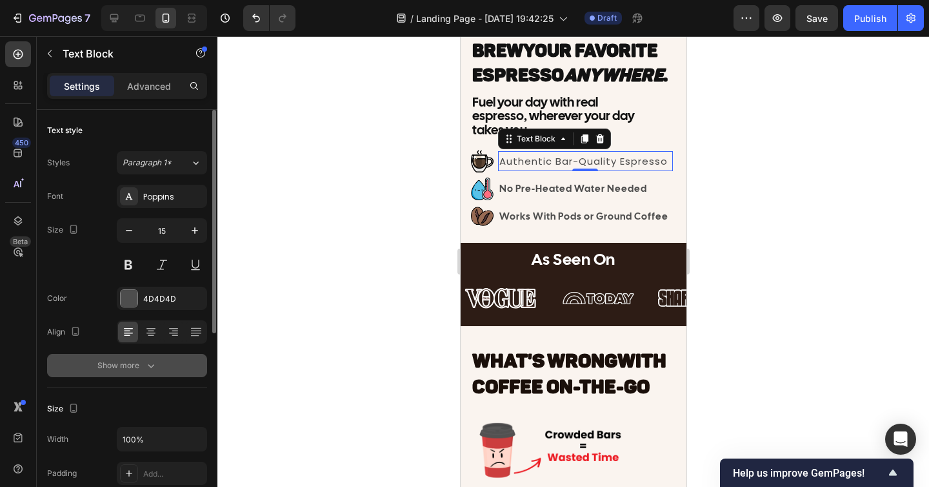
click at [156, 358] on button "Show more" at bounding box center [127, 365] width 160 height 23
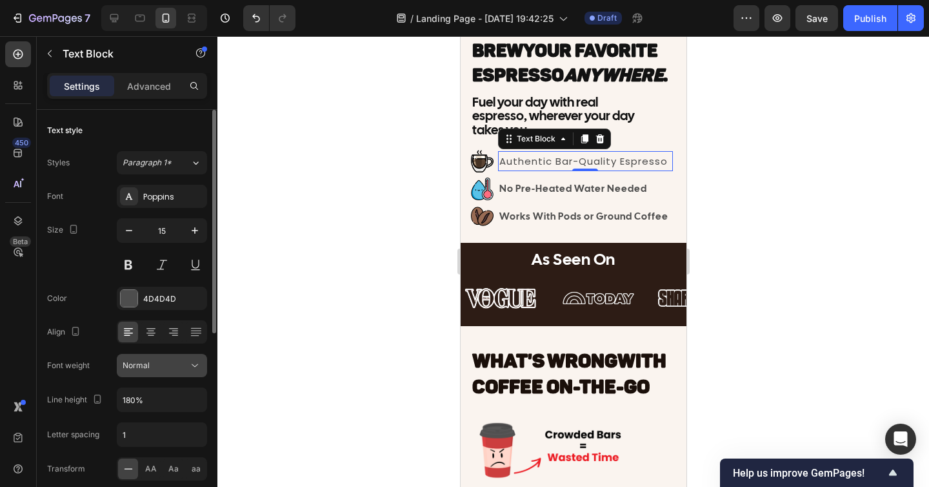
click at [152, 358] on button "Normal" at bounding box center [162, 365] width 90 height 23
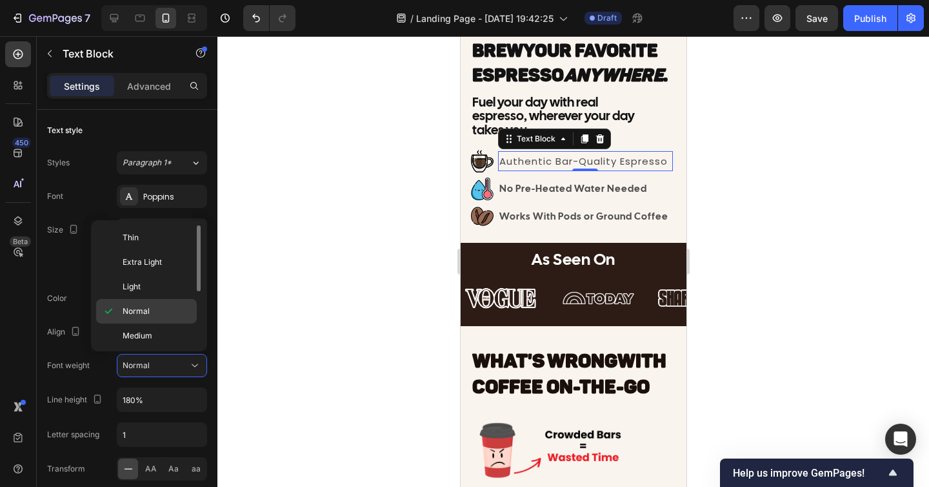
scroll to position [43, 0]
click at [142, 318] on span "Semi Bold" at bounding box center [141, 317] width 37 height 12
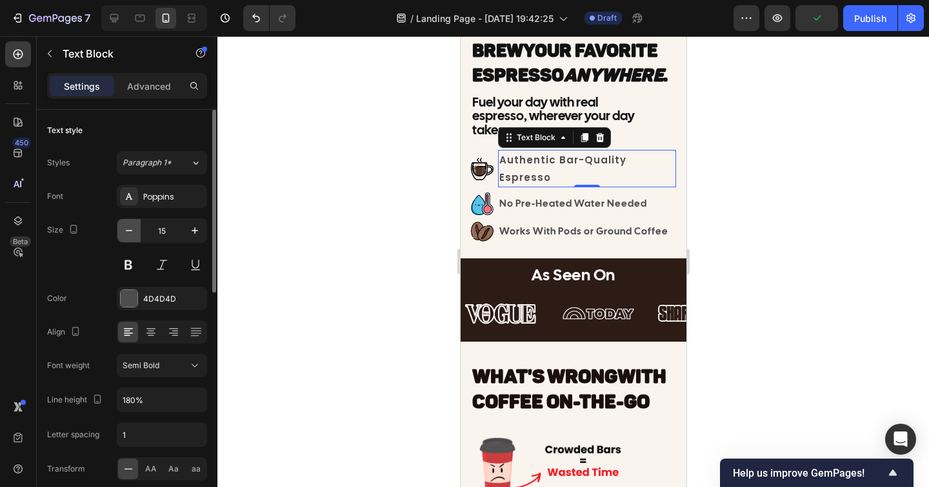
click at [131, 224] on icon "button" at bounding box center [129, 230] width 13 height 13
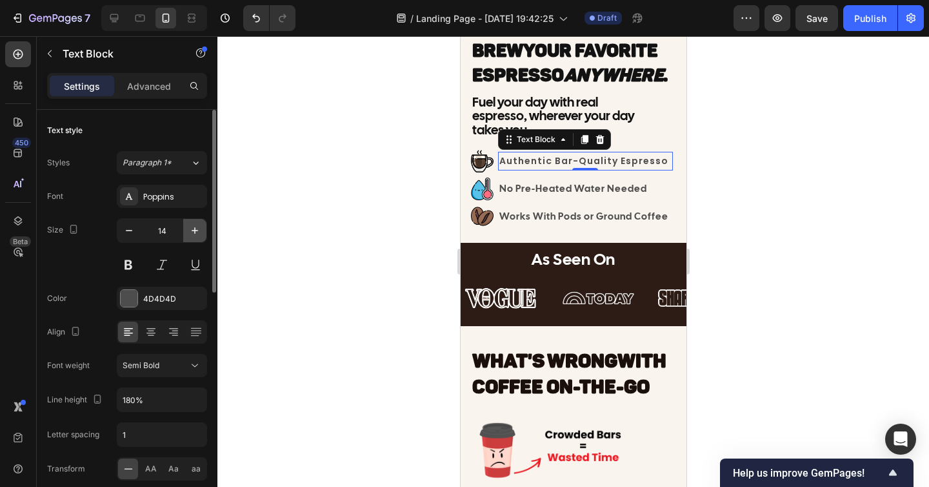
click at [194, 238] on button "button" at bounding box center [194, 230] width 23 height 23
type input "15"
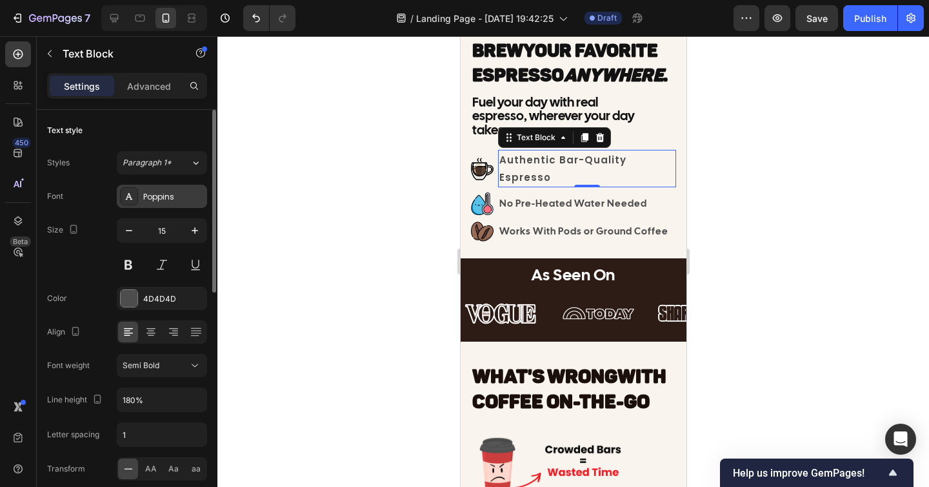
click at [148, 201] on div "Poppins" at bounding box center [173, 197] width 61 height 12
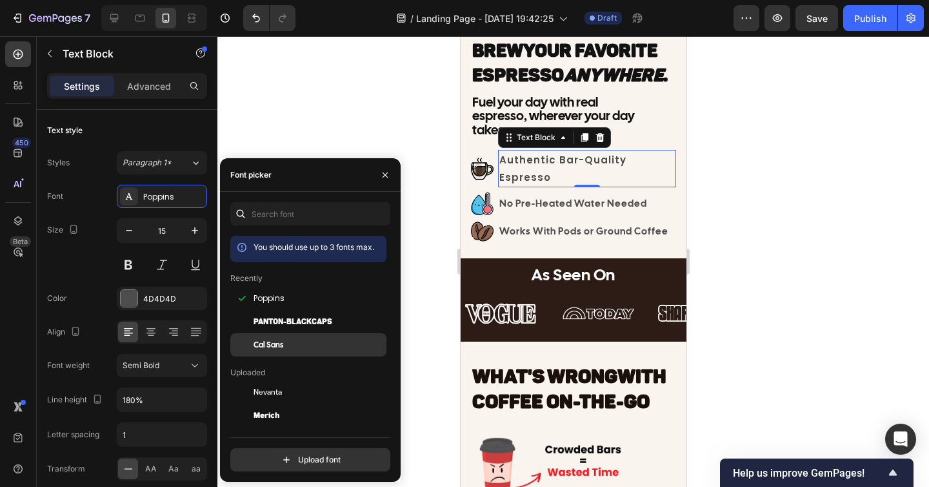
click at [286, 338] on div "Cal Sans" at bounding box center [308, 344] width 156 height 23
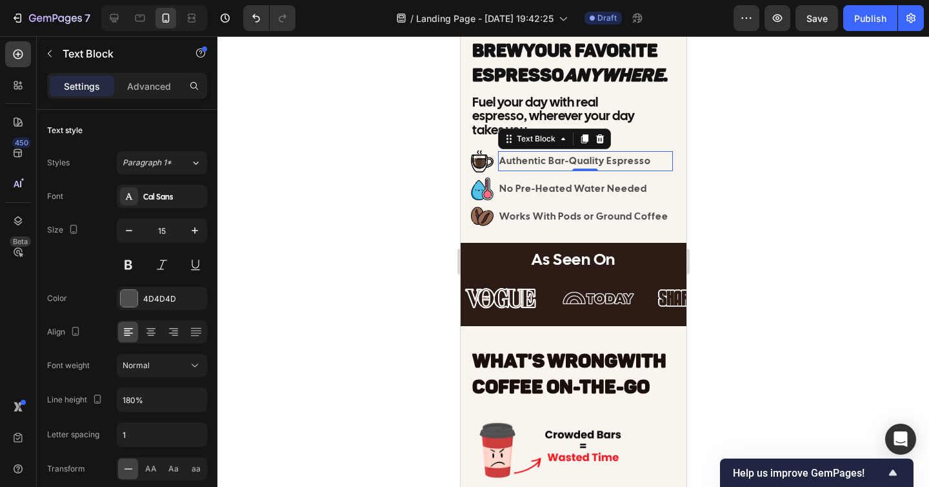
click at [767, 326] on div at bounding box center [574, 261] width 712 height 451
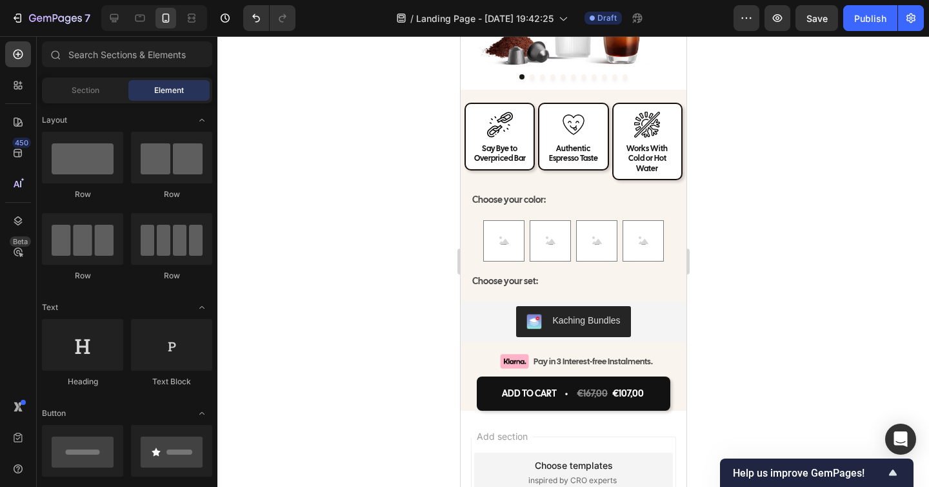
scroll to position [4586, 0]
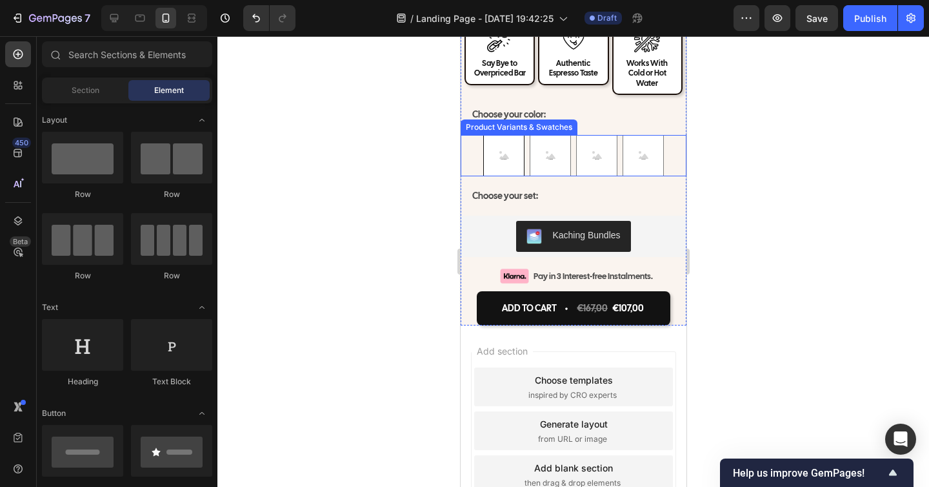
click at [511, 143] on Black "Charcoal Black" at bounding box center [503, 155] width 41 height 41
click at [503, 135] on input "Charcoal Black Charcoal Black Charcoal Black" at bounding box center [503, 134] width 1 height 1
radio input "true"
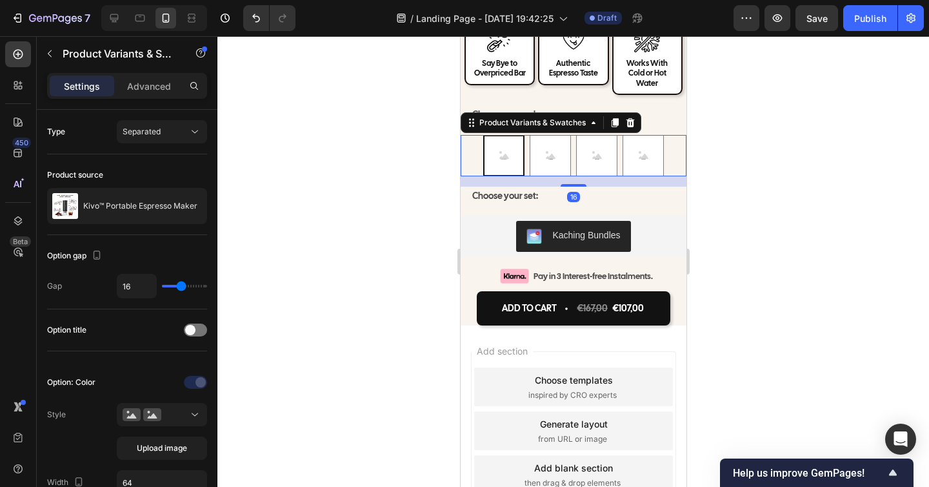
click at [468, 145] on div "Charcoal Black Charcoal Black Charcoal Black Snow White Snow White Snow White S…" at bounding box center [573, 155] width 226 height 41
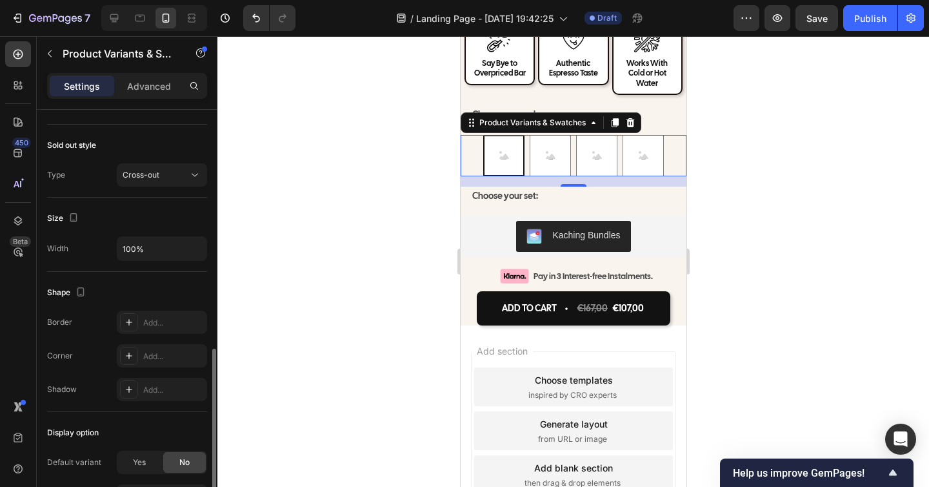
scroll to position [754, 0]
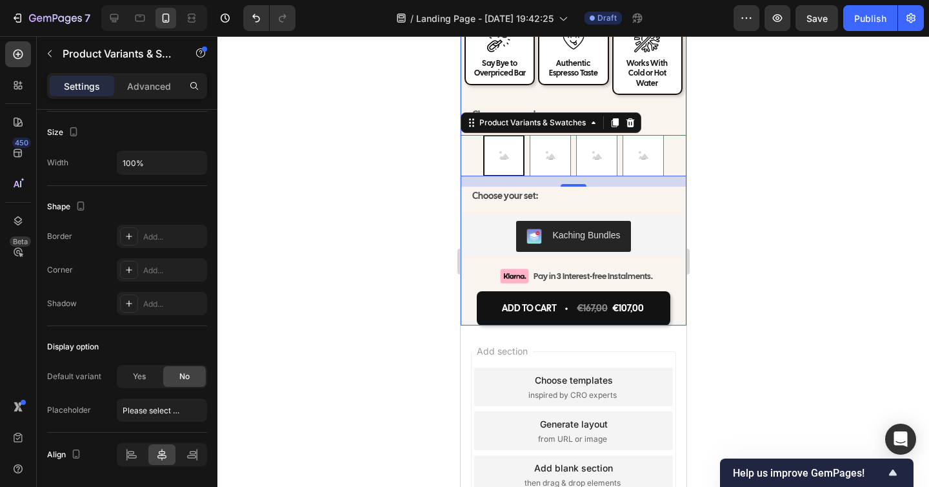
click at [734, 214] on div at bounding box center [574, 261] width 712 height 451
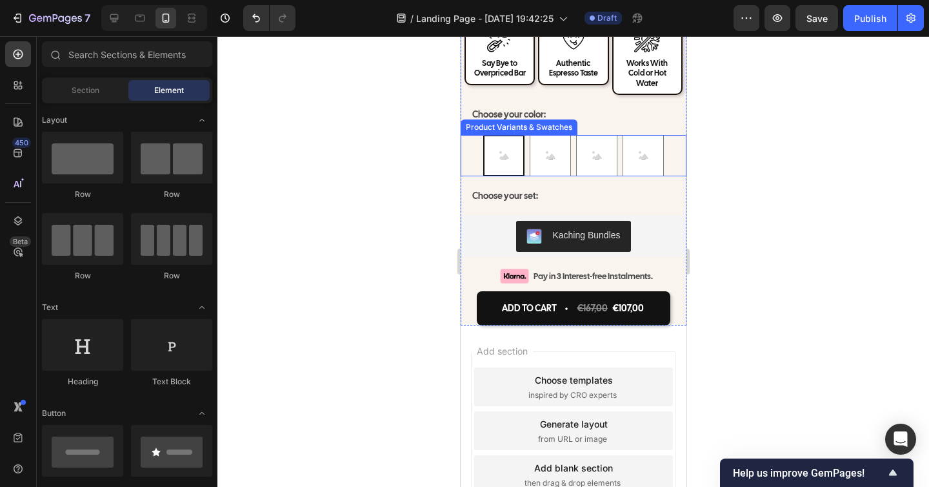
click at [678, 156] on div "Charcoal Black Charcoal Black Charcoal Black Snow White Snow White Snow White S…" at bounding box center [573, 155] width 226 height 41
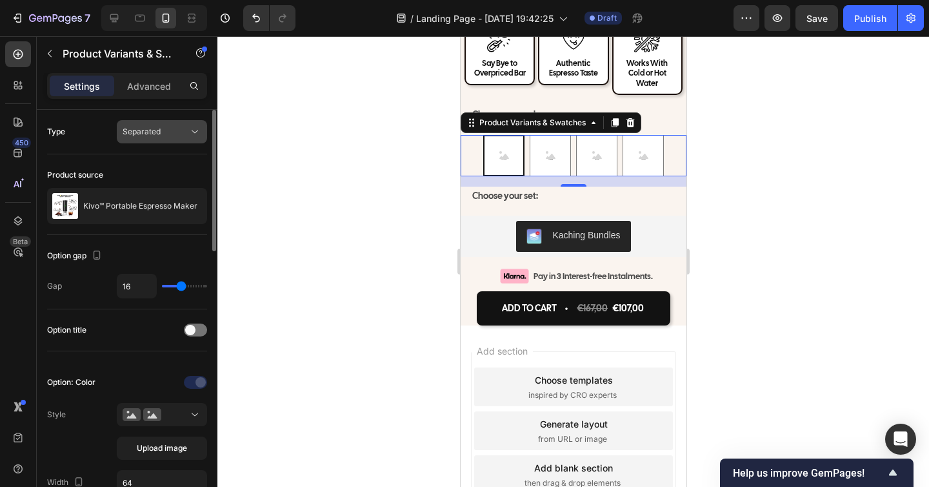
click at [146, 130] on span "Separated" at bounding box center [142, 132] width 38 height 10
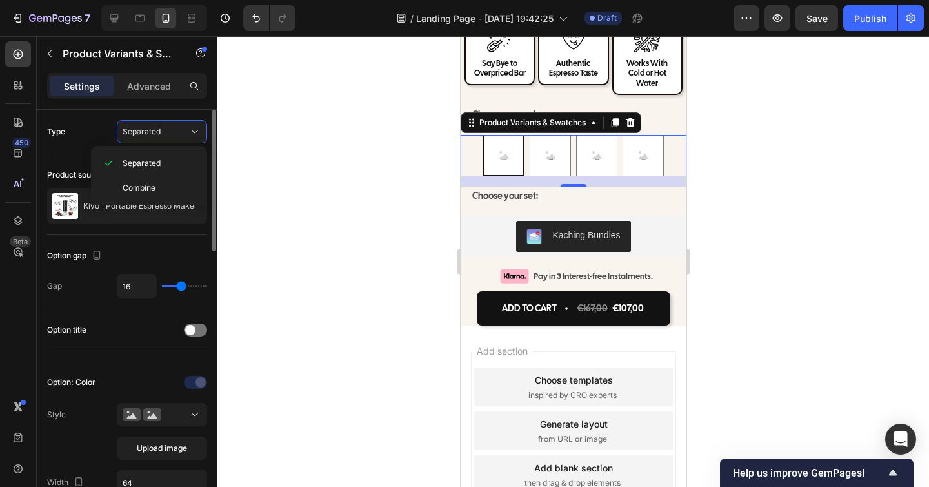
click at [98, 129] on div "Type Separated" at bounding box center [127, 131] width 160 height 23
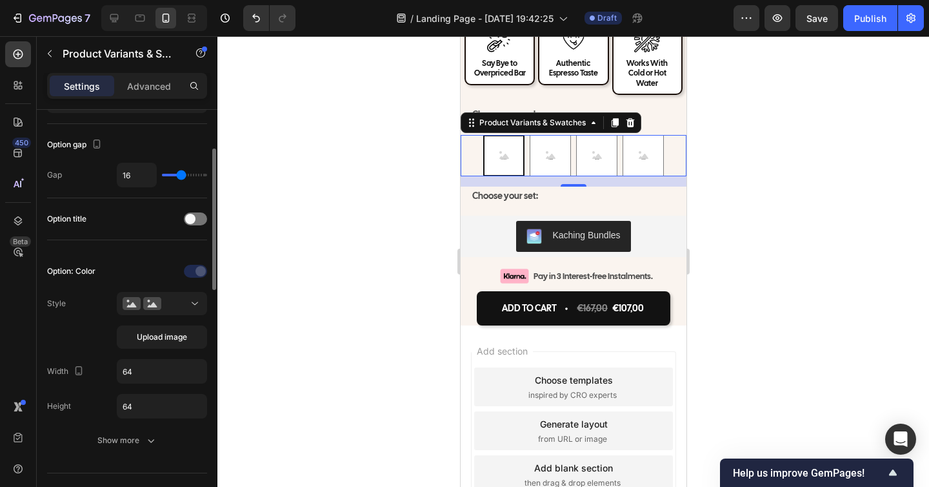
scroll to position [112, 0]
click at [197, 218] on div at bounding box center [195, 218] width 23 height 13
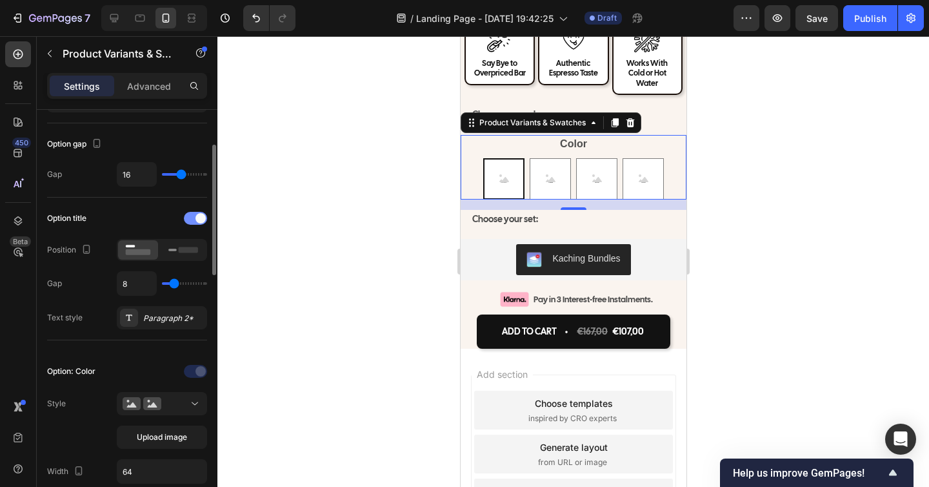
click at [197, 218] on span at bounding box center [201, 218] width 10 height 10
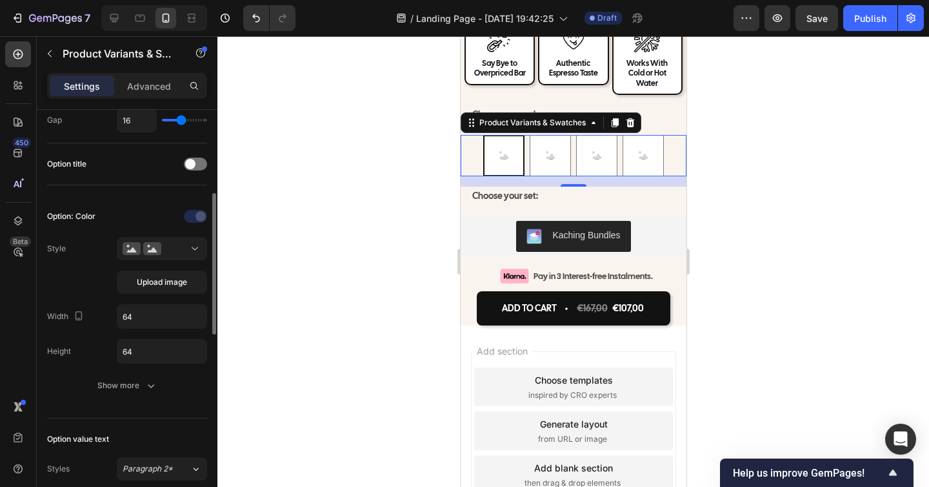
scroll to position [186, 0]
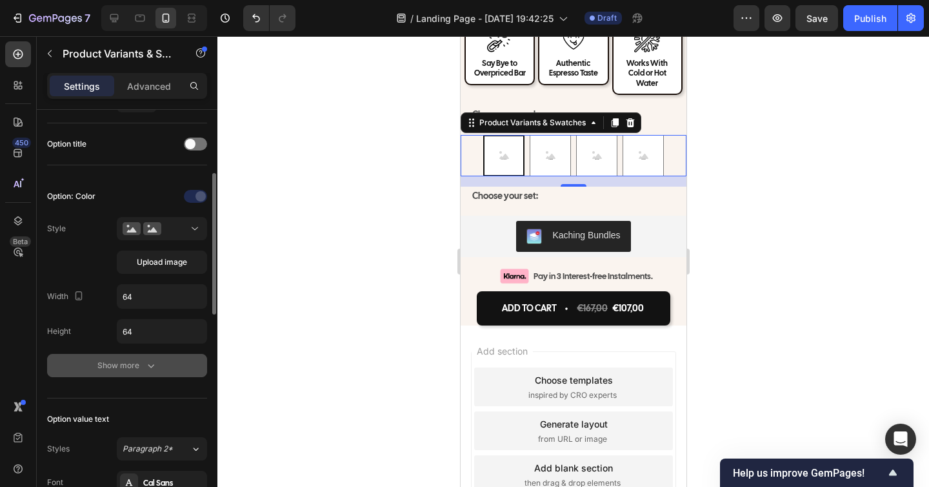
click at [145, 365] on icon "button" at bounding box center [151, 365] width 13 height 13
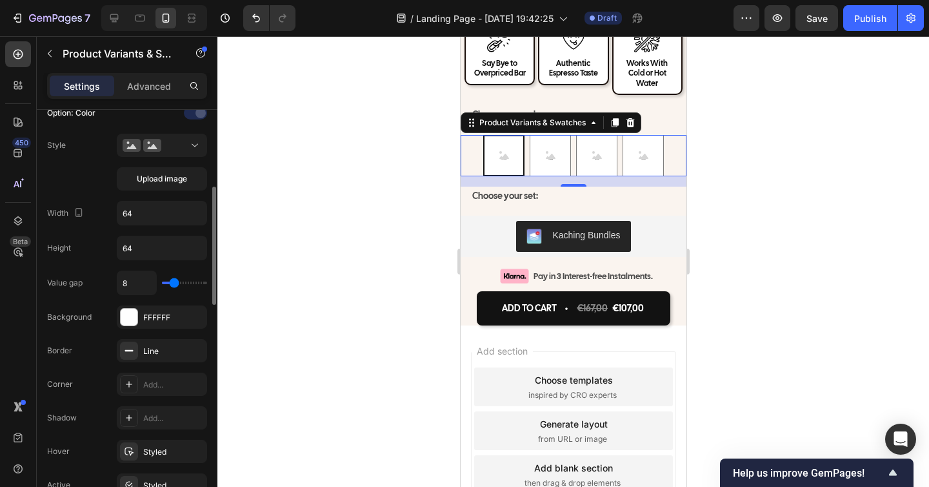
scroll to position [269, 0]
click at [196, 316] on icon "button" at bounding box center [193, 317] width 10 height 10
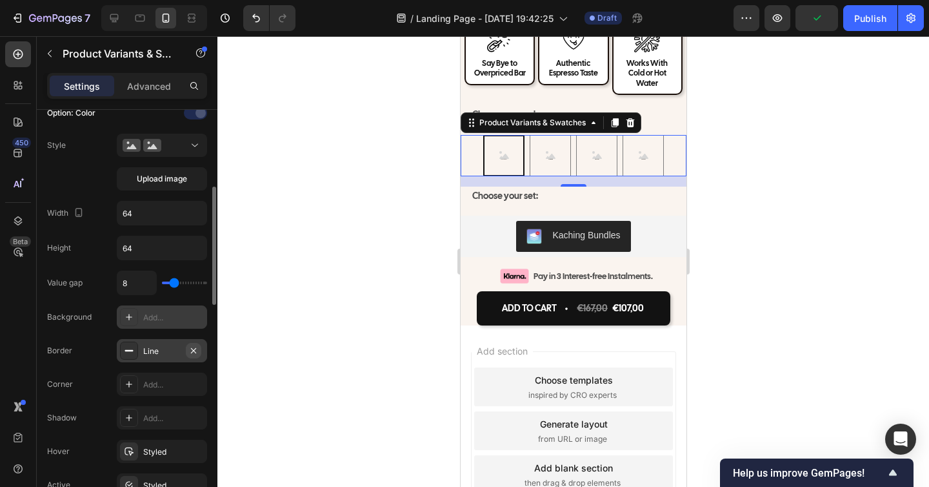
click at [192, 349] on icon "button" at bounding box center [193, 349] width 5 height 5
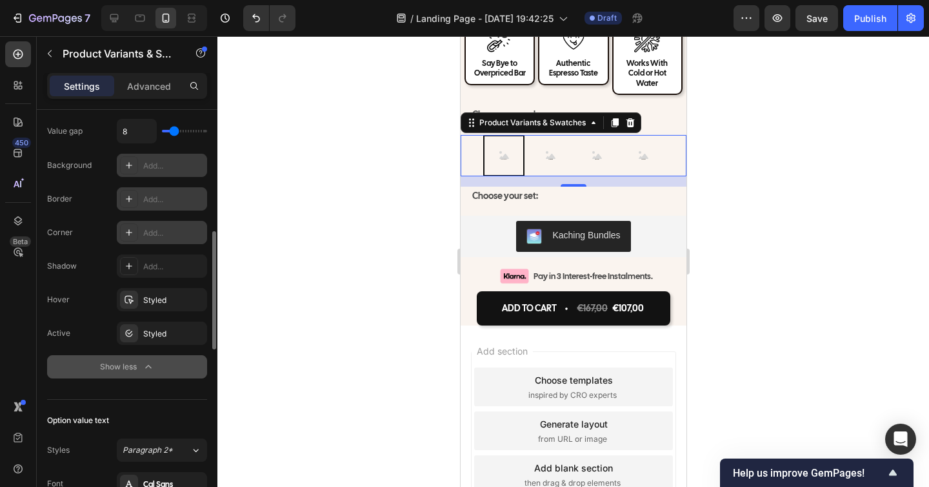
scroll to position [421, 0]
click at [192, 330] on icon "button" at bounding box center [193, 331] width 5 height 5
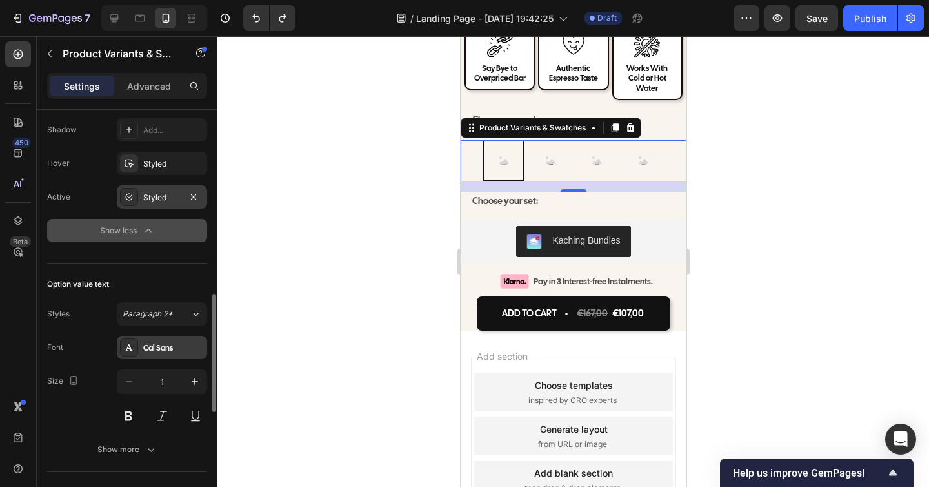
scroll to position [577, 0]
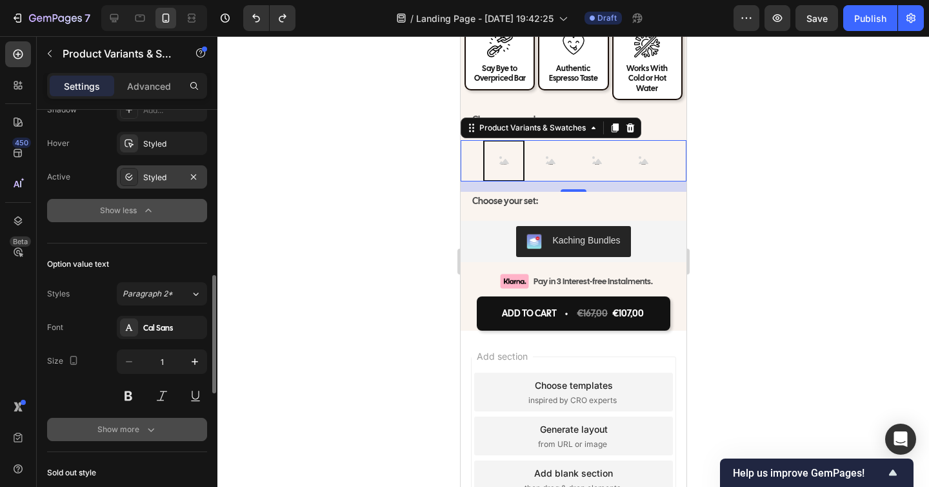
click at [142, 432] on div "Show more" at bounding box center [127, 429] width 60 height 13
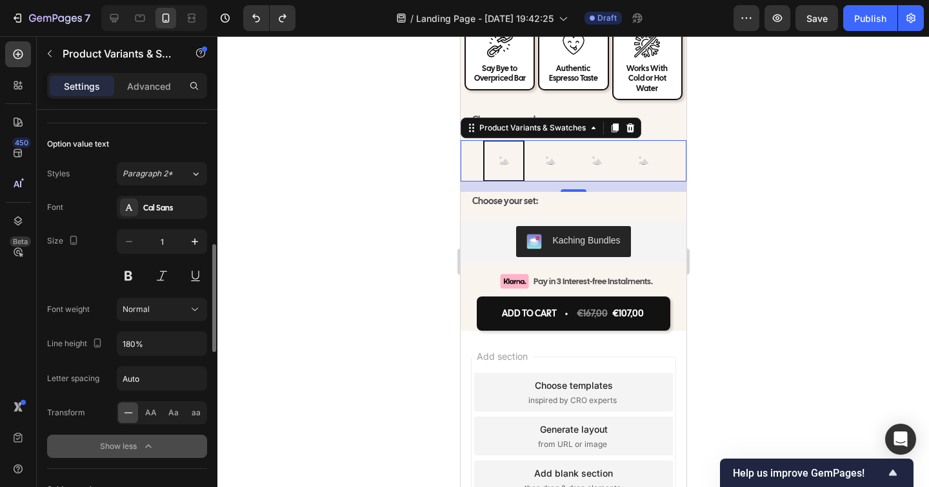
scroll to position [698, 0]
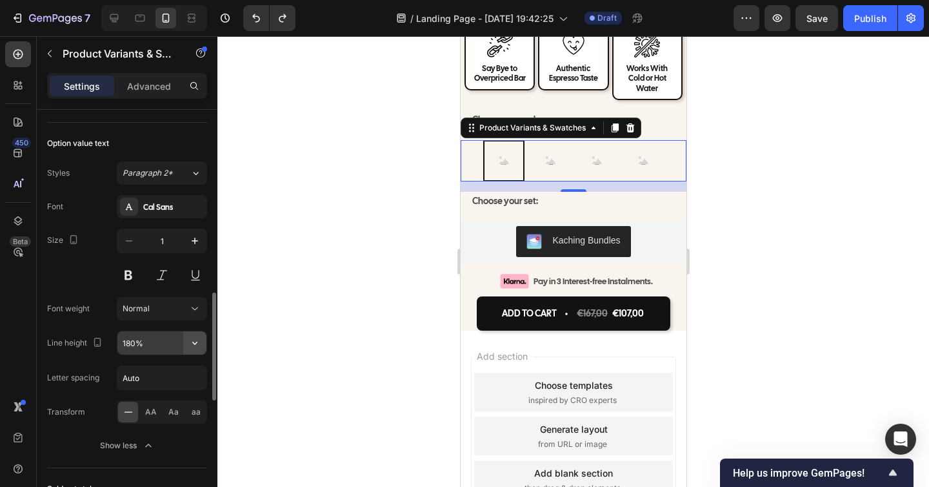
click at [186, 342] on button "button" at bounding box center [194, 342] width 23 height 23
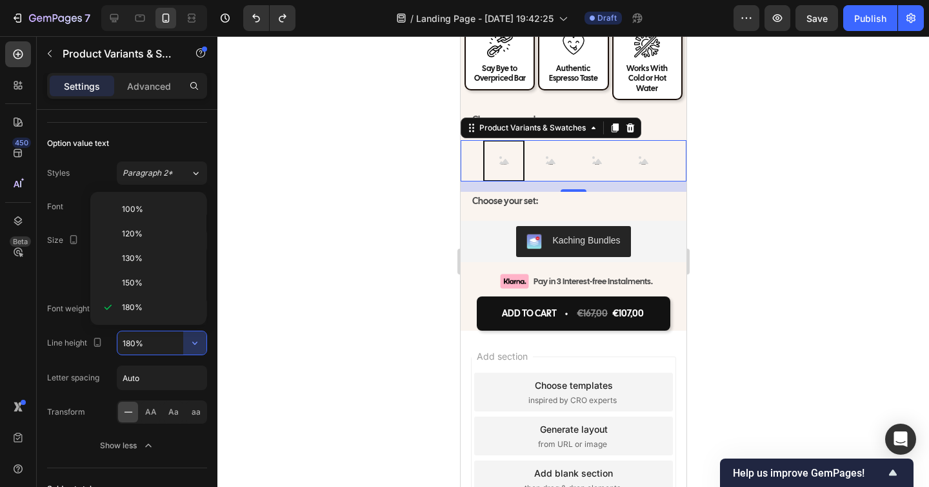
click at [257, 346] on div at bounding box center [574, 261] width 712 height 451
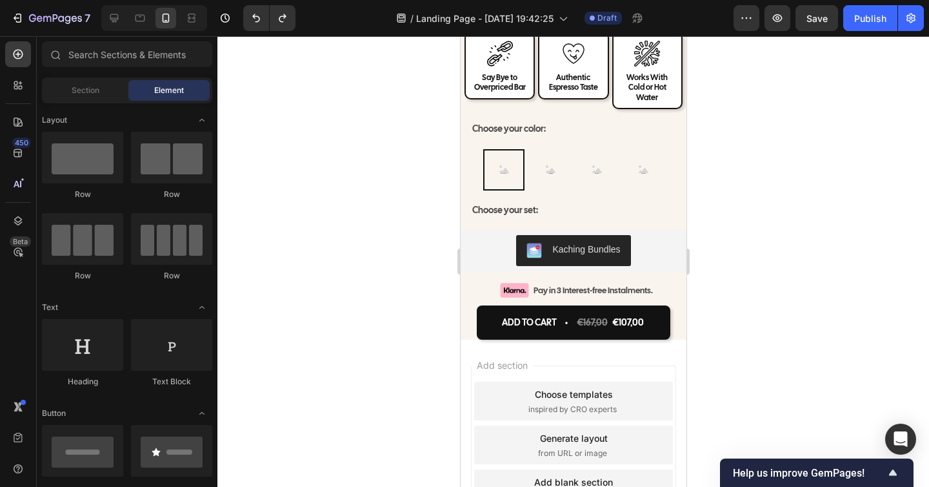
scroll to position [4633, 0]
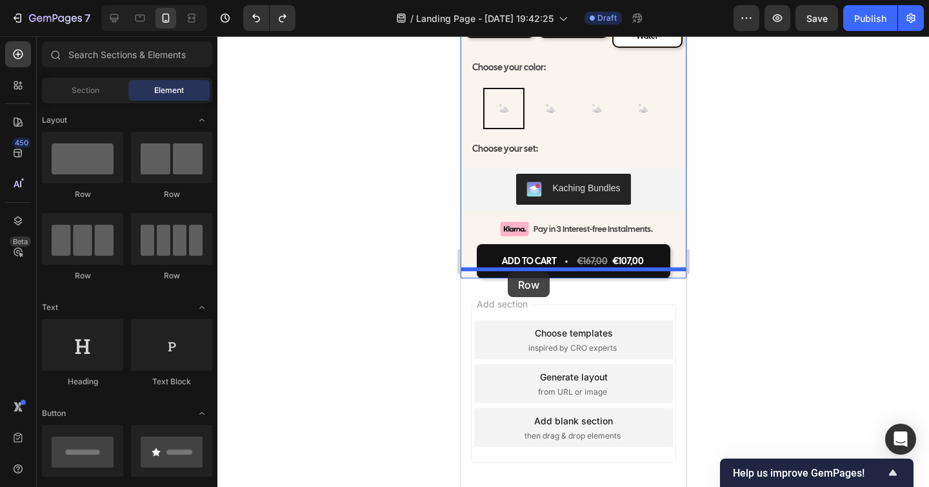
drag, startPoint x: 563, startPoint y: 191, endPoint x: 507, endPoint y: 272, distance: 98.3
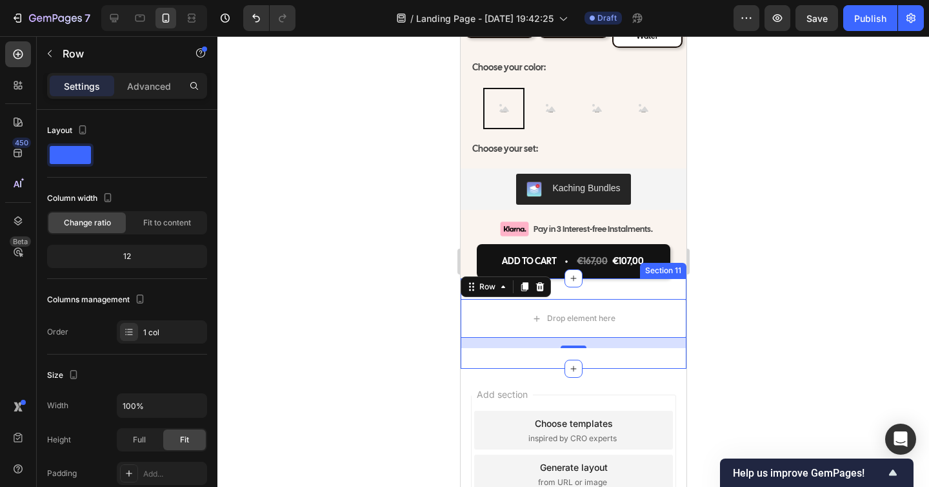
click at [665, 280] on div "Drop element here Row 16 Section 11" at bounding box center [573, 323] width 226 height 90
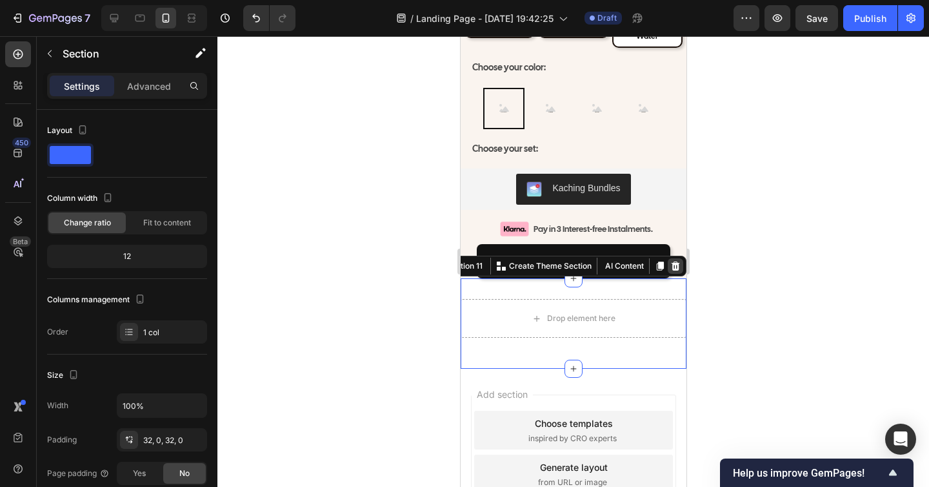
click at [673, 261] on icon at bounding box center [675, 265] width 8 height 9
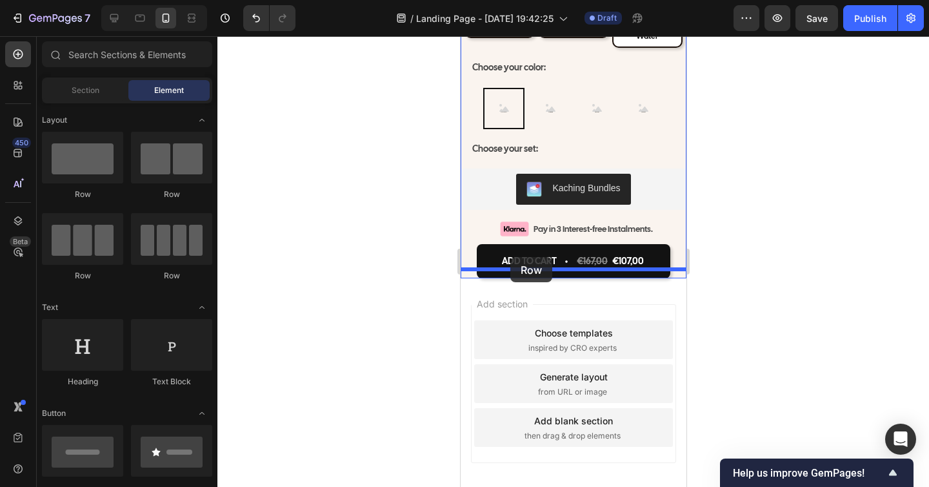
drag, startPoint x: 517, startPoint y: 201, endPoint x: 510, endPoint y: 257, distance: 56.6
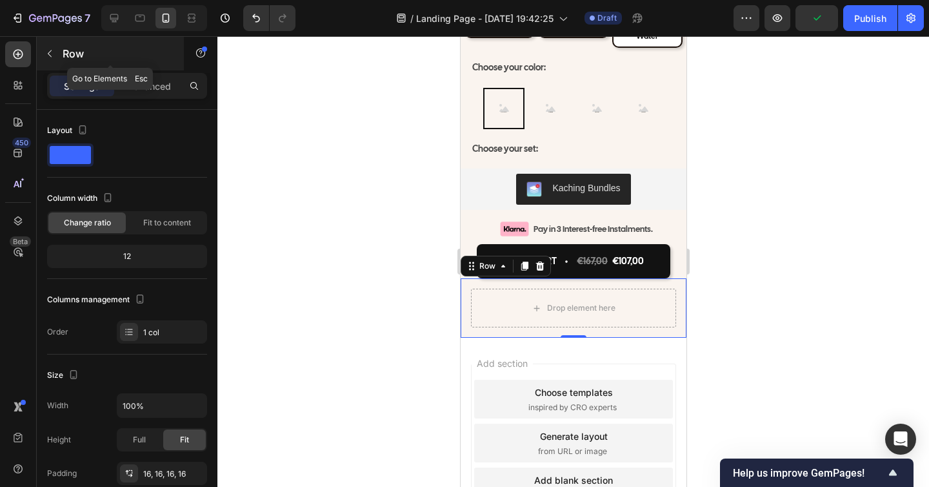
click at [52, 56] on icon "button" at bounding box center [50, 53] width 10 height 10
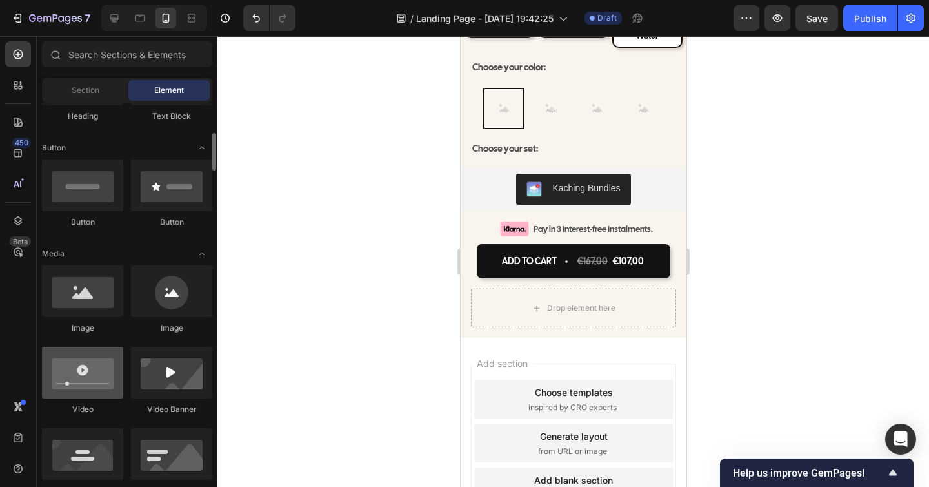
scroll to position [272, 0]
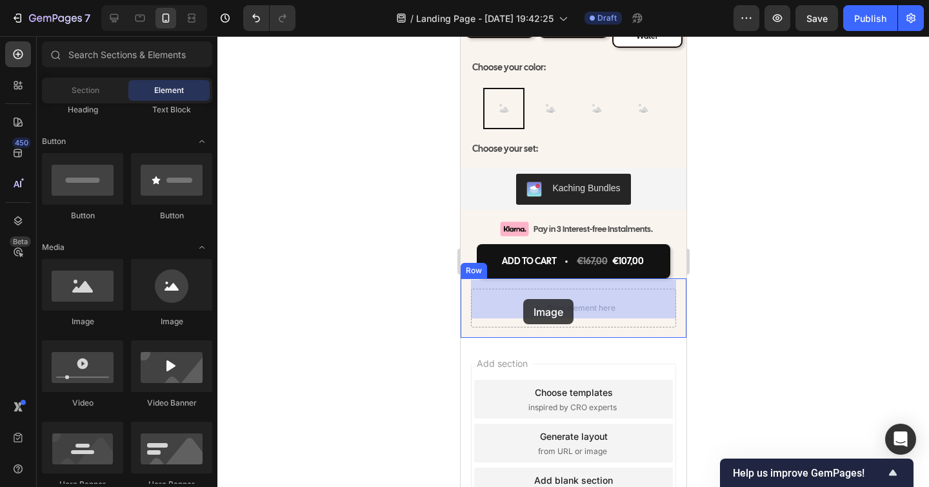
drag, startPoint x: 549, startPoint y: 335, endPoint x: 523, endPoint y: 299, distance: 43.5
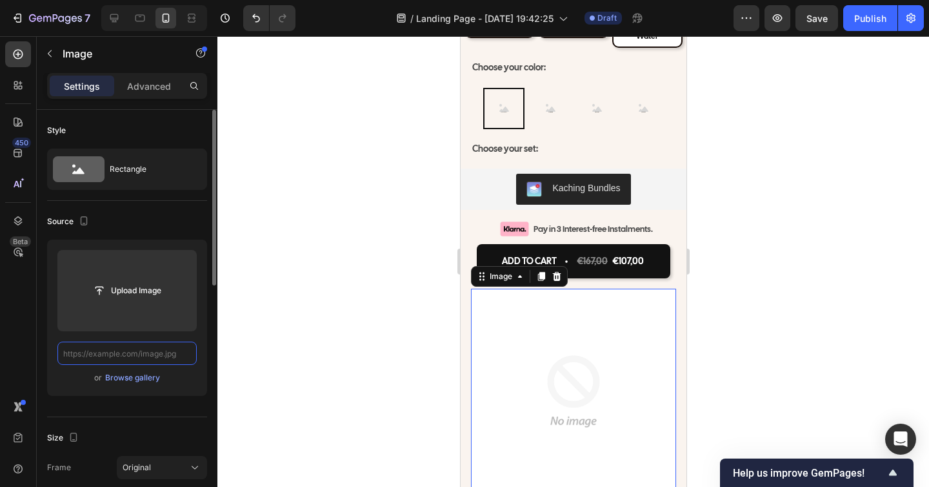
scroll to position [0, 0]
paste input "https://cdn.shopify.com/s/files/1/0938/8140/1668/files/PAYMENTS_METHOD_LOGO.web…"
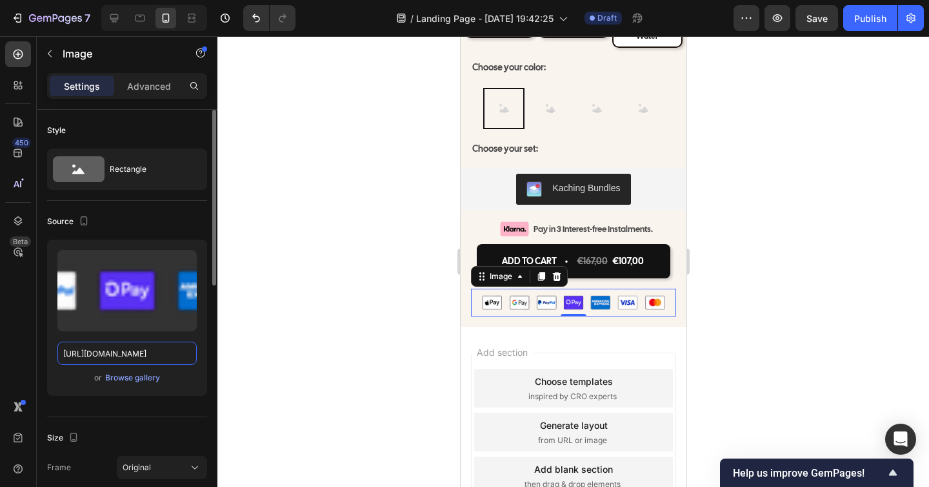
type input "https://cdn.shopify.com/s/files/1/0938/8140/1668/files/PAYMENTS_METHOD_LOGO.web…"
click at [749, 330] on div at bounding box center [574, 261] width 712 height 451
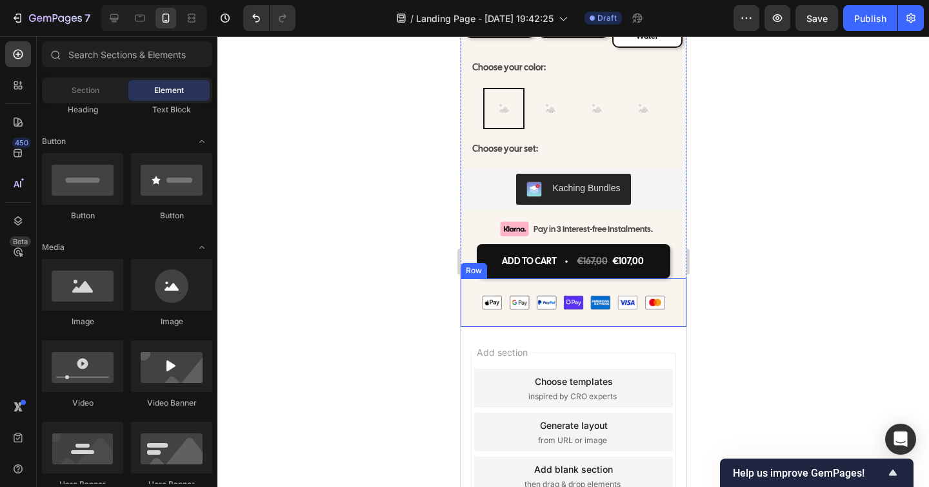
click at [578, 278] on div "Image Row" at bounding box center [573, 302] width 226 height 48
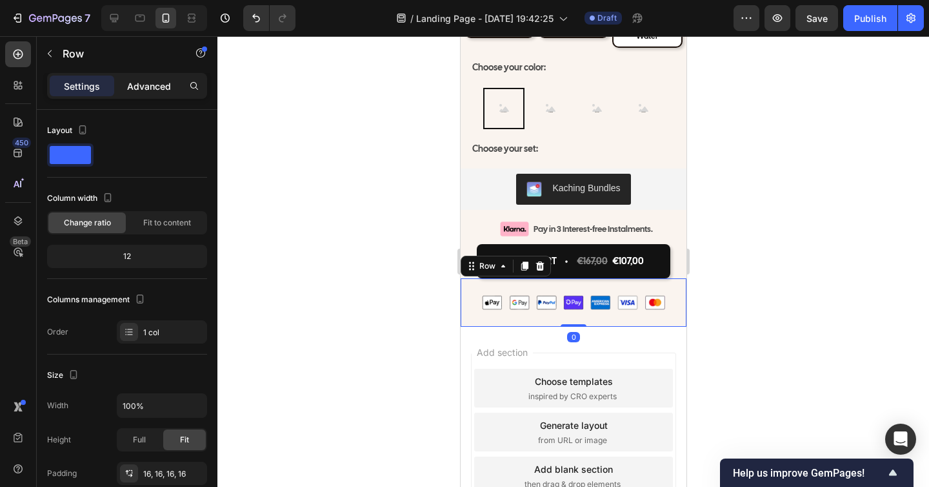
click at [150, 86] on p "Advanced" at bounding box center [149, 86] width 44 height 14
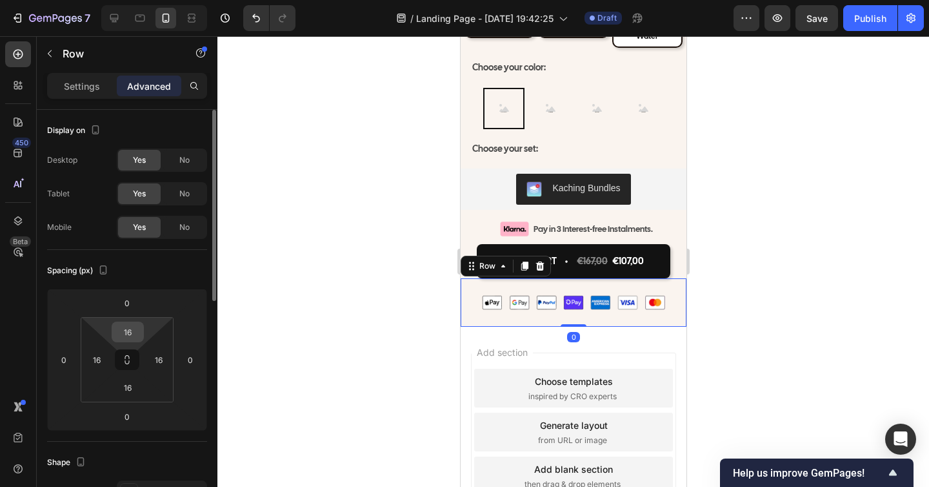
click at [136, 328] on input "16" at bounding box center [128, 331] width 26 height 19
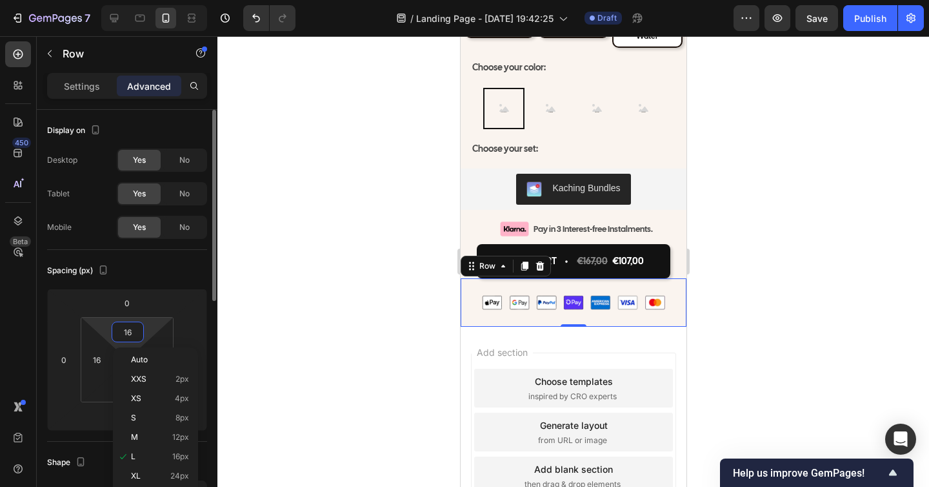
type input "0"
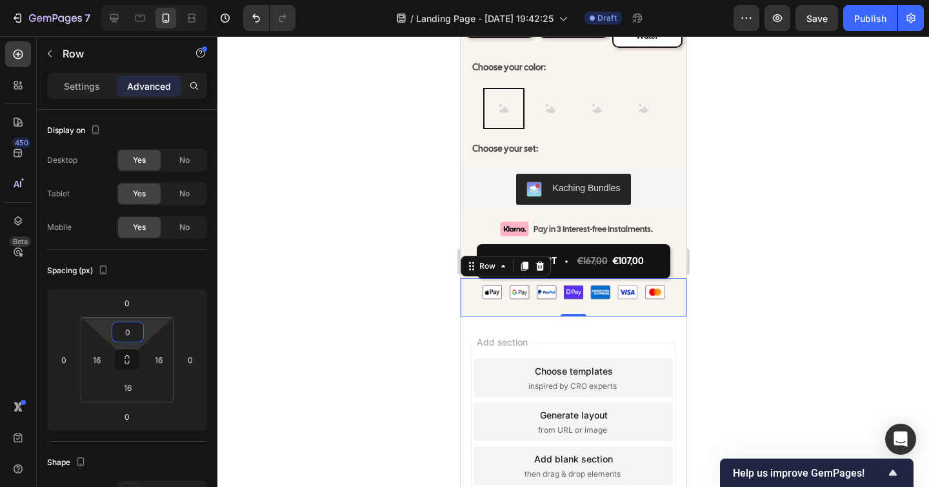
click at [856, 378] on div at bounding box center [574, 261] width 712 height 451
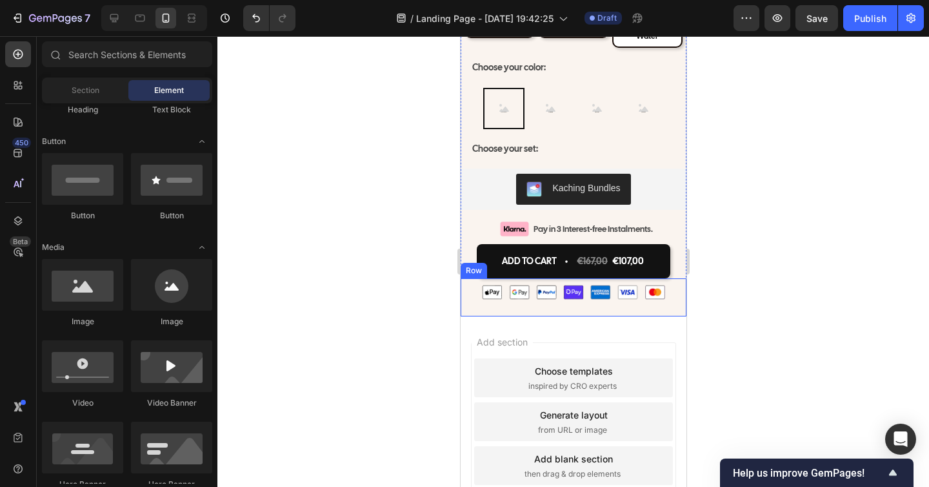
click at [678, 278] on div "Image Row" at bounding box center [573, 297] width 226 height 38
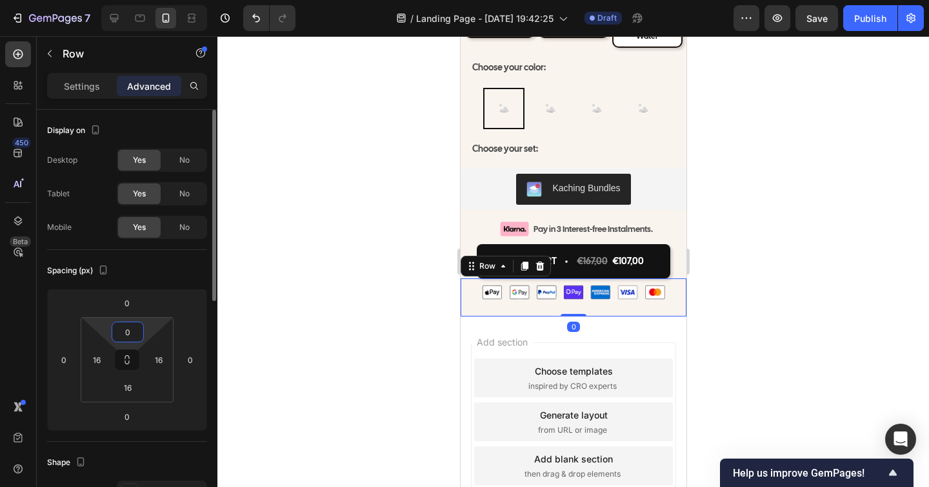
click at [135, 331] on input "0" at bounding box center [128, 331] width 26 height 19
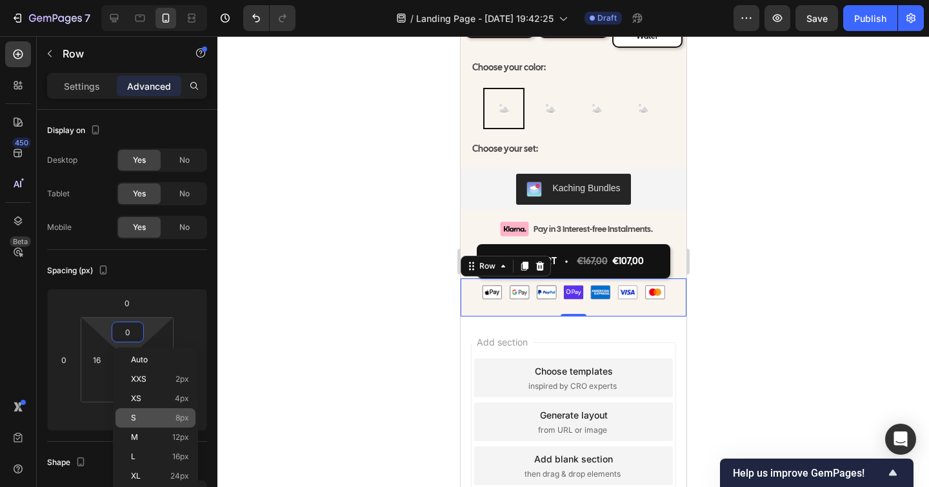
click at [170, 412] on div "S 8px" at bounding box center [156, 417] width 80 height 19
type input "8"
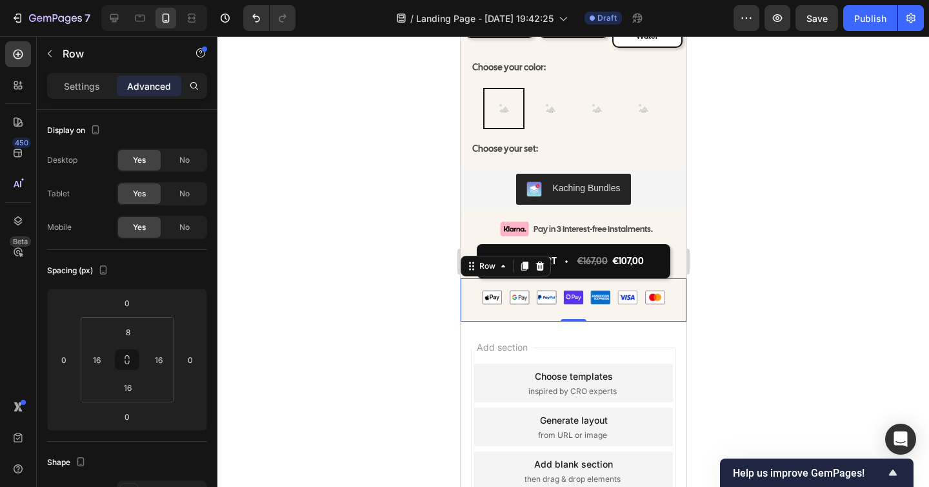
click at [829, 338] on div at bounding box center [574, 261] width 712 height 451
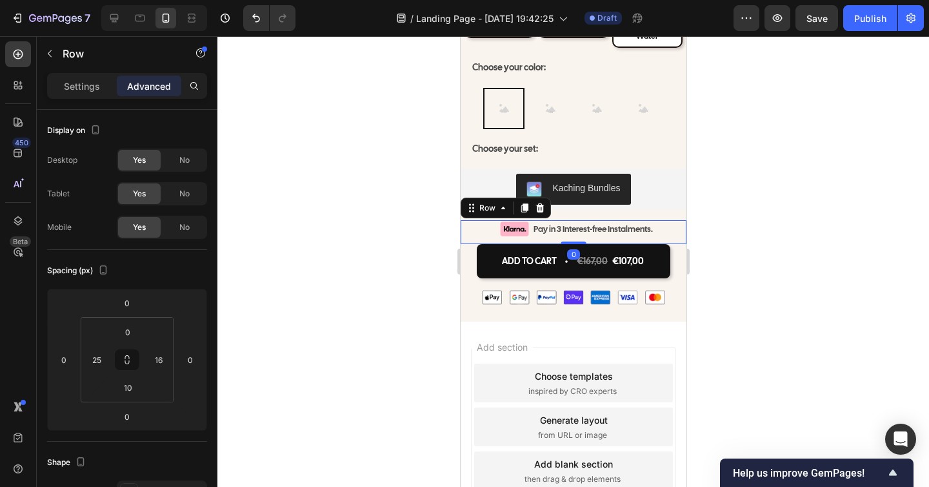
click at [623, 230] on div "Image Pay in 3 Interest-free Instalments. Text Block Row Row 0" at bounding box center [573, 232] width 226 height 24
click at [334, 365] on div at bounding box center [574, 261] width 712 height 451
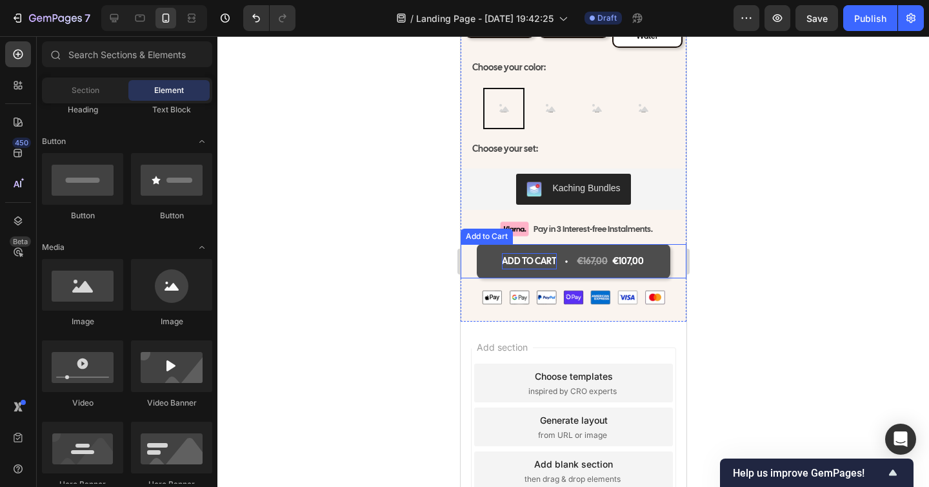
click at [520, 253] on div "ADD TO CART" at bounding box center [528, 261] width 55 height 16
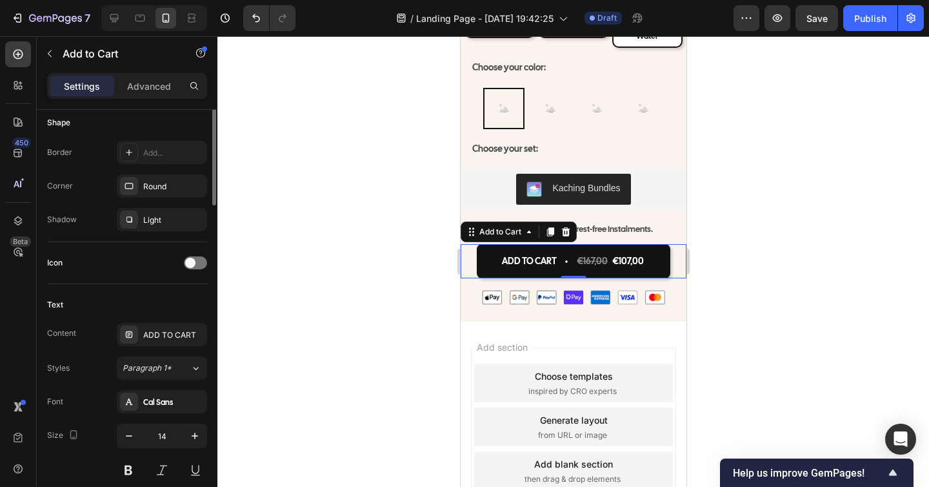
scroll to position [495, 0]
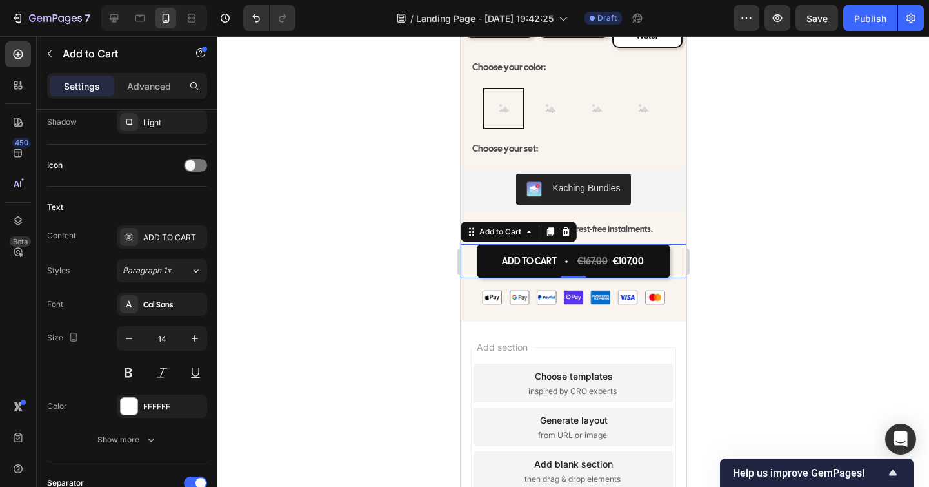
click at [756, 363] on div at bounding box center [574, 261] width 712 height 451
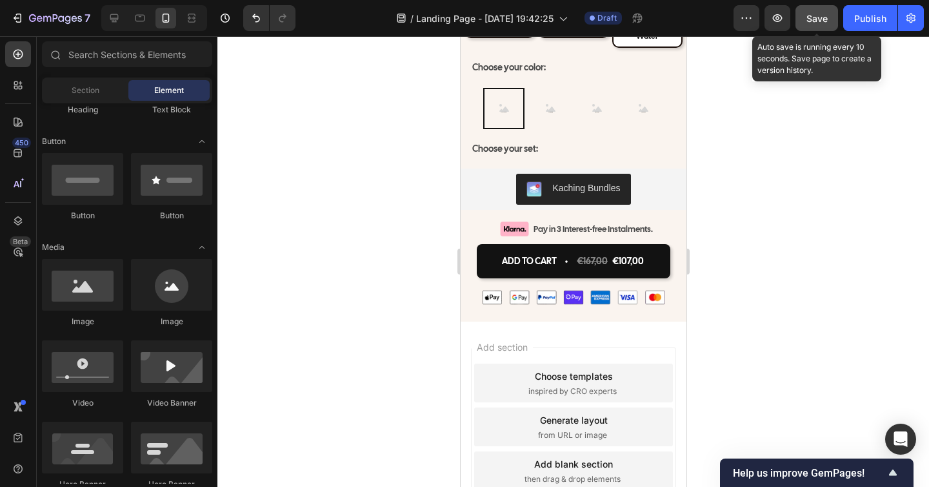
click at [818, 21] on span "Save" at bounding box center [817, 18] width 21 height 11
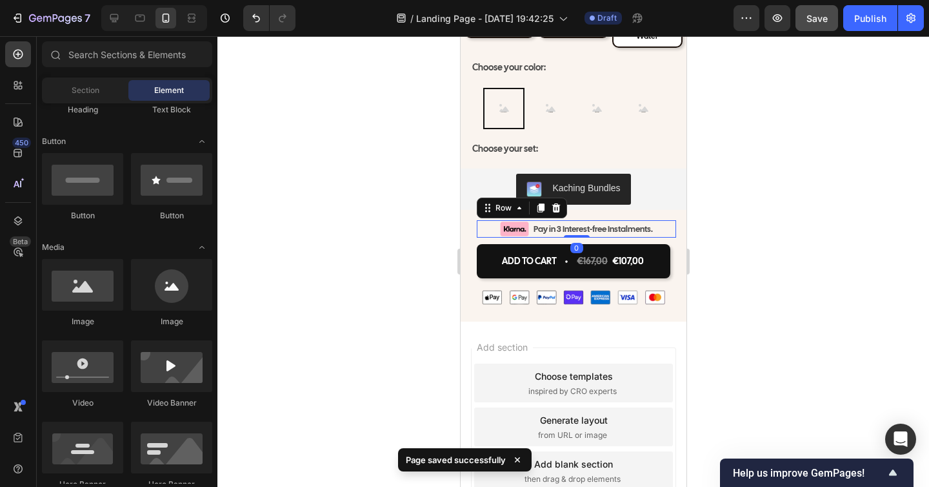
click at [487, 221] on div "Image Pay in 3 Interest-free Instalments. Text Block Row 0" at bounding box center [575, 228] width 199 height 17
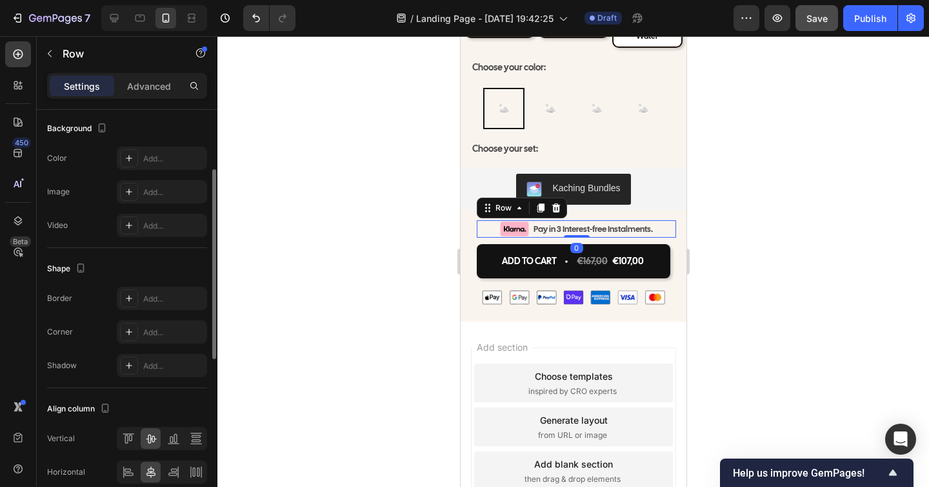
scroll to position [487, 0]
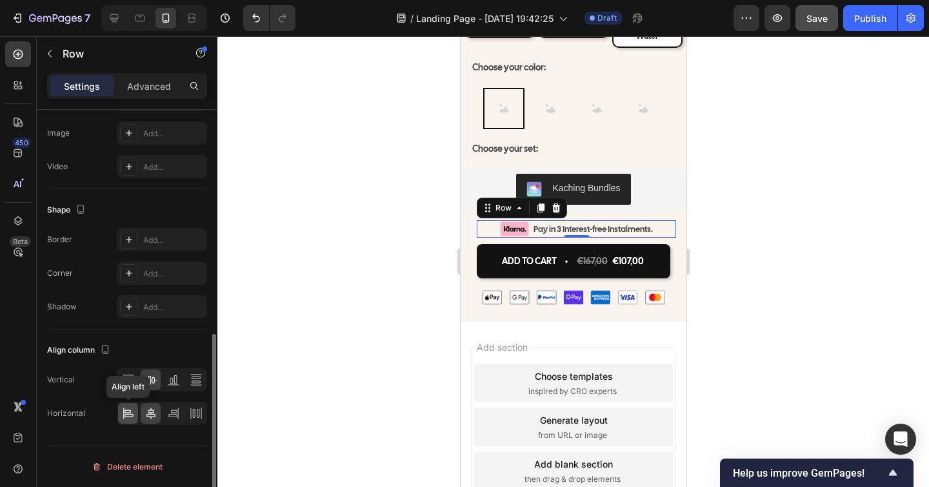
click at [127, 408] on icon at bounding box center [128, 413] width 13 height 13
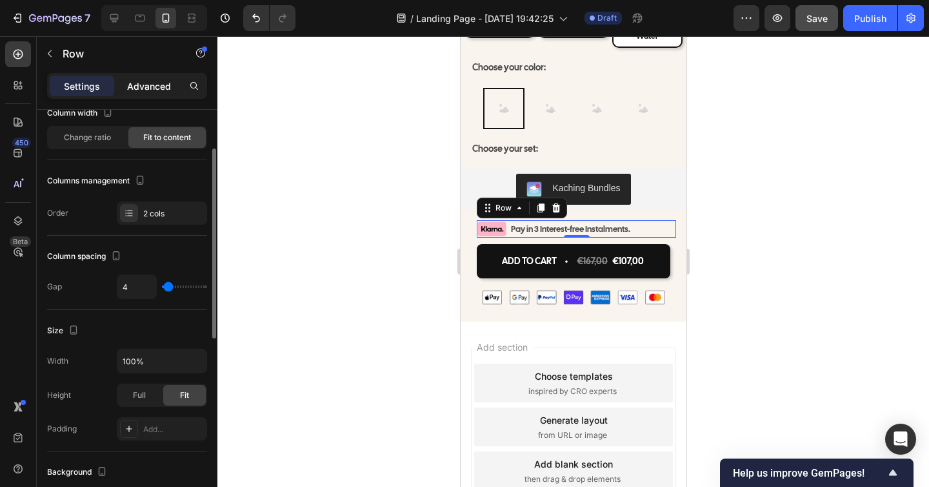
click at [139, 88] on p "Advanced" at bounding box center [149, 86] width 44 height 14
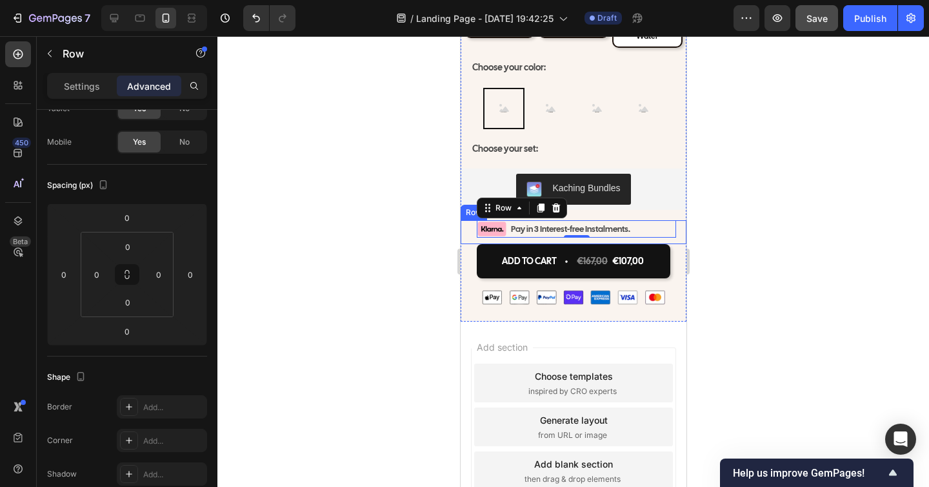
click at [469, 223] on div "Image Pay in 3 Interest-free Instalments. Text Block Row 0 Row" at bounding box center [573, 232] width 226 height 24
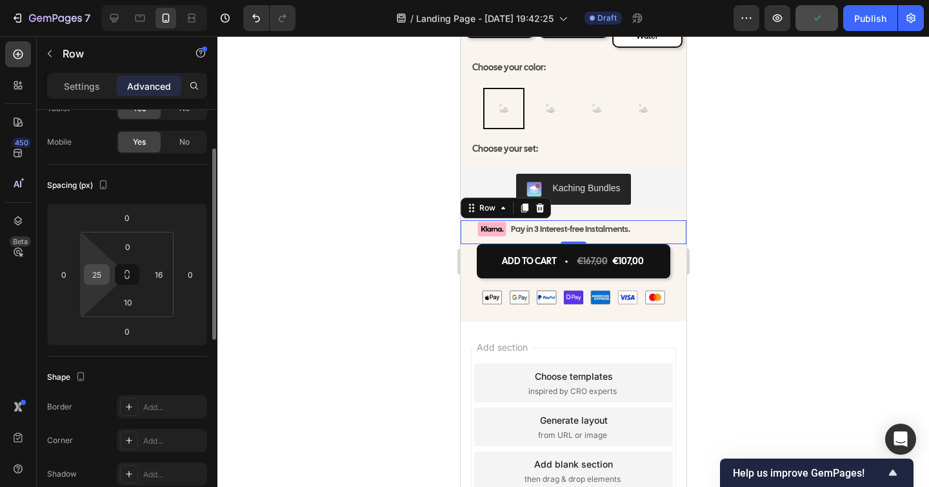
click at [96, 271] on input "25" at bounding box center [96, 274] width 19 height 19
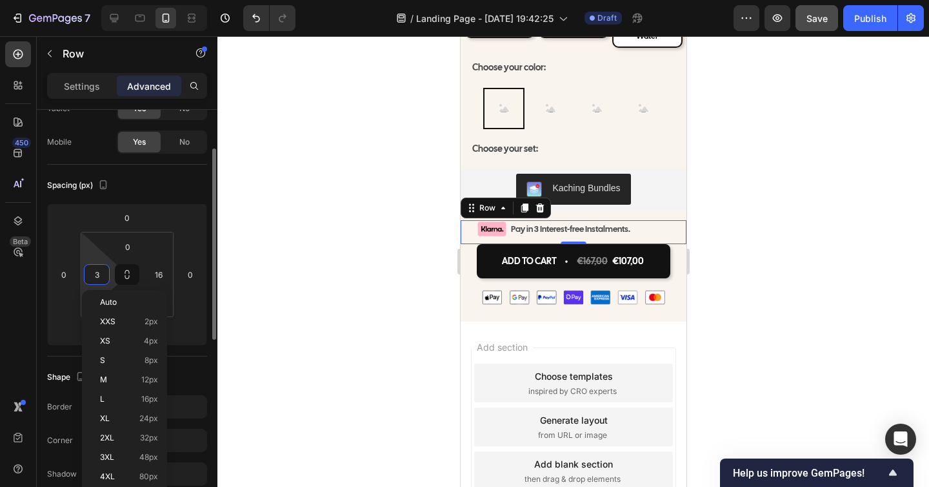
type input "30"
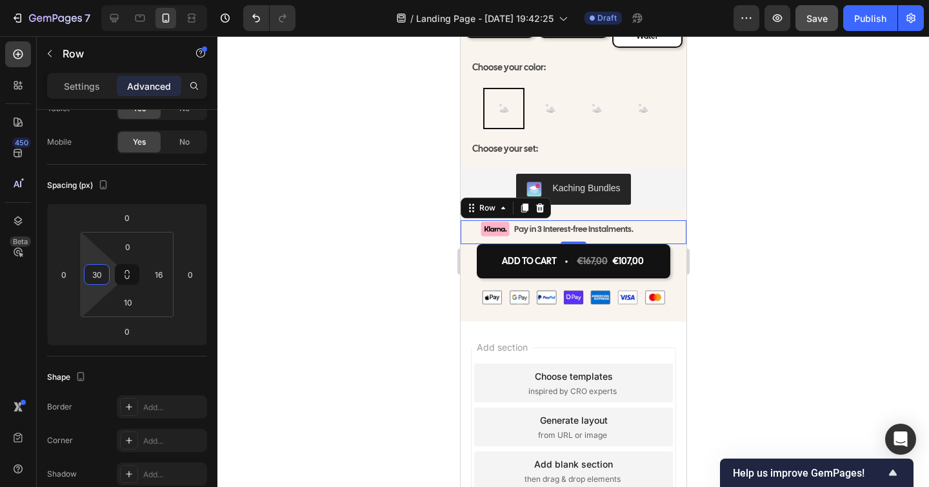
click at [857, 382] on div at bounding box center [574, 261] width 712 height 451
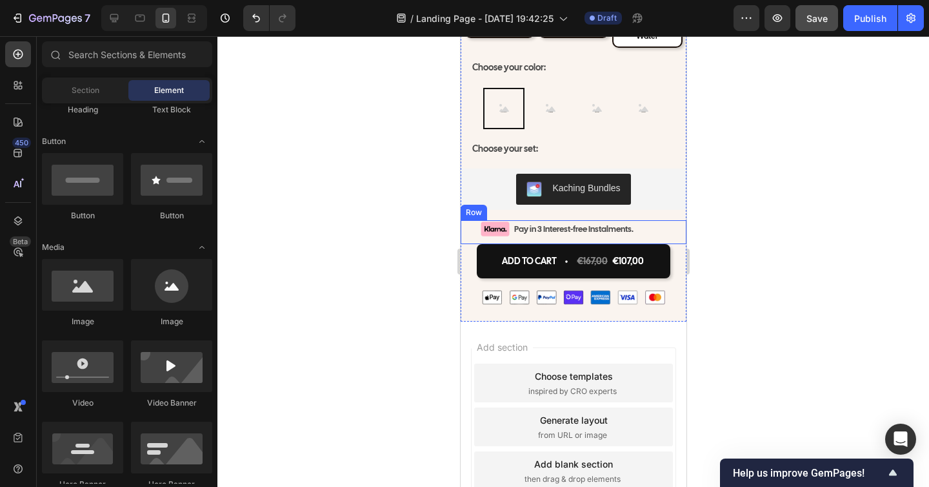
click at [467, 223] on div "Image Pay in 3 Interest-free Instalments. Text Block Row Row" at bounding box center [573, 232] width 226 height 24
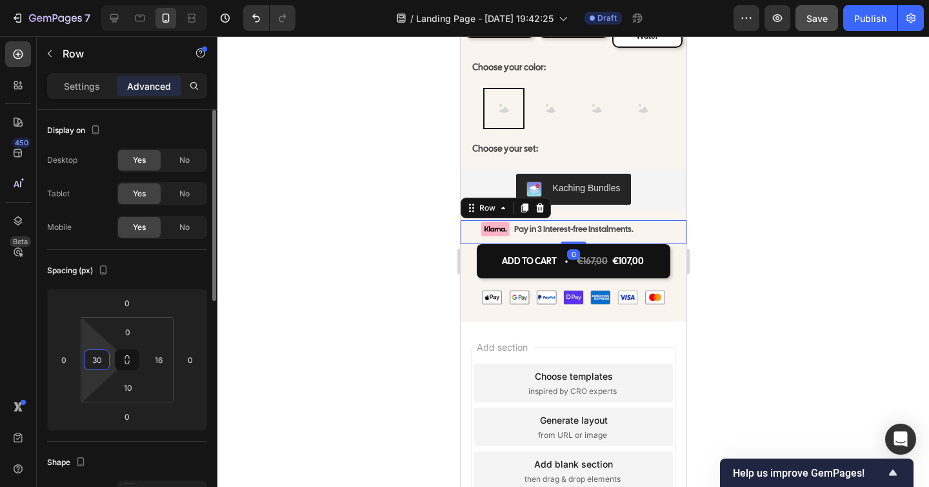
click at [95, 366] on input "30" at bounding box center [96, 359] width 19 height 19
type input "27"
click at [436, 361] on div at bounding box center [574, 261] width 712 height 451
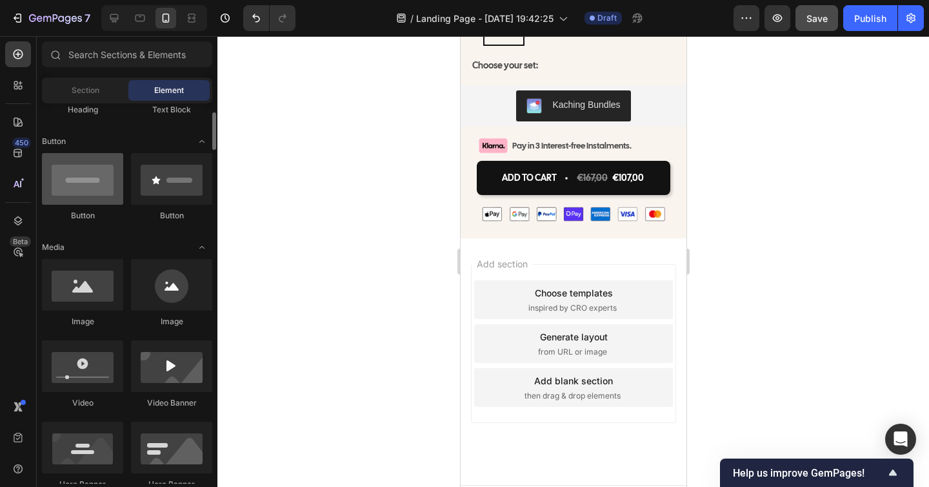
scroll to position [0, 0]
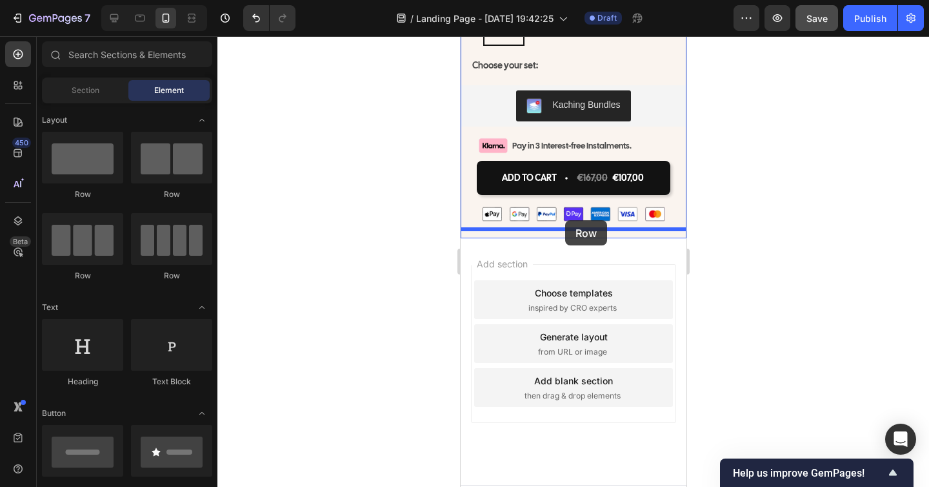
drag, startPoint x: 572, startPoint y: 208, endPoint x: 565, endPoint y: 220, distance: 14.5
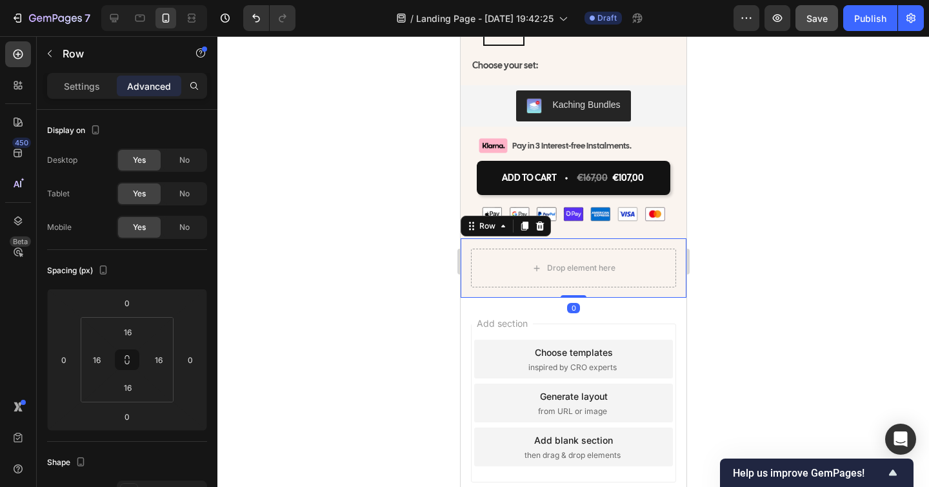
click at [765, 227] on div at bounding box center [574, 261] width 712 height 451
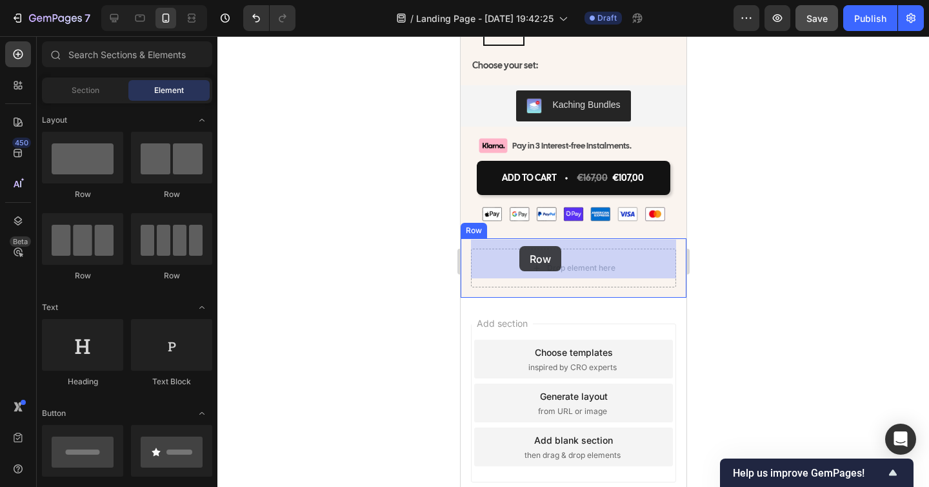
drag, startPoint x: 543, startPoint y: 280, endPoint x: 519, endPoint y: 246, distance: 41.7
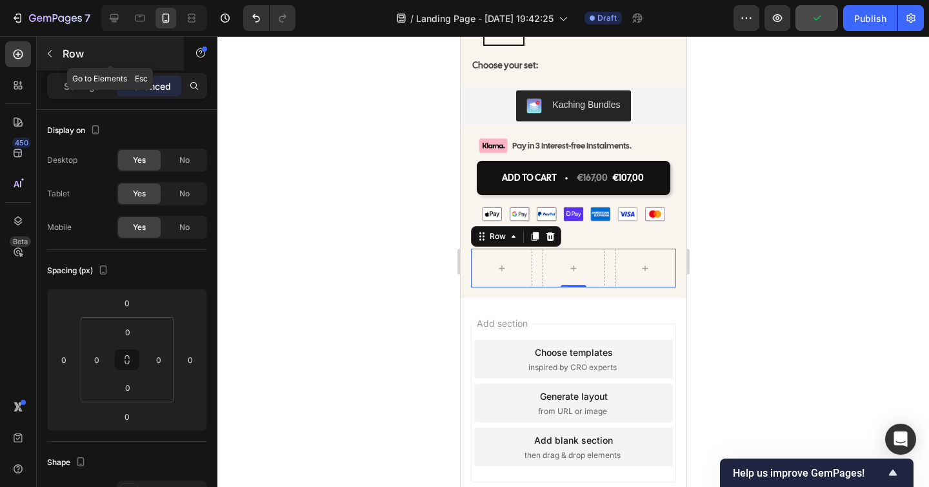
click at [50, 50] on icon "button" at bounding box center [50, 53] width 10 height 10
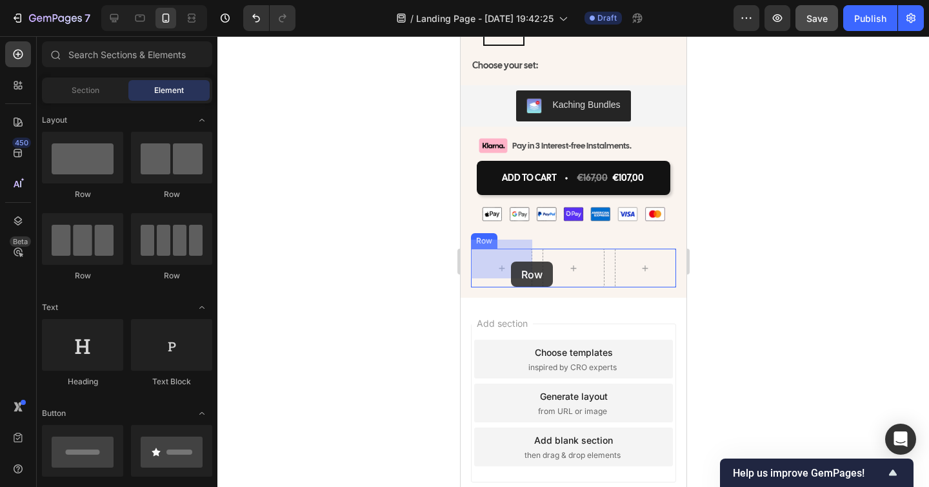
drag, startPoint x: 643, startPoint y: 213, endPoint x: 913, endPoint y: 276, distance: 277.7
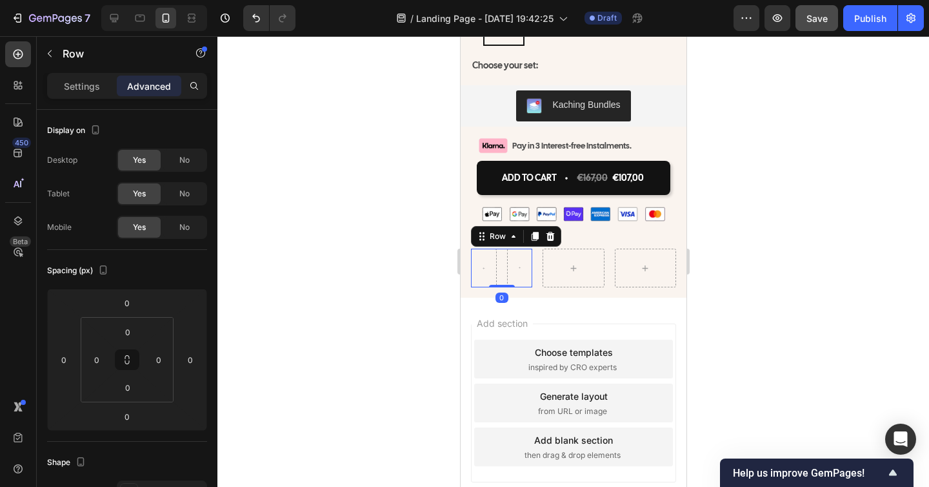
click at [825, 263] on div at bounding box center [574, 261] width 712 height 451
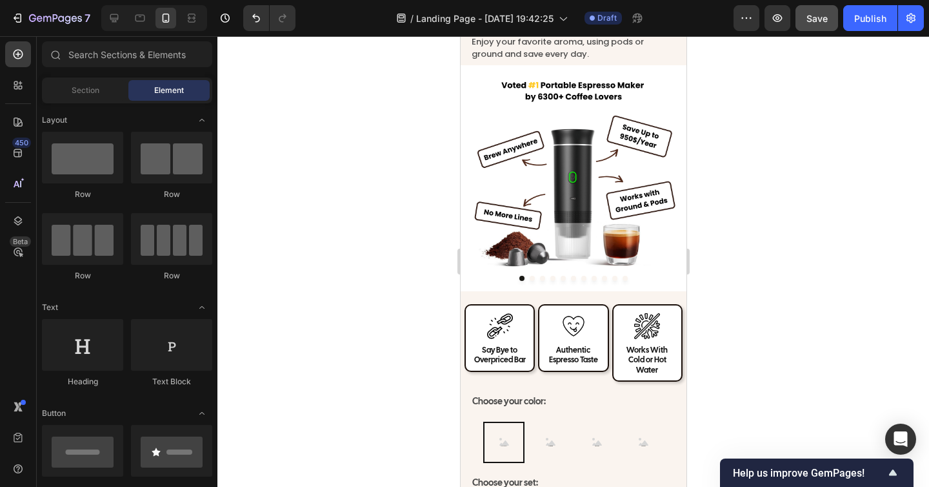
scroll to position [4297, 0]
